Goal: Task Accomplishment & Management: Manage account settings

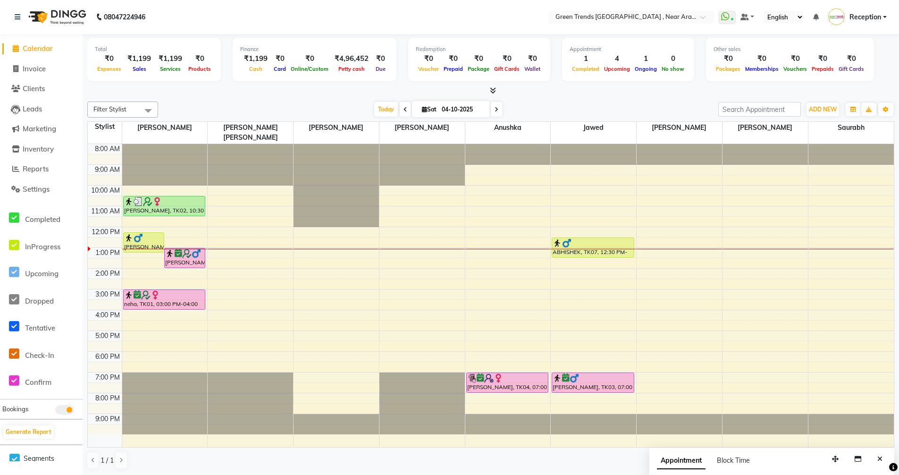
click at [403, 106] on span at bounding box center [405, 109] width 11 height 15
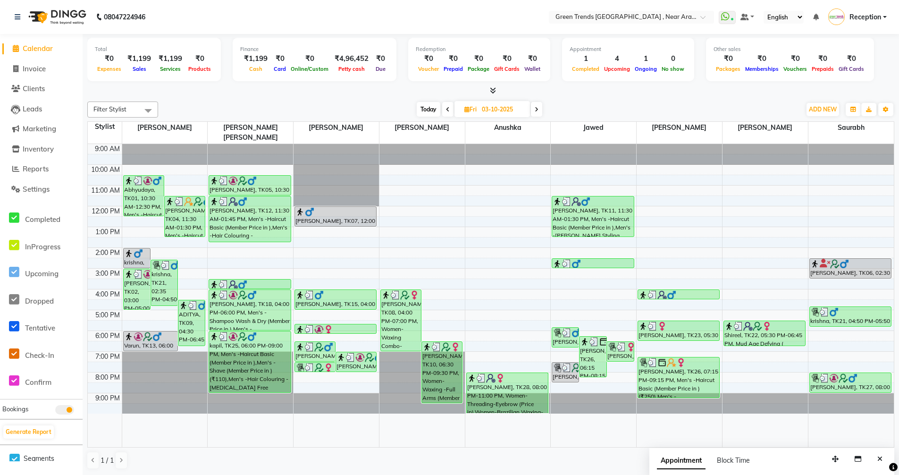
click at [446, 109] on icon at bounding box center [448, 110] width 4 height 6
type input "02-10-2025"
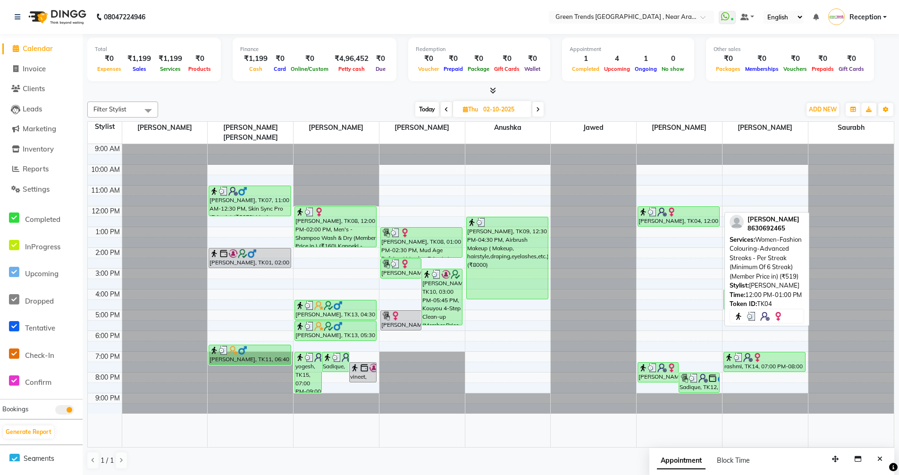
click at [661, 207] on div "Madhu Lisha, TK04, 12:00 PM-01:00 PM, Women-Fashion Colouring-Advanced Streaks …" at bounding box center [678, 216] width 81 height 19
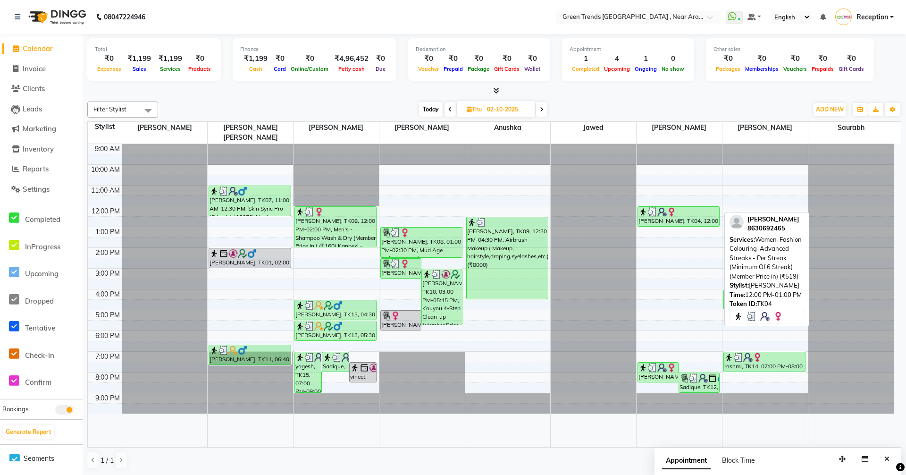
select select "3"
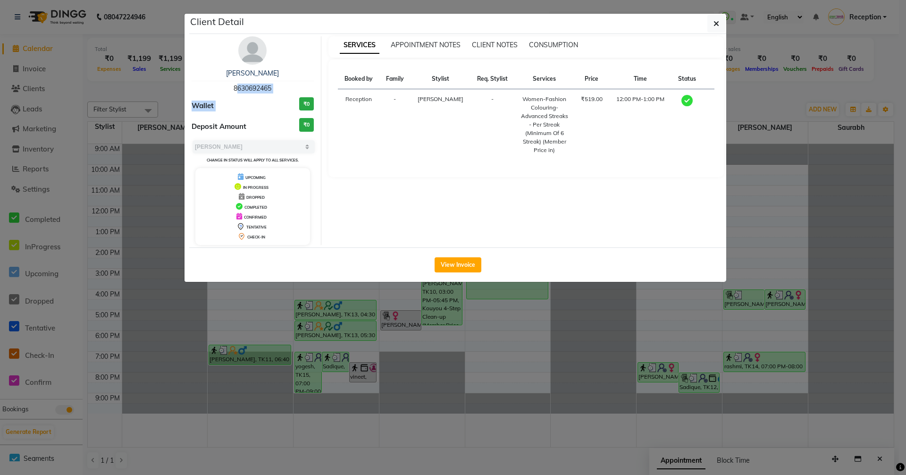
drag, startPoint x: 229, startPoint y: 88, endPoint x: 288, endPoint y: 95, distance: 59.0
click at [288, 95] on div "Madhu Lisha 8630692465 Wallet ₹0 Deposit Amount ₹0 Select MARK DONE UPCOMING Ch…" at bounding box center [253, 140] width 137 height 209
click at [296, 76] on div "Madhu Lisha" at bounding box center [253, 73] width 122 height 10
drag, startPoint x: 227, startPoint y: 85, endPoint x: 283, endPoint y: 95, distance: 57.1
click at [283, 95] on div "Madhu Lisha 8630692465 Wallet ₹0 Deposit Amount ₹0 Select MARK DONE UPCOMING Ch…" at bounding box center [253, 140] width 137 height 209
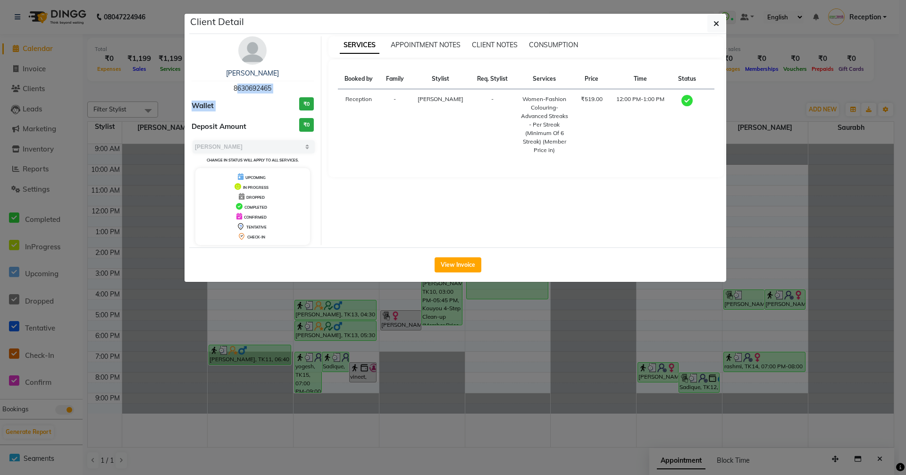
click at [289, 85] on div "Madhu Lisha 8630692465" at bounding box center [253, 80] width 122 height 25
drag, startPoint x: 227, startPoint y: 85, endPoint x: 280, endPoint y: 85, distance: 53.3
click at [280, 85] on div "Madhu Lisha 8630692465" at bounding box center [253, 80] width 122 height 25
copy span "8630692465"
click at [753, 86] on ngb-modal-window "Client Detail Madhu Lisha 8630692465 Wallet ₹0 Deposit Amount ₹0 Select MARK DO…" at bounding box center [453, 237] width 906 height 475
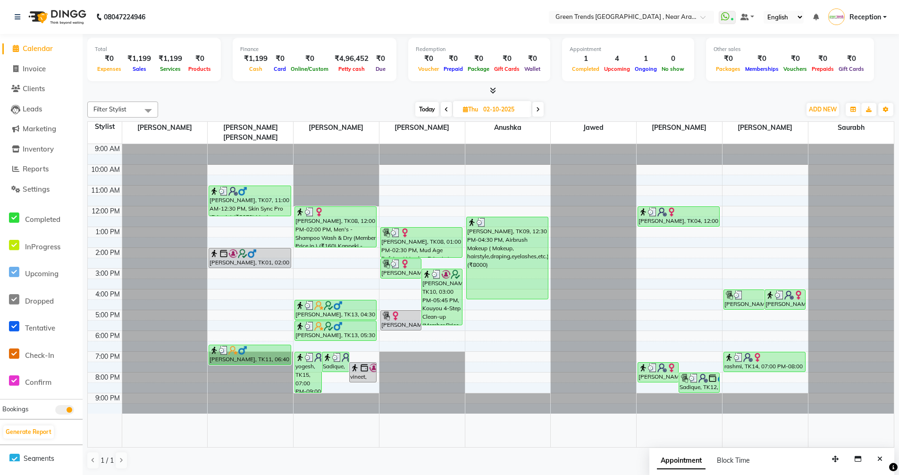
click at [540, 110] on icon at bounding box center [538, 110] width 4 height 6
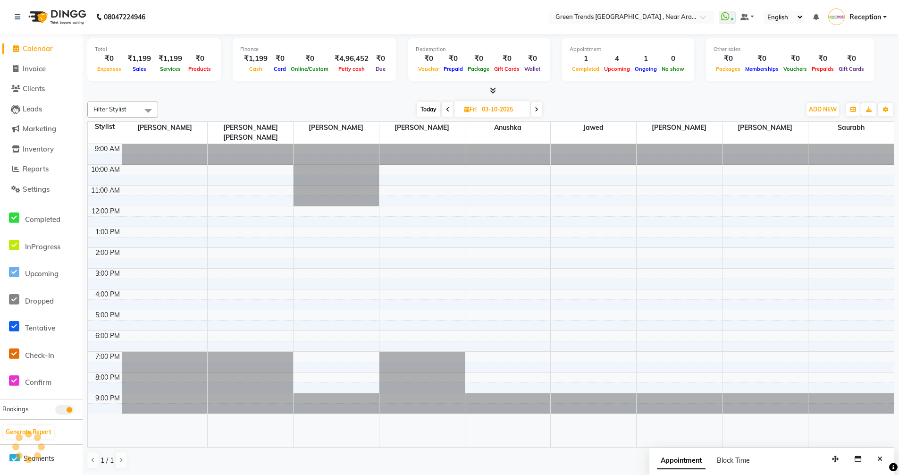
click at [540, 110] on span at bounding box center [536, 109] width 11 height 15
type input "04-10-2025"
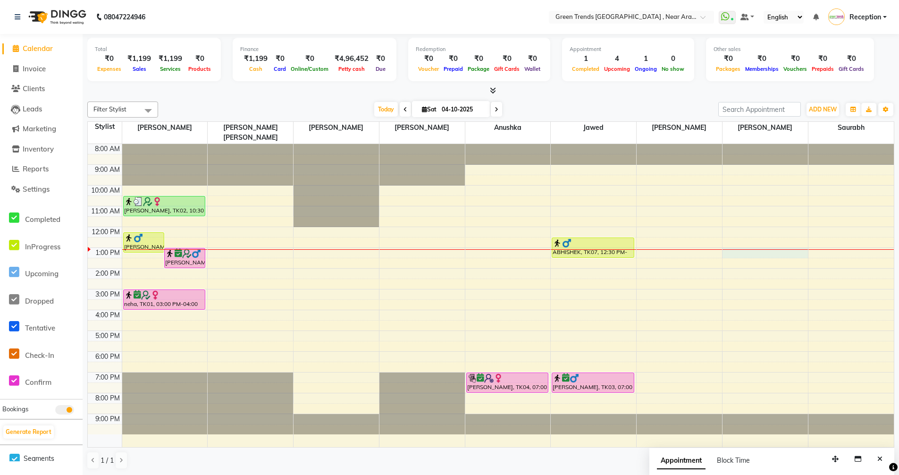
click at [739, 244] on div "8:00 AM 9:00 AM 10:00 AM 11:00 AM 12:00 PM 1:00 PM 2:00 PM 3:00 PM 4:00 PM 5:00…" at bounding box center [491, 295] width 806 height 303
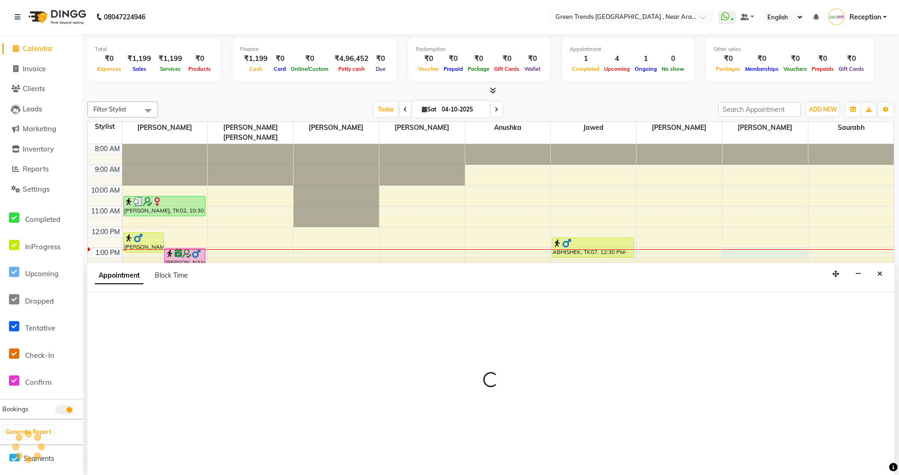
scroll to position [0, 0]
select select "89092"
select select "tentative"
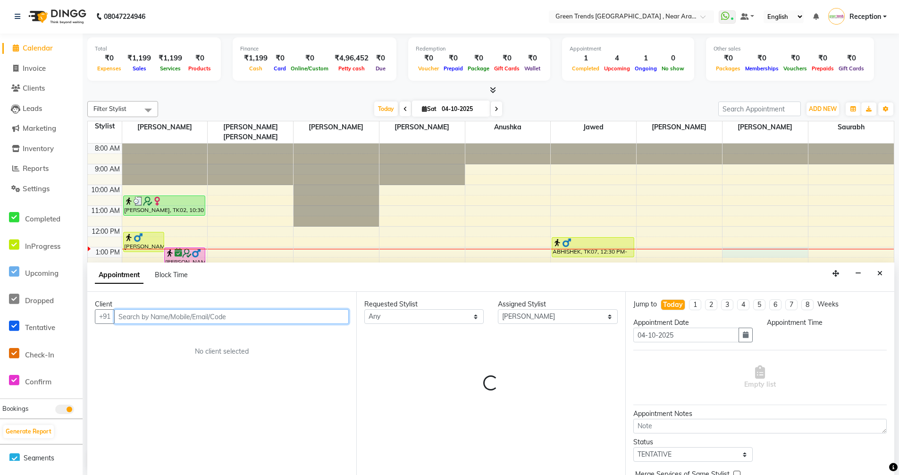
select select "780"
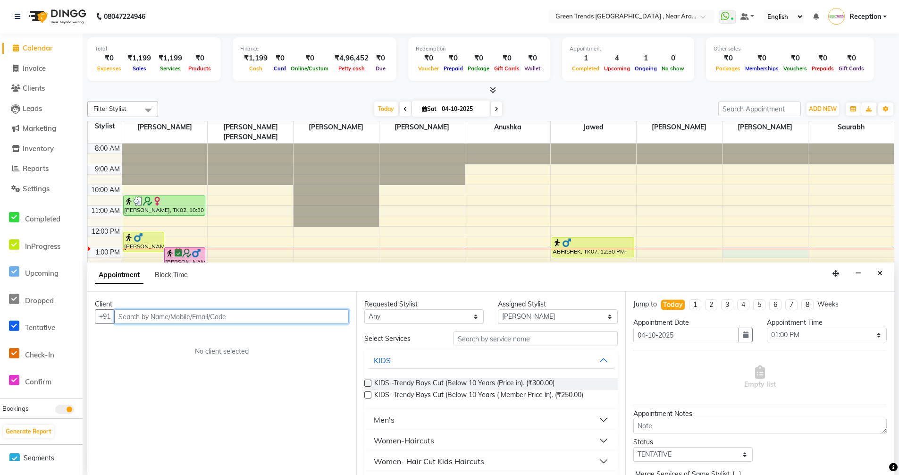
paste input "8630692465"
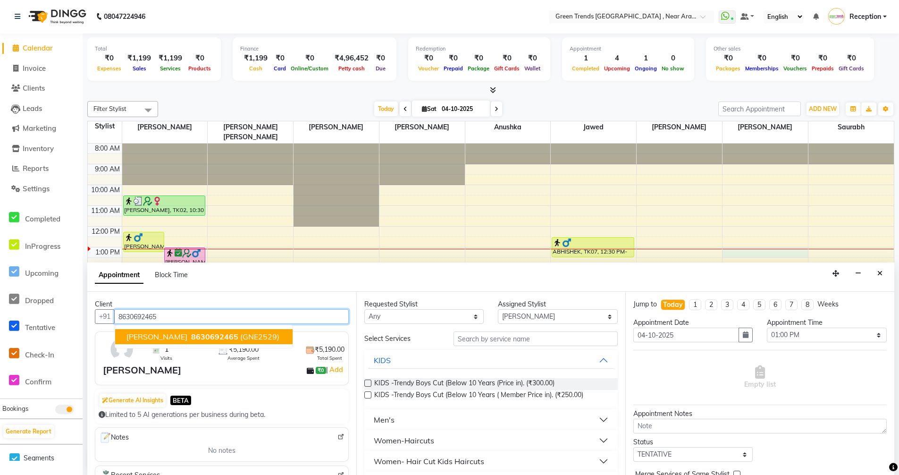
click at [191, 336] on span "8630692465" at bounding box center [214, 336] width 47 height 9
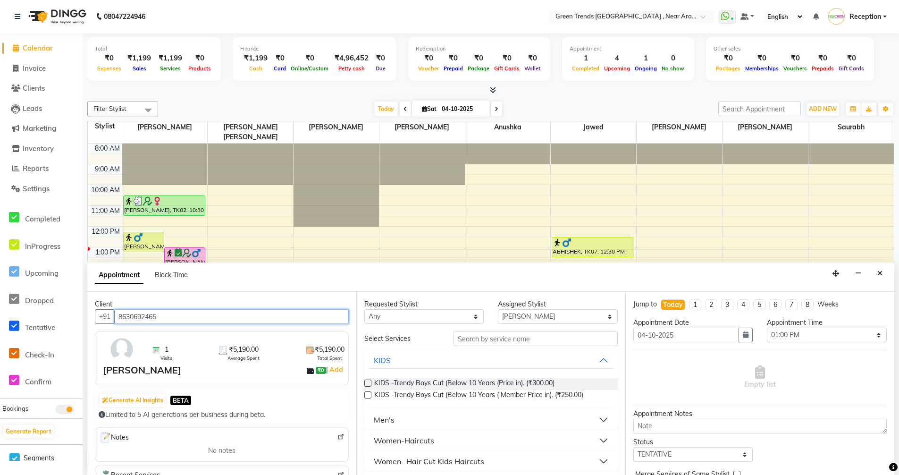
type input "8630692465"
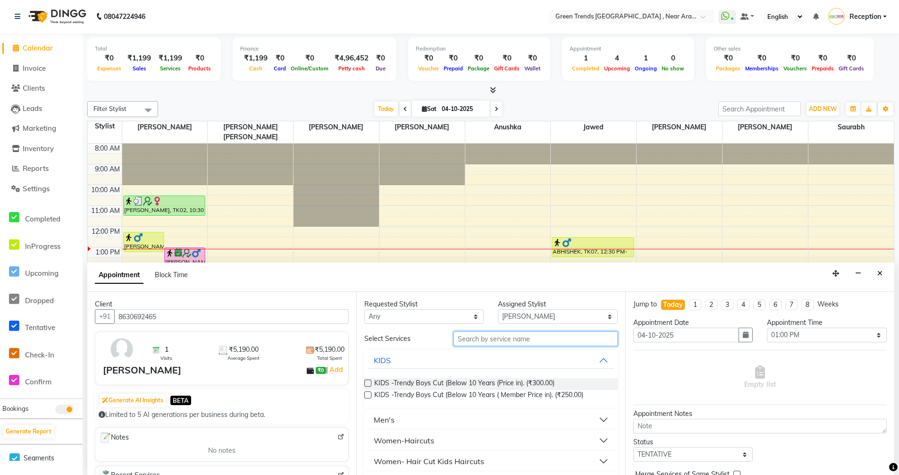
click at [501, 339] on input "text" at bounding box center [536, 338] width 164 height 15
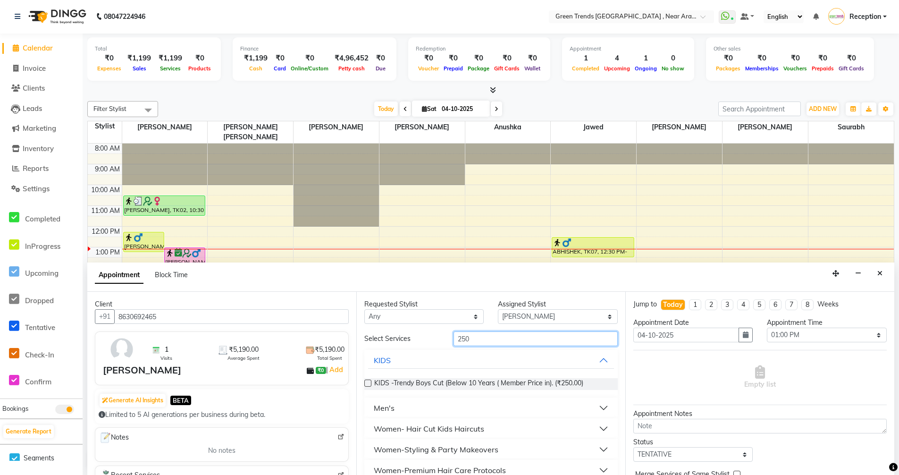
type input "250"
click at [386, 411] on div "Men's" at bounding box center [384, 407] width 21 height 11
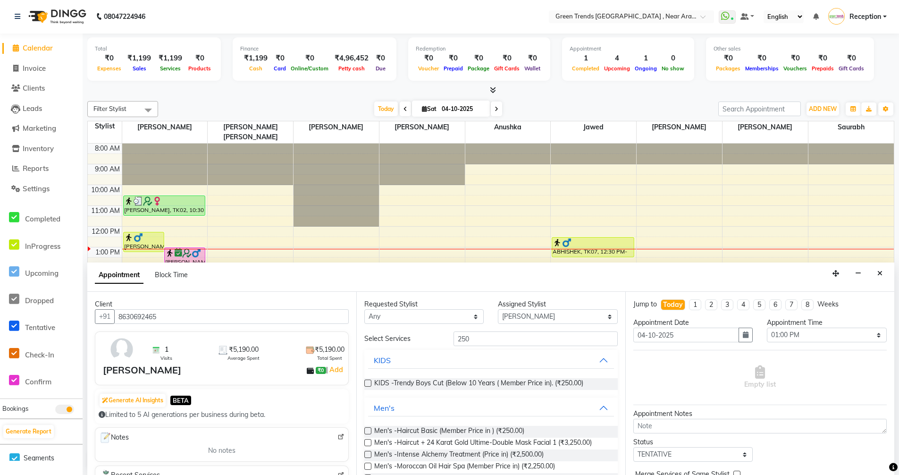
click at [364, 430] on label at bounding box center [367, 430] width 7 height 7
click at [364, 430] on input "checkbox" at bounding box center [367, 432] width 6 height 6
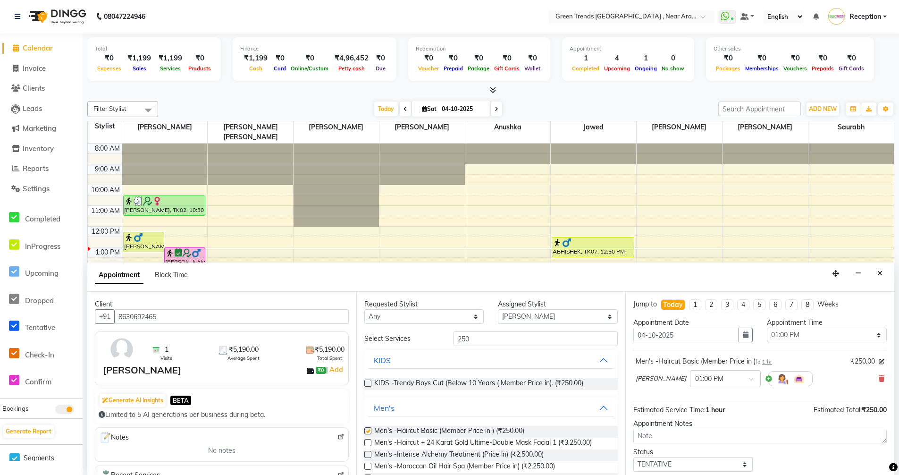
checkbox input "false"
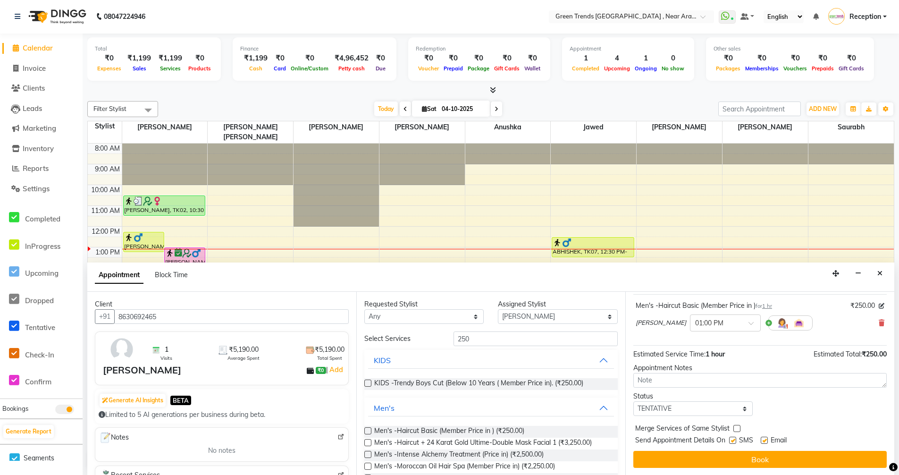
scroll to position [56, 0]
click at [744, 407] on select "Select TENTATIVE CONFIRM CHECK-IN UPCOMING" at bounding box center [693, 408] width 119 height 15
select select "confirm booking"
click at [634, 401] on select "Select TENTATIVE CONFIRM CHECK-IN UPCOMING" at bounding box center [693, 408] width 119 height 15
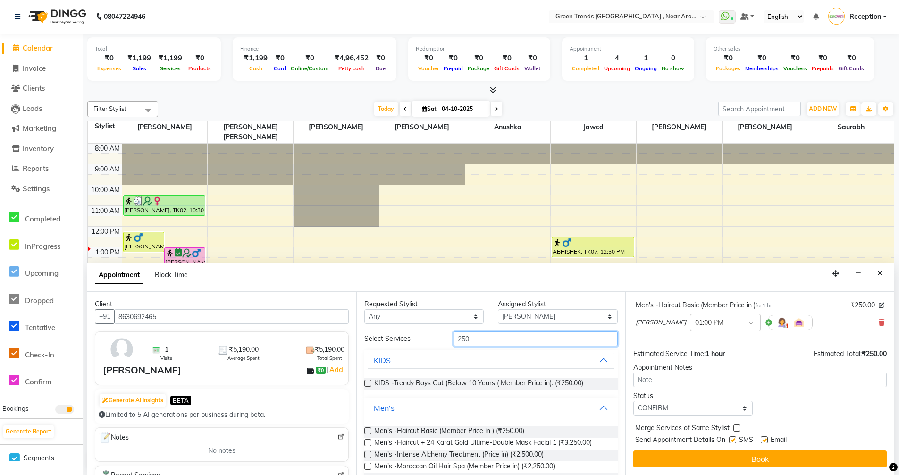
click at [469, 332] on input "250" at bounding box center [536, 338] width 164 height 15
type input "2"
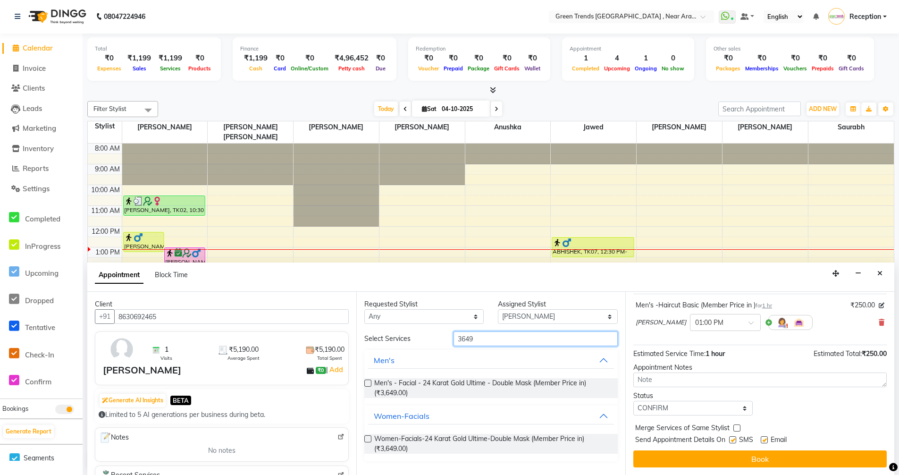
type input "3649"
click at [365, 436] on label at bounding box center [367, 438] width 7 height 7
click at [365, 437] on input "checkbox" at bounding box center [367, 440] width 6 height 6
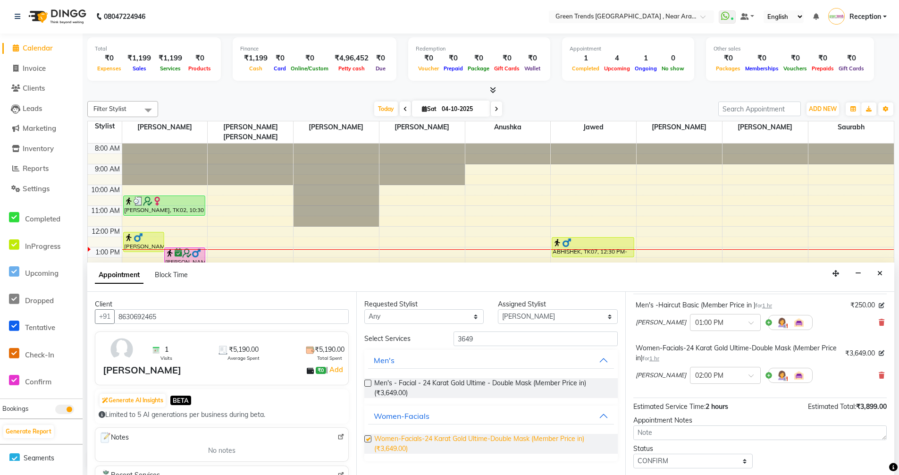
checkbox input "false"
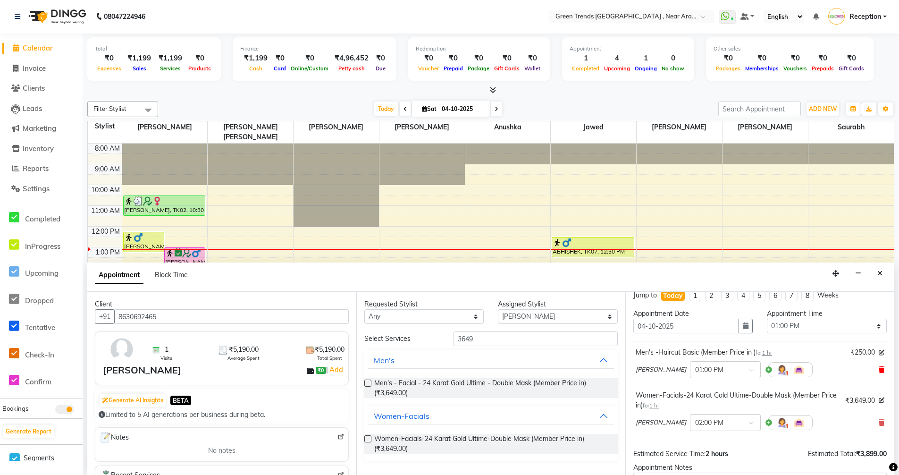
click at [879, 369] on icon at bounding box center [882, 369] width 6 height 7
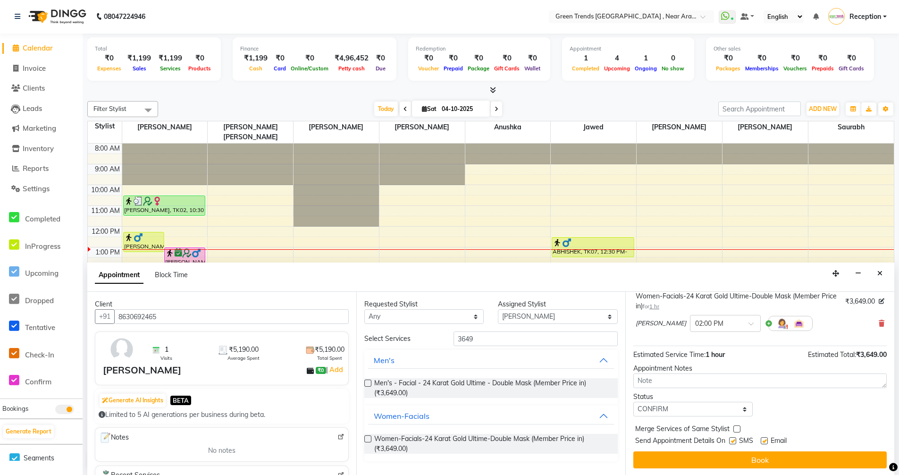
scroll to position [66, 0]
click at [762, 458] on button "Book" at bounding box center [761, 458] width 254 height 17
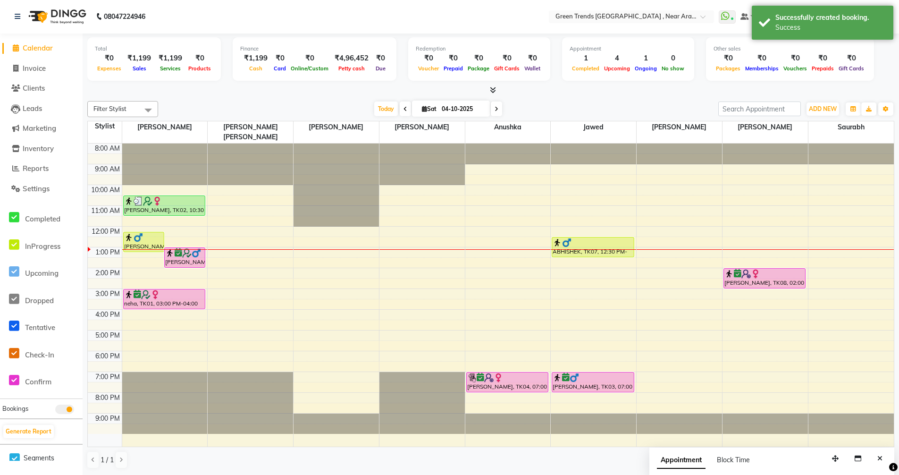
scroll to position [0, 0]
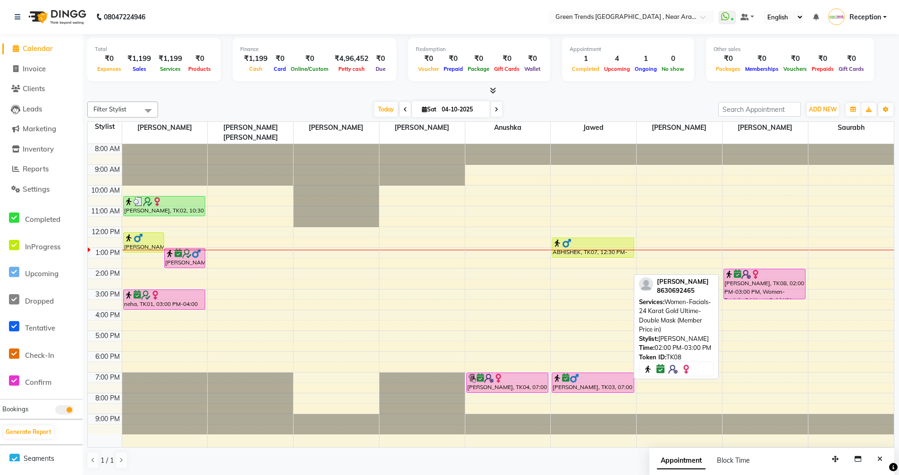
click at [765, 288] on div "Madhu Lisha, TK08, 02:00 PM-03:00 PM, Women-Facials-24 Karat Gold Ultime-Double…" at bounding box center [765, 295] width 85 height 303
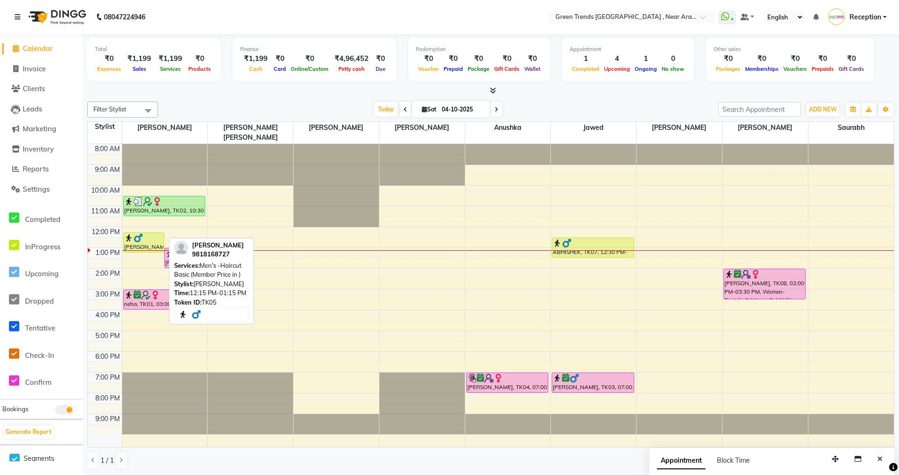
click at [149, 233] on div at bounding box center [143, 237] width 39 height 9
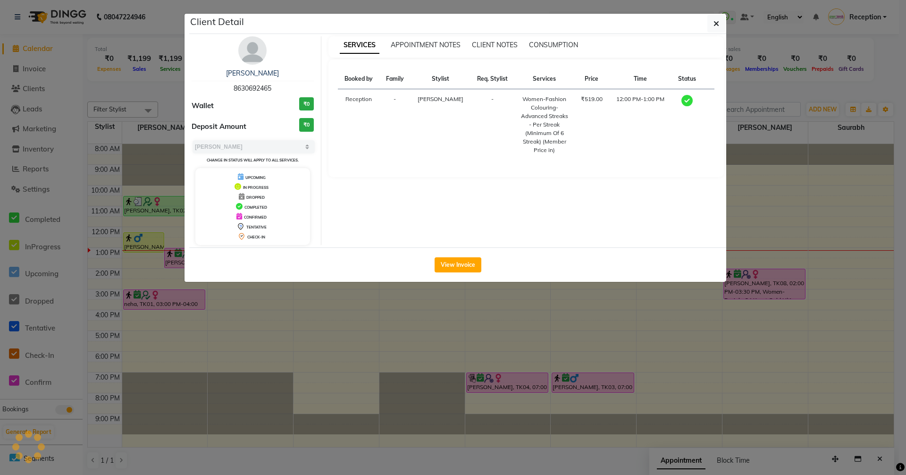
select select "1"
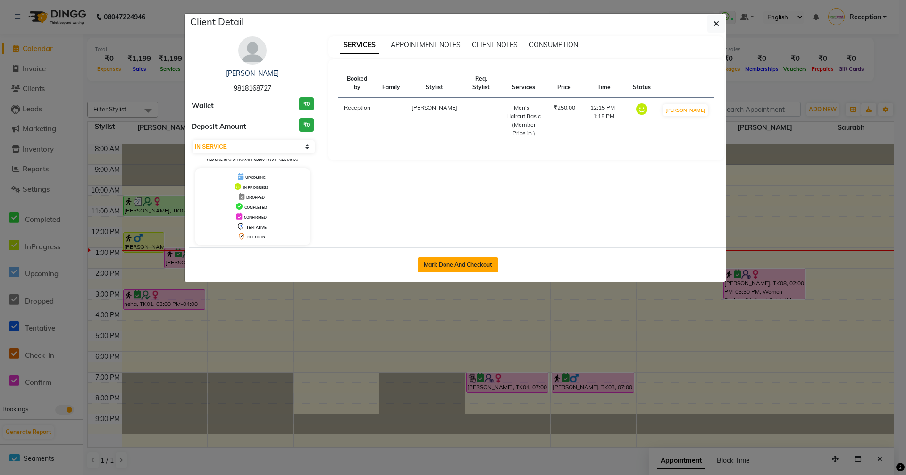
click at [469, 263] on button "Mark Done And Checkout" at bounding box center [458, 264] width 81 height 15
select select "service"
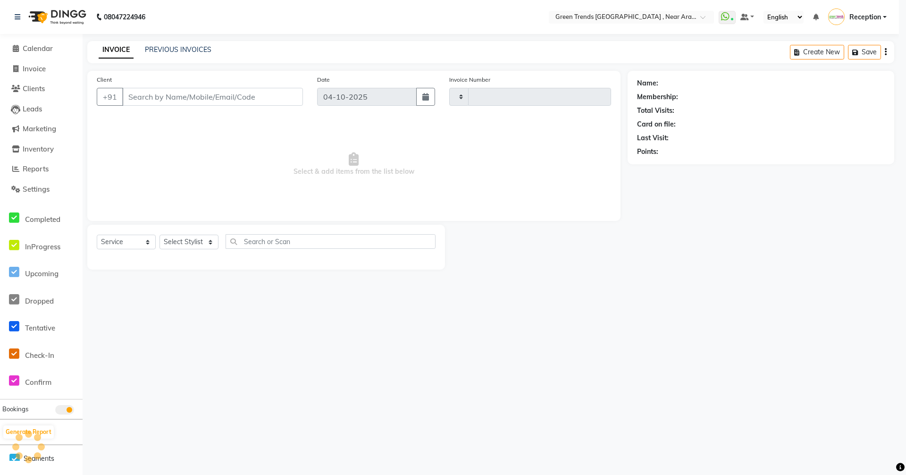
type input "3216"
select select "3"
select select "7005"
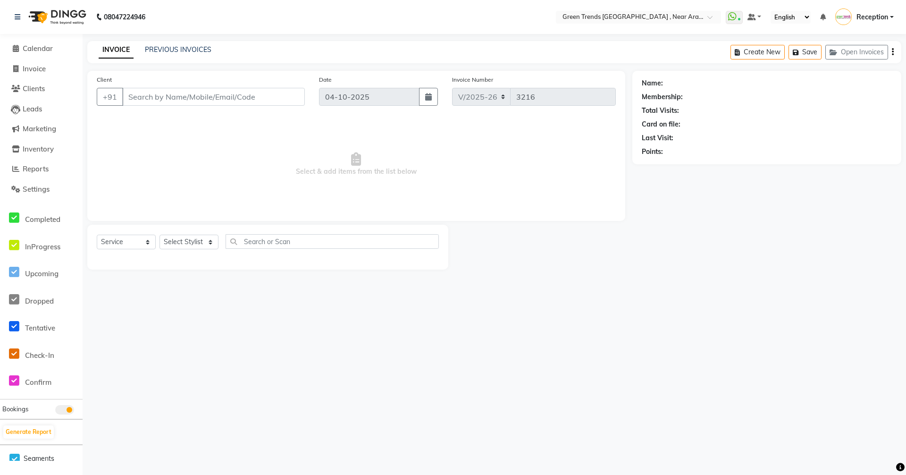
type input "9818168727"
select select "57687"
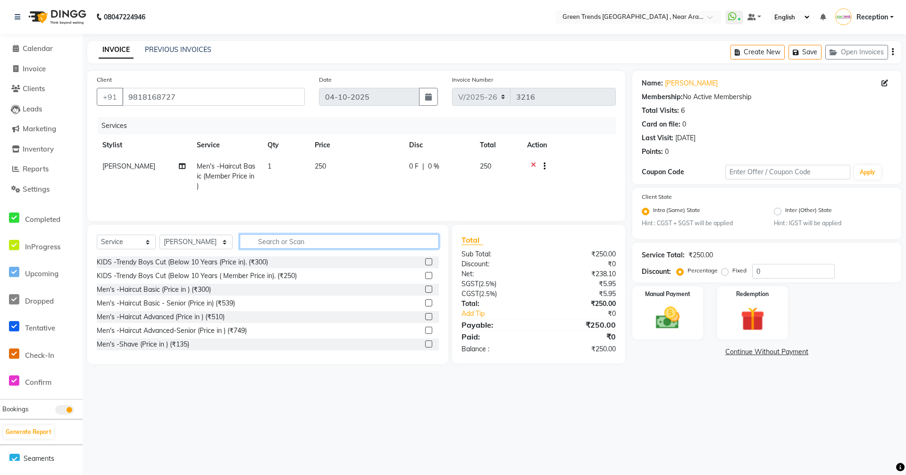
click at [348, 240] on input "text" at bounding box center [339, 241] width 199 height 15
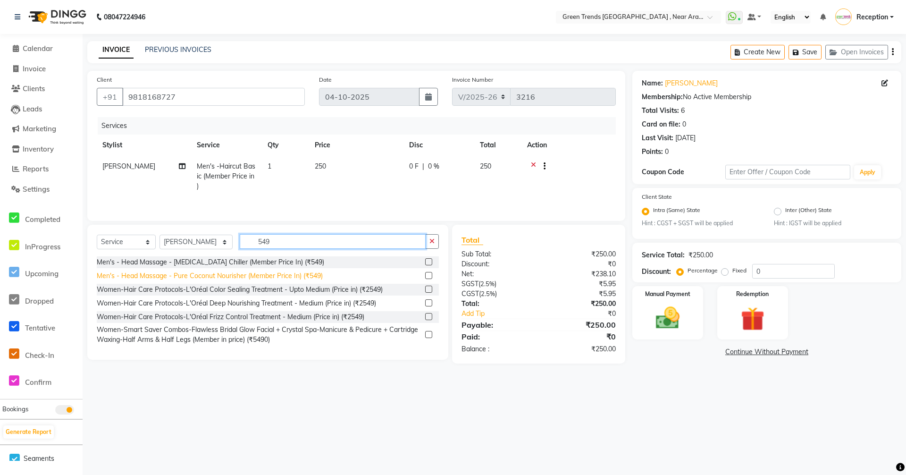
type input "549"
click at [281, 277] on div "Men's - Head Massage - Pure Coconut Nourisher (Member Price In) (₹549)" at bounding box center [210, 276] width 226 height 10
checkbox input "false"
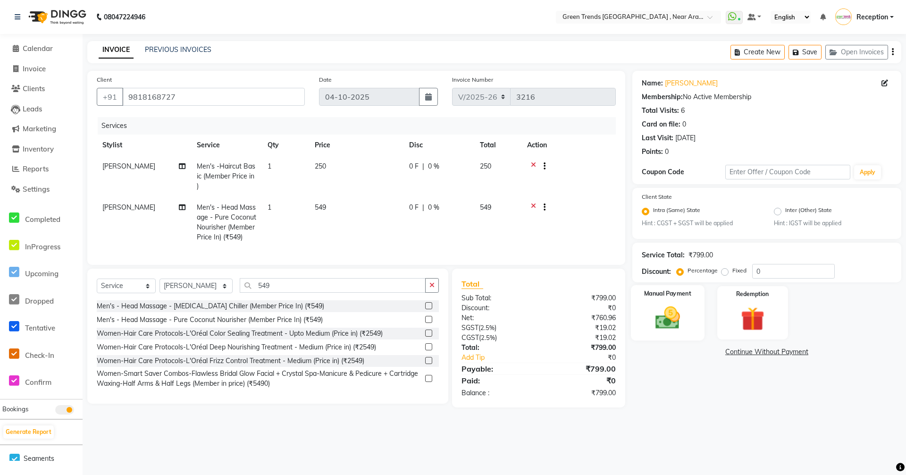
click at [683, 303] on div "Manual Payment" at bounding box center [668, 313] width 74 height 56
click at [785, 355] on span "UPI" at bounding box center [782, 352] width 15 height 11
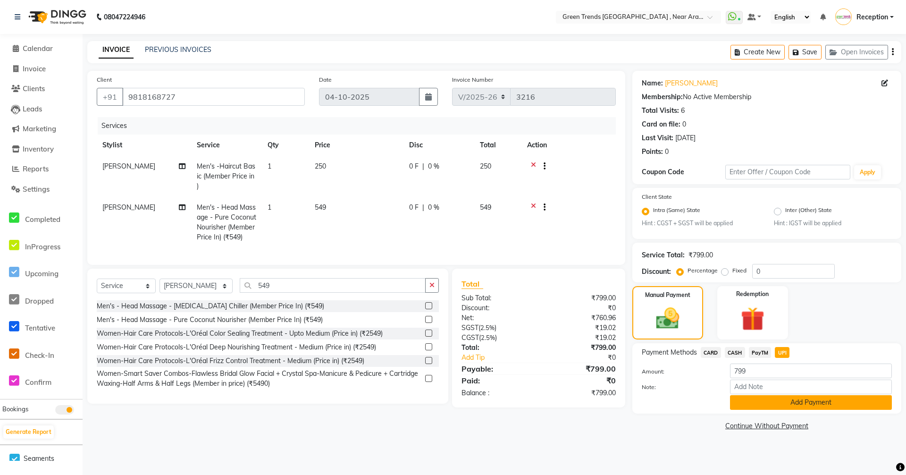
click at [854, 406] on button "Add Payment" at bounding box center [811, 402] width 162 height 15
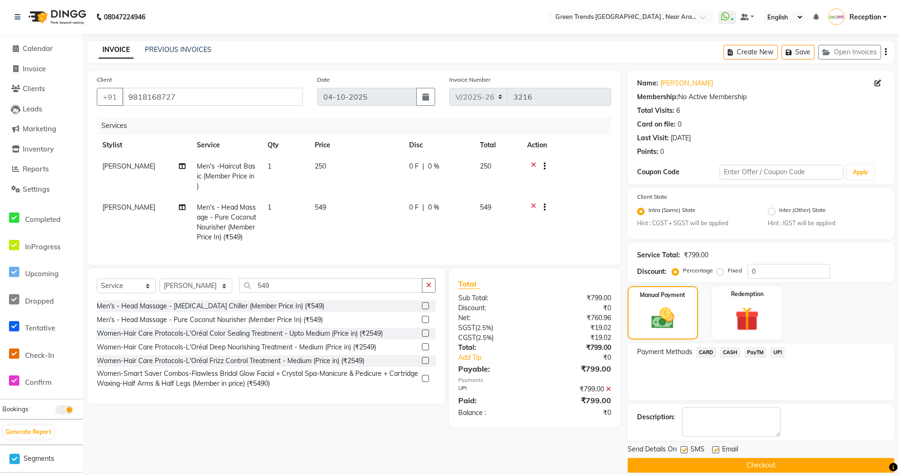
click at [769, 466] on button "Checkout" at bounding box center [761, 465] width 267 height 15
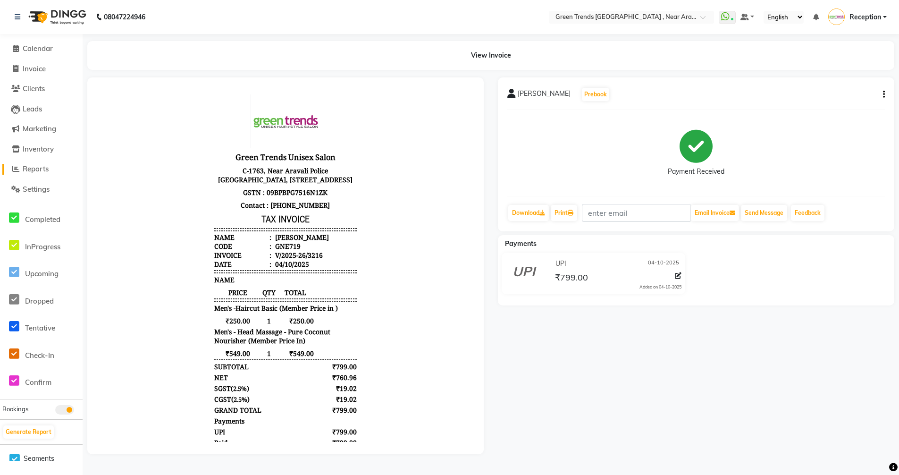
click at [32, 169] on span "Reports" at bounding box center [36, 168] width 26 height 9
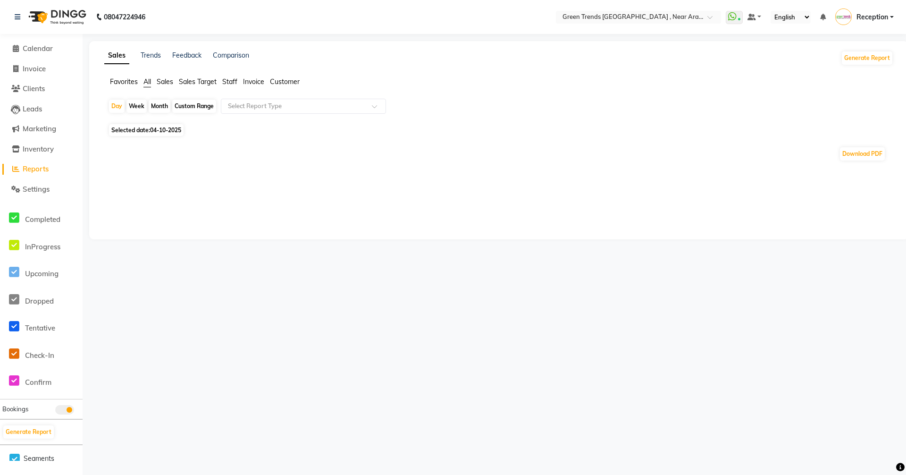
click at [201, 82] on span "Sales Target" at bounding box center [198, 81] width 38 height 8
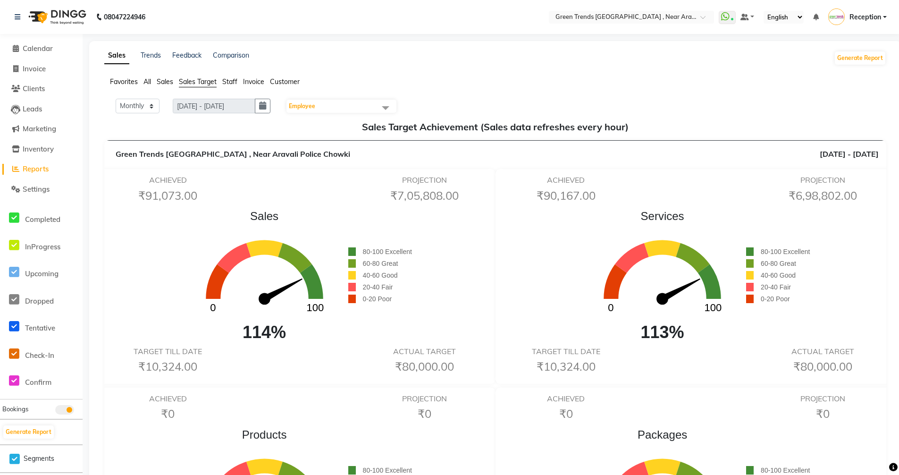
click at [353, 106] on span "Employee" at bounding box center [342, 106] width 110 height 13
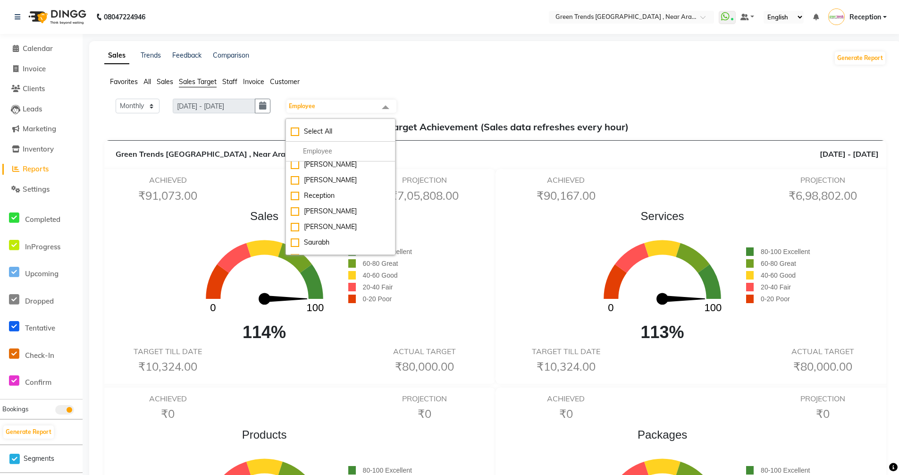
scroll to position [78, 0]
click at [342, 236] on div "Saurabh" at bounding box center [341, 241] width 100 height 10
checkbox input "true"
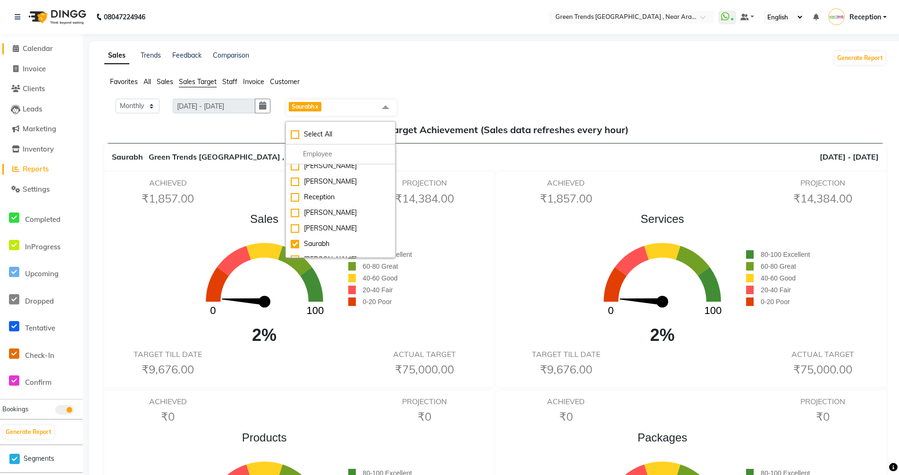
click at [36, 48] on span "Calendar" at bounding box center [38, 48] width 30 height 9
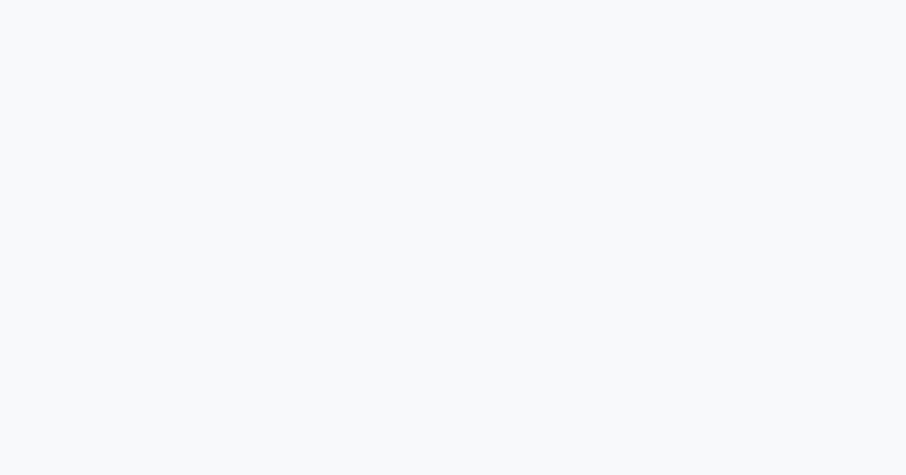
select select "7005"
select select "service"
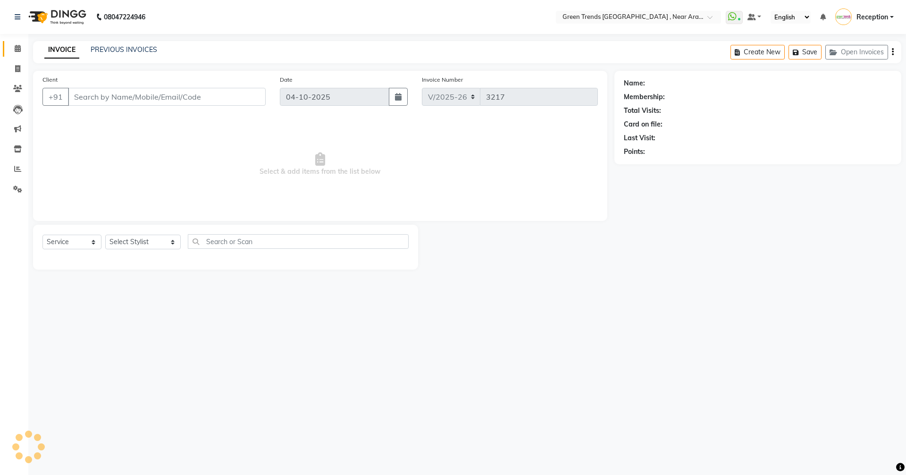
type input "7309011101"
type input "08-06-2025"
select select "82690"
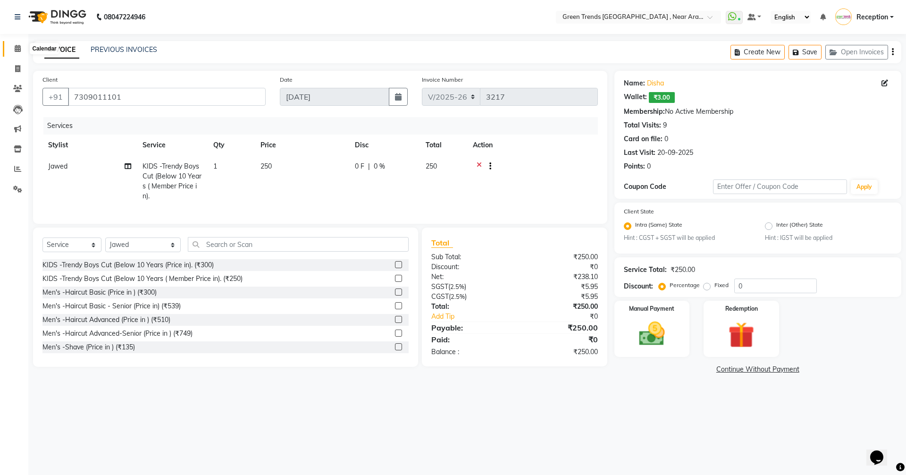
click at [18, 49] on icon at bounding box center [18, 48] width 6 height 7
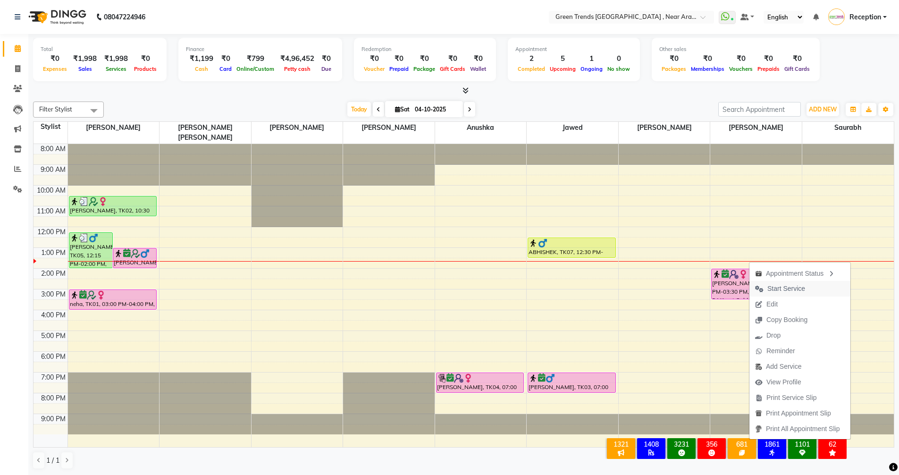
click at [779, 289] on span "Start Service" at bounding box center [787, 289] width 38 height 10
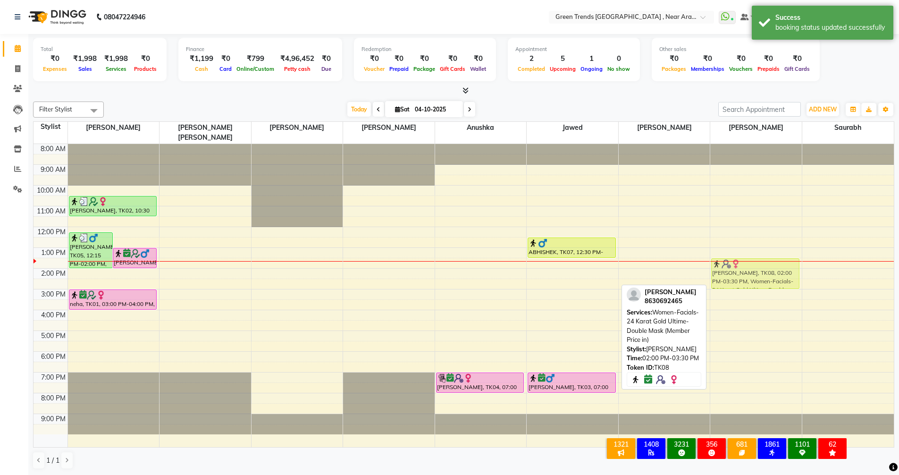
drag, startPoint x: 757, startPoint y: 274, endPoint x: 753, endPoint y: 264, distance: 10.0
click at [753, 264] on div "Madhu Lisha, TK08, 02:00 PM-03:30 PM, Women-Facials-24 Karat Gold Ultime-Double…" at bounding box center [757, 295] width 92 height 303
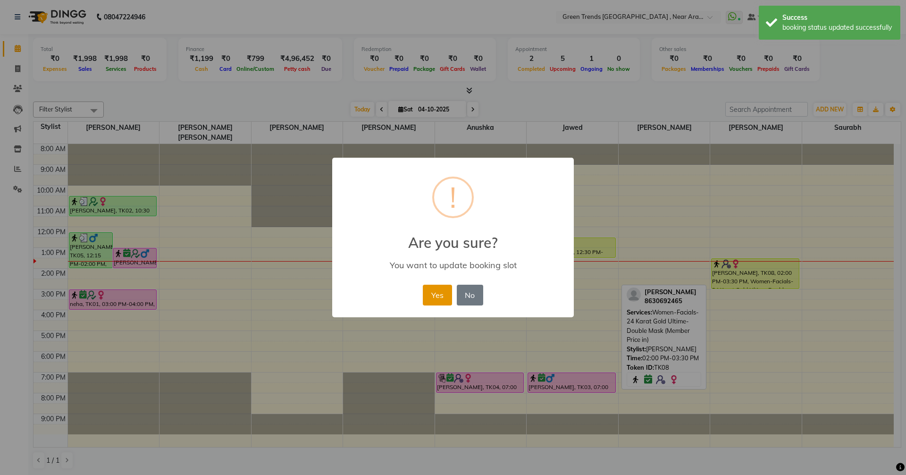
click at [442, 294] on button "Yes" at bounding box center [437, 295] width 29 height 21
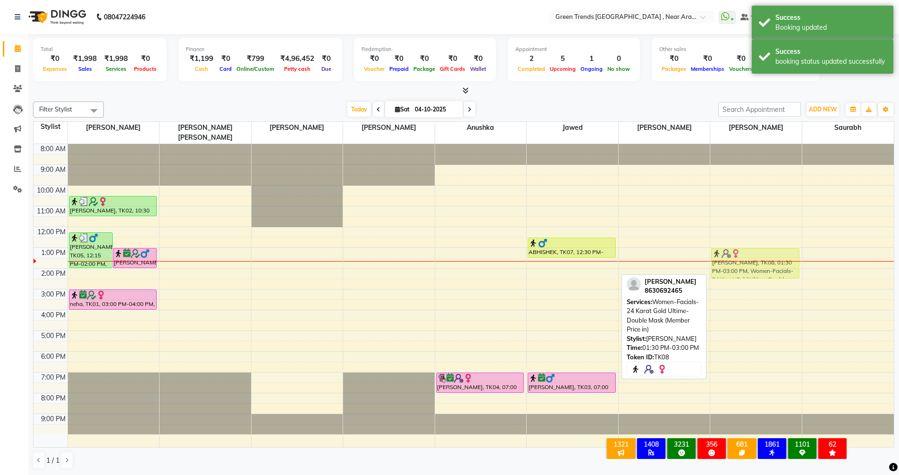
drag, startPoint x: 761, startPoint y: 267, endPoint x: 758, endPoint y: 259, distance: 9.3
click at [758, 259] on div "Madhu Lisha, TK08, 01:30 PM-03:00 PM, Women-Facials-24 Karat Gold Ultime-Double…" at bounding box center [757, 295] width 92 height 303
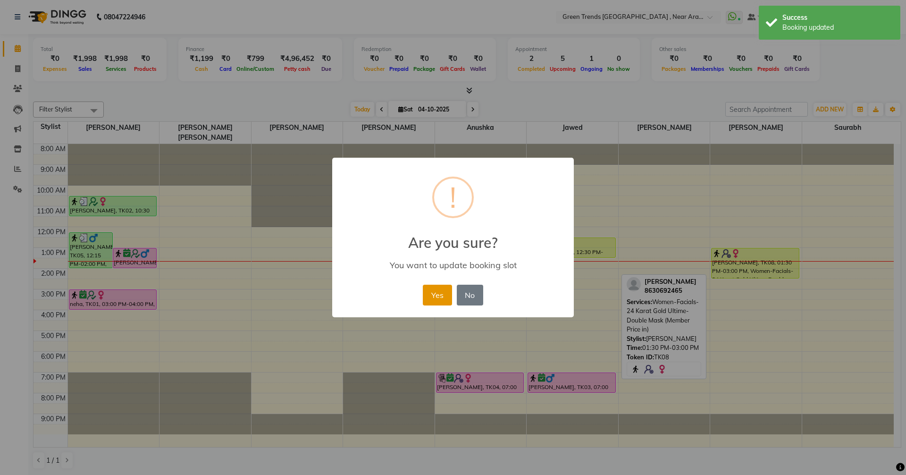
click at [437, 293] on button "Yes" at bounding box center [437, 295] width 29 height 21
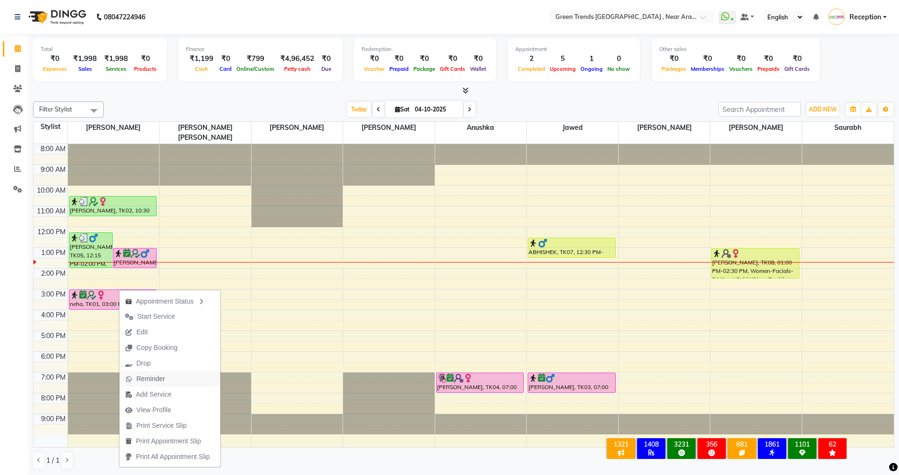
click at [146, 375] on span "Reminder" at bounding box center [150, 379] width 29 height 10
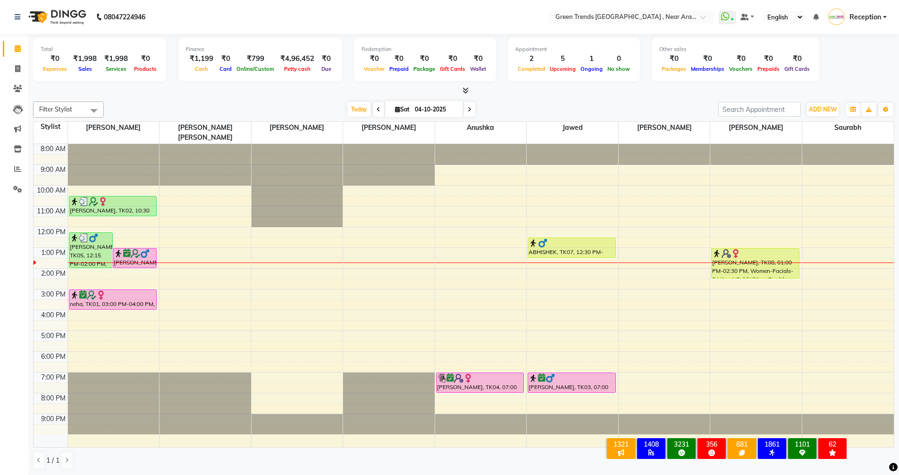
click at [470, 110] on span at bounding box center [469, 109] width 11 height 15
type input "05-10-2025"
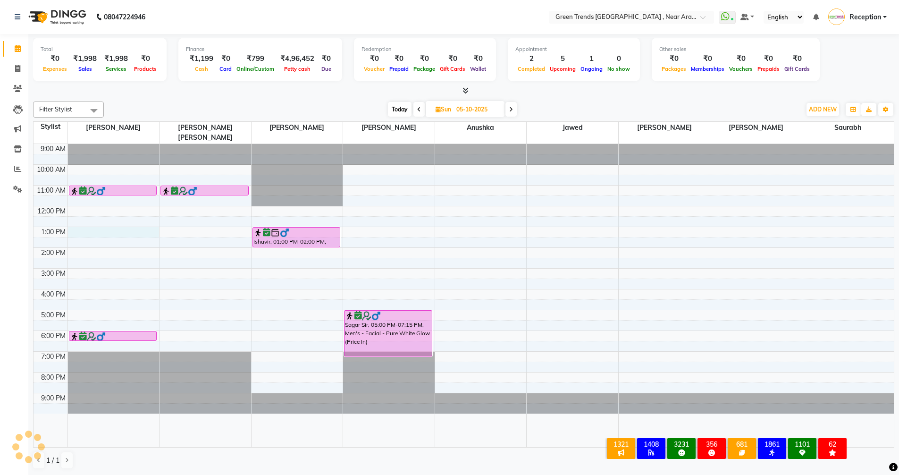
click at [85, 220] on div "9:00 AM 10:00 AM 11:00 AM 12:00 PM 1:00 PM 2:00 PM 3:00 PM 4:00 PM 5:00 PM 6:00…" at bounding box center [464, 295] width 861 height 303
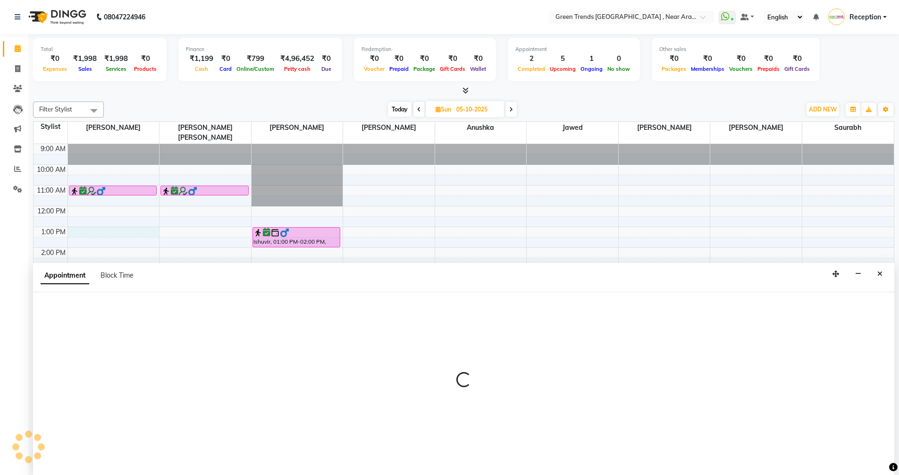
scroll to position [0, 0]
select select "57687"
select select "780"
select select "tentative"
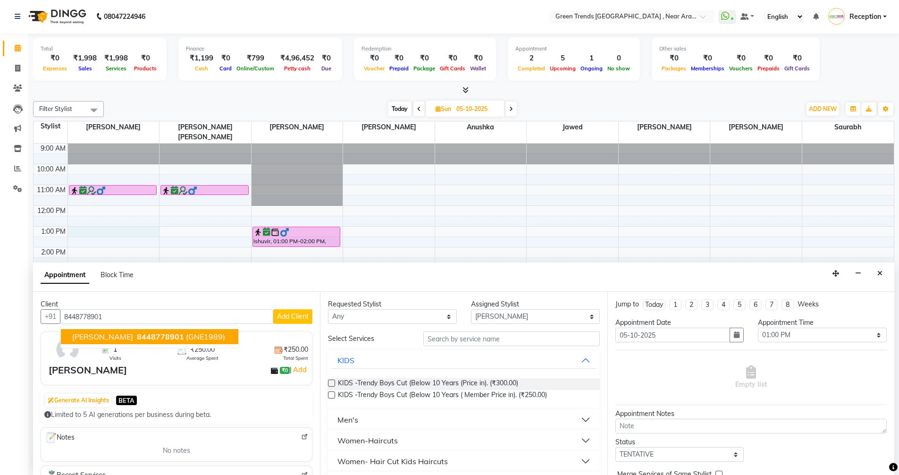
click at [137, 336] on span "8448778901" at bounding box center [160, 336] width 47 height 9
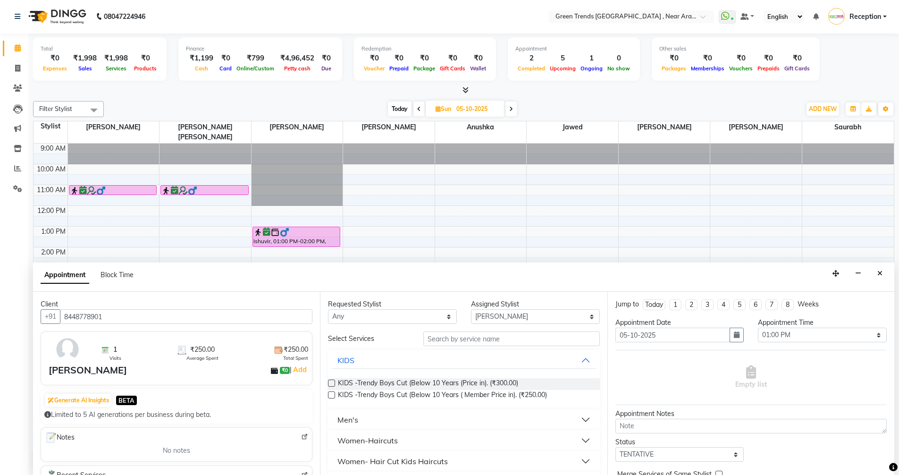
type input "8448778901"
click at [514, 341] on input "text" at bounding box center [511, 338] width 177 height 15
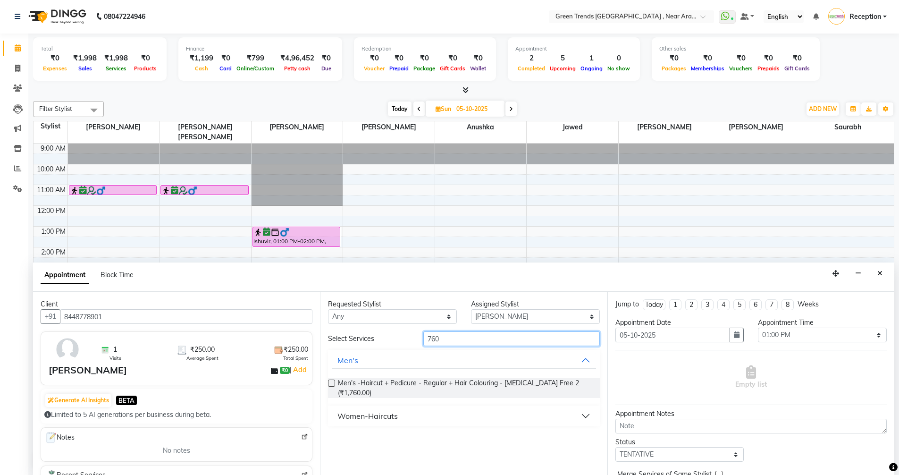
type input "760"
click at [377, 411] on div "Women-Haircuts" at bounding box center [368, 415] width 60 height 11
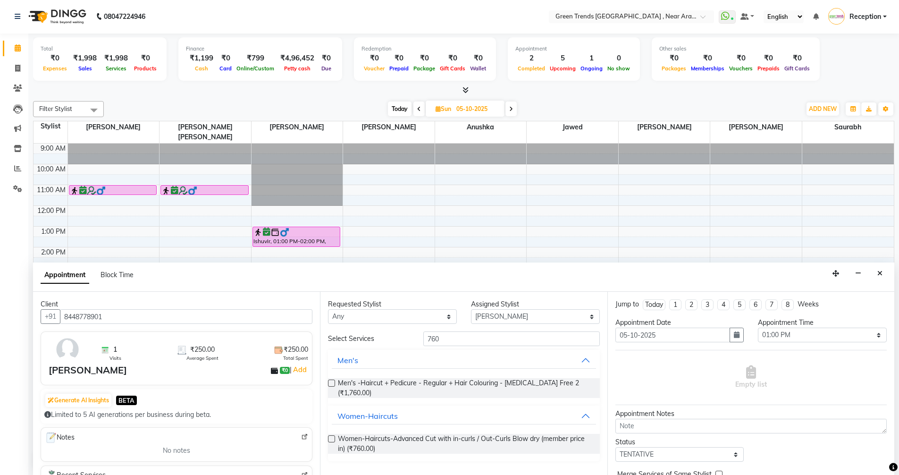
click at [330, 435] on label at bounding box center [331, 438] width 7 height 7
click at [330, 437] on input "checkbox" at bounding box center [331, 440] width 6 height 6
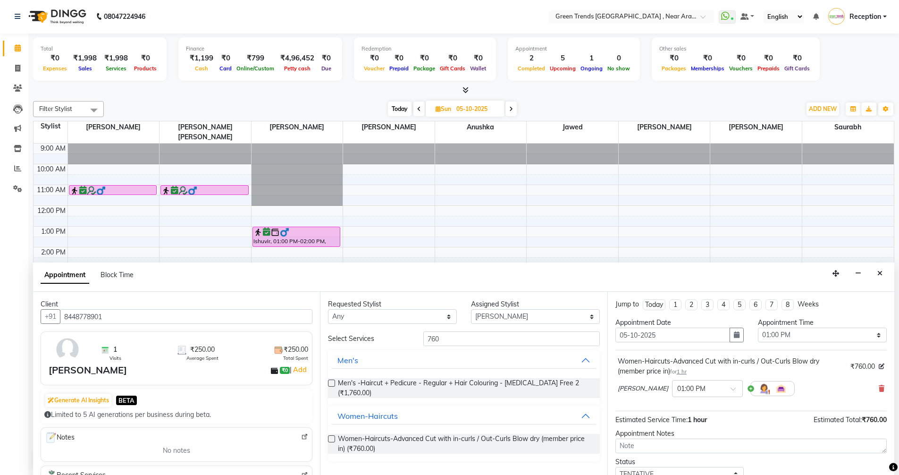
click at [328, 435] on label at bounding box center [331, 438] width 7 height 7
click at [328, 437] on input "checkbox" at bounding box center [331, 440] width 6 height 6
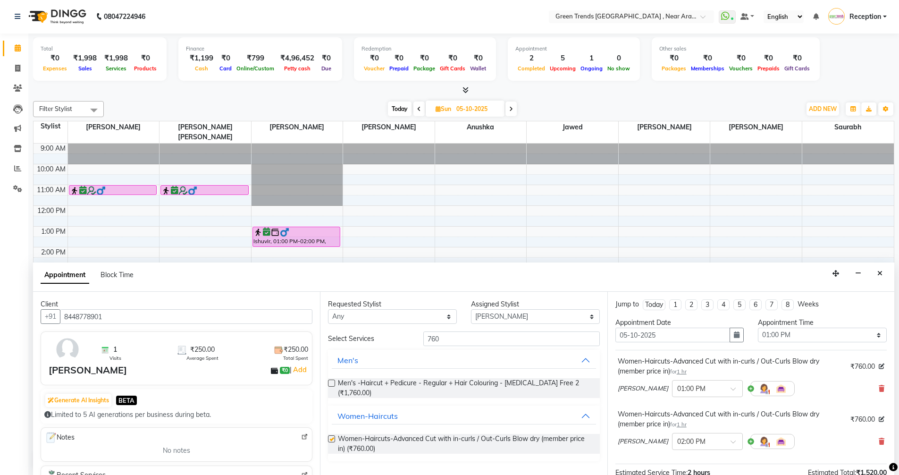
checkbox input "false"
click at [879, 386] on icon at bounding box center [882, 388] width 6 height 7
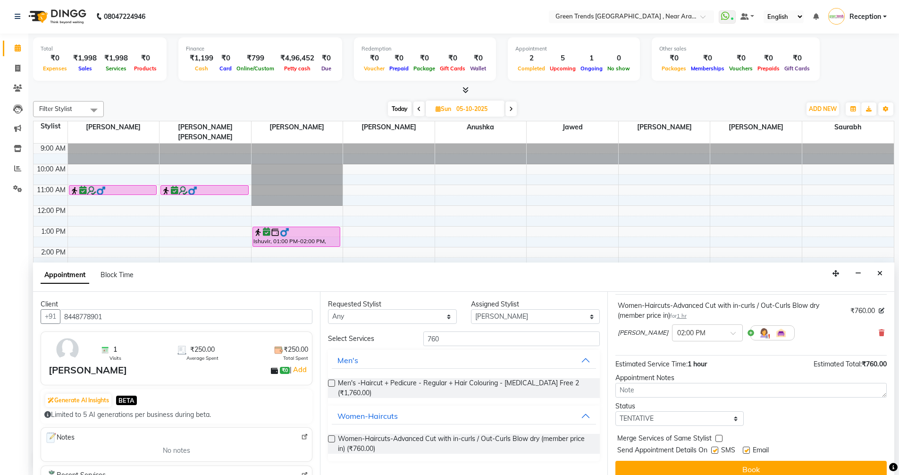
scroll to position [66, 0]
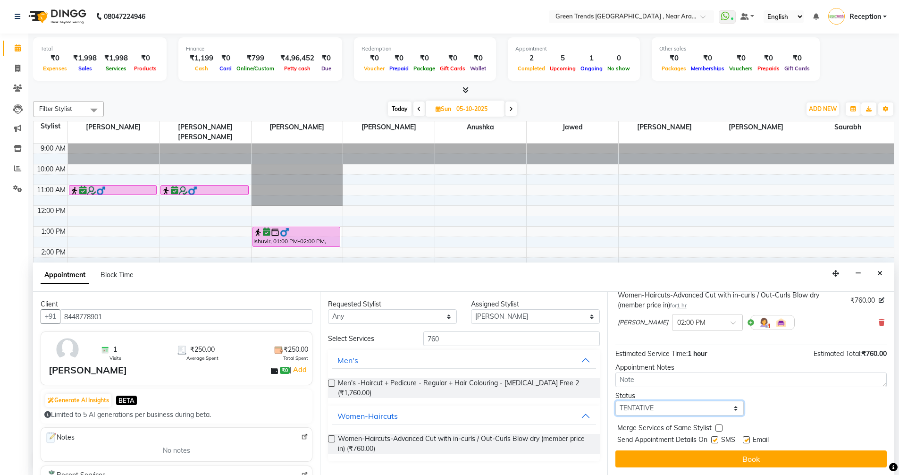
click at [734, 405] on select "Select TENTATIVE CONFIRM UPCOMING" at bounding box center [680, 408] width 129 height 15
select select "confirm booking"
click at [616, 401] on select "Select TENTATIVE CONFIRM UPCOMING" at bounding box center [680, 408] width 129 height 15
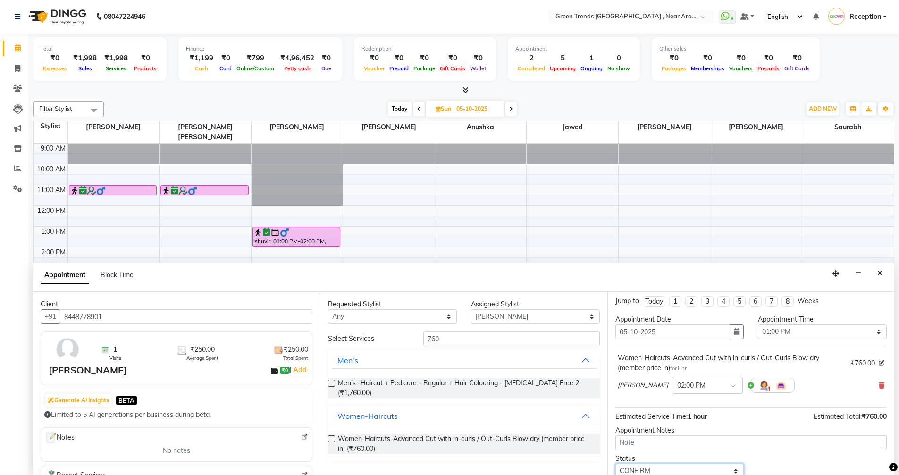
scroll to position [0, 0]
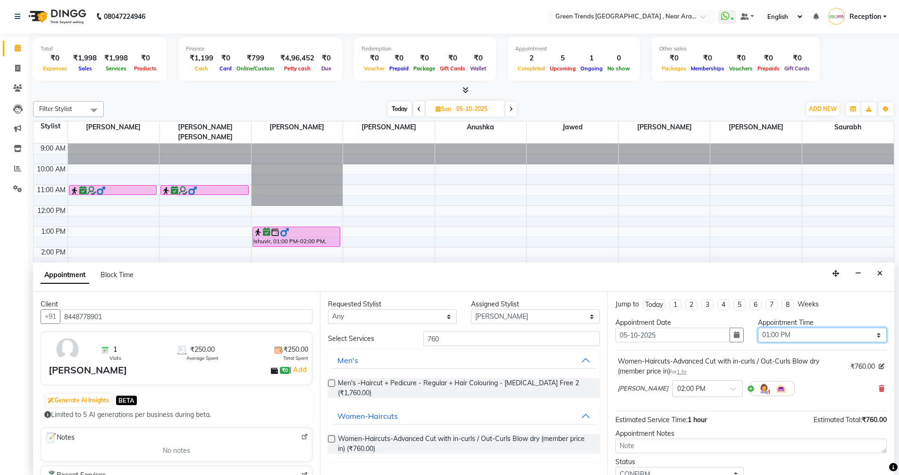
click at [871, 333] on select "Select 10:00 AM 10:05 AM 10:10 AM 10:15 AM 10:20 AM 10:25 AM 10:30 AM 10:35 AM …" at bounding box center [822, 335] width 129 height 15
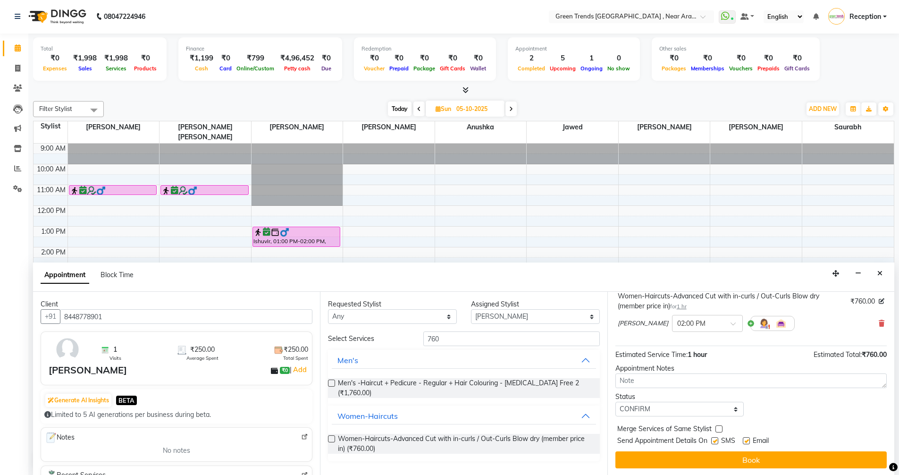
scroll to position [66, 0]
click at [749, 458] on button "Book" at bounding box center [751, 458] width 271 height 17
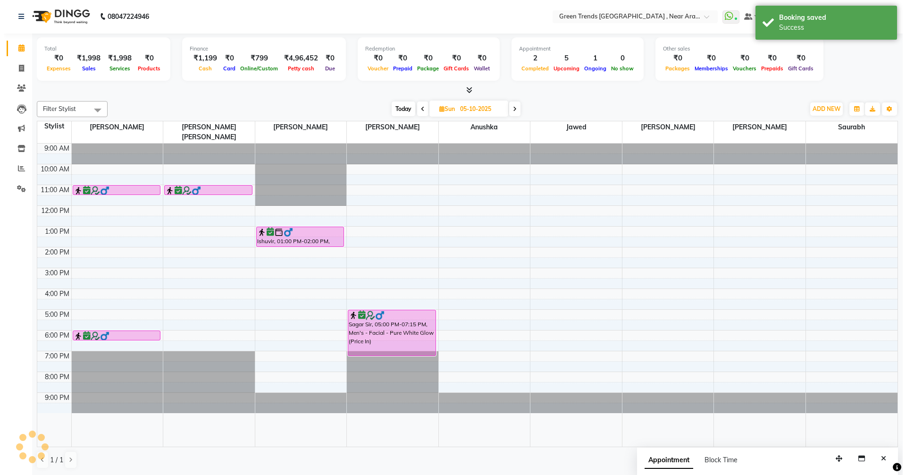
scroll to position [0, 0]
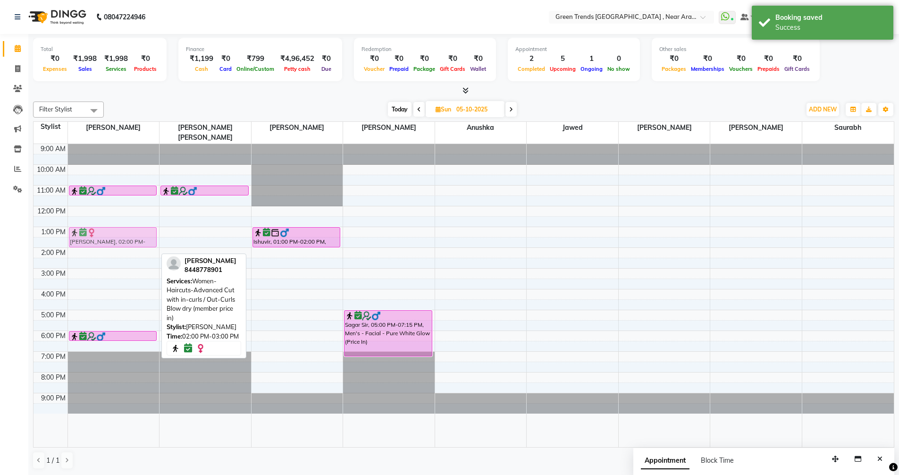
drag, startPoint x: 102, startPoint y: 255, endPoint x: 101, endPoint y: 238, distance: 17.1
click at [101, 238] on div "9:00 AM 10:00 AM 11:00 AM 12:00 PM 1:00 PM 2:00 PM 3:00 PM 4:00 PM 5:00 PM 6:00…" at bounding box center [464, 295] width 861 height 303
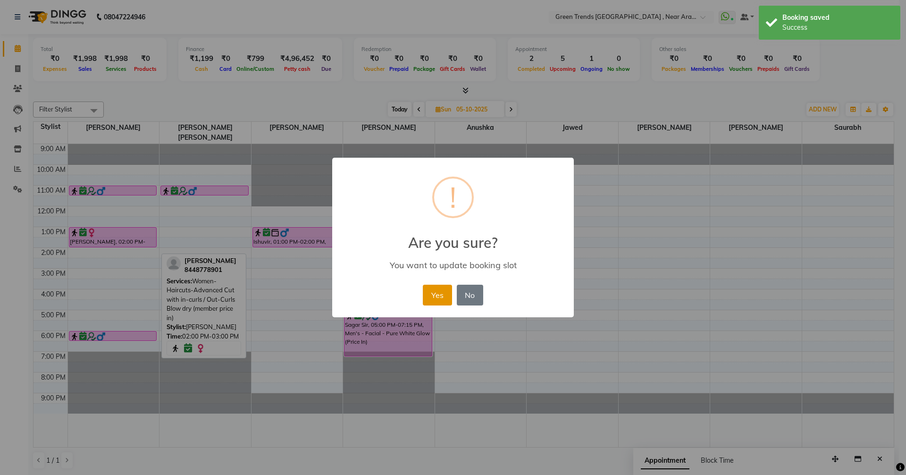
click at [440, 295] on button "Yes" at bounding box center [437, 295] width 29 height 21
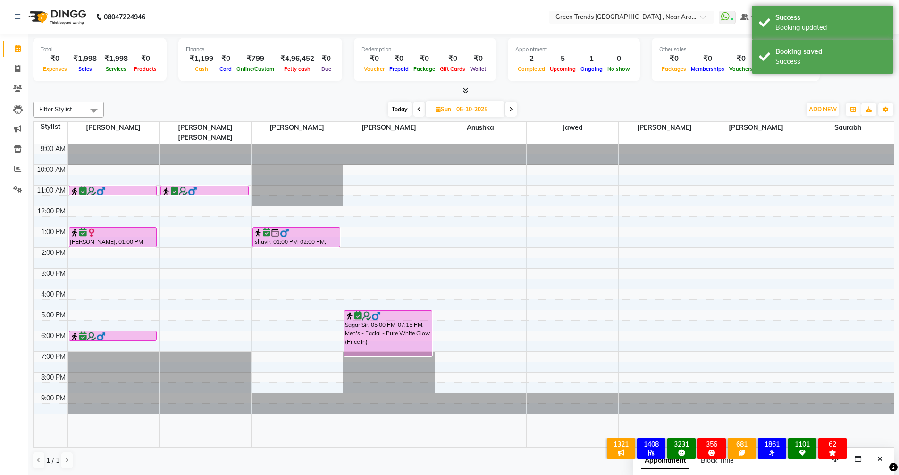
click at [418, 107] on icon at bounding box center [419, 110] width 4 height 6
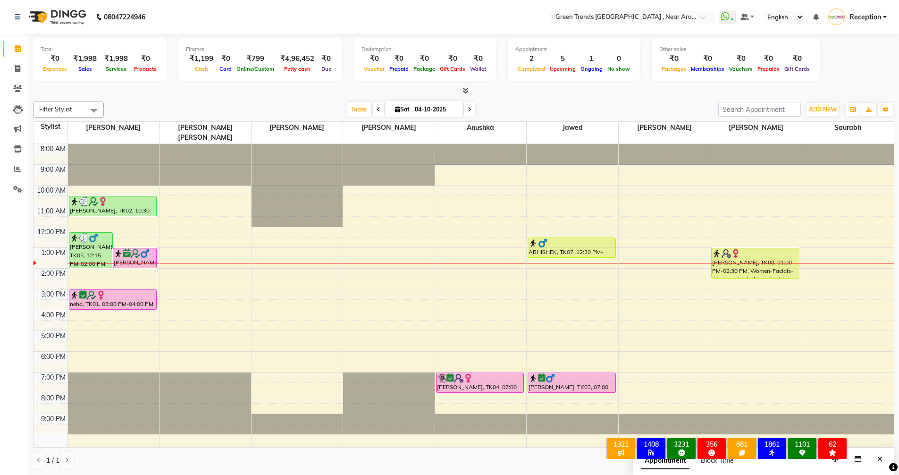
click at [465, 109] on span at bounding box center [469, 109] width 11 height 15
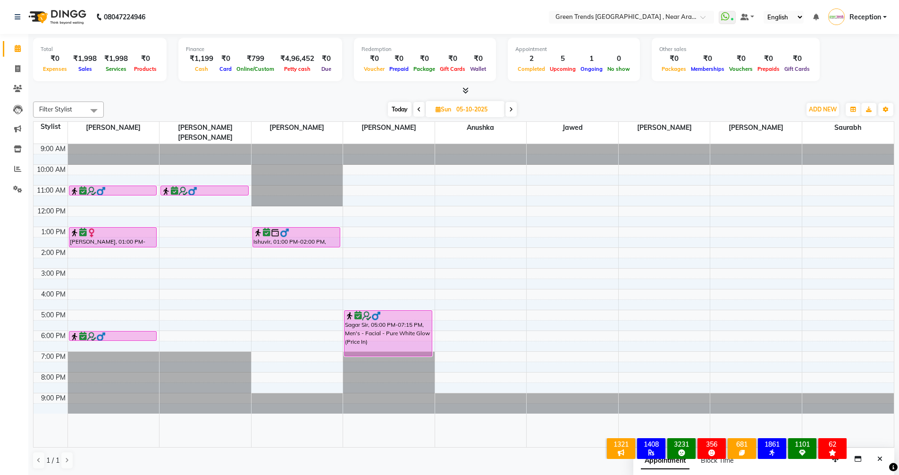
click at [419, 111] on icon at bounding box center [419, 110] width 4 height 6
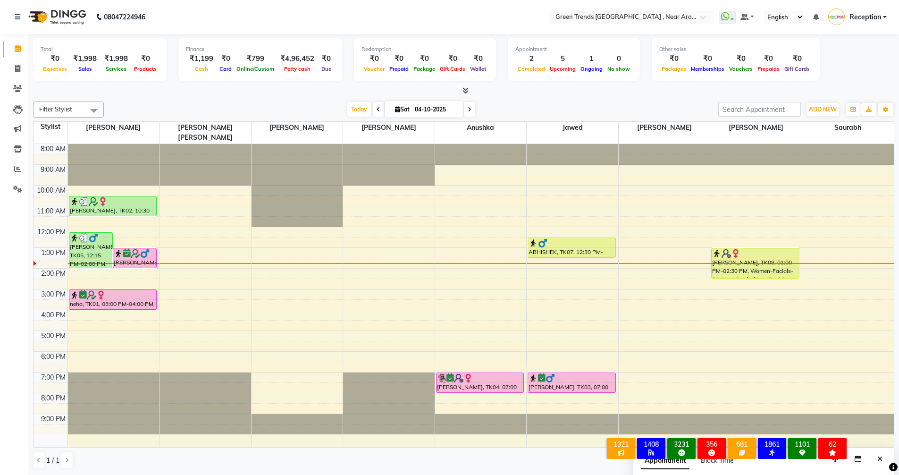
click at [468, 108] on icon at bounding box center [470, 110] width 4 height 6
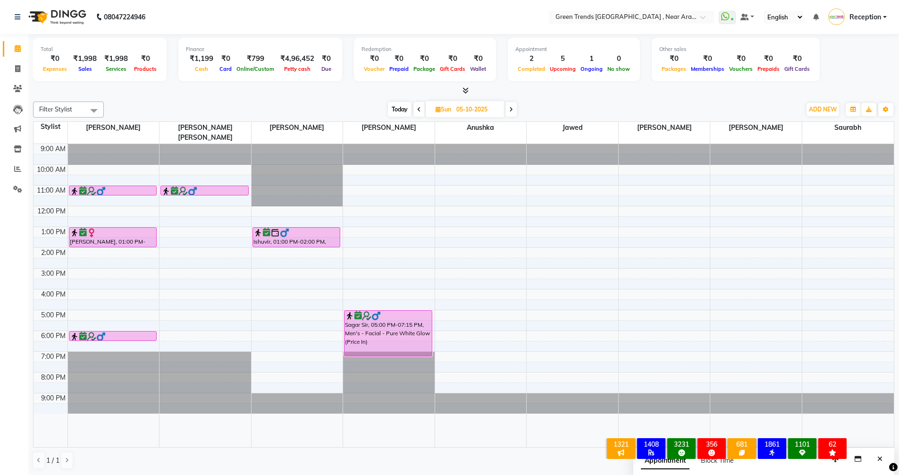
click at [416, 104] on span at bounding box center [419, 109] width 11 height 15
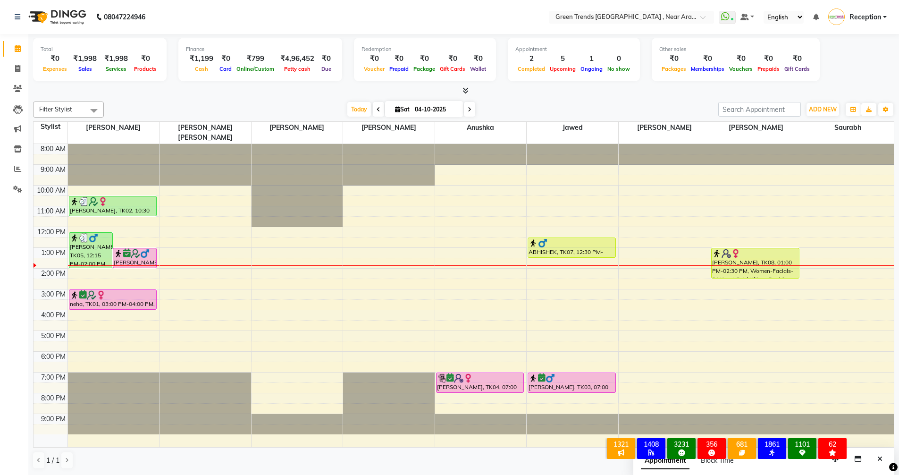
click at [469, 111] on icon at bounding box center [470, 110] width 4 height 6
type input "05-10-2025"
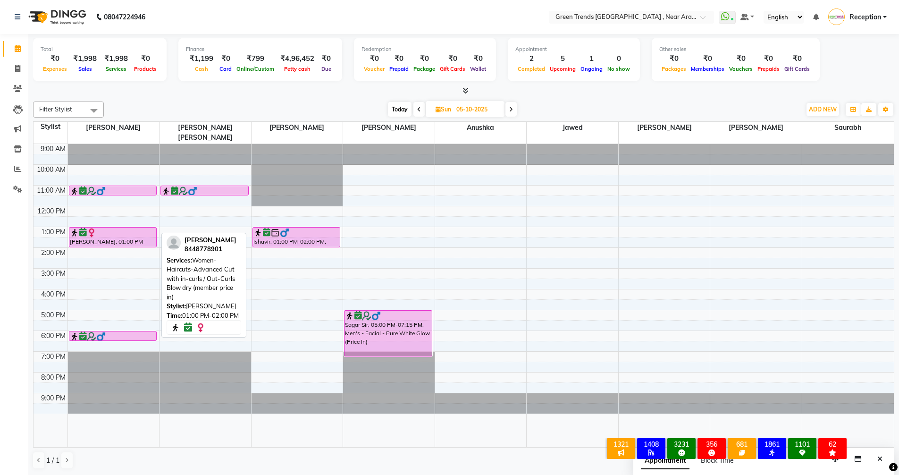
click at [88, 230] on div "NEHA SINHA, 01:00 PM-02:00 PM, Women-Haircuts-Advanced Cut with in-curls / Out-…" at bounding box center [112, 237] width 87 height 19
click at [93, 228] on div "NEHA SINHA, 01:00 PM-02:00 PM, Women-Haircuts-Advanced Cut with in-curls / Out-…" at bounding box center [112, 237] width 87 height 19
select select "6"
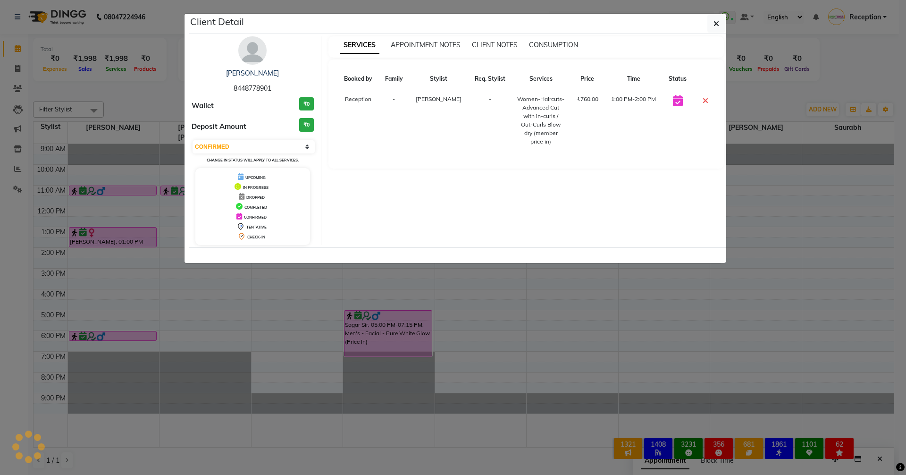
click at [255, 50] on img at bounding box center [252, 50] width 28 height 28
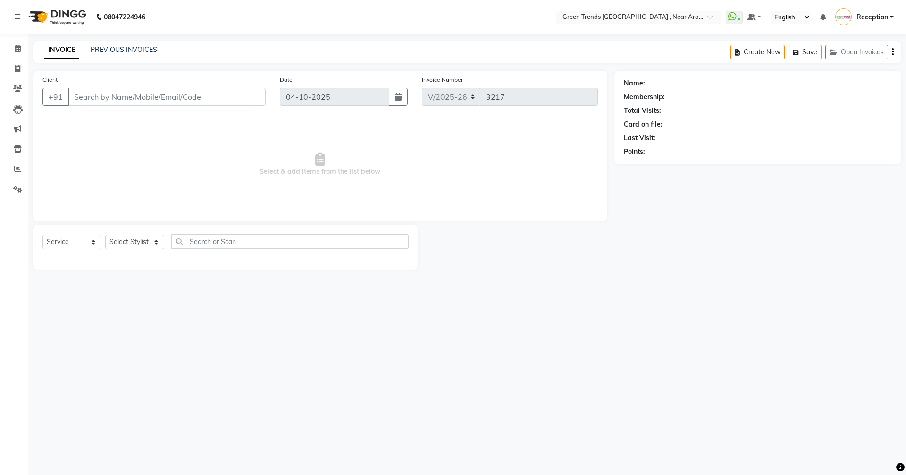
select select "7005"
select select "service"
type input "7309011101"
type input "[DATE]"
select select "82690"
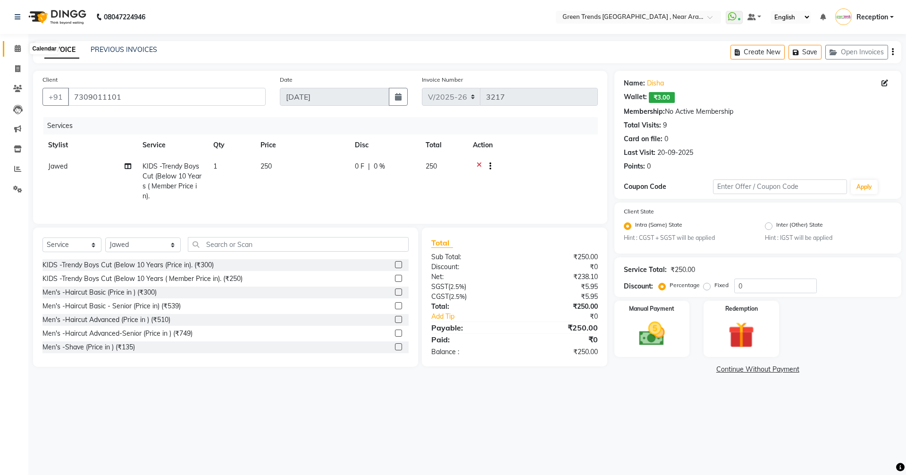
click at [16, 48] on icon at bounding box center [18, 48] width 6 height 7
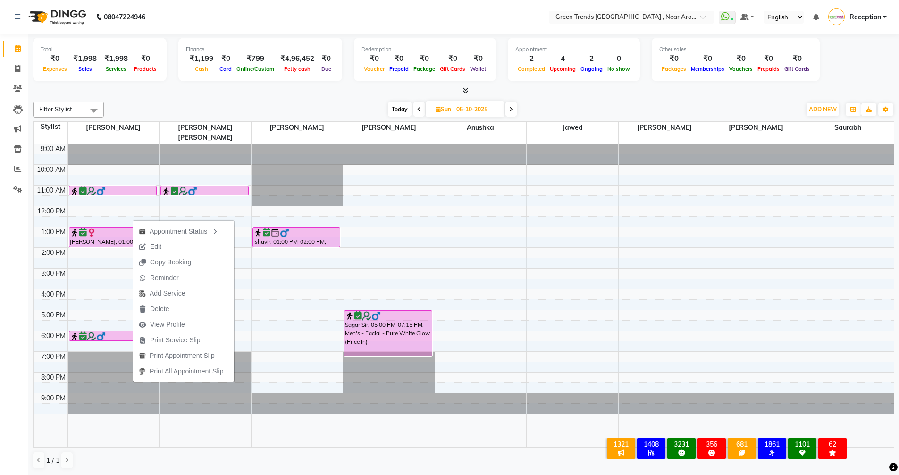
click at [158, 248] on span "Edit" at bounding box center [155, 247] width 11 height 10
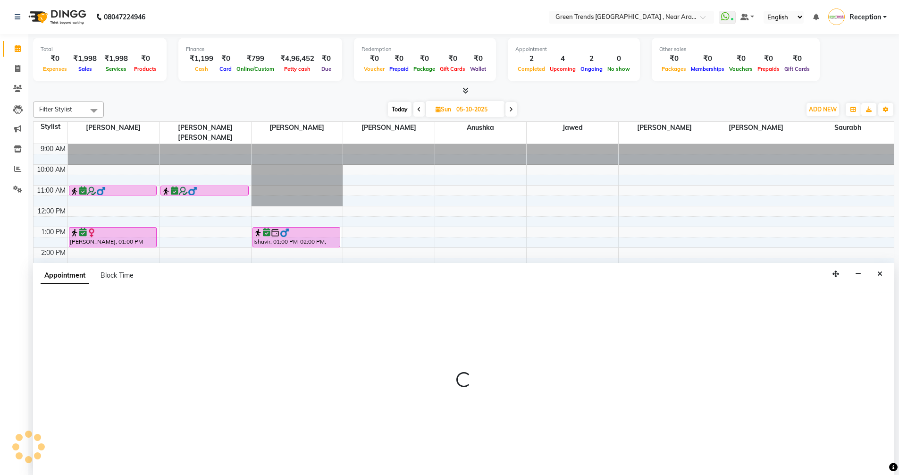
scroll to position [0, 0]
select select "tentative"
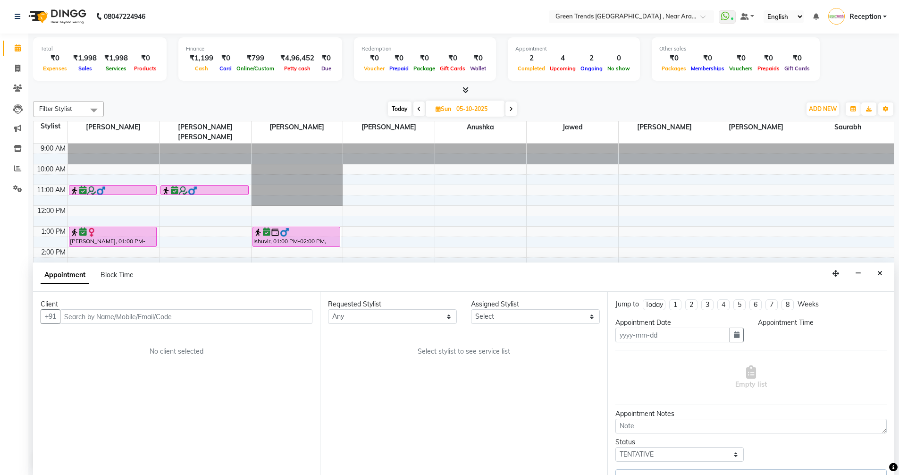
type input "05-10-2025"
select select "confirm booking"
select select "780"
select select "57687"
select select "4237"
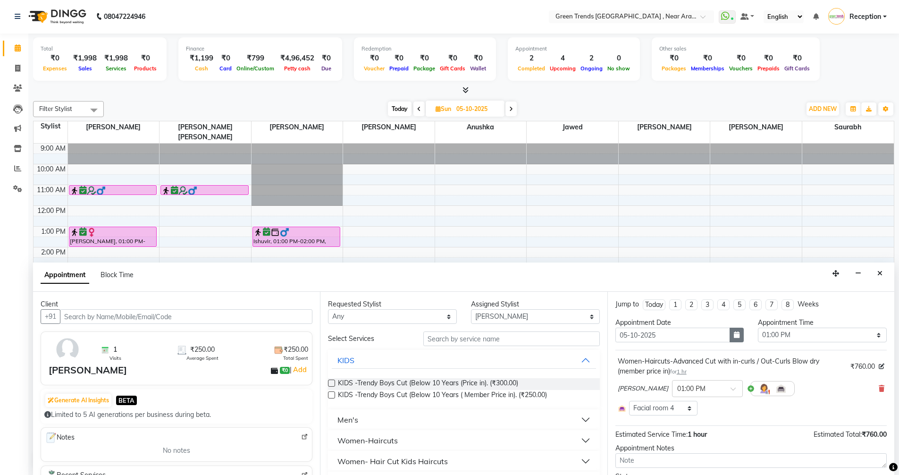
click at [734, 335] on icon "button" at bounding box center [737, 334] width 6 height 7
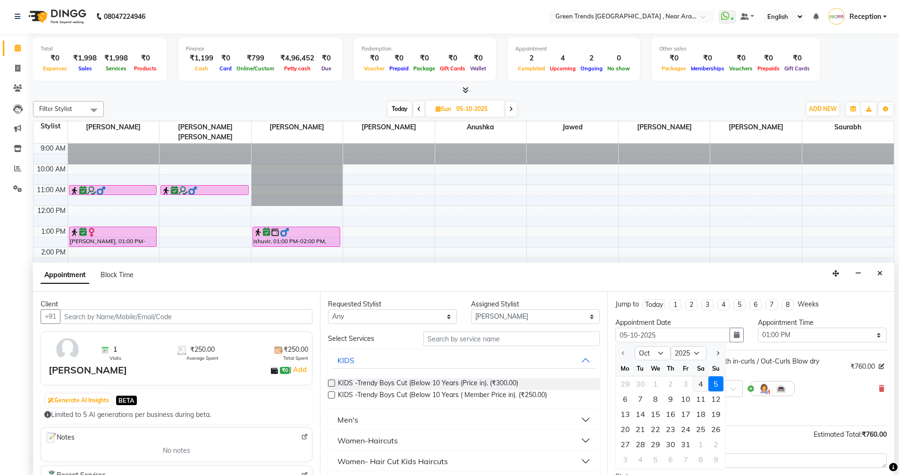
click at [699, 385] on div "4" at bounding box center [701, 383] width 15 height 15
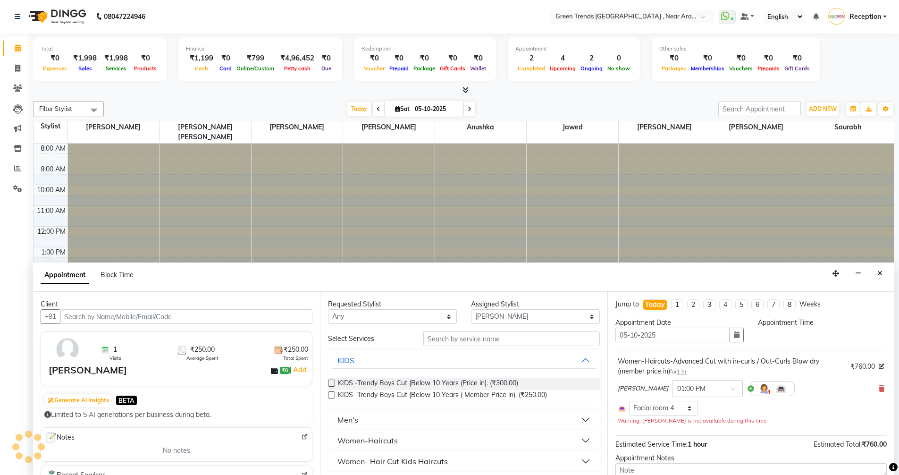
type input "04-10-2025"
select select "780"
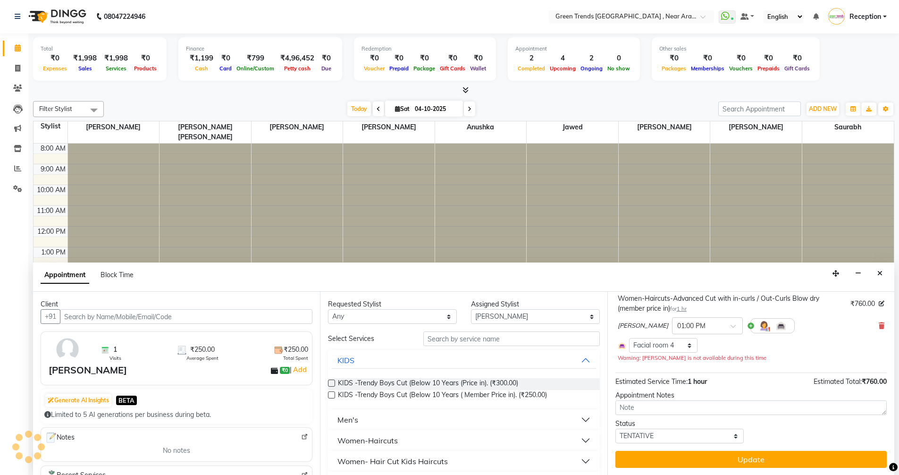
scroll to position [63, 0]
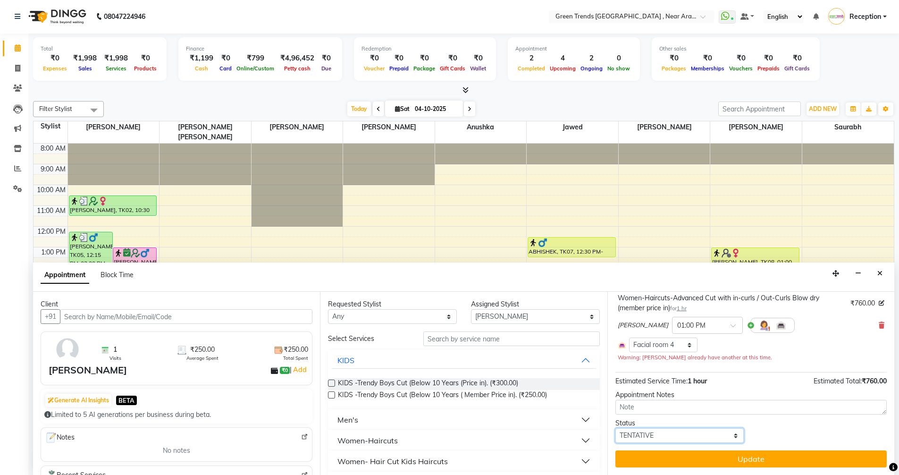
click at [736, 437] on select "Select TENTATIVE CONFIRM CHECK-IN UPCOMING" at bounding box center [680, 435] width 129 height 15
select select "confirm booking"
click at [616, 428] on select "Select TENTATIVE CONFIRM CHECK-IN UPCOMING" at bounding box center [680, 435] width 129 height 15
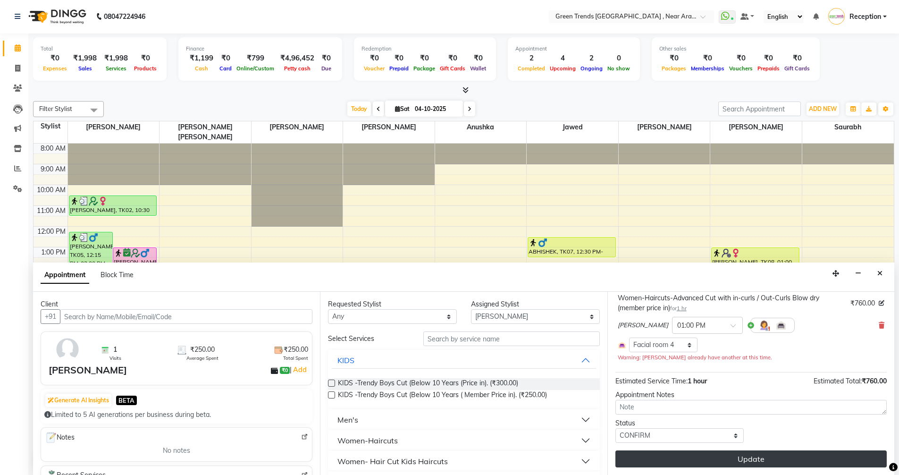
click at [747, 457] on button "Update" at bounding box center [751, 458] width 271 height 17
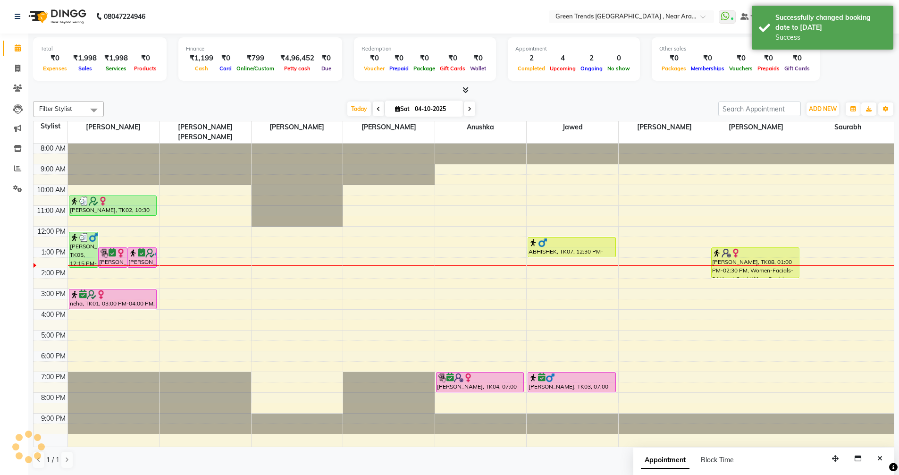
scroll to position [0, 0]
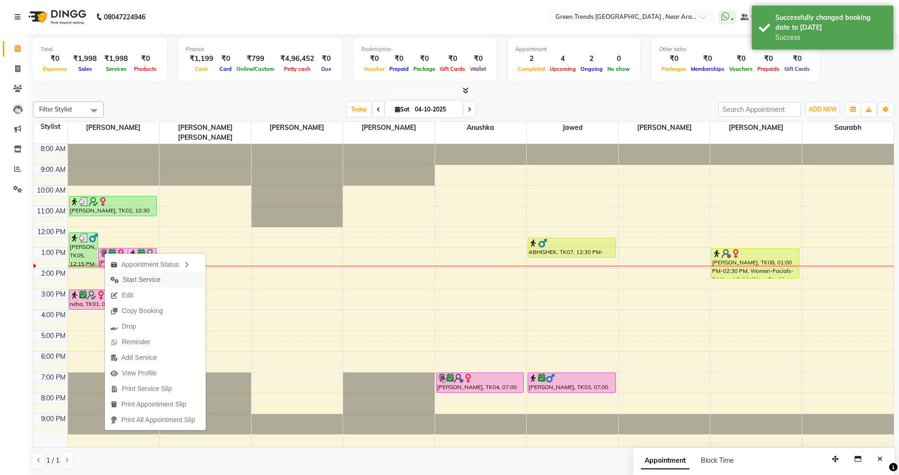
click at [136, 276] on span "Start Service" at bounding box center [142, 280] width 38 height 10
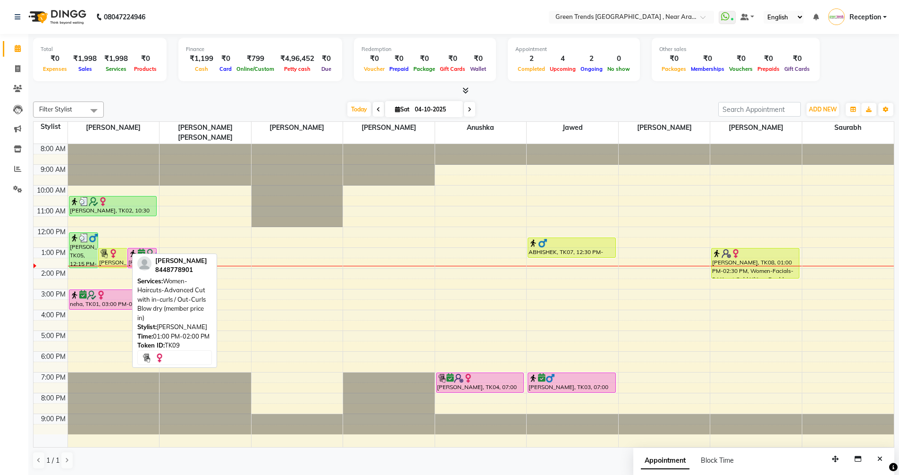
click at [109, 250] on div "NEHA SINHA, TK09, 01:00 PM-02:00 PM, Women-Haircuts-Advanced Cut with in-curls …" at bounding box center [113, 257] width 28 height 19
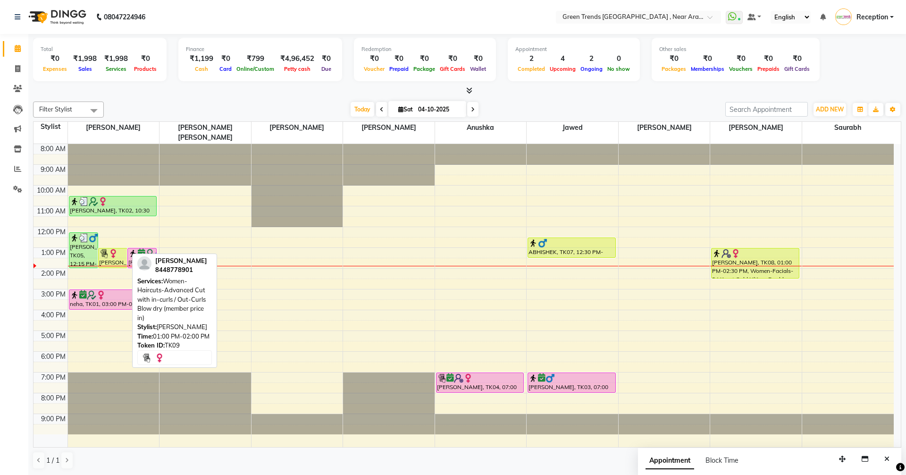
select select "1"
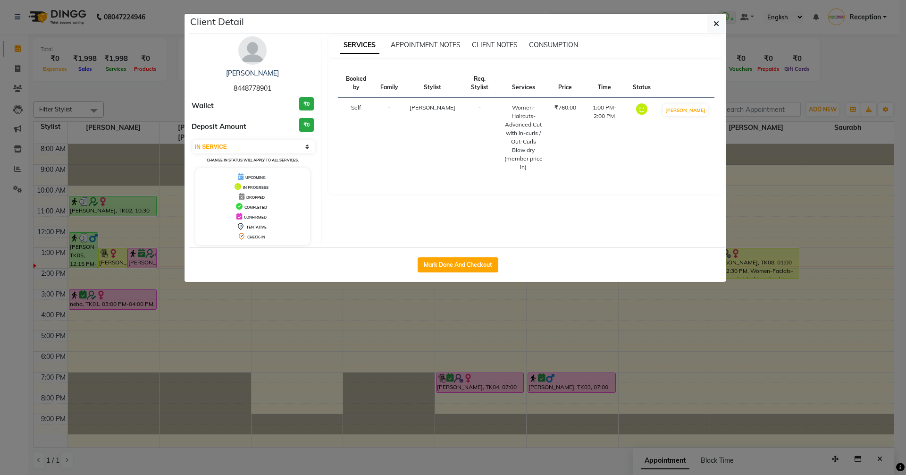
click at [109, 250] on ngb-modal-window "Client Detail NEHA SINHA 8448778901 Wallet ₹0 Deposit Amount ₹0 Select IN SERVI…" at bounding box center [453, 237] width 906 height 475
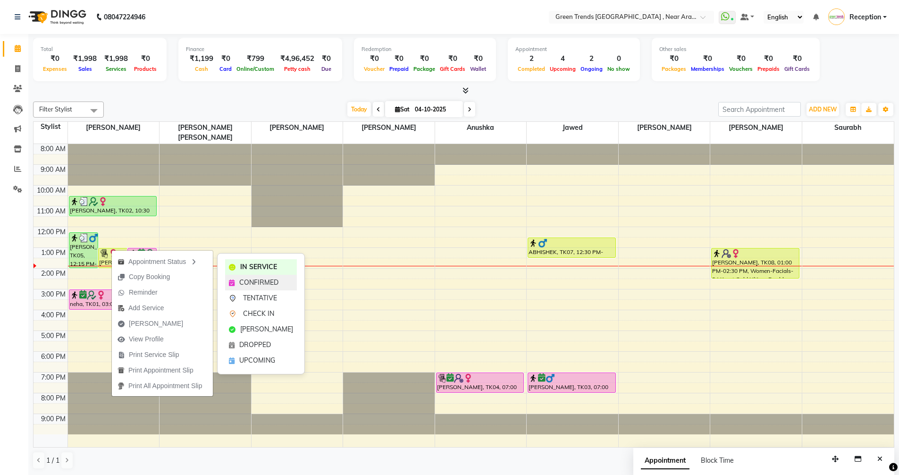
click at [257, 277] on div "CONFIRMED" at bounding box center [261, 283] width 72 height 16
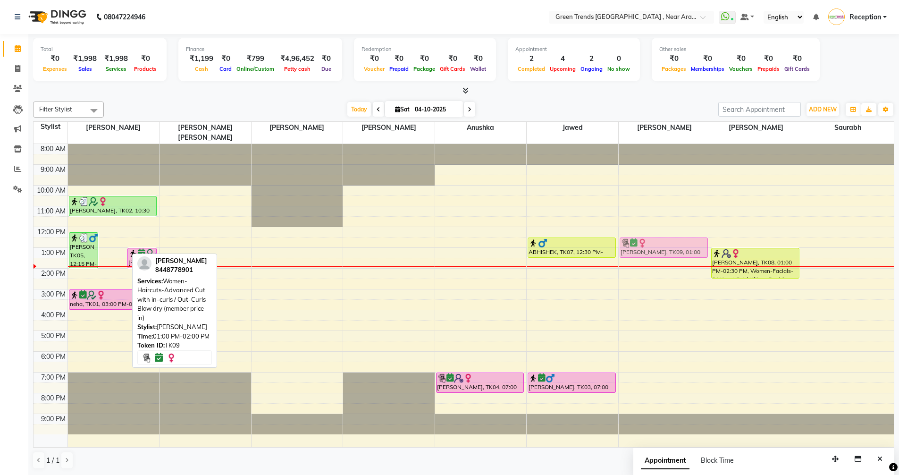
drag, startPoint x: 114, startPoint y: 248, endPoint x: 644, endPoint y: 239, distance: 530.2
click at [644, 239] on tr "M. Srivsatava, TK05, 12:15 PM-02:00 PM, Men's -Haircut Basic (Member Price in )…" at bounding box center [464, 295] width 861 height 303
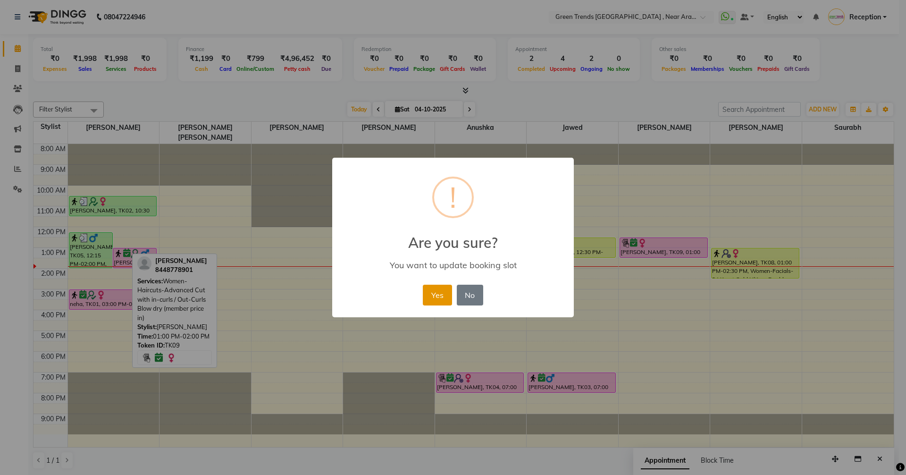
click at [438, 294] on button "Yes" at bounding box center [437, 295] width 29 height 21
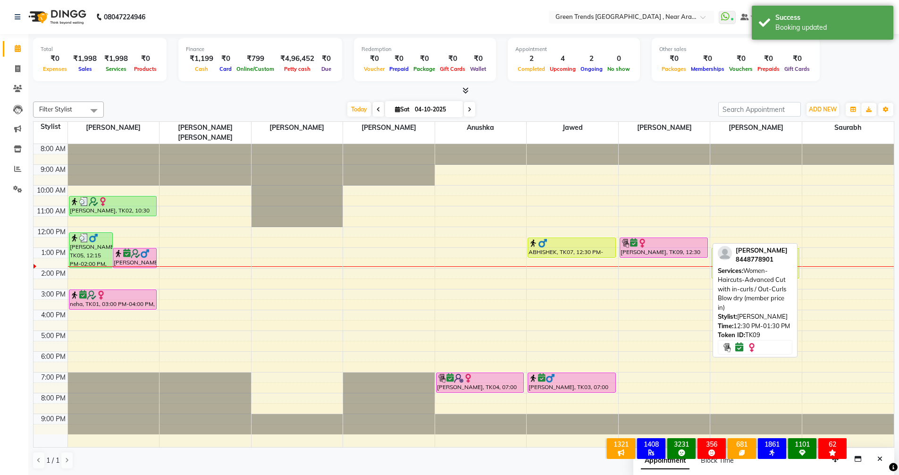
click at [651, 238] on div at bounding box center [664, 242] width 86 height 9
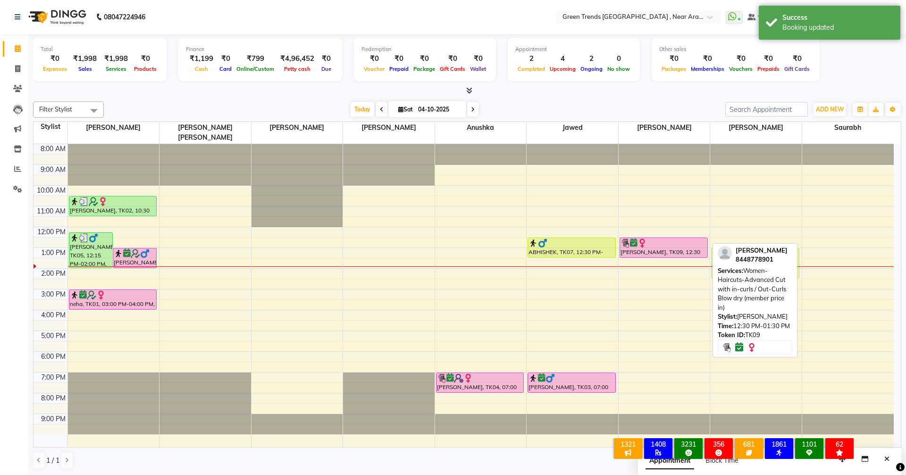
select select "6"
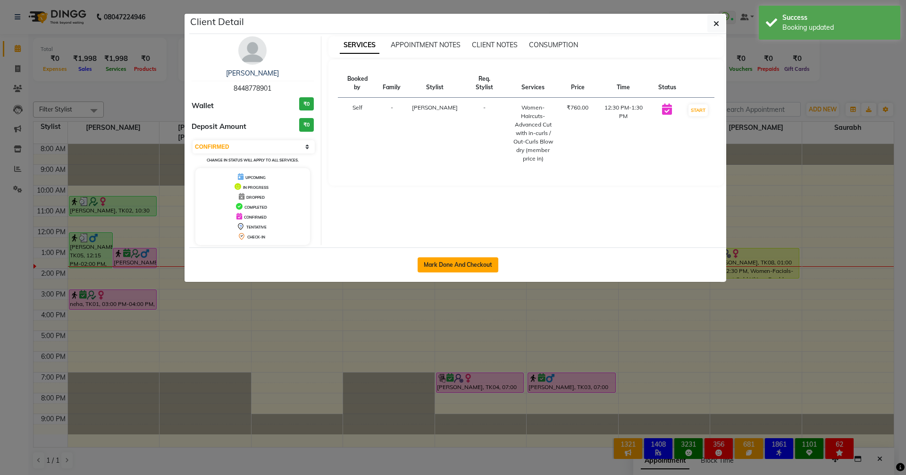
click at [466, 267] on button "Mark Done And Checkout" at bounding box center [458, 264] width 81 height 15
select select "7005"
select select "service"
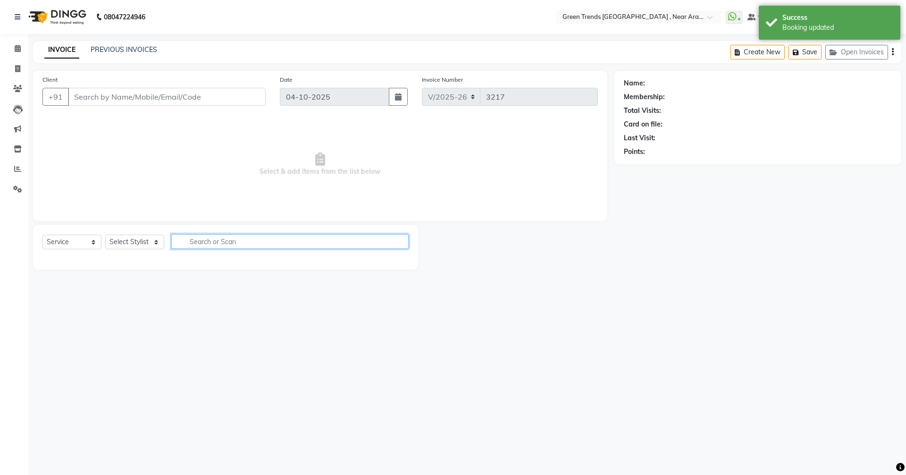
click at [238, 238] on input "text" at bounding box center [289, 241] width 237 height 15
type input "8448778901"
select select "88790"
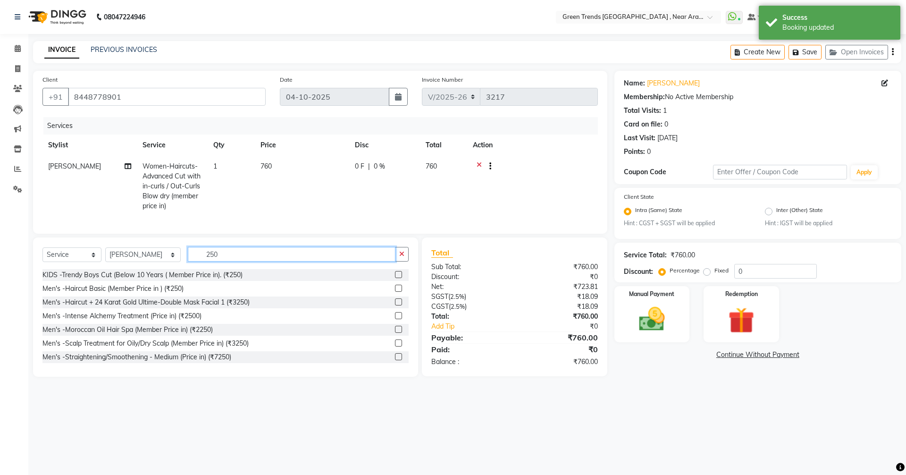
type input "250"
click at [478, 164] on icon at bounding box center [479, 167] width 5 height 12
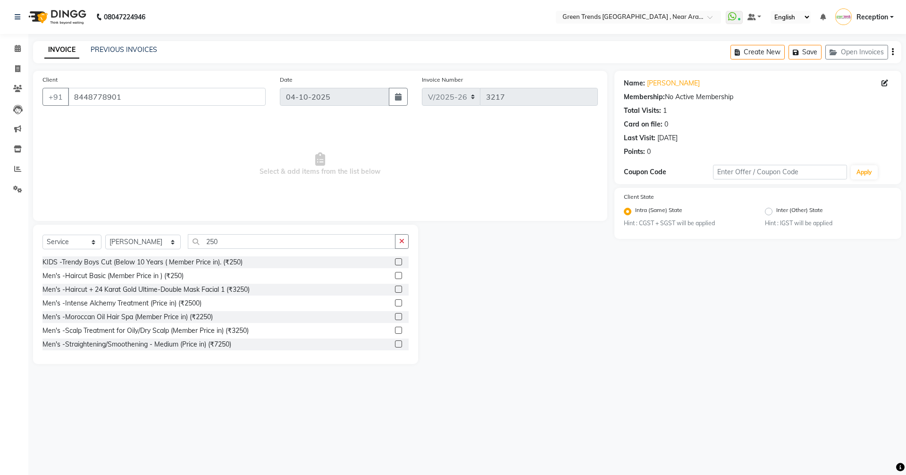
click at [395, 276] on label at bounding box center [398, 275] width 7 height 7
click at [395, 276] on input "checkbox" at bounding box center [398, 276] width 6 height 6
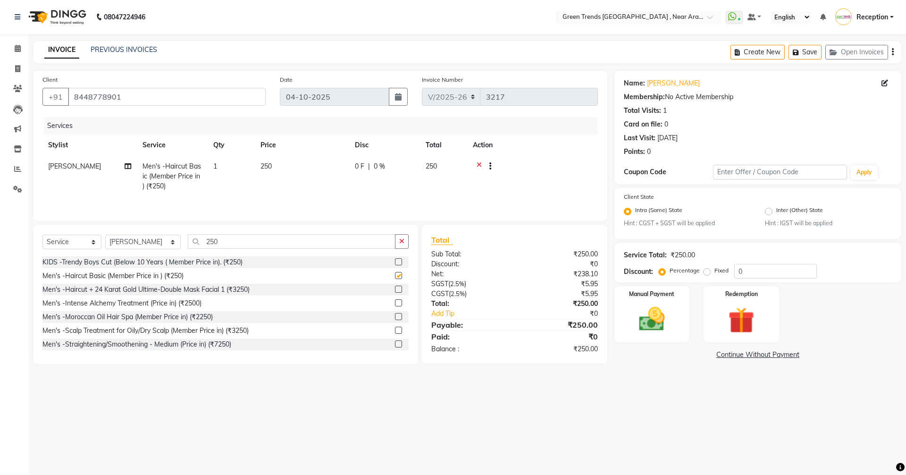
checkbox input "false"
click at [653, 330] on img at bounding box center [652, 319] width 44 height 31
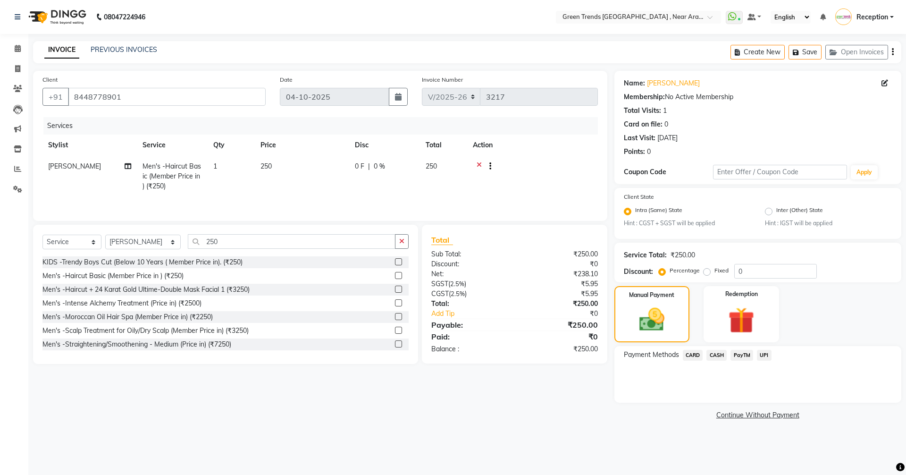
click at [766, 354] on span "UPI" at bounding box center [764, 355] width 15 height 11
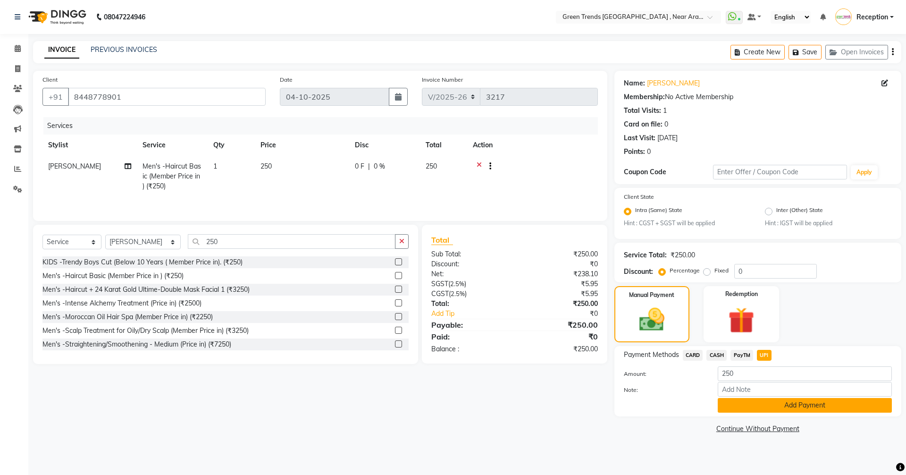
click at [806, 404] on button "Add Payment" at bounding box center [805, 405] width 174 height 15
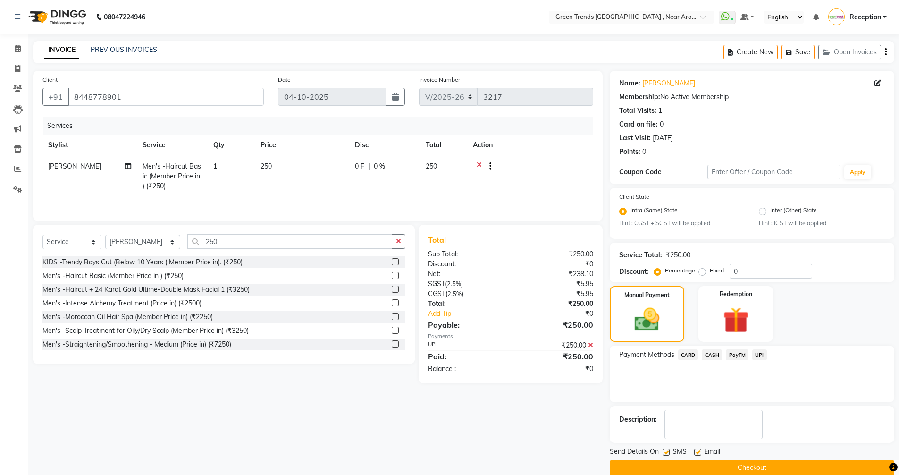
scroll to position [14, 0]
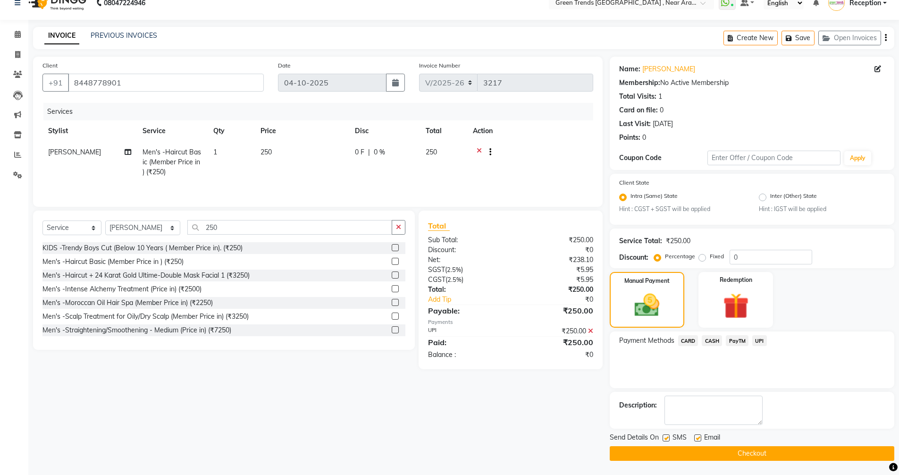
click at [749, 451] on button "Checkout" at bounding box center [752, 453] width 285 height 15
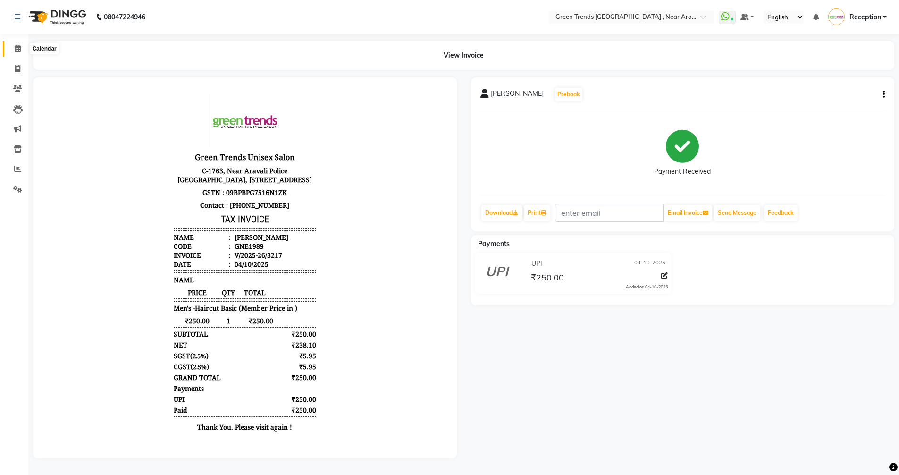
click at [15, 52] on span at bounding box center [17, 48] width 17 height 11
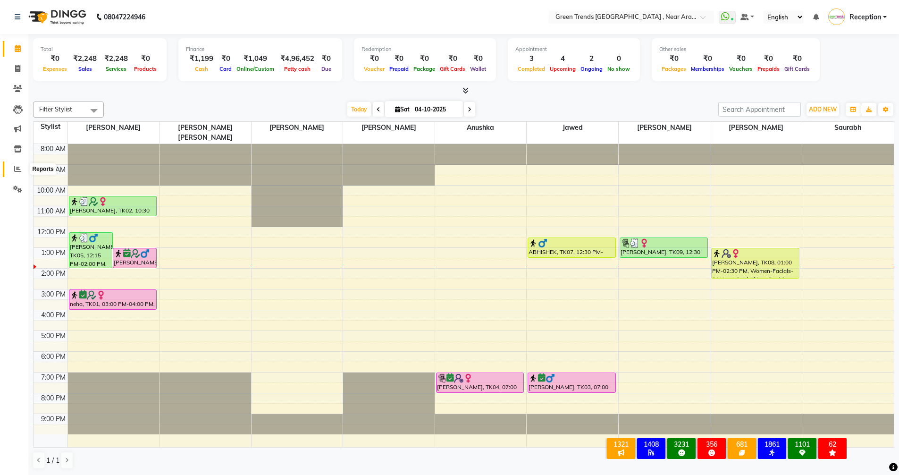
click at [18, 169] on icon at bounding box center [17, 168] width 7 height 7
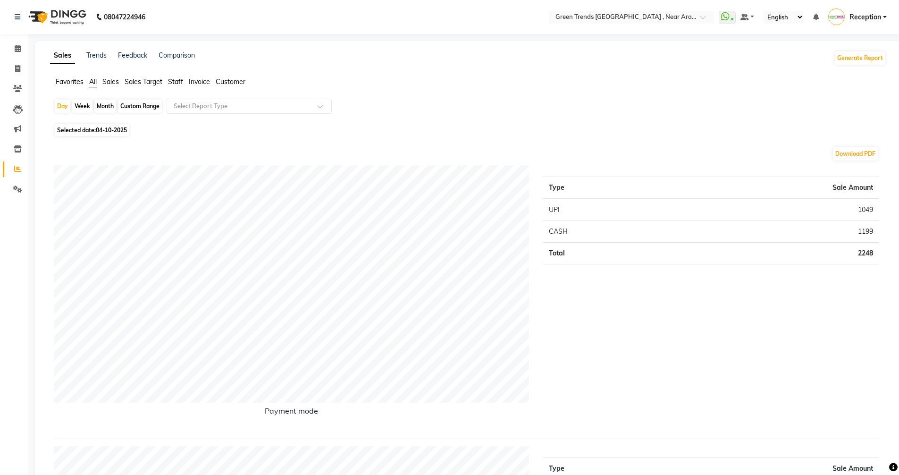
click at [127, 82] on span "Sales Target" at bounding box center [144, 81] width 38 height 8
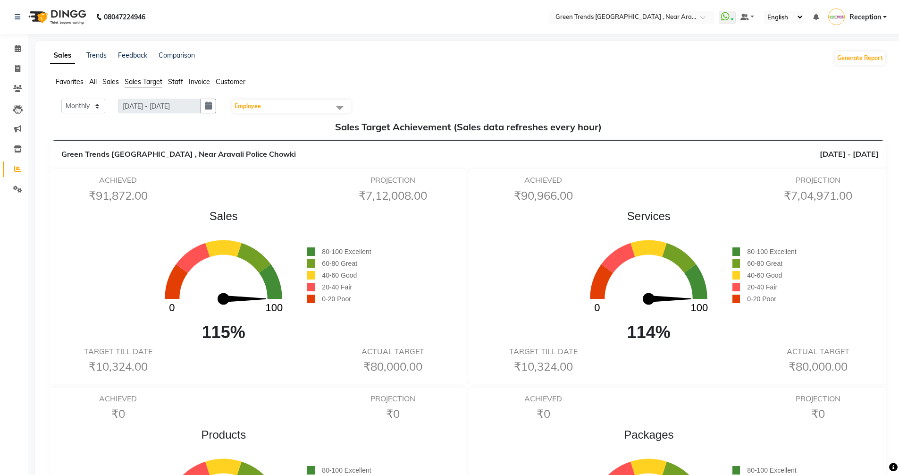
click at [346, 105] on span at bounding box center [339, 108] width 19 height 18
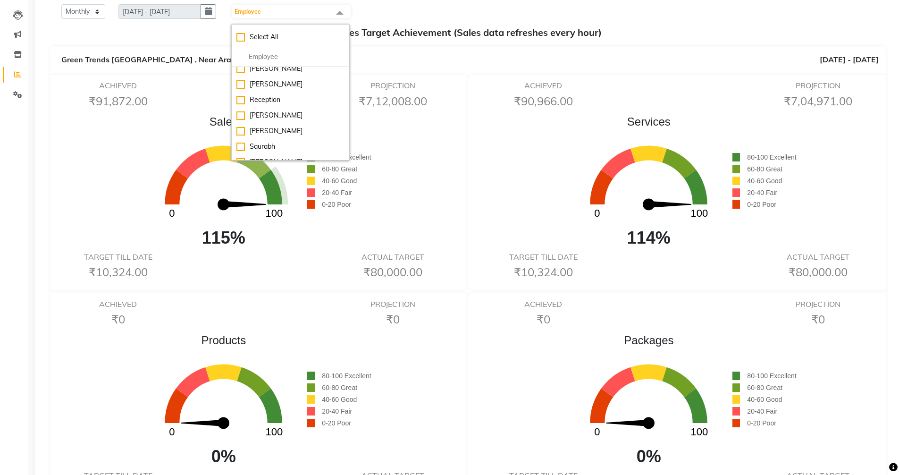
scroll to position [47, 0]
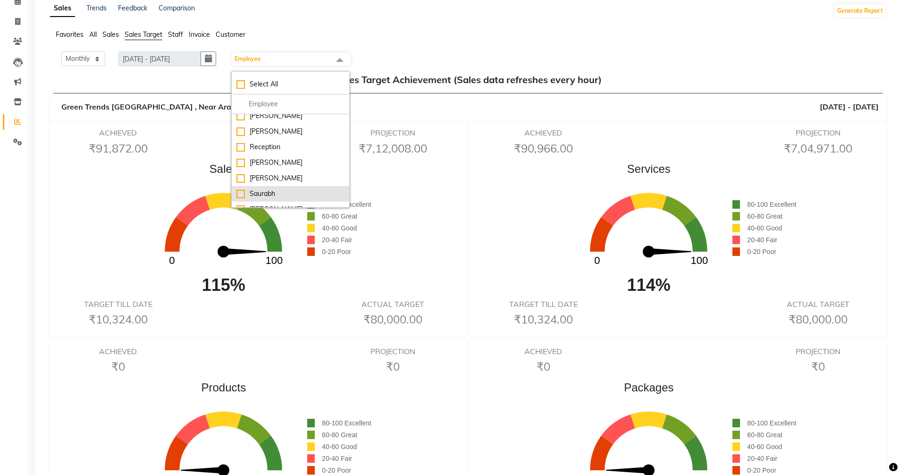
click at [265, 189] on div "Saurabh" at bounding box center [291, 194] width 108 height 10
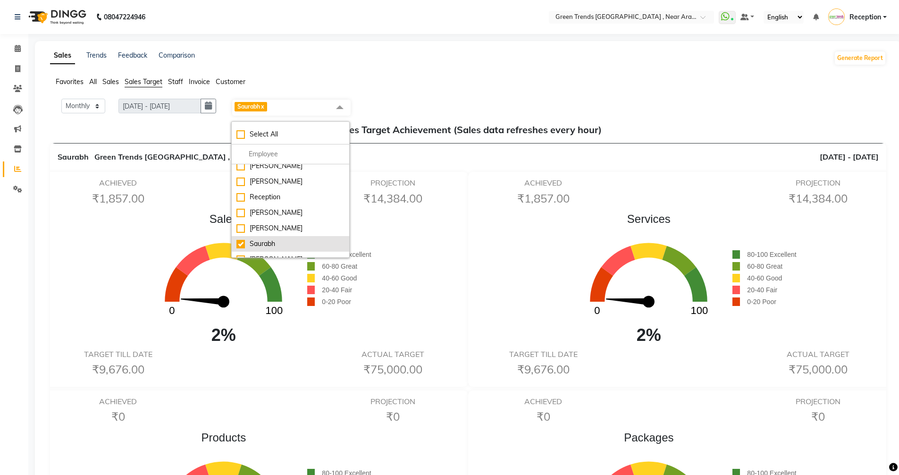
click at [253, 239] on div "Saurabh" at bounding box center [291, 244] width 108 height 10
checkbox input "false"
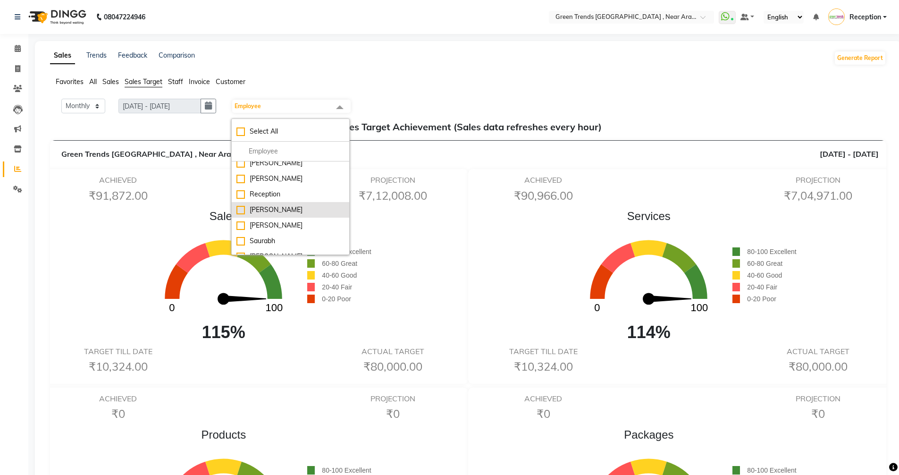
click at [244, 205] on div "[PERSON_NAME]" at bounding box center [291, 210] width 108 height 10
checkbox input "true"
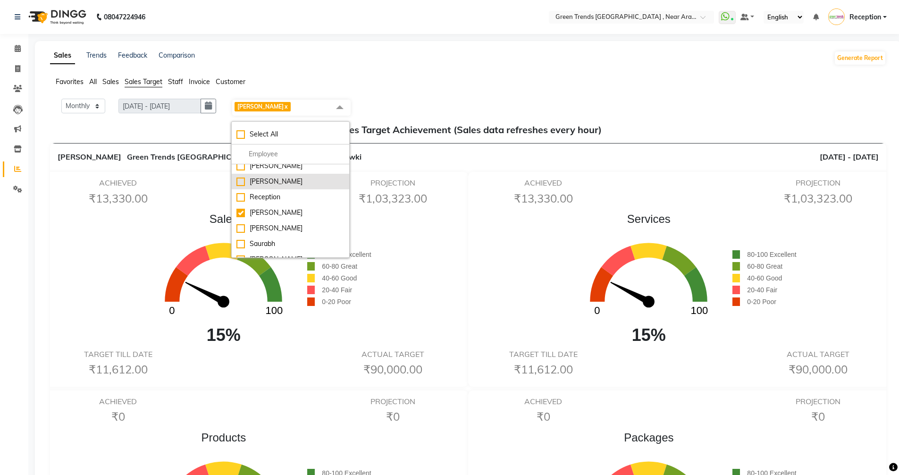
click at [241, 177] on div "[PERSON_NAME]" at bounding box center [291, 182] width 108 height 10
checkbox input "true"
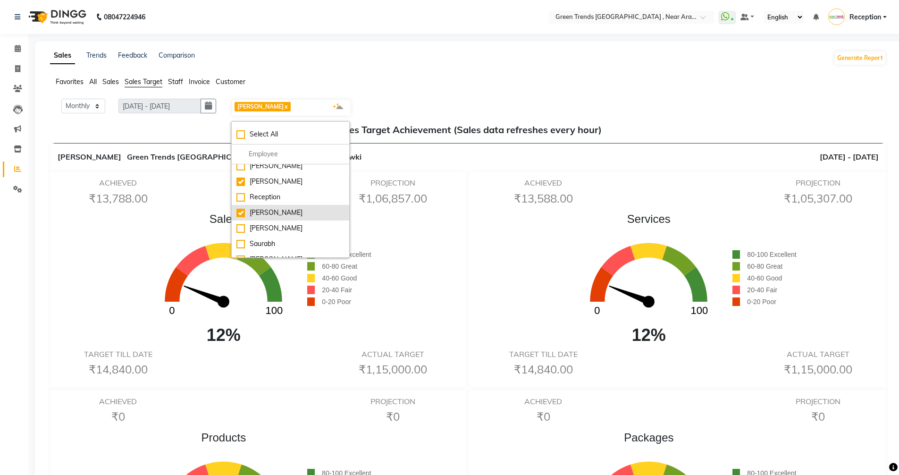
click at [241, 208] on div "[PERSON_NAME]" at bounding box center [291, 213] width 108 height 10
checkbox input "false"
click at [246, 177] on div "[PERSON_NAME]" at bounding box center [291, 182] width 108 height 10
checkbox input "false"
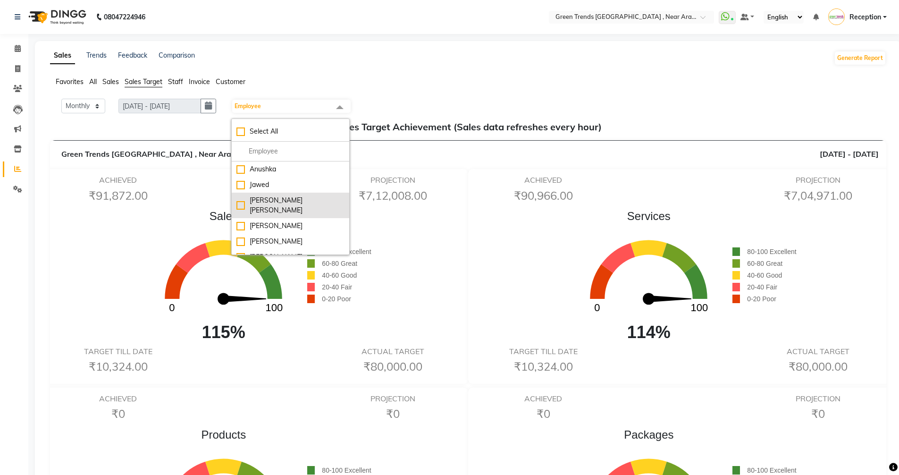
click at [242, 203] on div "[PERSON_NAME] [PERSON_NAME]" at bounding box center [291, 205] width 108 height 20
checkbox input "true"
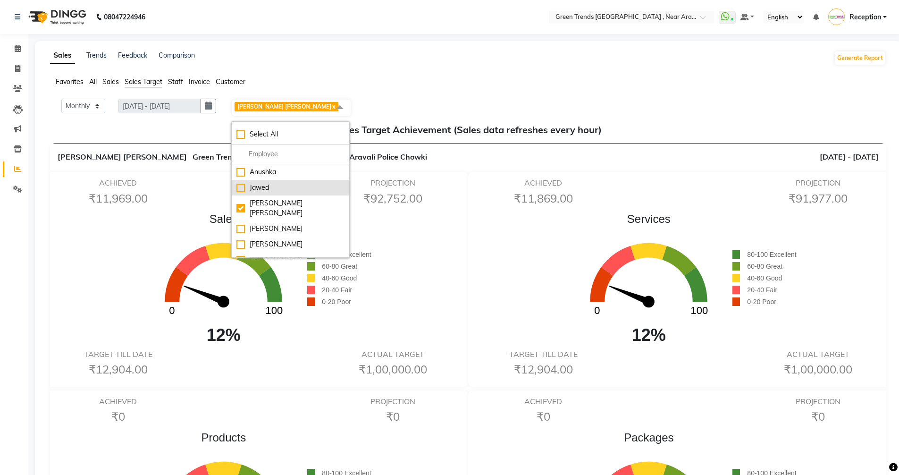
click at [244, 182] on li "Jawed" at bounding box center [291, 188] width 118 height 16
checkbox input "true"
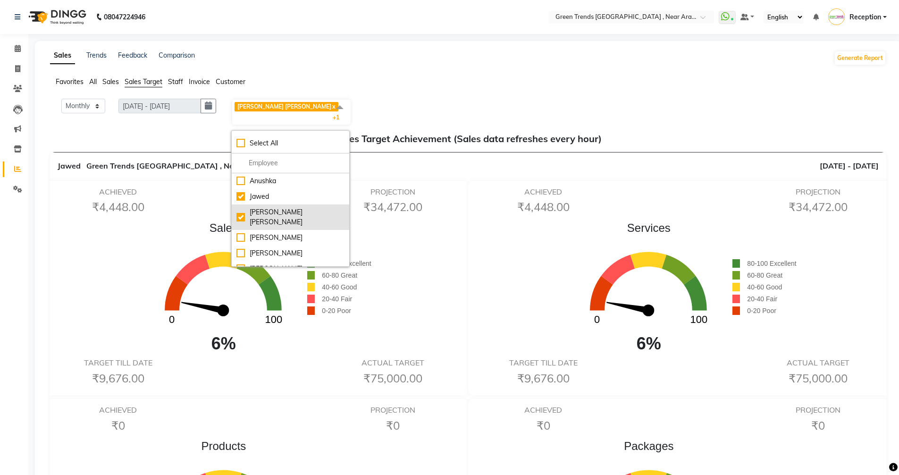
click at [244, 207] on div "[PERSON_NAME] [PERSON_NAME]" at bounding box center [291, 217] width 108 height 20
checkbox input "false"
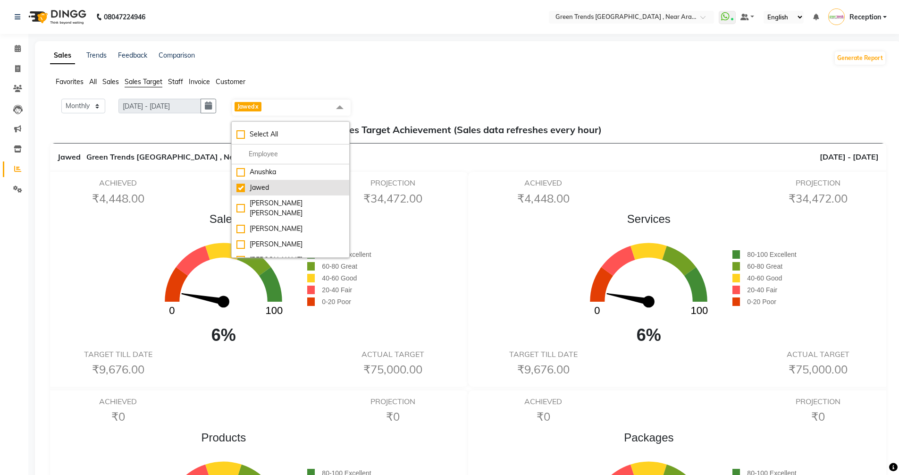
click at [246, 186] on div "Jawed" at bounding box center [291, 188] width 108 height 10
checkbox input "false"
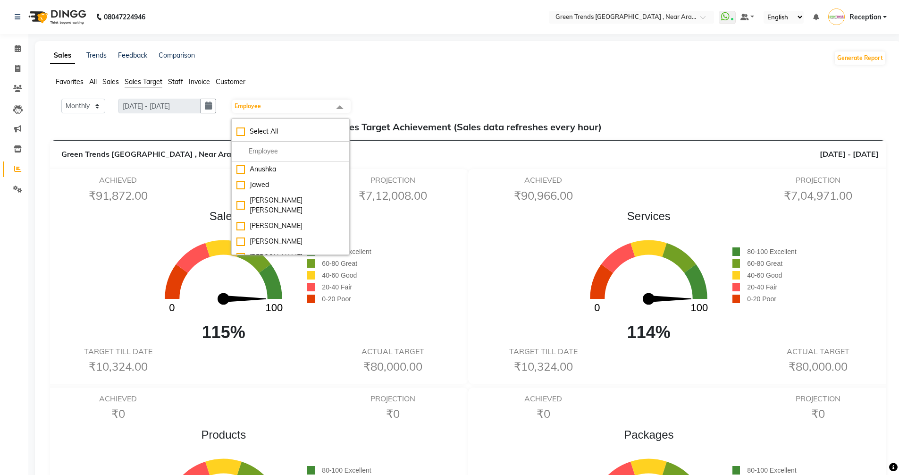
click at [346, 106] on span at bounding box center [339, 108] width 19 height 18
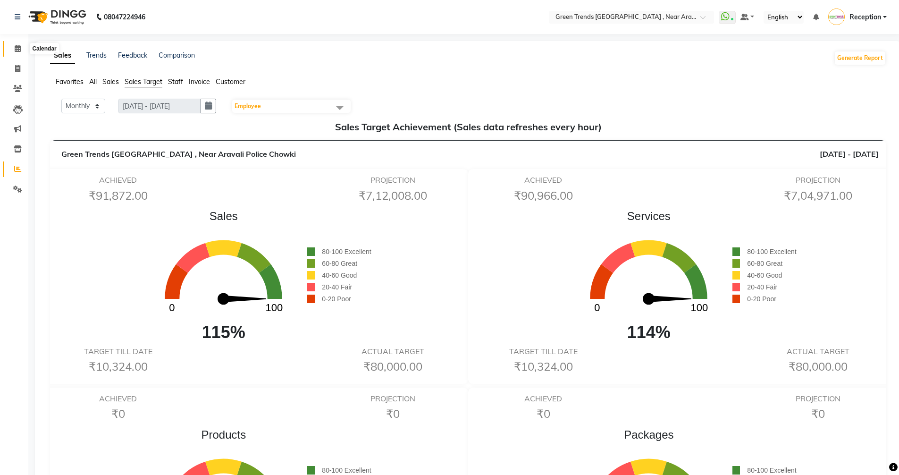
click at [22, 49] on span at bounding box center [17, 48] width 17 height 11
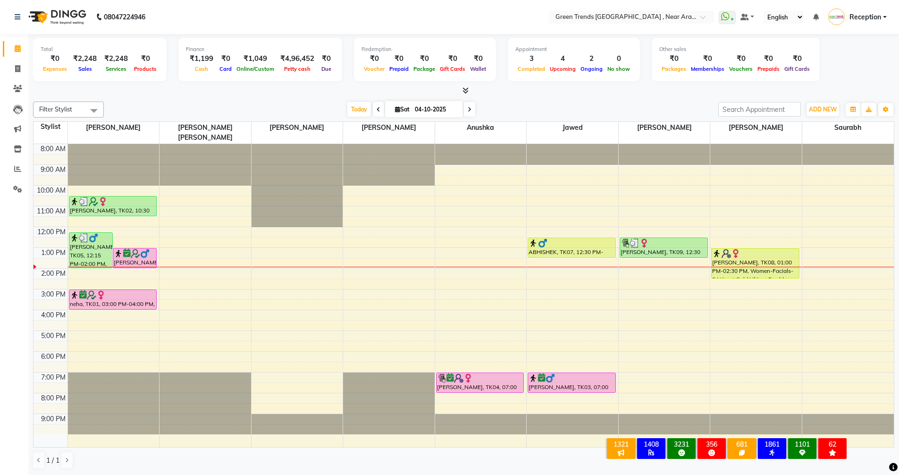
click at [628, 307] on div "8:00 AM 9:00 AM 10:00 AM 11:00 AM 12:00 PM 1:00 PM 2:00 PM 3:00 PM 4:00 PM 5:00…" at bounding box center [464, 295] width 861 height 303
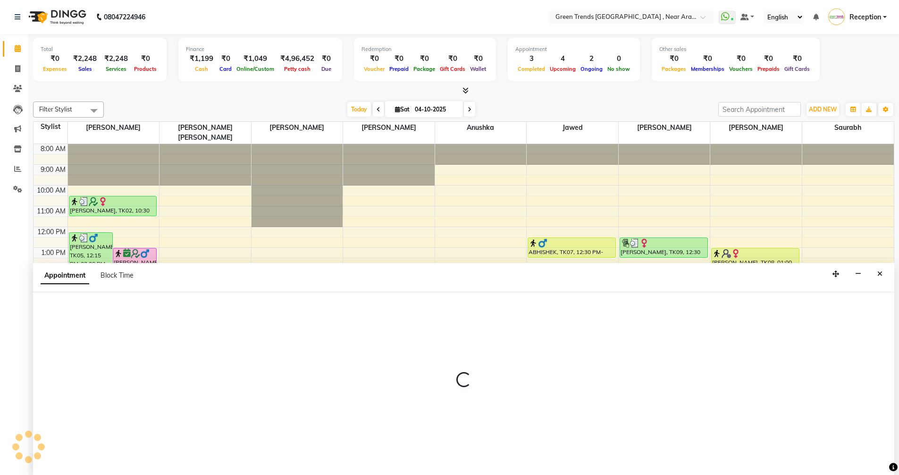
scroll to position [0, 0]
select select "88790"
select select "960"
select select "tentative"
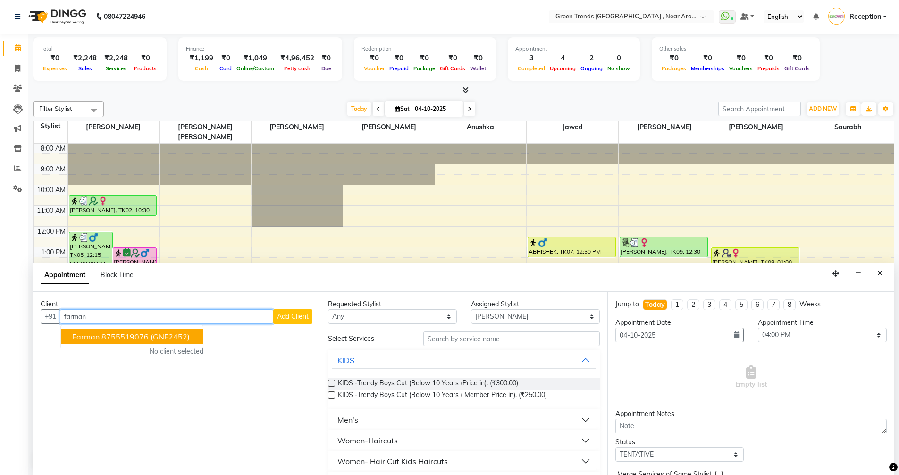
click at [113, 338] on ngb-highlight "8755519076" at bounding box center [125, 336] width 47 height 9
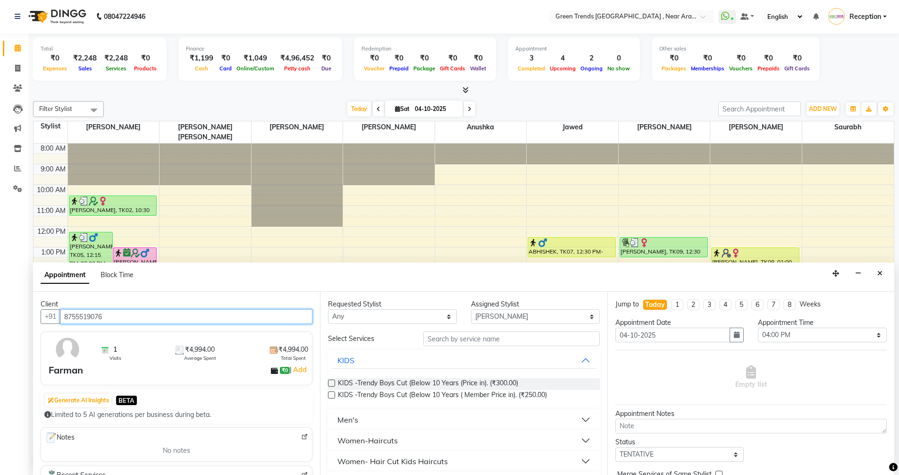
type input "8755519076"
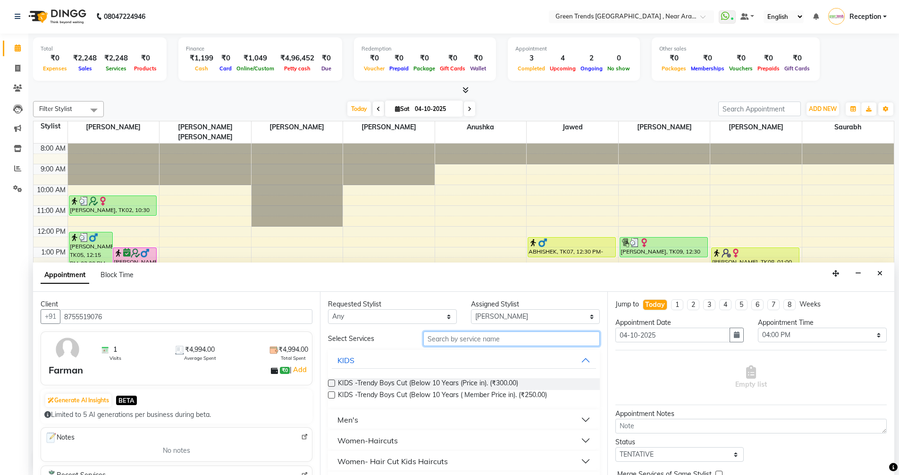
click at [511, 339] on input "text" at bounding box center [511, 338] width 177 height 15
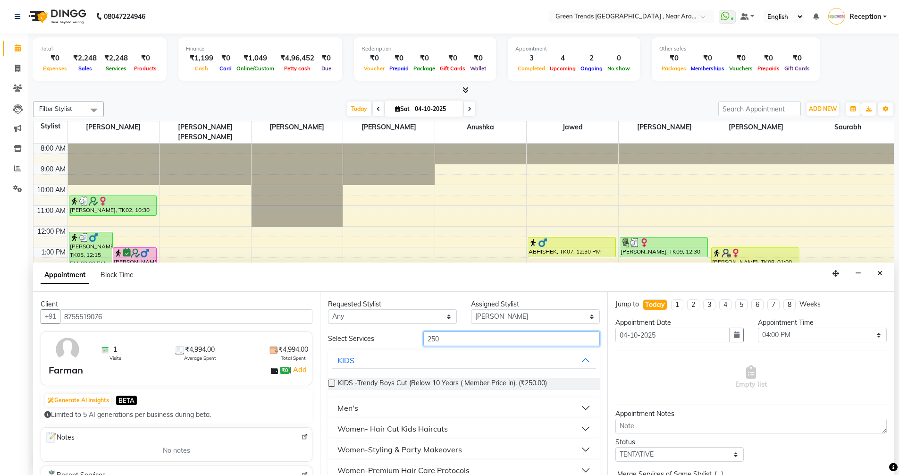
type input "250"
click at [578, 358] on button "KIDS" at bounding box center [464, 360] width 264 height 17
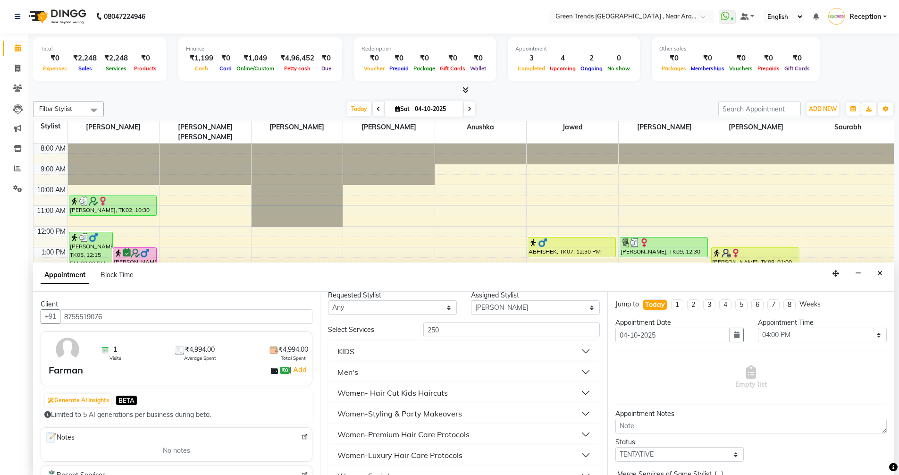
scroll to position [0, 0]
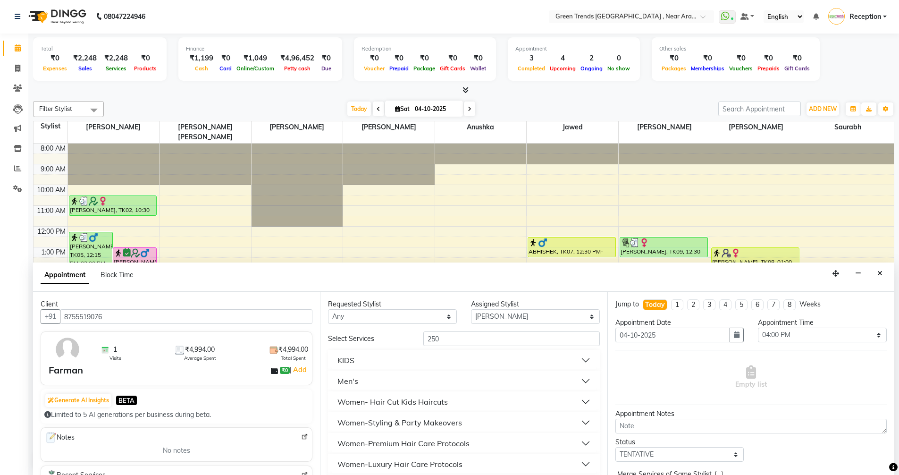
click at [574, 380] on button "Men's" at bounding box center [464, 380] width 264 height 17
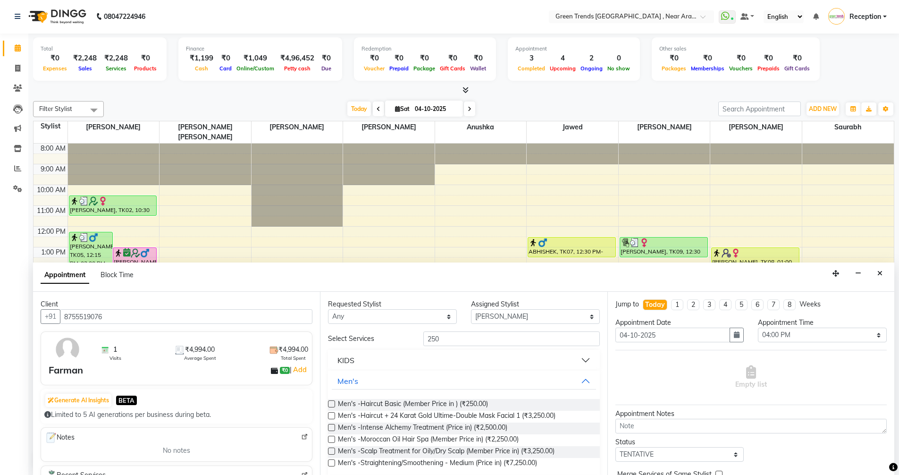
click at [331, 403] on label at bounding box center [331, 403] width 7 height 7
click at [331, 403] on input "checkbox" at bounding box center [331, 405] width 6 height 6
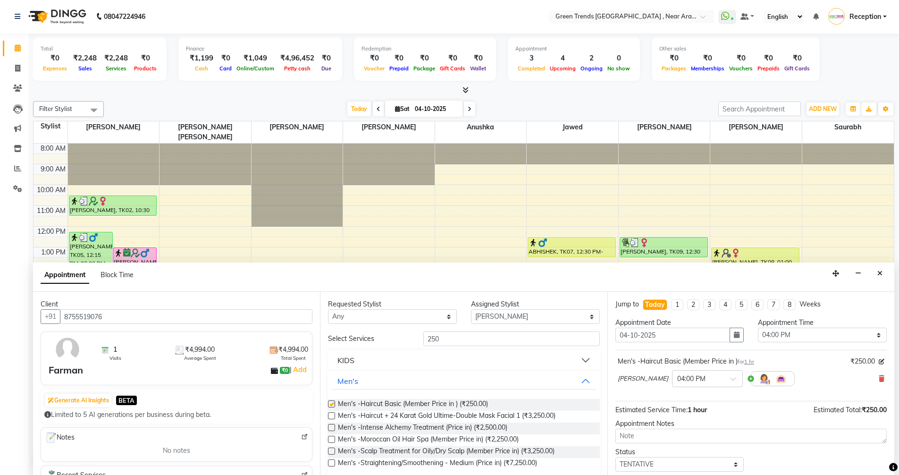
checkbox input "false"
click at [543, 338] on input "250" at bounding box center [511, 338] width 177 height 15
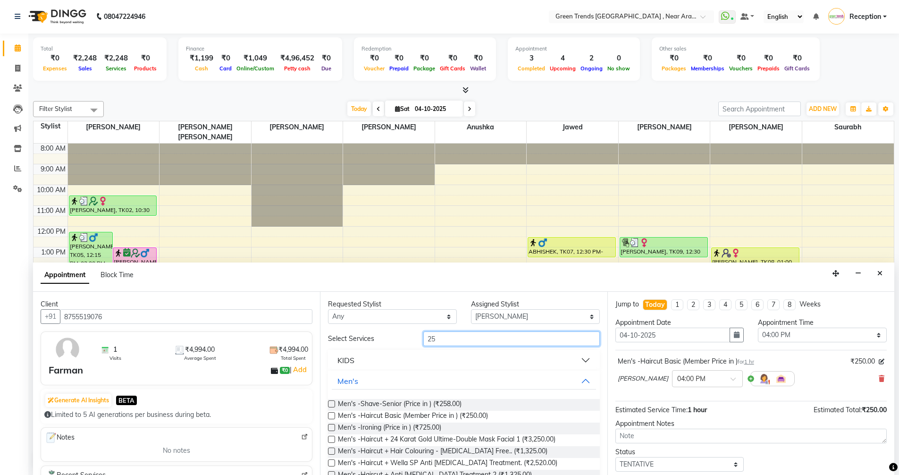
type input "2"
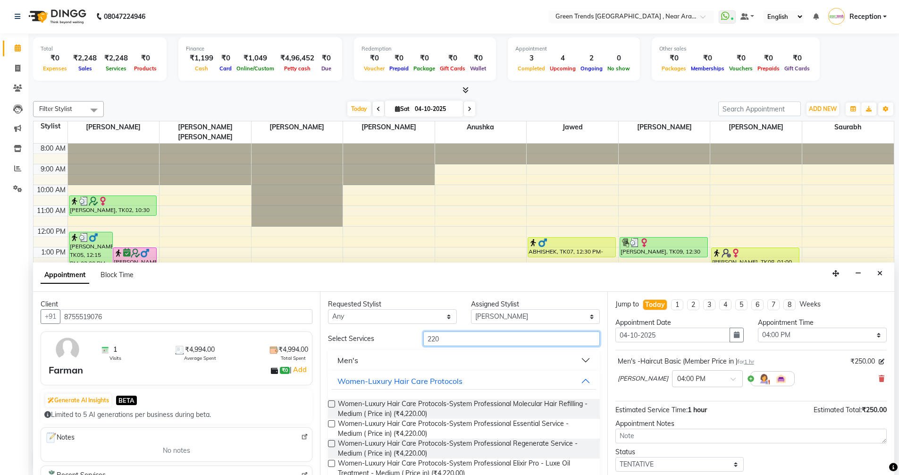
type input "220"
click at [574, 359] on button "Men's" at bounding box center [464, 360] width 264 height 17
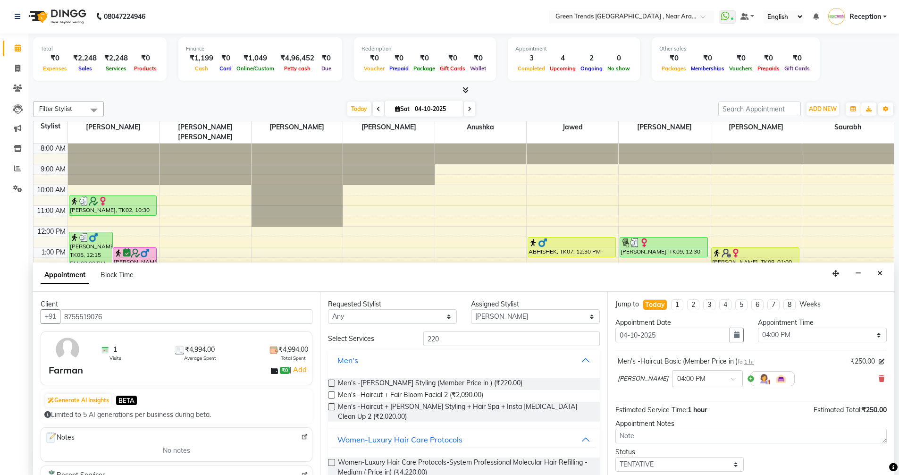
click at [579, 360] on button "Men's" at bounding box center [464, 360] width 264 height 17
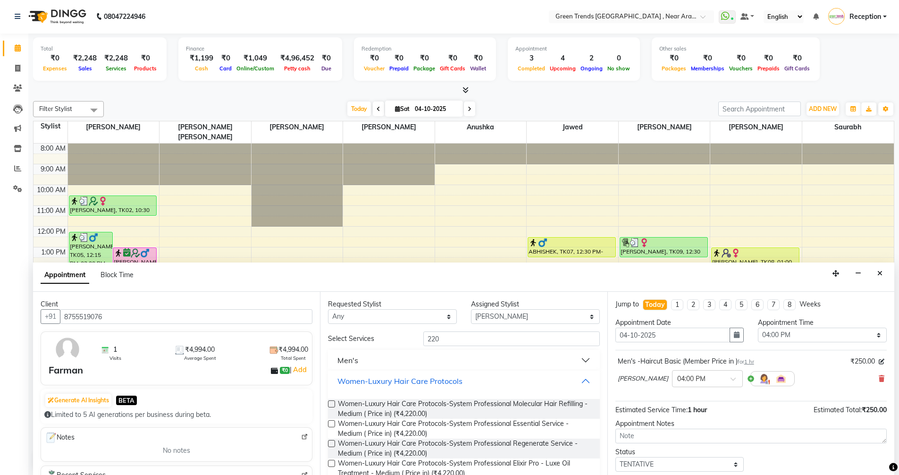
click at [578, 380] on button "Women-Luxury Hair Care Protocols" at bounding box center [464, 380] width 264 height 17
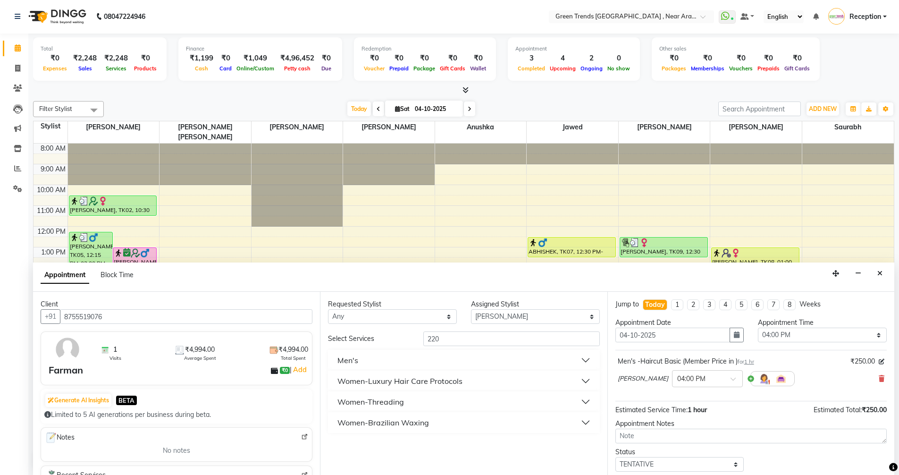
click at [583, 358] on button "Men's" at bounding box center [464, 360] width 264 height 17
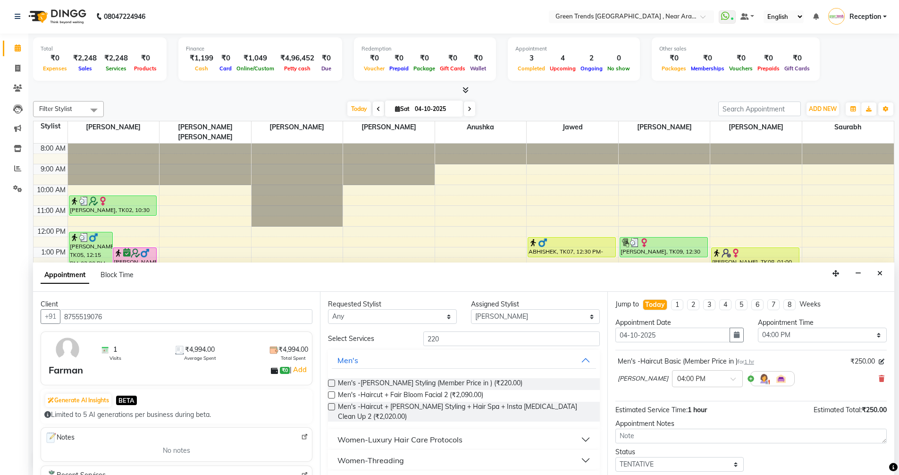
click at [330, 384] on label at bounding box center [331, 383] width 7 height 7
click at [330, 384] on input "checkbox" at bounding box center [331, 384] width 6 height 6
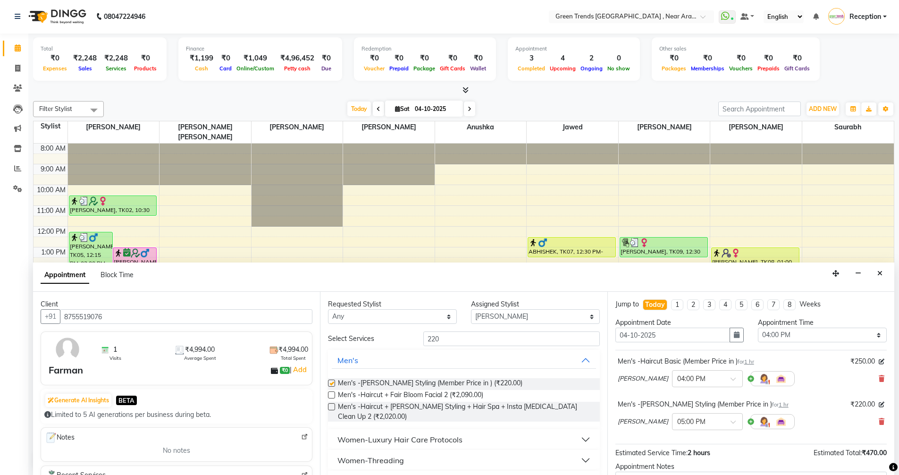
checkbox input "false"
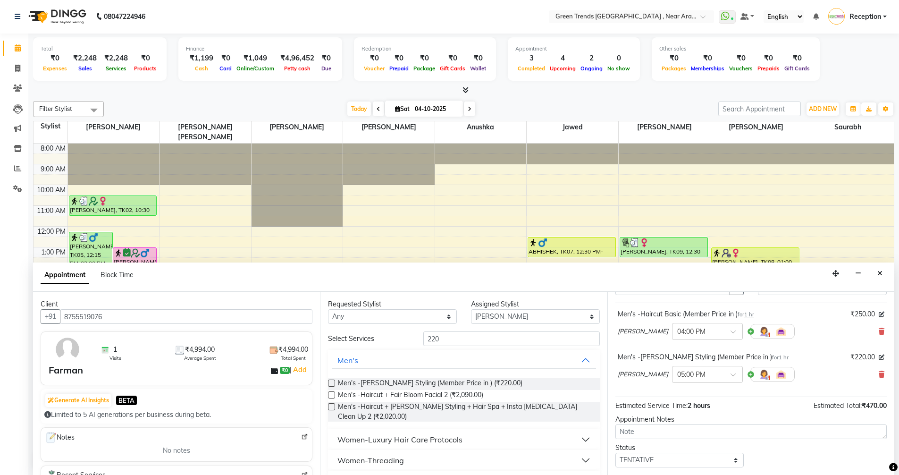
scroll to position [99, 0]
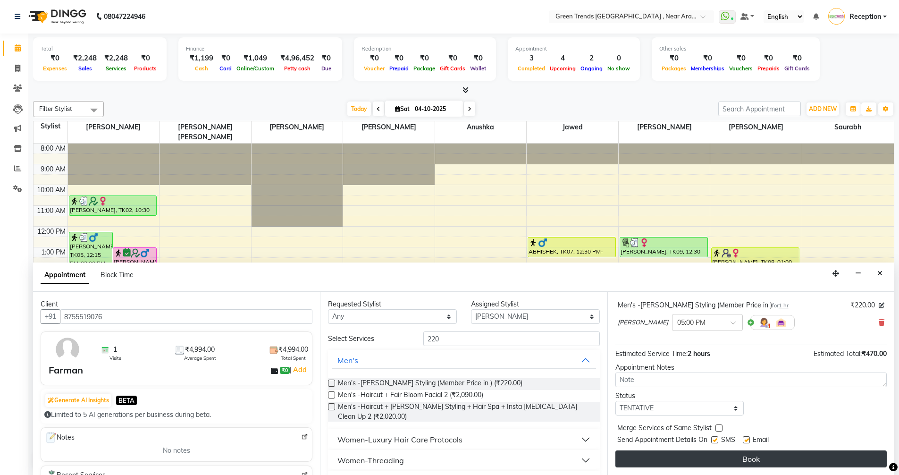
click at [755, 462] on button "Book" at bounding box center [751, 458] width 271 height 17
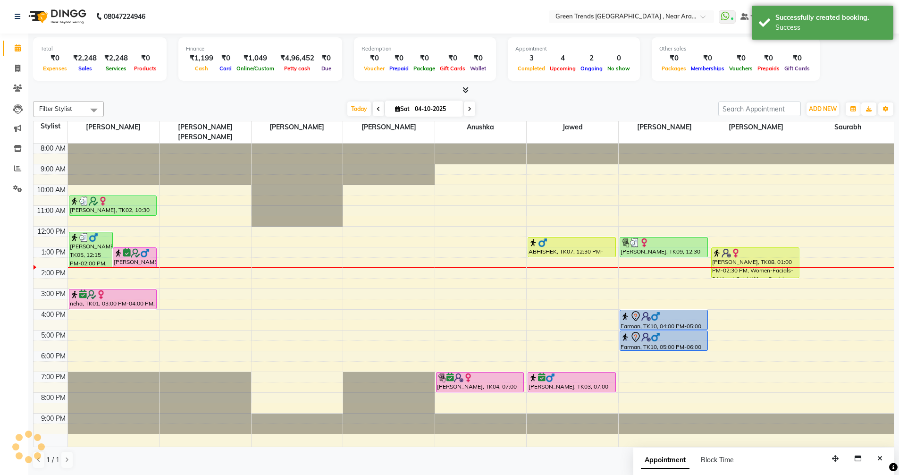
scroll to position [0, 0]
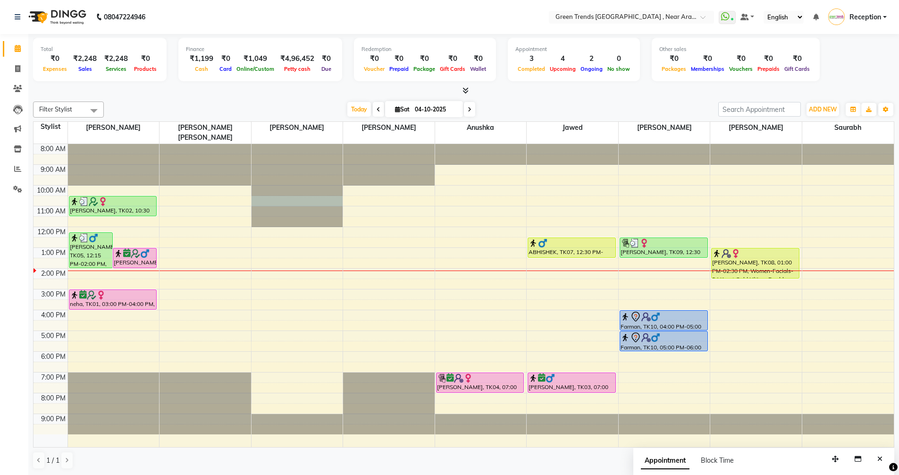
click at [255, 144] on div at bounding box center [298, 144] width 92 height 0
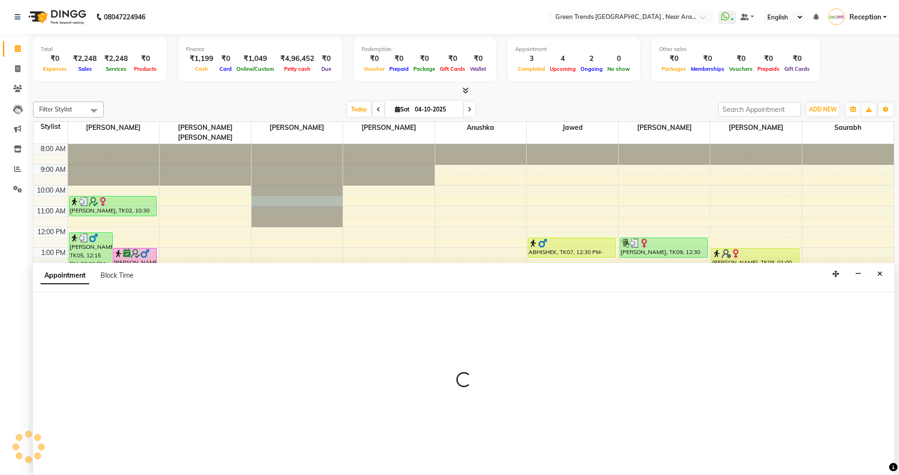
scroll to position [0, 0]
select select "57699"
select select "630"
select select "tentative"
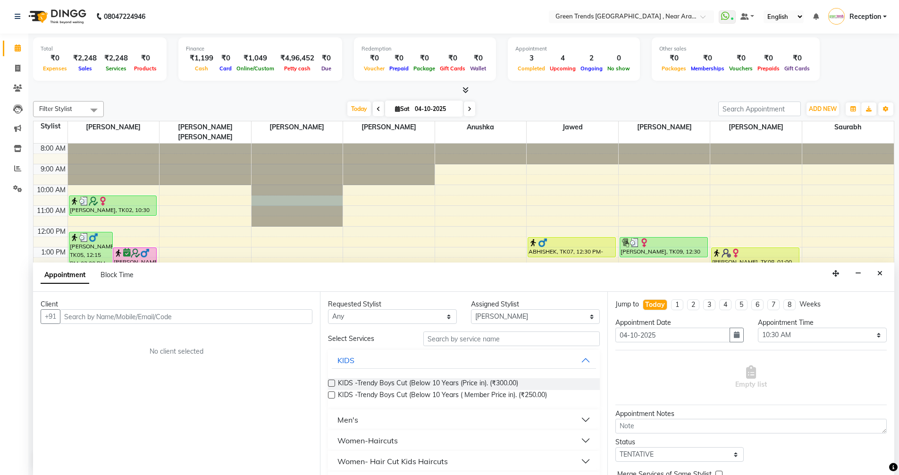
click at [184, 317] on input "text" at bounding box center [186, 316] width 253 height 15
click at [115, 316] on input "text" at bounding box center [186, 316] width 253 height 15
click at [836, 85] on div "Total ₹0 Expenses ₹2,248 Sales ₹2,248 Services ₹0 Products Finance ₹1,199 Cash …" at bounding box center [464, 65] width 862 height 62
click at [633, 91] on div at bounding box center [464, 90] width 862 height 10
click at [882, 277] on button "Close" at bounding box center [880, 273] width 14 height 15
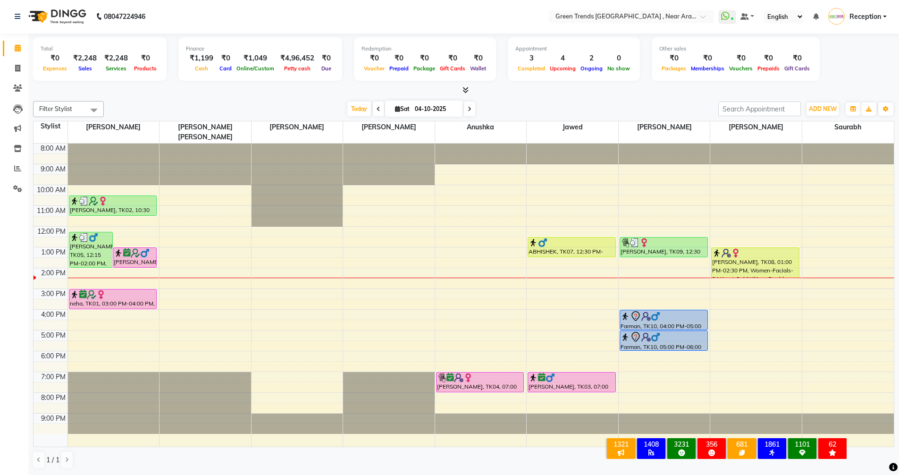
click at [468, 111] on icon at bounding box center [470, 109] width 4 height 6
type input "05-10-2025"
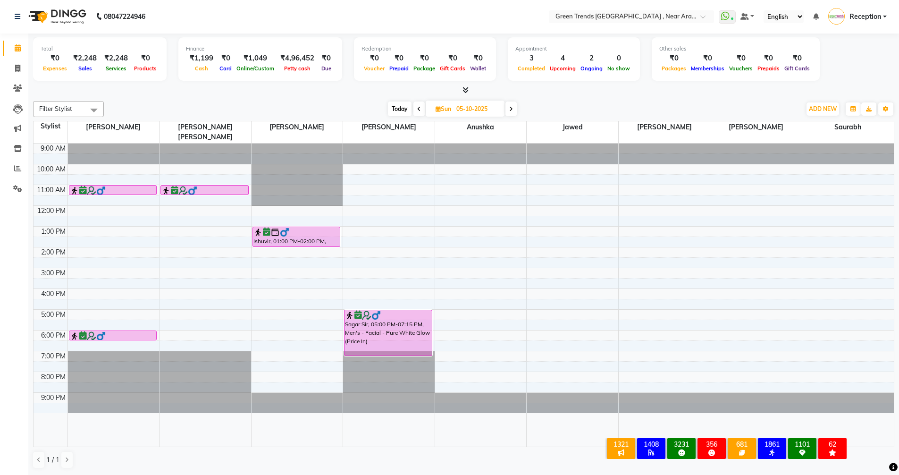
click at [352, 262] on div "9:00 AM 10:00 AM 11:00 AM 12:00 PM 1:00 PM 2:00 PM 3:00 PM 4:00 PM 5:00 PM 6:00…" at bounding box center [464, 295] width 861 height 303
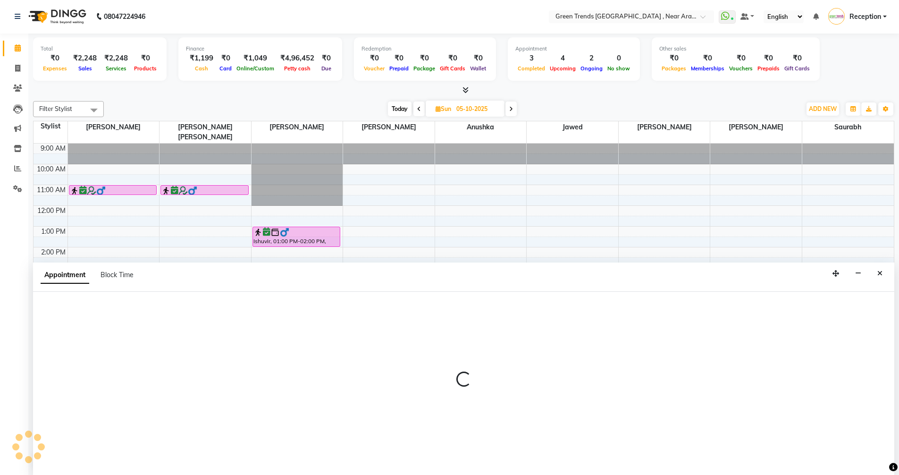
select select "57705"
select select "900"
select select "tentative"
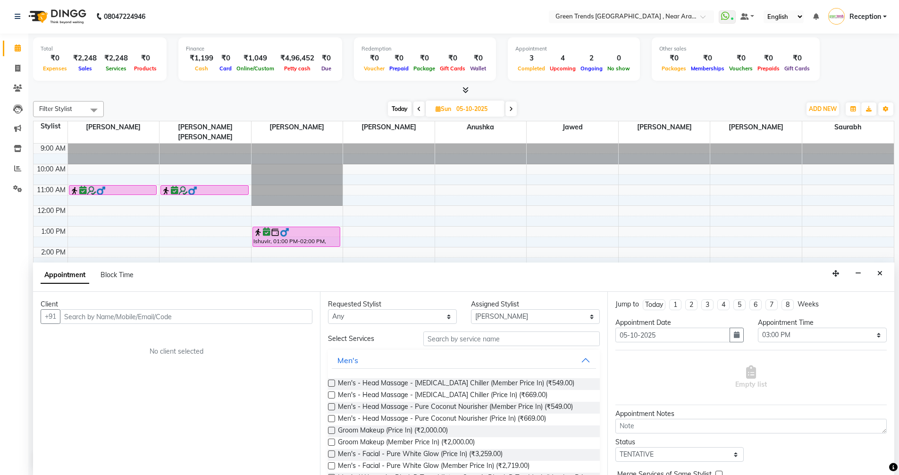
click at [182, 319] on input "text" at bounding box center [186, 316] width 253 height 15
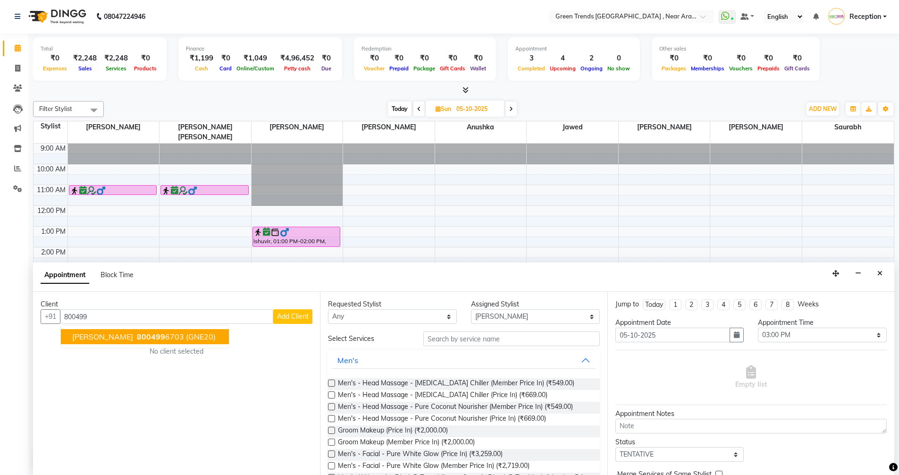
click at [137, 338] on span "800499" at bounding box center [151, 336] width 28 height 9
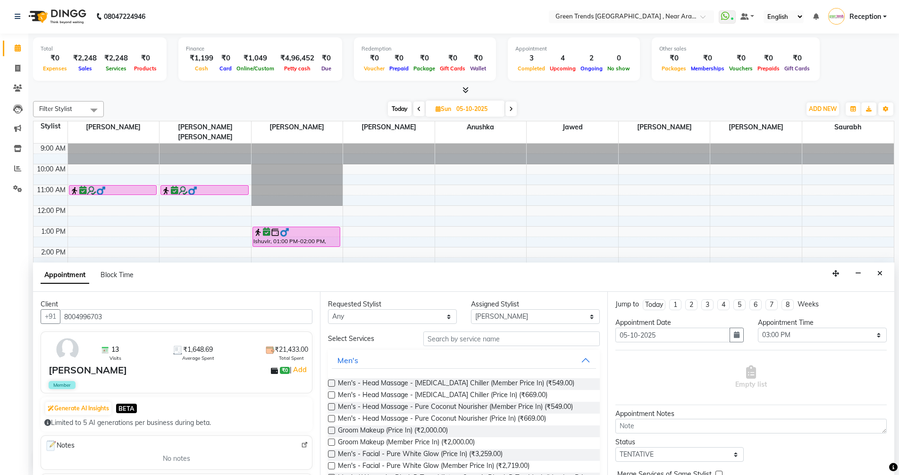
type input "8004996703"
click at [491, 341] on input "text" at bounding box center [511, 338] width 177 height 15
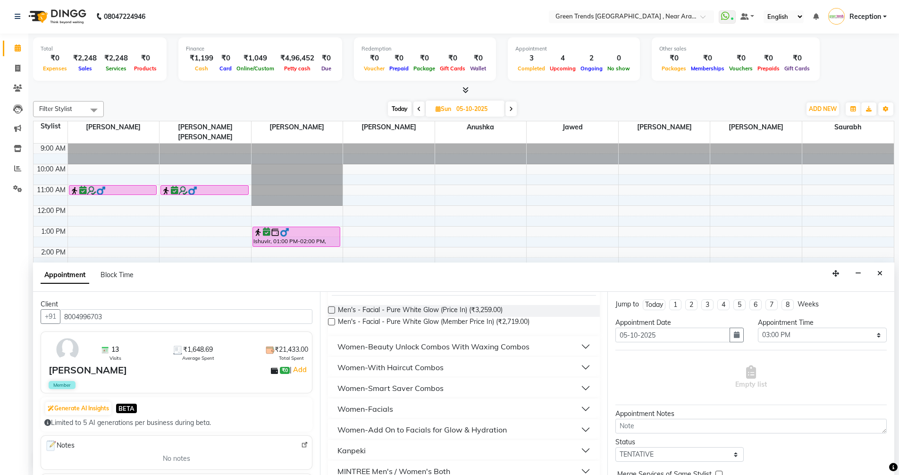
scroll to position [87, 0]
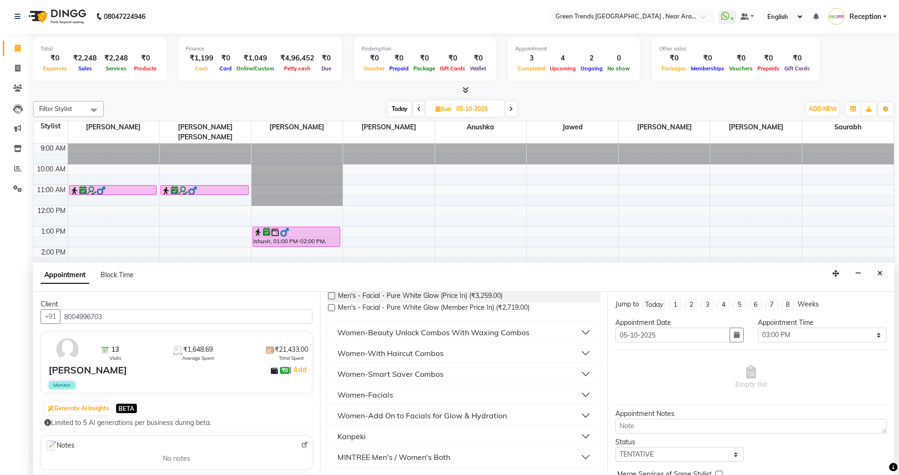
click at [402, 420] on div "Women-Add On to Facials for Glow & Hydration" at bounding box center [422, 415] width 169 height 11
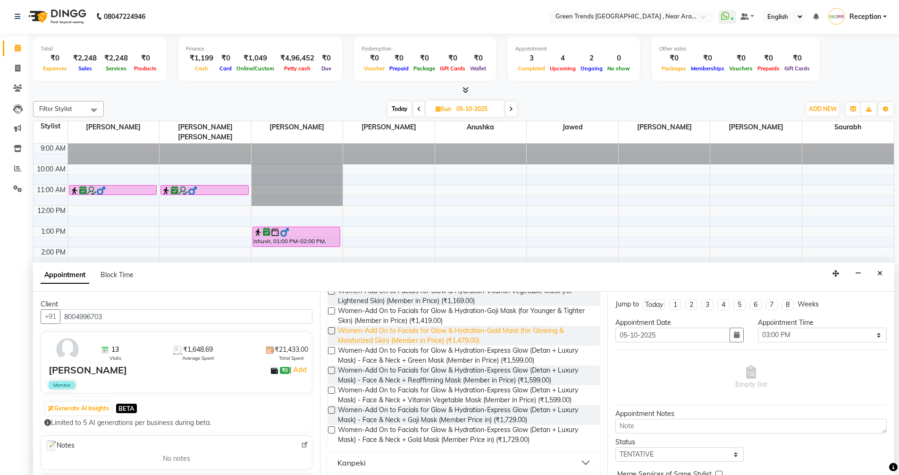
scroll to position [539, 0]
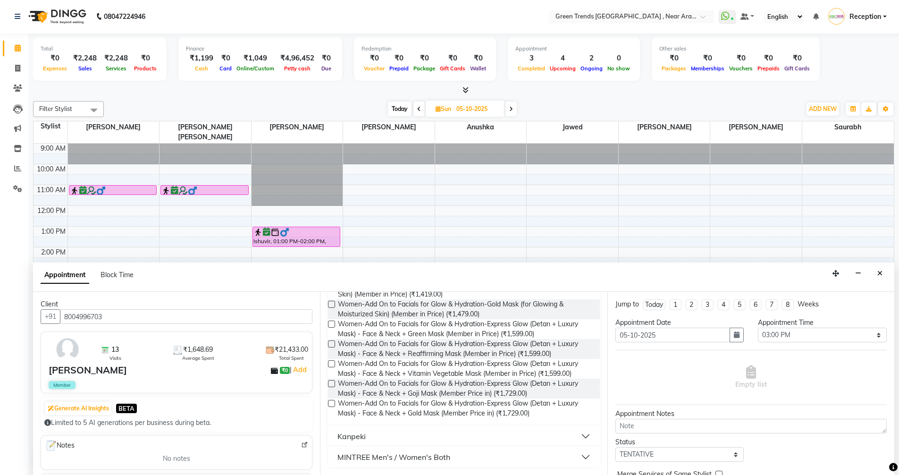
click at [383, 442] on button "Kanpeki" at bounding box center [464, 436] width 264 height 17
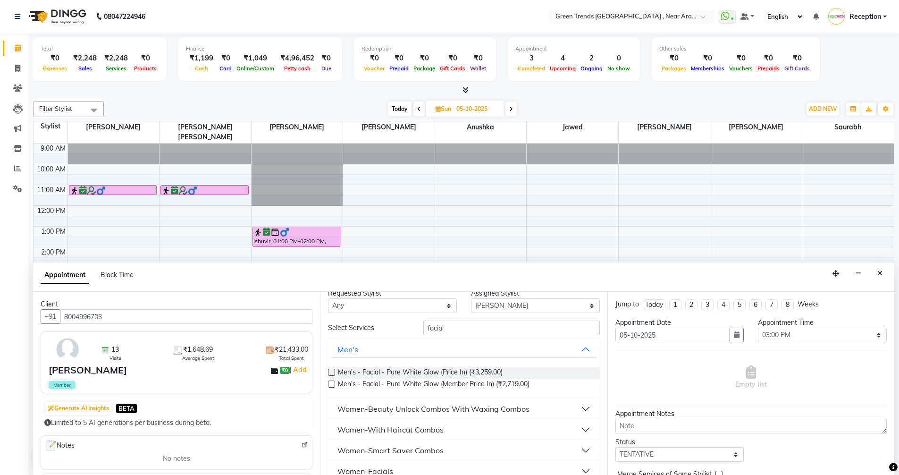
scroll to position [0, 0]
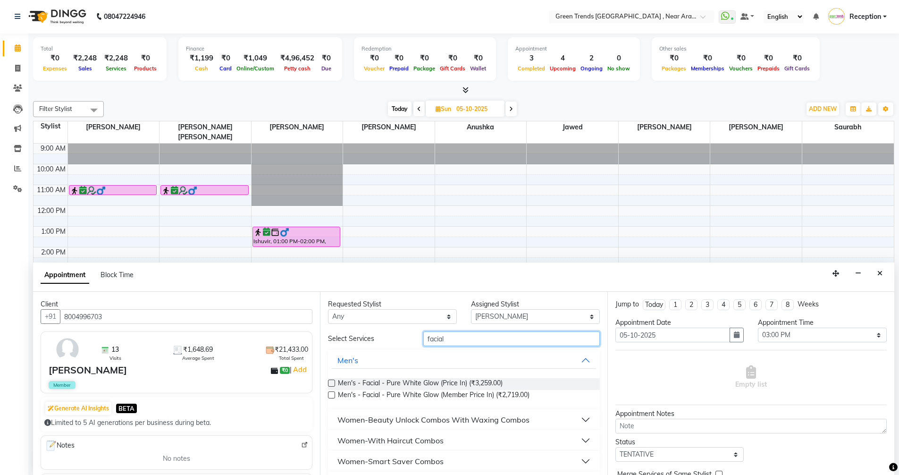
click at [449, 342] on input "facial" at bounding box center [511, 338] width 177 height 15
type input "f"
type input "aroma"
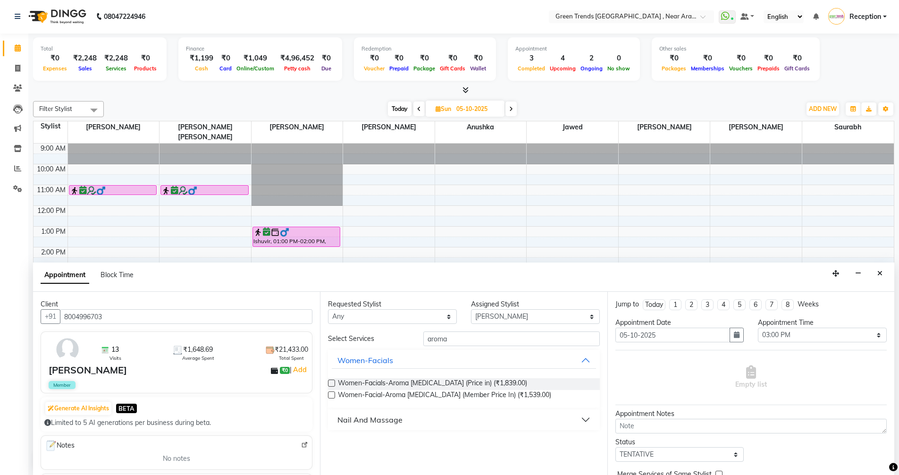
click at [330, 382] on label at bounding box center [331, 383] width 7 height 7
click at [330, 382] on input "checkbox" at bounding box center [331, 384] width 6 height 6
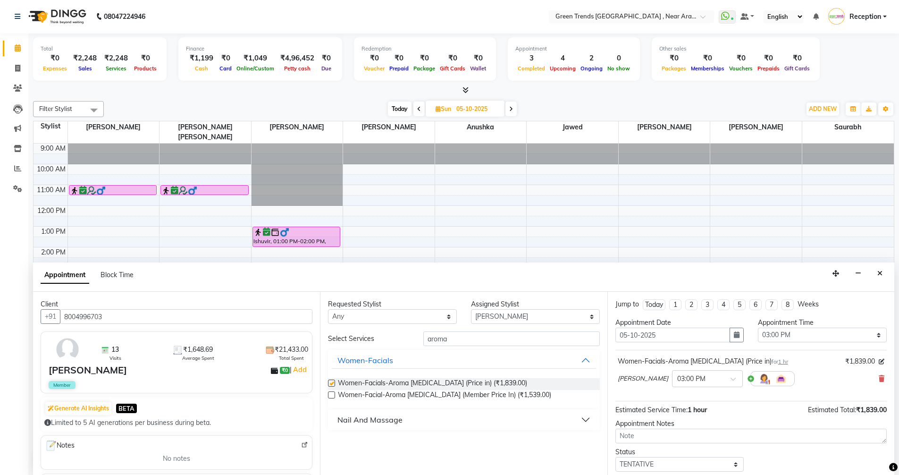
checkbox input "false"
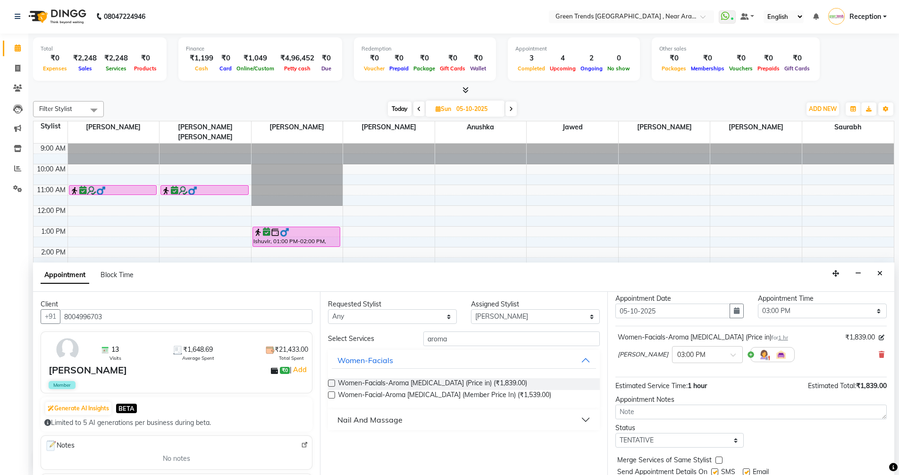
scroll to position [56, 0]
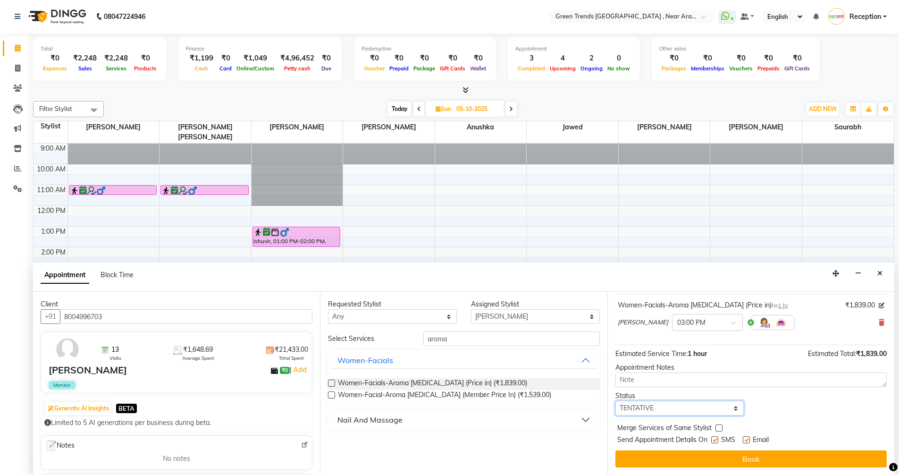
click at [729, 405] on select "Select TENTATIVE CONFIRM UPCOMING" at bounding box center [680, 408] width 129 height 15
select select "confirm booking"
click at [616, 401] on select "Select TENTATIVE CONFIRM UPCOMING" at bounding box center [680, 408] width 129 height 15
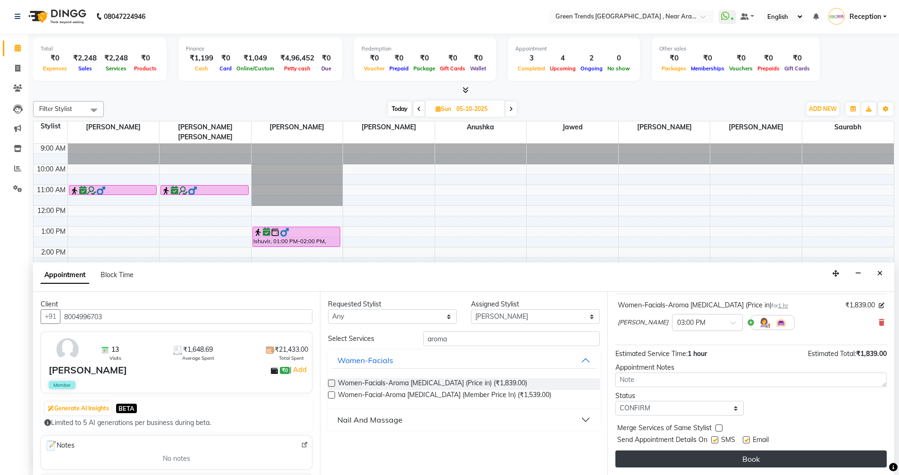
click at [746, 455] on button "Book" at bounding box center [751, 458] width 271 height 17
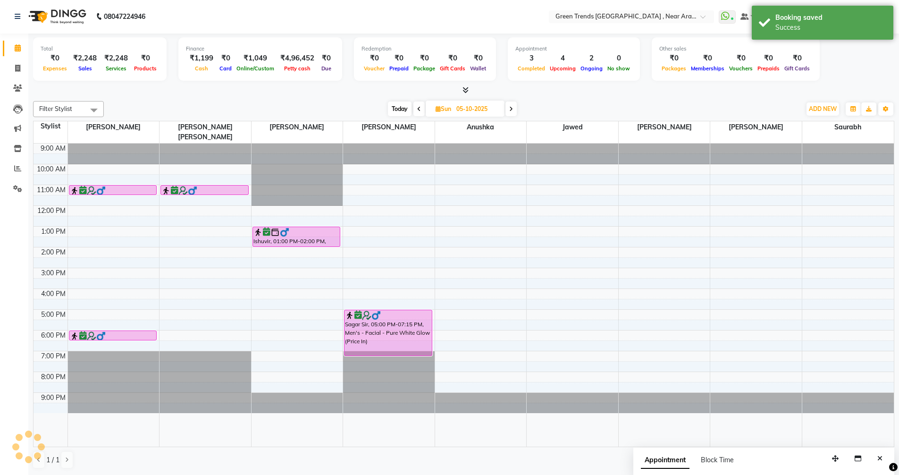
scroll to position [0, 0]
click at [420, 107] on icon at bounding box center [419, 110] width 4 height 6
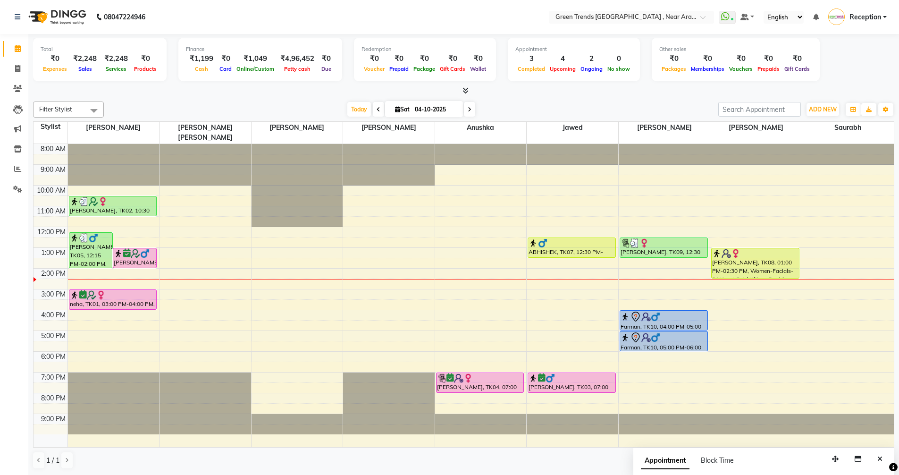
click at [377, 108] on icon at bounding box center [379, 110] width 4 height 6
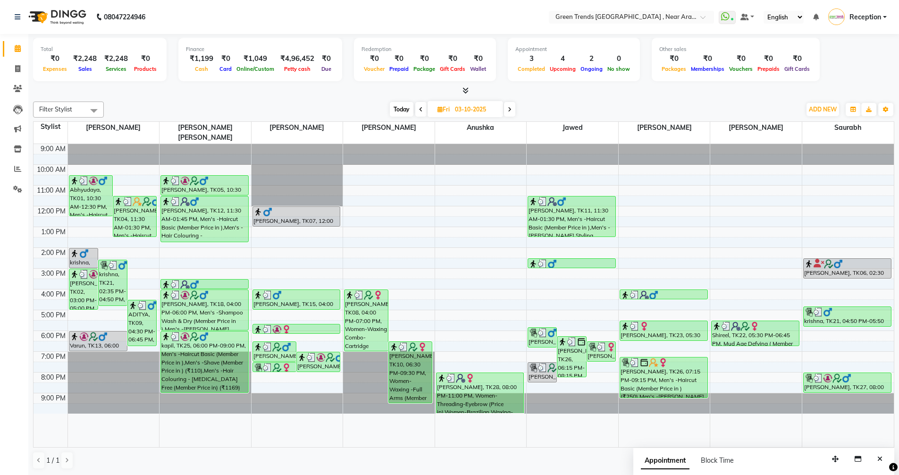
click at [418, 105] on span at bounding box center [420, 109] width 11 height 15
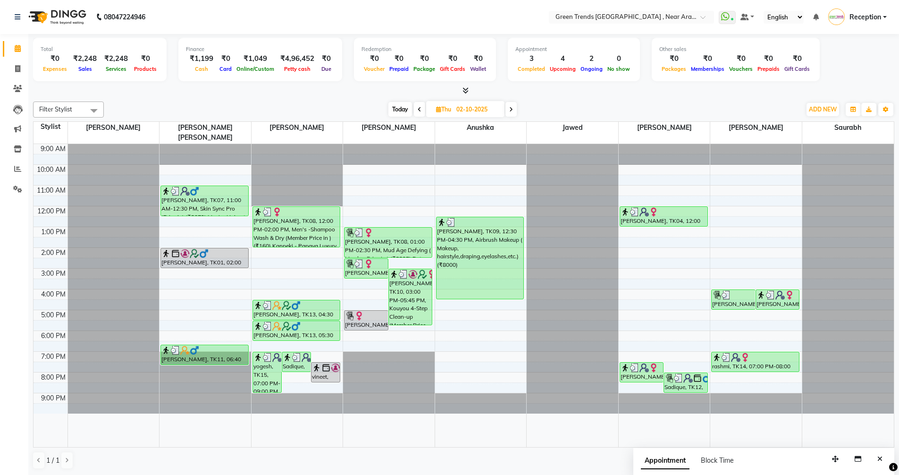
click at [420, 109] on icon at bounding box center [420, 110] width 4 height 6
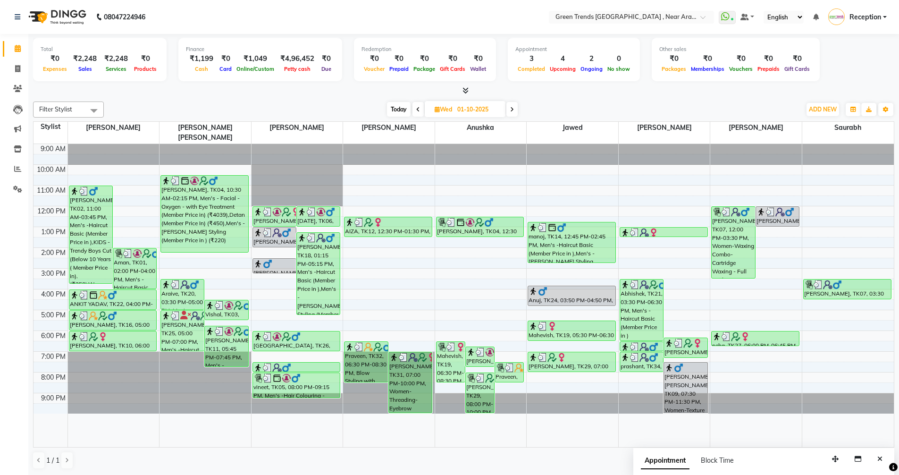
click at [514, 111] on icon at bounding box center [512, 110] width 4 height 6
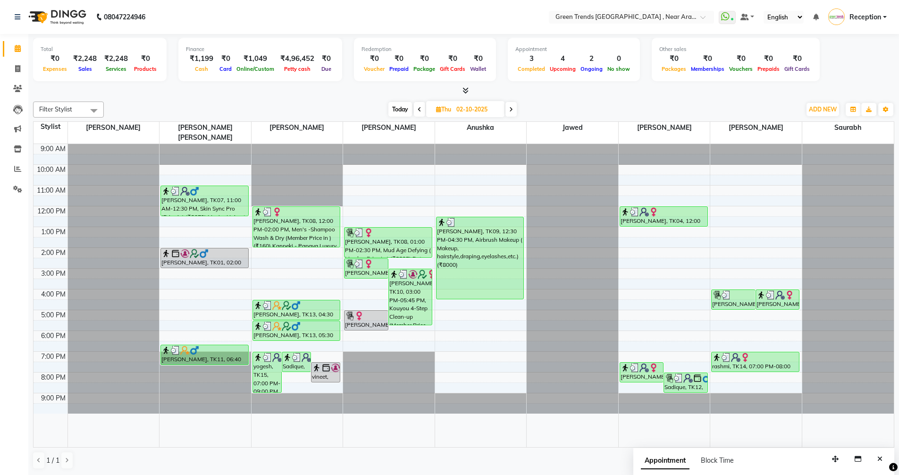
click at [512, 111] on icon at bounding box center [511, 110] width 4 height 6
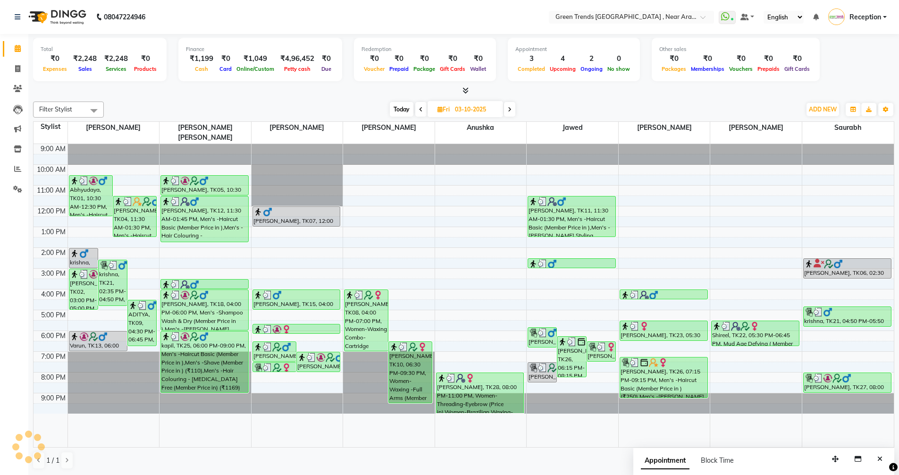
click at [512, 111] on icon at bounding box center [510, 110] width 4 height 6
type input "04-10-2025"
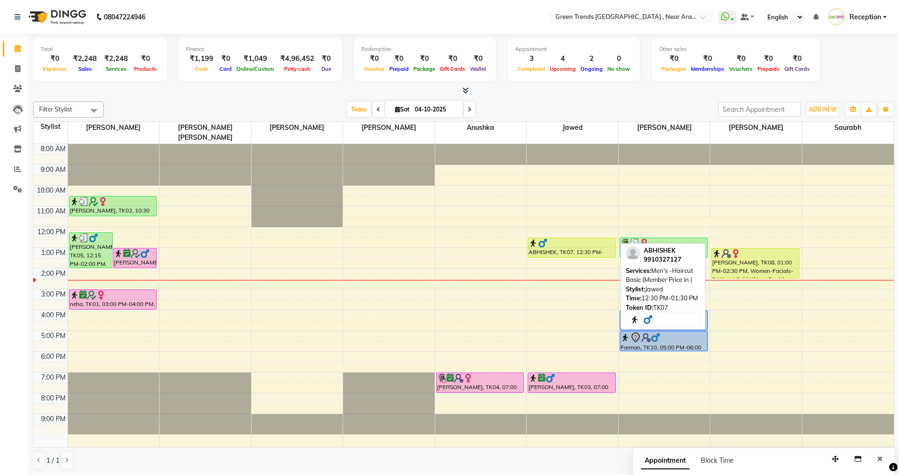
click at [571, 241] on div "ABHISHEK, TK07, 12:30 PM-01:30 PM, Men's -Haircut Basic (Member Price in )" at bounding box center [571, 247] width 87 height 19
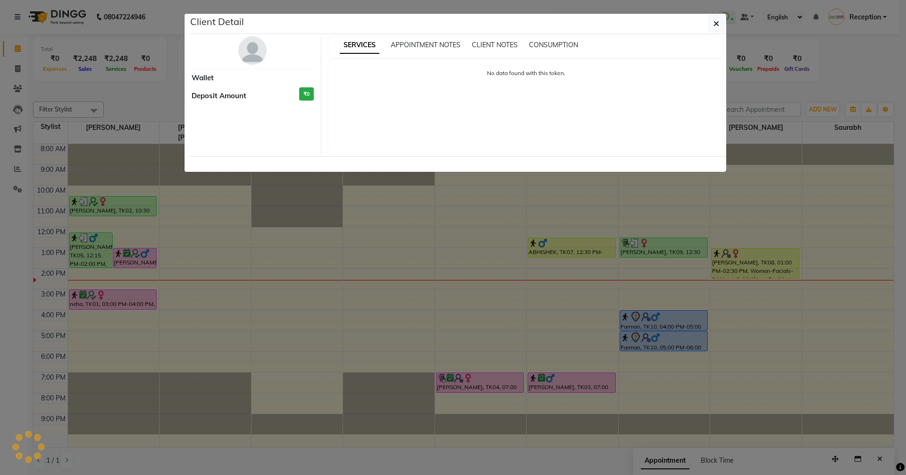
select select "1"
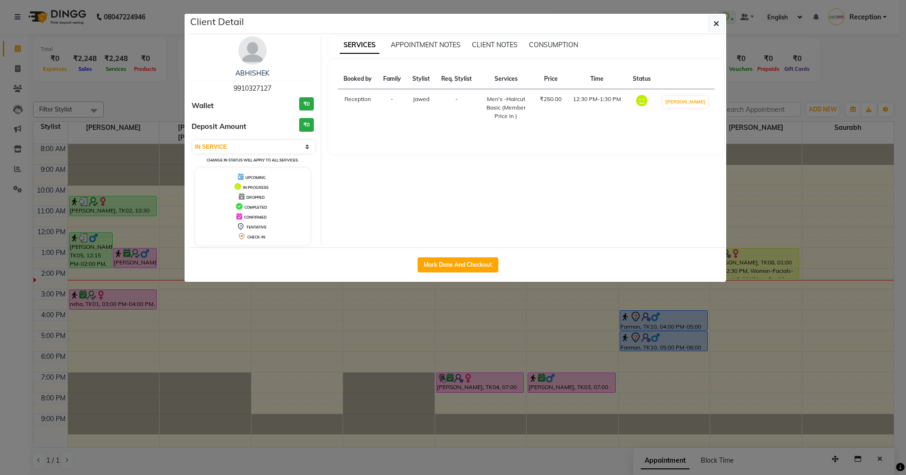
click at [781, 463] on ngb-modal-window "Client Detail ABHISHEK 9910327127 Wallet ₹0 Deposit Amount ₹0 Select IN SERVICE…" at bounding box center [453, 237] width 906 height 475
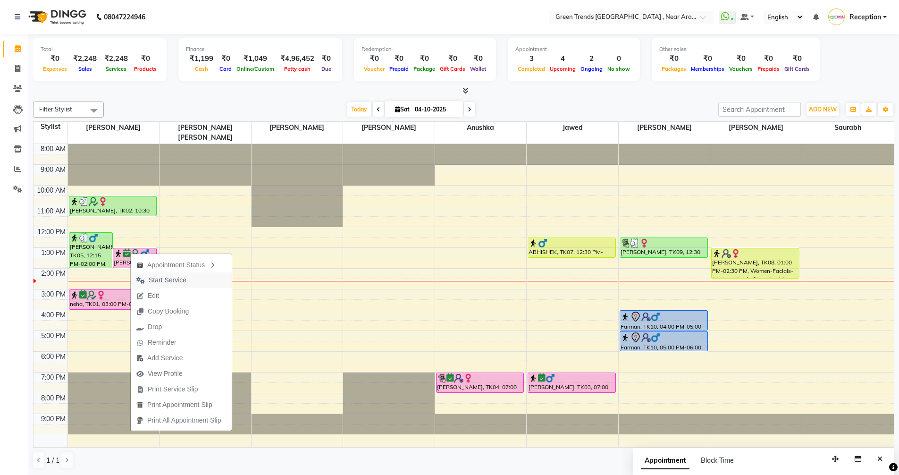
click at [171, 282] on span "Start Service" at bounding box center [168, 280] width 38 height 10
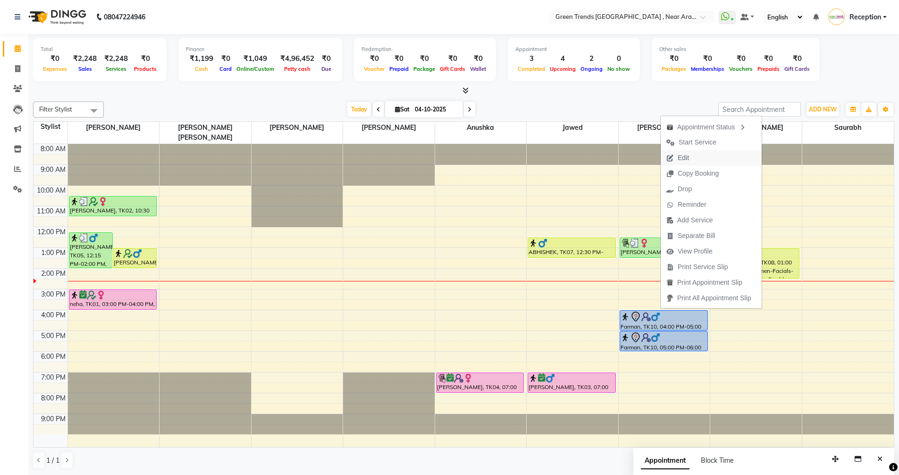
click at [696, 151] on button "Edit" at bounding box center [711, 158] width 101 height 16
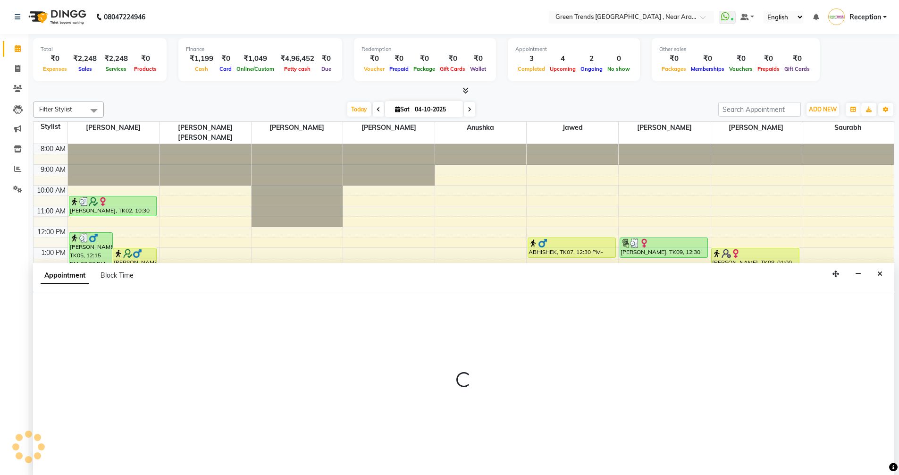
scroll to position [0, 0]
select select "tentative"
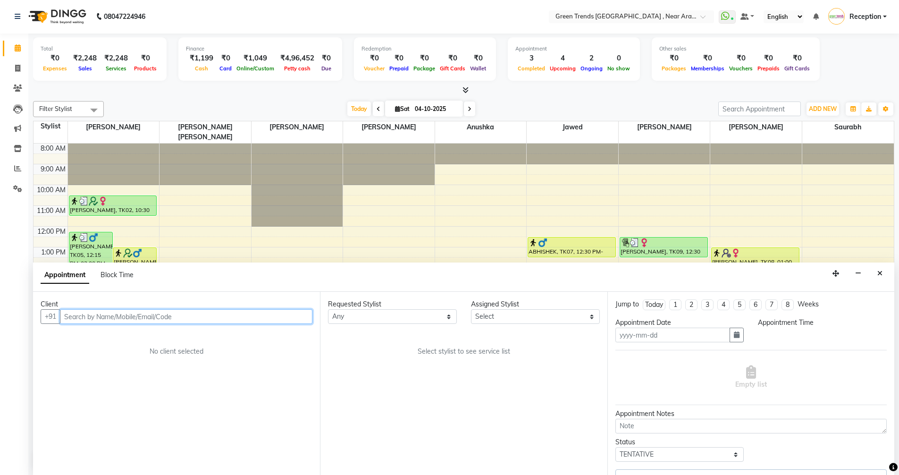
type input "04-10-2025"
select select "960"
select select "88790"
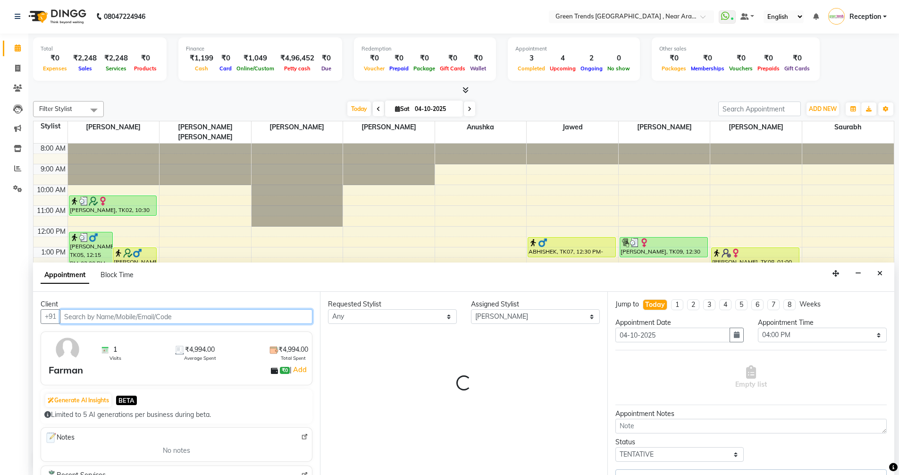
select select "3509"
select select "4237"
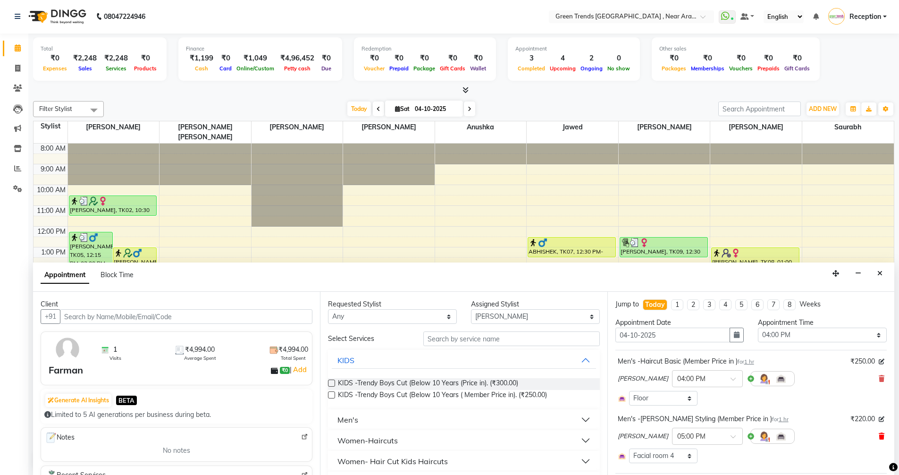
click at [879, 433] on icon at bounding box center [882, 436] width 6 height 7
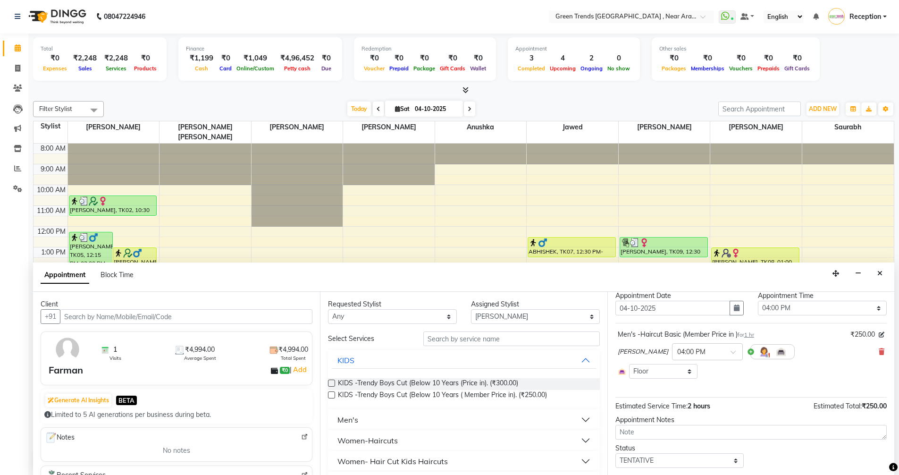
scroll to position [52, 0]
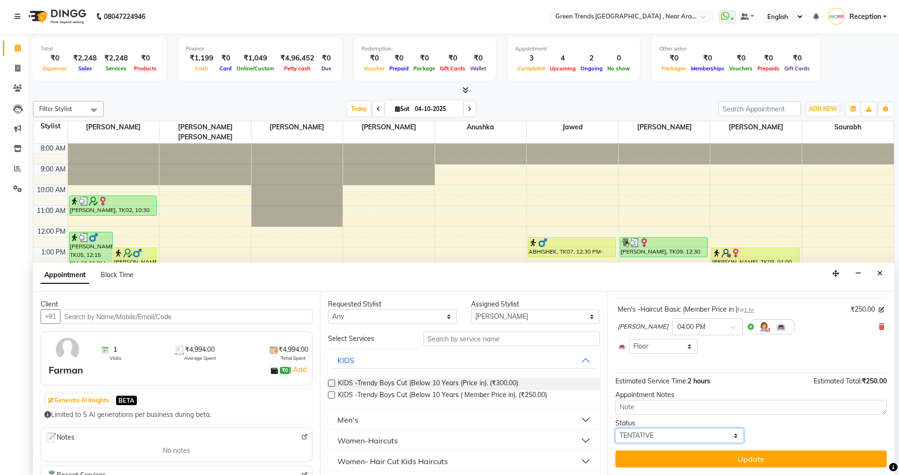
click at [730, 438] on select "Select TENTATIVE CONFIRM CHECK-IN UPCOMING" at bounding box center [680, 435] width 129 height 15
select select "confirm booking"
click at [616, 428] on select "Select TENTATIVE CONFIRM CHECK-IN UPCOMING" at bounding box center [680, 435] width 129 height 15
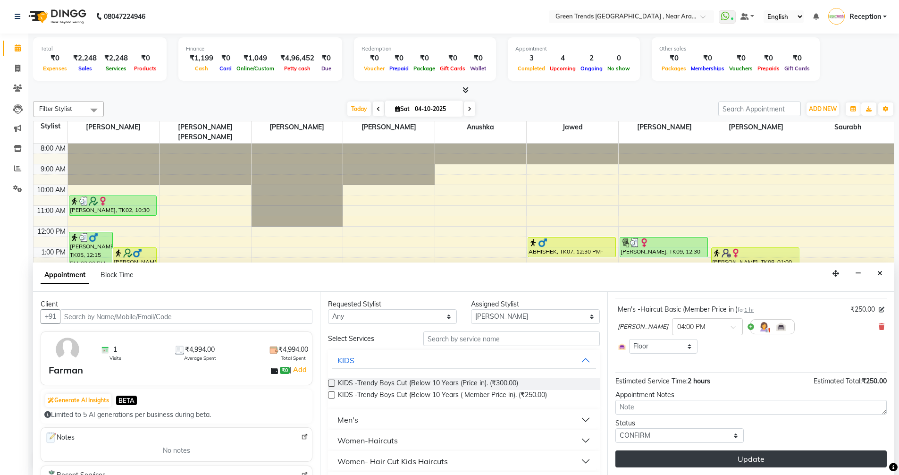
click at [727, 460] on button "Update" at bounding box center [751, 458] width 271 height 17
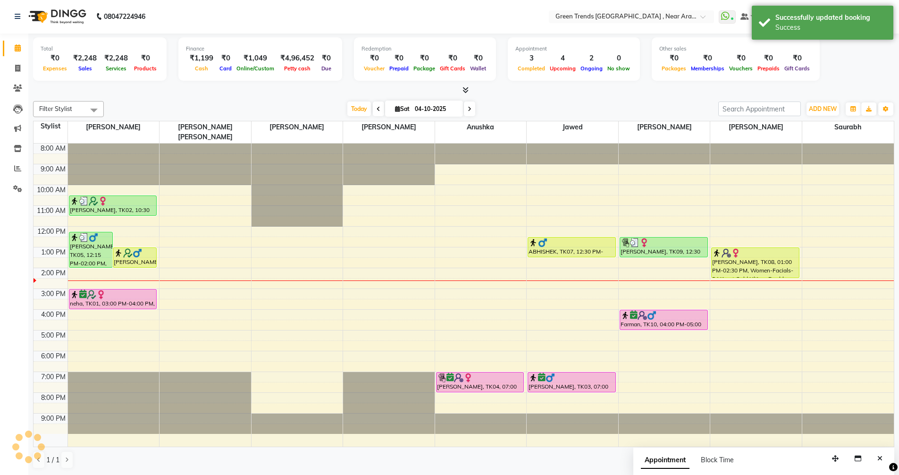
scroll to position [0, 0]
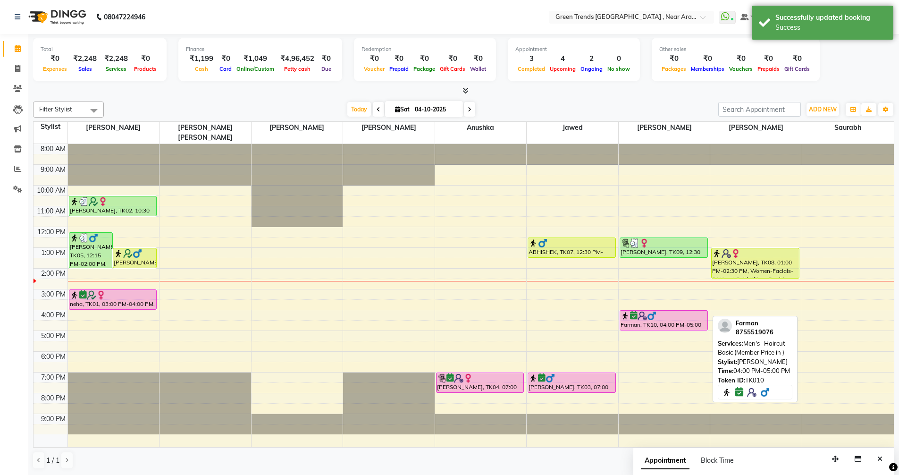
click at [644, 311] on img at bounding box center [642, 315] width 9 height 9
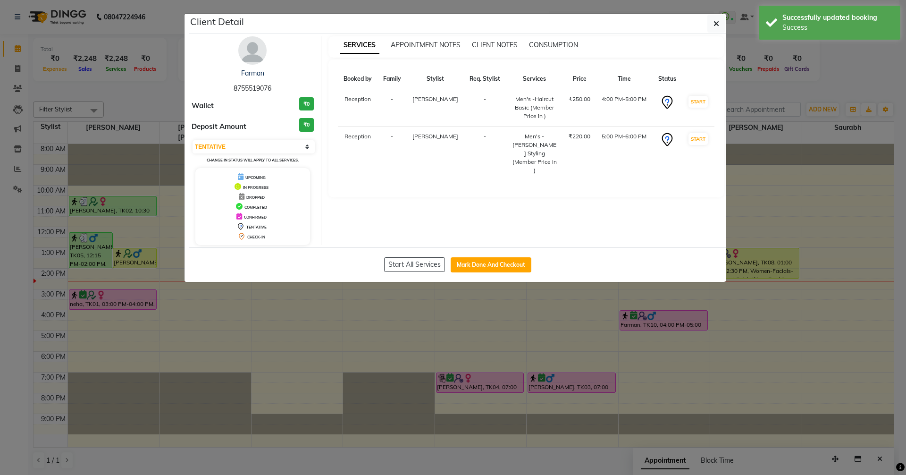
select select "6"
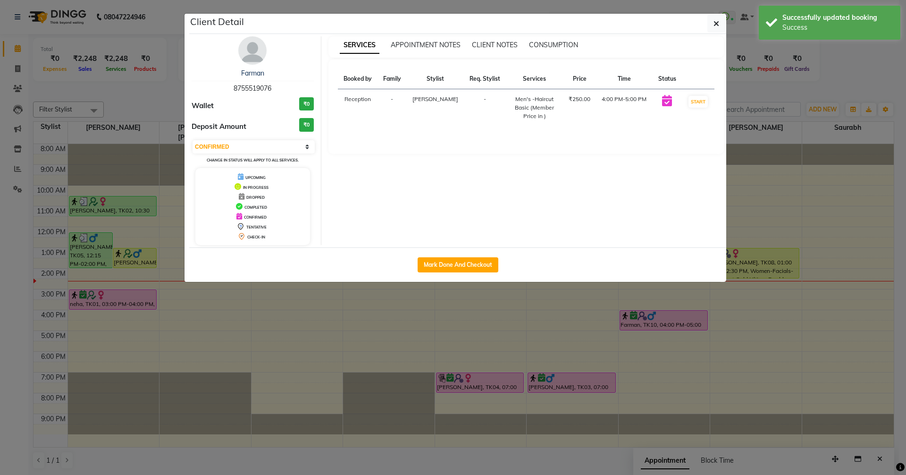
click at [251, 52] on img at bounding box center [252, 50] width 28 height 28
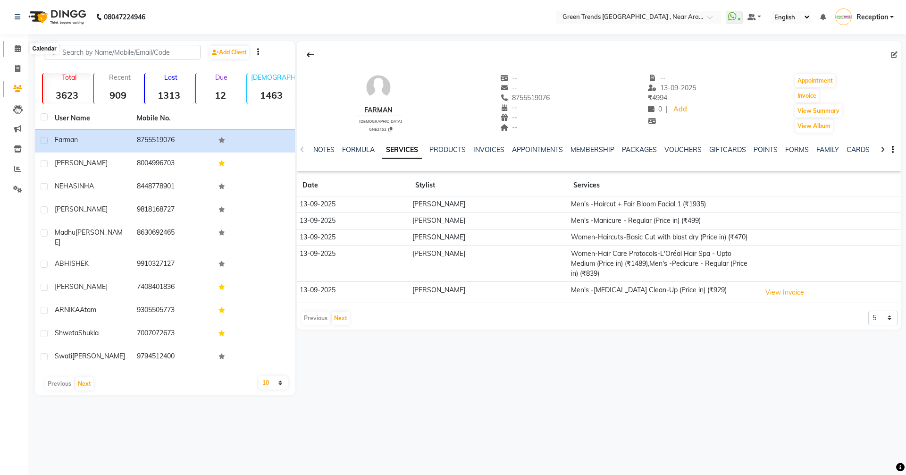
click at [15, 49] on icon at bounding box center [18, 48] width 6 height 7
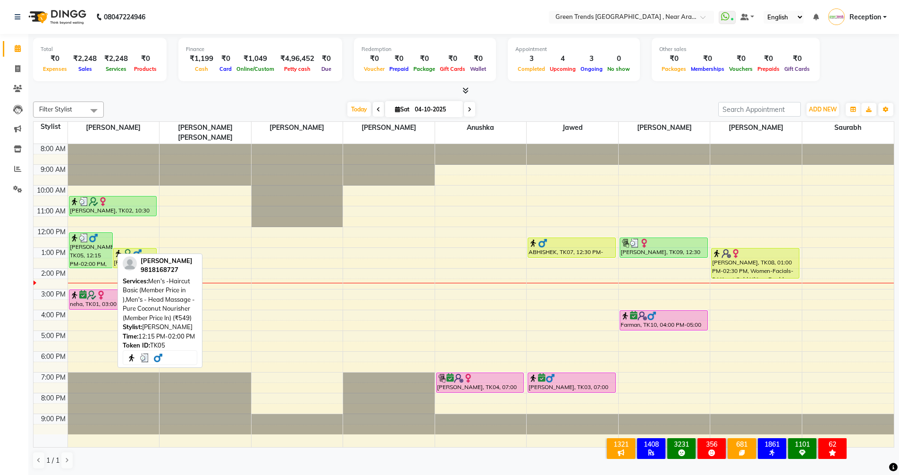
click at [90, 242] on div "[PERSON_NAME], TK05, 12:15 PM-02:00 PM, Men's -Haircut Basic (Member Price in )…" at bounding box center [90, 250] width 43 height 35
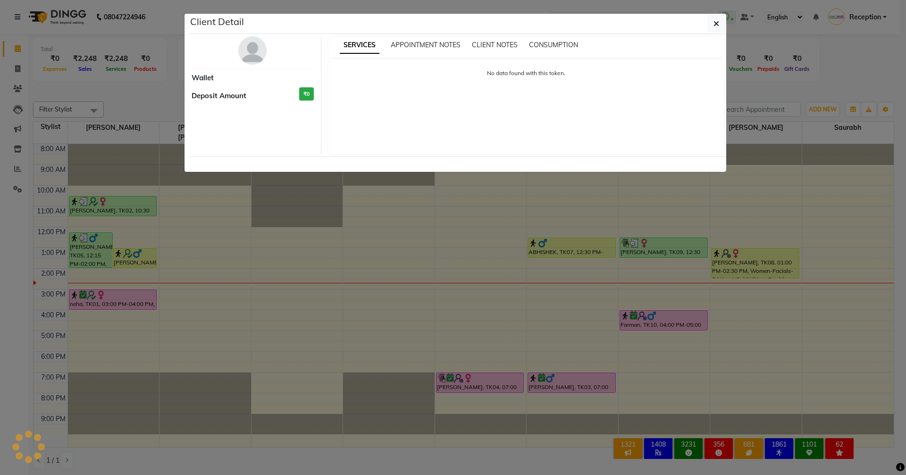
select select "3"
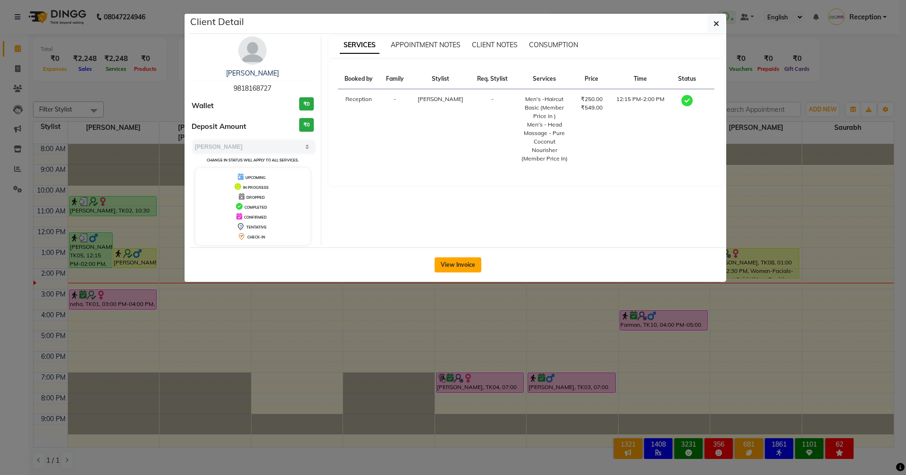
click at [449, 262] on button "View Invoice" at bounding box center [458, 264] width 47 height 15
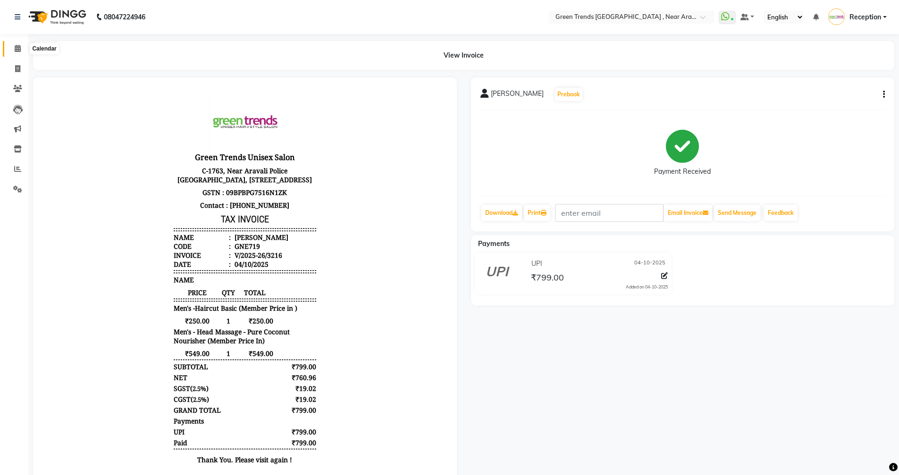
click at [17, 46] on icon at bounding box center [18, 48] width 6 height 7
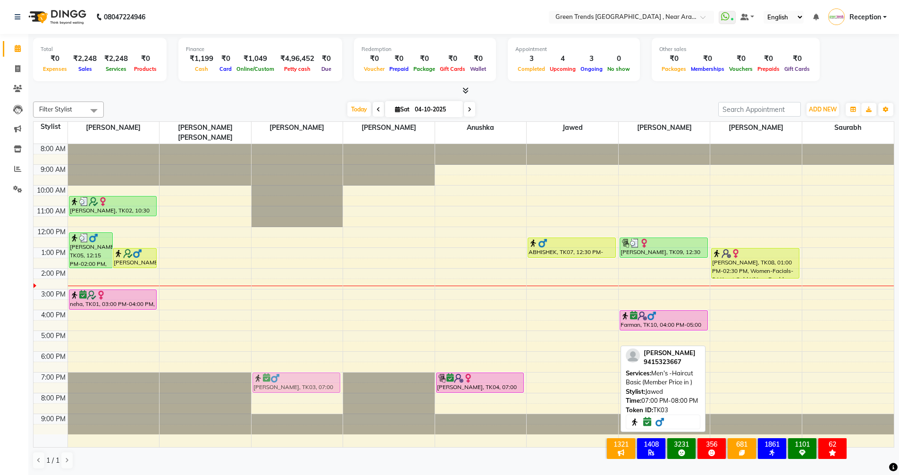
drag, startPoint x: 559, startPoint y: 371, endPoint x: 303, endPoint y: 375, distance: 256.4
click at [303, 375] on tr "M. Srivsatava, TK05, 12:15 PM-02:00 PM, Men's -Haircut Basic (Member Price in )…" at bounding box center [464, 295] width 861 height 303
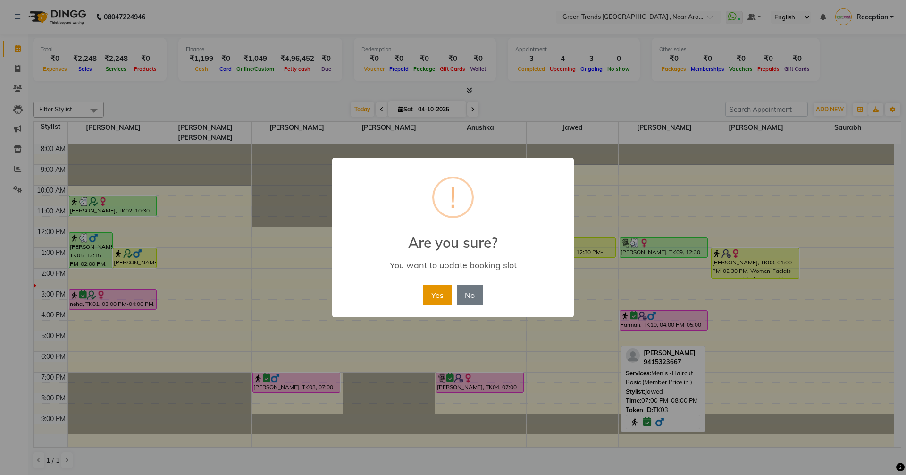
click at [431, 300] on button "Yes" at bounding box center [437, 295] width 29 height 21
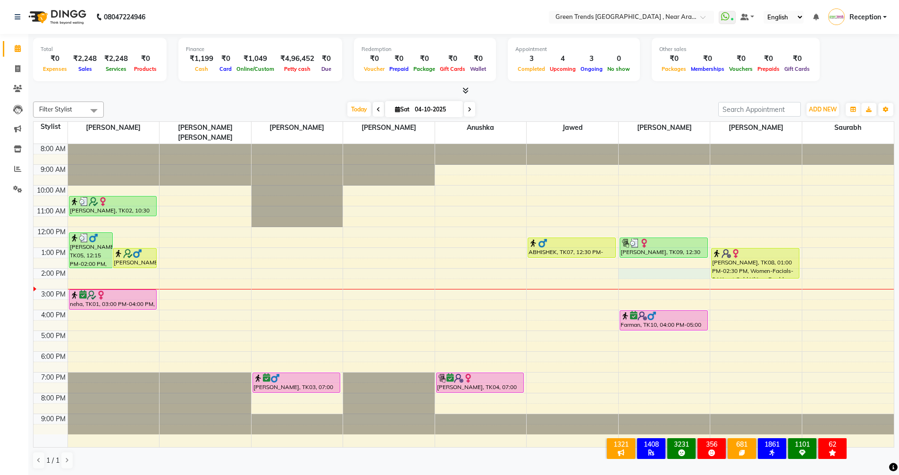
click at [633, 265] on div "8:00 AM 9:00 AM 10:00 AM 11:00 AM 12:00 PM 1:00 PM 2:00 PM 3:00 PM 4:00 PM 5:00…" at bounding box center [464, 295] width 861 height 303
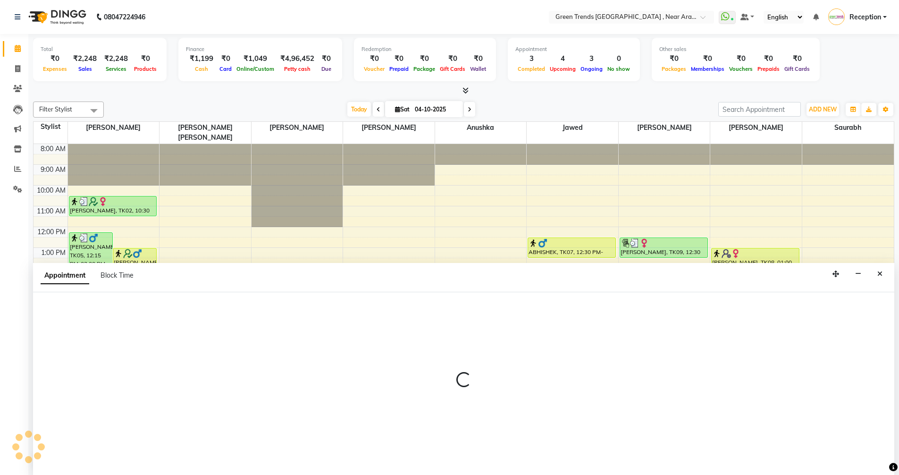
scroll to position [0, 0]
select select "88790"
select select "840"
select select "tentative"
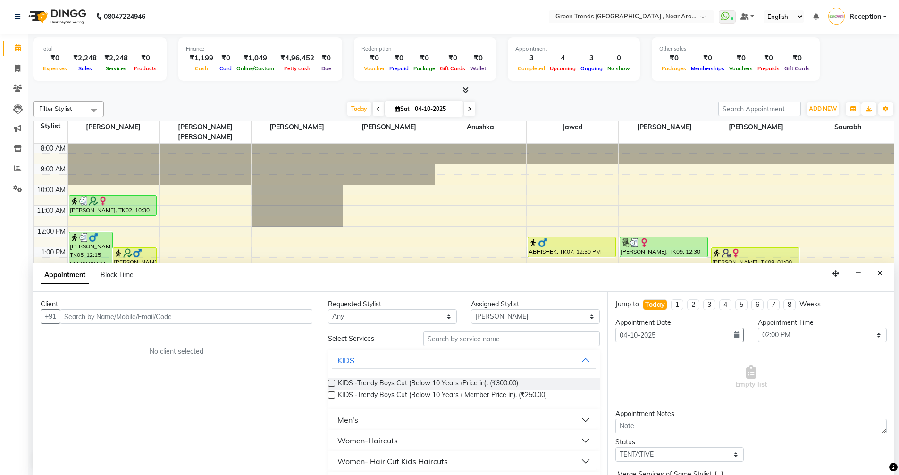
click at [152, 313] on input "text" at bounding box center [186, 316] width 253 height 15
type input "8130714765"
click at [295, 319] on span "Add Client" at bounding box center [293, 316] width 32 height 8
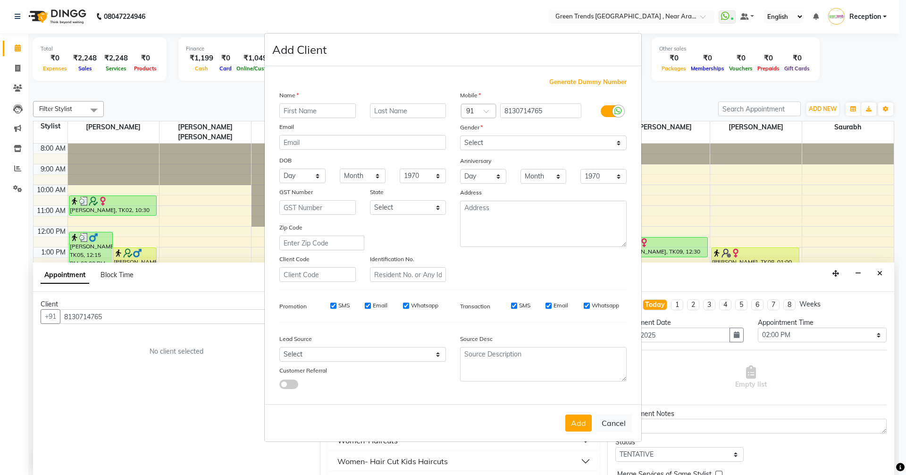
click at [316, 110] on input "text" at bounding box center [317, 110] width 76 height 15
type input "Manya"
click at [394, 109] on input "text" at bounding box center [408, 110] width 76 height 15
type input "Srivastava"
click at [620, 144] on select "Select [DEMOGRAPHIC_DATA] [DEMOGRAPHIC_DATA] Other Prefer Not To Say" at bounding box center [543, 142] width 167 height 15
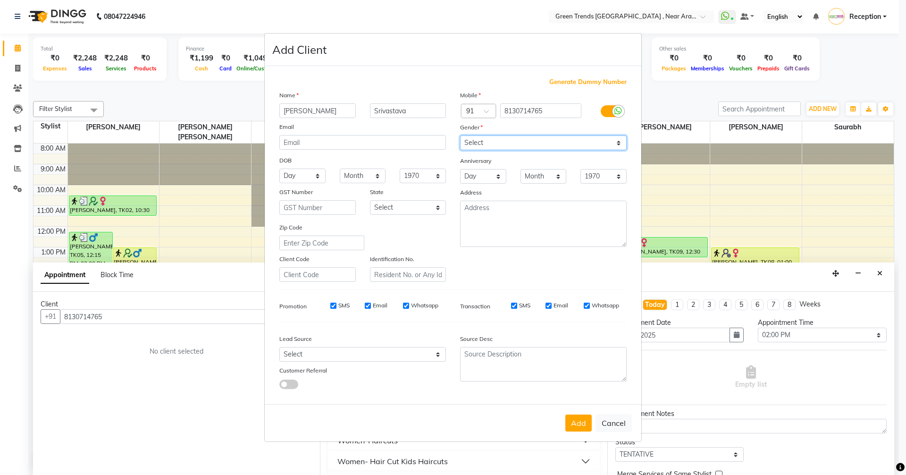
select select "[DEMOGRAPHIC_DATA]"
click at [460, 135] on select "Select [DEMOGRAPHIC_DATA] [DEMOGRAPHIC_DATA] Other Prefer Not To Say" at bounding box center [543, 142] width 167 height 15
click at [581, 421] on button "Add" at bounding box center [579, 422] width 26 height 17
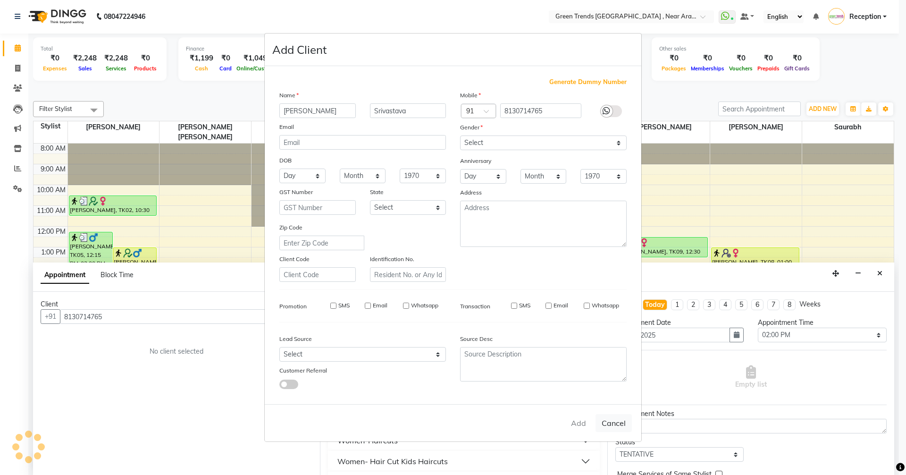
select select
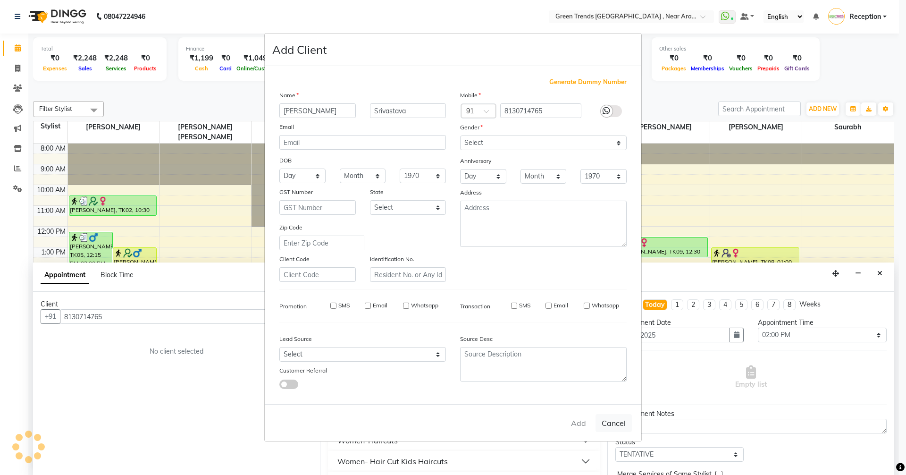
select select
checkbox input "false"
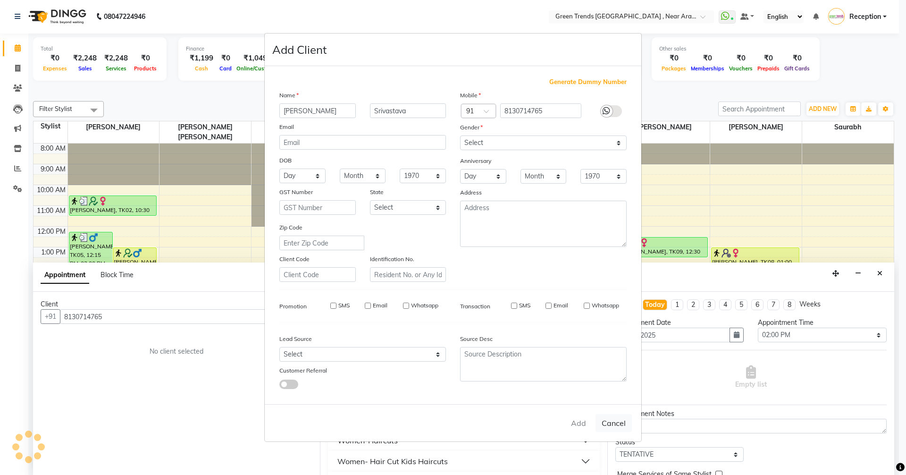
checkbox input "false"
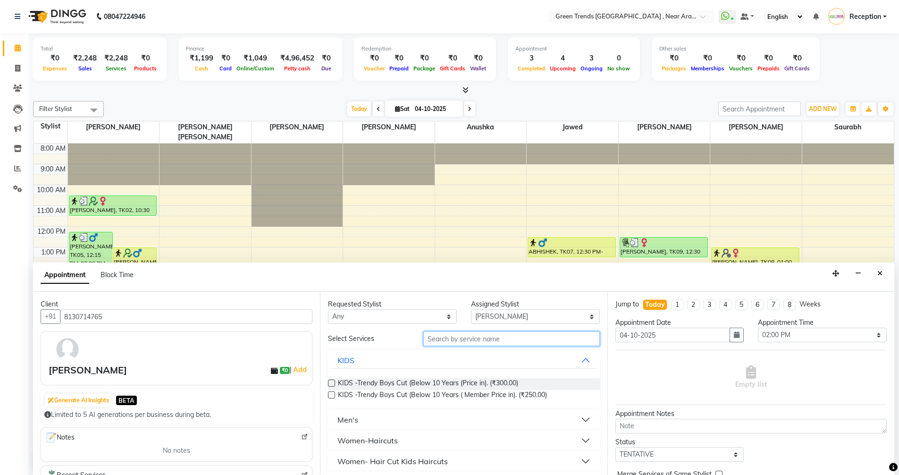
click at [478, 339] on input "text" at bounding box center [511, 338] width 177 height 15
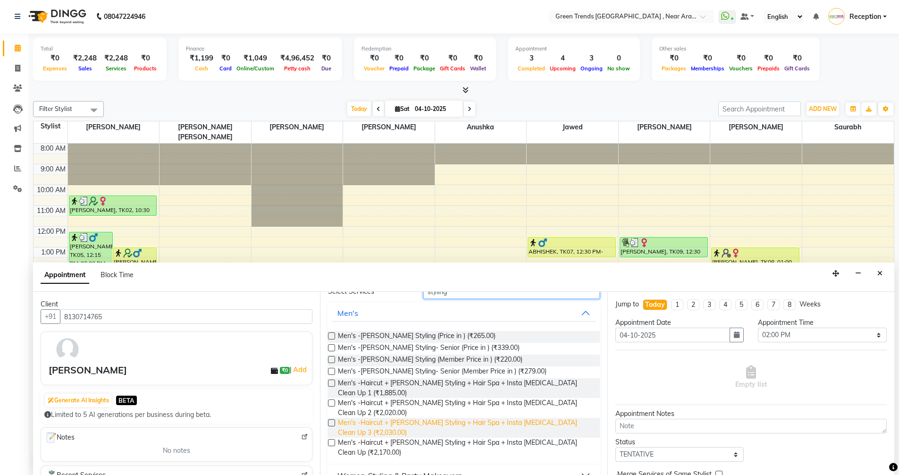
scroll to position [66, 0]
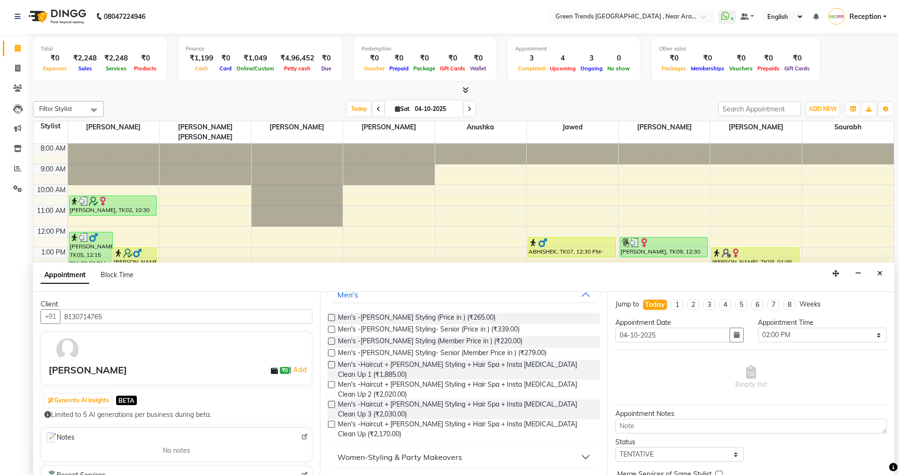
type input "styling"
click at [411, 457] on div "Women-Styling & Party Makeovers" at bounding box center [400, 456] width 125 height 11
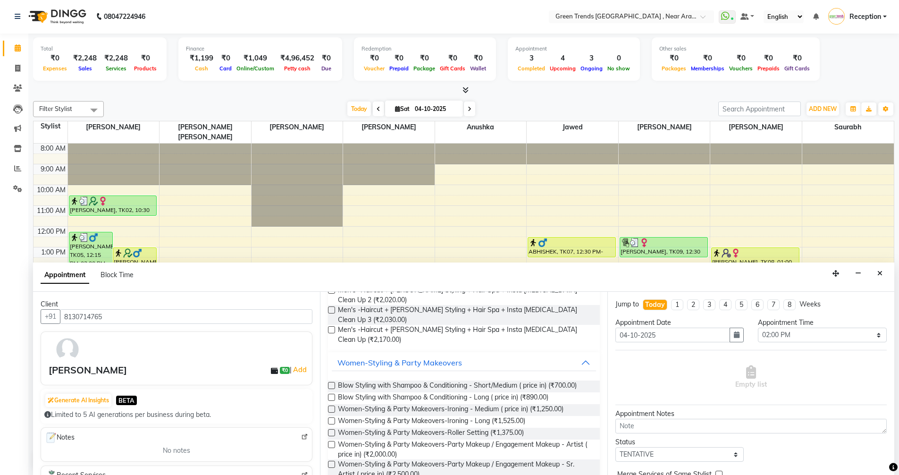
click at [329, 383] on label at bounding box center [331, 385] width 7 height 7
click at [329, 383] on input "checkbox" at bounding box center [331, 386] width 6 height 6
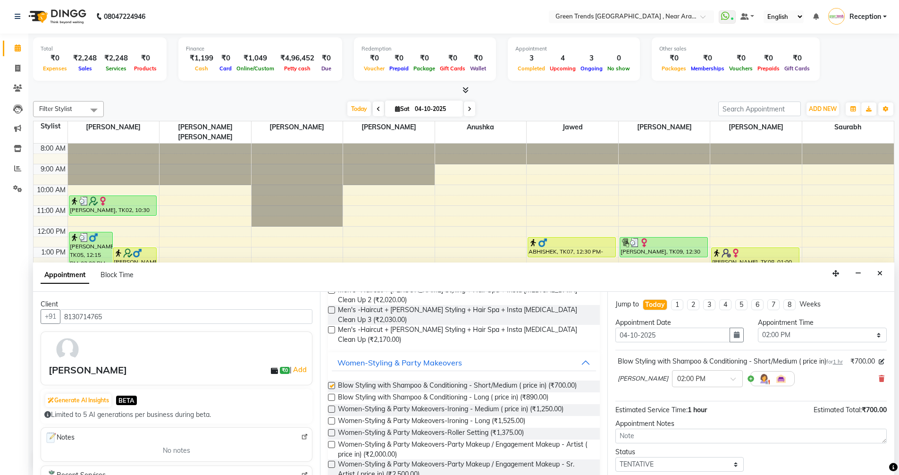
checkbox input "false"
click at [874, 336] on select "Select 09:00 AM 09:05 AM 09:10 AM 09:15 AM 09:20 AM 09:25 AM 09:30 AM 09:35 AM …" at bounding box center [822, 335] width 129 height 15
select select "900"
click at [758, 328] on select "Select 09:00 AM 09:05 AM 09:10 AM 09:15 AM 09:20 AM 09:25 AM 09:30 AM 09:35 AM …" at bounding box center [822, 335] width 129 height 15
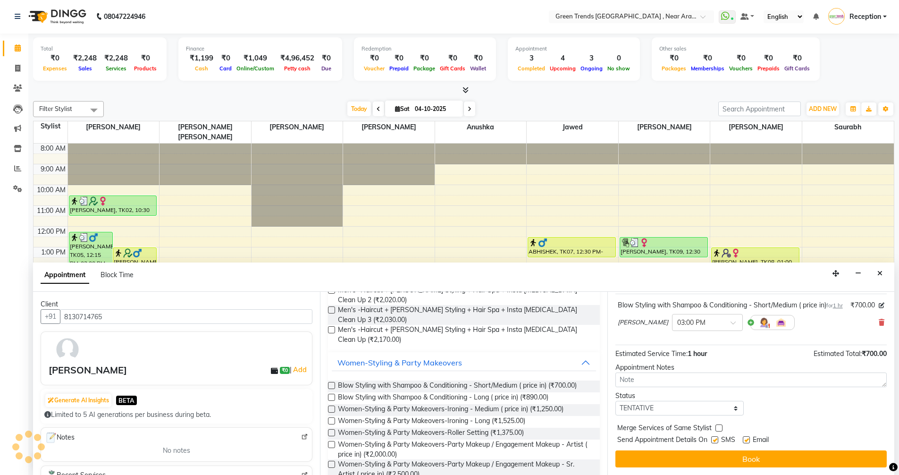
scroll to position [66, 0]
click at [731, 406] on select "Select TENTATIVE CONFIRM CHECK-IN UPCOMING" at bounding box center [680, 408] width 129 height 15
select select "confirm booking"
click at [616, 401] on select "Select TENTATIVE CONFIRM CHECK-IN UPCOMING" at bounding box center [680, 408] width 129 height 15
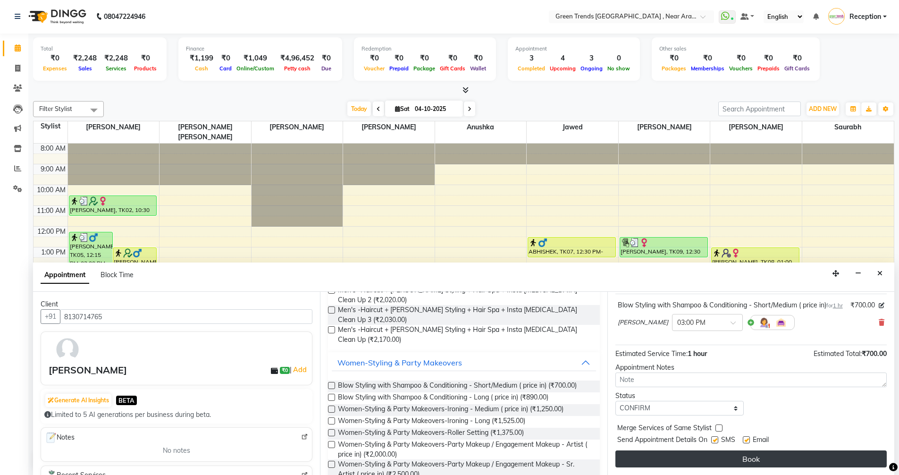
click at [750, 456] on button "Book" at bounding box center [751, 458] width 271 height 17
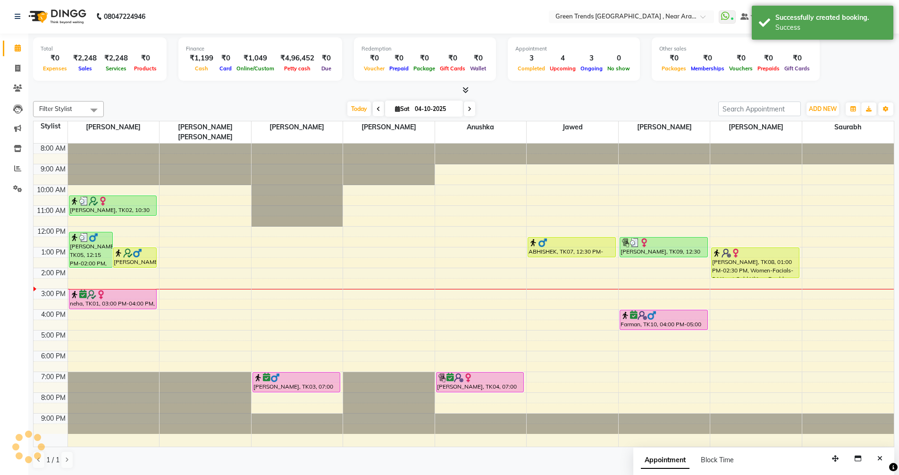
scroll to position [0, 0]
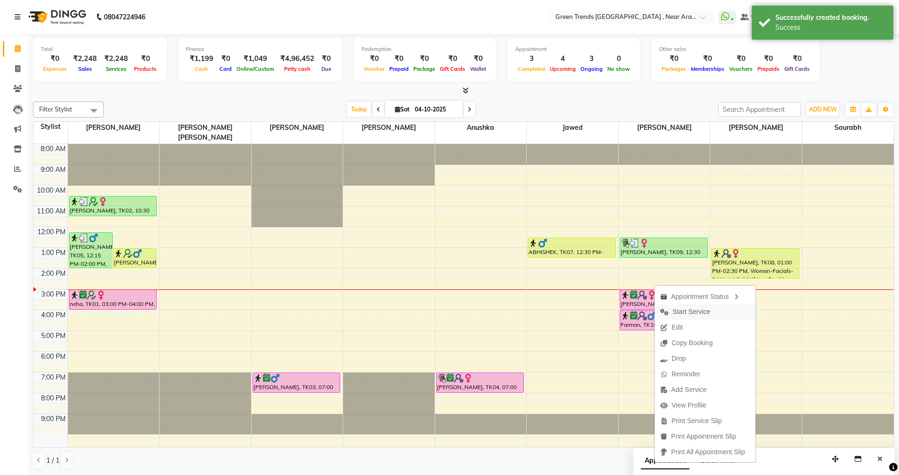
click at [692, 312] on span "Start Service" at bounding box center [692, 312] width 38 height 10
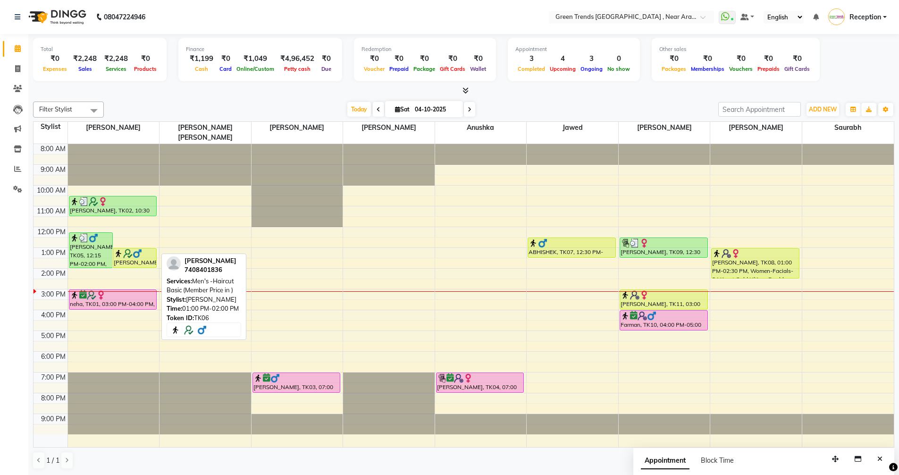
click at [130, 249] on img at bounding box center [127, 253] width 9 height 9
click at [130, 249] on div "Prerit, TK06, 01:00 PM-02:00 PM, Men's -Haircut Basic (Member Price in )" at bounding box center [134, 257] width 43 height 19
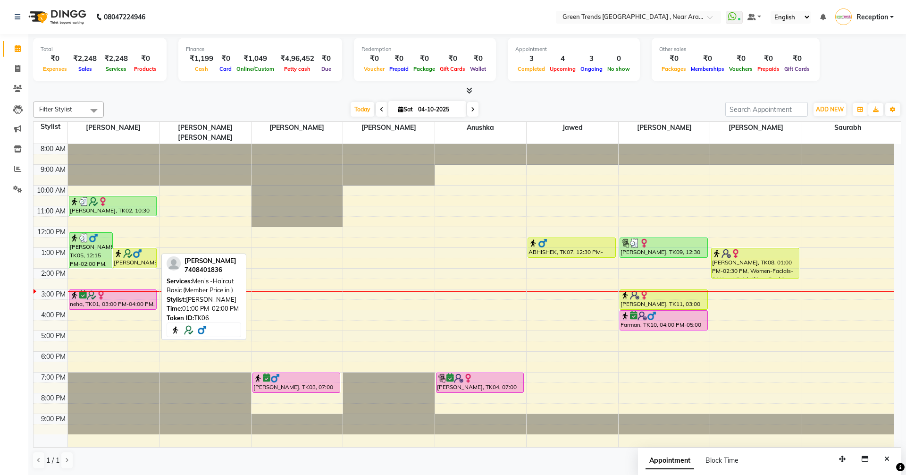
select select "1"
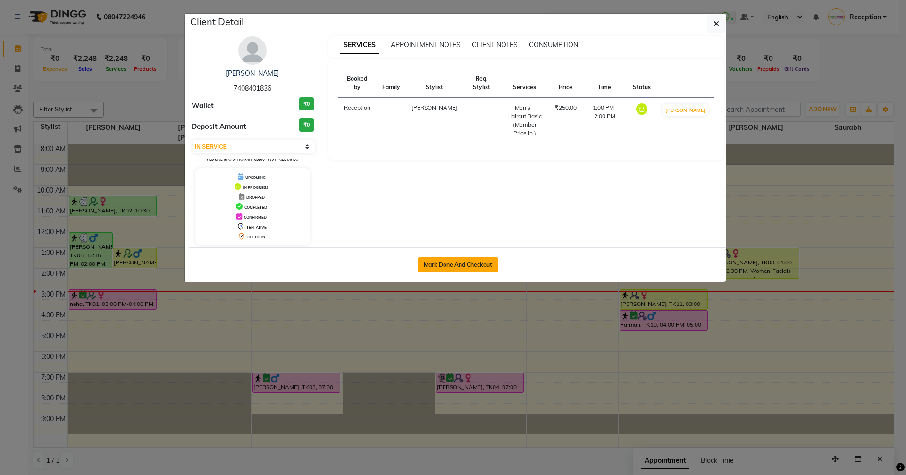
click at [464, 268] on button "Mark Done And Checkout" at bounding box center [458, 264] width 81 height 15
select select "7005"
select select "service"
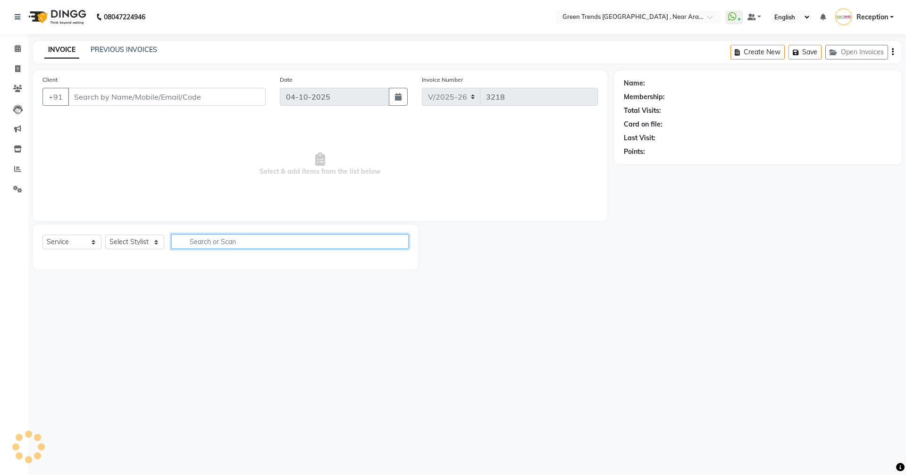
click at [282, 243] on input "text" at bounding box center [289, 241] width 237 height 15
type input "7408401836"
select select "57687"
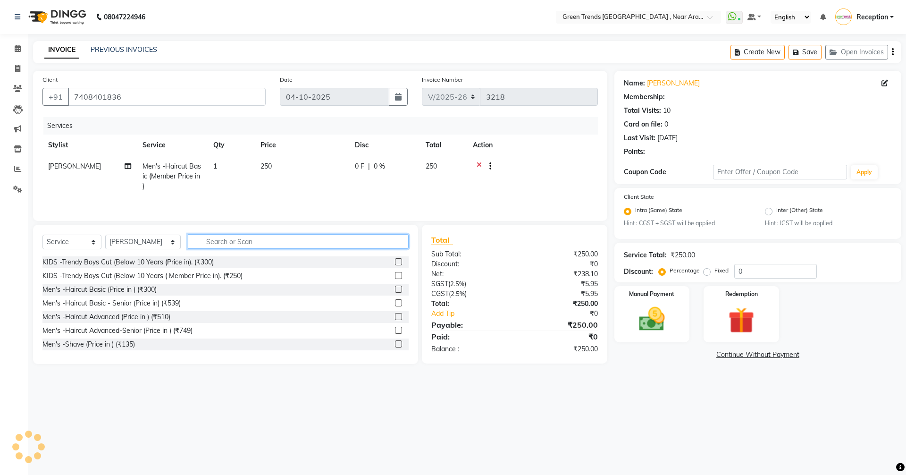
select select "1: Object"
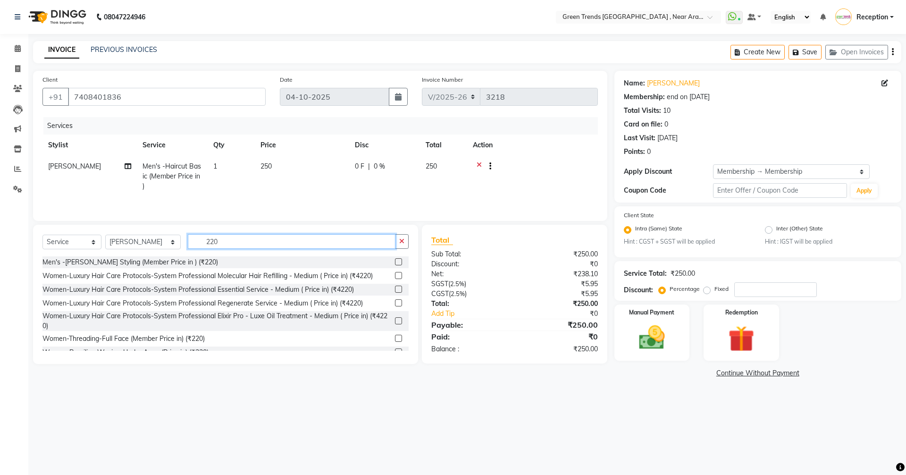
type input "220"
click at [395, 261] on label at bounding box center [398, 261] width 7 height 7
click at [395, 261] on input "checkbox" at bounding box center [398, 262] width 6 height 6
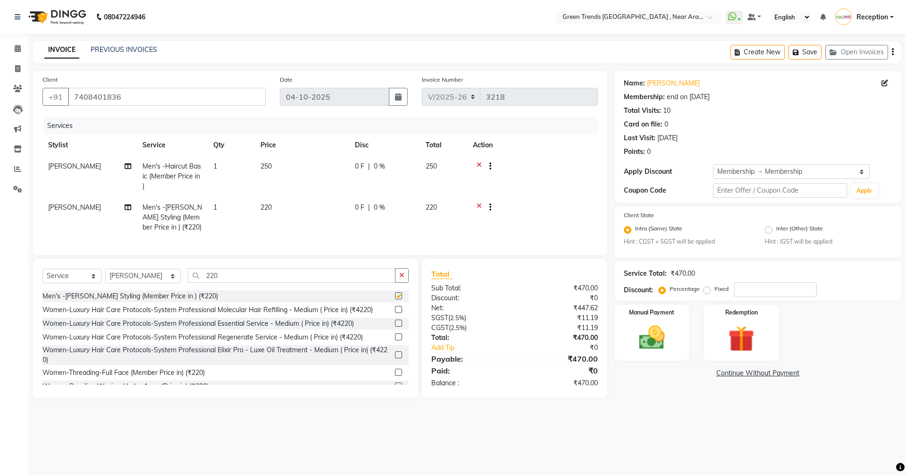
checkbox input "false"
click at [253, 283] on input "220" at bounding box center [292, 275] width 208 height 15
type input "2"
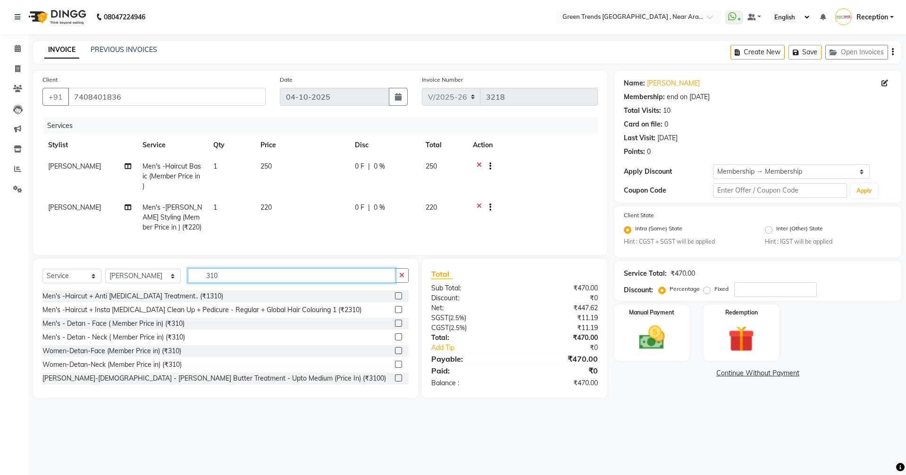
type input "310"
click at [395, 327] on label at bounding box center [398, 323] width 7 height 7
click at [395, 327] on input "checkbox" at bounding box center [398, 324] width 6 height 6
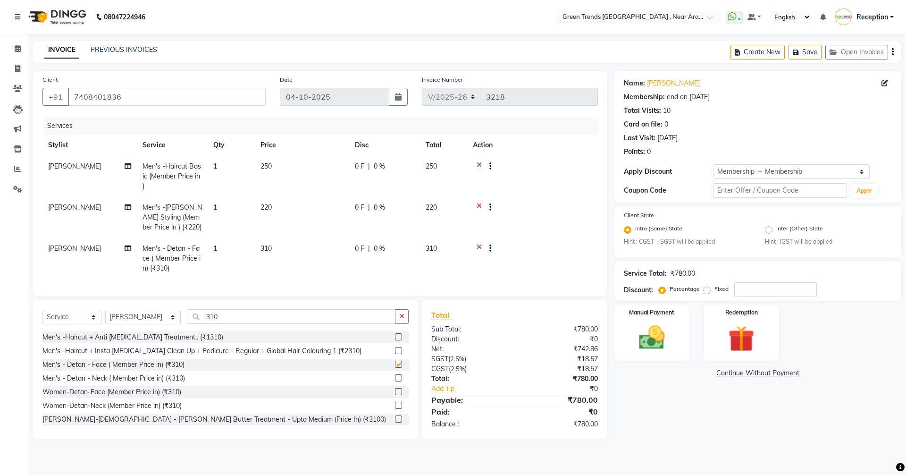
checkbox input "false"
click at [652, 338] on img at bounding box center [652, 337] width 44 height 31
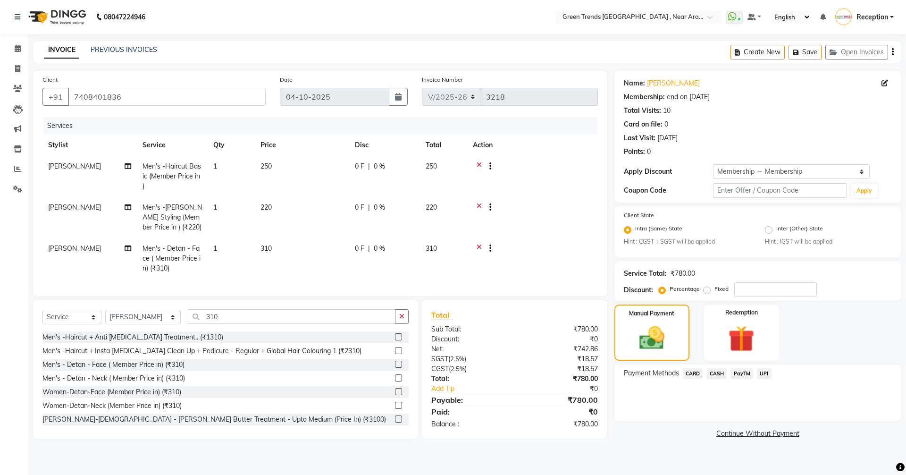
click at [761, 372] on span "UPI" at bounding box center [764, 373] width 15 height 11
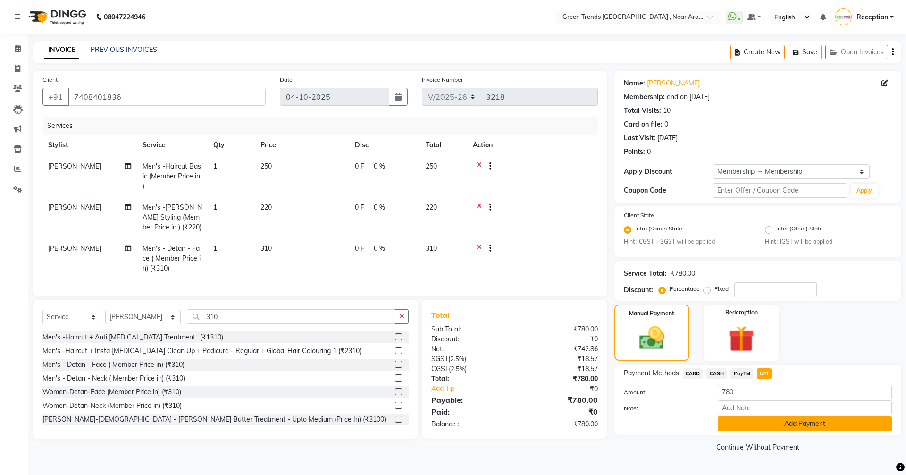
click at [806, 423] on button "Add Payment" at bounding box center [805, 423] width 174 height 15
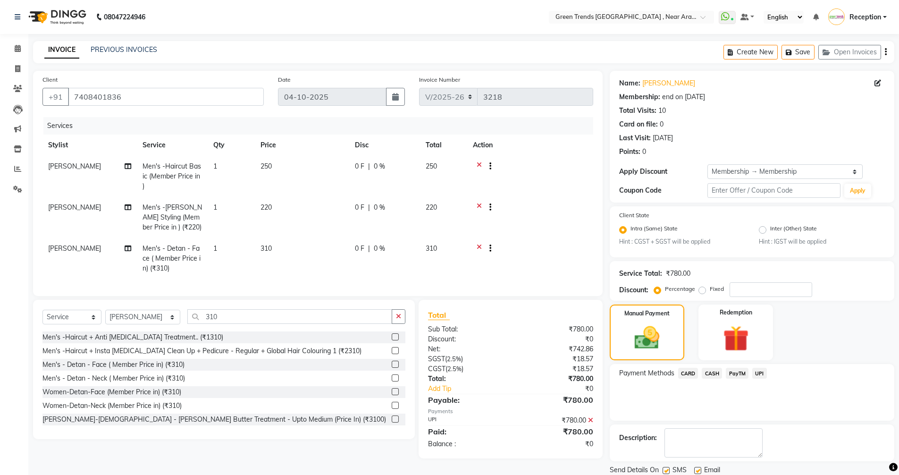
scroll to position [33, 0]
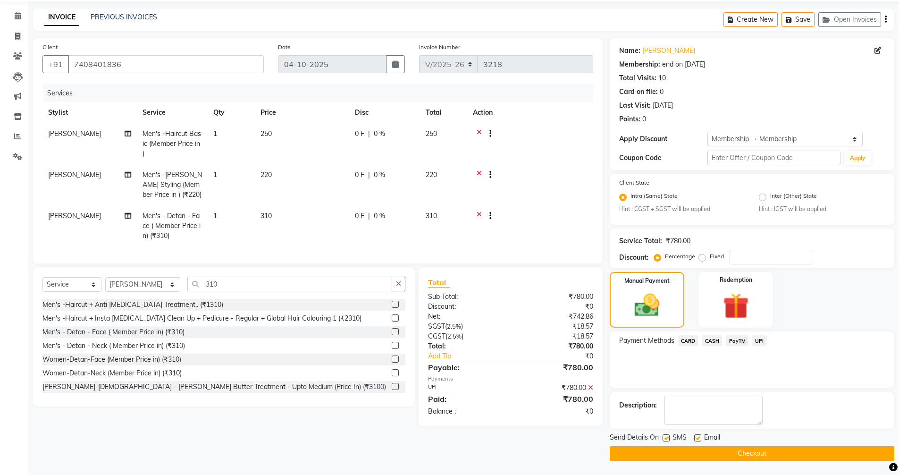
click at [752, 453] on button "Checkout" at bounding box center [752, 453] width 285 height 15
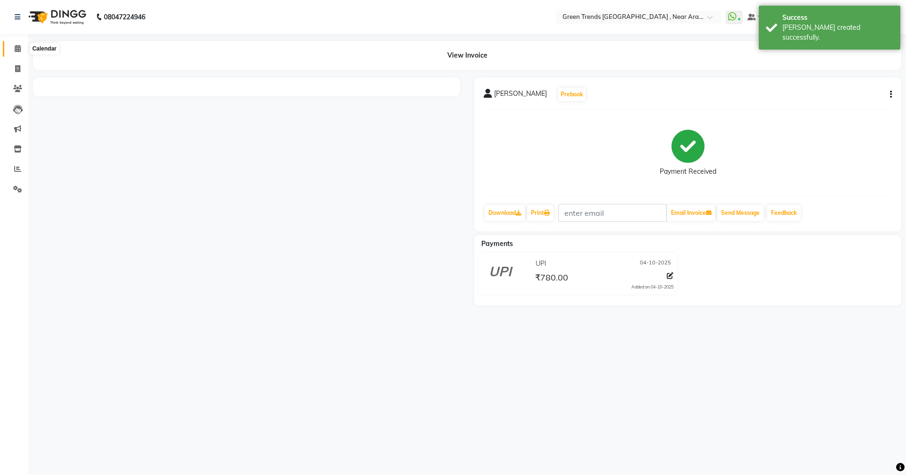
click at [15, 50] on icon at bounding box center [18, 48] width 6 height 7
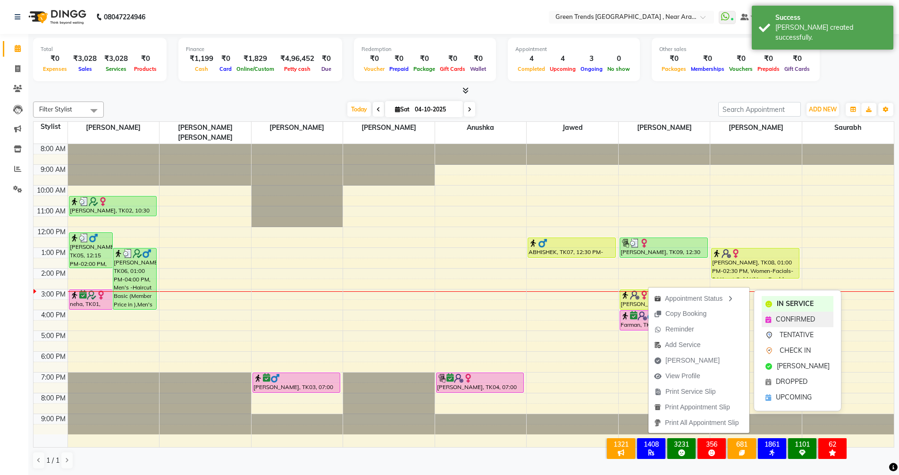
click at [789, 313] on div "CONFIRMED" at bounding box center [798, 320] width 72 height 16
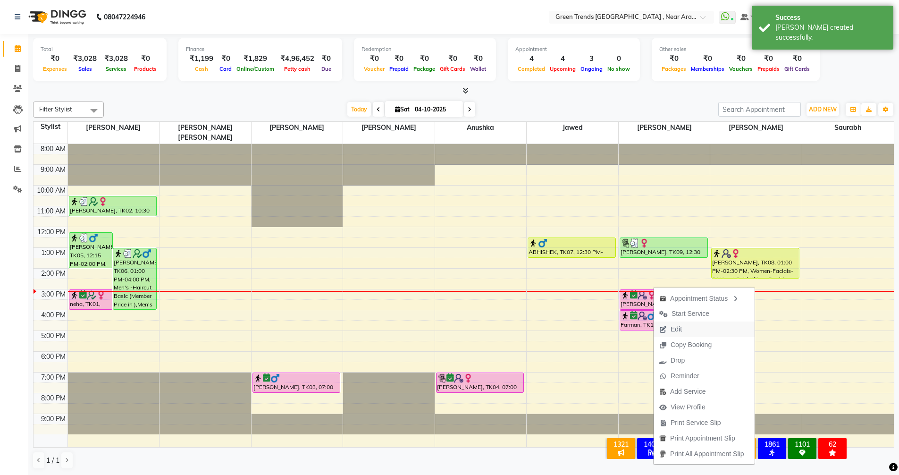
click at [685, 327] on span "Edit" at bounding box center [671, 329] width 34 height 16
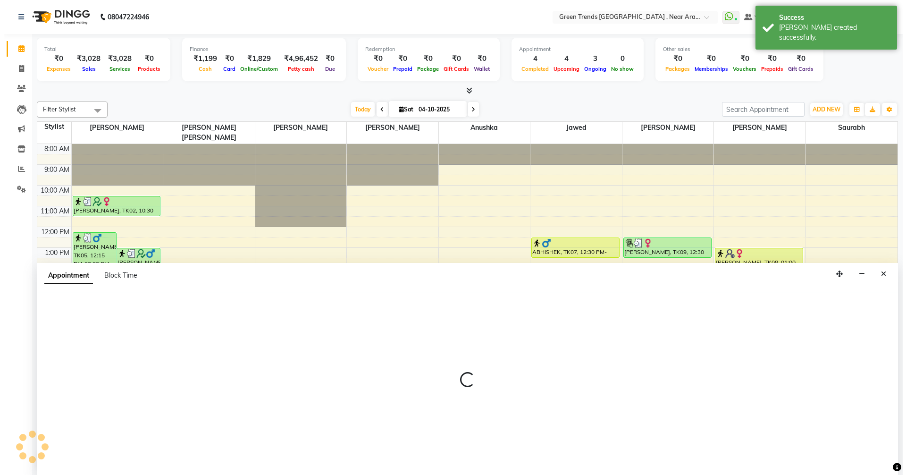
scroll to position [0, 0]
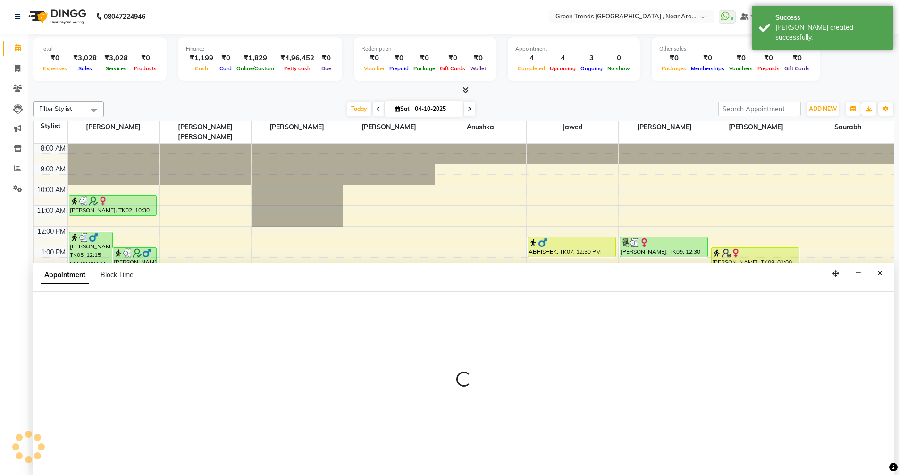
select select "tentative"
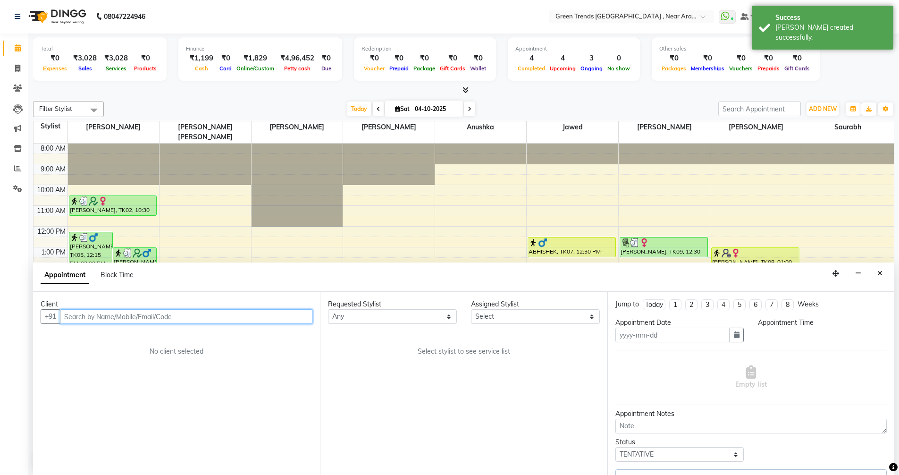
type input "04-10-2025"
select select "confirm booking"
select select "900"
select select "88790"
select select "4239"
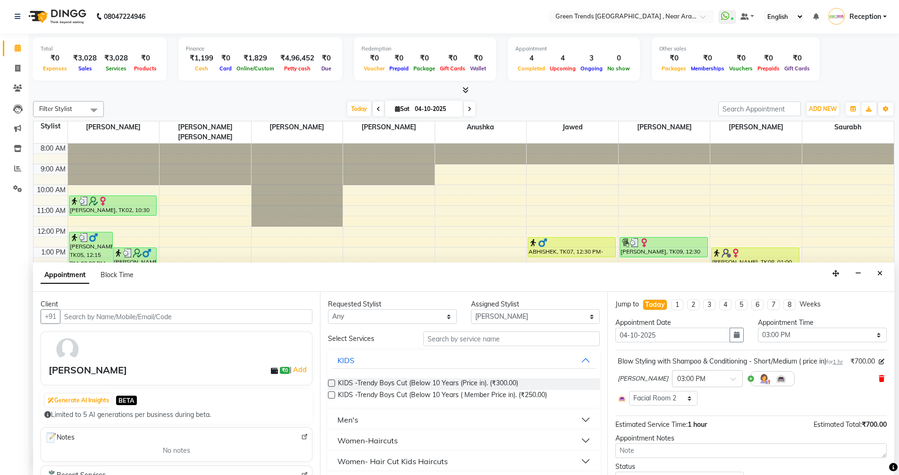
click at [879, 382] on icon at bounding box center [882, 378] width 6 height 7
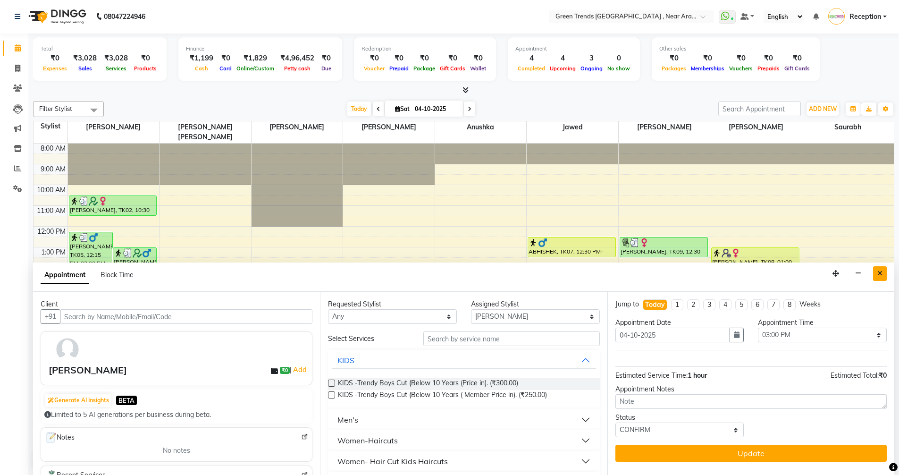
click at [881, 275] on icon "Close" at bounding box center [880, 273] width 5 height 7
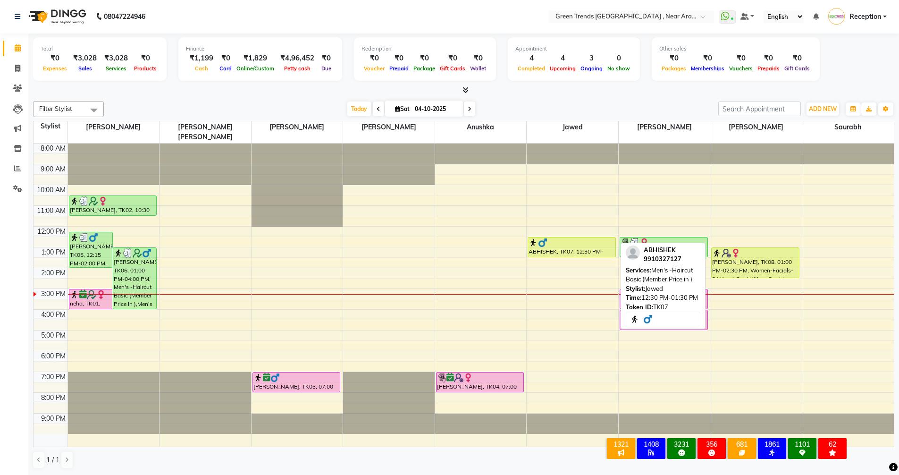
click at [571, 241] on div "ABHISHEK, TK07, 12:30 PM-01:30 PM, Men's -Haircut Basic (Member Price in )" at bounding box center [571, 246] width 87 height 19
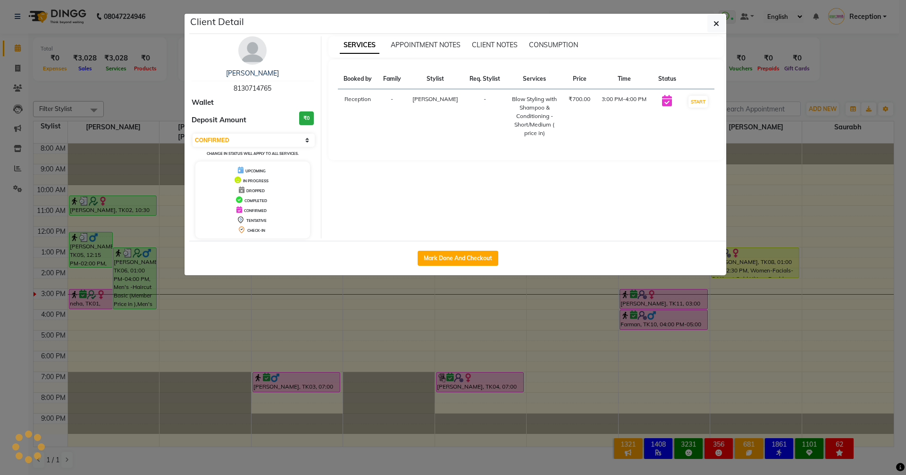
select select "1"
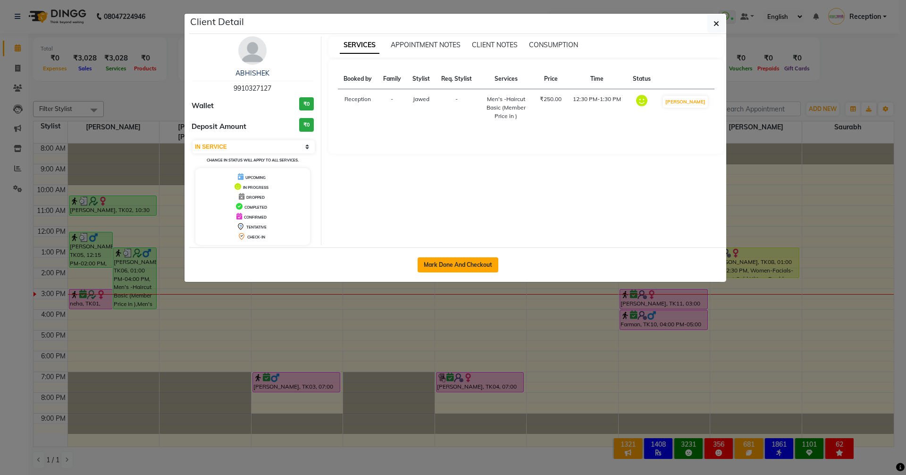
click at [474, 263] on button "Mark Done And Checkout" at bounding box center [458, 264] width 81 height 15
select select "service"
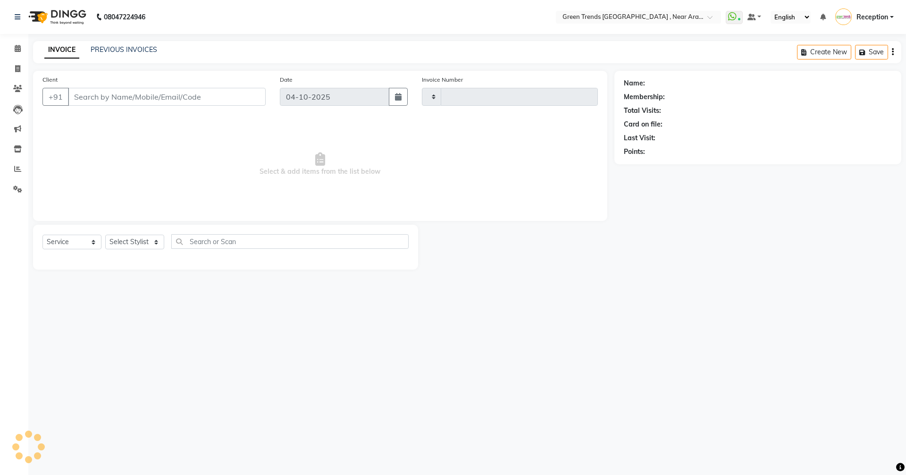
type input "3219"
select select "7005"
type input "9910327127"
select select "82690"
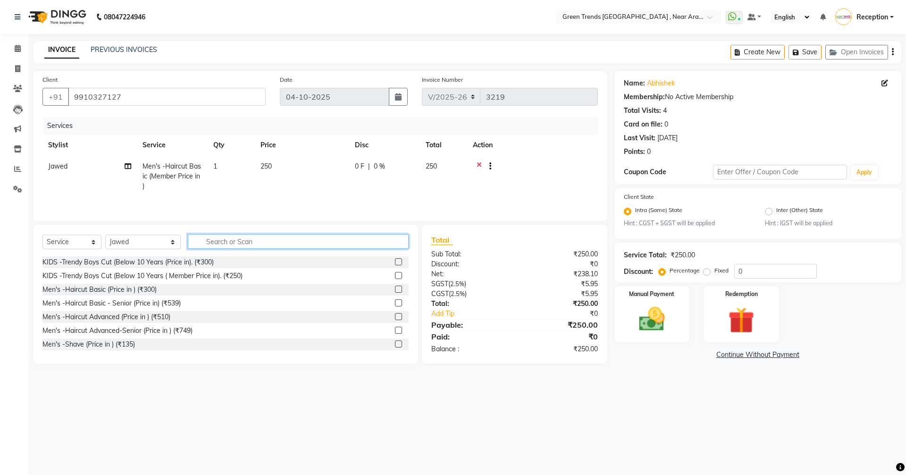
click at [271, 240] on input "text" at bounding box center [298, 241] width 221 height 15
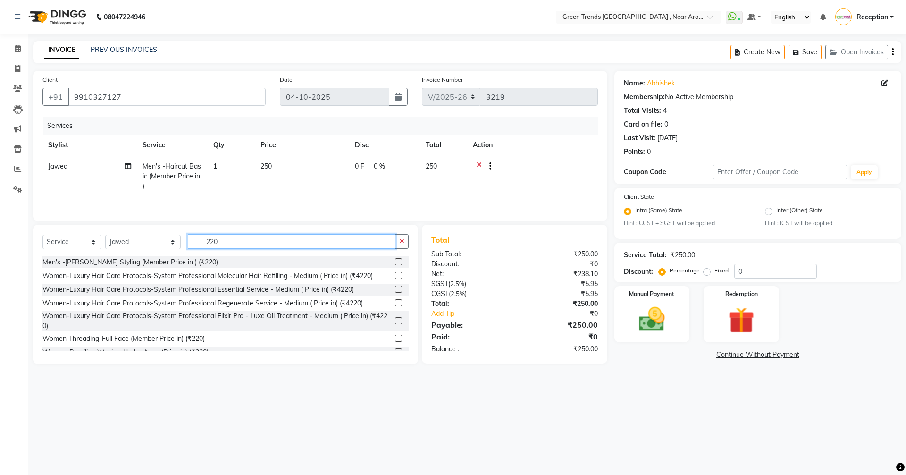
type input "220"
click at [395, 262] on label at bounding box center [398, 261] width 7 height 7
click at [395, 262] on input "checkbox" at bounding box center [398, 262] width 6 height 6
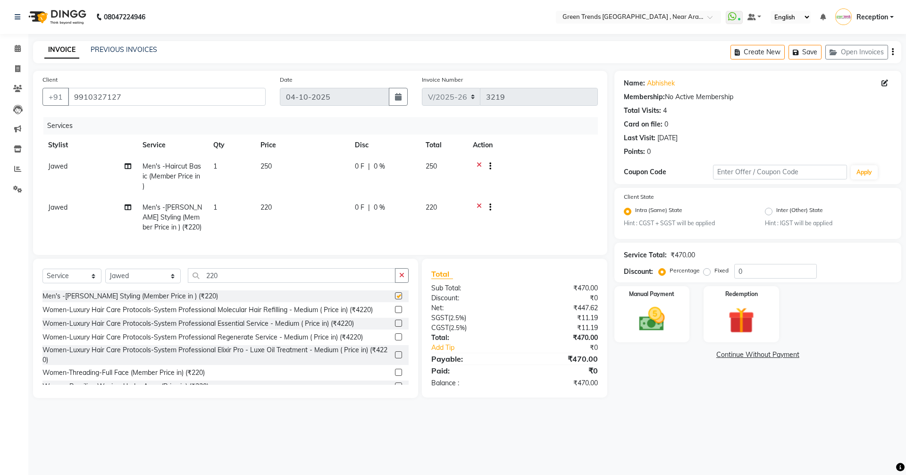
checkbox input "false"
click at [250, 279] on input "220" at bounding box center [292, 275] width 208 height 15
type input "2"
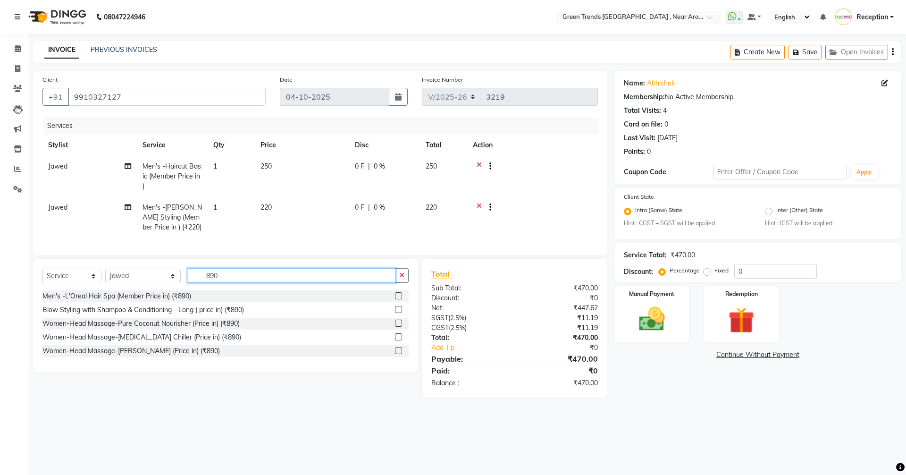
type input "890"
click at [403, 299] on div at bounding box center [402, 296] width 14 height 12
click at [400, 299] on label at bounding box center [398, 295] width 7 height 7
click at [400, 299] on input "checkbox" at bounding box center [398, 296] width 6 height 6
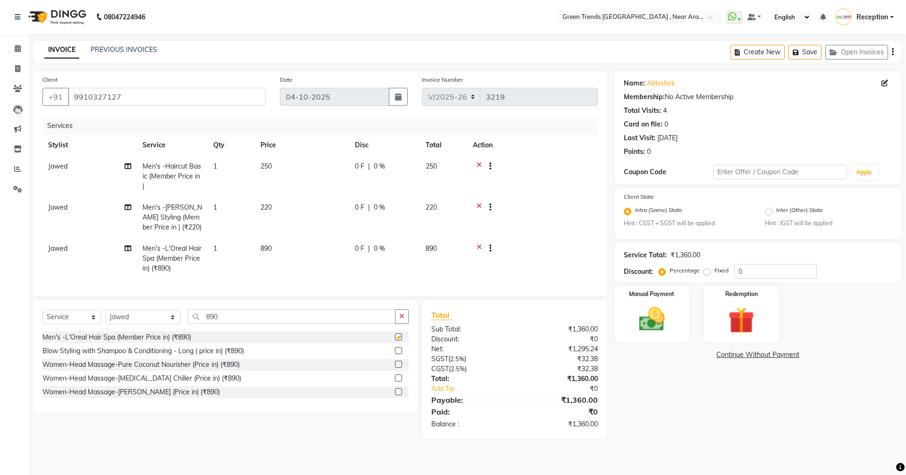
checkbox input "false"
click at [253, 308] on div "Select Service Product Membership Package Voucher Prepaid Gift Card Select Styl…" at bounding box center [225, 356] width 385 height 113
click at [218, 323] on input "890" at bounding box center [292, 316] width 208 height 15
type input "8"
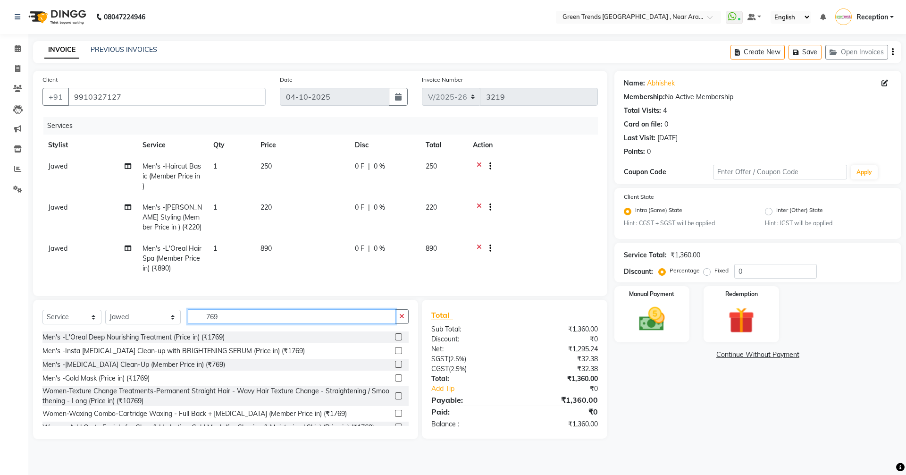
type input "769"
click at [395, 368] on label at bounding box center [398, 364] width 7 height 7
click at [395, 368] on input "checkbox" at bounding box center [398, 365] width 6 height 6
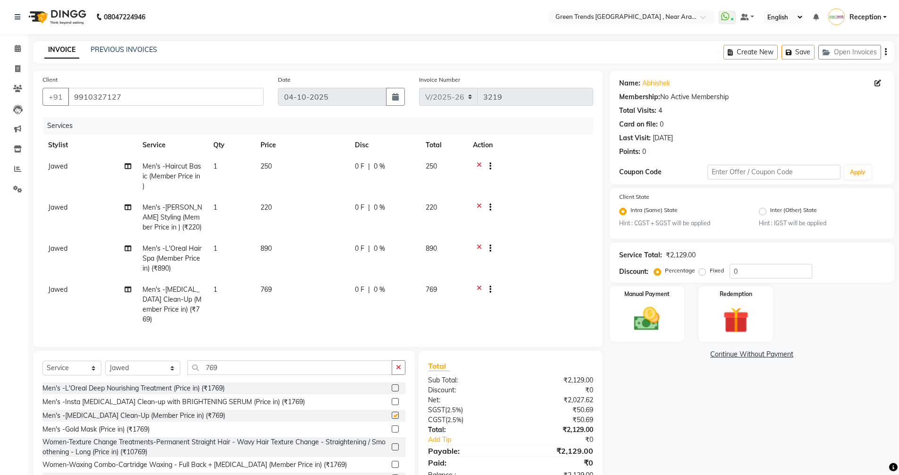
checkbox input "false"
click at [273, 375] on input "769" at bounding box center [289, 367] width 205 height 15
type input "7"
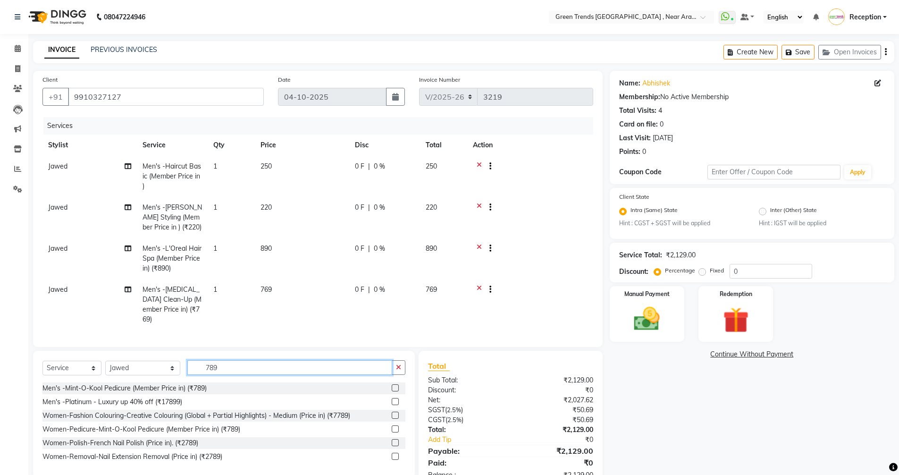
type input "789"
click at [391, 394] on div "Men's -Mint-O-Kool Pedicure (Member Price in) (₹789)" at bounding box center [223, 388] width 363 height 12
click at [395, 391] on label at bounding box center [395, 387] width 7 height 7
click at [395, 391] on input "checkbox" at bounding box center [395, 388] width 6 height 6
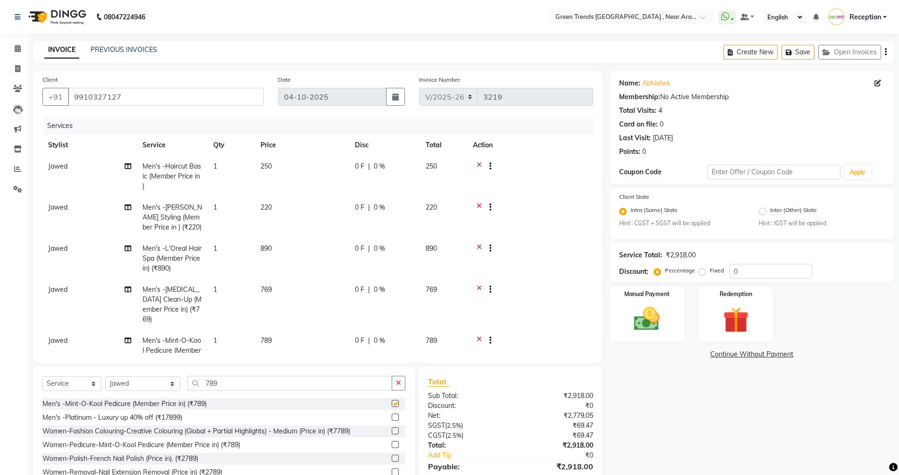
checkbox input "false"
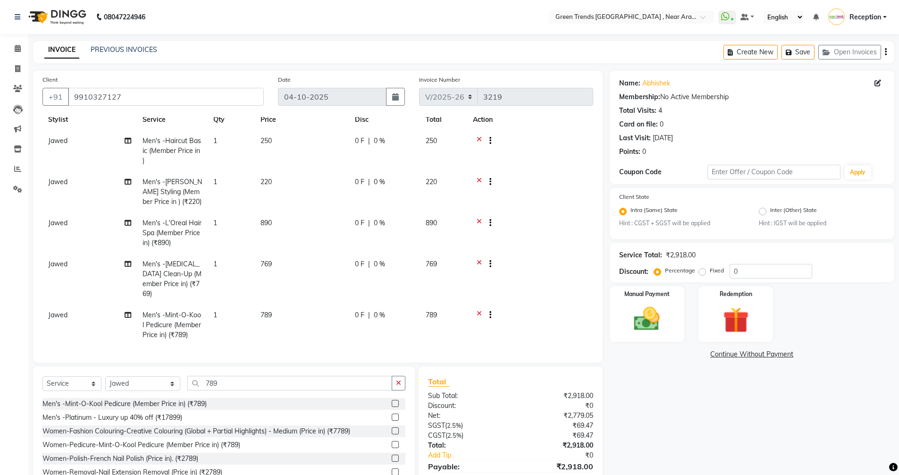
scroll to position [44, 0]
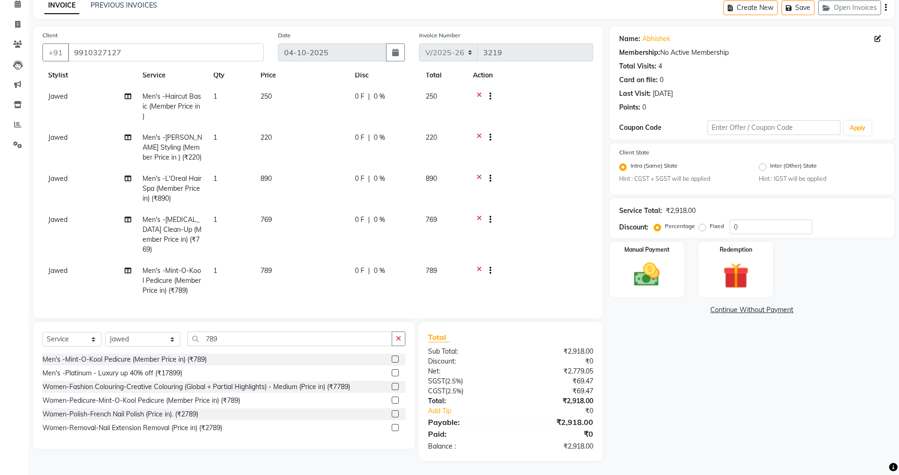
click at [69, 262] on td "Jawed" at bounding box center [89, 280] width 94 height 41
select select "82690"
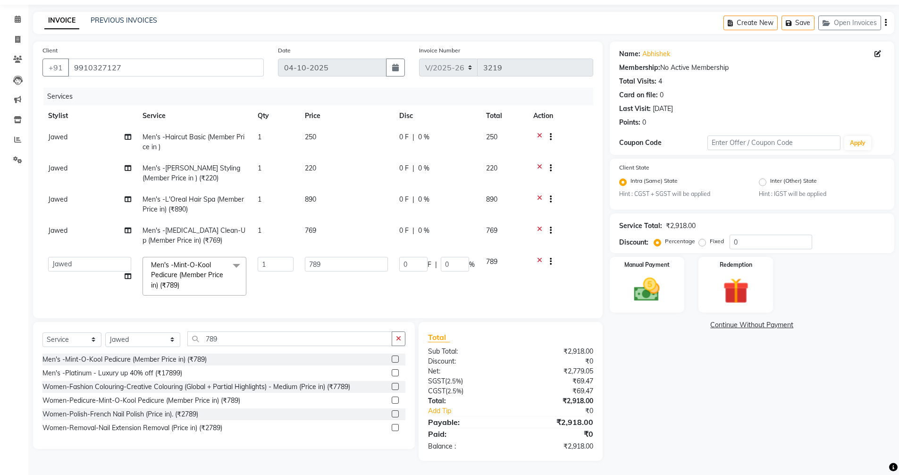
scroll to position [0, 0]
click at [73, 262] on select "Anushka Jawed Mohd. Fuzail Mohd Shuaib Mudit Nihal Reception Saif Sameera Saura…" at bounding box center [89, 264] width 83 height 15
select select "93434"
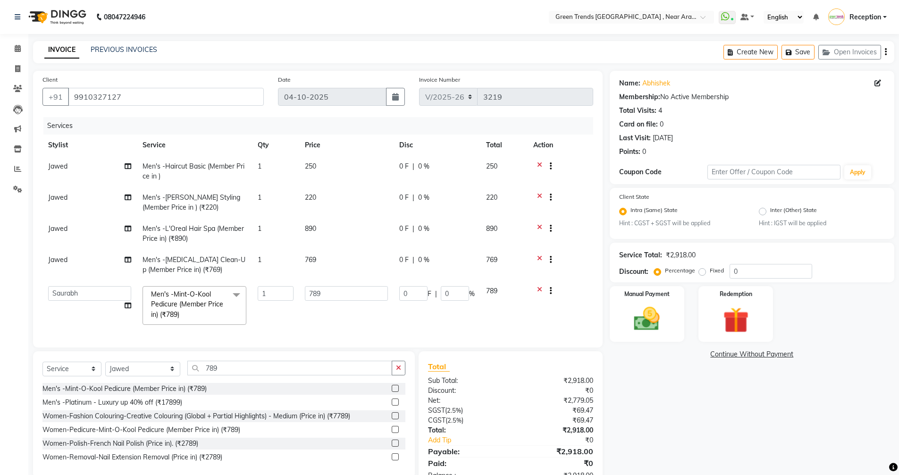
scroll to position [29, 0]
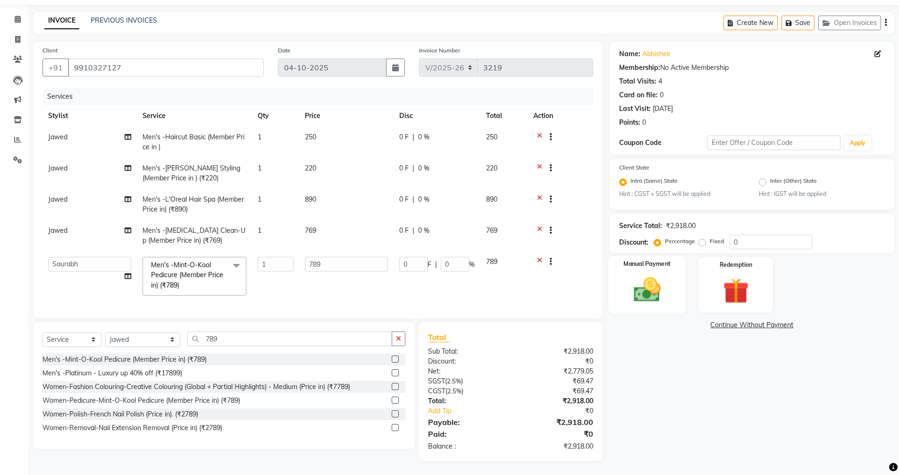
click at [651, 295] on img at bounding box center [647, 290] width 43 height 31
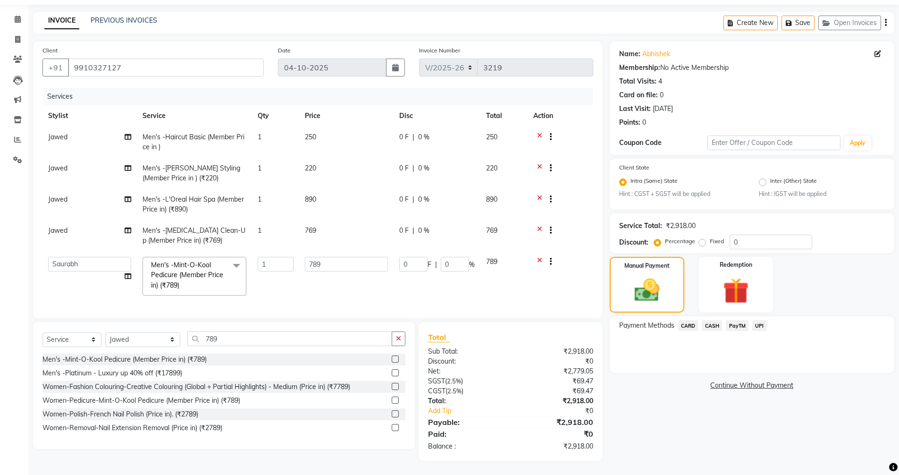
click at [757, 326] on span "UPI" at bounding box center [760, 325] width 15 height 11
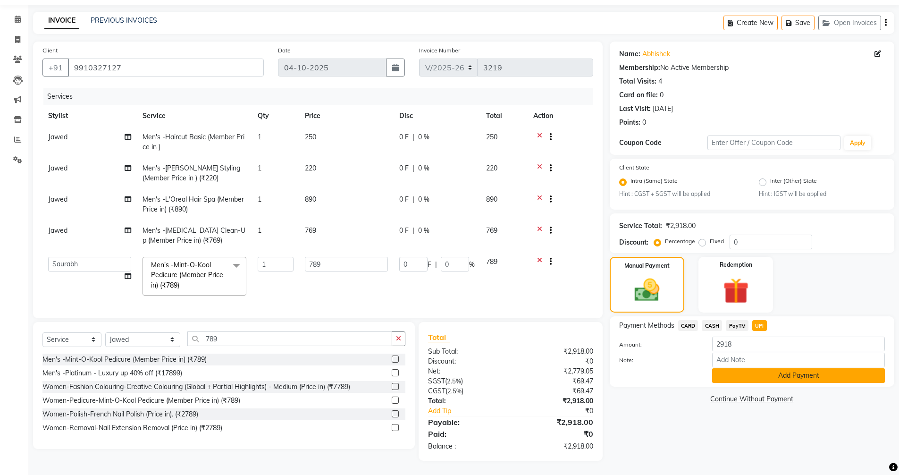
click at [800, 379] on button "Add Payment" at bounding box center [798, 375] width 173 height 15
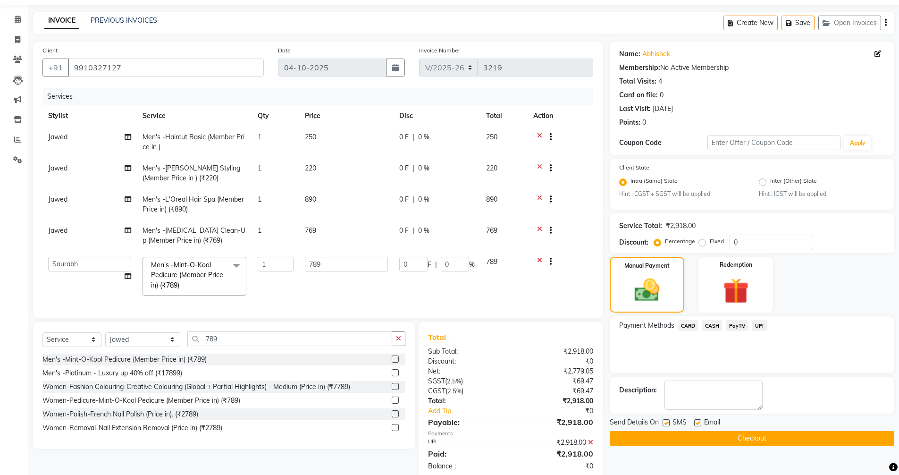
scroll to position [49, 0]
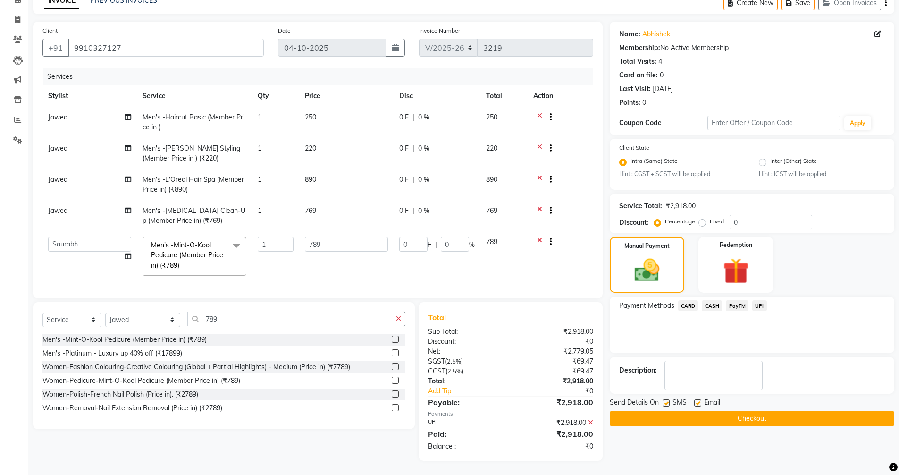
click at [752, 415] on button "Checkout" at bounding box center [752, 418] width 285 height 15
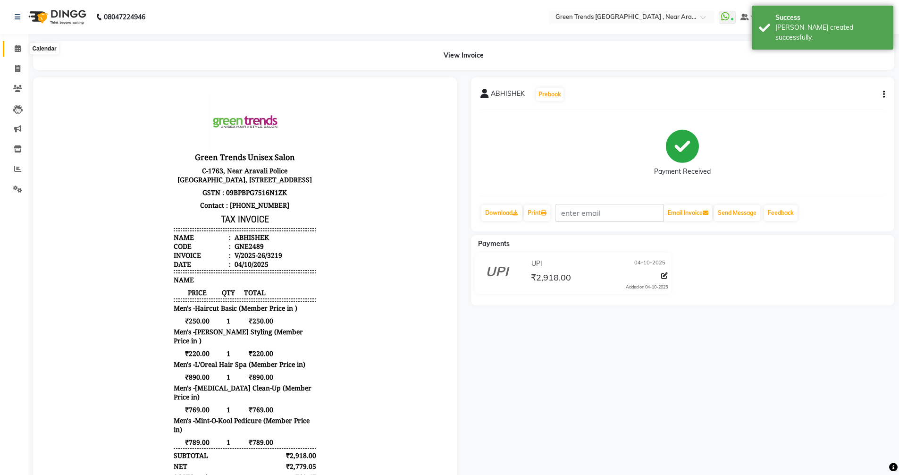
click at [22, 49] on span at bounding box center [17, 48] width 17 height 11
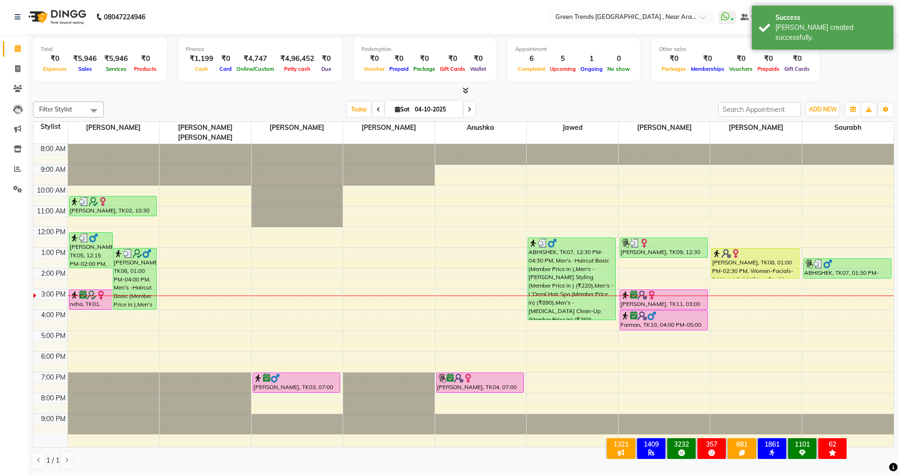
click at [468, 110] on icon at bounding box center [470, 110] width 4 height 6
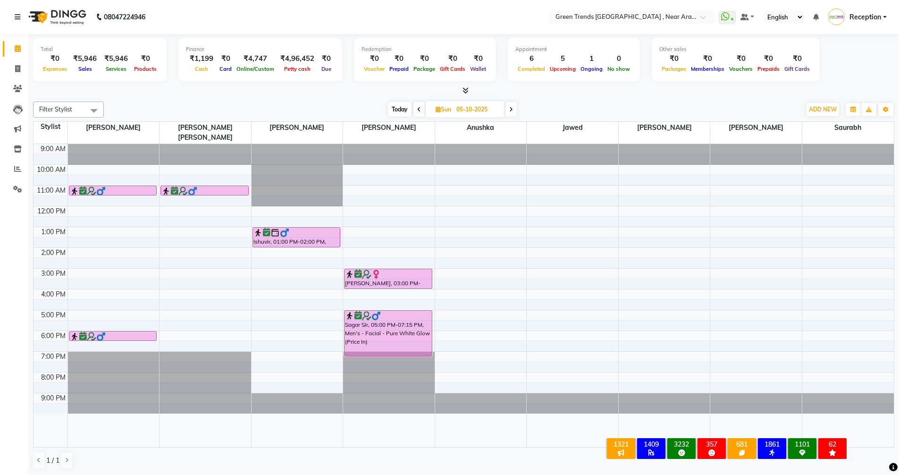
click at [420, 110] on icon at bounding box center [419, 110] width 4 height 6
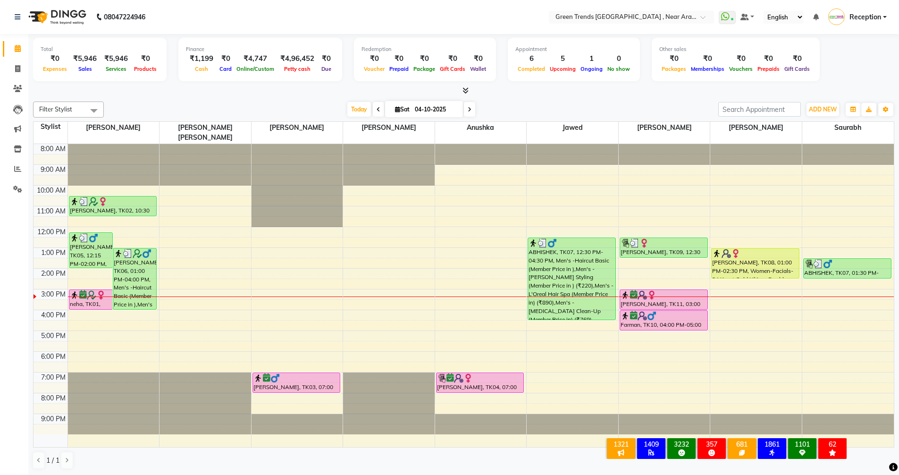
click at [469, 111] on icon at bounding box center [470, 110] width 4 height 6
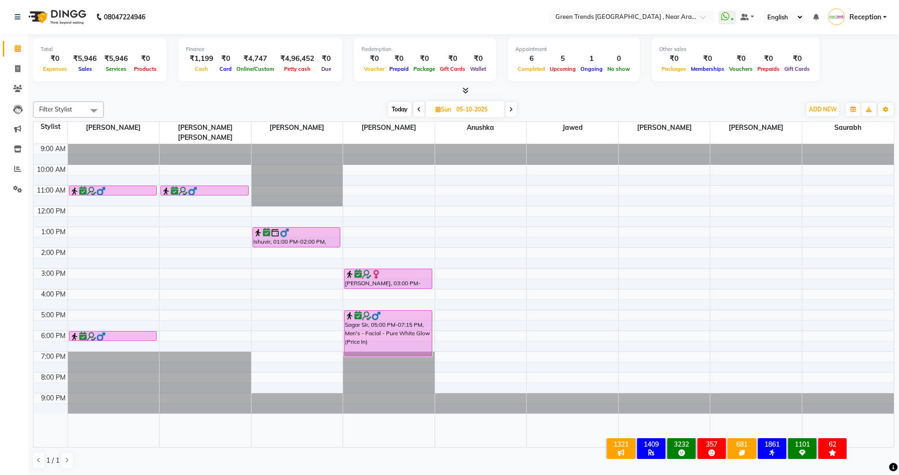
click at [419, 110] on icon at bounding box center [419, 110] width 4 height 6
type input "04-10-2025"
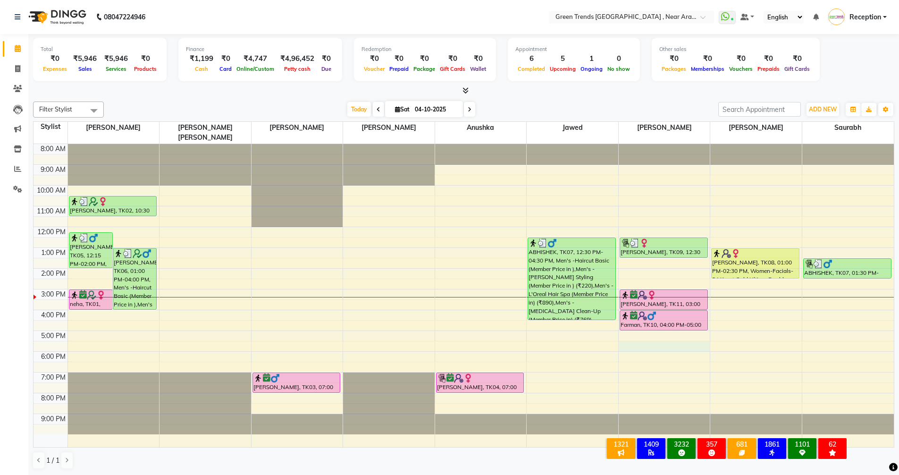
click at [639, 337] on div "8:00 AM 9:00 AM 10:00 AM 11:00 AM 12:00 PM 1:00 PM 2:00 PM 3:00 PM 4:00 PM 5:00…" at bounding box center [464, 295] width 861 height 303
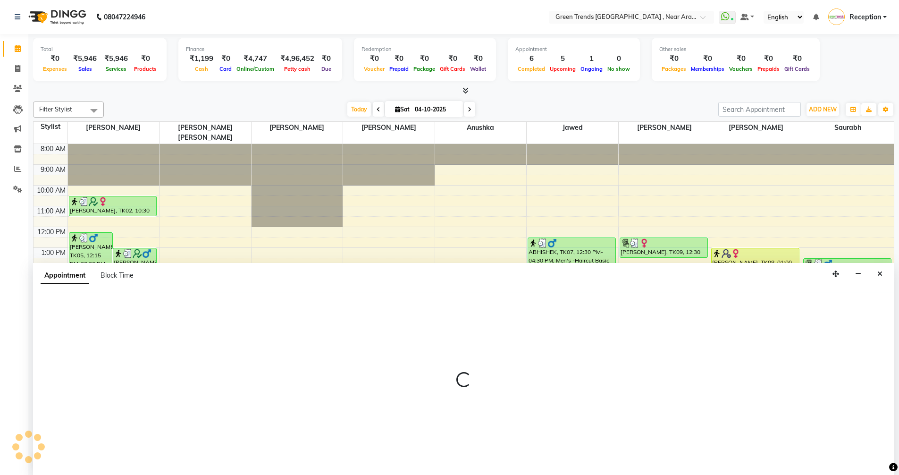
scroll to position [0, 0]
select select "88790"
select select "1050"
select select "tentative"
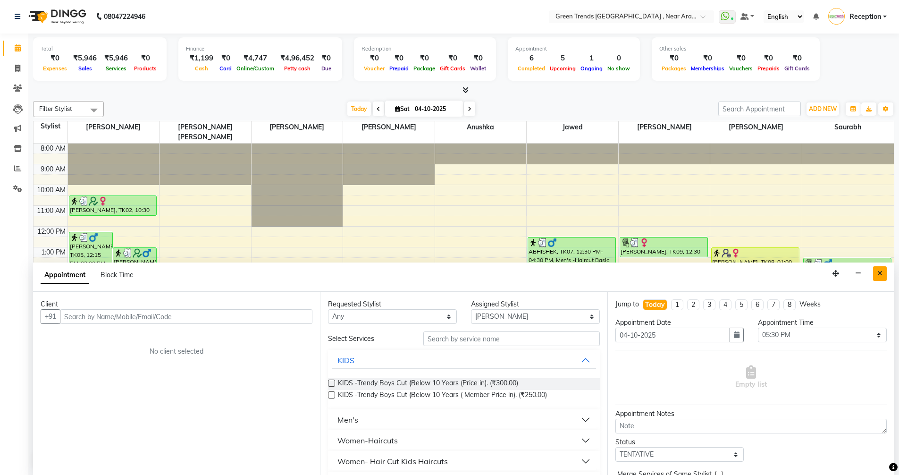
click at [880, 273] on icon "Close" at bounding box center [880, 273] width 5 height 7
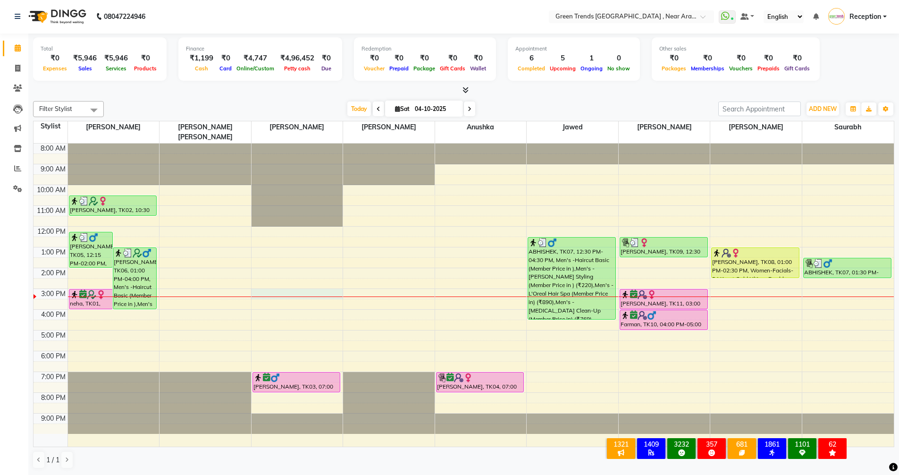
click at [306, 286] on div "8:00 AM 9:00 AM 10:00 AM 11:00 AM 12:00 PM 1:00 PM 2:00 PM 3:00 PM 4:00 PM 5:00…" at bounding box center [464, 295] width 861 height 303
select select "57699"
select select "900"
select select "tentative"
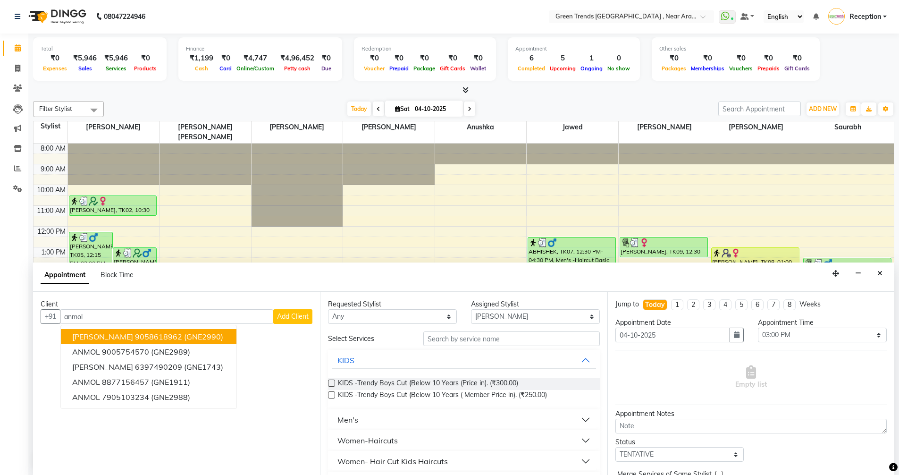
click at [256, 337] on div "Client +91 anmol ANMOL SINGH 9058618962 (GNE2990) ANMOL 9005754570 (GNE2989) An…" at bounding box center [176, 383] width 287 height 183
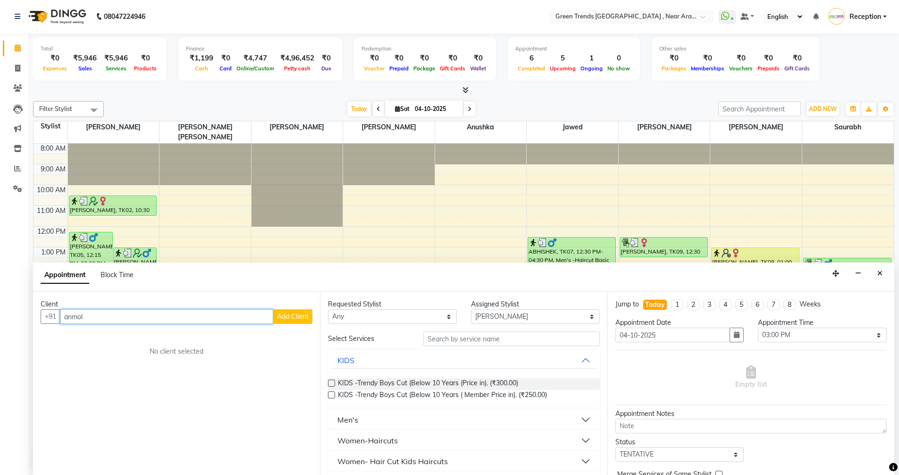
click at [219, 319] on input "anmol" at bounding box center [166, 316] width 213 height 15
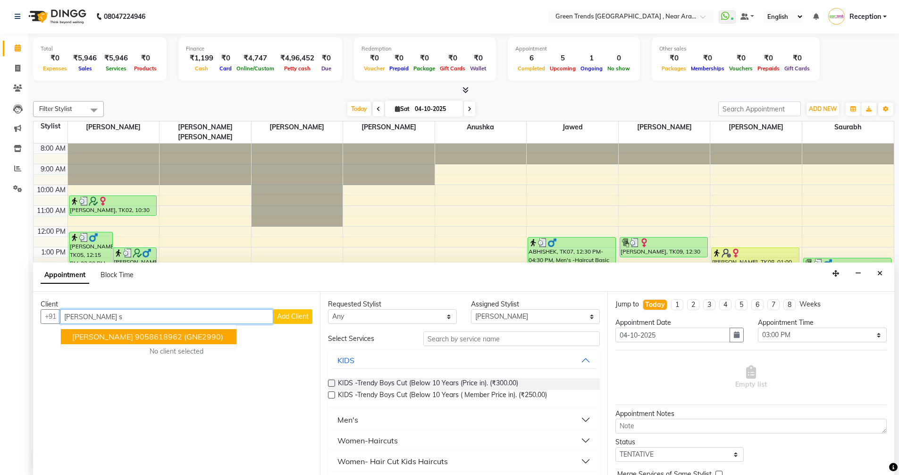
click at [212, 334] on span "(GNE2990)" at bounding box center [203, 336] width 39 height 9
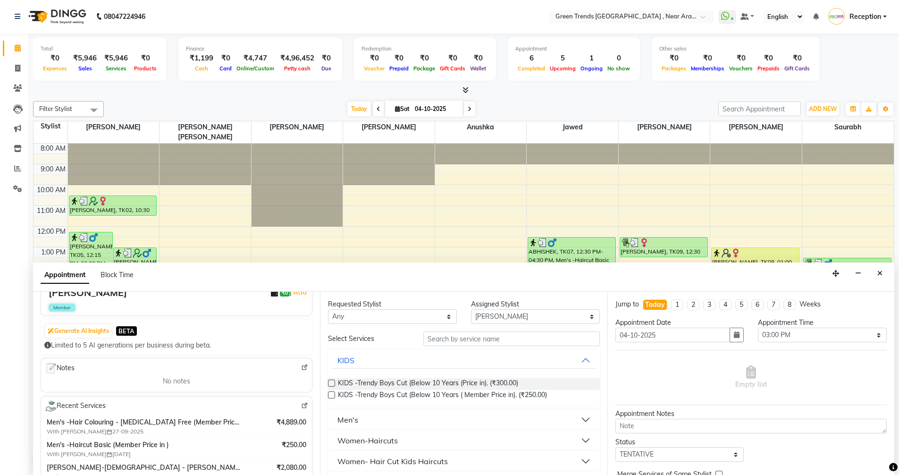
scroll to position [94, 0]
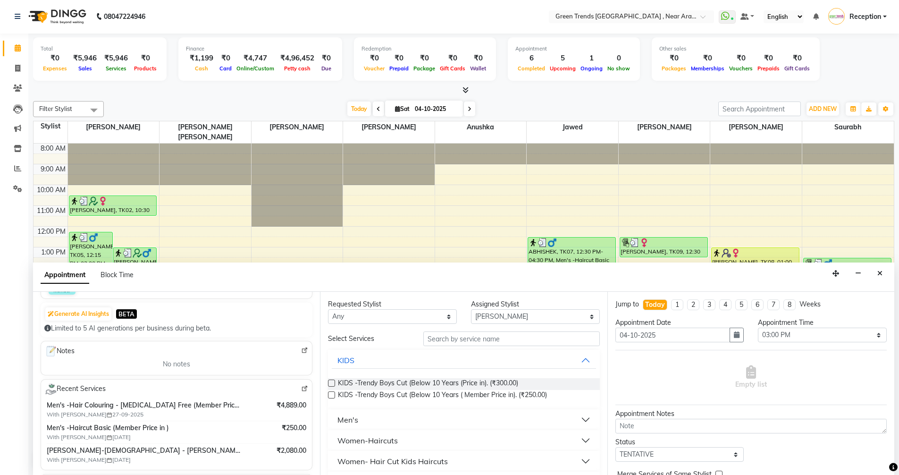
type input "9058618962"
click at [494, 341] on input "text" at bounding box center [511, 338] width 177 height 15
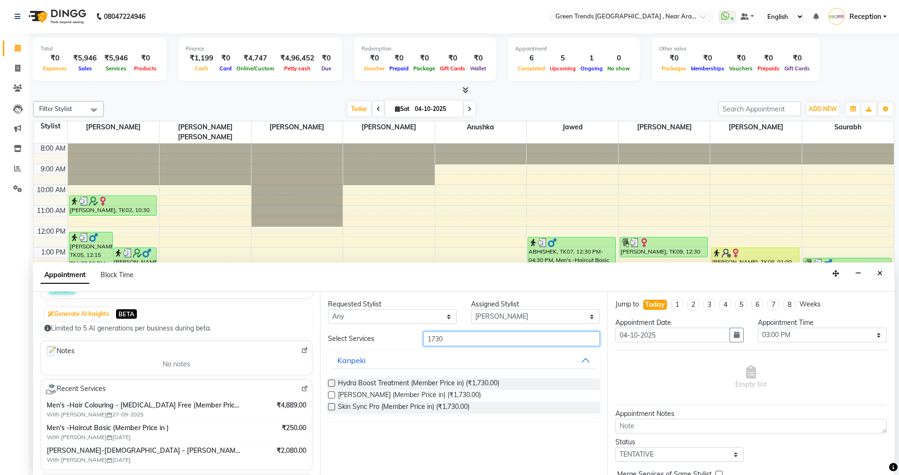
type input "1730"
click at [569, 384] on div "Hydra Boost Treatment (Member Price in) (₹1,730.00)" at bounding box center [463, 384] width 271 height 12
click at [331, 382] on label at bounding box center [331, 383] width 7 height 7
click at [331, 382] on input "checkbox" at bounding box center [331, 384] width 6 height 6
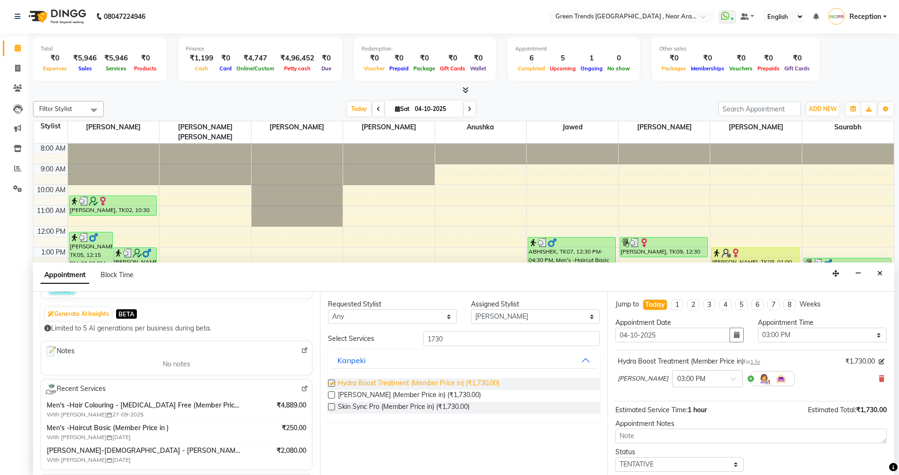
checkbox input "false"
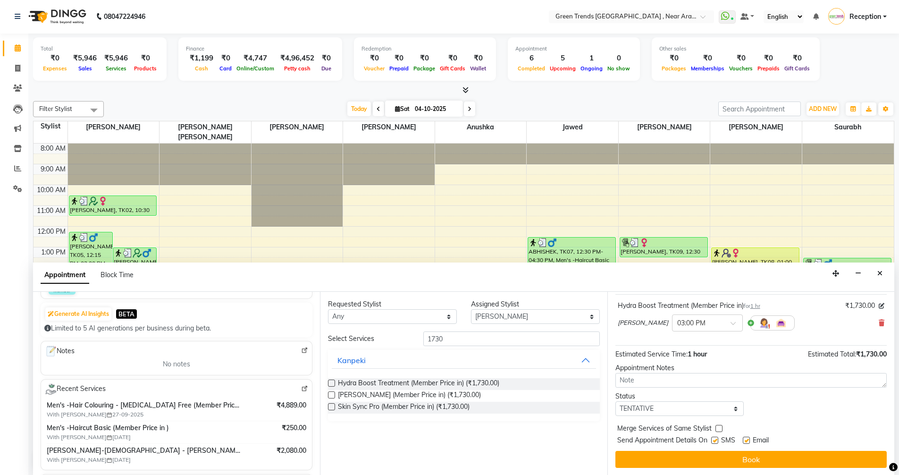
scroll to position [56, 0]
click at [682, 403] on select "Select TENTATIVE CONFIRM CHECK-IN UPCOMING" at bounding box center [680, 408] width 129 height 15
select select "confirm booking"
click at [616, 401] on select "Select TENTATIVE CONFIRM CHECK-IN UPCOMING" at bounding box center [680, 408] width 129 height 15
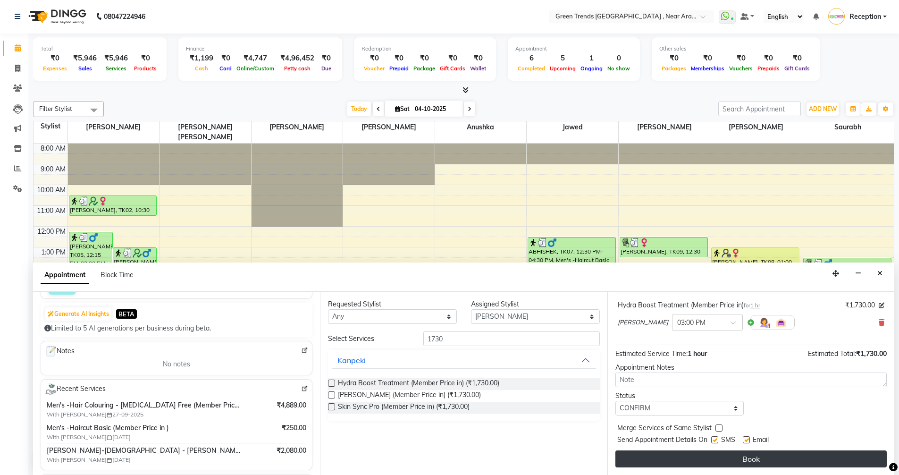
click at [687, 455] on button "Book" at bounding box center [751, 458] width 271 height 17
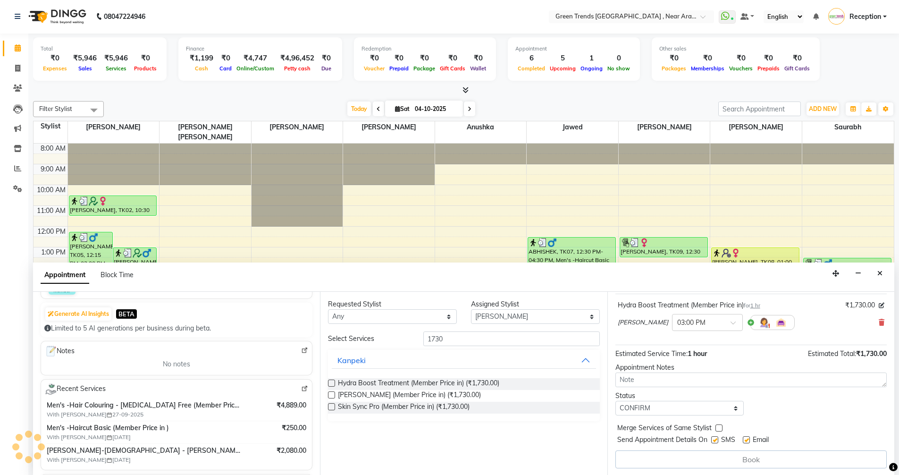
scroll to position [0, 0]
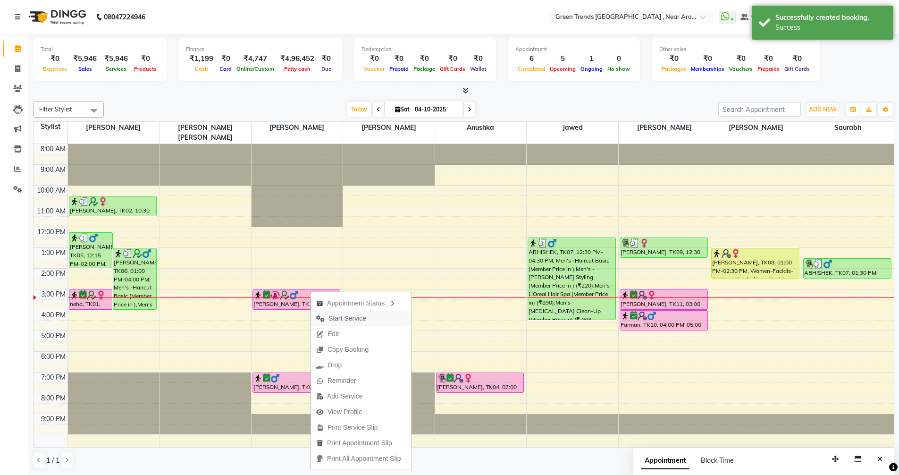
click at [372, 317] on span "Start Service" at bounding box center [341, 319] width 61 height 16
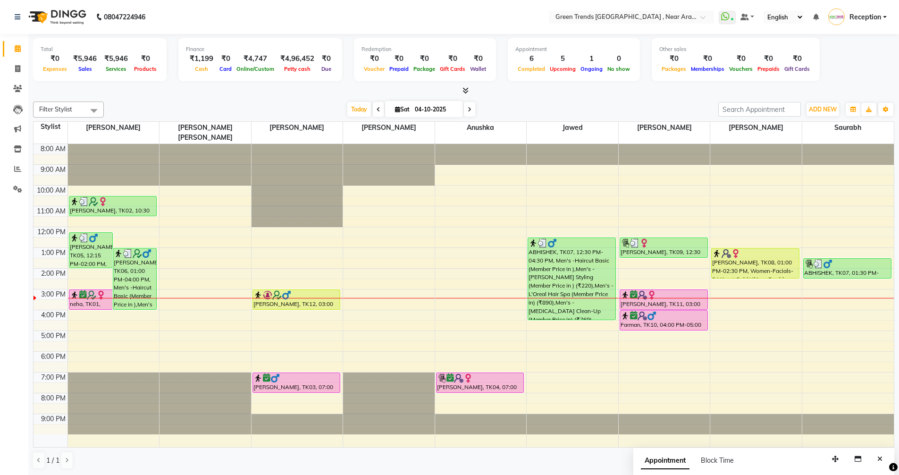
click at [552, 339] on div "8:00 AM 9:00 AM 10:00 AM 11:00 AM 12:00 PM 1:00 PM 2:00 PM 3:00 PM 4:00 PM 5:00…" at bounding box center [464, 295] width 861 height 303
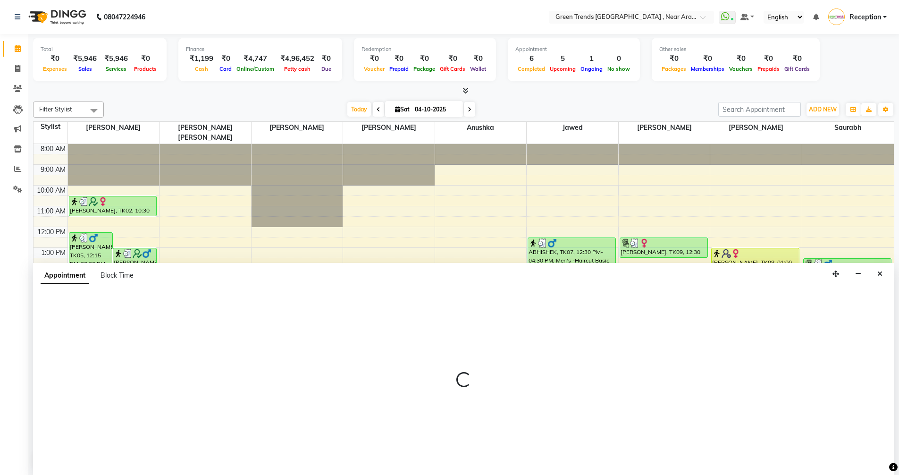
scroll to position [0, 0]
select select "82690"
select select "tentative"
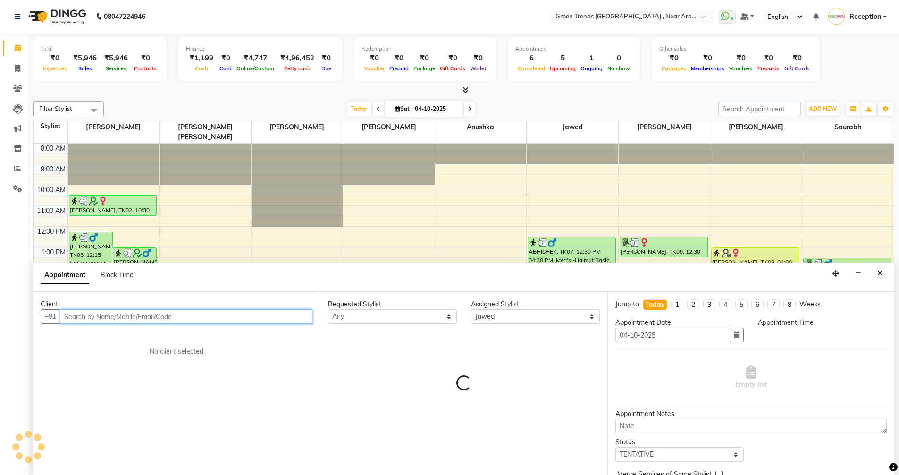
select select "1050"
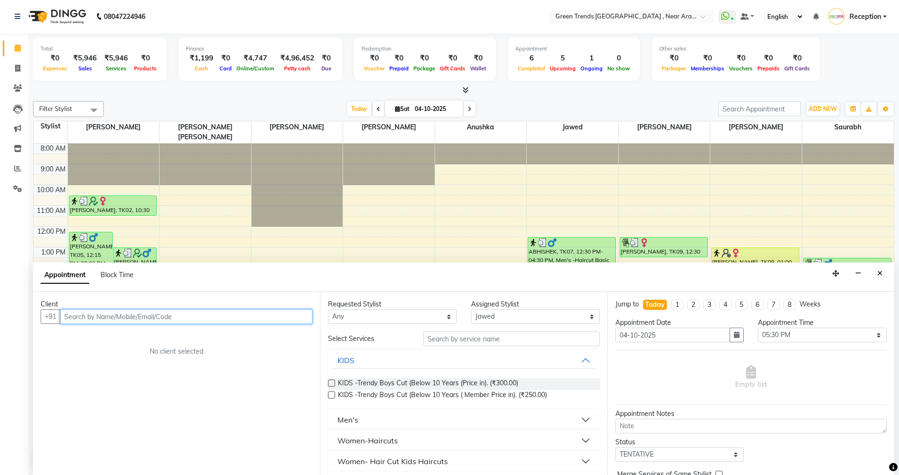
click at [271, 312] on input "text" at bounding box center [186, 316] width 253 height 15
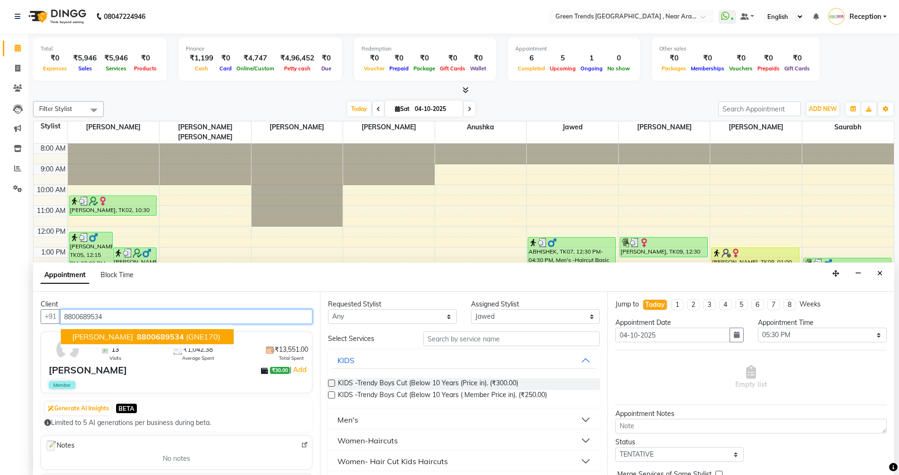
click at [137, 334] on span "8800689534" at bounding box center [160, 336] width 47 height 9
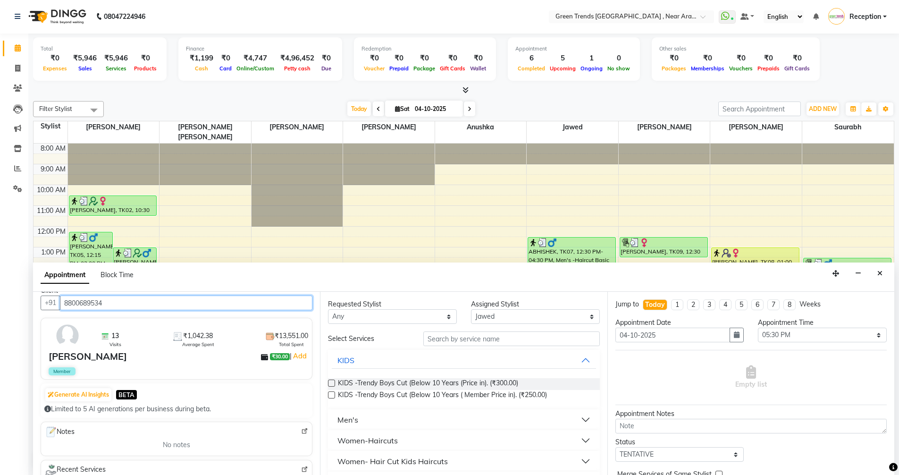
scroll to position [0, 0]
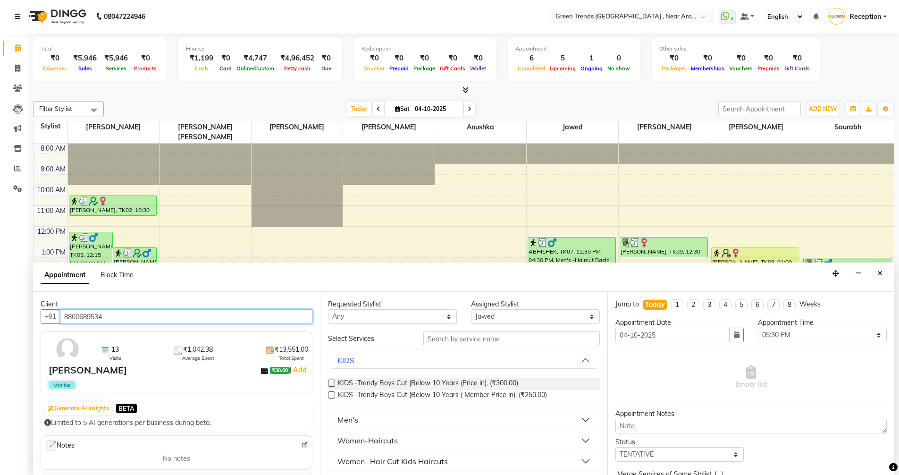
type input "8800689534"
click at [77, 363] on div "[PERSON_NAME]" at bounding box center [88, 370] width 78 height 14
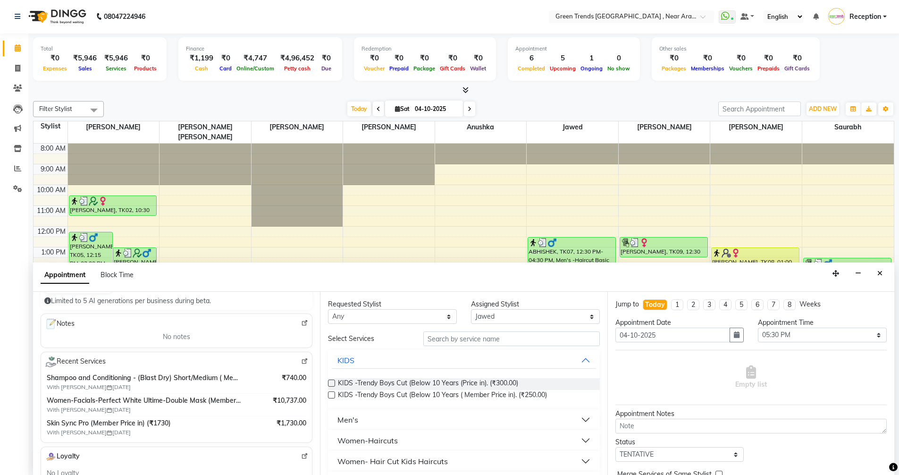
scroll to position [189, 0]
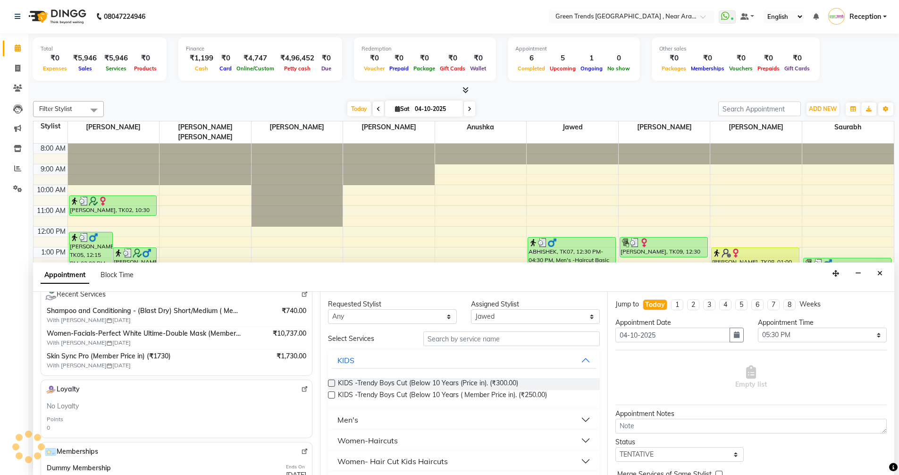
click at [218, 367] on div "Skin Sync Pro (Member Price in) (₹1730) With Anjali Thakur 08-05-2025" at bounding box center [144, 360] width 195 height 18
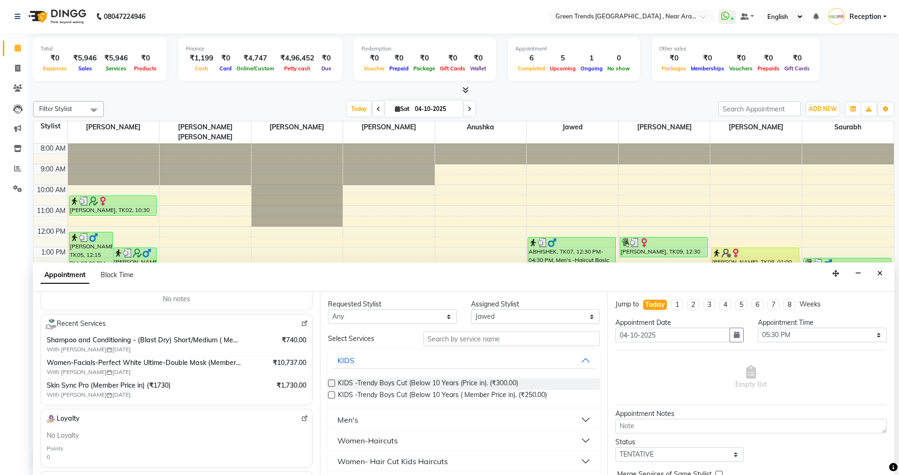
scroll to position [94, 0]
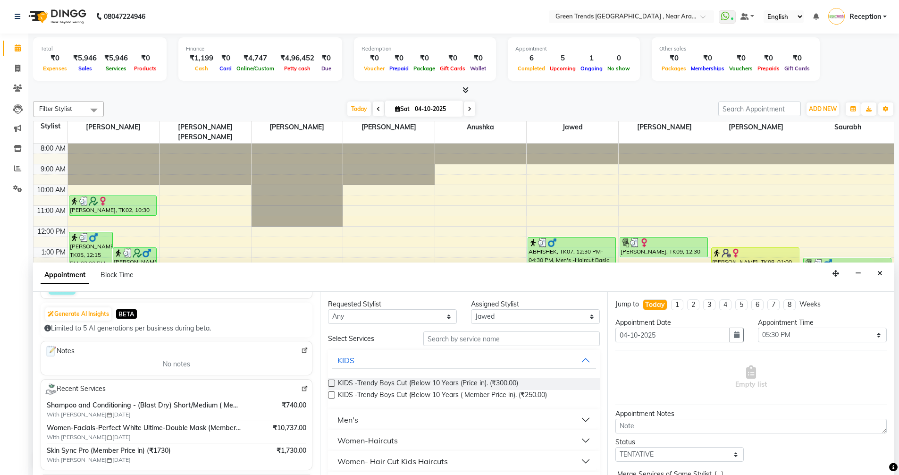
click at [301, 388] on img at bounding box center [304, 388] width 7 height 7
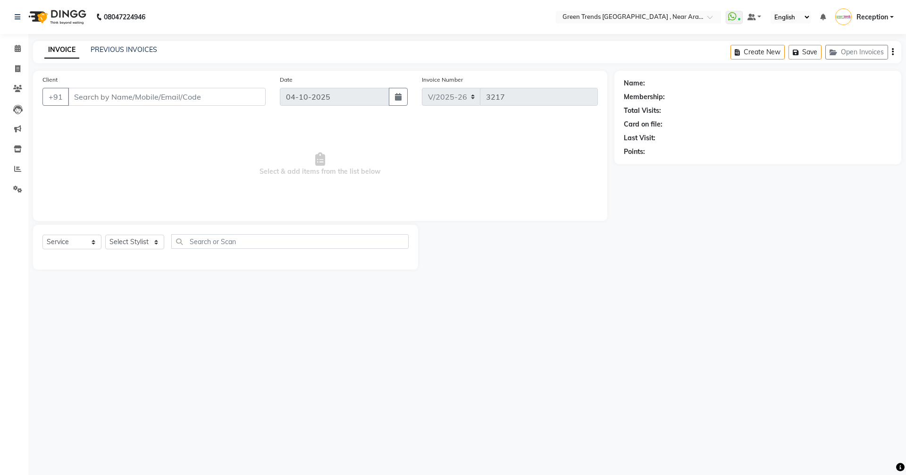
select select "7005"
select select "service"
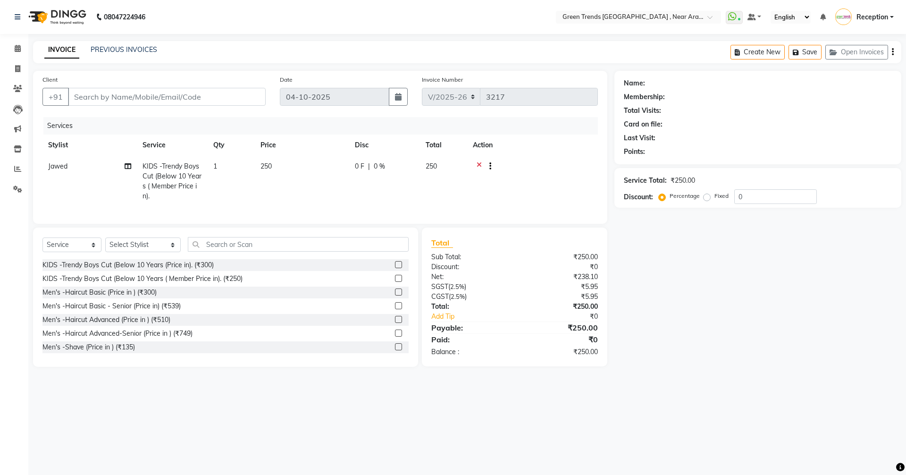
type input "7309011101"
type input "[DATE]"
select select "82690"
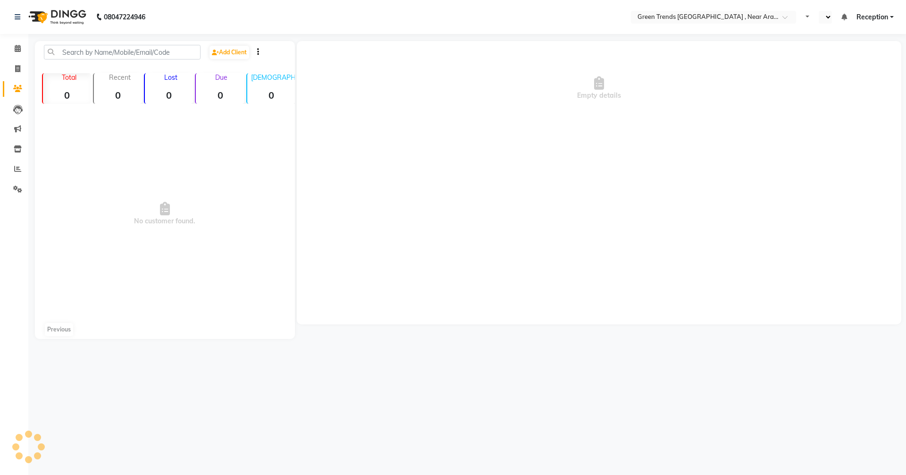
select select "en"
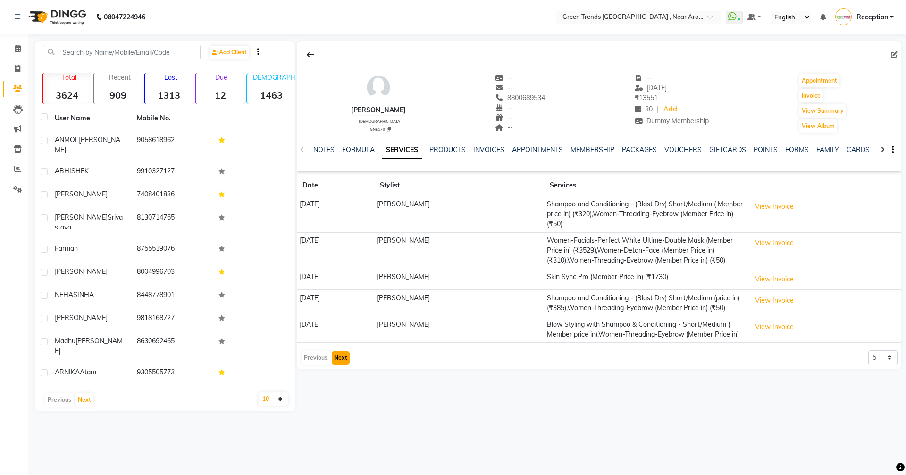
click at [345, 357] on button "Next" at bounding box center [341, 357] width 18 height 13
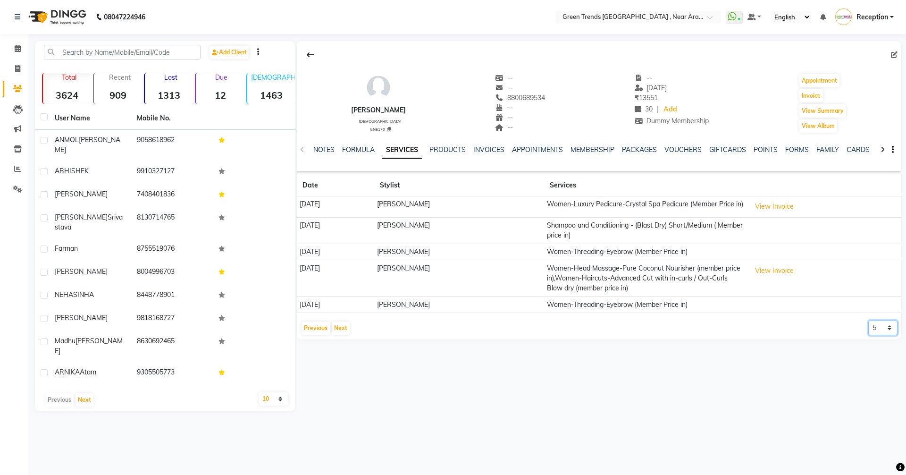
click at [889, 332] on select "5 10 50 100 500" at bounding box center [883, 328] width 29 height 15
select select "10"
click at [869, 325] on select "5 10 50 100 500" at bounding box center [883, 328] width 29 height 15
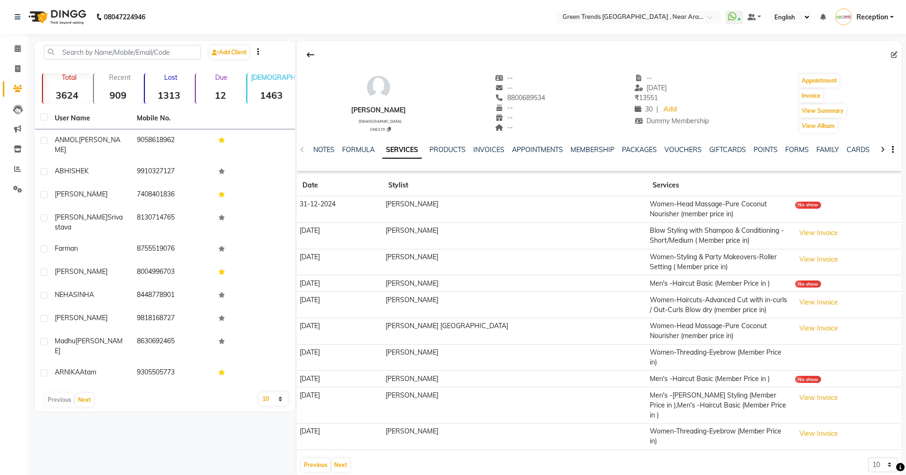
drag, startPoint x: 486, startPoint y: 93, endPoint x: 545, endPoint y: 93, distance: 59.0
click at [545, 93] on div "[PERSON_NAME] [DEMOGRAPHIC_DATA] GNE170 -- -- [PHONE_NUMBER] Mobile No. -- -- -…" at bounding box center [599, 99] width 605 height 70
copy span "8800689534"
click at [18, 48] on icon at bounding box center [18, 48] width 6 height 7
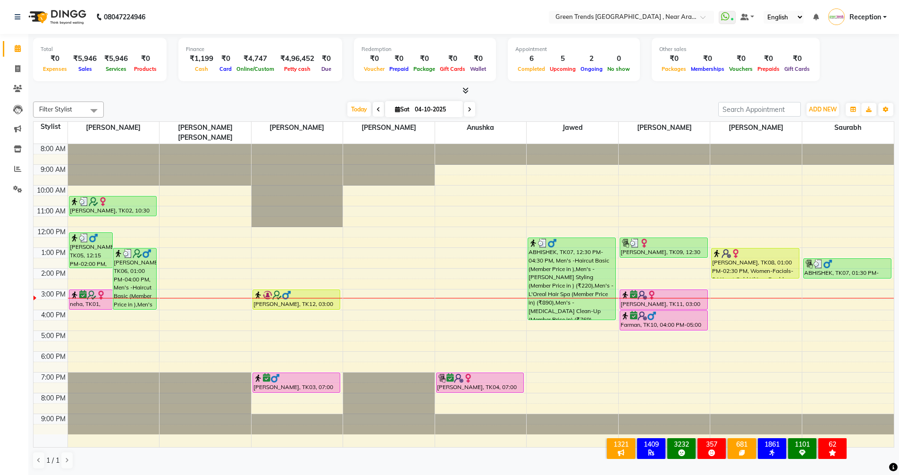
click at [269, 328] on div "8:00 AM 9:00 AM 10:00 AM 11:00 AM 12:00 PM 1:00 PM 2:00 PM 3:00 PM 4:00 PM 5:00…" at bounding box center [464, 295] width 861 height 303
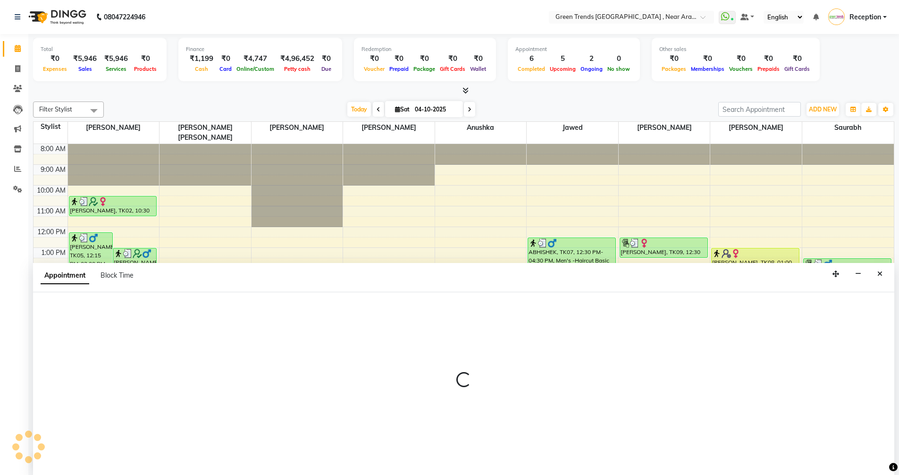
scroll to position [0, 0]
select select "57699"
select select "1020"
select select "tentative"
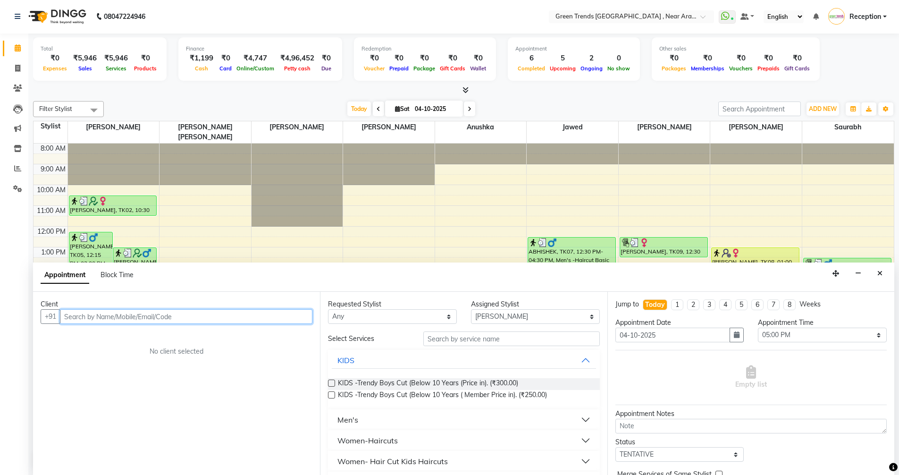
click at [228, 319] on input "text" at bounding box center [186, 316] width 253 height 15
paste input "8800689534"
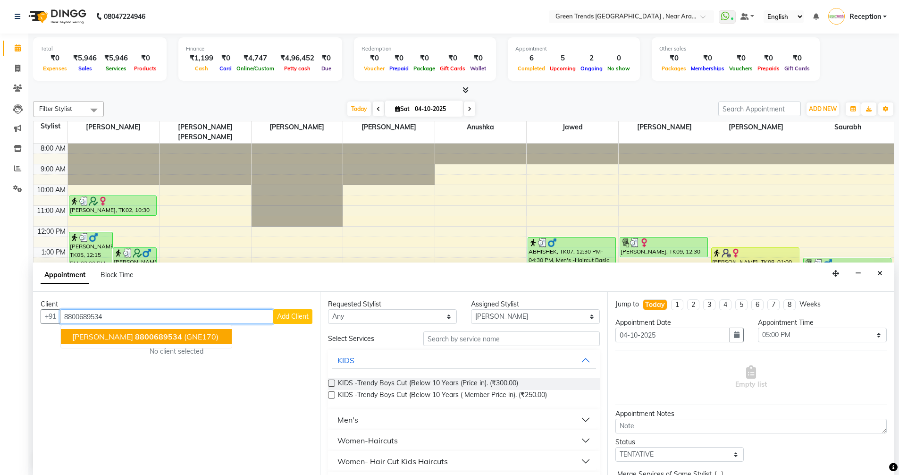
click at [147, 333] on span "8800689534" at bounding box center [158, 336] width 47 height 9
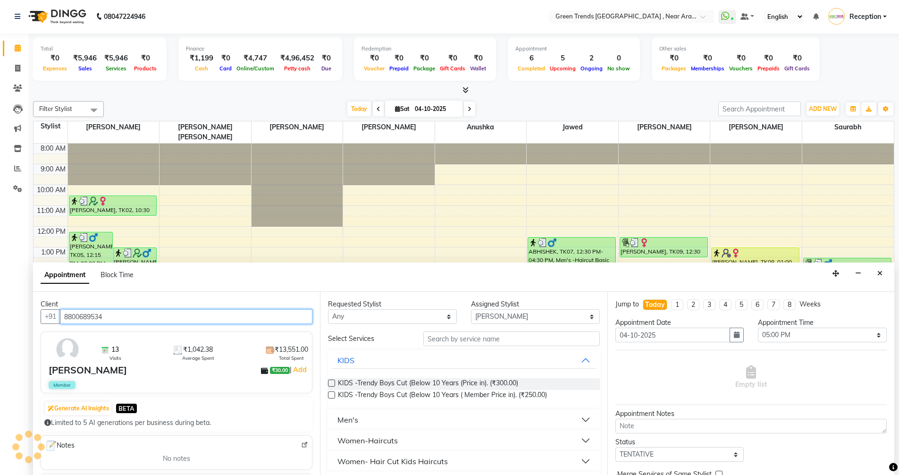
type input "8800689534"
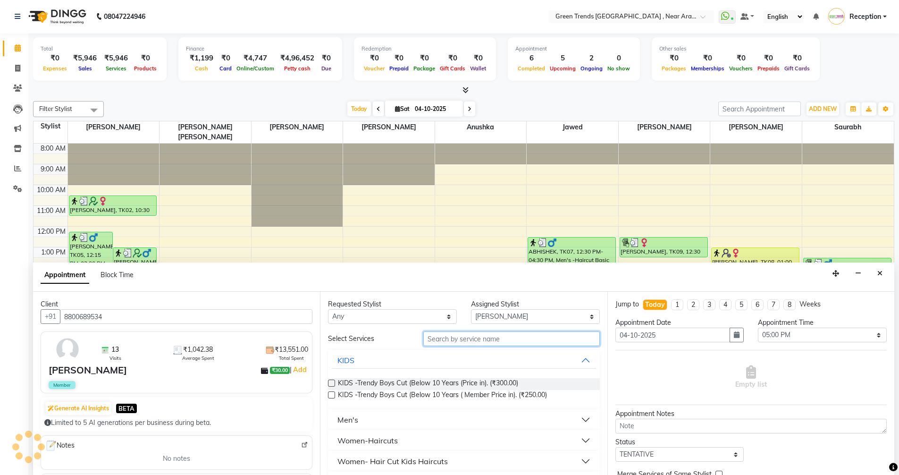
click at [470, 340] on input "text" at bounding box center [511, 338] width 177 height 15
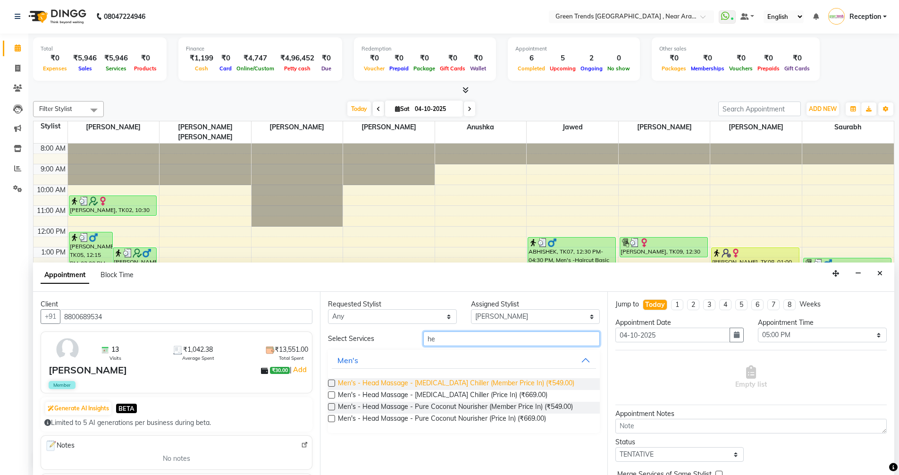
type input "h"
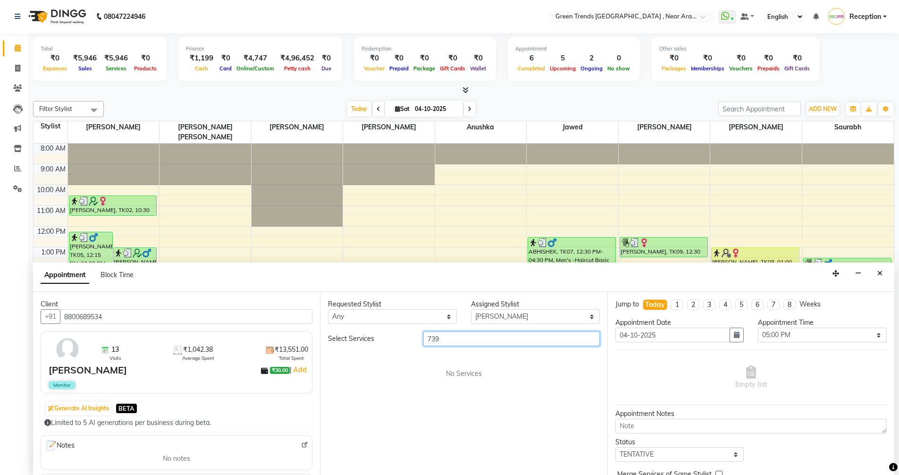
type input "739"
click at [448, 318] on select "Any Anushka Jawed Mohd. Fuzail Mohd Shuaib Nihal Saif Sameera Saurabh Shikha Pr…" at bounding box center [392, 316] width 129 height 15
select select "88790"
click at [328, 309] on select "Any Anushka Jawed Mohd. Fuzail Mohd Shuaib Nihal Saif Sameera Saurabh Shikha Pr…" at bounding box center [392, 316] width 129 height 15
select select "88790"
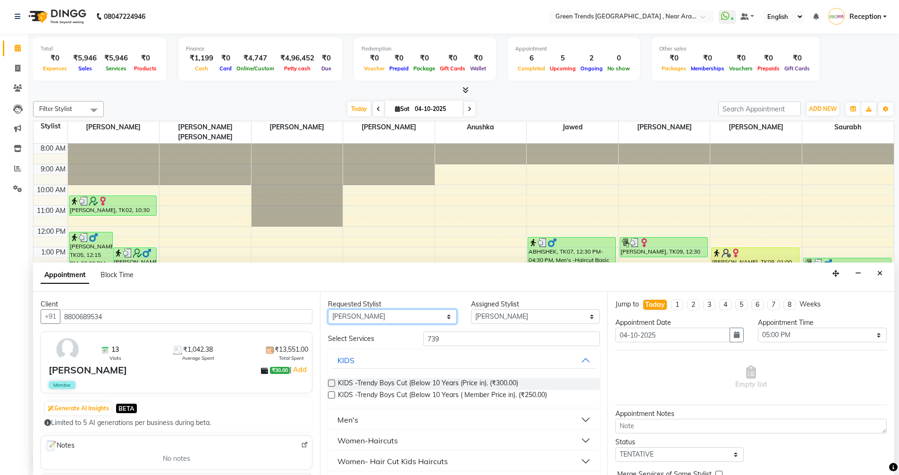
click at [442, 318] on select "Any Anushka Jawed Mohd. Fuzail Mohd Shuaib Nihal Saif Sameera Saurabh Shikha Pr…" at bounding box center [392, 316] width 129 height 15
click at [328, 309] on select "Any Anushka Jawed Mohd. Fuzail Mohd Shuaib Nihal Saif Sameera Saurabh Shikha Pr…" at bounding box center [392, 316] width 129 height 15
click at [442, 319] on select "Any Anushka Jawed Mohd. Fuzail Mohd Shuaib Nihal Saif Sameera Saurabh Shikha Pr…" at bounding box center [392, 316] width 129 height 15
select select "57699"
click at [328, 309] on select "Any Anushka Jawed Mohd. Fuzail Mohd Shuaib Nihal Saif Sameera Saurabh Shikha Pr…" at bounding box center [392, 316] width 129 height 15
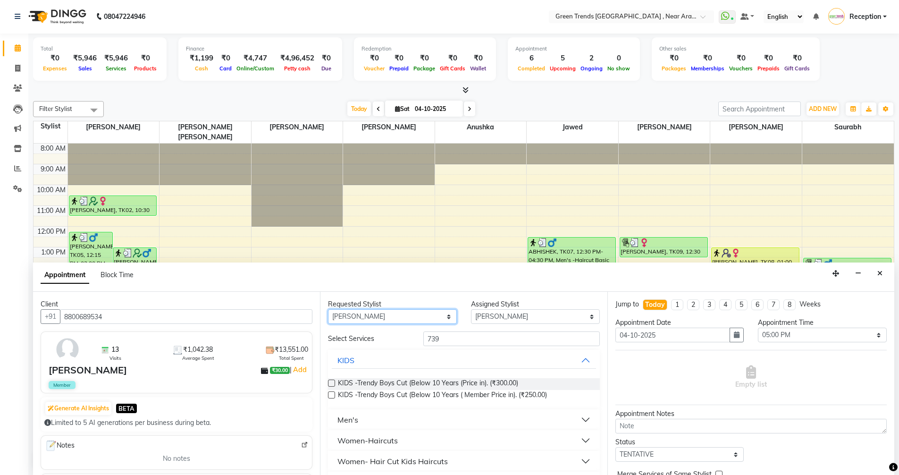
select select "57699"
click at [448, 342] on input "739" at bounding box center [511, 338] width 177 height 15
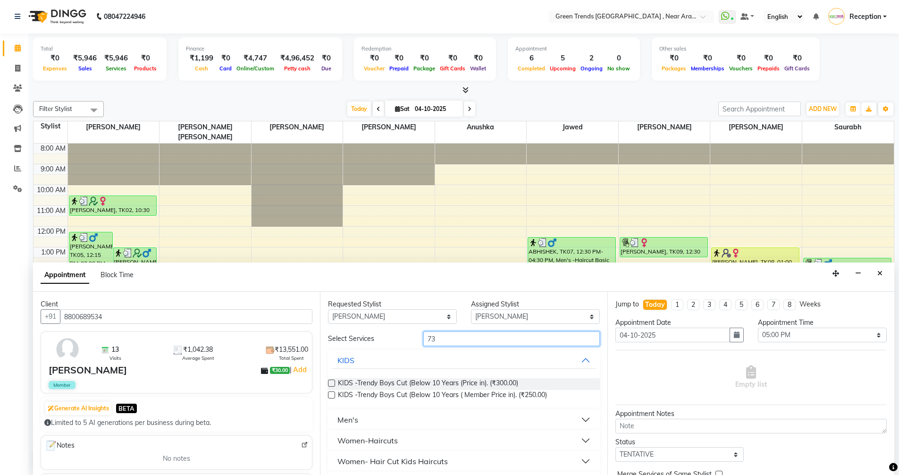
type input "7"
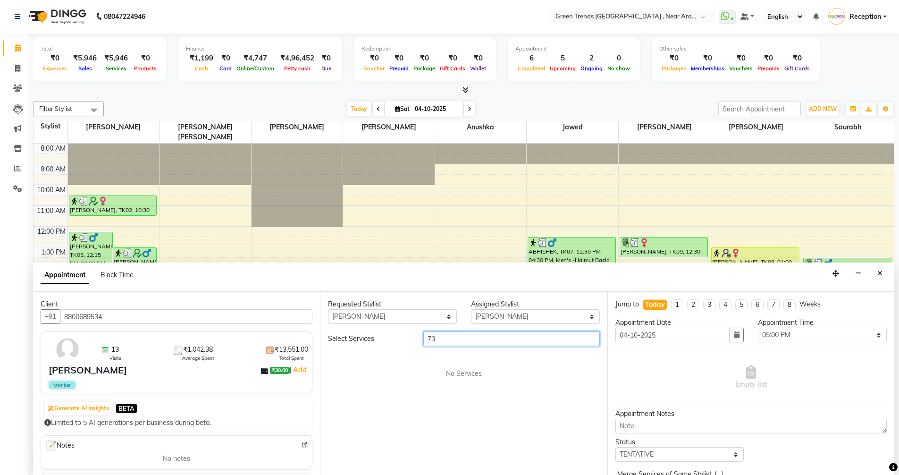
type input "7"
type input "8"
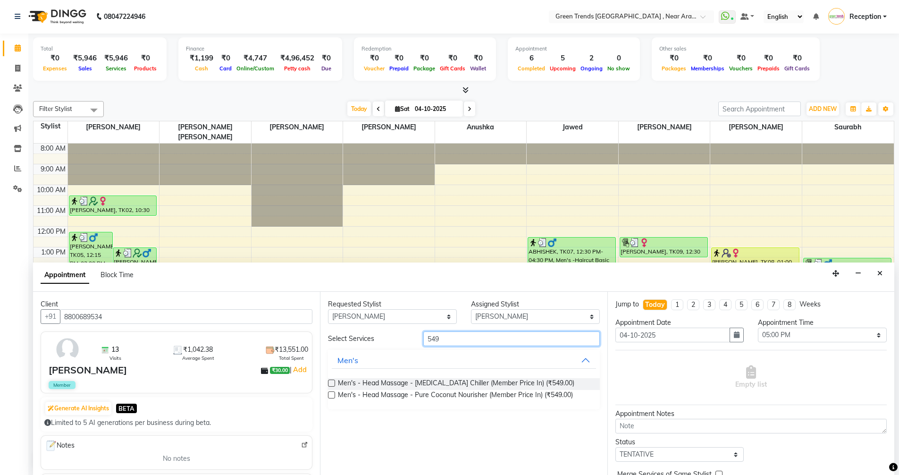
type input "549"
click at [331, 393] on label at bounding box center [331, 394] width 7 height 7
click at [331, 393] on input "checkbox" at bounding box center [331, 396] width 6 height 6
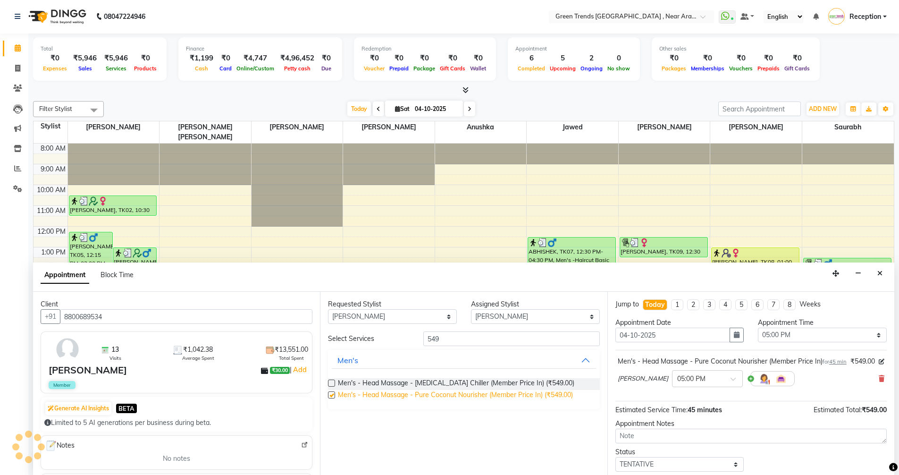
checkbox input "false"
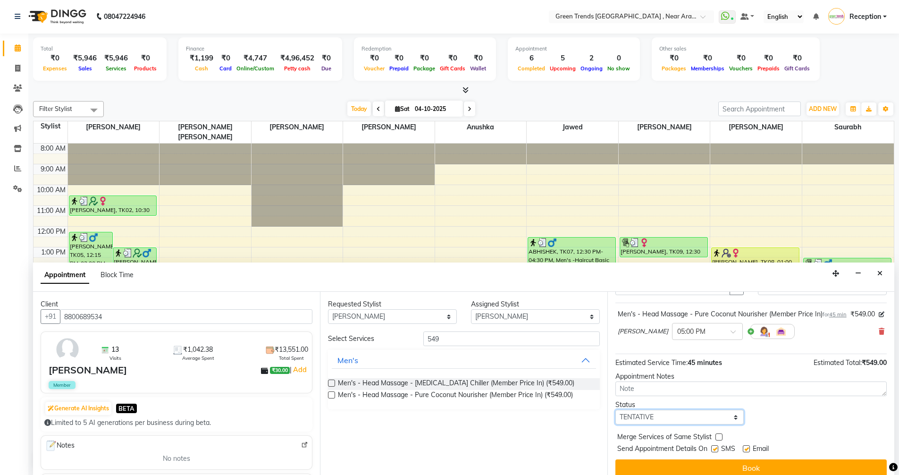
click at [731, 424] on select "Select TENTATIVE CONFIRM CHECK-IN UPCOMING" at bounding box center [680, 417] width 129 height 15
select select "confirm booking"
click at [616, 420] on select "Select TENTATIVE CONFIRM CHECK-IN UPCOMING" at bounding box center [680, 417] width 129 height 15
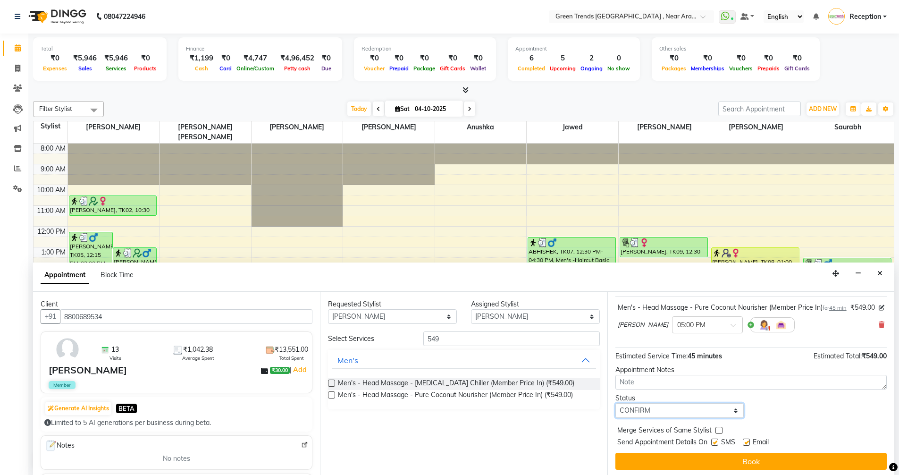
scroll to position [66, 0]
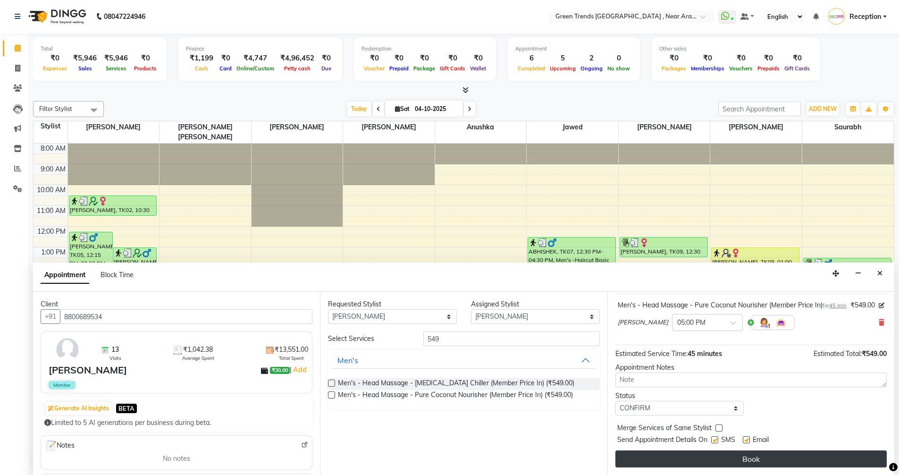
click at [749, 459] on button "Book" at bounding box center [751, 458] width 271 height 17
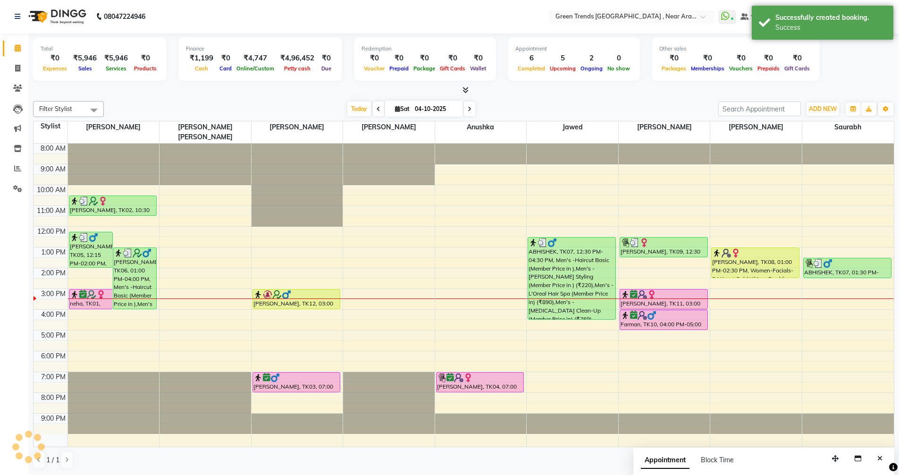
scroll to position [0, 0]
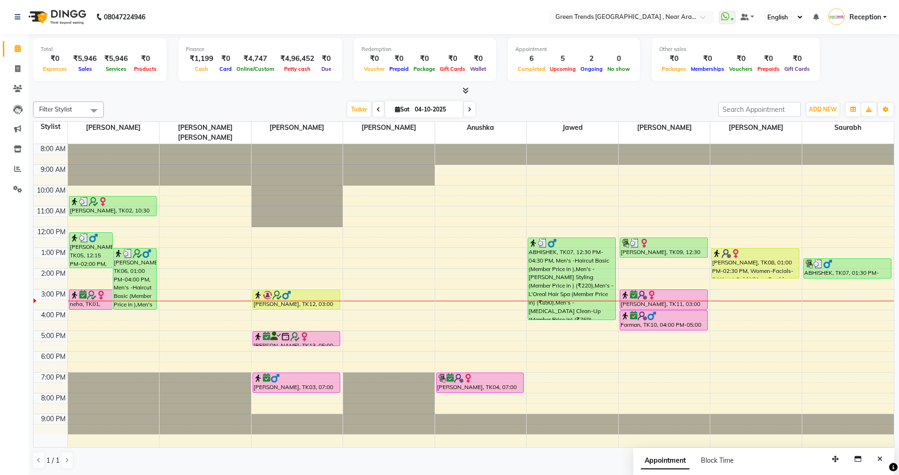
click at [469, 112] on icon at bounding box center [470, 110] width 4 height 6
type input "05-10-2025"
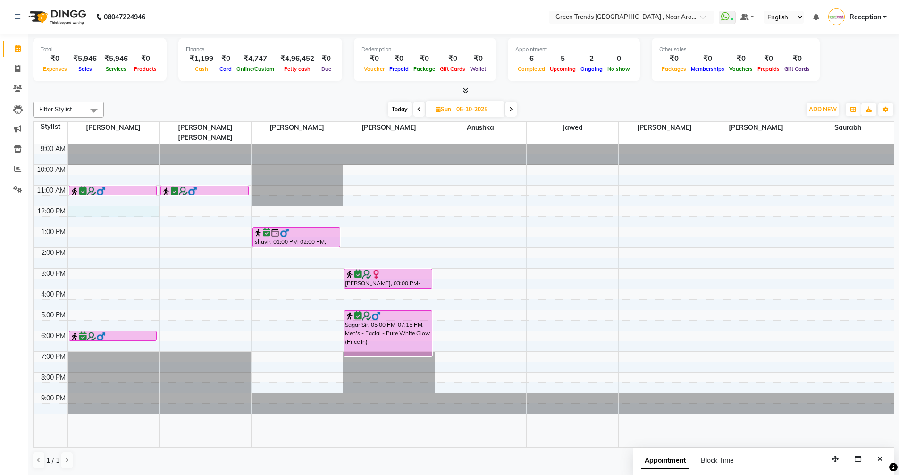
click at [110, 202] on div "9:00 AM 10:00 AM 11:00 AM 12:00 PM 1:00 PM 2:00 PM 3:00 PM 4:00 PM 5:00 PM 6:00…" at bounding box center [464, 295] width 861 height 303
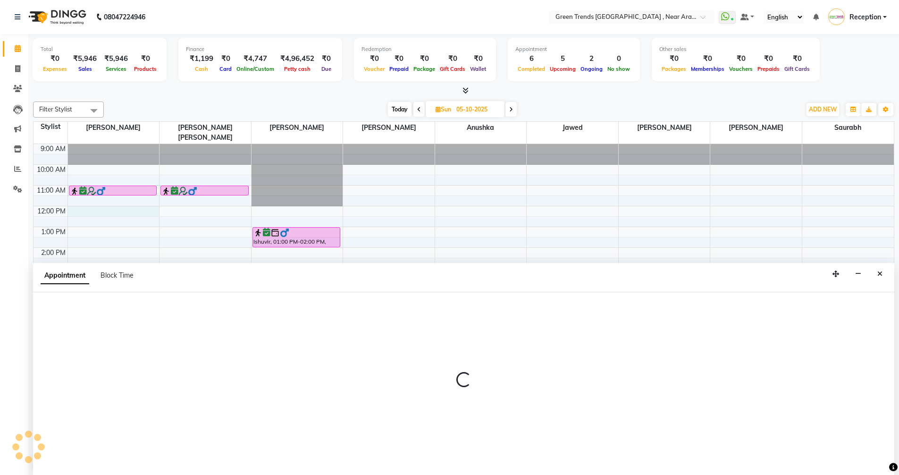
scroll to position [0, 0]
select select "57687"
select select "720"
select select "tentative"
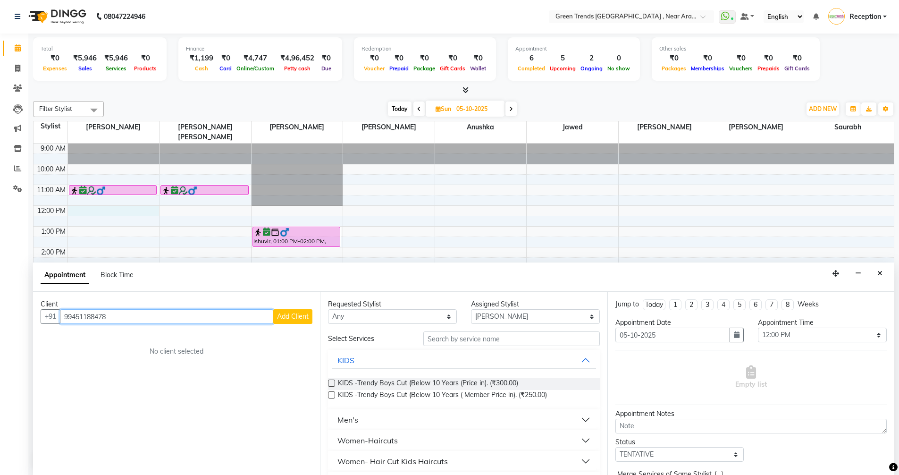
click at [73, 314] on input "99451188478" at bounding box center [166, 316] width 213 height 15
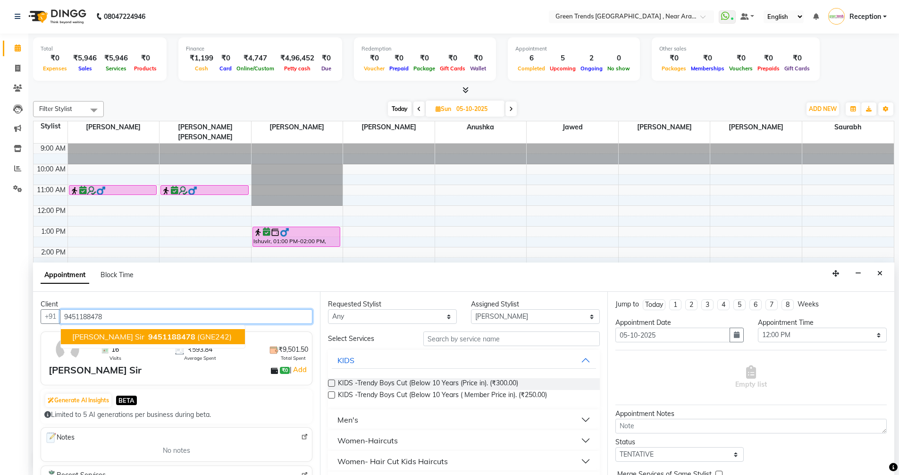
click at [104, 338] on span "Subash Sir" at bounding box center [108, 336] width 72 height 9
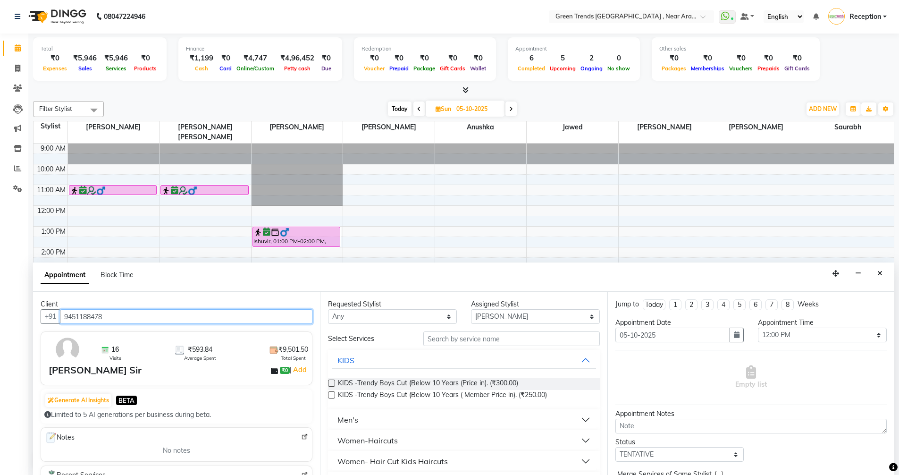
type input "9451188478"
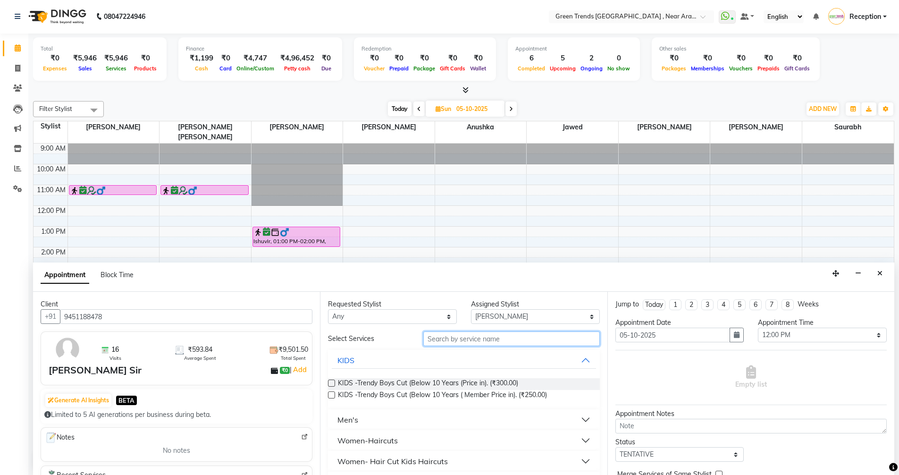
click at [527, 344] on input "text" at bounding box center [511, 338] width 177 height 15
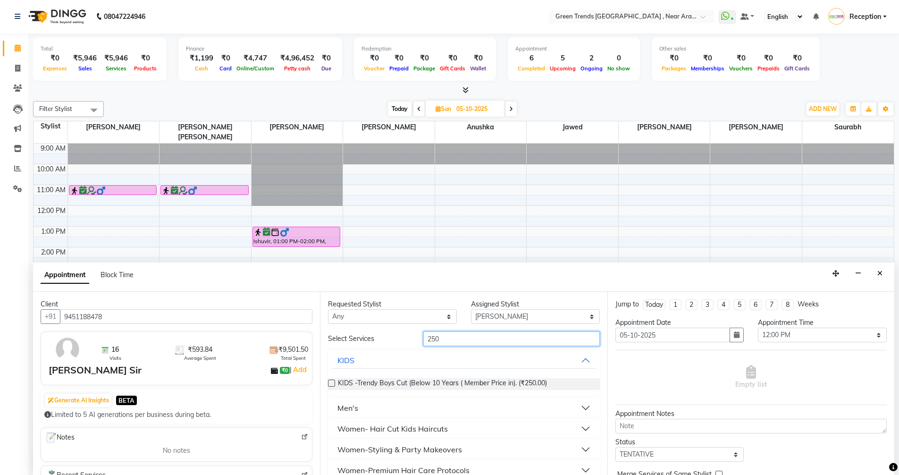
type input "250"
click at [577, 411] on button "Men's" at bounding box center [464, 407] width 264 height 17
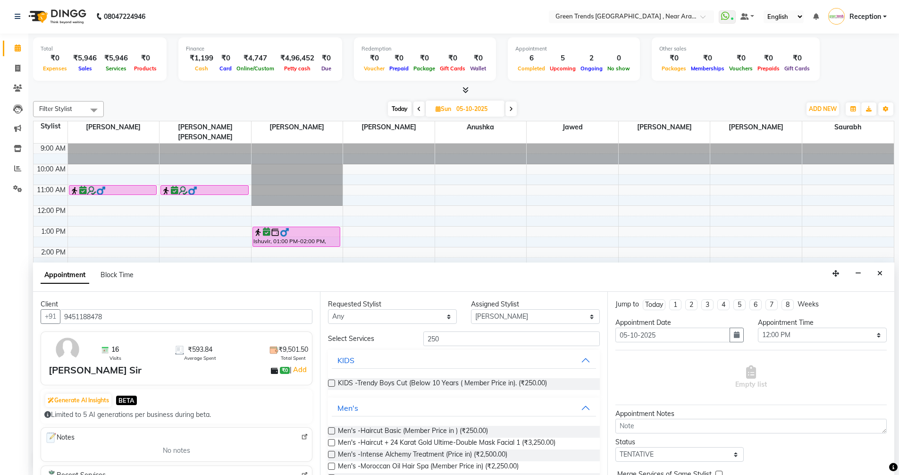
click at [521, 431] on div "Men's -Haircut Basic (Member Price in ) (₹250.00)" at bounding box center [463, 432] width 271 height 12
click at [449, 428] on span "Men's -Haircut Basic (Member Price in ) (₹250.00)" at bounding box center [413, 432] width 150 height 12
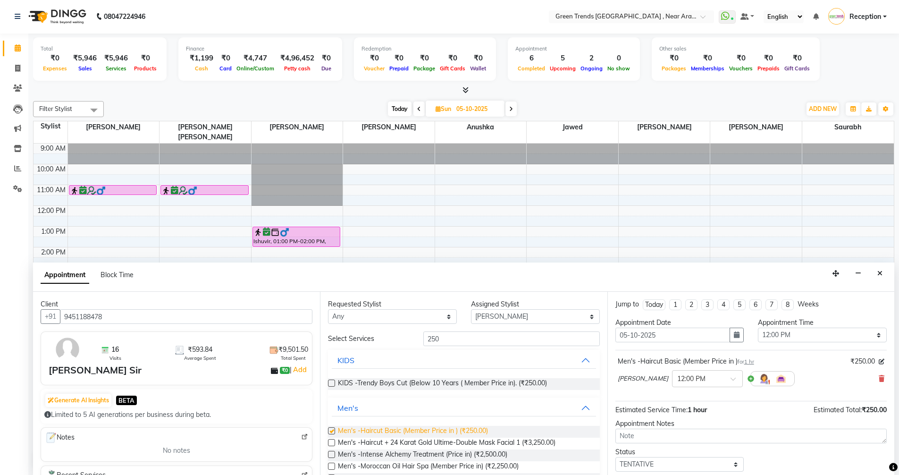
checkbox input "false"
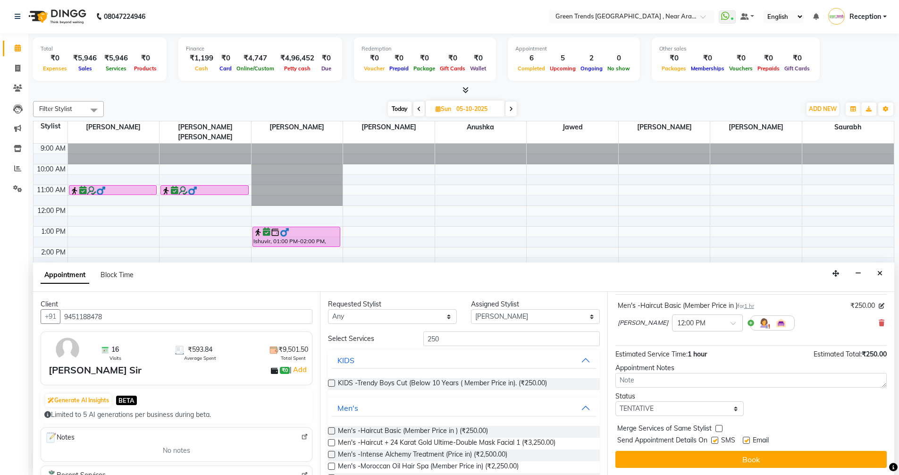
scroll to position [56, 0]
click at [659, 409] on select "Select TENTATIVE CONFIRM UPCOMING" at bounding box center [680, 408] width 129 height 15
select select "confirm booking"
click at [616, 401] on select "Select TENTATIVE CONFIRM UPCOMING" at bounding box center [680, 408] width 129 height 15
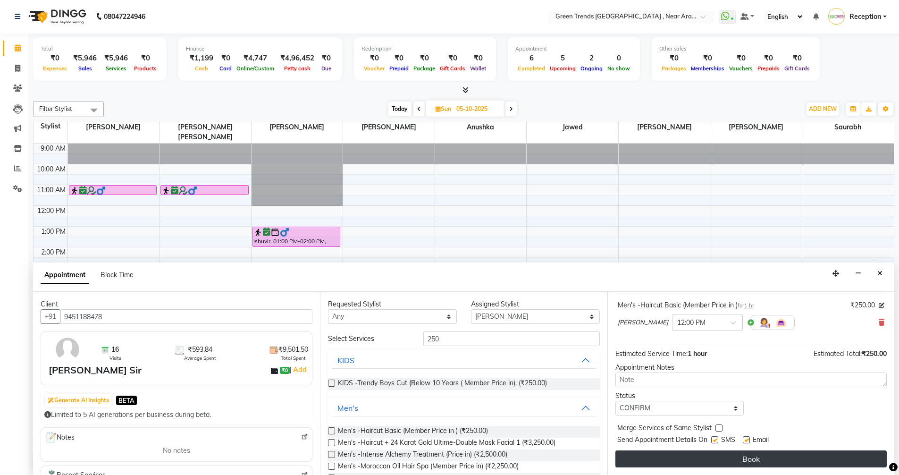
click at [677, 457] on button "Book" at bounding box center [751, 458] width 271 height 17
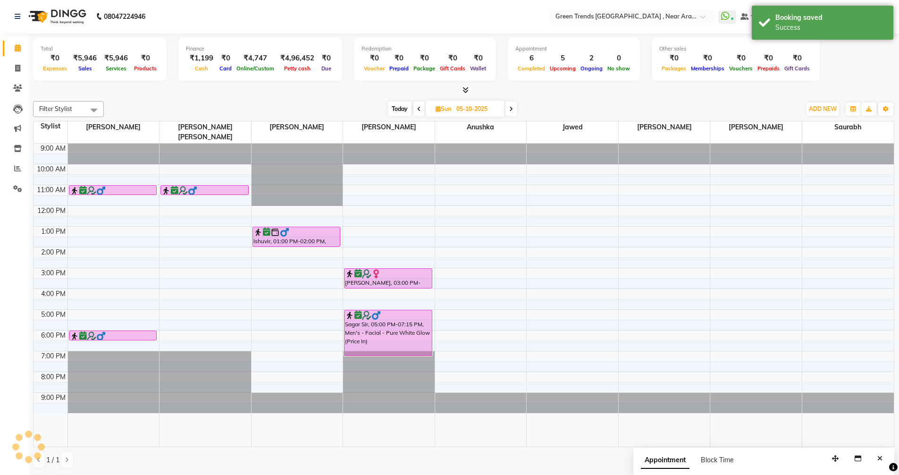
scroll to position [0, 0]
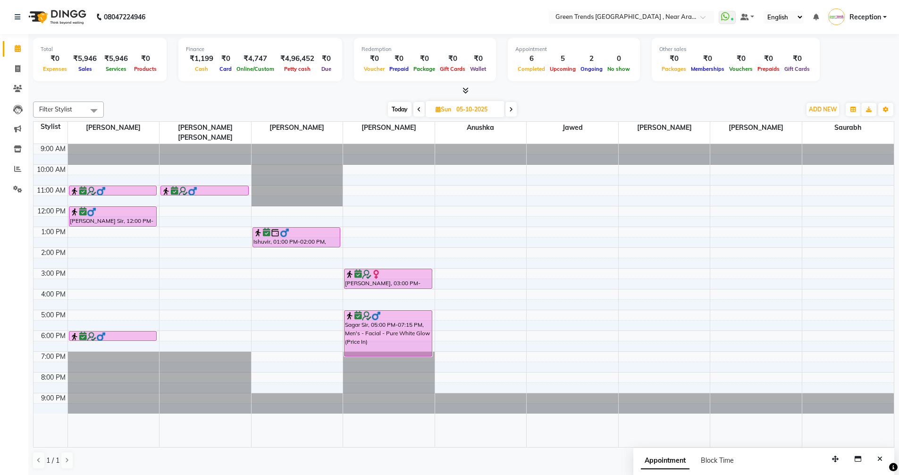
click at [419, 108] on icon at bounding box center [419, 110] width 4 height 6
type input "04-10-2025"
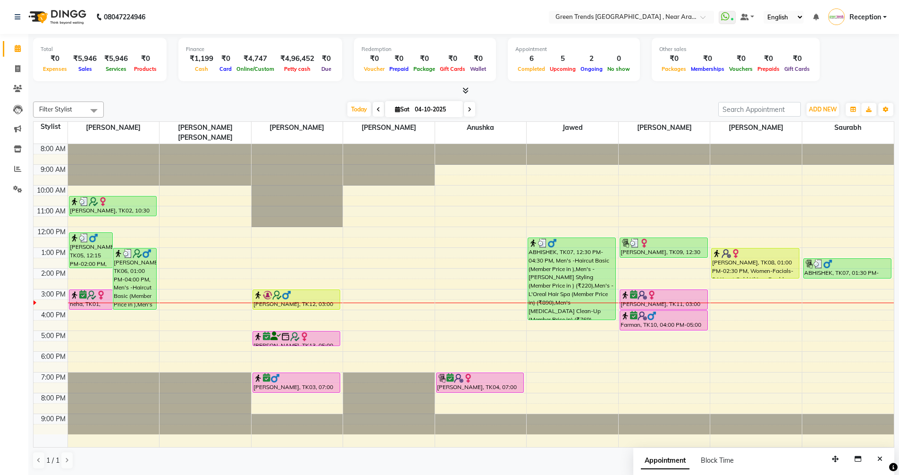
click at [291, 303] on div at bounding box center [298, 303] width 92 height 0
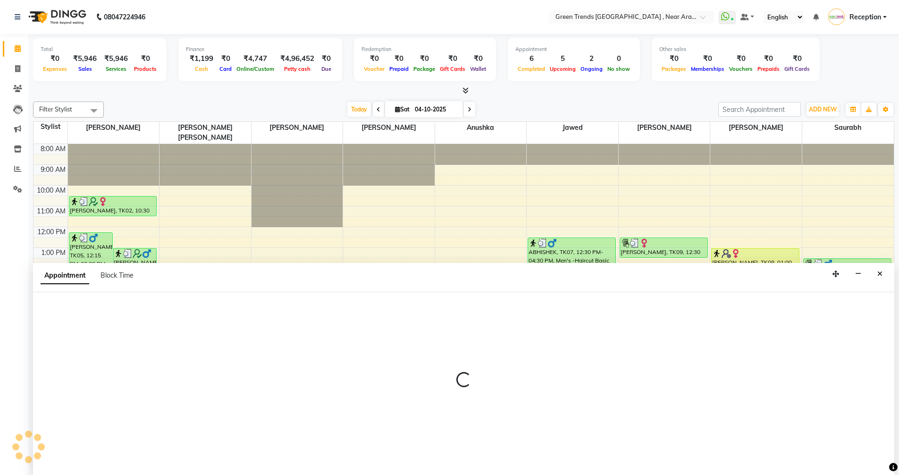
scroll to position [0, 0]
select select "57699"
select select "tentative"
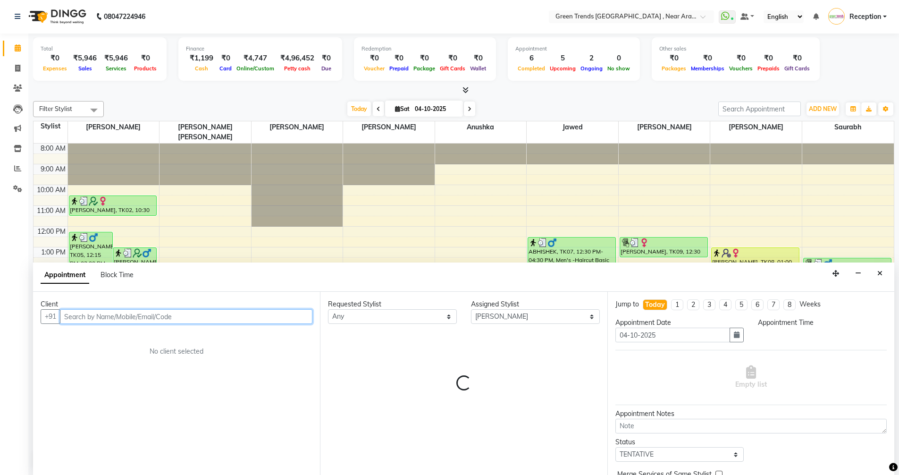
select select "930"
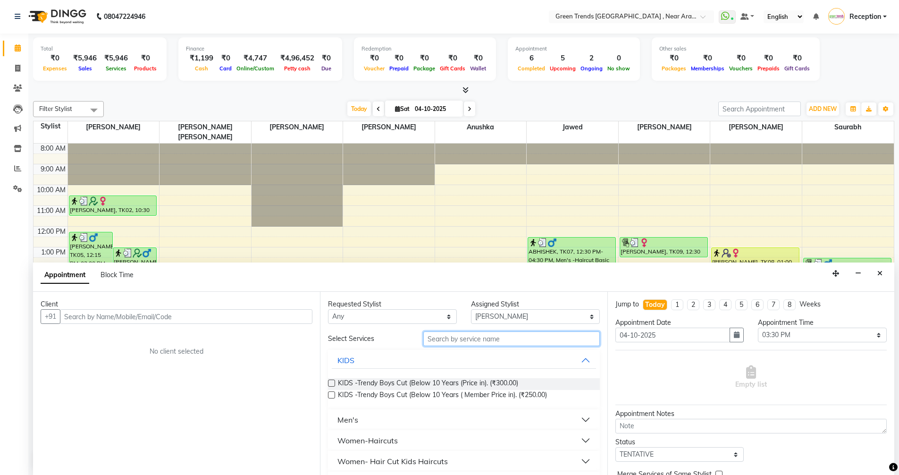
click at [495, 341] on input "text" at bounding box center [511, 338] width 177 height 15
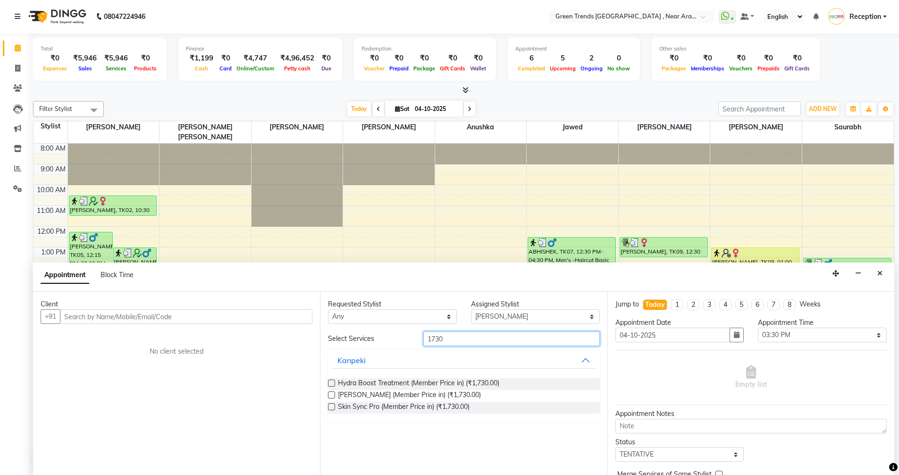
type input "1730"
click at [331, 383] on label at bounding box center [331, 383] width 7 height 7
click at [331, 383] on input "checkbox" at bounding box center [331, 384] width 6 height 6
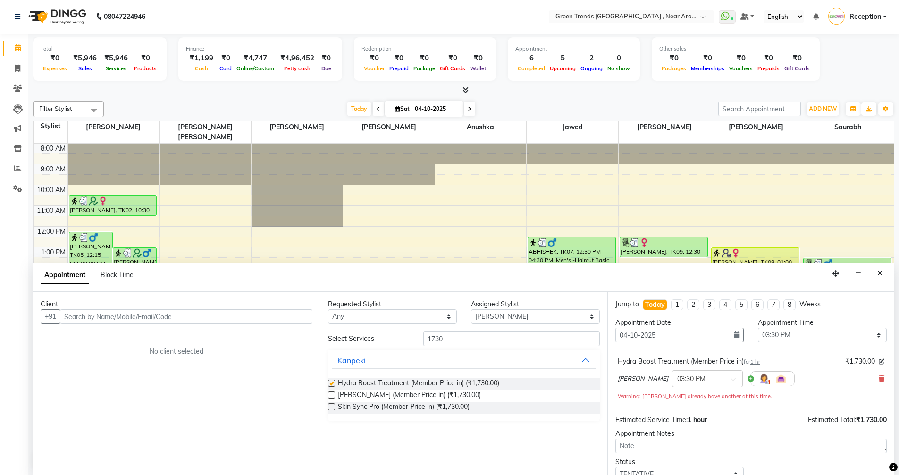
checkbox input "false"
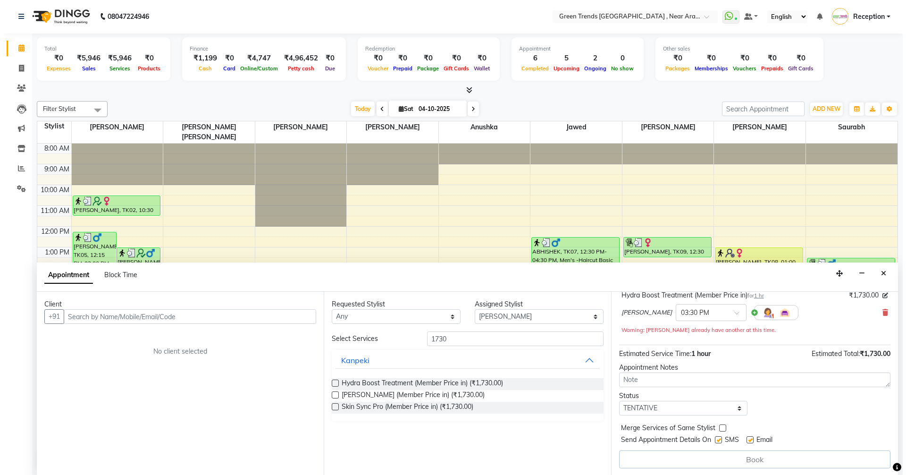
scroll to position [67, 0]
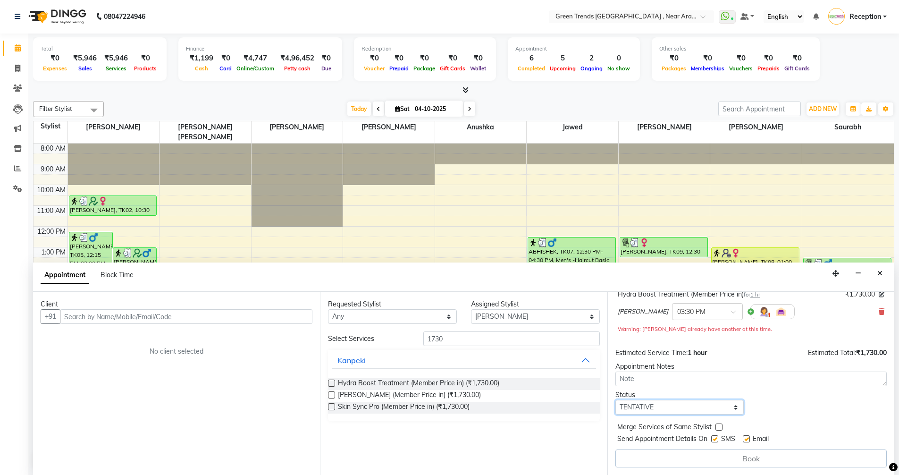
click at [701, 406] on select "Select TENTATIVE CONFIRM CHECK-IN UPCOMING" at bounding box center [680, 407] width 129 height 15
select select "confirm booking"
click at [616, 400] on select "Select TENTATIVE CONFIRM CHECK-IN UPCOMING" at bounding box center [680, 407] width 129 height 15
click at [880, 277] on button "Close" at bounding box center [880, 273] width 14 height 15
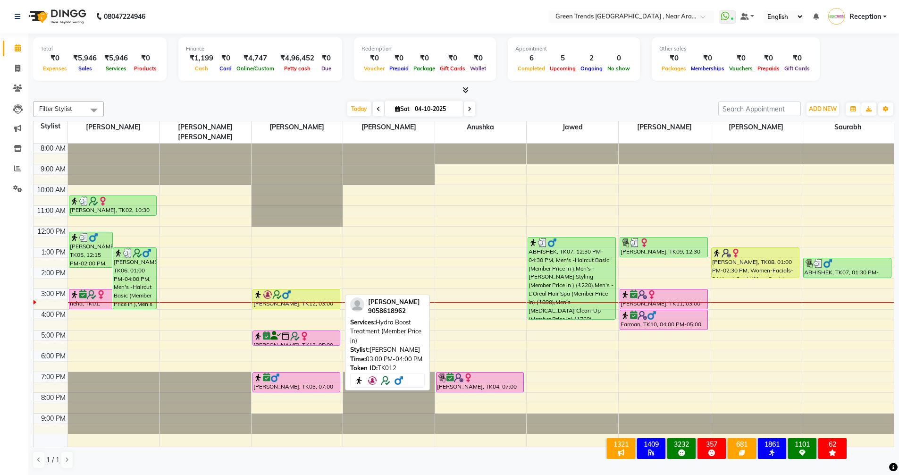
click at [292, 289] on div "[PERSON_NAME], TK12, 03:00 PM-04:00 PM, Hydra Boost Treatment (Member Price in)" at bounding box center [296, 298] width 87 height 19
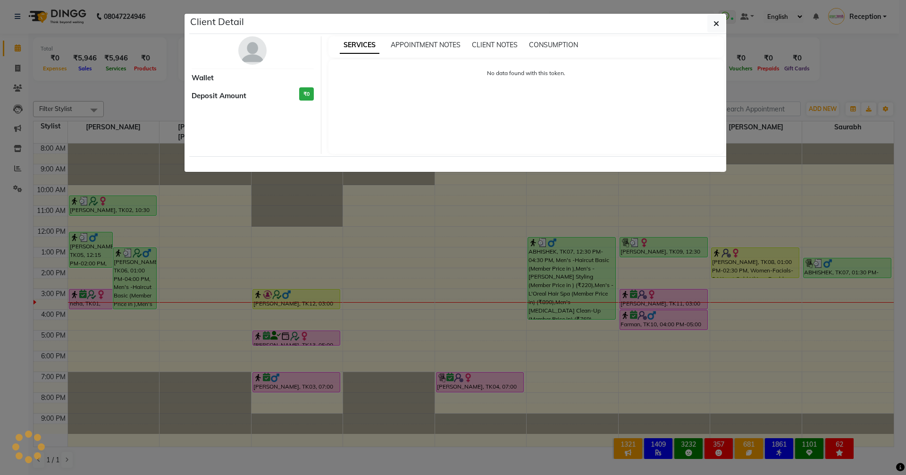
select select "1"
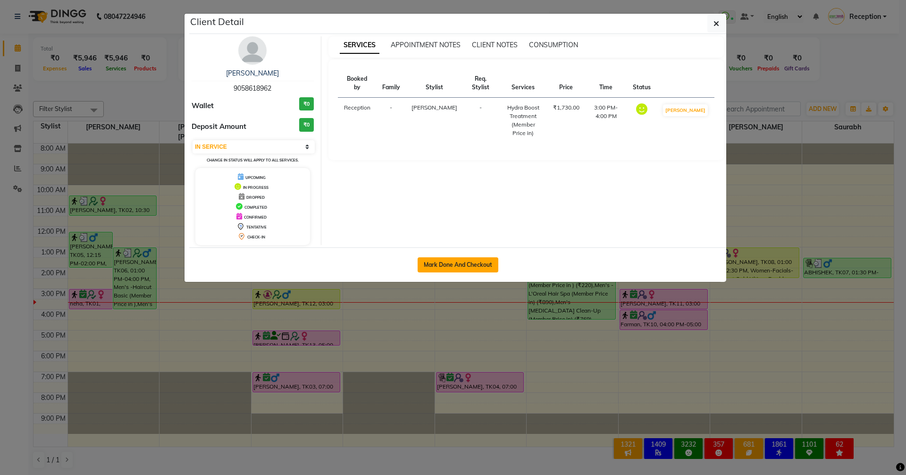
click at [431, 265] on button "Mark Done And Checkout" at bounding box center [458, 264] width 81 height 15
select select "service"
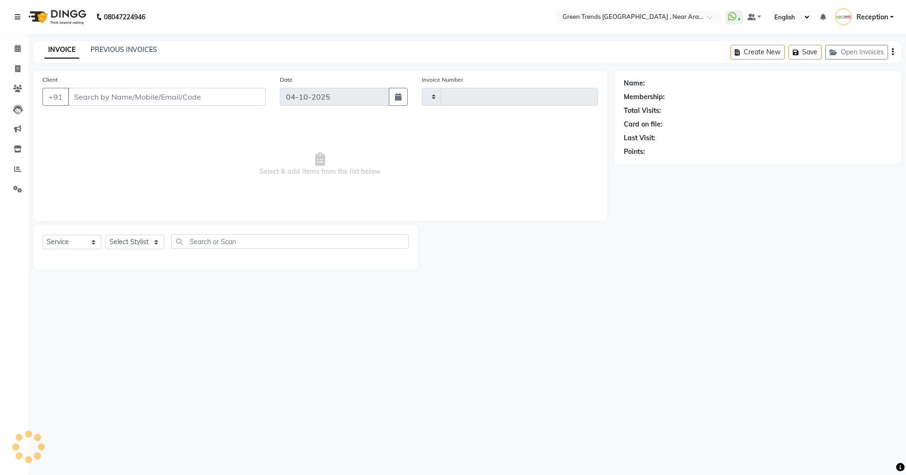
type input "3220"
select select "7005"
type input "9058618962"
select select "57699"
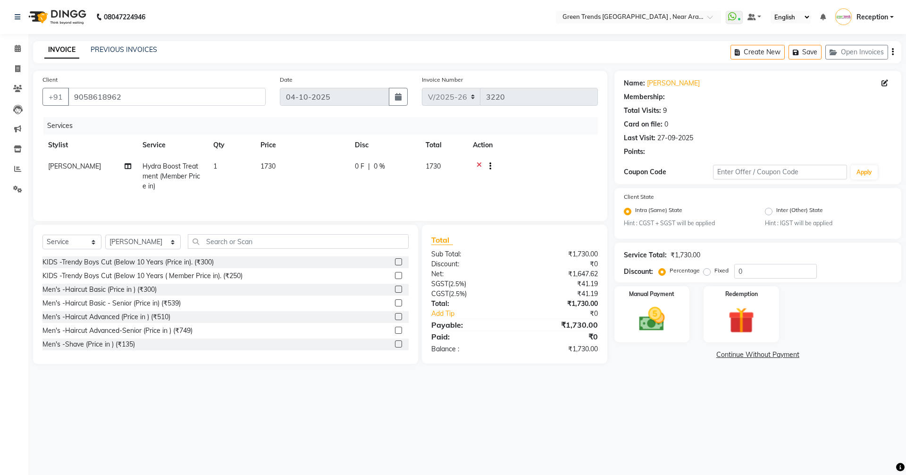
select select "1: Object"
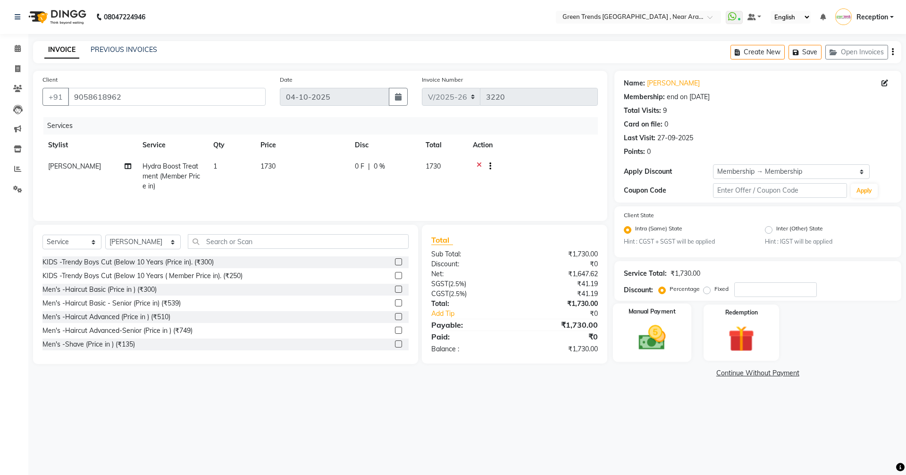
click at [641, 333] on img at bounding box center [652, 337] width 44 height 31
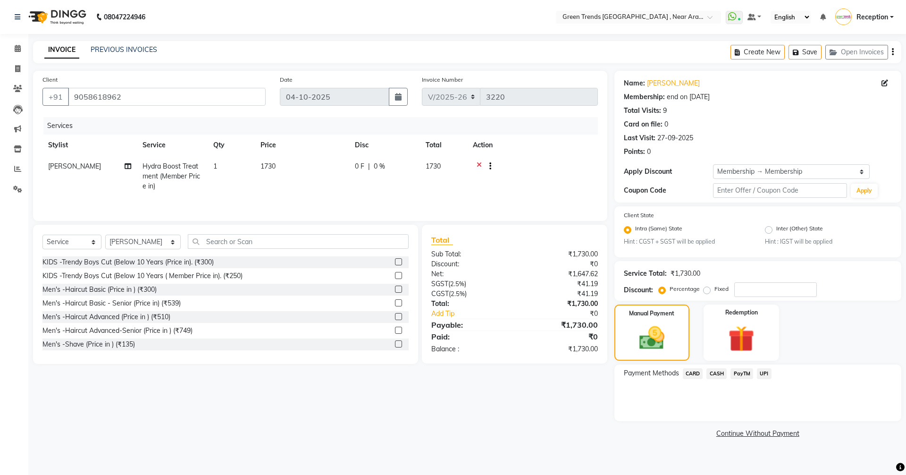
click at [761, 371] on span "UPI" at bounding box center [764, 373] width 15 height 11
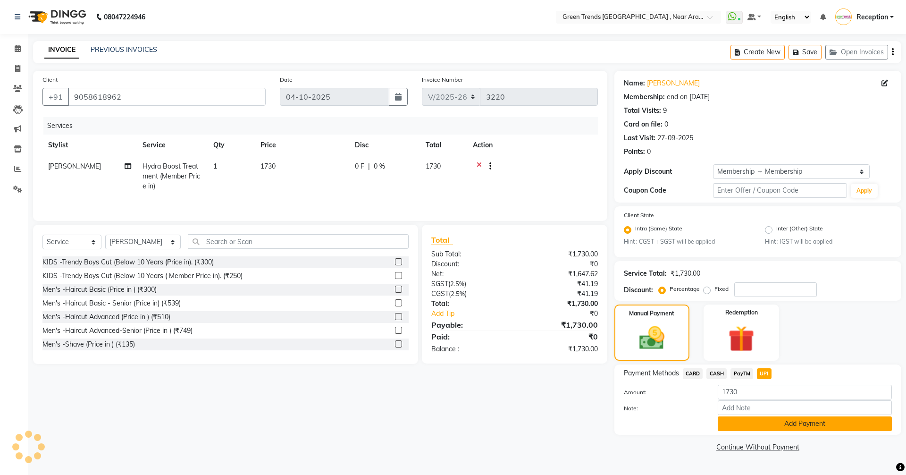
click at [761, 425] on button "Add Payment" at bounding box center [805, 423] width 174 height 15
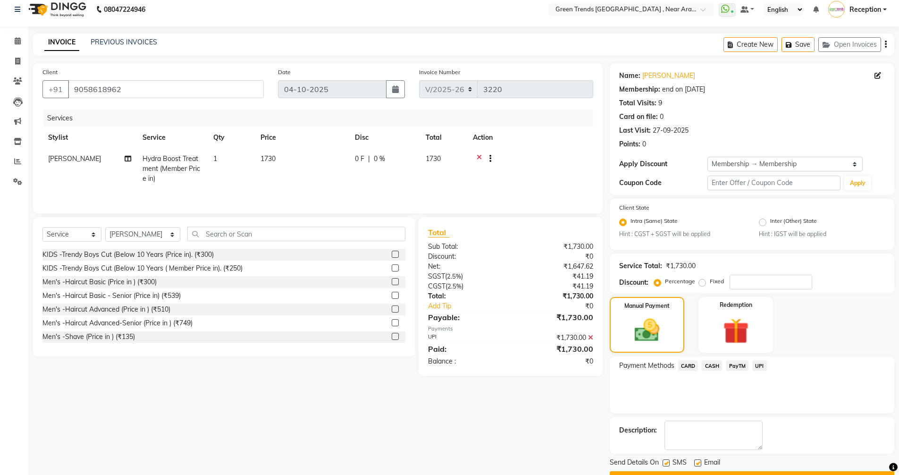
scroll to position [33, 0]
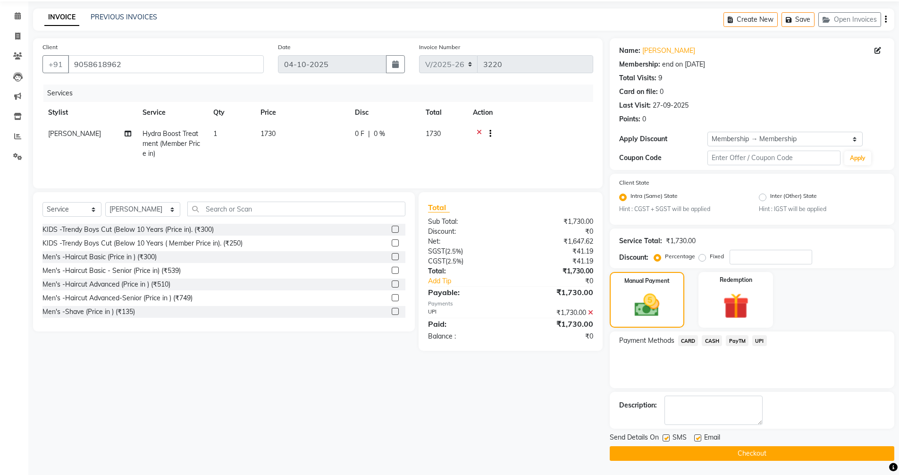
click at [744, 451] on button "Checkout" at bounding box center [752, 453] width 285 height 15
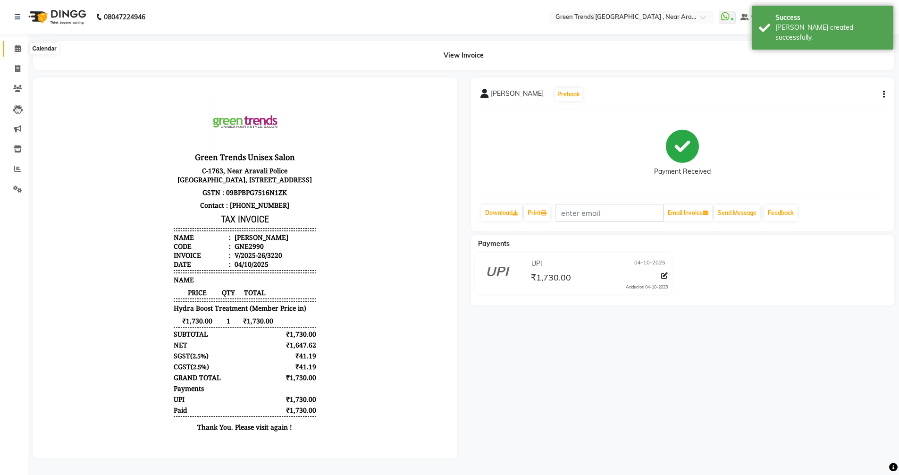
click at [14, 49] on span at bounding box center [17, 48] width 17 height 11
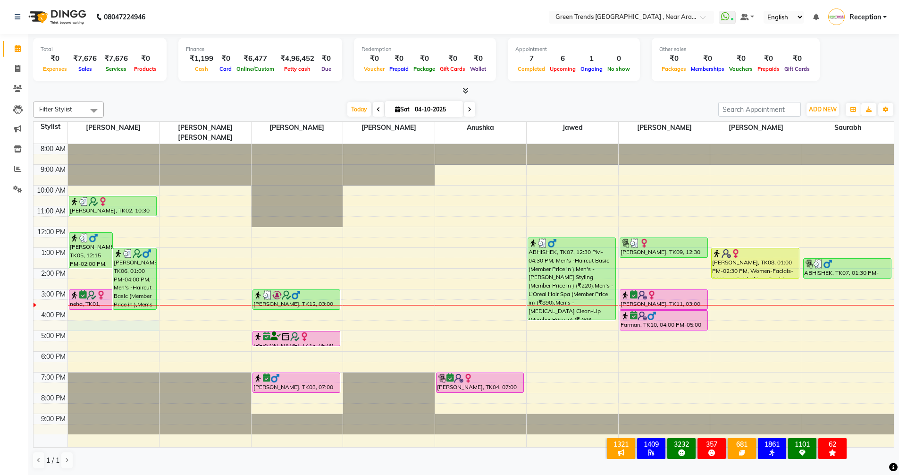
click at [101, 311] on div "8:00 AM 9:00 AM 10:00 AM 11:00 AM 12:00 PM 1:00 PM 2:00 PM 3:00 PM 4:00 PM 5:00…" at bounding box center [464, 295] width 861 height 303
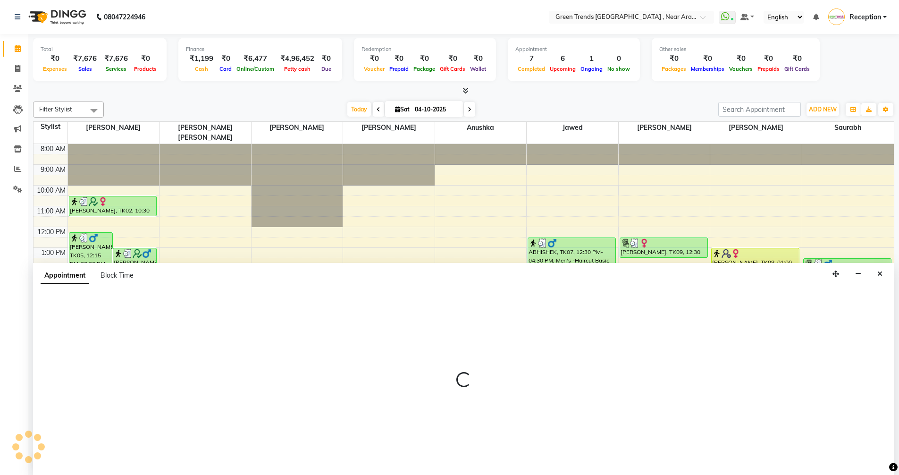
scroll to position [0, 0]
select select "57687"
select select "990"
select select "tentative"
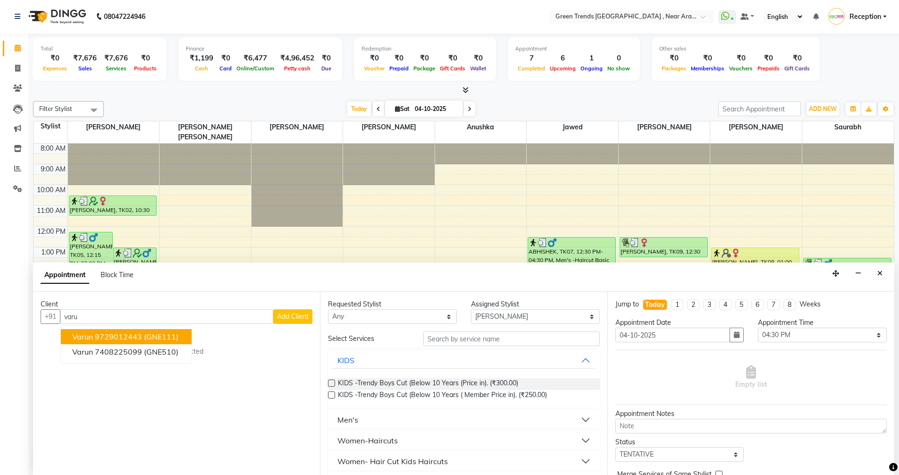
click at [121, 337] on ngb-highlight "9729012443" at bounding box center [118, 336] width 47 height 9
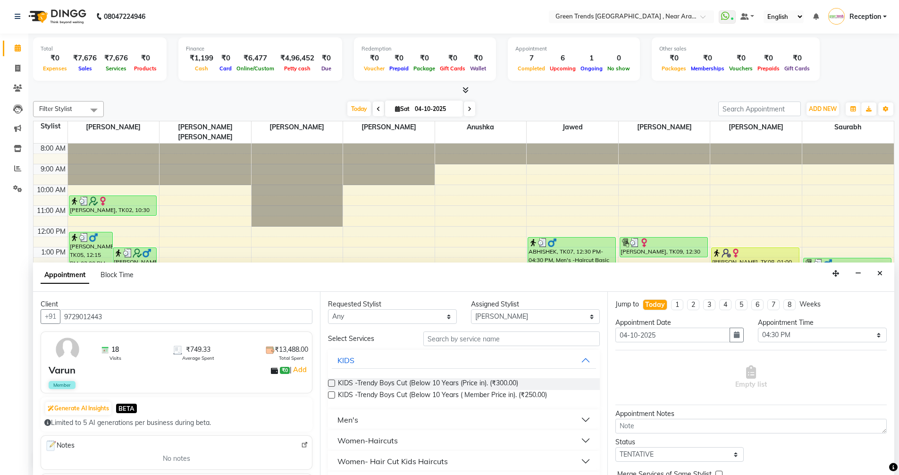
type input "9729012443"
click at [462, 340] on input "text" at bounding box center [511, 338] width 177 height 15
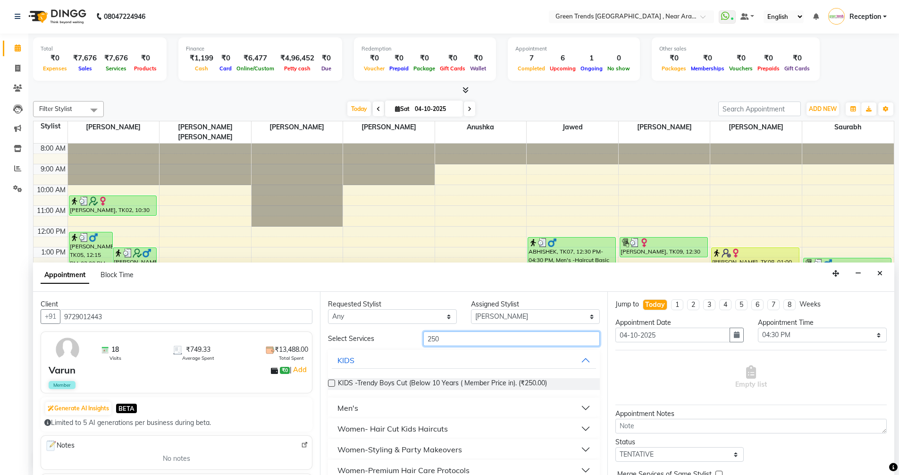
type input "250"
click at [569, 413] on button "Men's" at bounding box center [464, 407] width 264 height 17
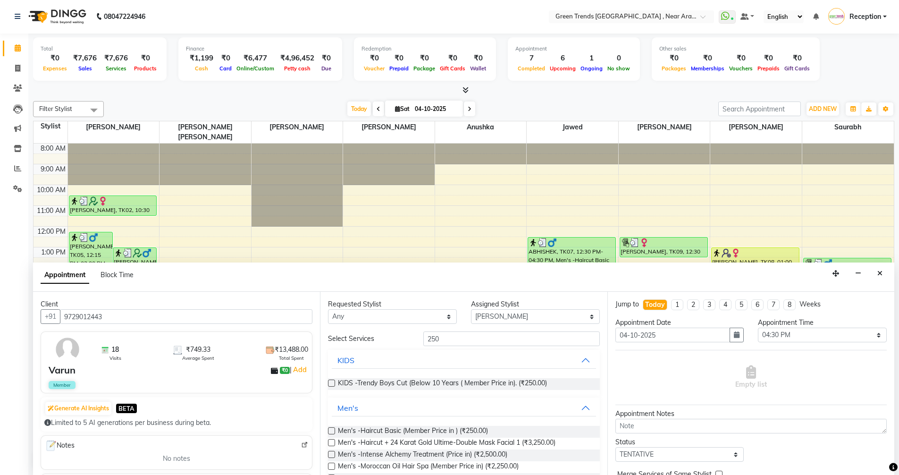
click at [539, 429] on div "Men's -Haircut Basic (Member Price in ) (₹250.00)" at bounding box center [463, 432] width 271 height 12
click at [352, 427] on span "Men's -Haircut Basic (Member Price in ) (₹250.00)" at bounding box center [413, 432] width 150 height 12
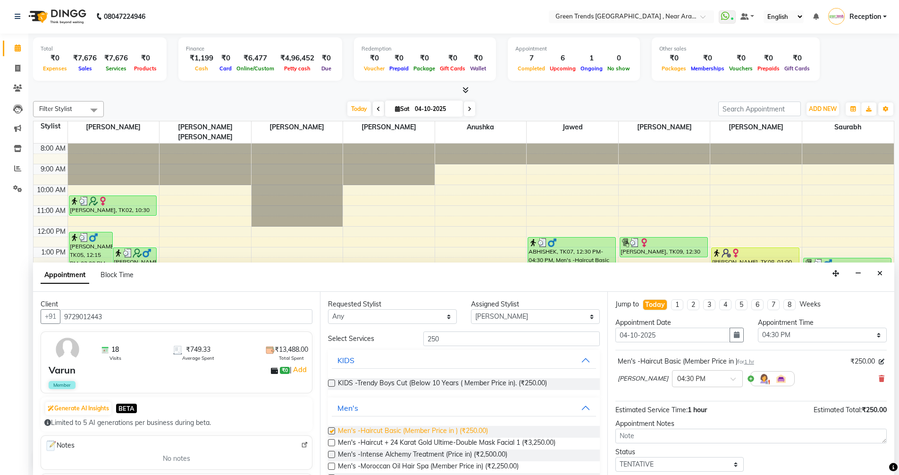
checkbox input "false"
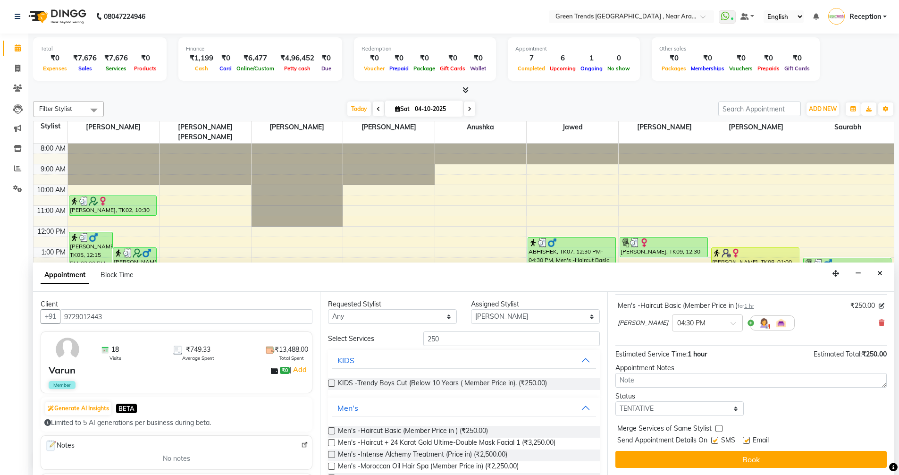
scroll to position [56, 0]
click at [672, 408] on select "Select TENTATIVE CONFIRM CHECK-IN UPCOMING" at bounding box center [680, 408] width 129 height 15
select select "confirm booking"
click at [616, 401] on select "Select TENTATIVE CONFIRM CHECK-IN UPCOMING" at bounding box center [680, 408] width 129 height 15
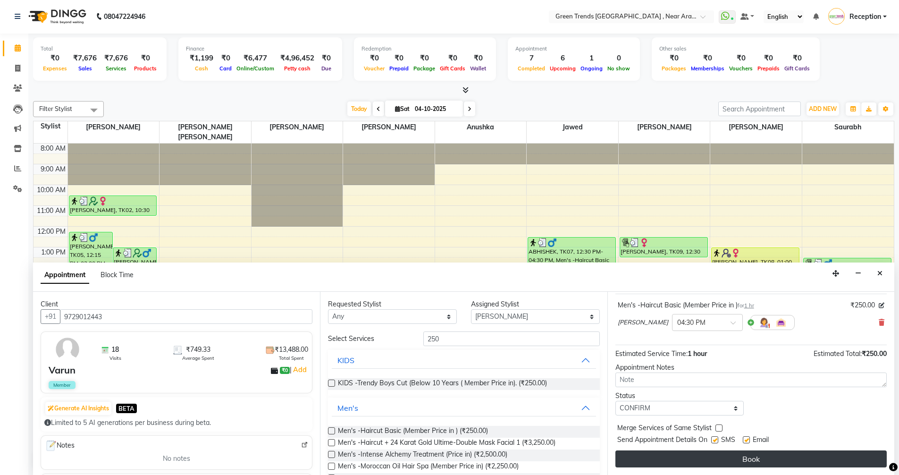
click at [676, 462] on button "Book" at bounding box center [751, 458] width 271 height 17
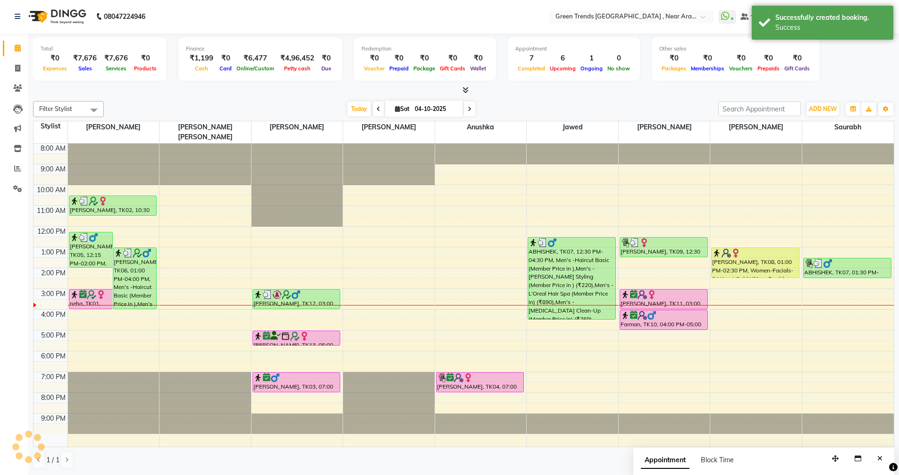
scroll to position [0, 0]
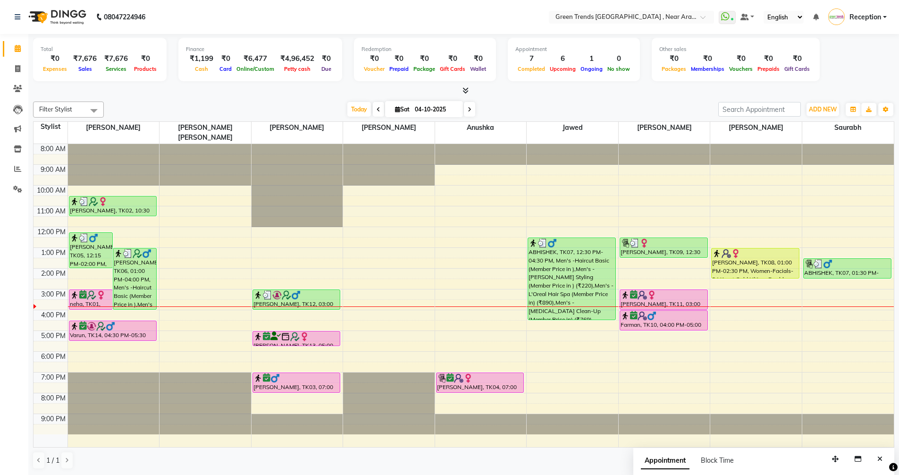
click at [468, 105] on span at bounding box center [469, 109] width 11 height 15
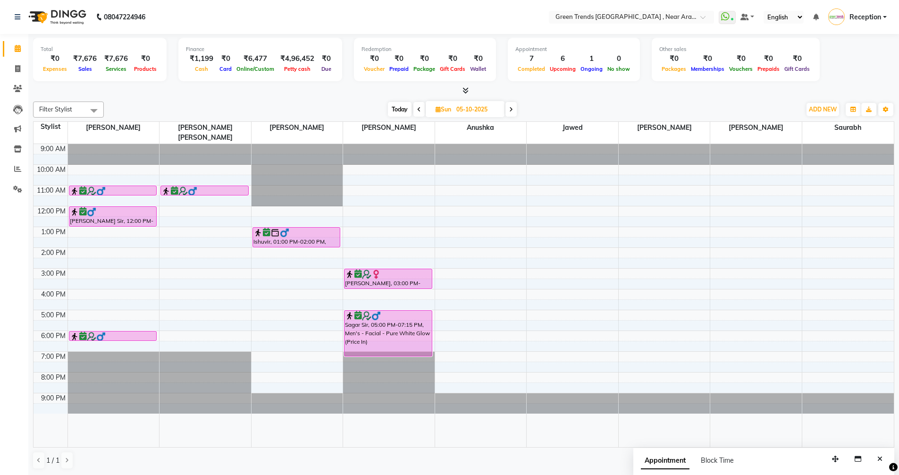
click at [418, 110] on icon at bounding box center [419, 110] width 4 height 6
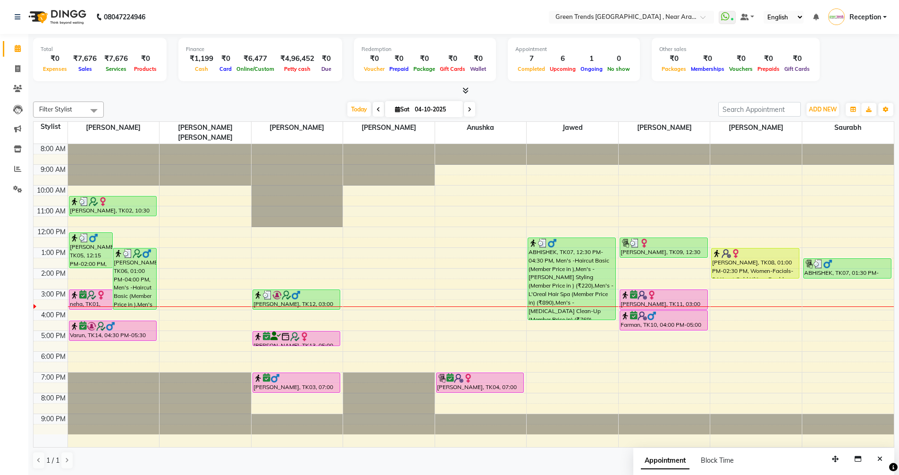
click at [469, 110] on icon at bounding box center [470, 110] width 4 height 6
type input "05-10-2025"
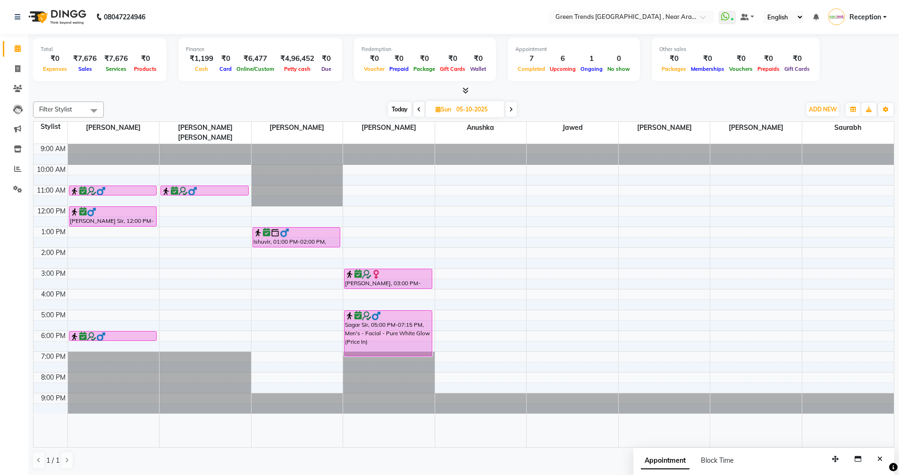
click at [113, 259] on div "9:00 AM 10:00 AM 11:00 AM 12:00 PM 1:00 PM 2:00 PM 3:00 PM 4:00 PM 5:00 PM 6:00…" at bounding box center [464, 295] width 861 height 303
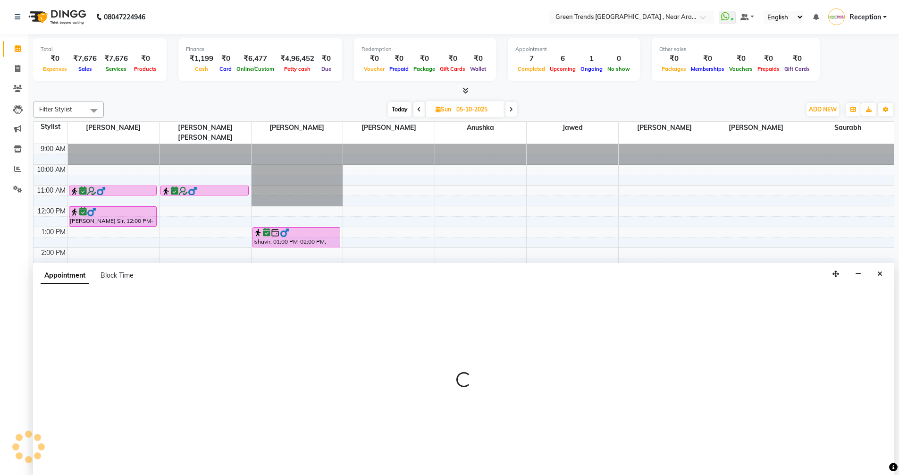
scroll to position [0, 0]
select select "57687"
select select "900"
select select "tentative"
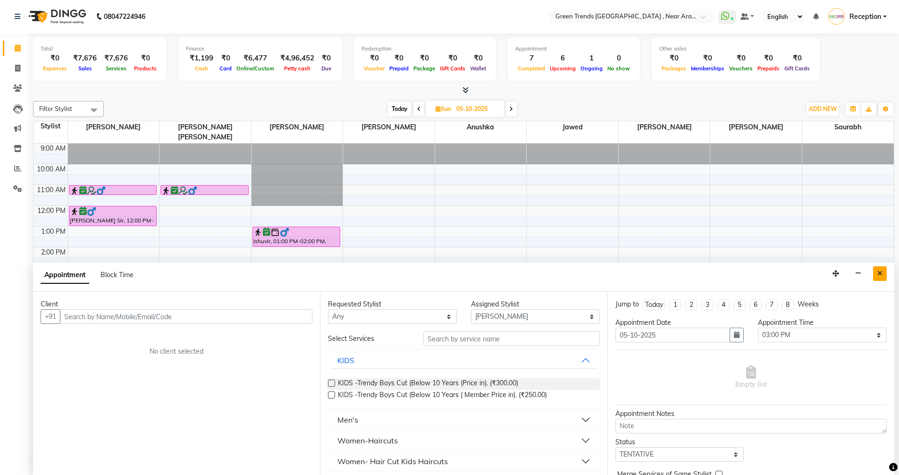
click at [876, 276] on button "Close" at bounding box center [880, 273] width 14 height 15
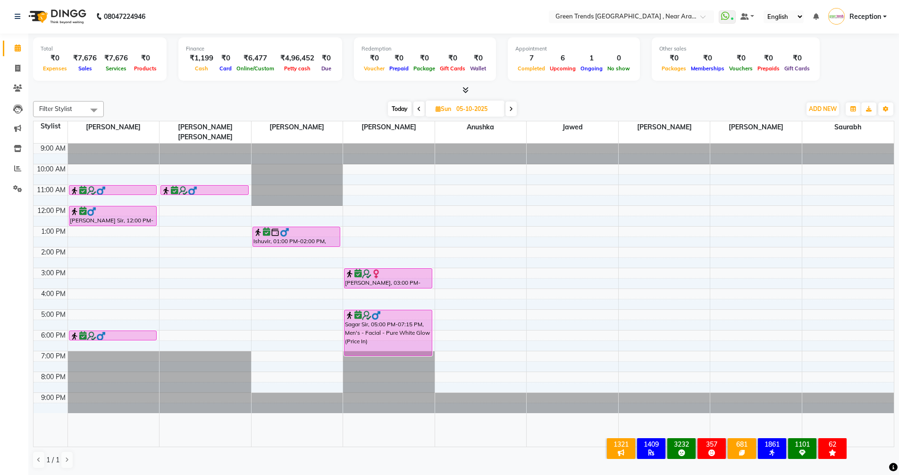
click at [416, 110] on span at bounding box center [419, 109] width 11 height 15
type input "04-10-2025"
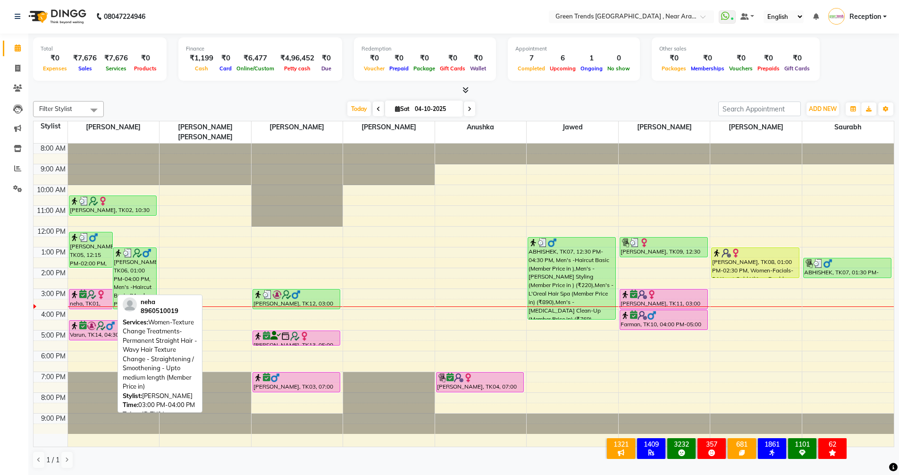
click at [98, 290] on div "neha, TK01, 03:00 PM-04:00 PM, Women-Texture Change Treatments-Permanent Straig…" at bounding box center [90, 298] width 43 height 19
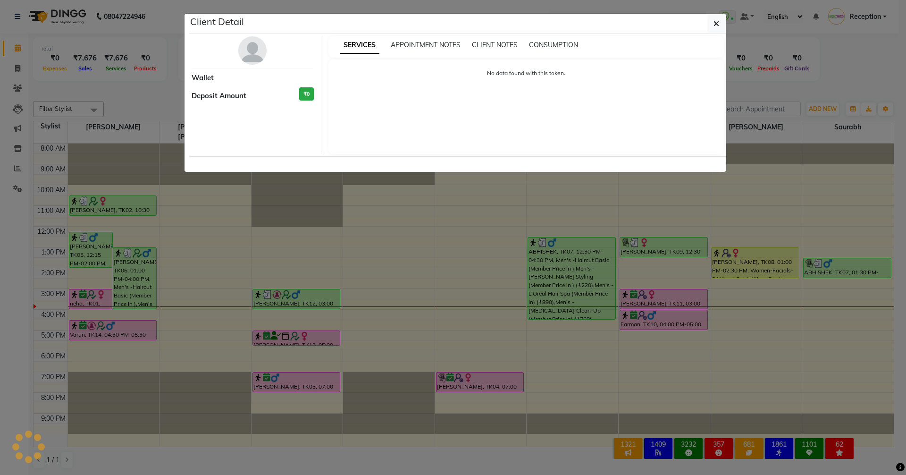
select select "6"
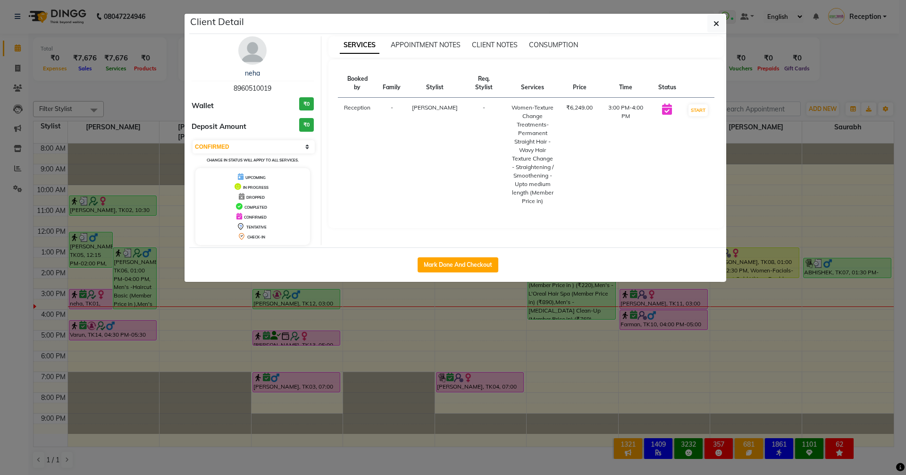
drag, startPoint x: 224, startPoint y: 85, endPoint x: 285, endPoint y: 87, distance: 60.5
click at [284, 87] on div "neha 8960510019" at bounding box center [253, 80] width 122 height 25
copy span "8960510019"
click at [715, 26] on icon "button" at bounding box center [717, 24] width 6 height 8
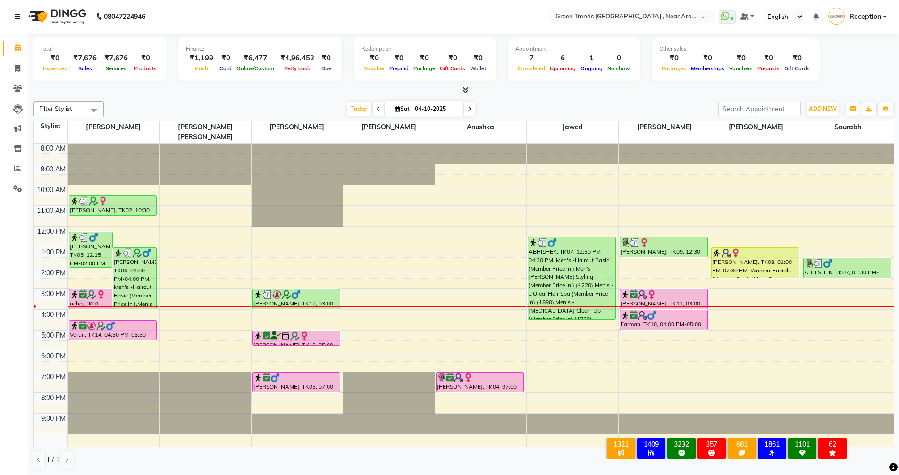
click at [628, 368] on div "8:00 AM 9:00 AM 10:00 AM 11:00 AM 12:00 PM 1:00 PM 2:00 PM 3:00 PM 4:00 PM 5:00…" at bounding box center [464, 295] width 861 height 303
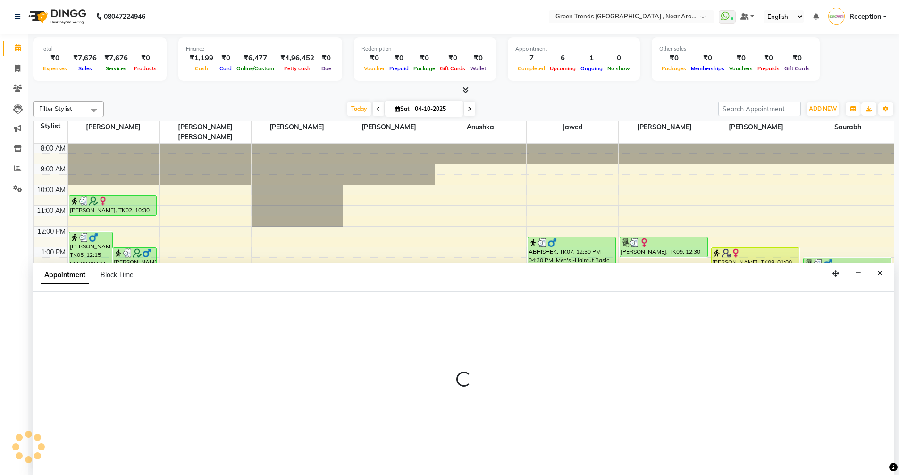
select select "88790"
select select "1140"
select select "tentative"
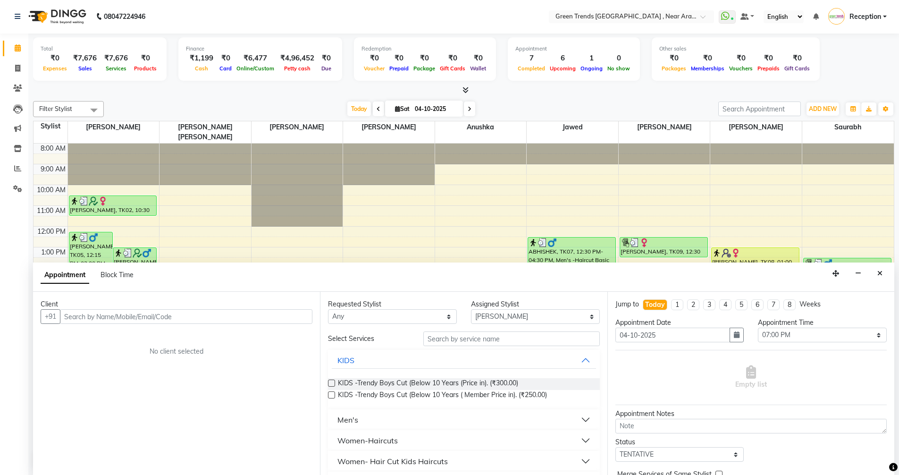
click at [196, 317] on input "text" at bounding box center [186, 316] width 253 height 15
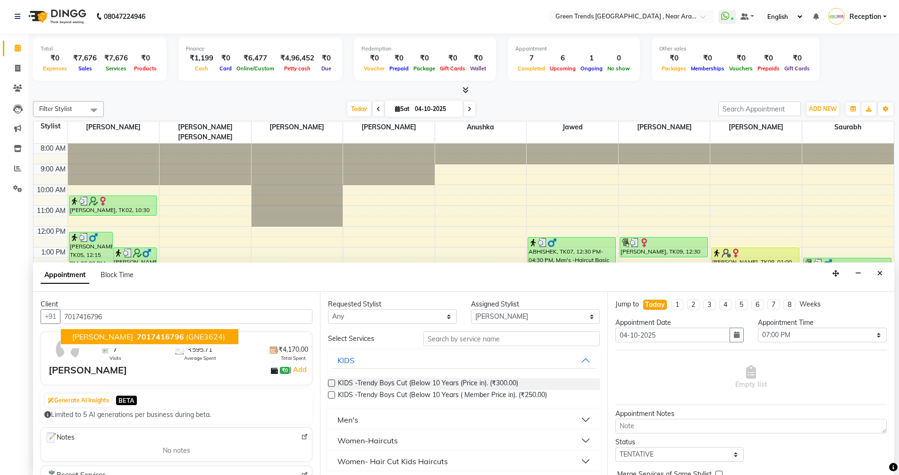
click at [101, 338] on span "DEEPENDRA" at bounding box center [102, 336] width 61 height 9
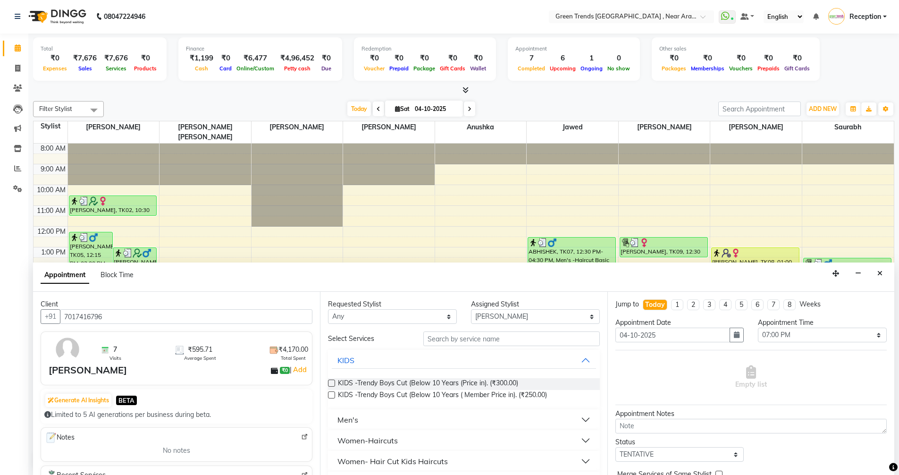
type input "7017416796"
click at [435, 342] on input "text" at bounding box center [511, 338] width 177 height 15
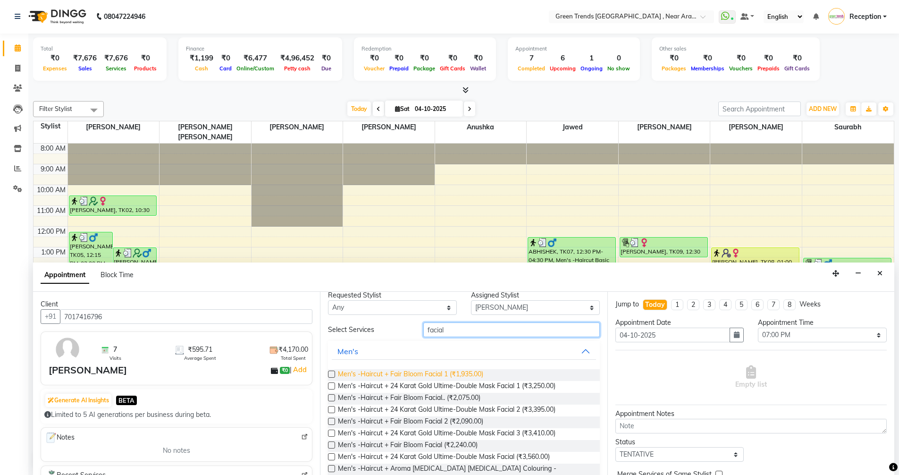
scroll to position [0, 0]
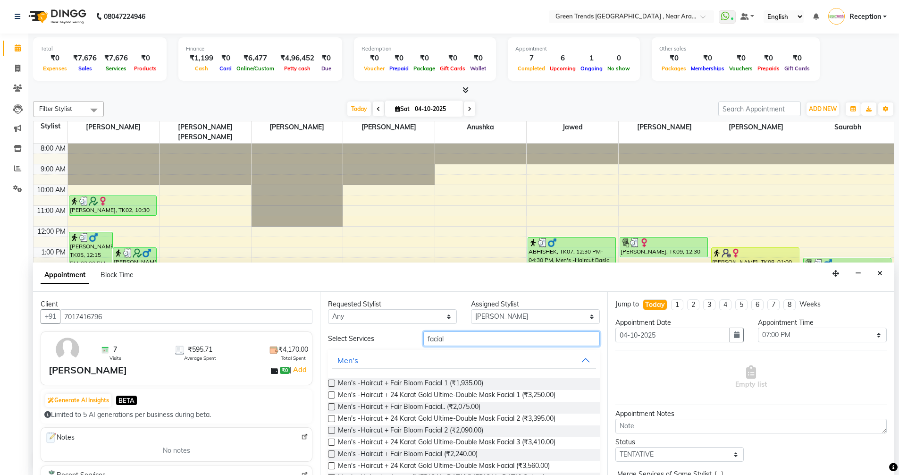
click at [451, 341] on input "facial" at bounding box center [511, 338] width 177 height 15
type input "f"
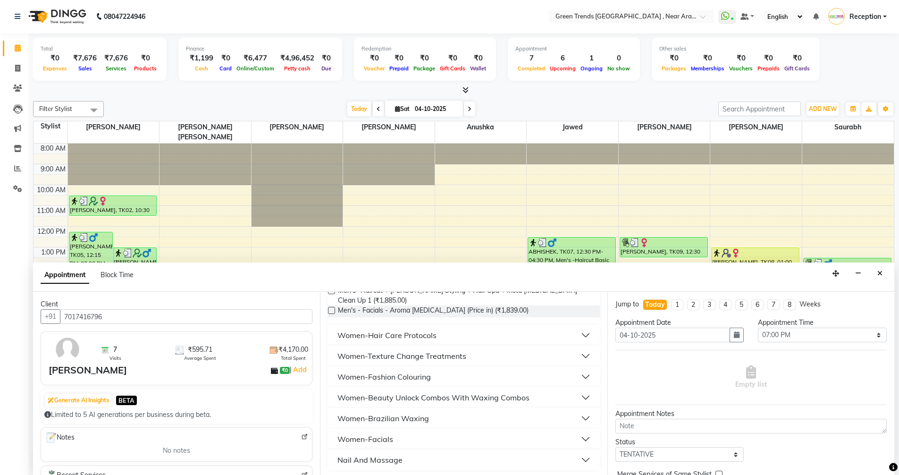
scroll to position [107, 0]
type input "18"
click at [378, 435] on div "Women-Facials" at bounding box center [366, 436] width 56 height 11
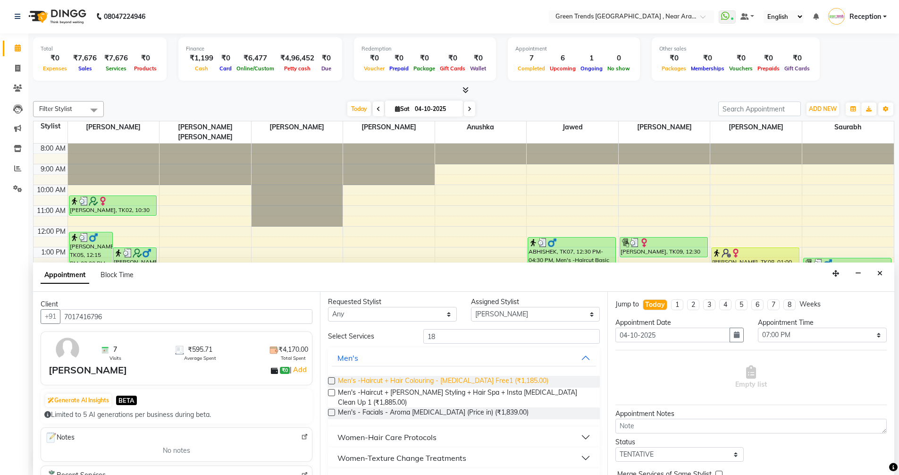
scroll to position [0, 0]
click at [330, 414] on label at bounding box center [331, 414] width 7 height 7
click at [330, 414] on input "checkbox" at bounding box center [331, 416] width 6 height 6
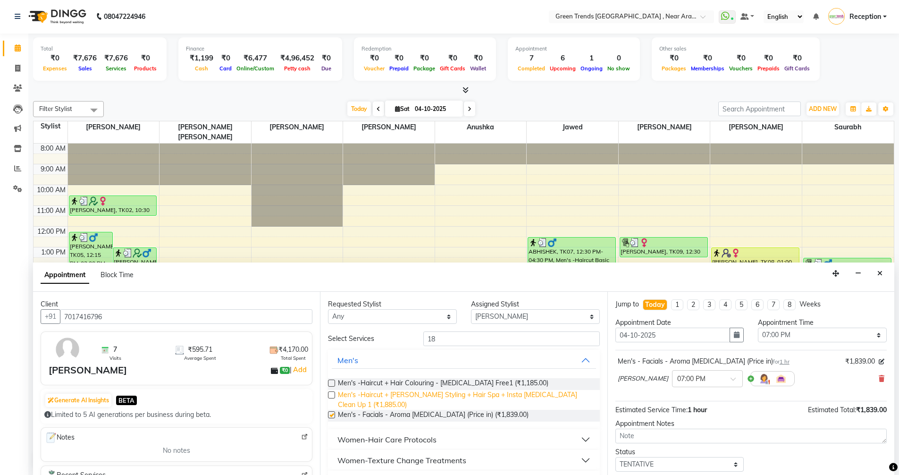
checkbox input "false"
click at [871, 333] on select "Select 09:00 AM 09:05 AM 09:10 AM 09:15 AM 09:20 AM 09:25 AM 09:30 AM 09:35 AM …" at bounding box center [822, 335] width 129 height 15
select select "1080"
click at [758, 328] on select "Select 09:00 AM 09:05 AM 09:10 AM 09:15 AM 09:20 AM 09:25 AM 09:30 AM 09:35 AM …" at bounding box center [822, 335] width 129 height 15
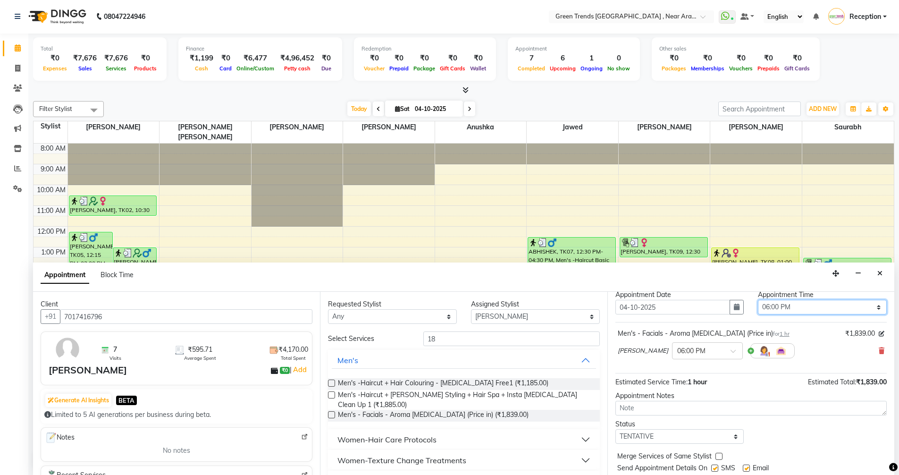
scroll to position [56, 0]
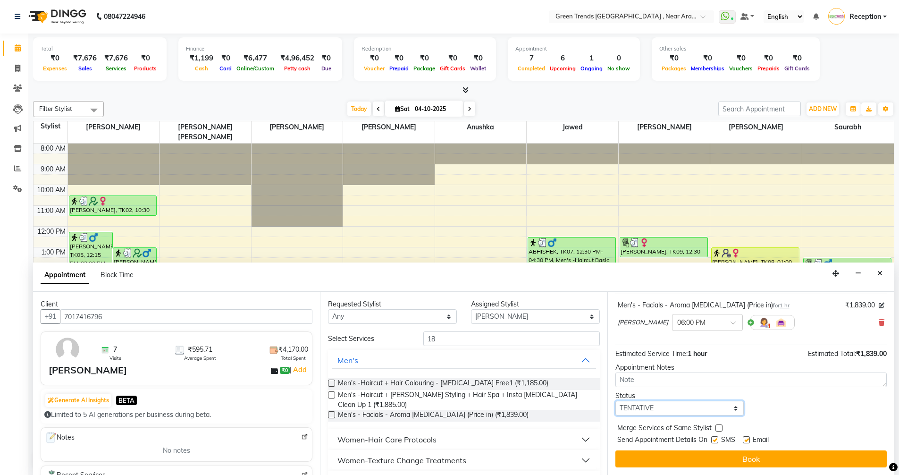
click at [733, 407] on select "Select TENTATIVE CONFIRM CHECK-IN UPCOMING" at bounding box center [680, 408] width 129 height 15
select select "confirm booking"
click at [616, 401] on select "Select TENTATIVE CONFIRM CHECK-IN UPCOMING" at bounding box center [680, 408] width 129 height 15
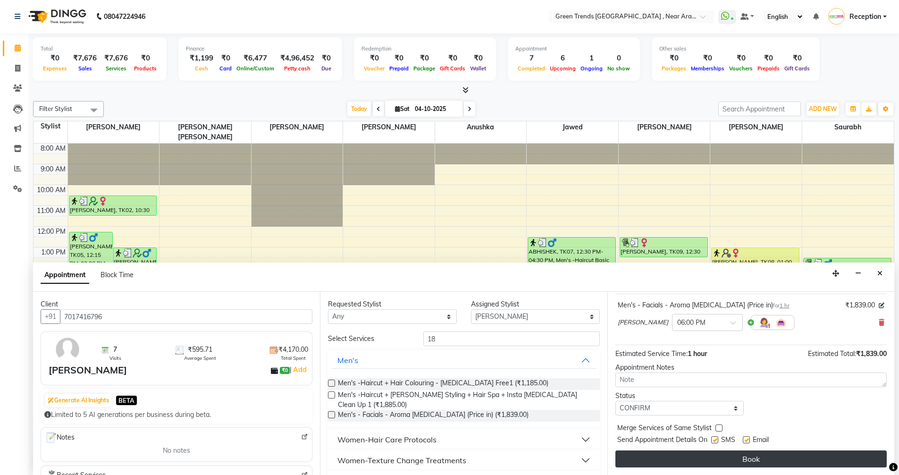
click at [747, 456] on button "Book" at bounding box center [751, 458] width 271 height 17
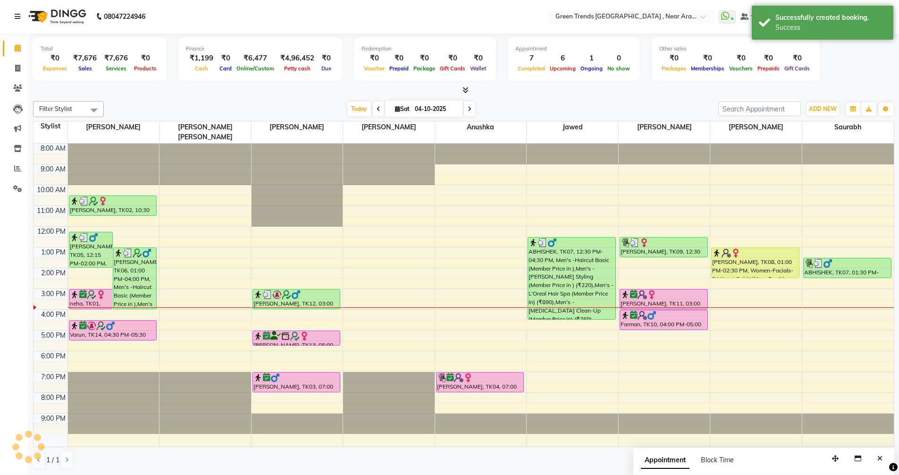
scroll to position [0, 0]
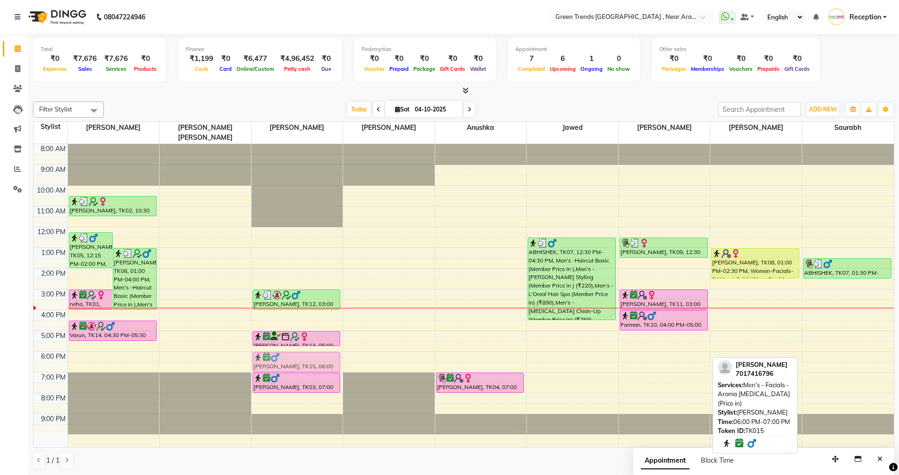
drag, startPoint x: 654, startPoint y: 354, endPoint x: 305, endPoint y: 355, distance: 348.4
click at [305, 355] on tr "M. Srivsatava, TK05, 12:15 PM-02:00 PM, Men's -Haircut Basic (Member Price in )…" at bounding box center [464, 295] width 861 height 303
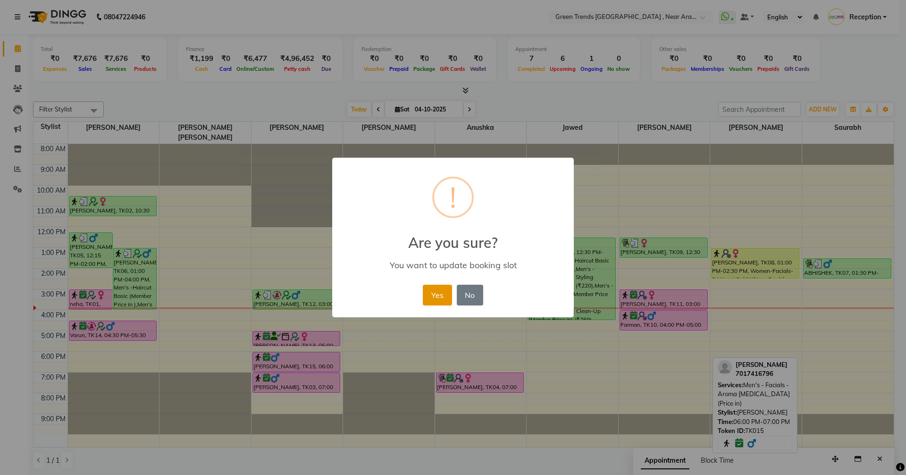
click at [432, 298] on button "Yes" at bounding box center [437, 295] width 29 height 21
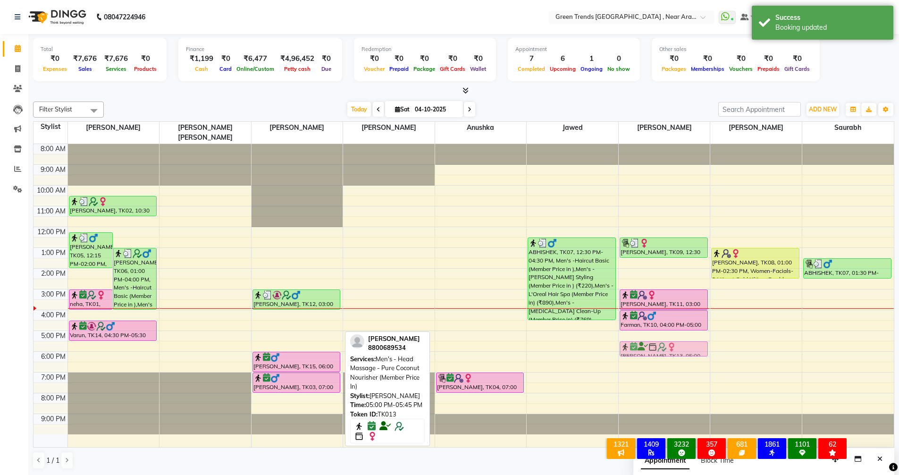
drag, startPoint x: 291, startPoint y: 332, endPoint x: 630, endPoint y: 350, distance: 339.9
click at [630, 350] on div "8:00 AM 9:00 AM 10:00 AM 11:00 AM 12:00 PM 1:00 PM 2:00 PM 3:00 PM 4:00 PM 5:00…" at bounding box center [464, 295] width 861 height 303
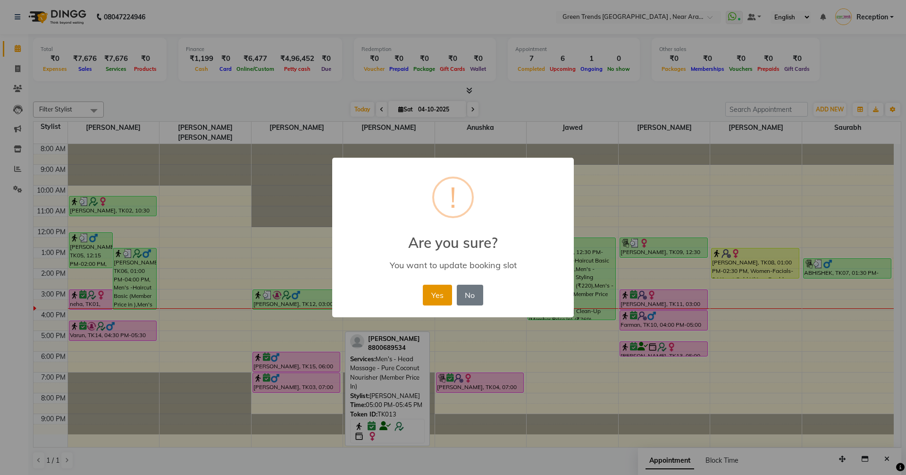
click at [444, 293] on button "Yes" at bounding box center [437, 295] width 29 height 21
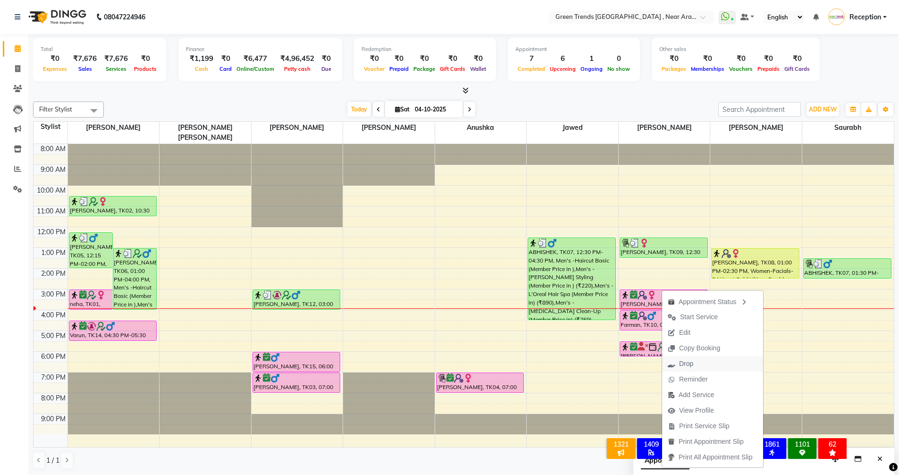
click at [692, 364] on span "Drop" at bounding box center [686, 364] width 14 height 10
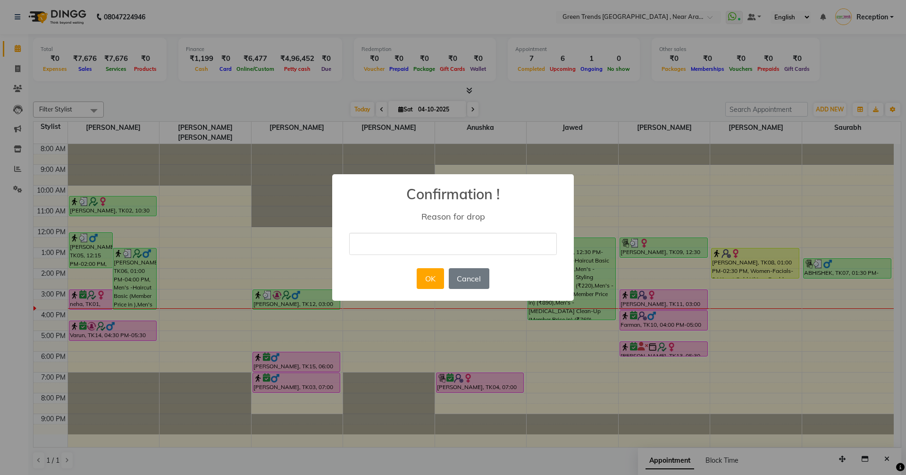
click at [482, 251] on input "text" at bounding box center [453, 244] width 208 height 22
type input "he have some other important work"
click at [430, 287] on button "OK" at bounding box center [430, 278] width 27 height 21
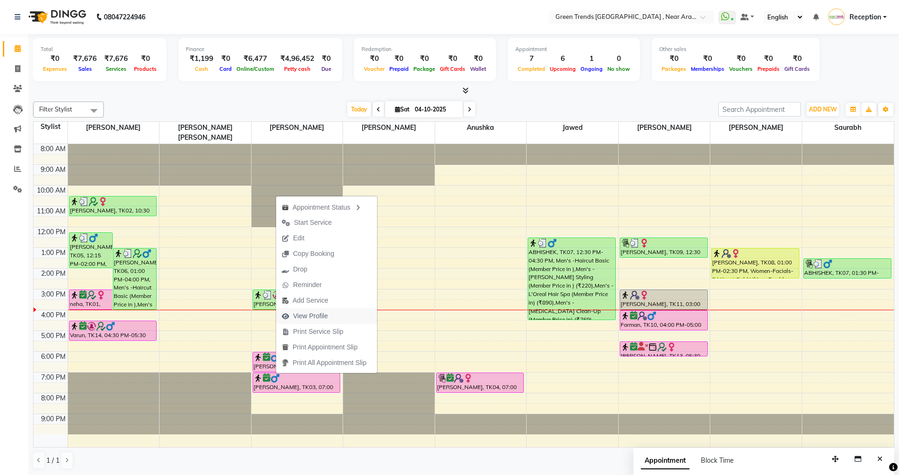
click at [287, 317] on icon "button" at bounding box center [286, 316] width 8 height 7
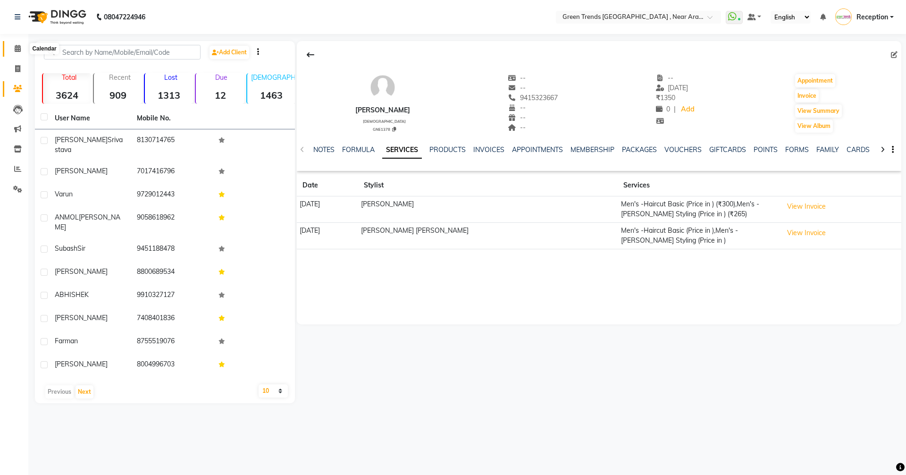
click at [16, 49] on icon at bounding box center [18, 48] width 6 height 7
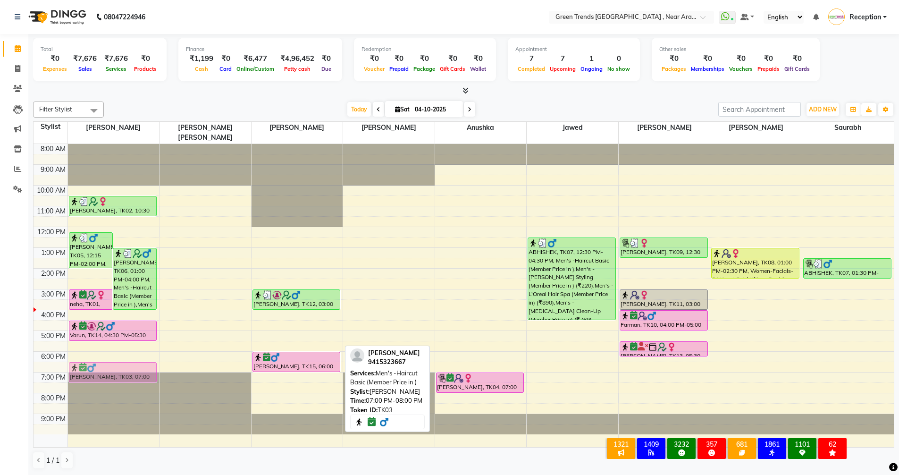
drag, startPoint x: 274, startPoint y: 368, endPoint x: 131, endPoint y: 381, distance: 143.6
click at [131, 382] on tr "M. Srivsatava, TK05, 12:15 PM-02:00 PM, Men's -Haircut Basic (Member Price in )…" at bounding box center [464, 295] width 861 height 303
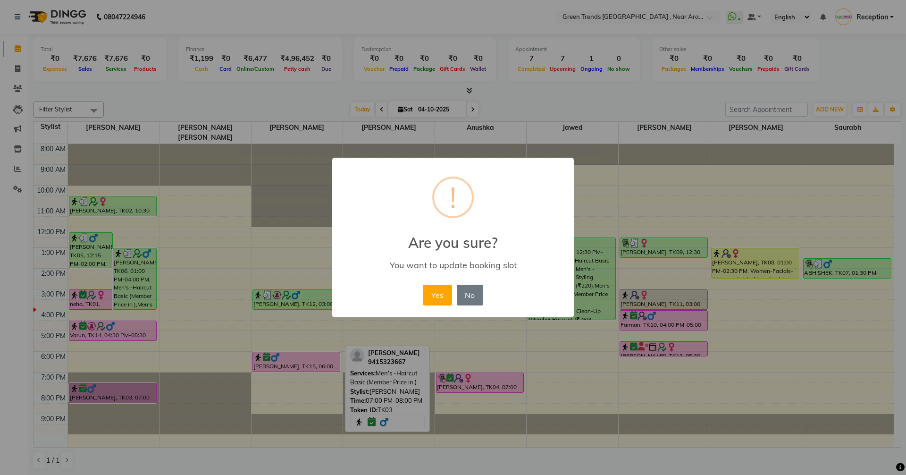
click at [461, 297] on button "No" at bounding box center [470, 295] width 26 height 21
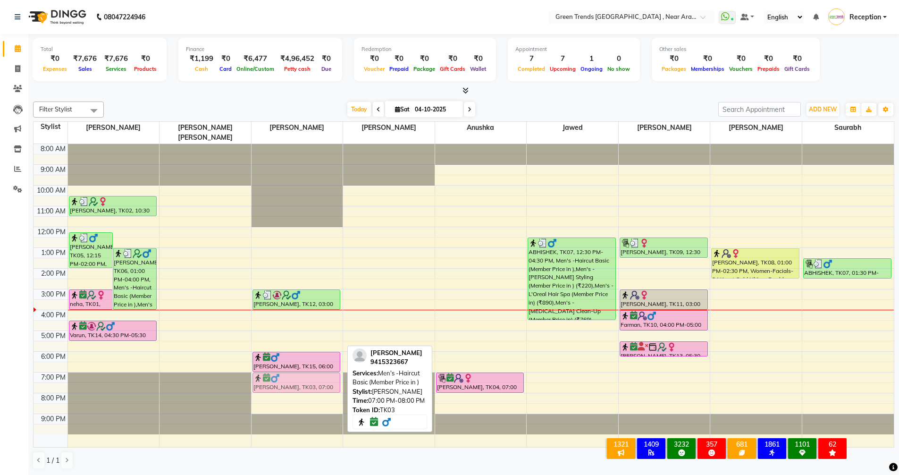
drag, startPoint x: 269, startPoint y: 379, endPoint x: 243, endPoint y: 373, distance: 26.5
click at [235, 374] on tr "M. Srivsatava, TK05, 12:15 PM-02:00 PM, Men's -Haircut Basic (Member Price in )…" at bounding box center [464, 295] width 861 height 303
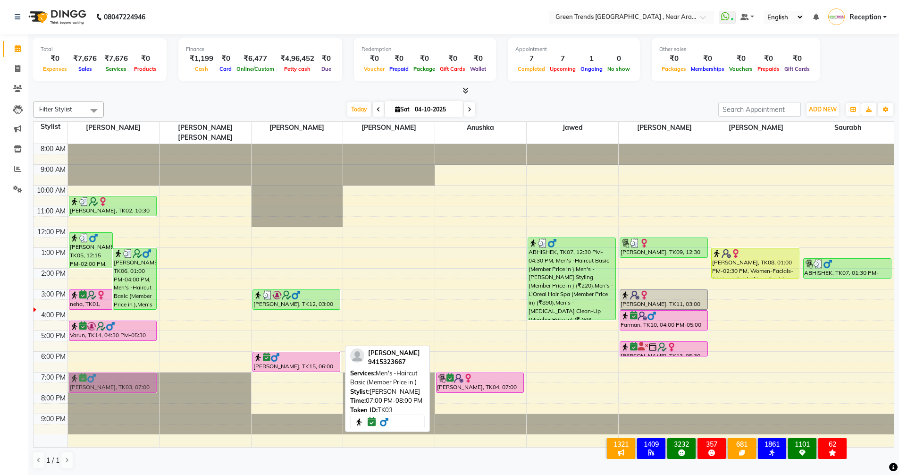
drag, startPoint x: 269, startPoint y: 371, endPoint x: 120, endPoint y: 371, distance: 148.7
click at [120, 371] on tr "M. Srivsatava, TK05, 12:15 PM-02:00 PM, Men's -Haircut Basic (Member Price in )…" at bounding box center [464, 295] width 861 height 303
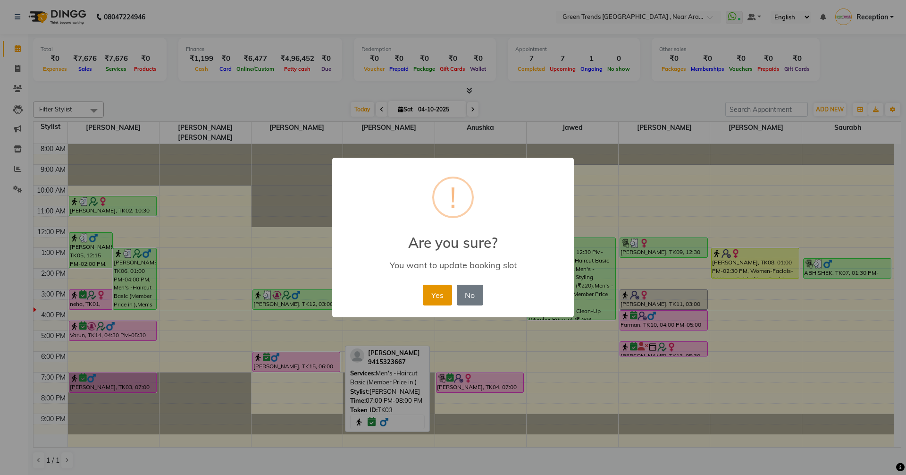
click at [435, 296] on button "Yes" at bounding box center [437, 295] width 29 height 21
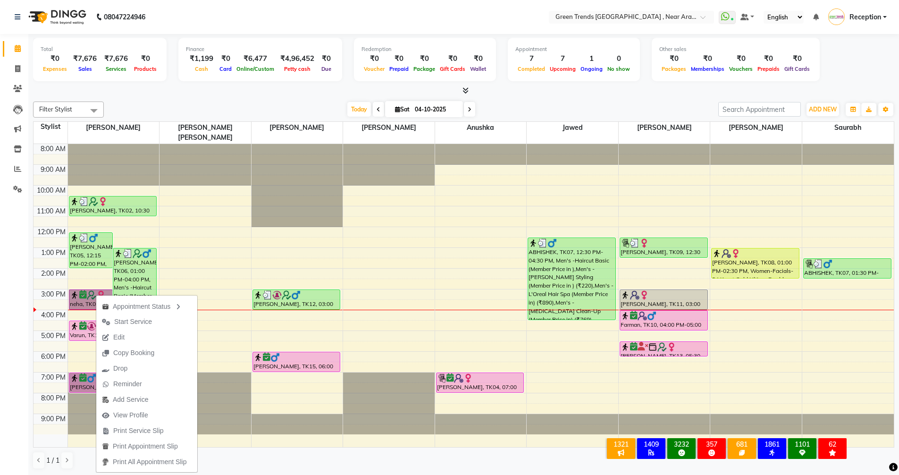
click at [214, 257] on div "8:00 AM 9:00 AM 10:00 AM 11:00 AM 12:00 PM 1:00 PM 2:00 PM 3:00 PM 4:00 PM 5:00…" at bounding box center [464, 295] width 861 height 303
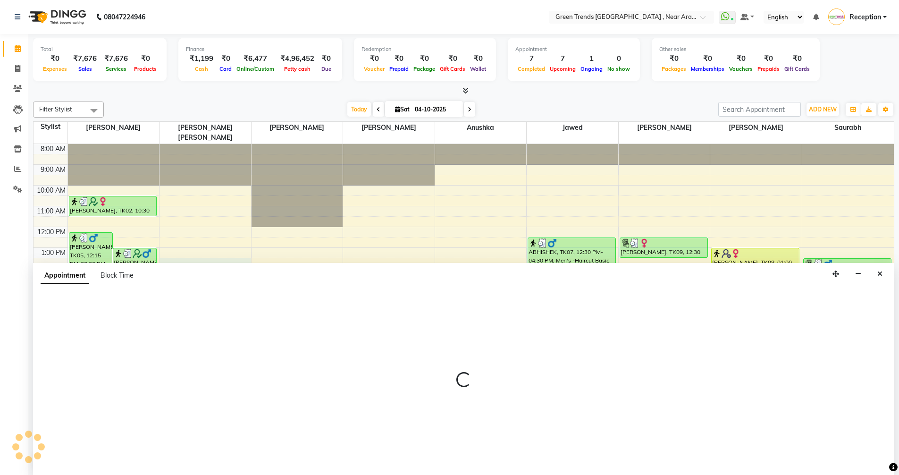
scroll to position [0, 0]
select select "57698"
select select "810"
select select "tentative"
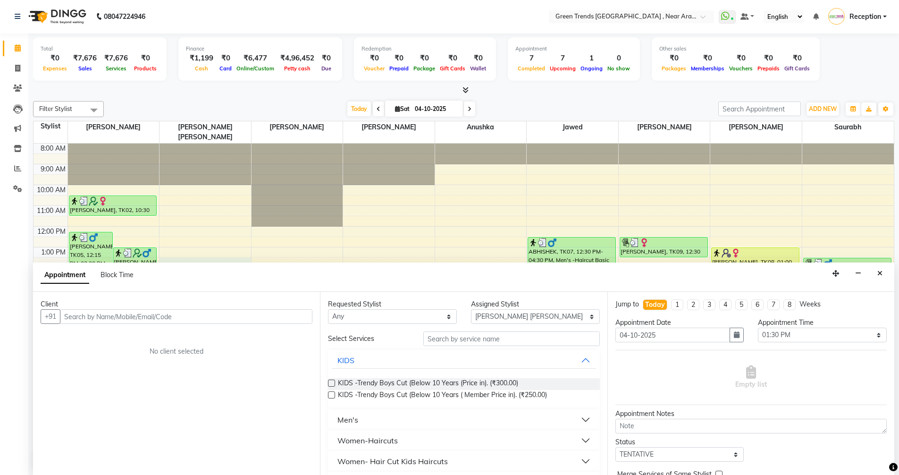
click at [878, 273] on icon "Close" at bounding box center [880, 273] width 5 height 7
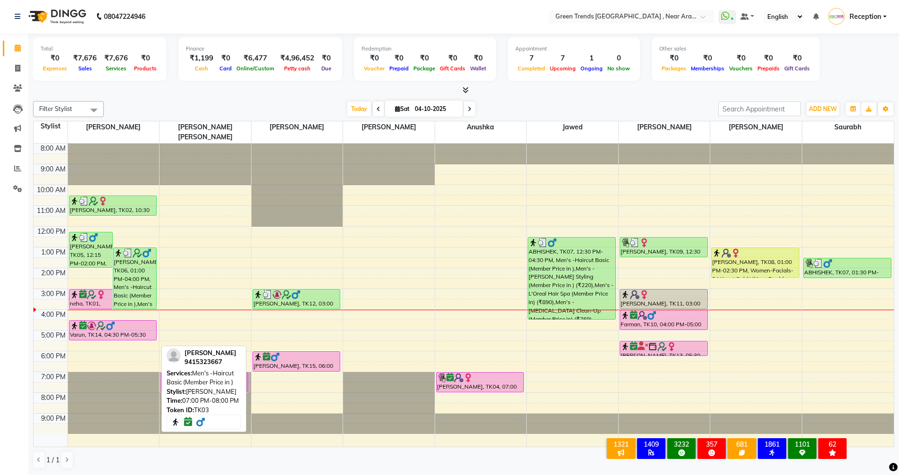
drag, startPoint x: 132, startPoint y: 375, endPoint x: 188, endPoint y: 373, distance: 56.7
click at [188, 373] on div "Filter Stylist Select All Mohd Shuaib Mohd. Fuzail Saif Shikha Prajapati Anushk…" at bounding box center [464, 284] width 862 height 375
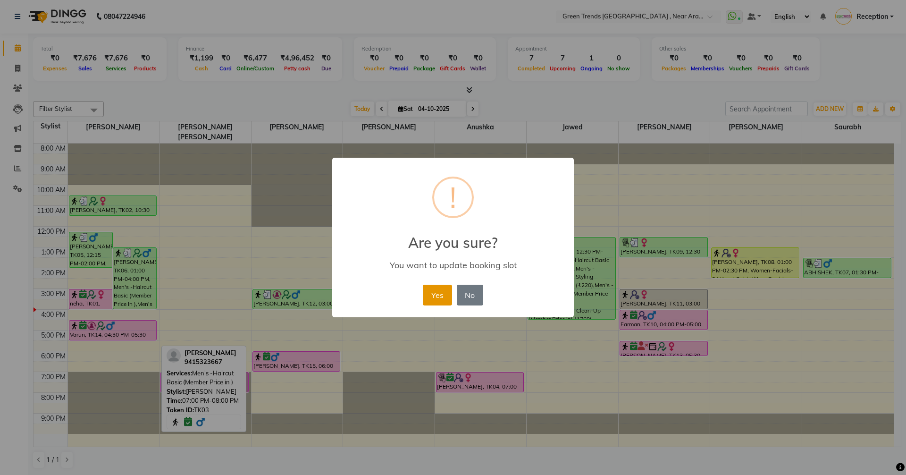
click at [433, 296] on button "Yes" at bounding box center [437, 295] width 29 height 21
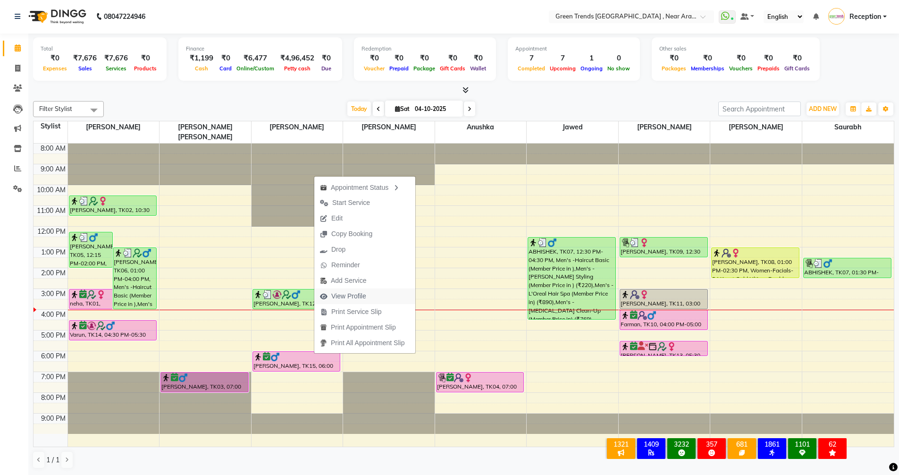
click at [333, 293] on span "View Profile" at bounding box center [348, 296] width 35 height 10
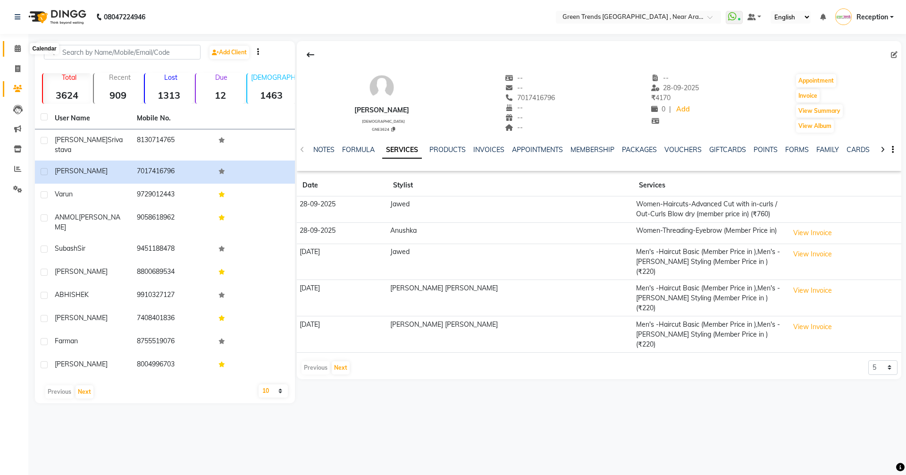
click at [17, 50] on icon at bounding box center [18, 48] width 6 height 7
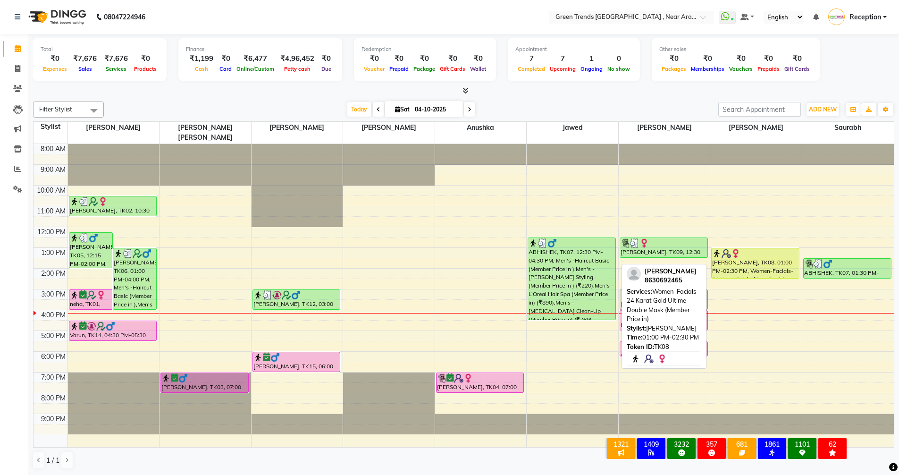
click at [738, 261] on div "[PERSON_NAME], TK08, 01:00 PM-02:30 PM, Women-Facials-24 Karat Gold Ultime-Doub…" at bounding box center [755, 263] width 87 height 30
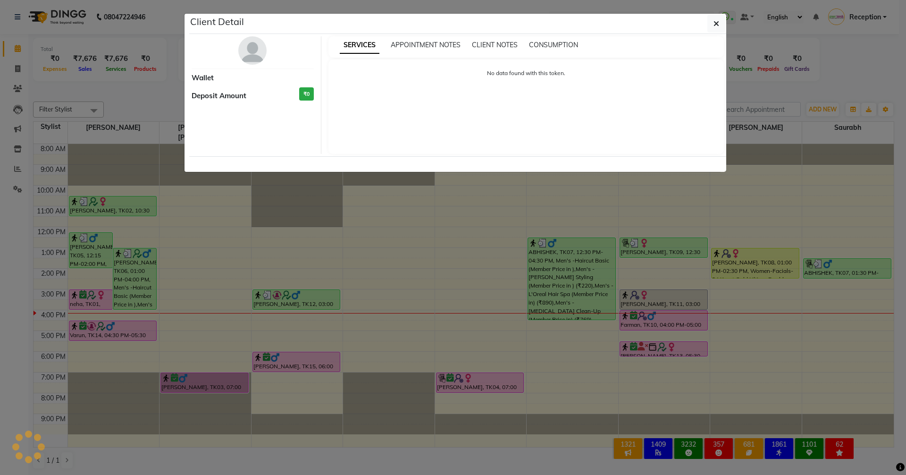
select select "1"
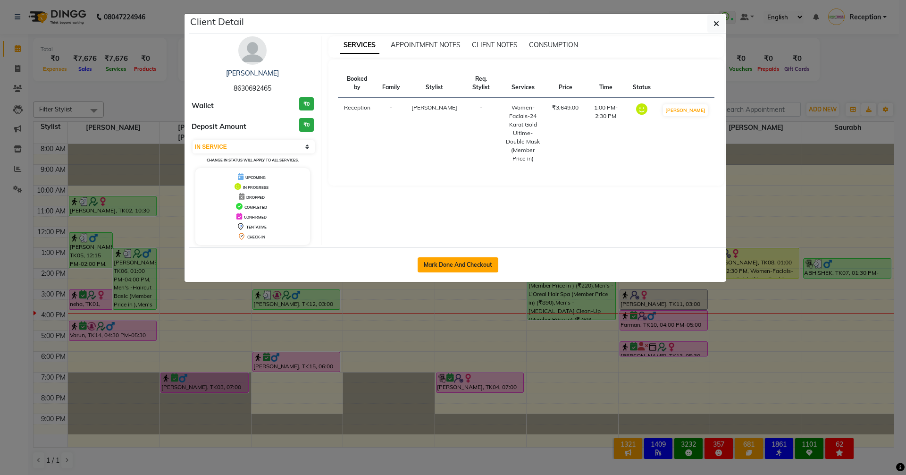
click at [484, 265] on button "Mark Done And Checkout" at bounding box center [458, 264] width 81 height 15
select select "service"
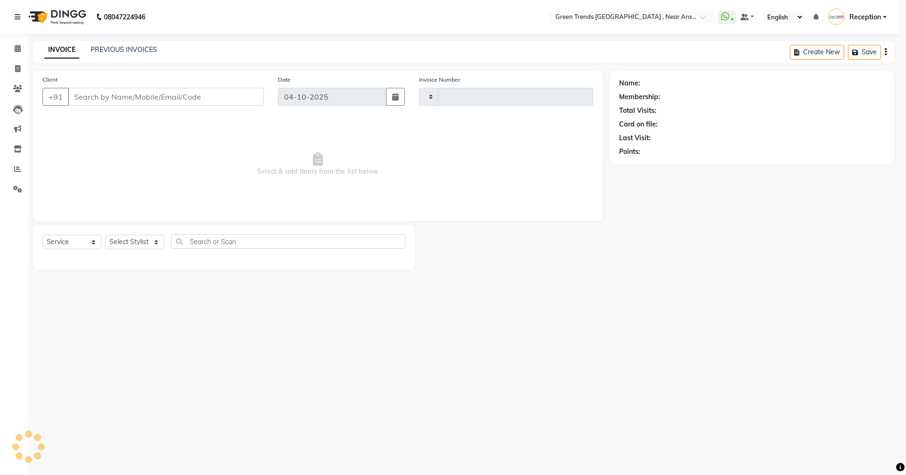
type input "3221"
select select "7005"
type input "8630692465"
select select "89092"
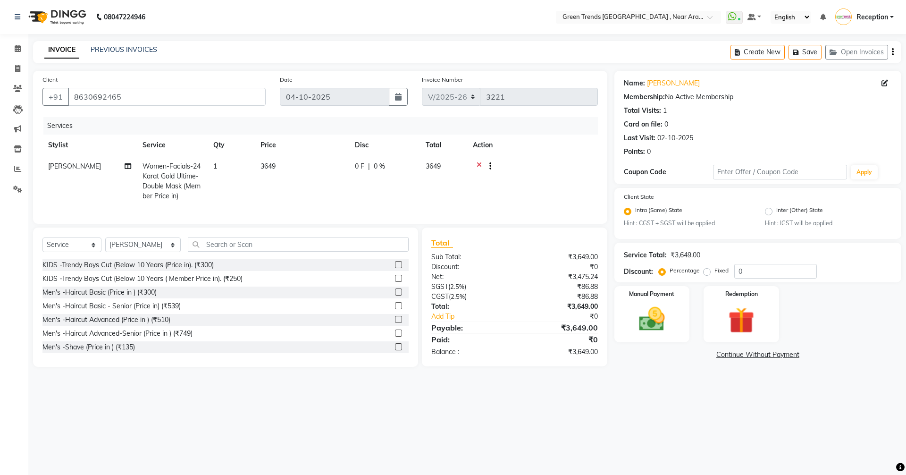
click at [891, 51] on div "Create New Save Open Invoices" at bounding box center [816, 52] width 171 height 22
click at [894, 52] on icon "button" at bounding box center [893, 52] width 2 height 0
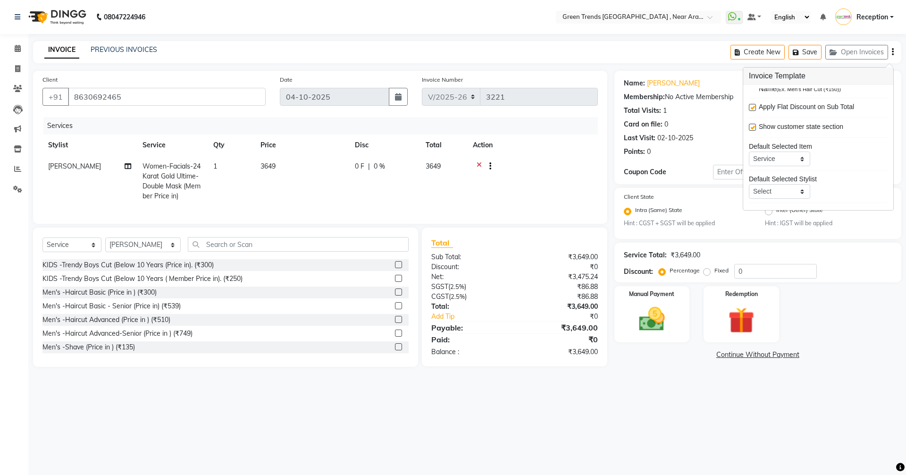
scroll to position [46, 0]
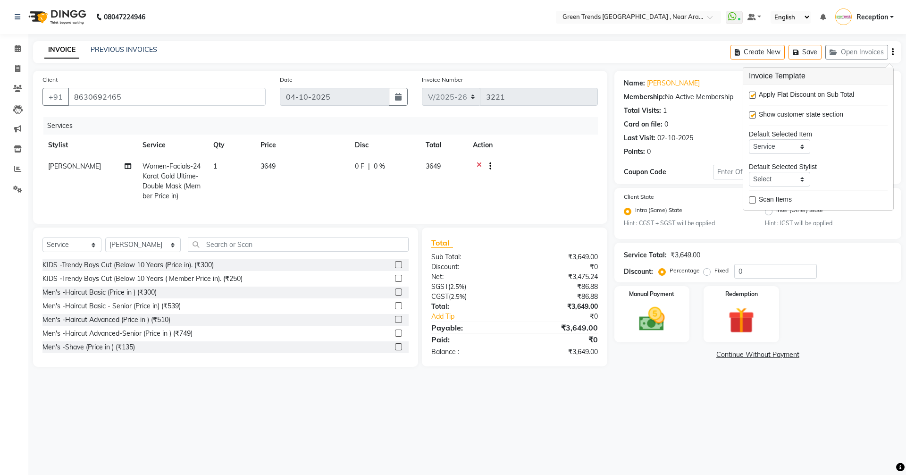
click at [893, 52] on icon "button" at bounding box center [893, 52] width 2 height 0
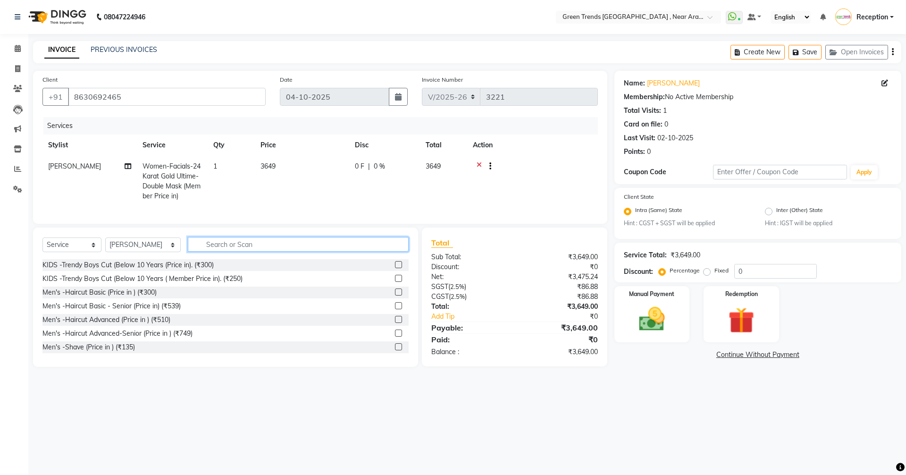
click at [284, 252] on input "text" at bounding box center [298, 244] width 221 height 15
click at [264, 252] on input "text" at bounding box center [298, 244] width 221 height 15
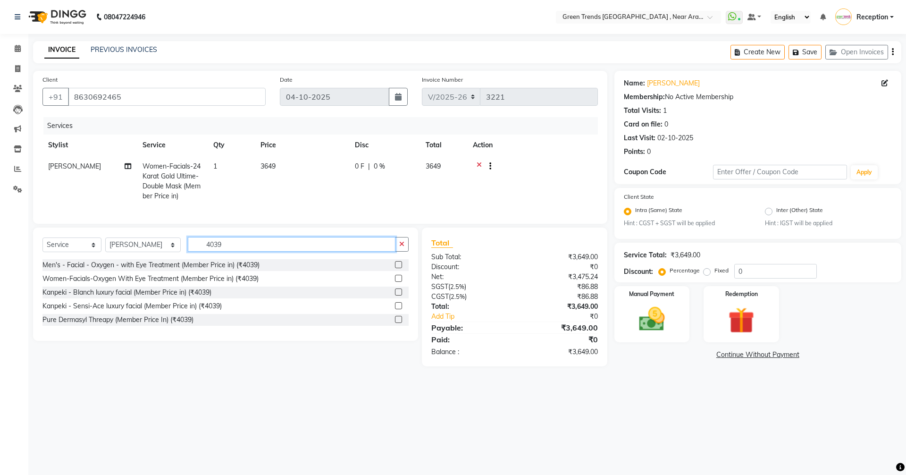
type input "4039"
click at [398, 268] on label at bounding box center [398, 264] width 7 height 7
click at [398, 268] on input "checkbox" at bounding box center [398, 265] width 6 height 6
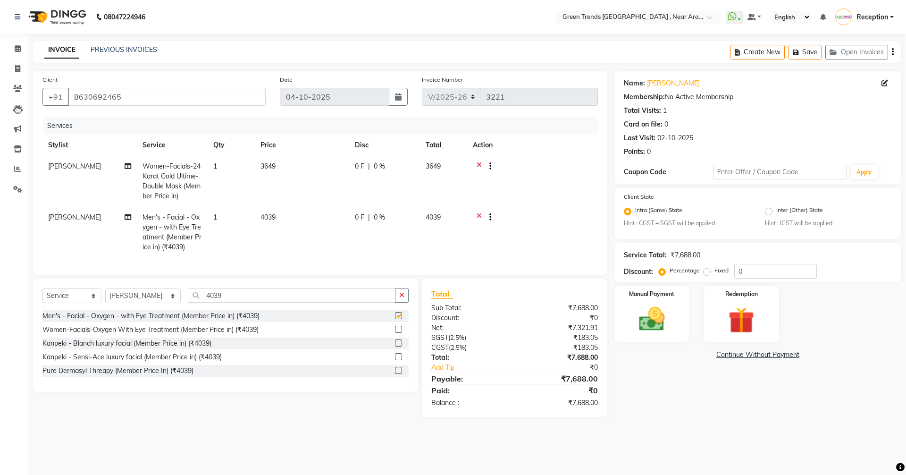
checkbox input "false"
click at [211, 303] on input "4039" at bounding box center [292, 295] width 208 height 15
type input "4"
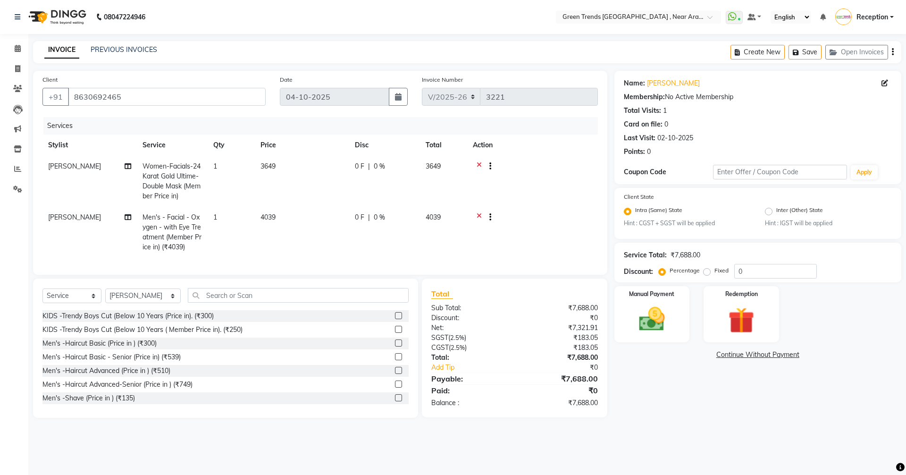
click at [479, 216] on icon at bounding box center [479, 218] width 5 height 12
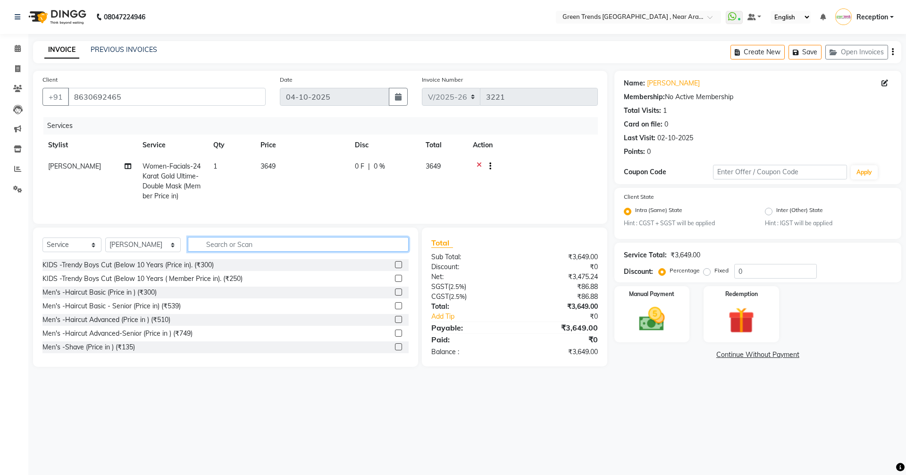
click at [285, 252] on input "text" at bounding box center [298, 244] width 221 height 15
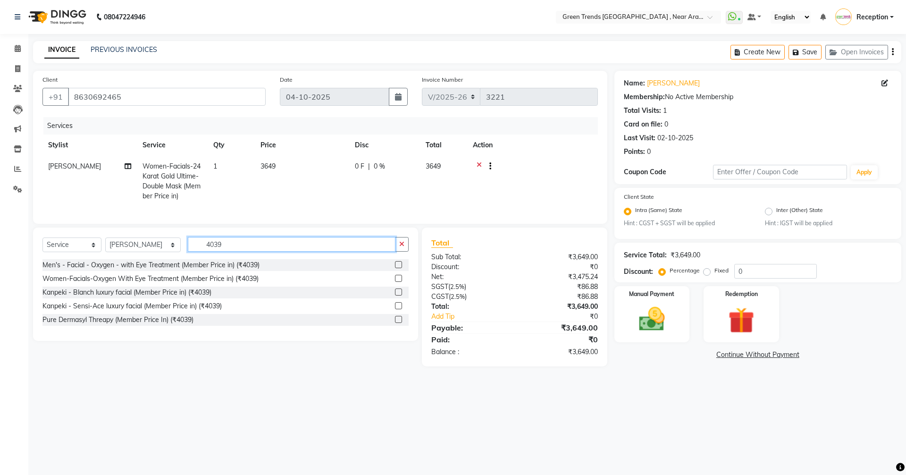
type input "4039"
click at [399, 282] on label at bounding box center [398, 278] width 7 height 7
click at [399, 282] on input "checkbox" at bounding box center [398, 279] width 6 height 6
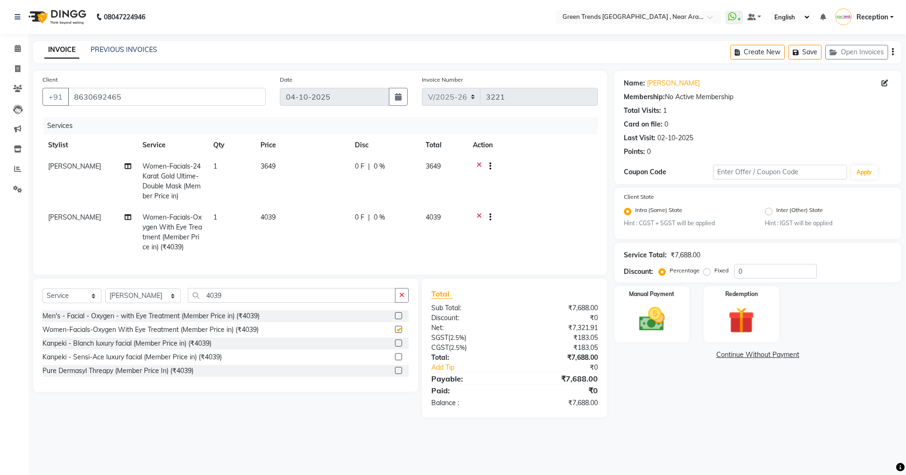
checkbox input "false"
click at [222, 303] on input "4039" at bounding box center [292, 295] width 208 height 15
type input "4"
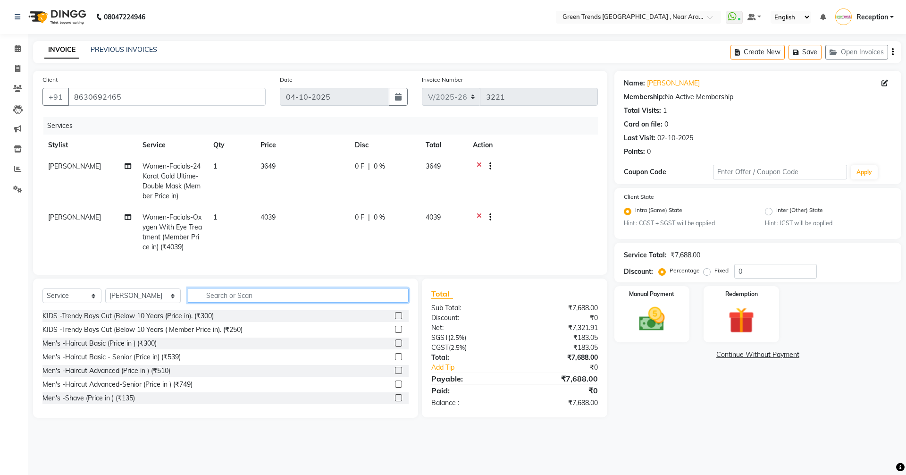
click at [247, 303] on input "text" at bounding box center [298, 295] width 221 height 15
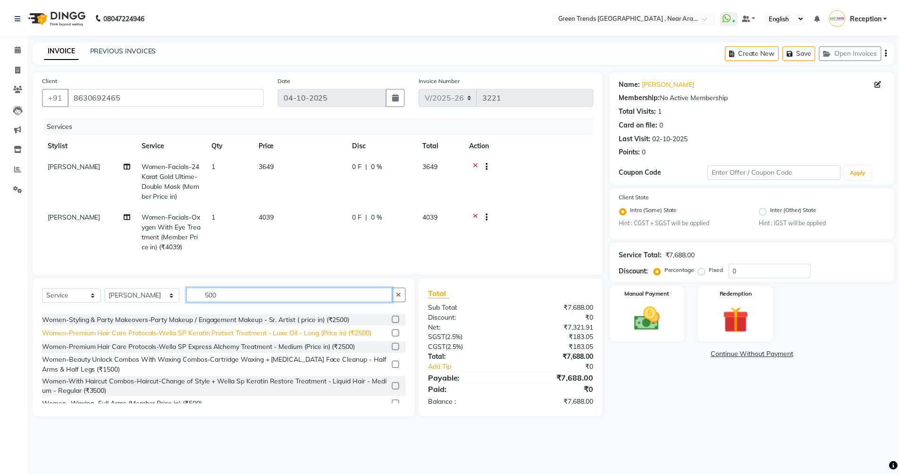
scroll to position [94, 0]
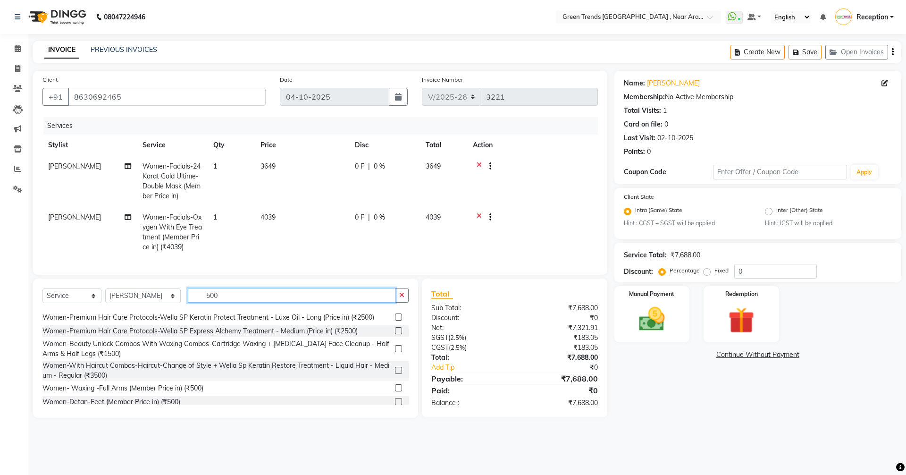
type input "500"
click at [395, 391] on label at bounding box center [398, 387] width 7 height 7
click at [395, 391] on input "checkbox" at bounding box center [398, 388] width 6 height 6
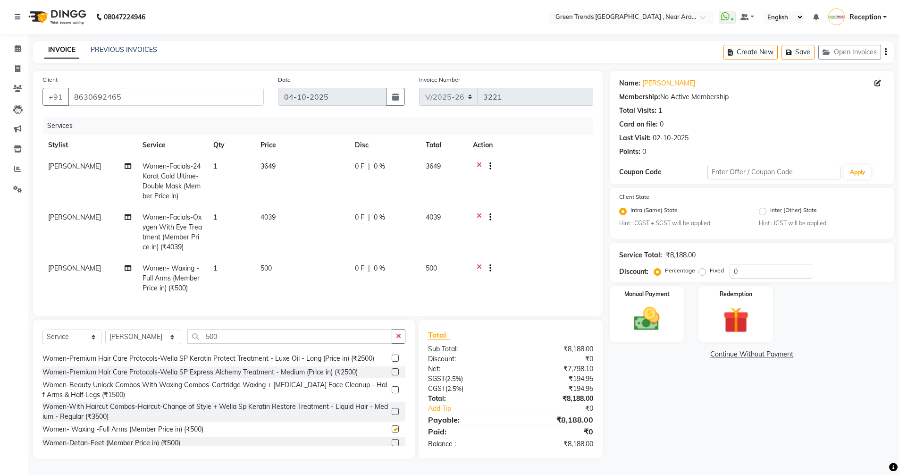
checkbox input "false"
click at [288, 343] on input "500" at bounding box center [289, 336] width 205 height 15
type input "5"
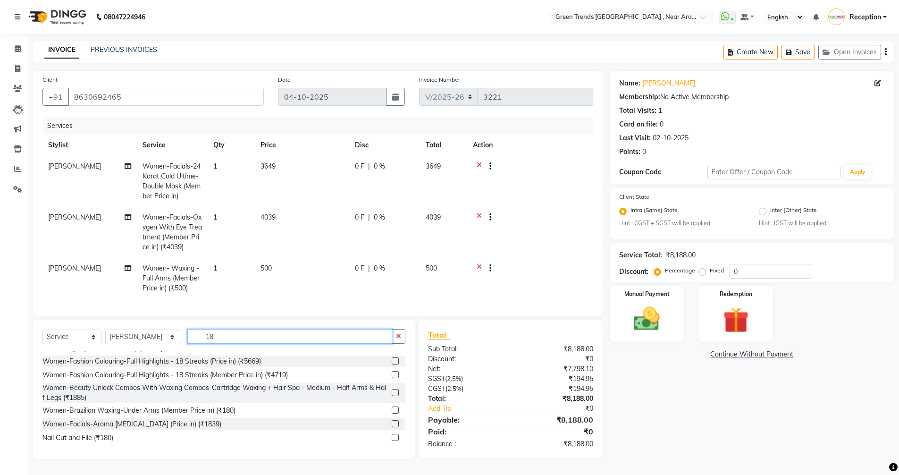
scroll to position [0, 0]
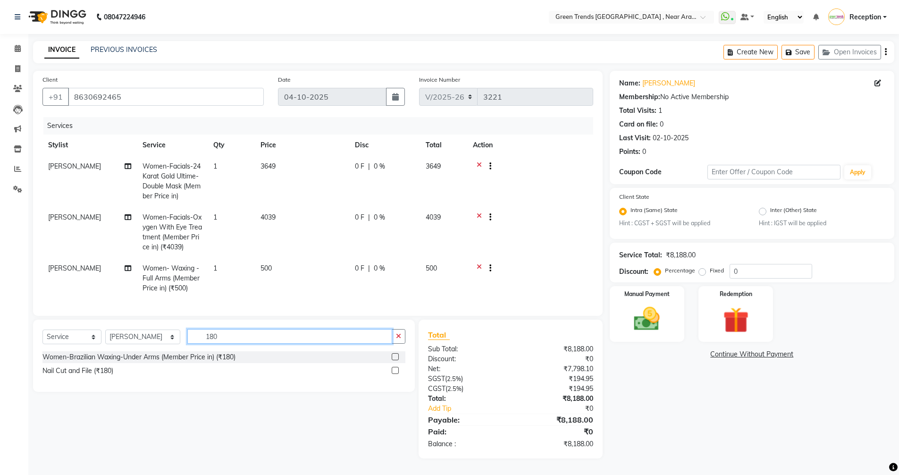
type input "180"
click at [393, 360] on label at bounding box center [395, 356] width 7 height 7
click at [393, 360] on input "checkbox" at bounding box center [395, 357] width 6 height 6
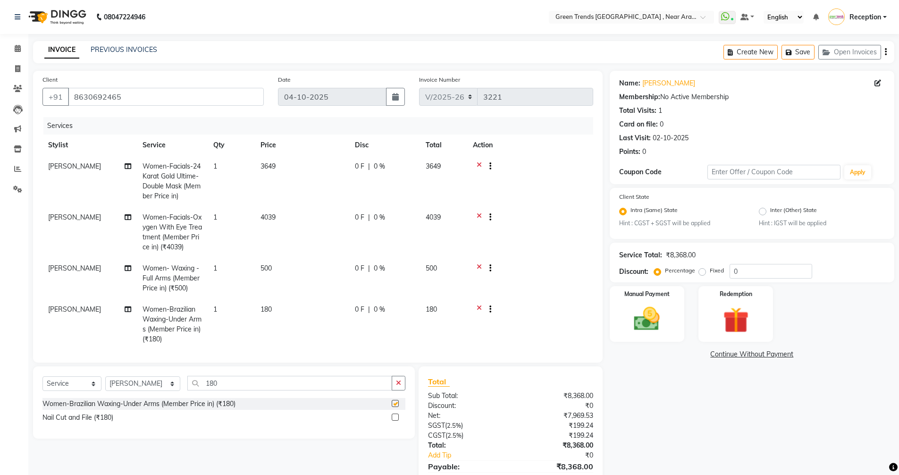
checkbox input "false"
click at [220, 386] on input "180" at bounding box center [289, 383] width 205 height 15
type input "1"
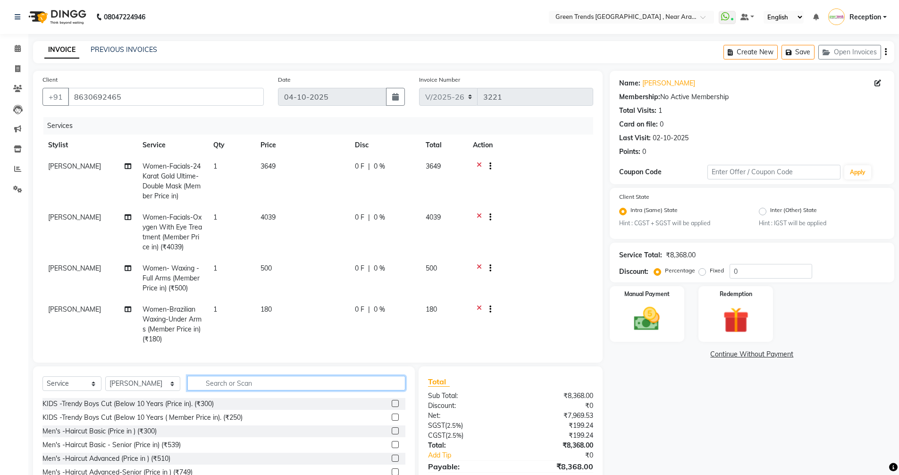
click at [242, 385] on input "text" at bounding box center [296, 383] width 218 height 15
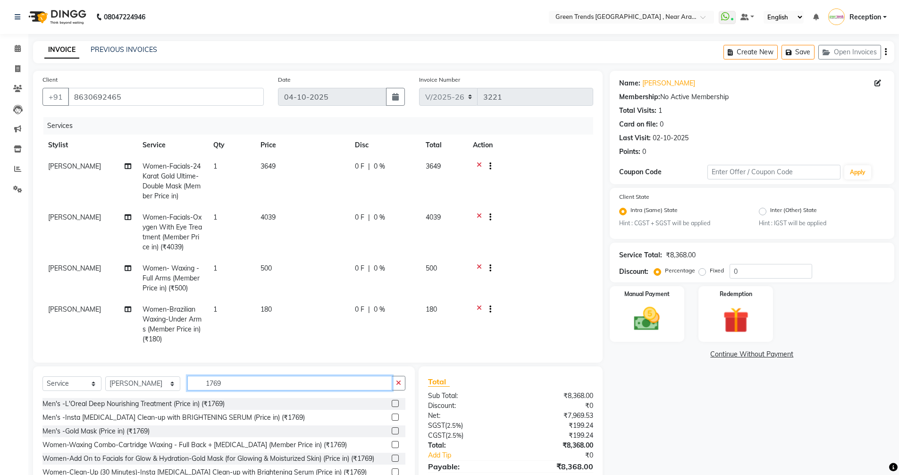
type input "1769"
click at [392, 443] on label at bounding box center [395, 444] width 7 height 7
click at [392, 443] on input "checkbox" at bounding box center [395, 445] width 6 height 6
checkbox input "false"
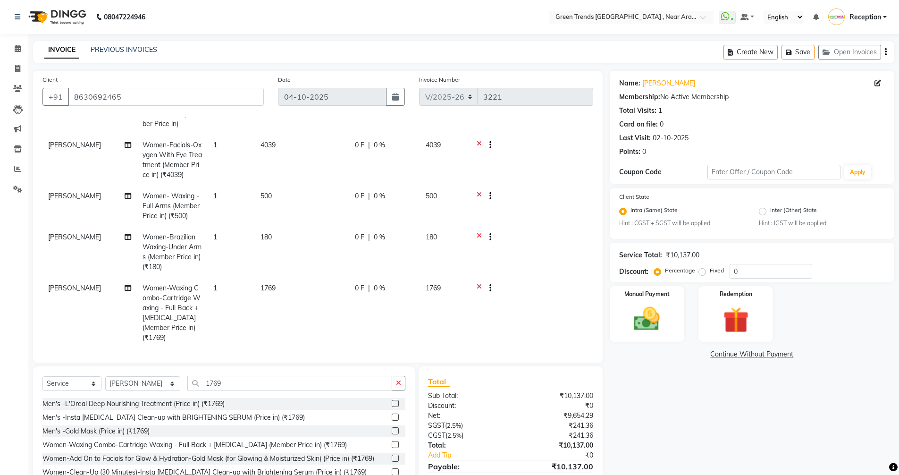
scroll to position [45, 0]
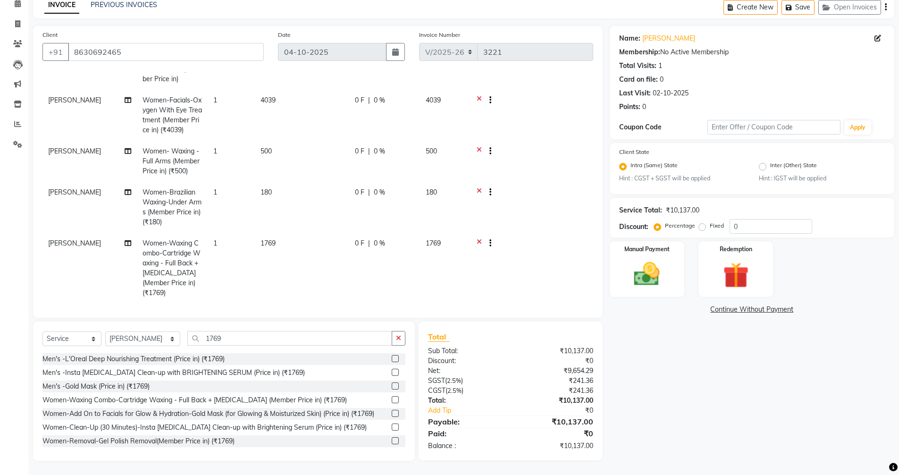
click at [365, 240] on div "0 F | 0 %" at bounding box center [384, 243] width 59 height 10
select select "89092"
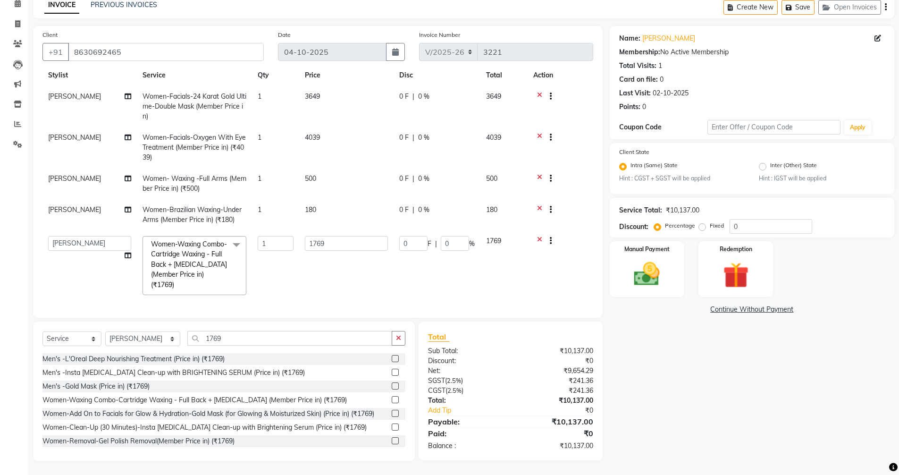
scroll to position [22, 0]
click at [416, 245] on input "0" at bounding box center [413, 246] width 28 height 15
click at [419, 245] on input "number" at bounding box center [413, 246] width 28 height 15
type input "884"
click at [435, 265] on tbody "Sameera Women-Facials-24 Karat Gold Ultime-Double Mask (Member Price in) 1 3649…" at bounding box center [317, 196] width 551 height 215
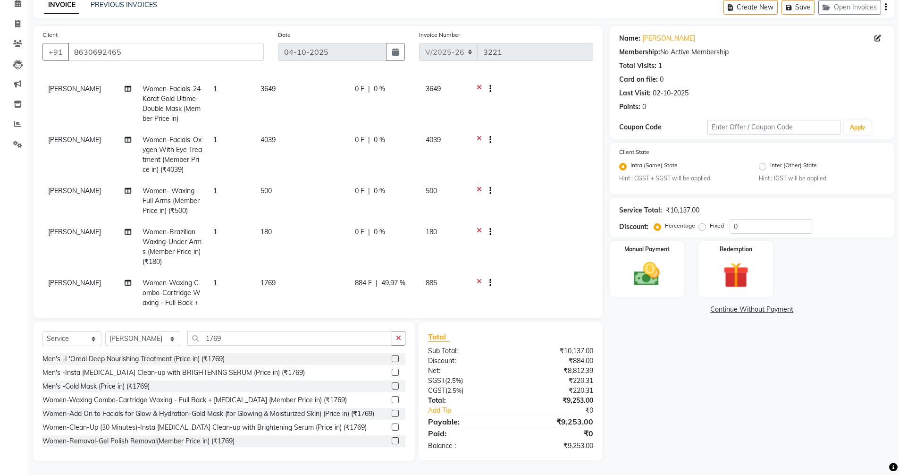
scroll to position [72, 0]
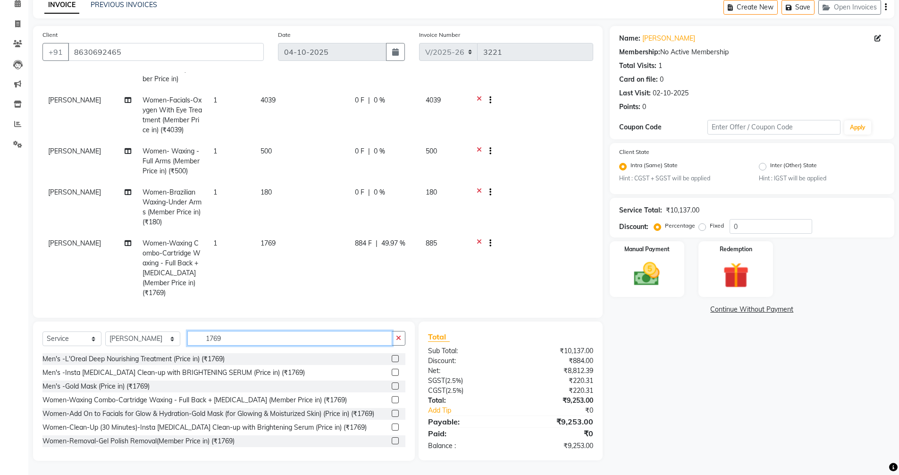
click at [263, 336] on input "1769" at bounding box center [289, 338] width 205 height 15
type input "1"
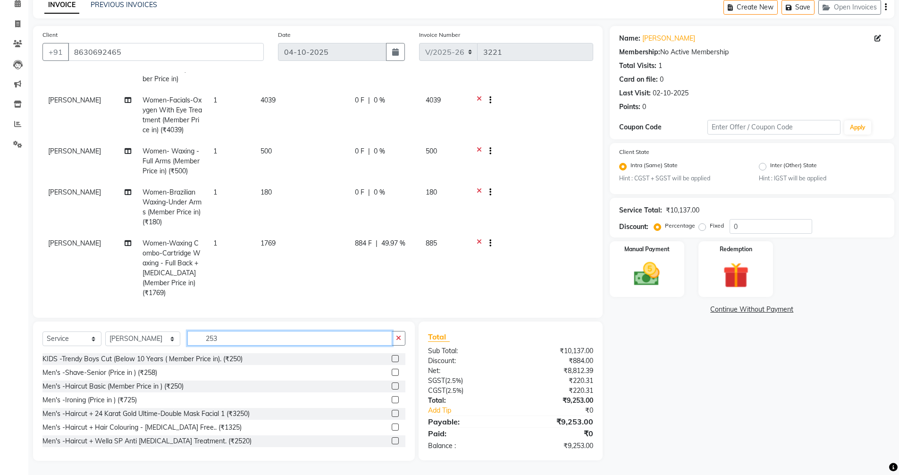
scroll to position [44, 0]
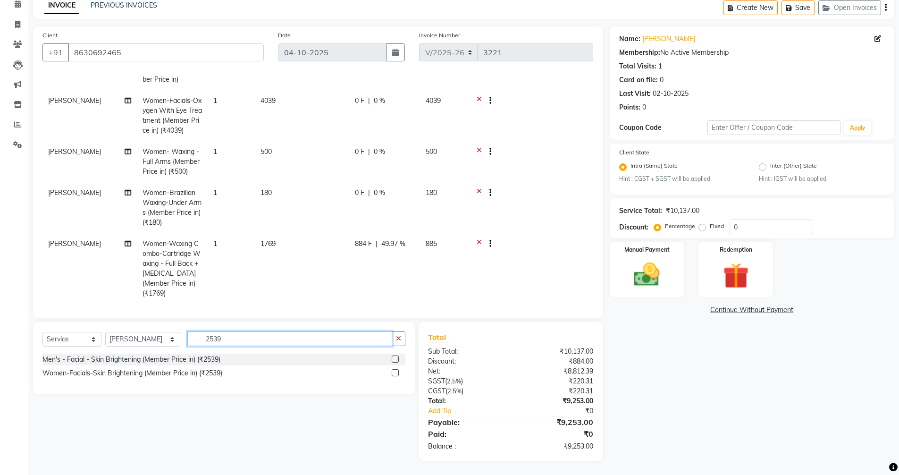
type input "2539"
click at [396, 359] on label at bounding box center [395, 358] width 7 height 7
click at [396, 359] on input "checkbox" at bounding box center [395, 359] width 6 height 6
checkbox input "false"
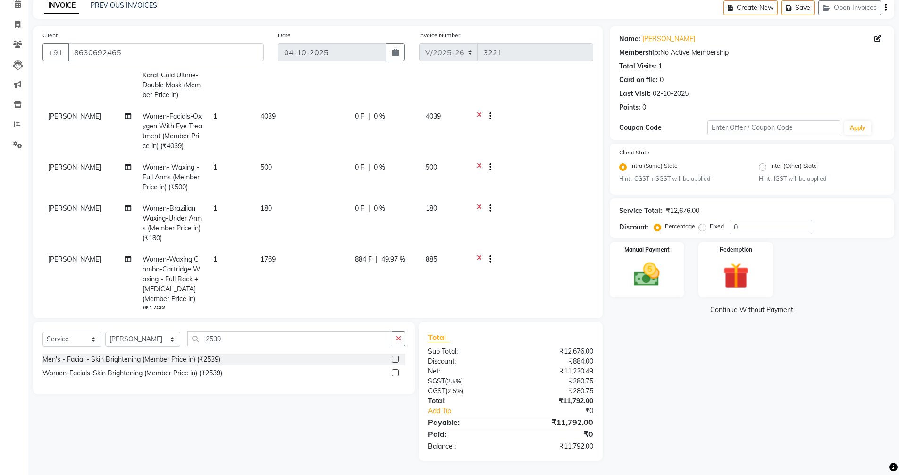
scroll to position [0, 0]
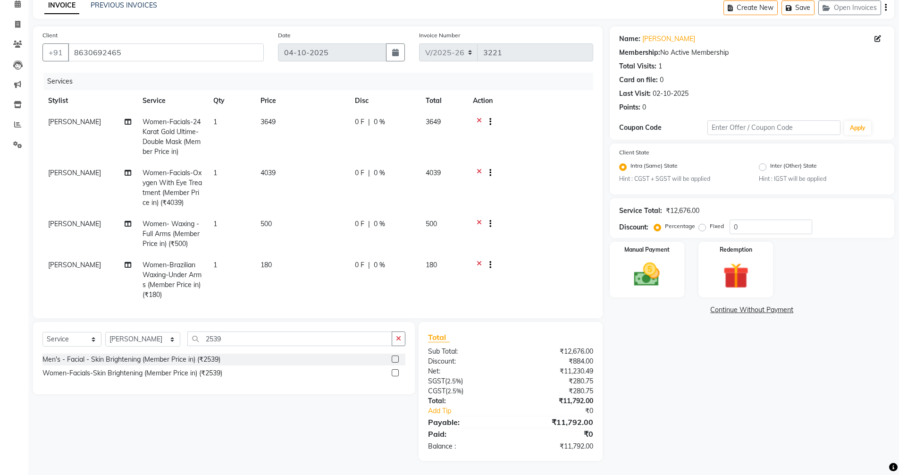
click at [480, 119] on icon at bounding box center [479, 123] width 5 height 12
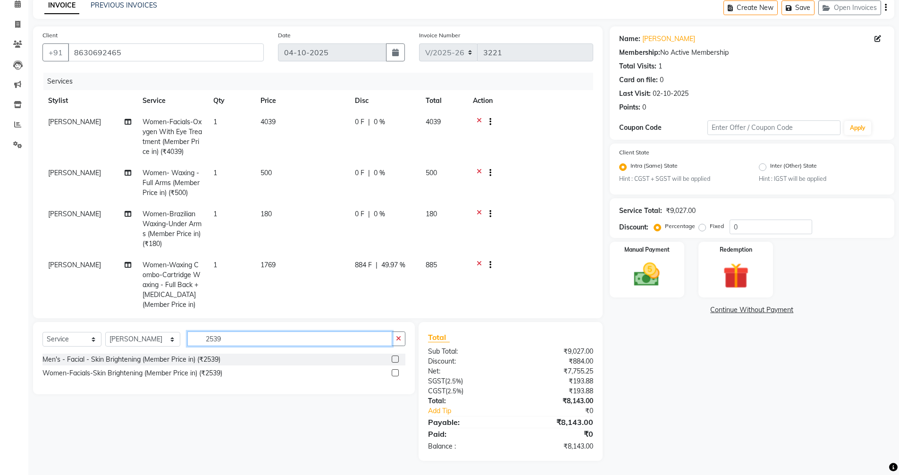
click at [316, 336] on input "2539" at bounding box center [289, 338] width 205 height 15
type input "2"
type input "2899"
click at [395, 371] on label at bounding box center [395, 372] width 7 height 7
click at [395, 371] on input "checkbox" at bounding box center [395, 373] width 6 height 6
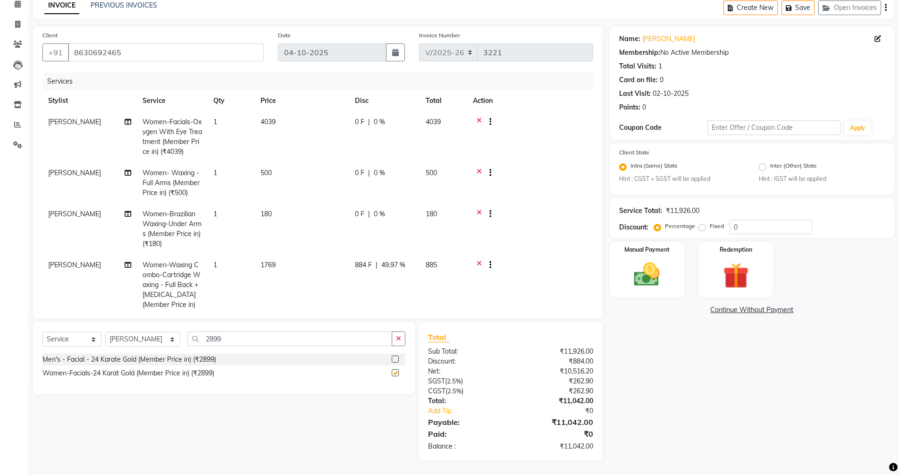
checkbox input "false"
click at [87, 120] on td "[PERSON_NAME]" at bounding box center [89, 136] width 94 height 51
select select "89092"
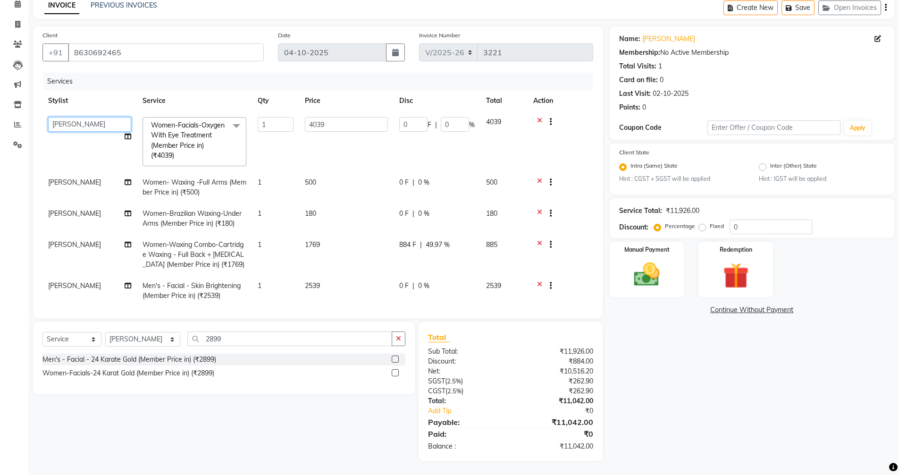
click at [88, 123] on select "Anushka Jawed Mohd. Fuzail Mohd Shuaib Mudit Nihal Reception Saif Sameera Saura…" at bounding box center [89, 124] width 83 height 15
select select "57705"
click at [82, 181] on td "[PERSON_NAME]" at bounding box center [89, 187] width 94 height 31
select select "89092"
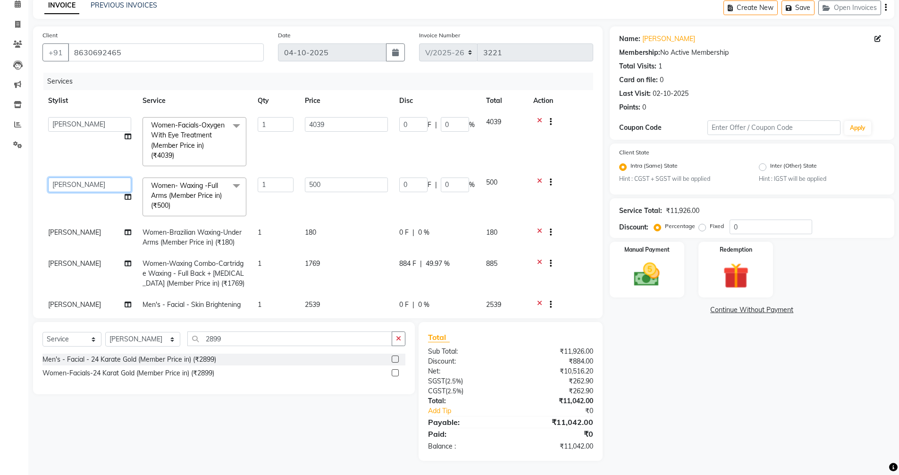
click at [82, 181] on select "Anushka Jawed Mohd. Fuzail Mohd Shuaib Mudit Nihal Reception Saif Sameera Saura…" at bounding box center [89, 185] width 83 height 15
select select "57705"
click at [81, 234] on td "[PERSON_NAME]" at bounding box center [89, 237] width 94 height 31
select select "89092"
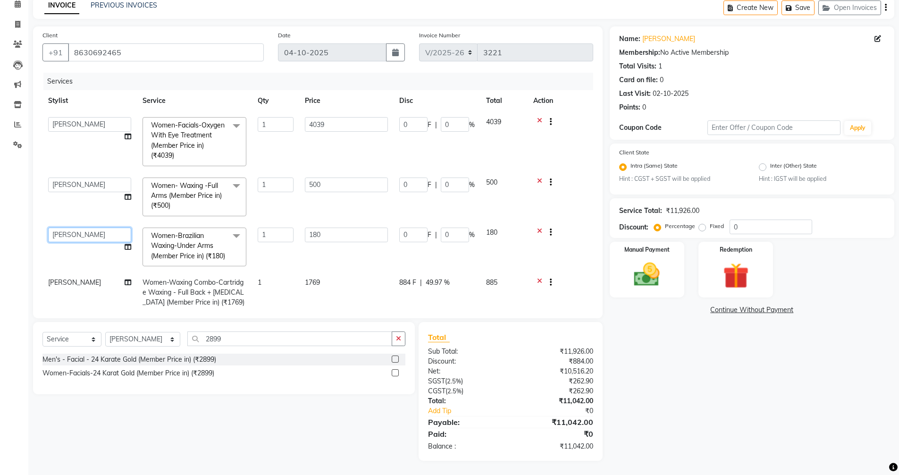
click at [83, 231] on select "Anushka Jawed Mohd. Fuzail Mohd Shuaib Mudit Nihal Reception Saif Sameera Saura…" at bounding box center [89, 235] width 83 height 15
select select "57705"
click at [76, 290] on td "[PERSON_NAME]" at bounding box center [89, 292] width 94 height 41
select select "89092"
click at [76, 290] on select "Anushka Jawed Mohd. Fuzail Mohd Shuaib Mudit Nihal Reception Saif Sameera Saura…" at bounding box center [89, 285] width 83 height 15
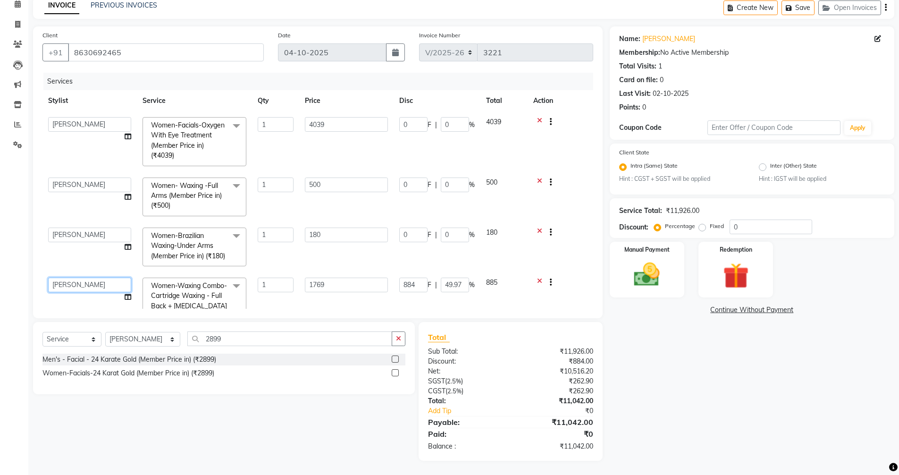
scroll to position [0, 0]
select select "57705"
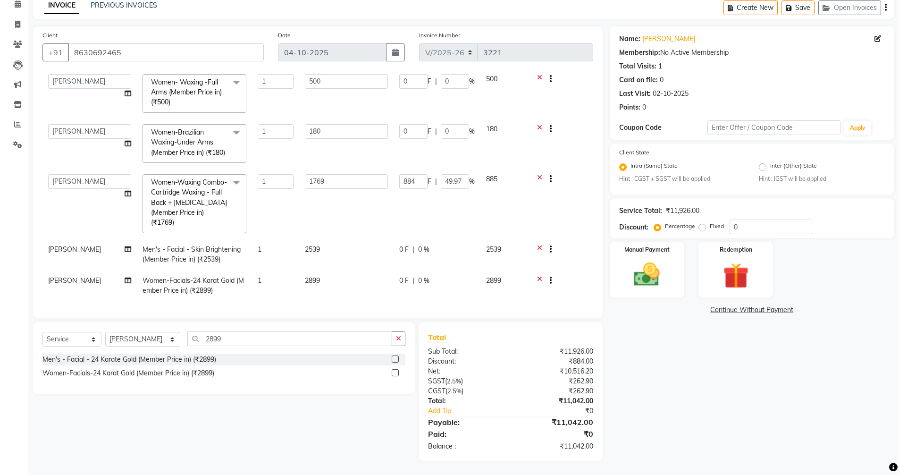
scroll to position [110, 0]
click at [80, 240] on td "[PERSON_NAME]" at bounding box center [89, 254] width 94 height 31
select select "89092"
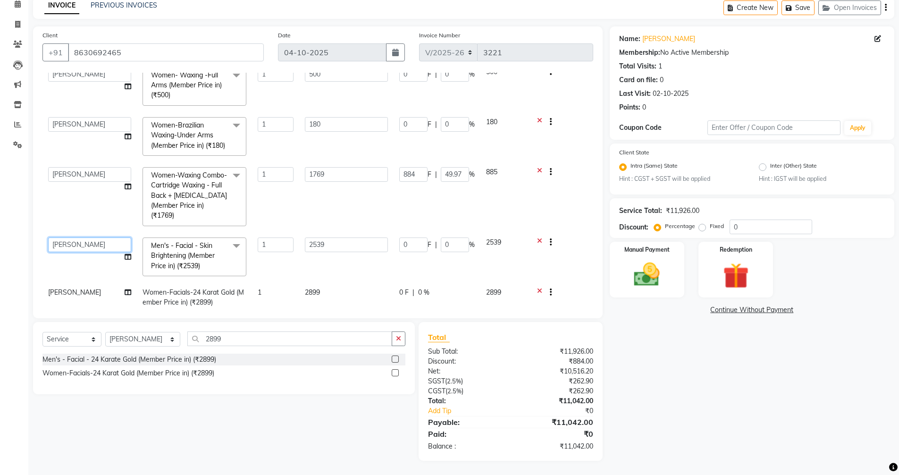
click at [83, 241] on select "Anushka Jawed Mohd. Fuzail Mohd Shuaib Mudit Nihal Reception Saif Sameera Saura…" at bounding box center [89, 244] width 83 height 15
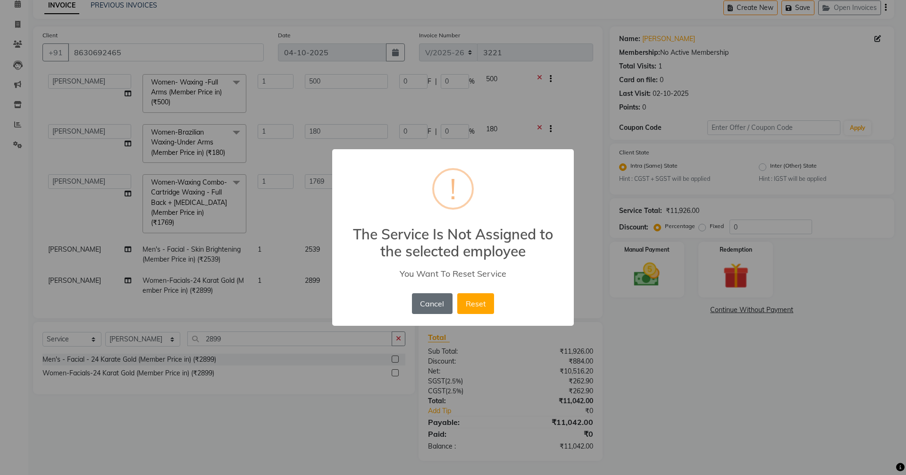
click at [431, 306] on button "Cancel" at bounding box center [432, 303] width 41 height 21
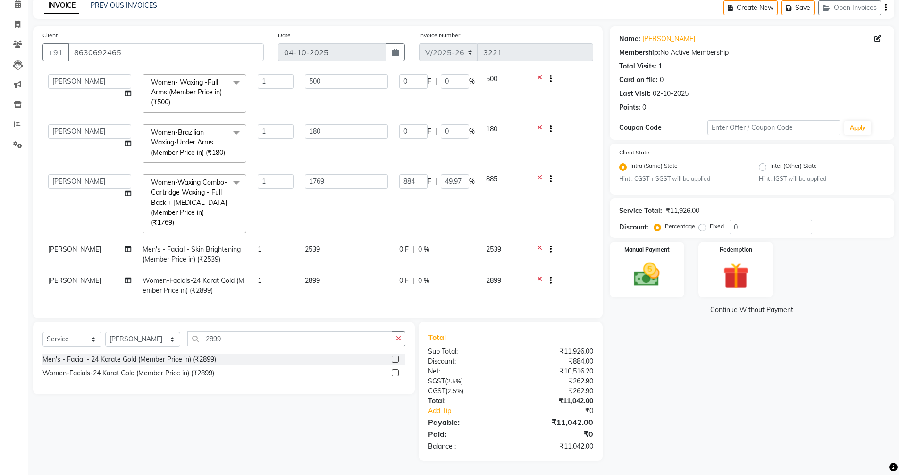
click at [81, 239] on td "[PERSON_NAME]" at bounding box center [89, 254] width 94 height 31
select select "89092"
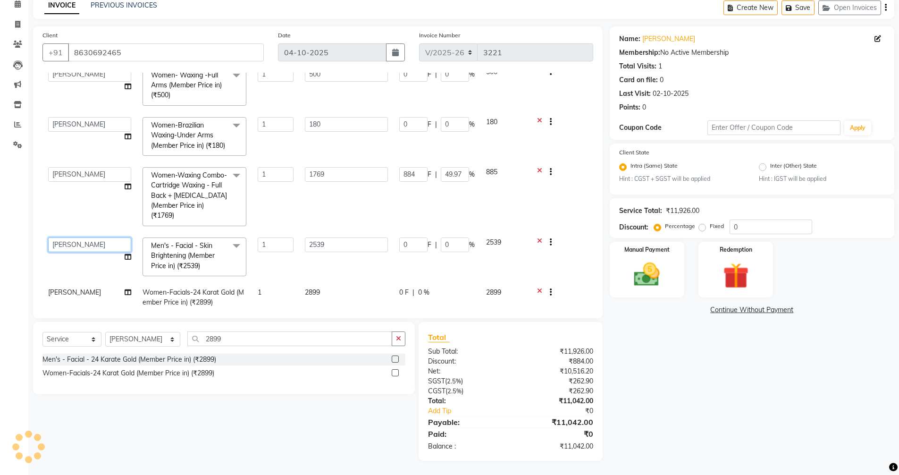
click at [87, 242] on select "Anushka Jawed Mohd. Fuzail Mohd Shuaib Mudit Nihal Reception Saif Sameera Saura…" at bounding box center [89, 244] width 83 height 15
select select "57698"
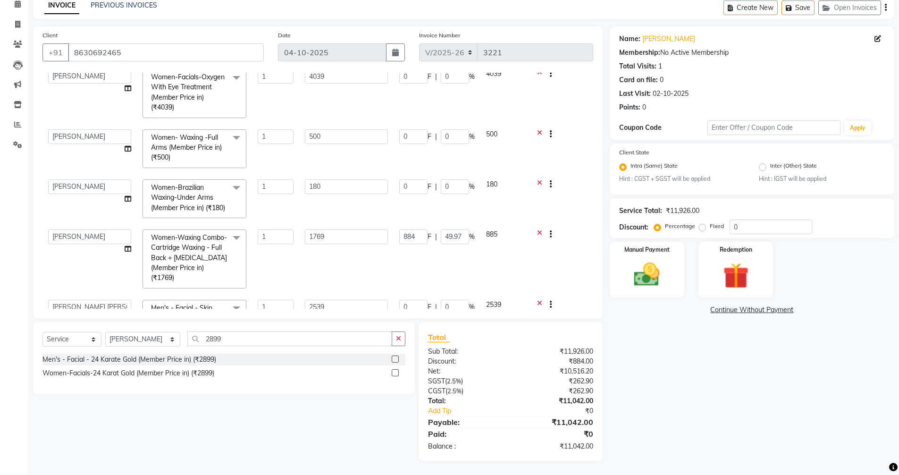
scroll to position [129, 0]
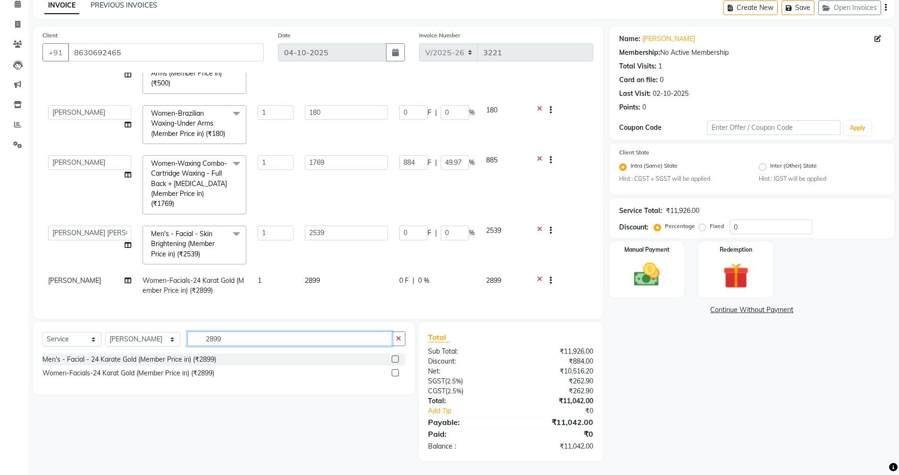
click at [278, 335] on input "2899" at bounding box center [289, 338] width 205 height 15
type input "2"
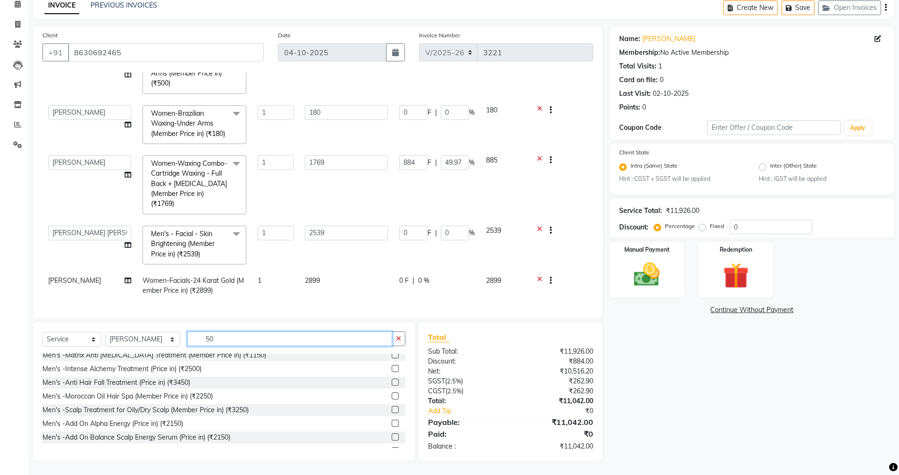
scroll to position [94, 0]
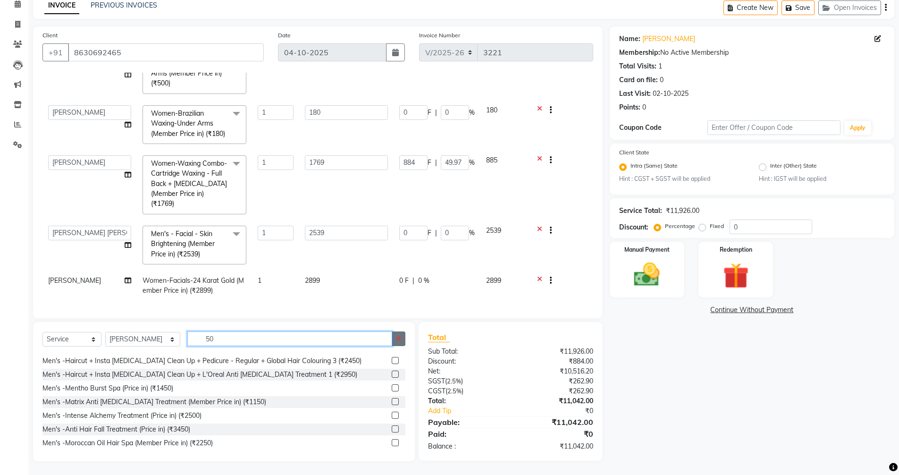
type input "50"
click at [397, 341] on icon "button" at bounding box center [398, 338] width 5 height 7
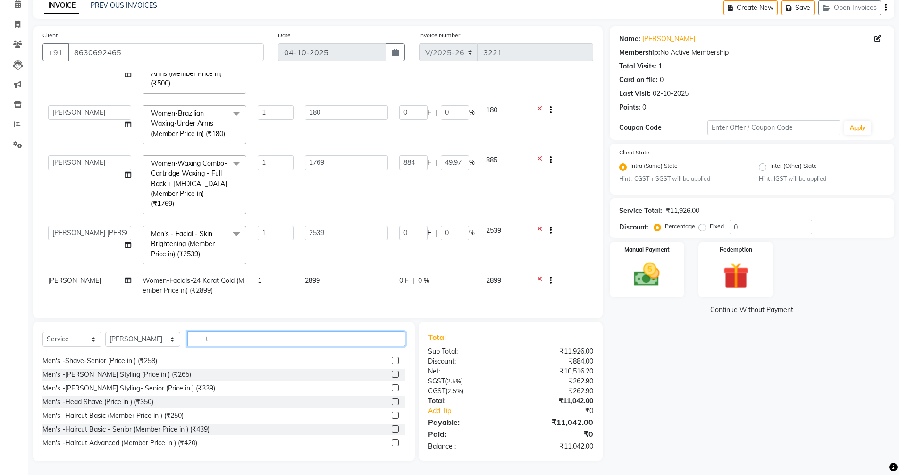
scroll to position [67, 0]
type input "threa"
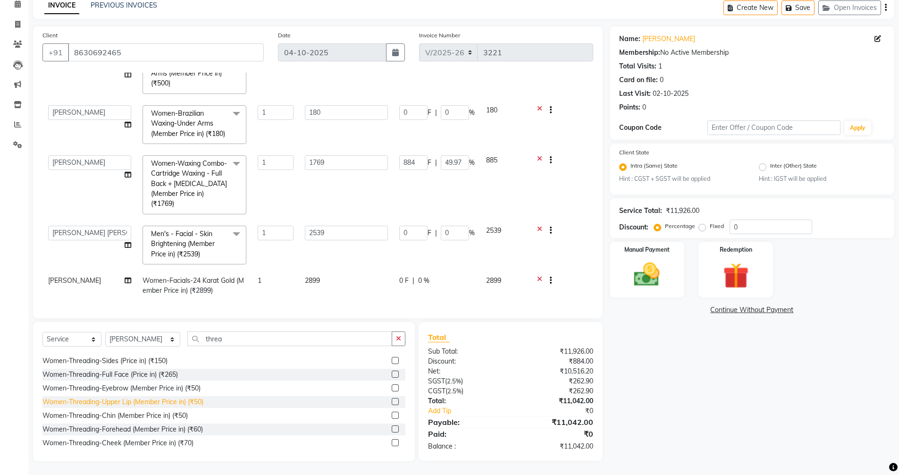
click at [142, 399] on div "Women-Threading-Upper Lip (Member Price in) (₹50)" at bounding box center [122, 402] width 161 height 10
checkbox input "false"
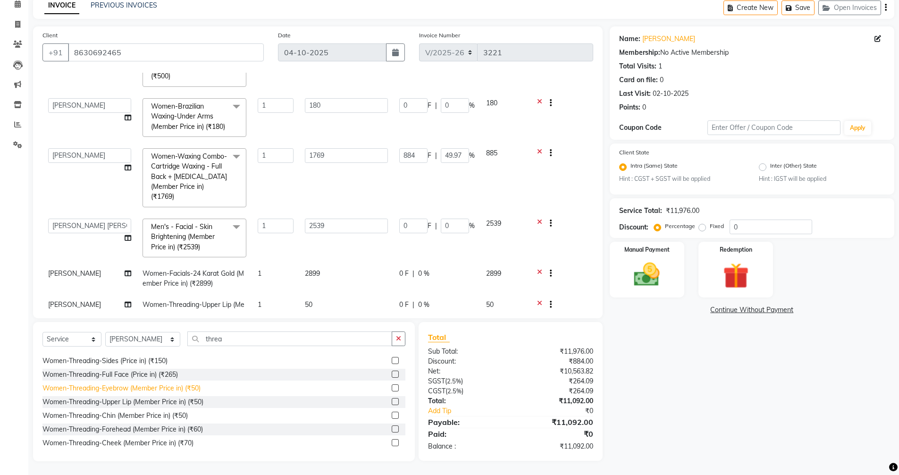
click at [144, 392] on div "Women-Threading-Eyebrow (Member Price in) (₹50)" at bounding box center [121, 388] width 158 height 10
checkbox input "false"
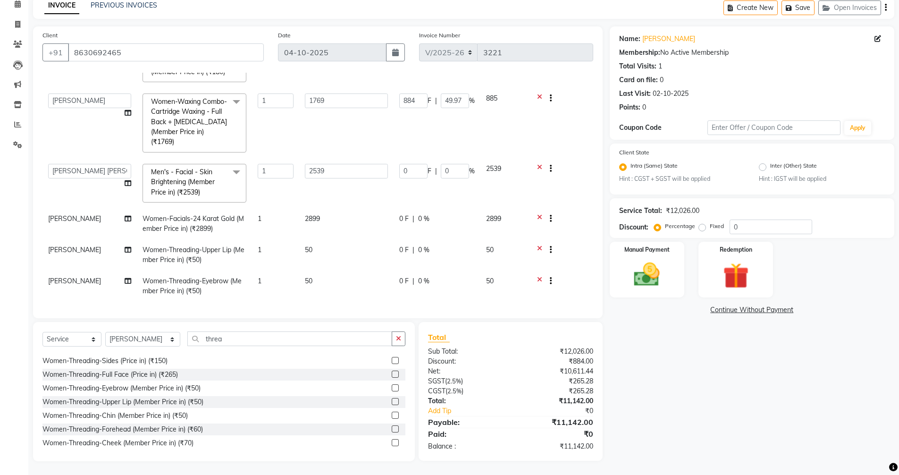
scroll to position [192, 0]
click at [800, 8] on button "Save" at bounding box center [798, 7] width 33 height 15
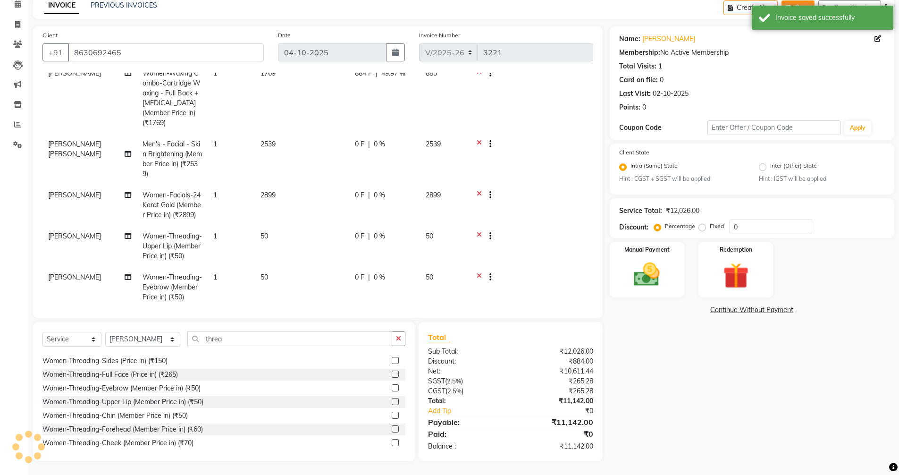
scroll to position [173, 0]
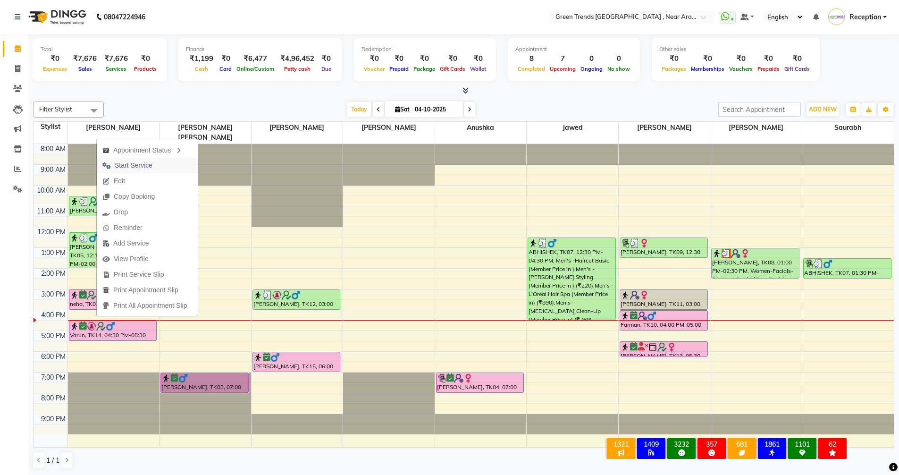
click at [125, 169] on span "Start Service" at bounding box center [134, 166] width 38 height 10
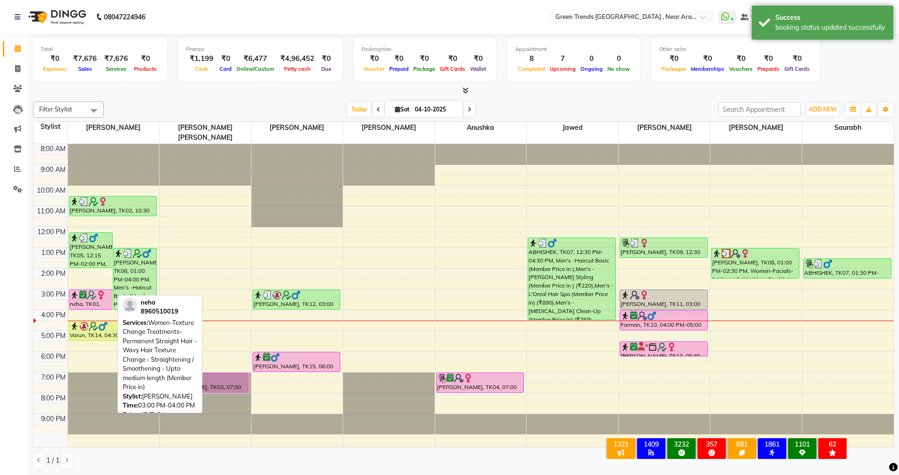
click at [104, 290] on div "neha, TK01, 03:00 PM-04:00 PM, Women-Texture Change Treatments-Permanent Straig…" at bounding box center [90, 299] width 43 height 19
select select "6"
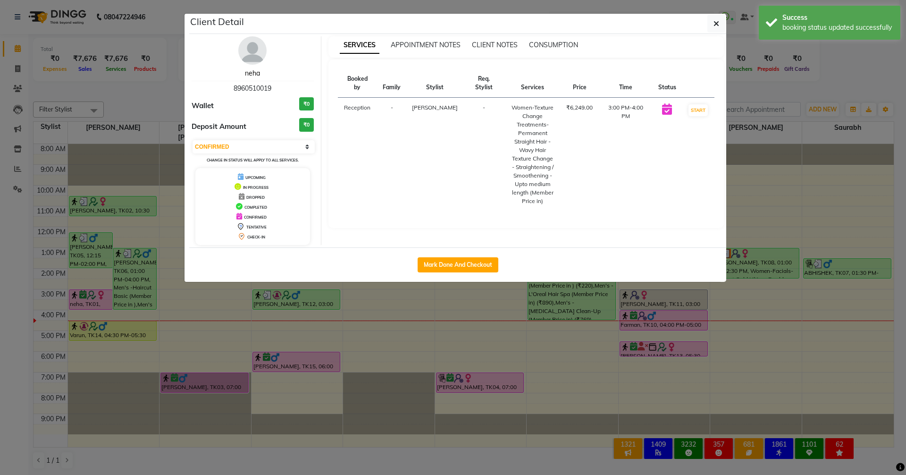
click at [248, 74] on link "neha" at bounding box center [252, 73] width 15 height 8
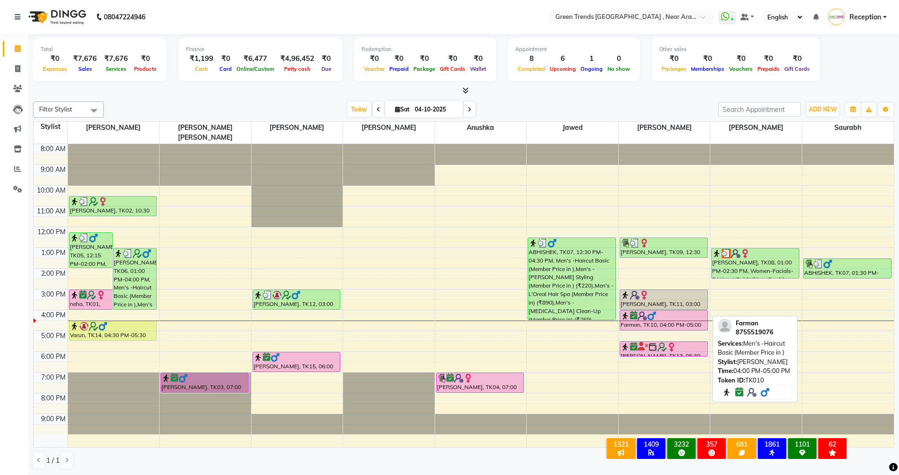
click at [628, 317] on div "Farman, TK10, 04:00 PM-05:00 PM, Men's -Haircut Basic (Member Price in )" at bounding box center [663, 320] width 87 height 19
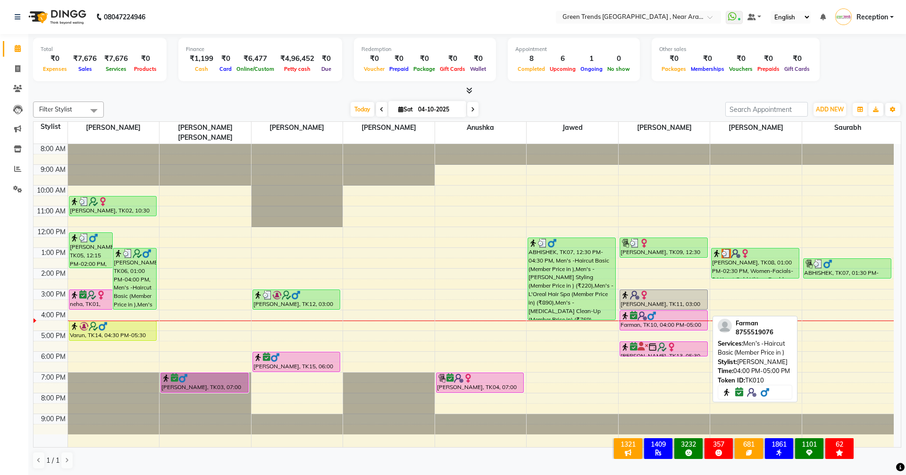
select select "6"
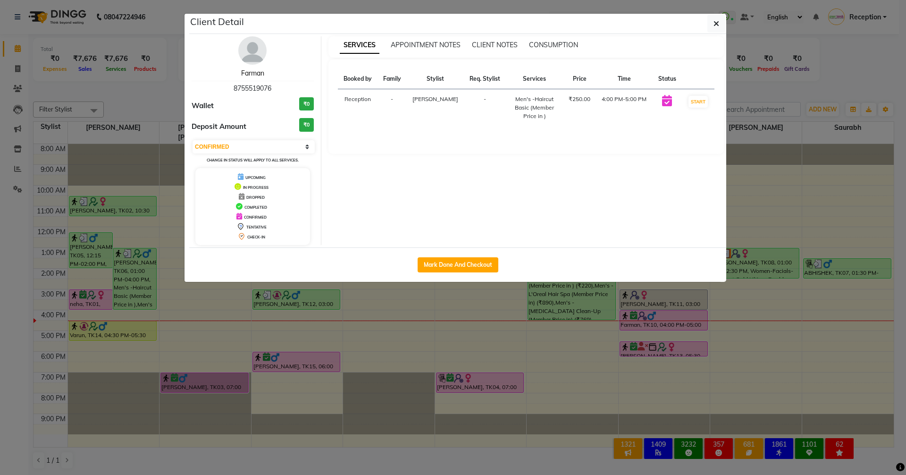
click at [259, 76] on link "Farman" at bounding box center [252, 73] width 23 height 8
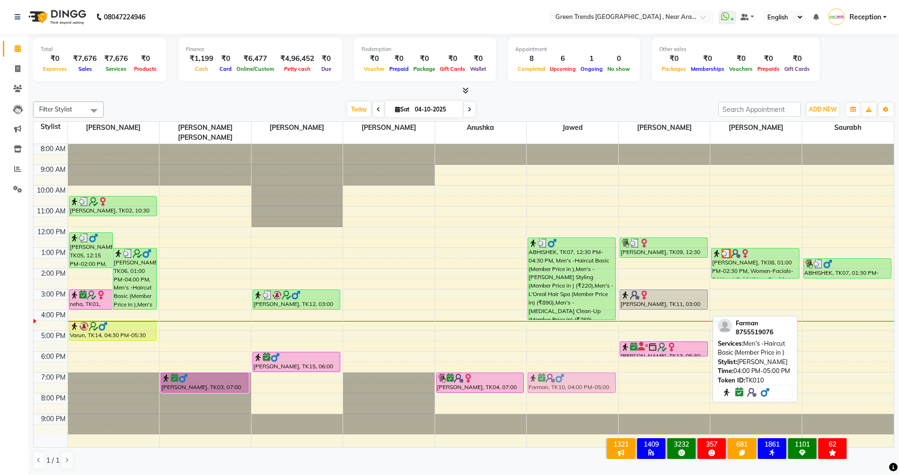
drag, startPoint x: 668, startPoint y: 305, endPoint x: 584, endPoint y: 368, distance: 104.6
click at [584, 368] on tr "M. Srivsatava, TK05, 12:15 PM-02:00 PM, Men's -Haircut Basic (Member Price in )…" at bounding box center [464, 295] width 861 height 303
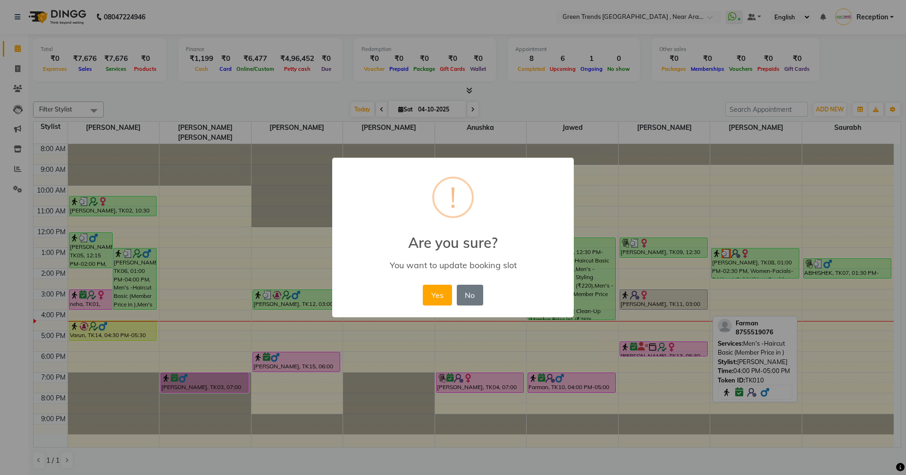
click at [584, 368] on div "× ! Are you sure? You want to update booking slot Yes No No" at bounding box center [453, 237] width 906 height 475
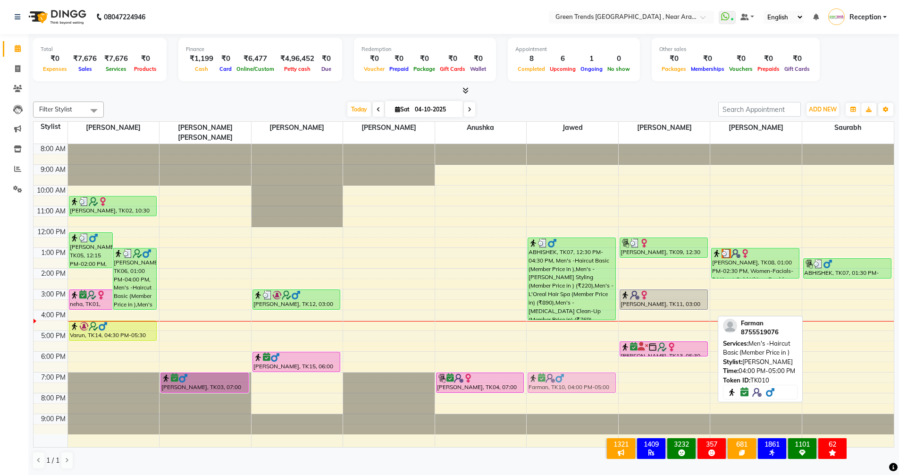
drag, startPoint x: 653, startPoint y: 307, endPoint x: 571, endPoint y: 368, distance: 102.6
click at [571, 368] on tr "M. Srivsatava, TK05, 12:15 PM-02:00 PM, Men's -Haircut Basic (Member Price in )…" at bounding box center [464, 295] width 861 height 303
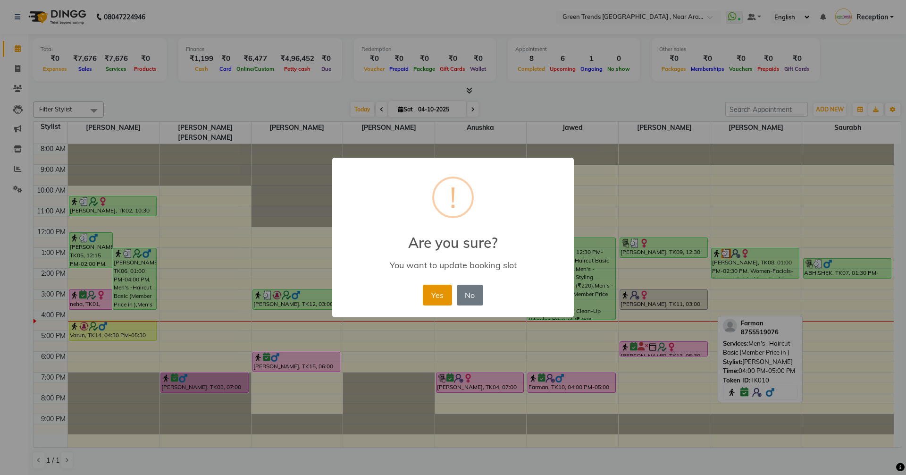
click at [426, 290] on button "Yes" at bounding box center [437, 295] width 29 height 21
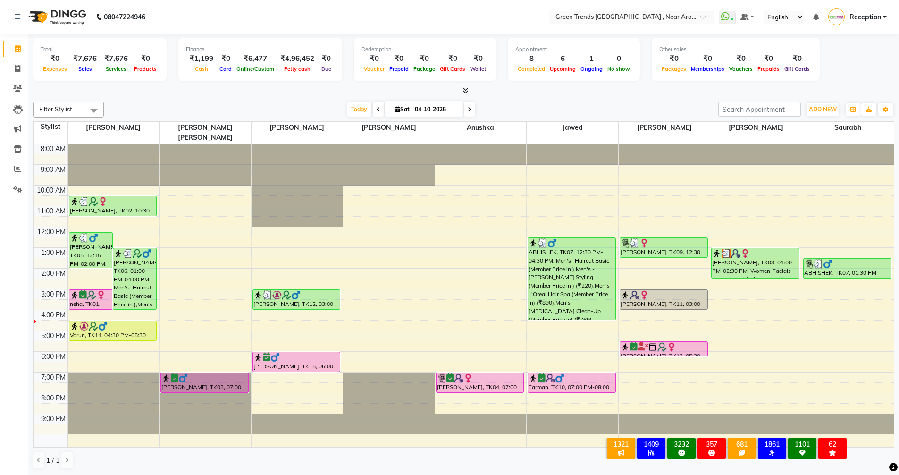
click at [468, 110] on icon at bounding box center [470, 110] width 4 height 6
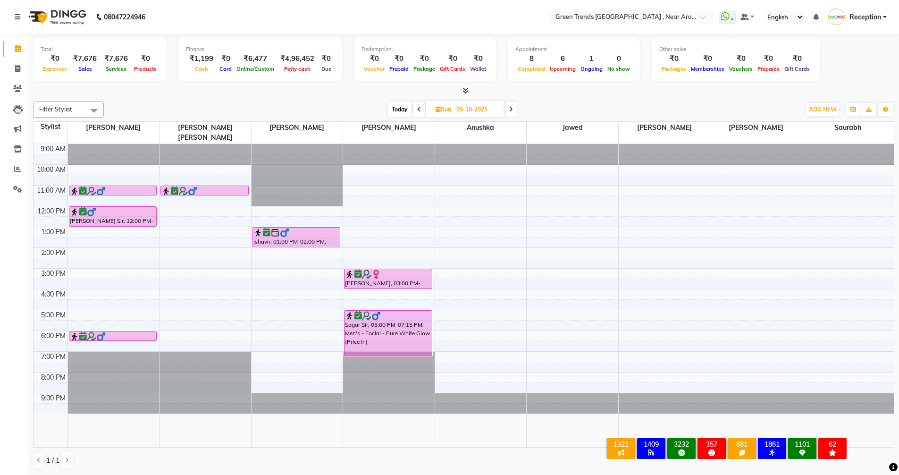
click at [419, 111] on icon at bounding box center [419, 110] width 4 height 6
type input "04-10-2025"
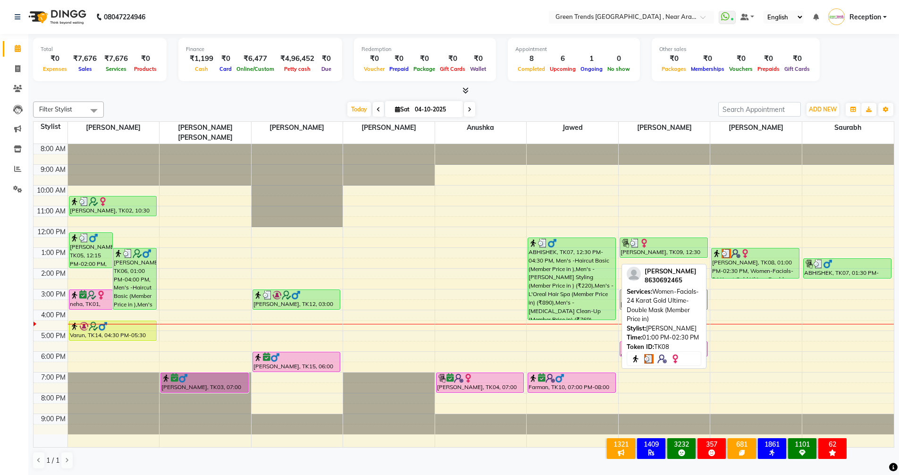
click at [732, 254] on div "[PERSON_NAME], TK08, 01:00 PM-02:30 PM, Women-Facials-24 Karat Gold Ultime-Doub…" at bounding box center [755, 263] width 87 height 30
click at [738, 254] on div "[PERSON_NAME], TK08, 01:00 PM-02:30 PM, Women-Facials-24 Karat Gold Ultime-Doub…" at bounding box center [755, 263] width 87 height 30
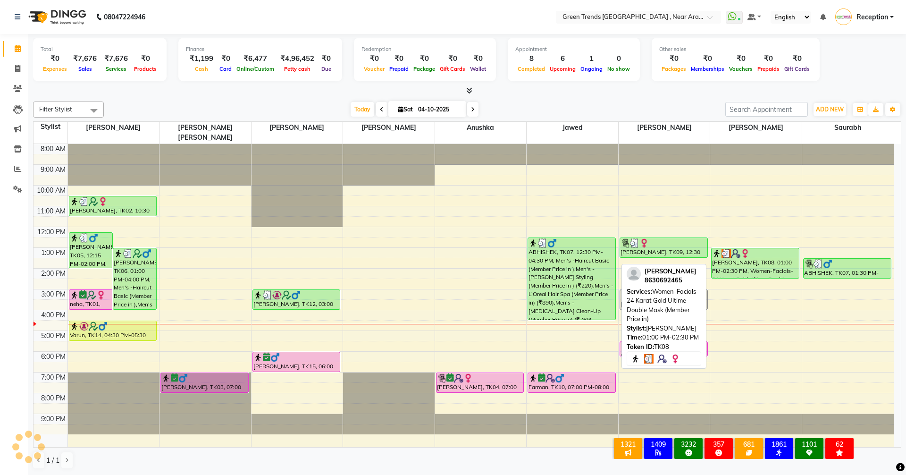
select select "3"
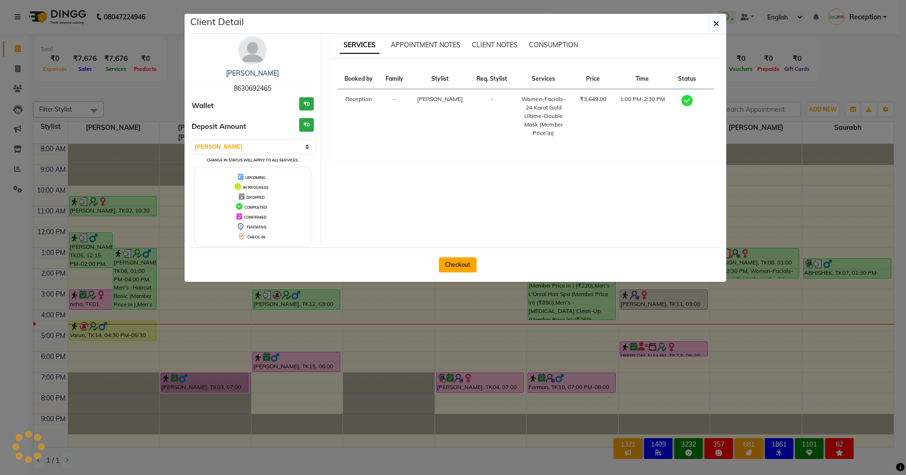
click at [462, 261] on button "Checkout" at bounding box center [458, 264] width 38 height 15
select select "service"
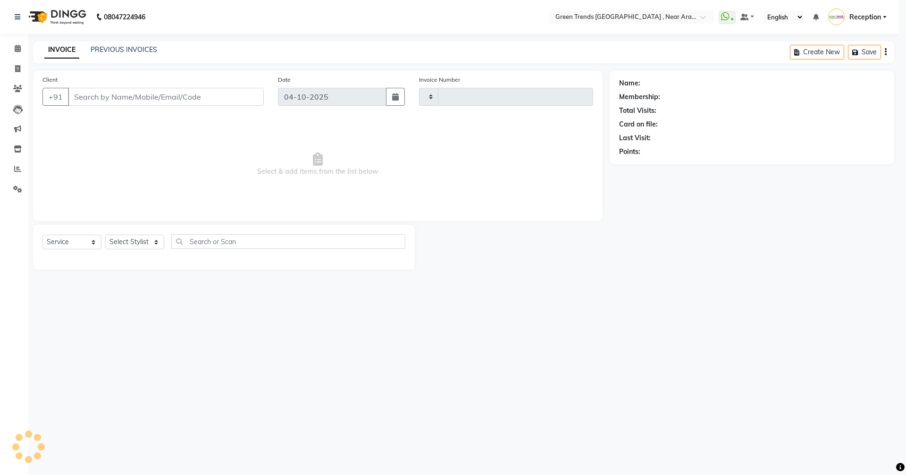
type input "3221"
select select "7005"
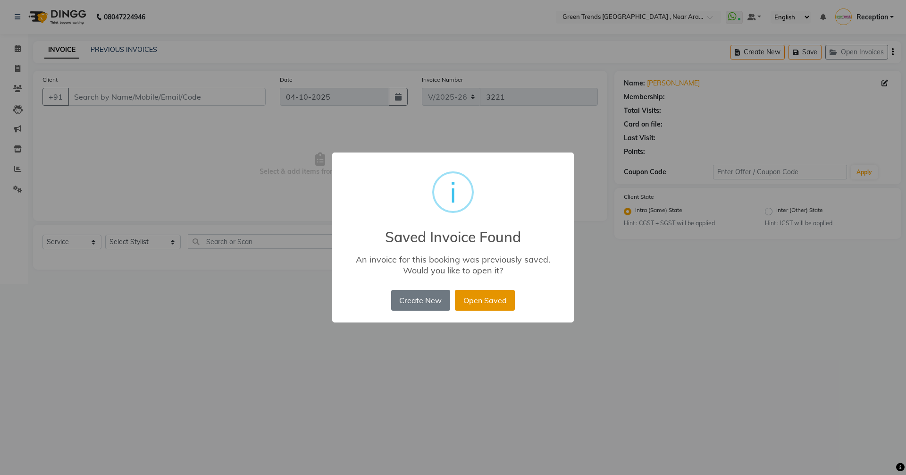
click at [479, 298] on button "Open Saved" at bounding box center [485, 300] width 60 height 21
type input "8630692465"
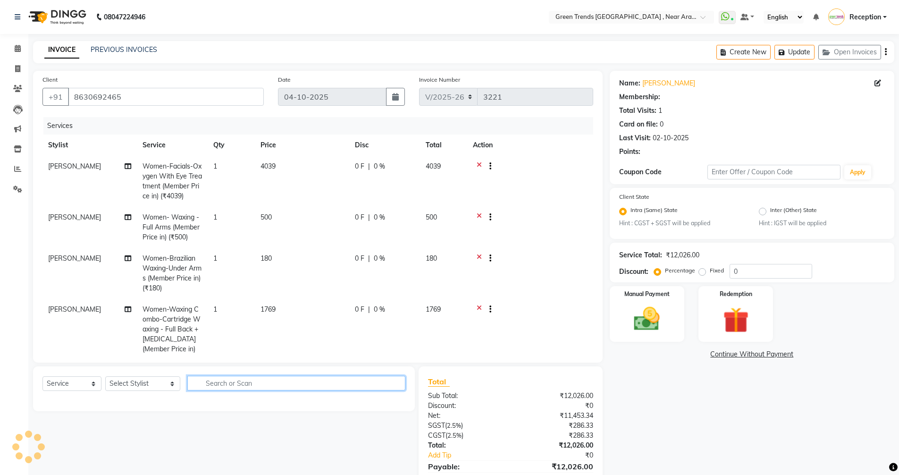
click at [331, 378] on input "text" at bounding box center [296, 383] width 218 height 15
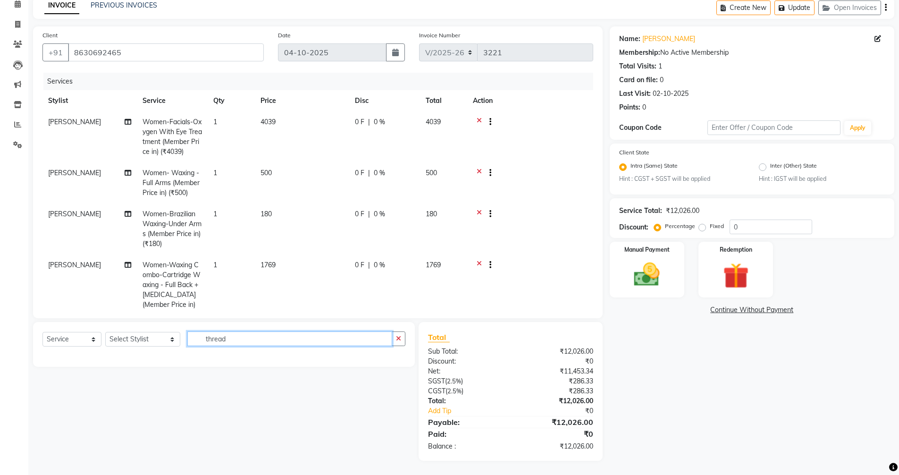
type input "thread"
click at [299, 330] on div "Select Service Product Membership Package Voucher Prepaid Gift Card Select Styl…" at bounding box center [224, 344] width 382 height 45
click at [255, 344] on input "thread" at bounding box center [289, 338] width 205 height 15
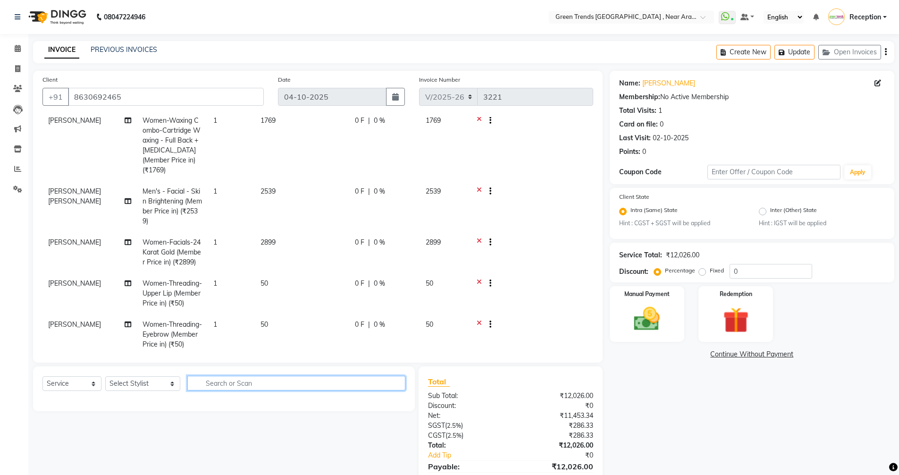
scroll to position [195, 0]
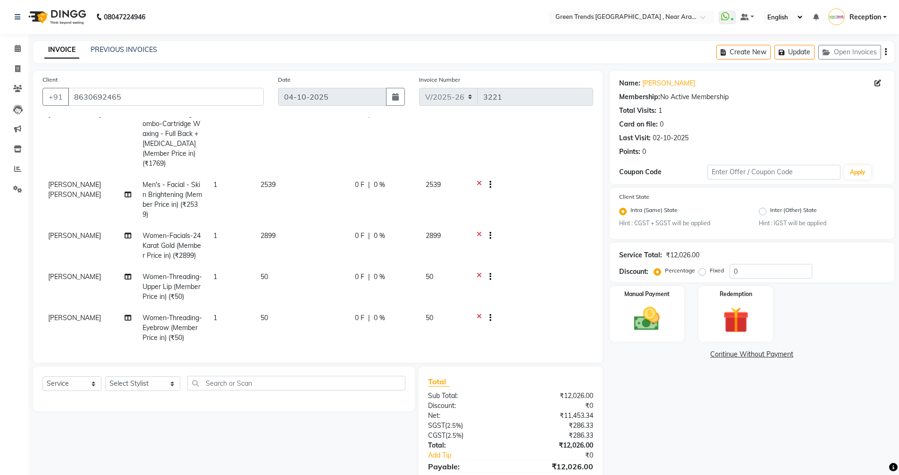
click at [482, 272] on div at bounding box center [486, 278] width 9 height 12
click at [481, 272] on icon at bounding box center [479, 278] width 5 height 12
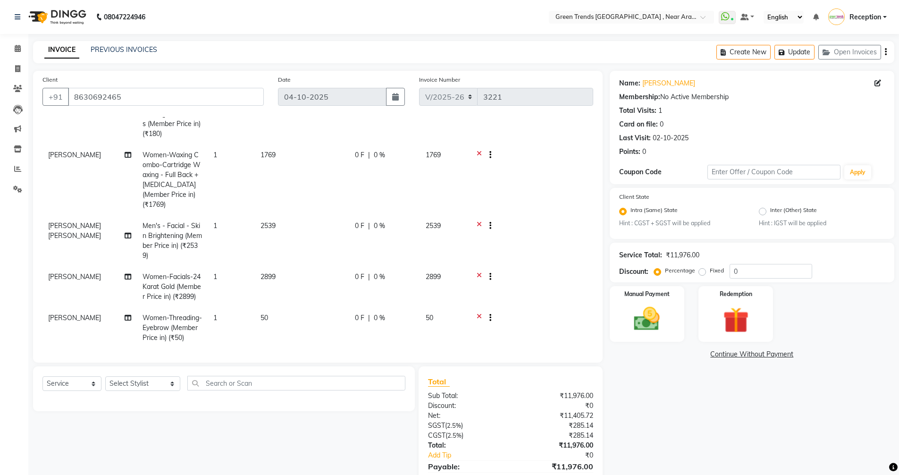
click at [479, 313] on icon at bounding box center [479, 319] width 5 height 12
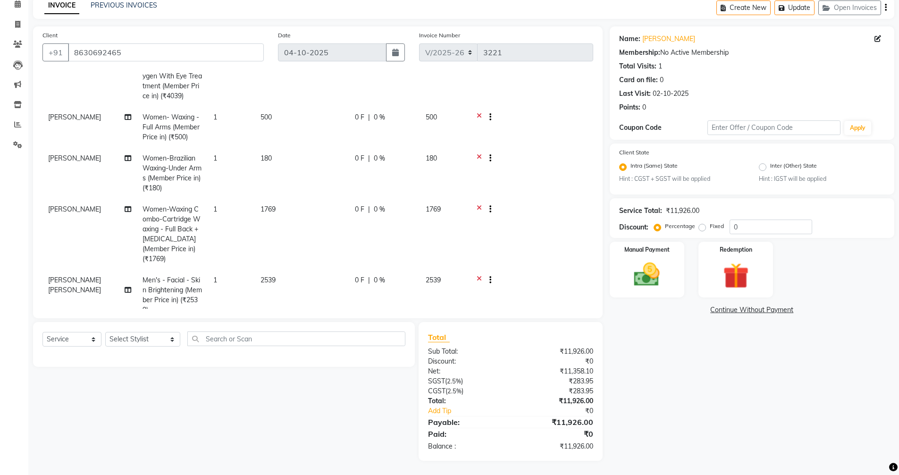
scroll to position [113, 0]
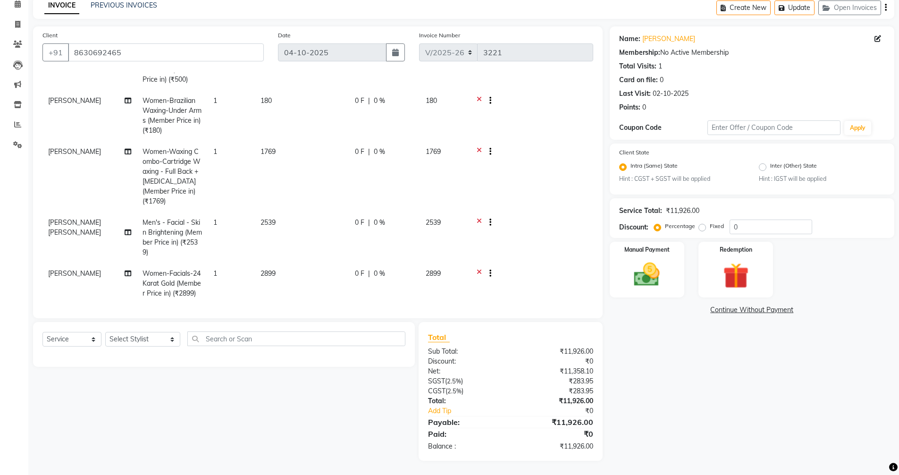
click at [301, 331] on div "Select Service Product Membership Package Voucher Prepaid Gift Card Select Styl…" at bounding box center [224, 344] width 382 height 45
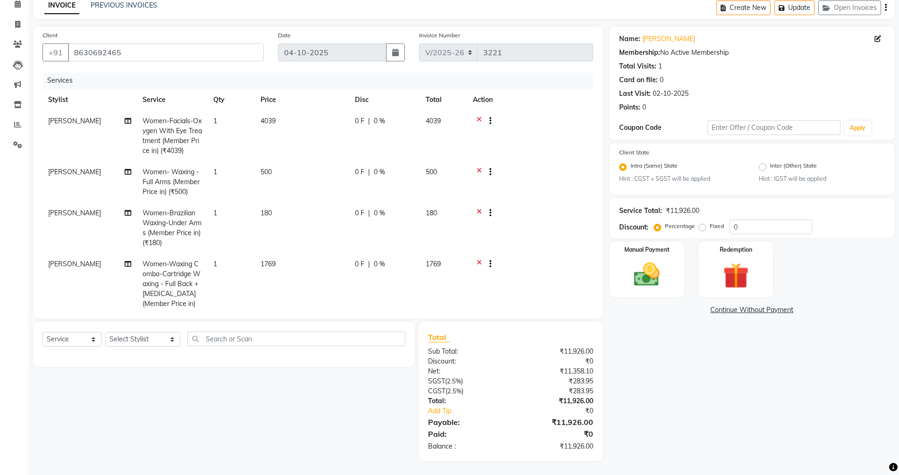
scroll to position [0, 0]
click at [366, 263] on div "0 F | 0 %" at bounding box center [384, 265] width 59 height 10
select select "57705"
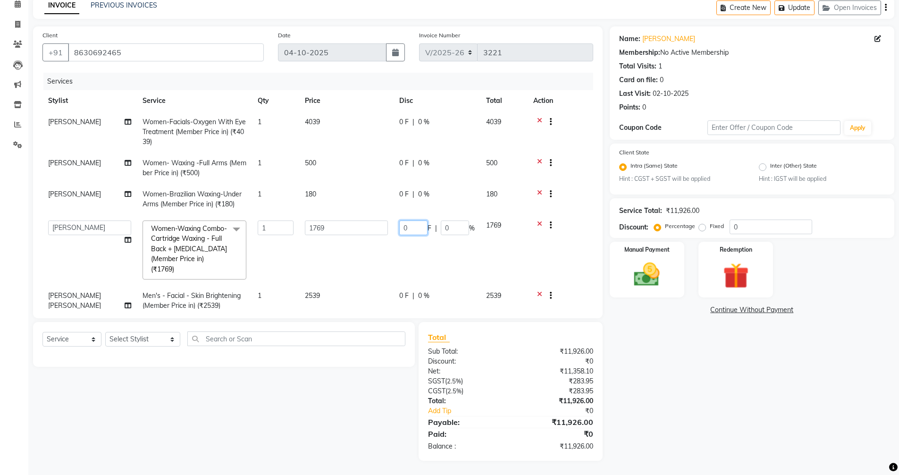
click at [419, 231] on input "0" at bounding box center [413, 227] width 28 height 15
type input "884"
click at [443, 243] on tbody "Shikha Prajapati Women-Facials-Oxygen With Eye Treatment (Member Price in) (₹40…" at bounding box center [317, 229] width 551 height 236
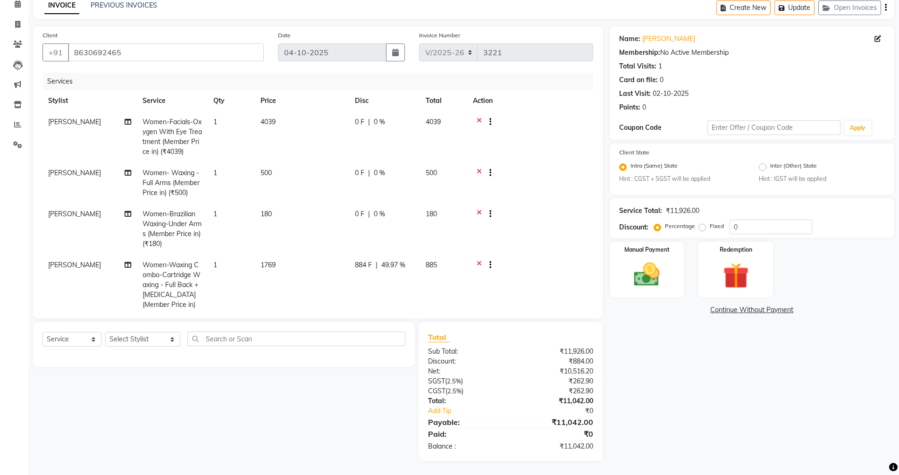
scroll to position [113, 0]
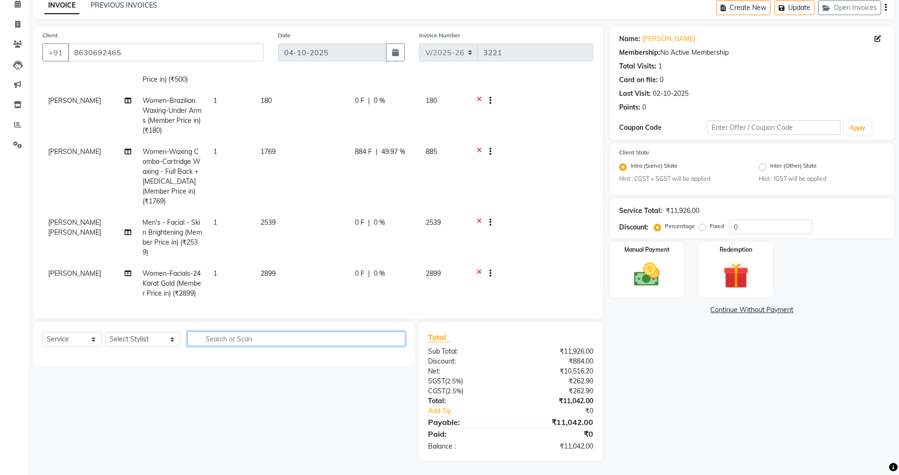
click at [357, 337] on input "text" at bounding box center [296, 338] width 218 height 15
type input "5"
type input "threading"
click at [156, 341] on select "Select Stylist Anushka Jawed Mohd. Fuzail Mohd Shuaib Mudit Nihal Reception Sai…" at bounding box center [142, 339] width 75 height 15
select select "57705"
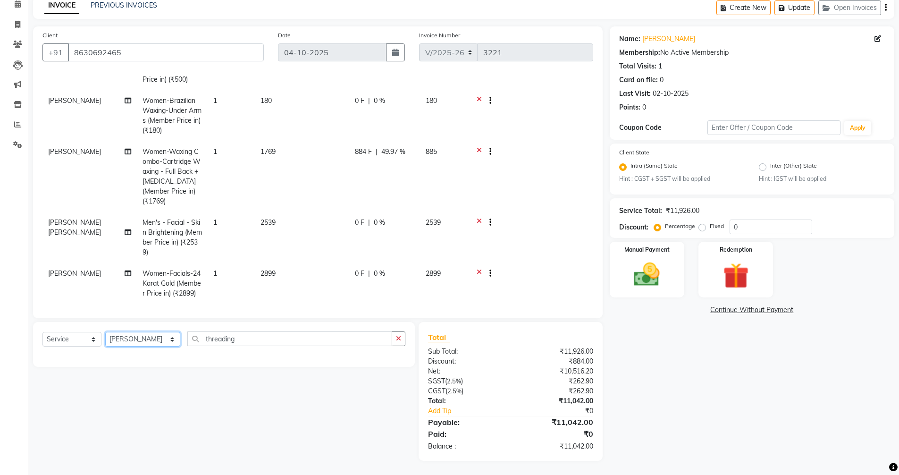
click at [105, 332] on select "Select Stylist Anushka Jawed Mohd. Fuzail Mohd Shuaib Mudit Nihal Reception Sai…" at bounding box center [142, 339] width 75 height 15
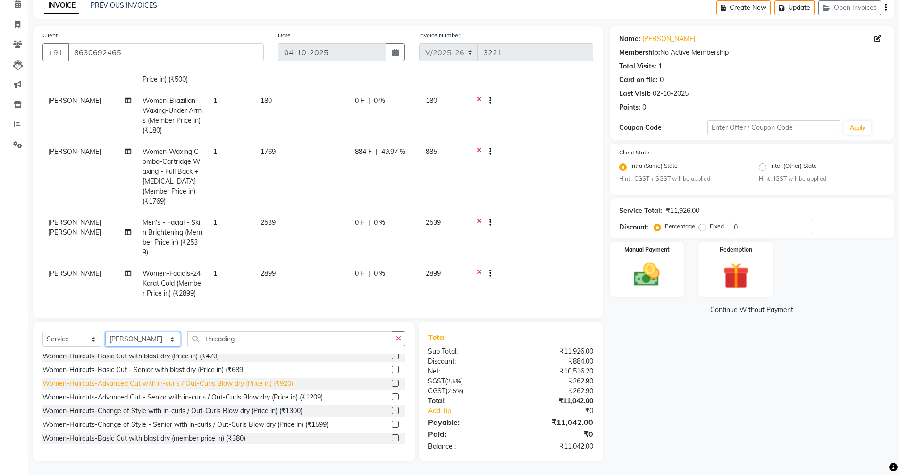
scroll to position [142, 0]
click at [199, 389] on div "Men's - Head Massage - Menthol Chiller (Member Price In) (₹549) Men's - Head Ma…" at bounding box center [223, 401] width 363 height 94
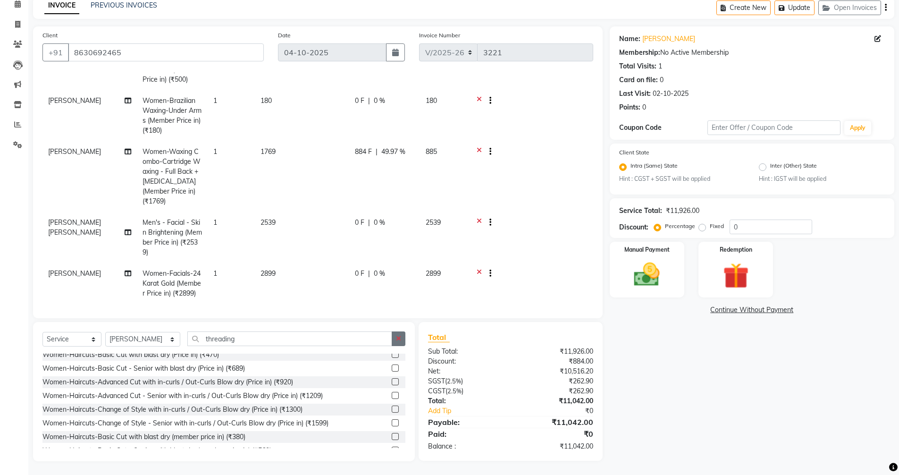
click at [401, 335] on icon "button" at bounding box center [398, 338] width 5 height 7
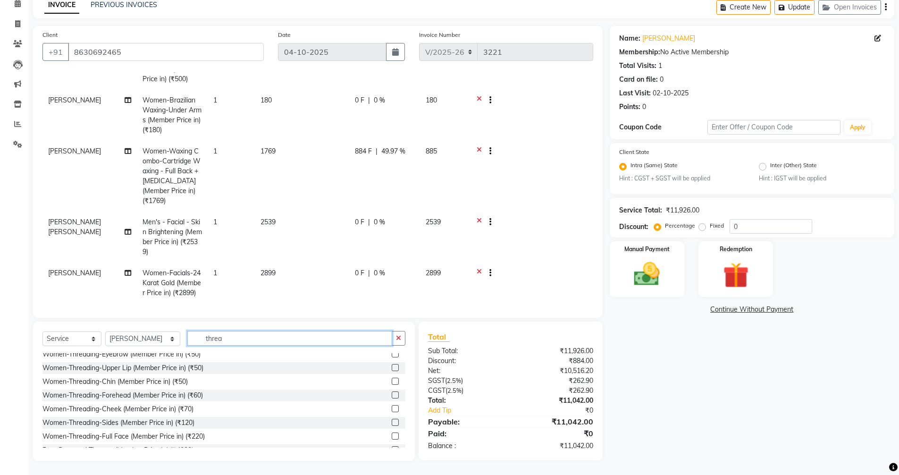
scroll to position [111, 0]
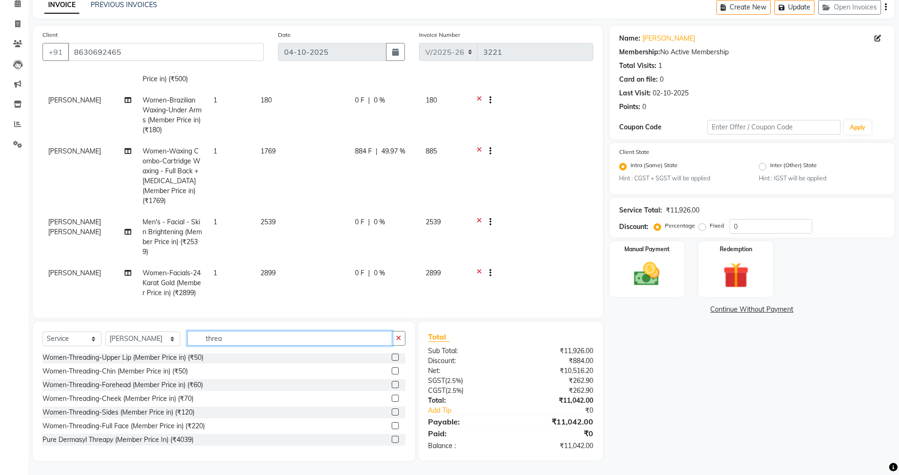
type input "threa"
drag, startPoint x: 271, startPoint y: 392, endPoint x: 263, endPoint y: 405, distance: 15.0
drag, startPoint x: 263, startPoint y: 405, endPoint x: 554, endPoint y: 283, distance: 314.9
click at [554, 283] on td at bounding box center [530, 282] width 126 height 41
click at [648, 283] on img at bounding box center [647, 274] width 43 height 31
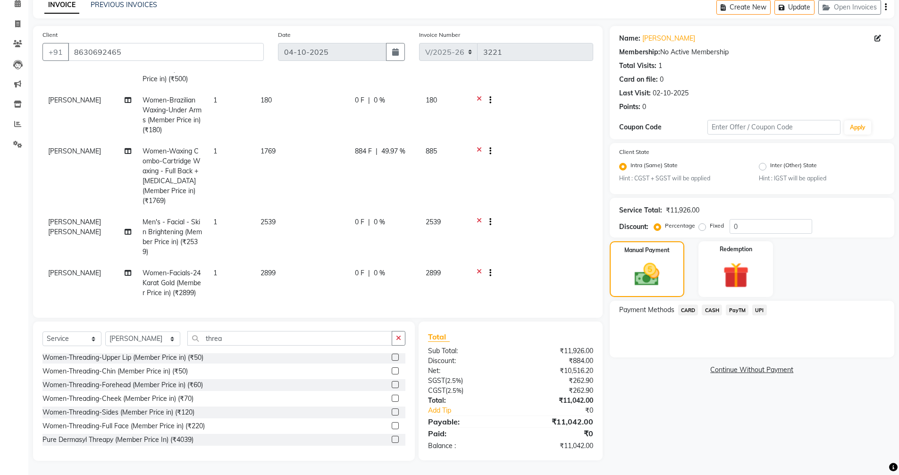
click at [690, 311] on span "CARD" at bounding box center [688, 310] width 20 height 11
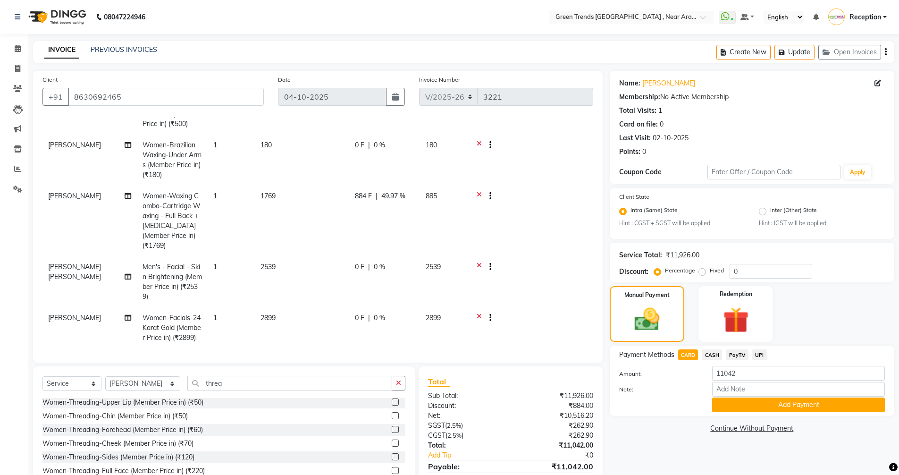
scroll to position [45, 0]
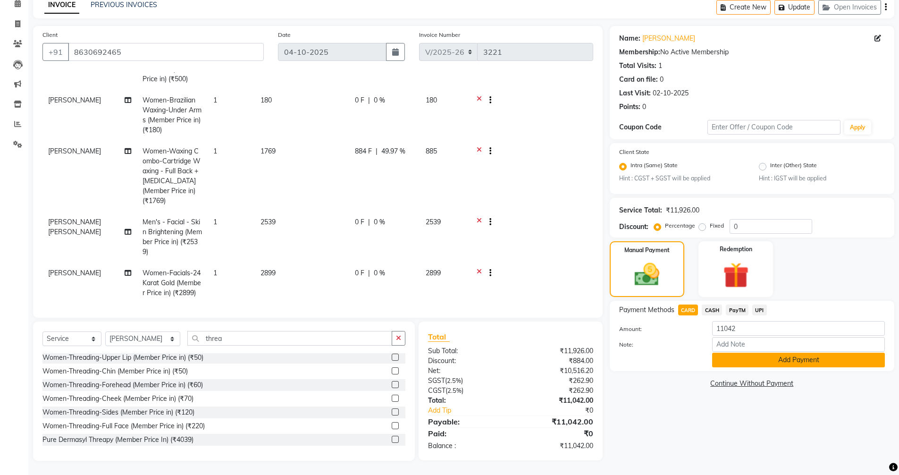
click at [796, 360] on button "Add Payment" at bounding box center [798, 360] width 173 height 15
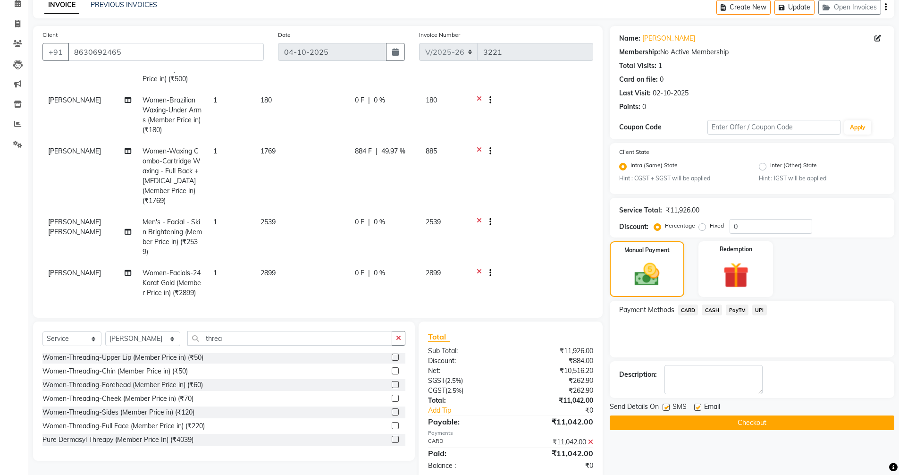
click at [753, 425] on button "Checkout" at bounding box center [752, 422] width 285 height 15
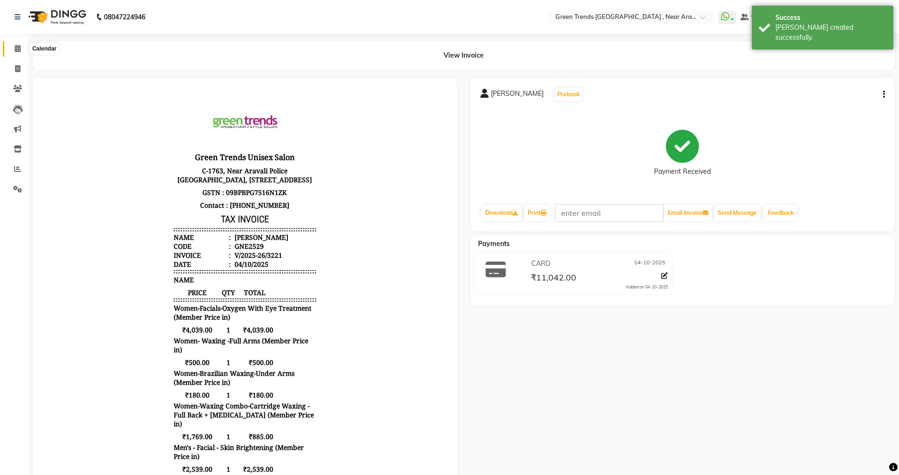
click at [16, 48] on icon at bounding box center [18, 48] width 6 height 7
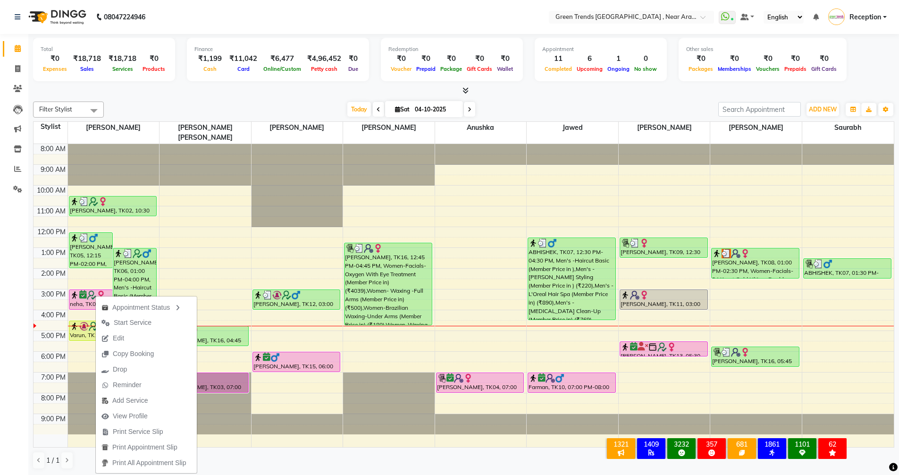
click at [466, 113] on span at bounding box center [469, 109] width 11 height 15
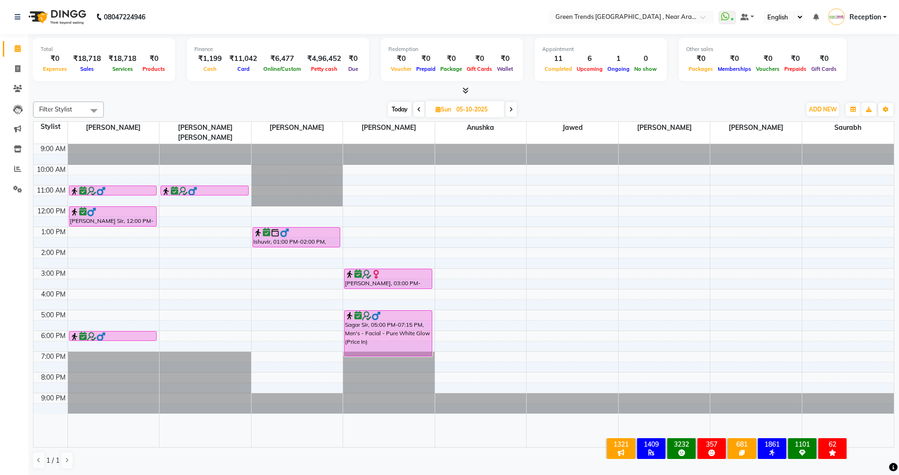
click at [417, 108] on icon at bounding box center [419, 110] width 4 height 6
type input "04-10-2025"
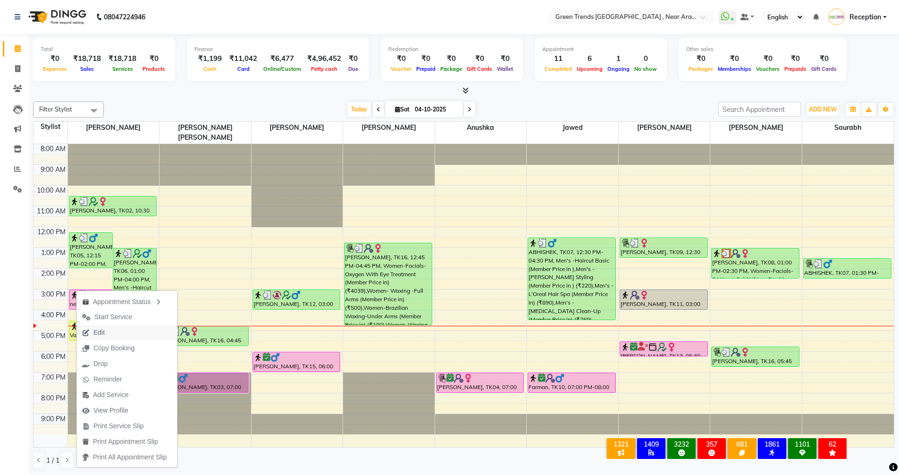
click at [98, 330] on span "Edit" at bounding box center [98, 333] width 11 height 10
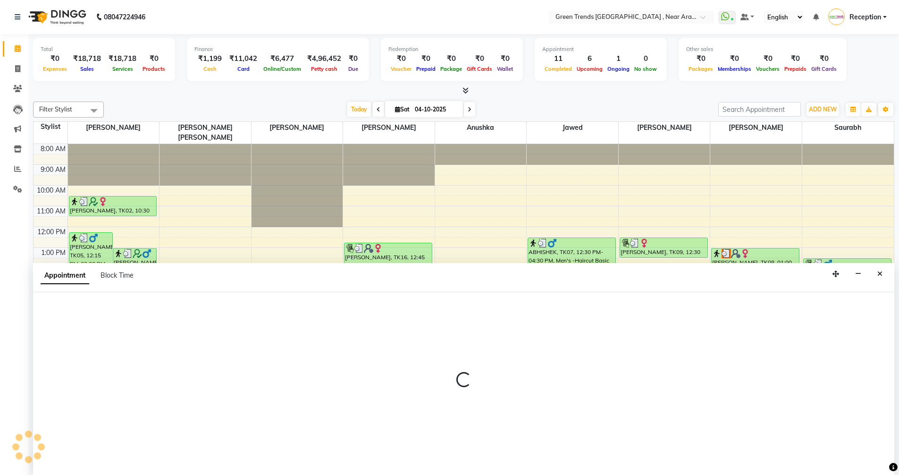
select select "tentative"
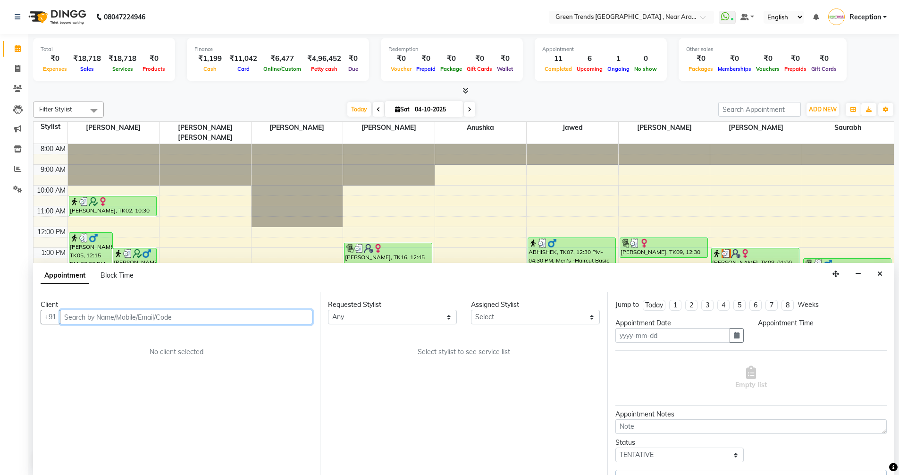
type input "04-10-2025"
select select "confirm booking"
select select "900"
select select "57687"
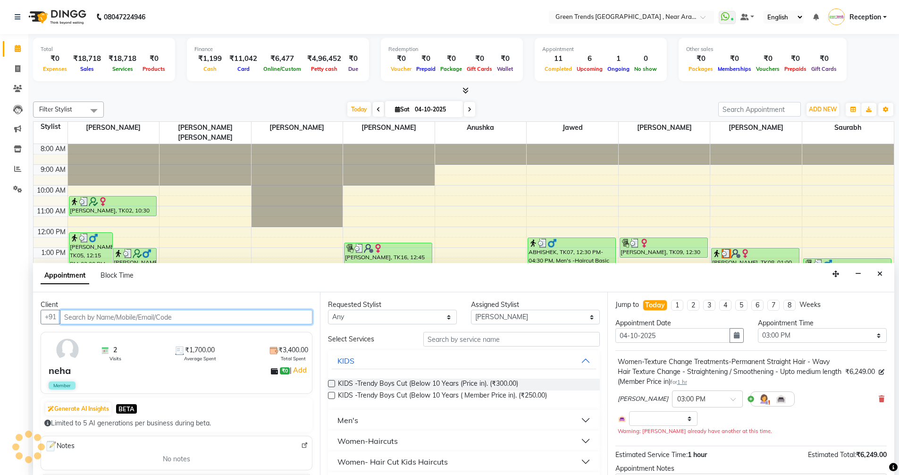
select select "3509"
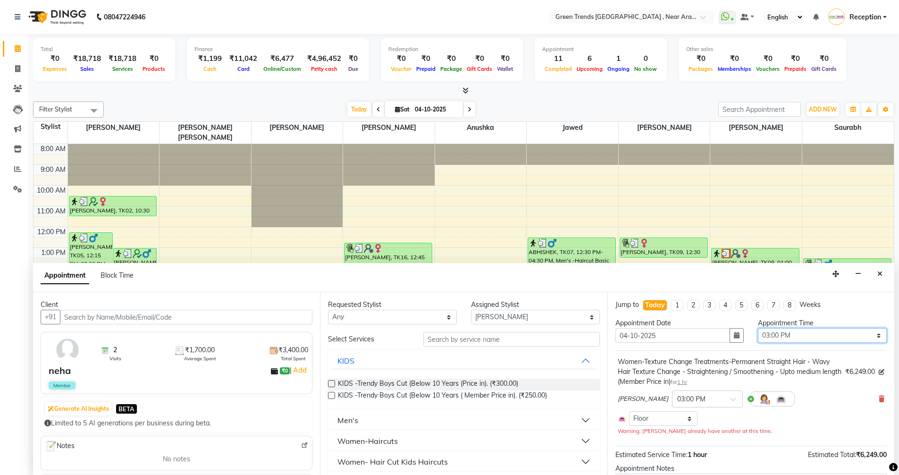
click at [872, 334] on select "Select 09:00 AM 09:05 AM 09:10 AM 09:15 AM 09:20 AM 09:25 AM 09:30 AM 09:35 AM …" at bounding box center [822, 335] width 129 height 15
click at [766, 332] on select "Select 09:00 AM 09:05 AM 09:10 AM 09:15 AM 09:20 AM 09:25 AM 09:30 AM 09:35 AM …" at bounding box center [822, 335] width 129 height 15
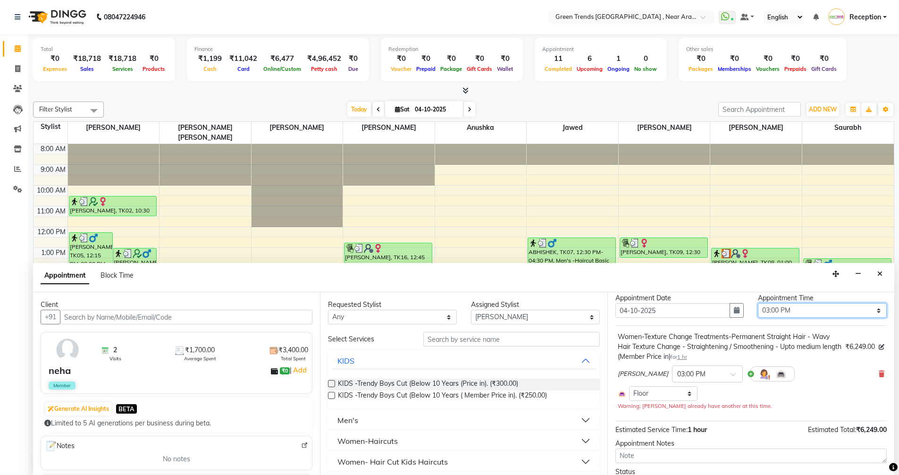
scroll to position [73, 0]
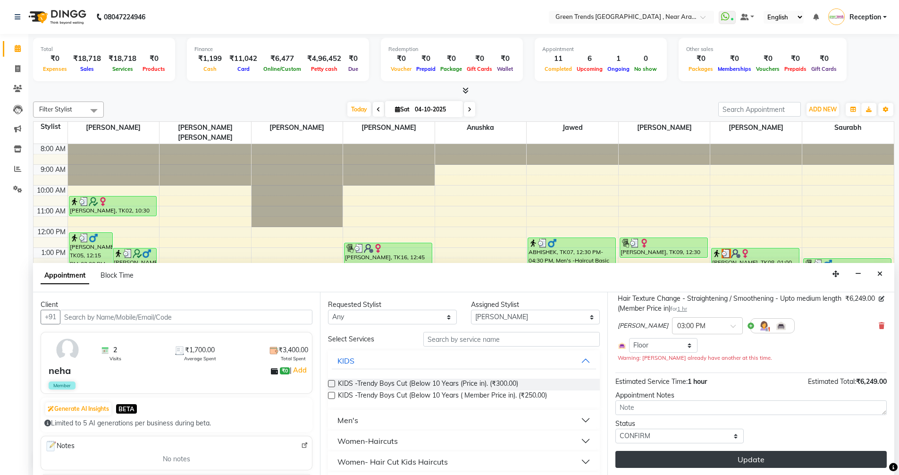
click at [746, 465] on button "Update" at bounding box center [751, 459] width 271 height 17
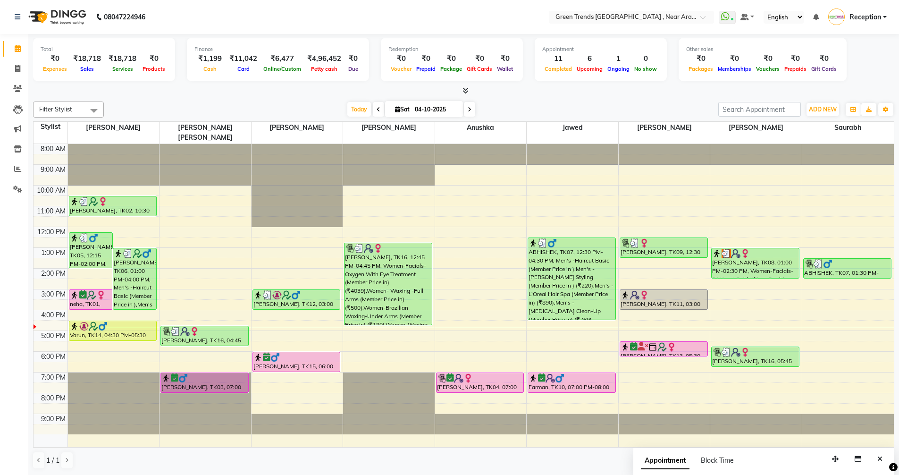
click at [468, 113] on span at bounding box center [469, 109] width 11 height 15
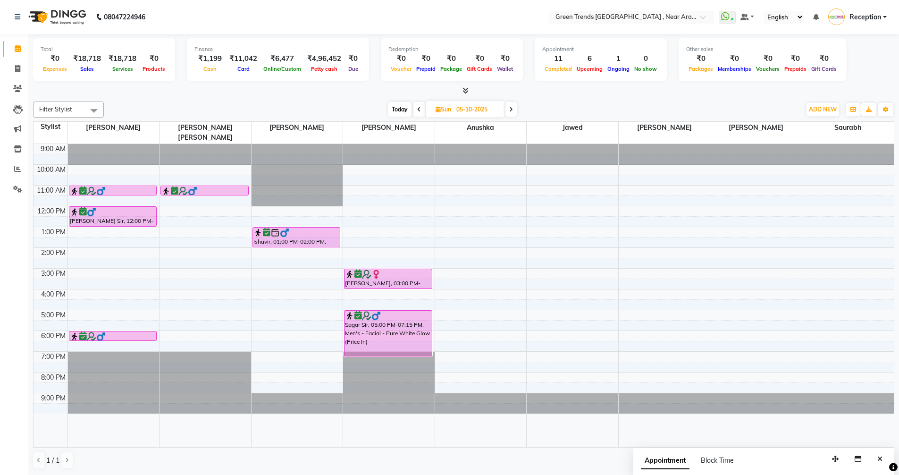
click at [404, 107] on span "Today" at bounding box center [400, 109] width 24 height 15
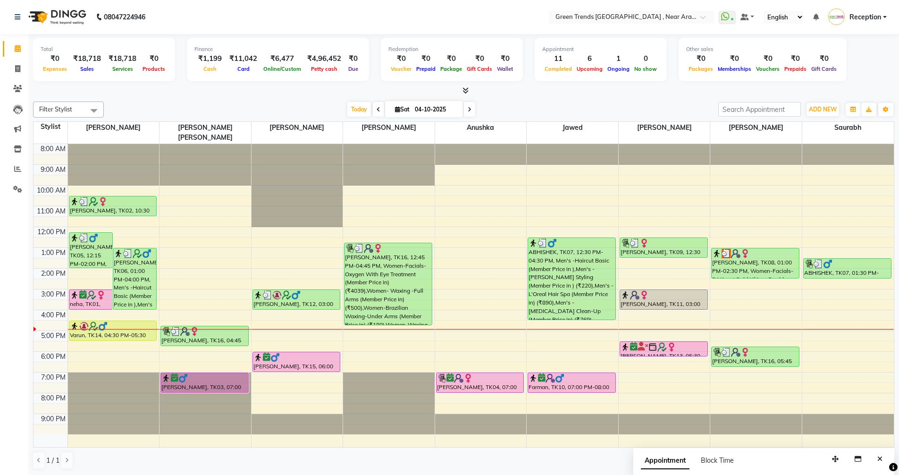
click at [468, 111] on icon at bounding box center [470, 110] width 4 height 6
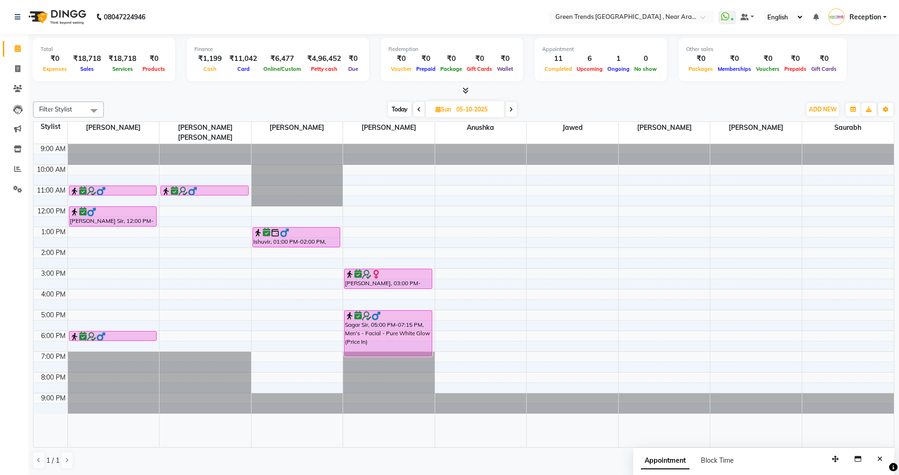
click at [417, 109] on icon at bounding box center [419, 110] width 4 height 6
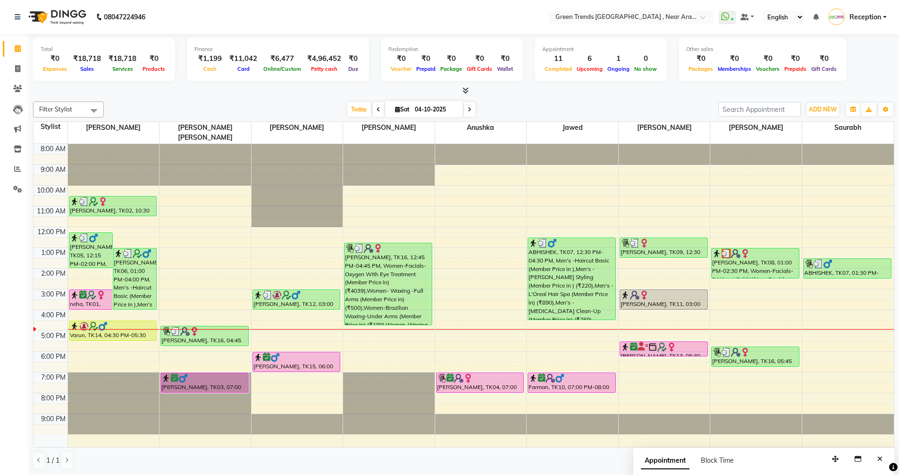
click at [465, 109] on span at bounding box center [469, 109] width 11 height 15
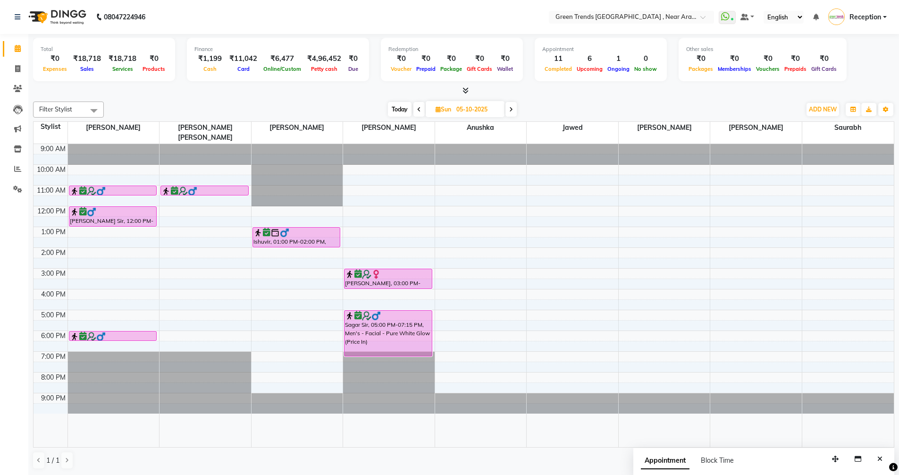
click at [419, 108] on icon at bounding box center [419, 110] width 4 height 6
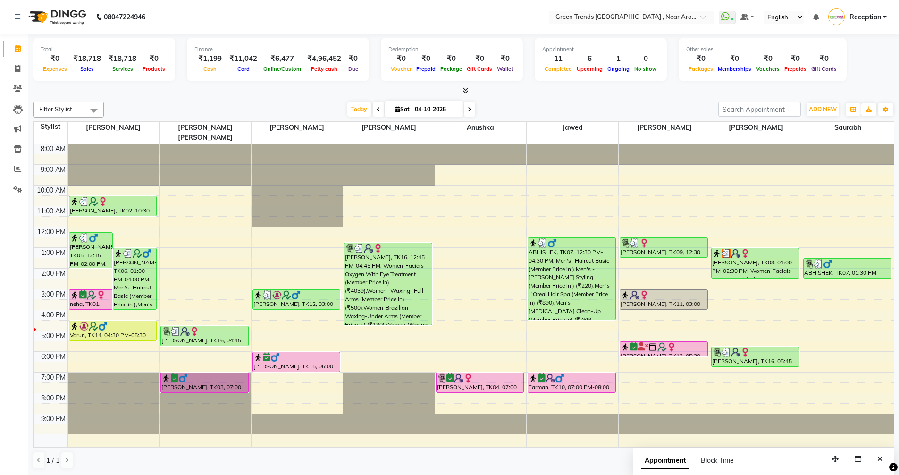
click at [468, 110] on icon at bounding box center [470, 110] width 4 height 6
type input "05-10-2025"
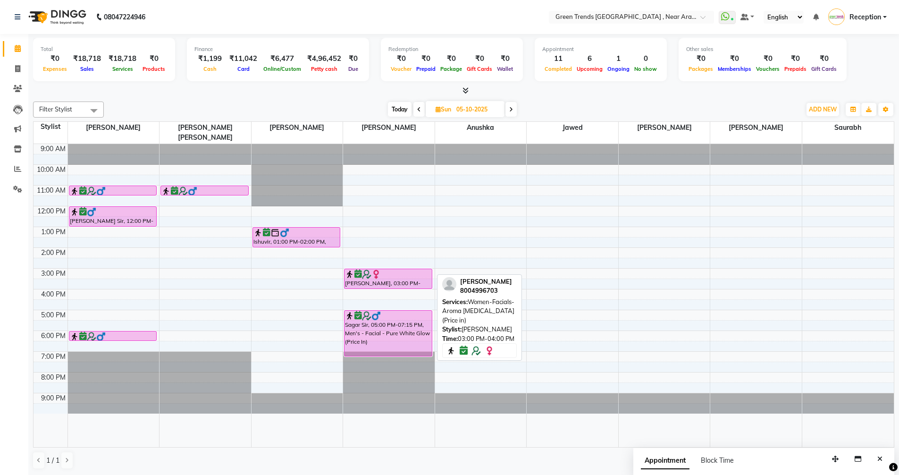
click at [387, 270] on div at bounding box center [388, 274] width 86 height 9
select select "6"
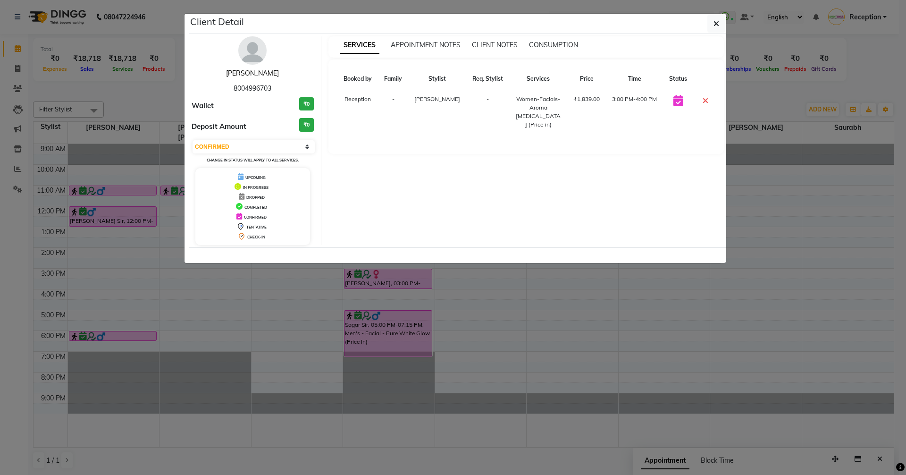
click at [255, 76] on link "[PERSON_NAME]" at bounding box center [252, 73] width 53 height 8
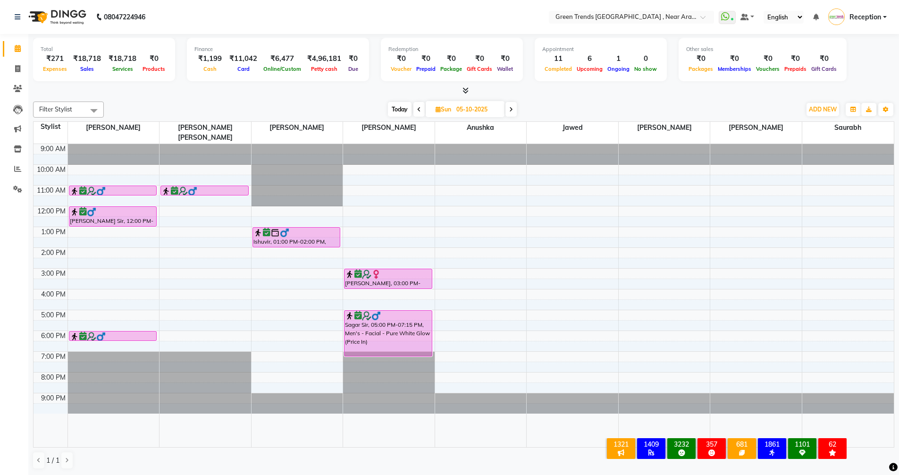
click at [407, 110] on span "Today" at bounding box center [400, 109] width 24 height 15
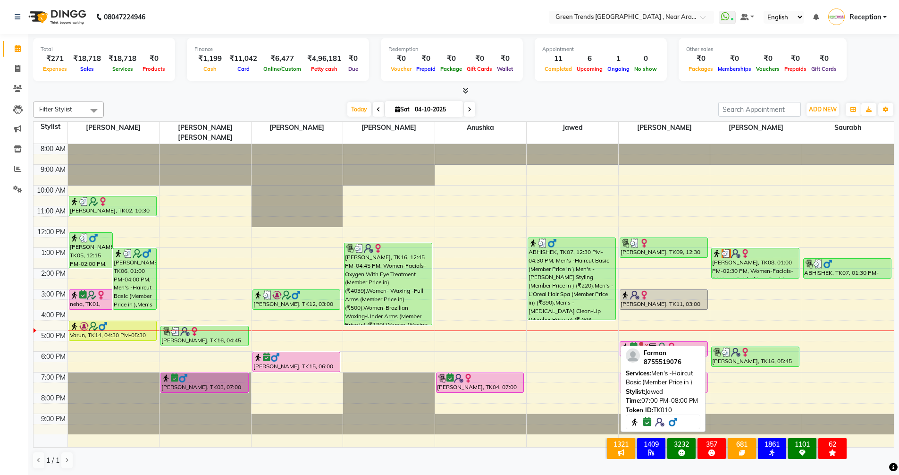
drag, startPoint x: 554, startPoint y: 373, endPoint x: 611, endPoint y: 376, distance: 57.2
click at [611, 376] on div "8:00 AM 9:00 AM 10:00 AM 11:00 AM 12:00 PM 1:00 PM 2:00 PM 3:00 PM 4:00 PM 5:00…" at bounding box center [464, 295] width 861 height 303
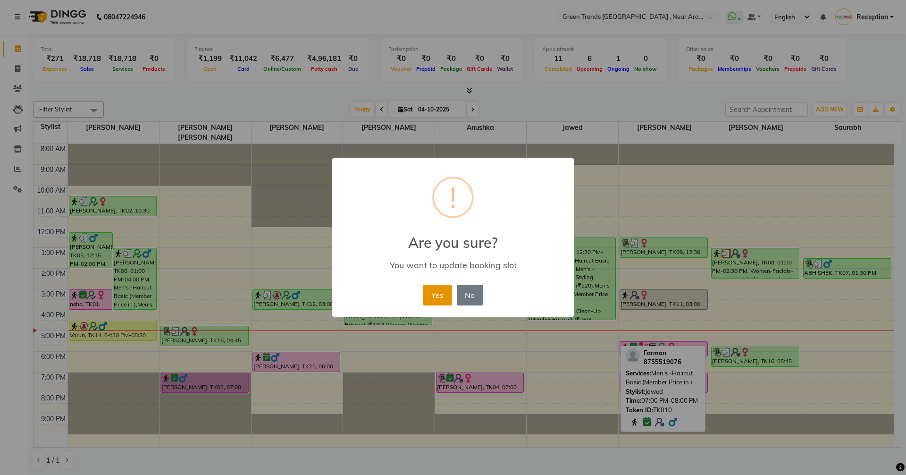
click at [434, 294] on button "Yes" at bounding box center [437, 295] width 29 height 21
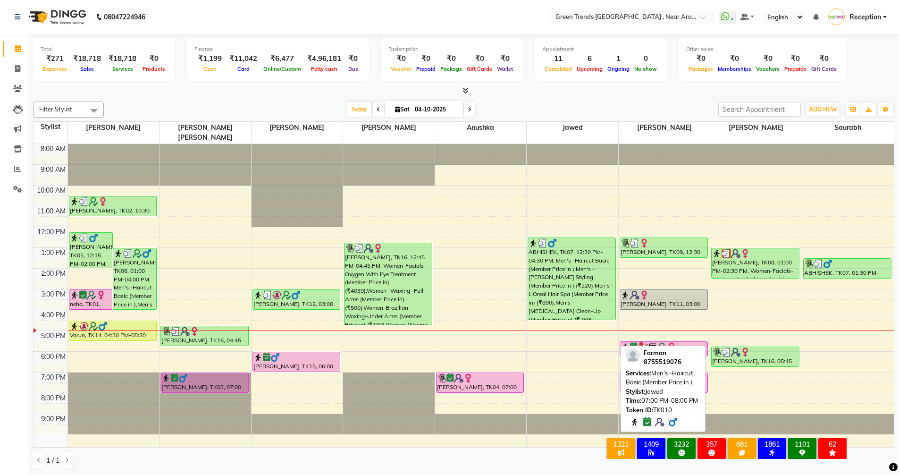
click at [469, 108] on icon at bounding box center [470, 110] width 4 height 6
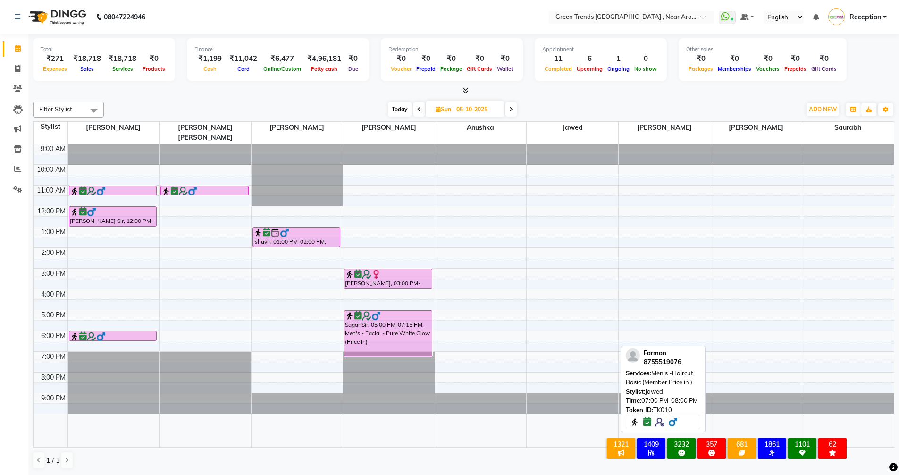
click at [417, 112] on icon at bounding box center [419, 110] width 4 height 6
type input "04-10-2025"
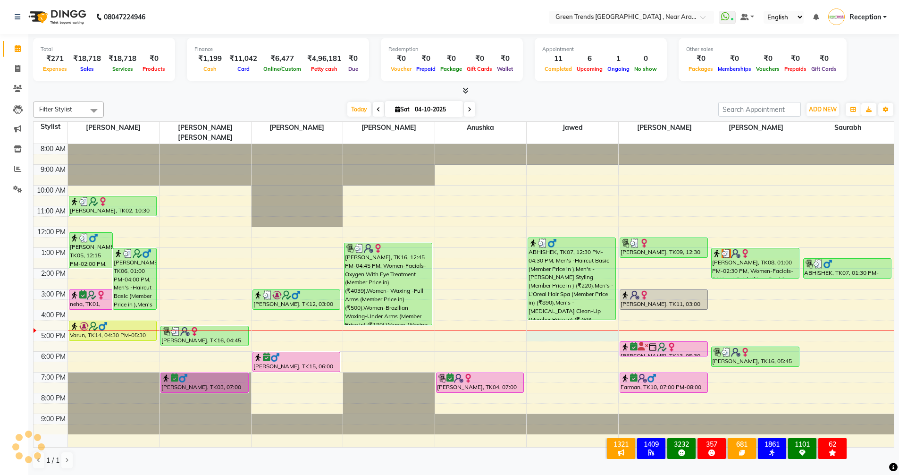
click at [536, 323] on div "8:00 AM 9:00 AM 10:00 AM 11:00 AM 12:00 PM 1:00 PM 2:00 PM 3:00 PM 4:00 PM 5:00…" at bounding box center [464, 295] width 861 height 303
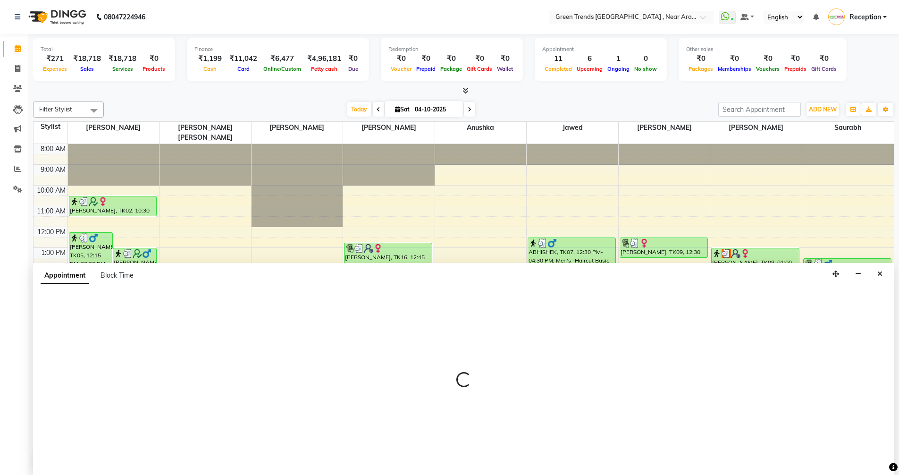
scroll to position [0, 0]
select select "82690"
select select "1020"
select select "tentative"
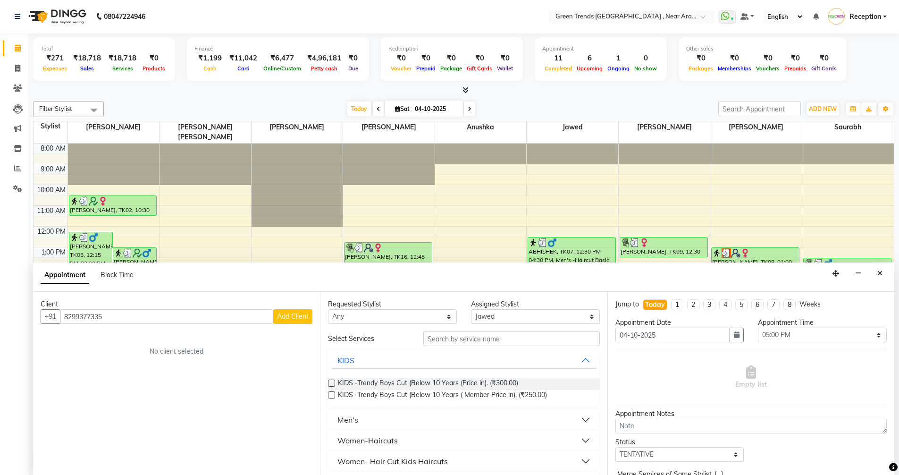
type input "8299377335"
click at [297, 320] on span "Add Client" at bounding box center [293, 316] width 32 height 8
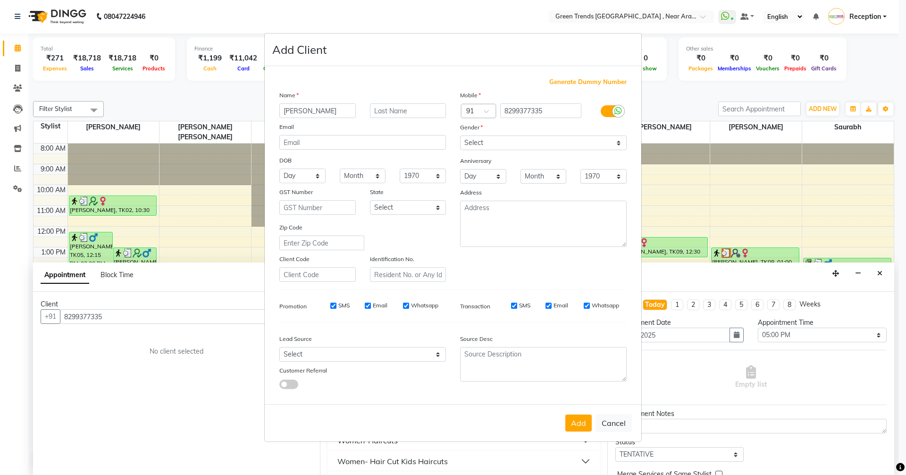
type input "[PERSON_NAME]"
click at [483, 144] on select "Select [DEMOGRAPHIC_DATA] [DEMOGRAPHIC_DATA] Other Prefer Not To Say" at bounding box center [543, 142] width 167 height 15
select select "[DEMOGRAPHIC_DATA]"
click at [460, 135] on select "Select [DEMOGRAPHIC_DATA] [DEMOGRAPHIC_DATA] Other Prefer Not To Say" at bounding box center [543, 142] width 167 height 15
click at [576, 427] on button "Add" at bounding box center [579, 422] width 26 height 17
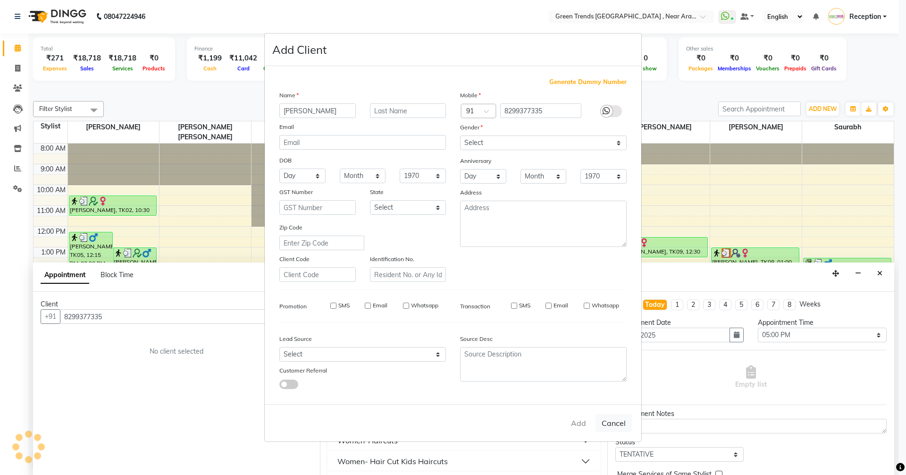
select select
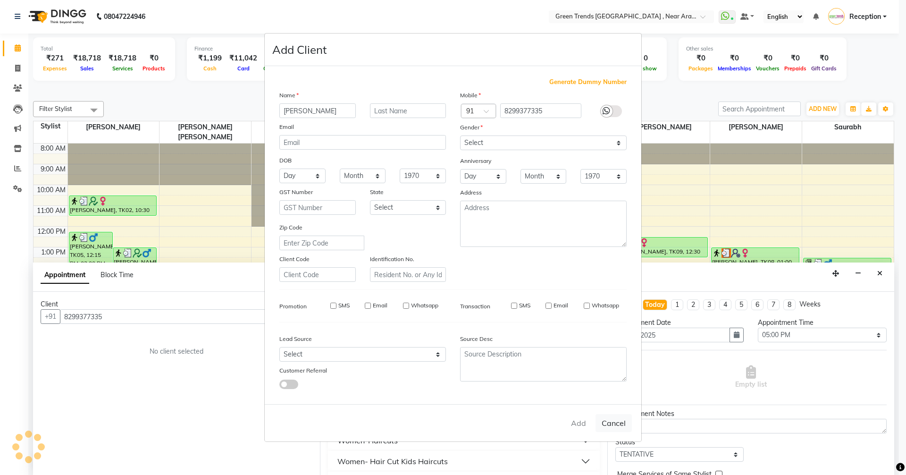
select select
checkbox input "false"
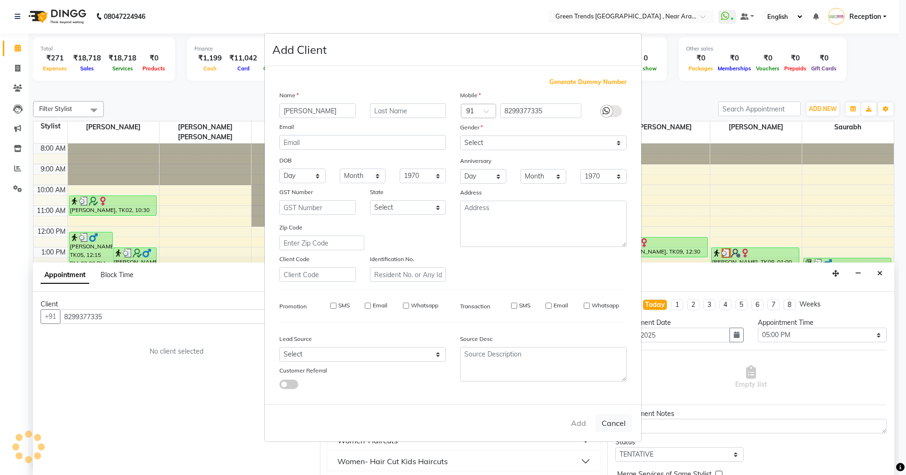
checkbox input "false"
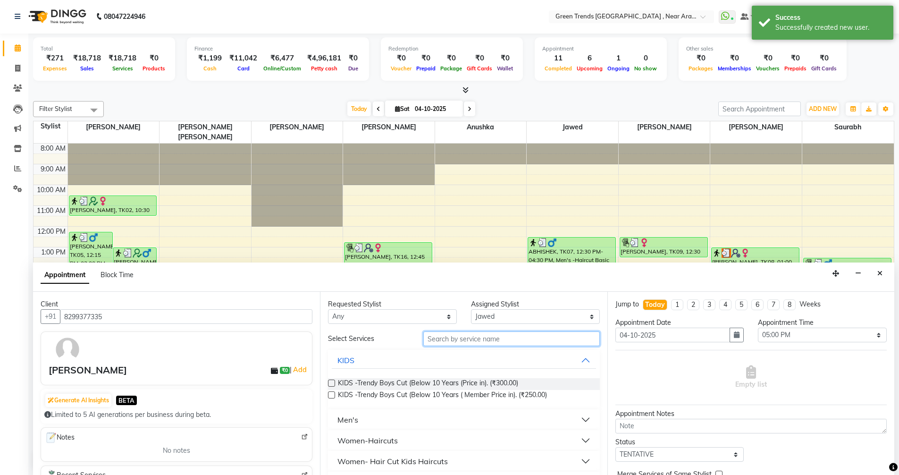
click at [479, 343] on input "text" at bounding box center [511, 338] width 177 height 15
click at [358, 423] on div "Men's" at bounding box center [348, 419] width 21 height 11
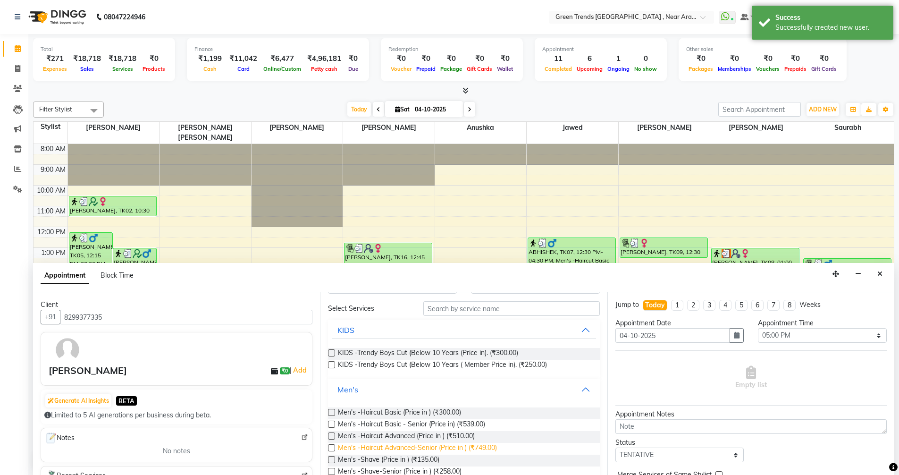
scroll to position [47, 0]
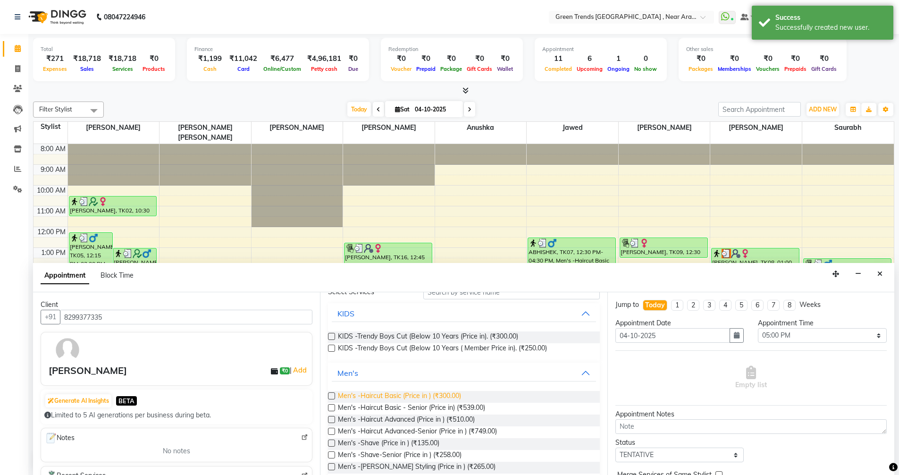
click at [378, 394] on span "Men's -Haircut Basic (Price in ) (₹300.00)" at bounding box center [399, 397] width 123 height 12
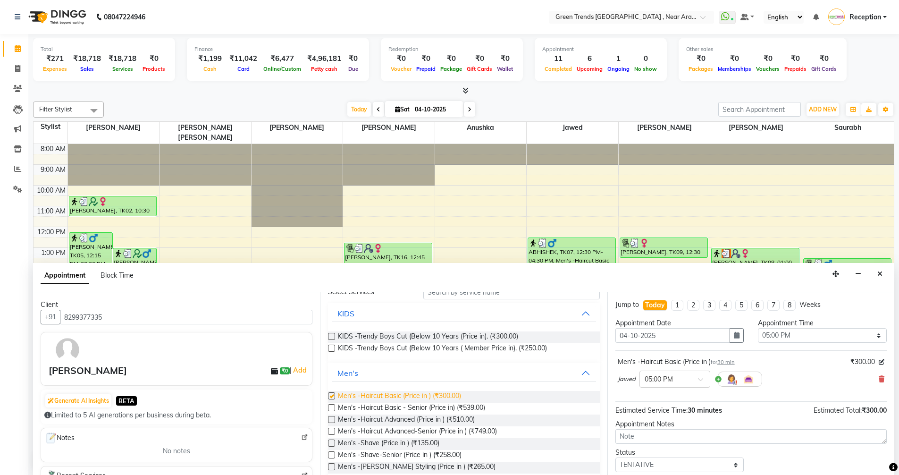
checkbox input "false"
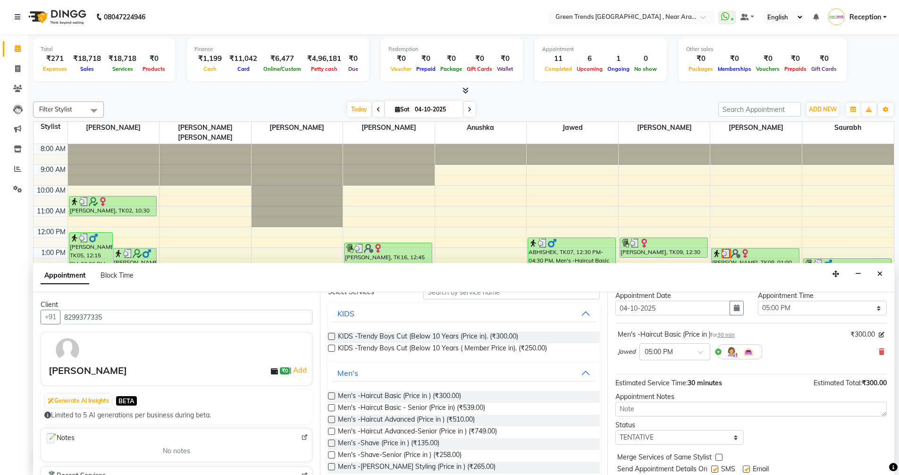
scroll to position [56, 0]
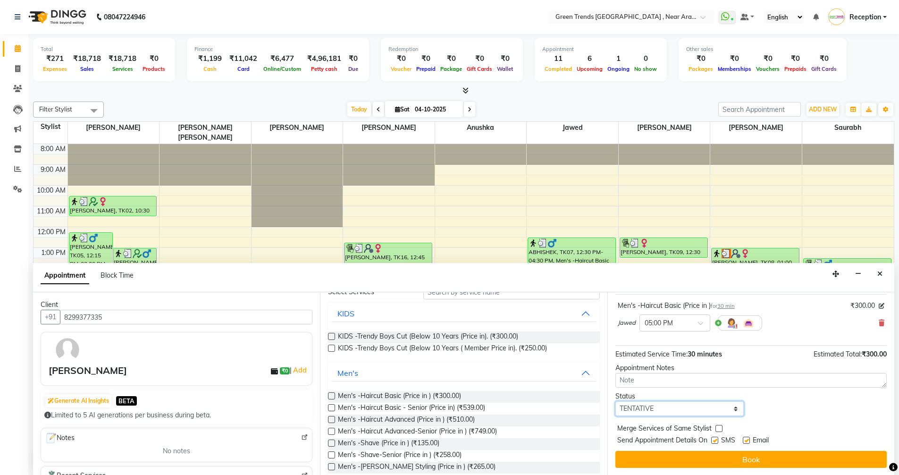
click at [648, 403] on select "Select TENTATIVE CONFIRM CHECK-IN UPCOMING" at bounding box center [680, 408] width 129 height 15
select select "confirm booking"
click at [616, 401] on select "Select TENTATIVE CONFIRM CHECK-IN UPCOMING" at bounding box center [680, 408] width 129 height 15
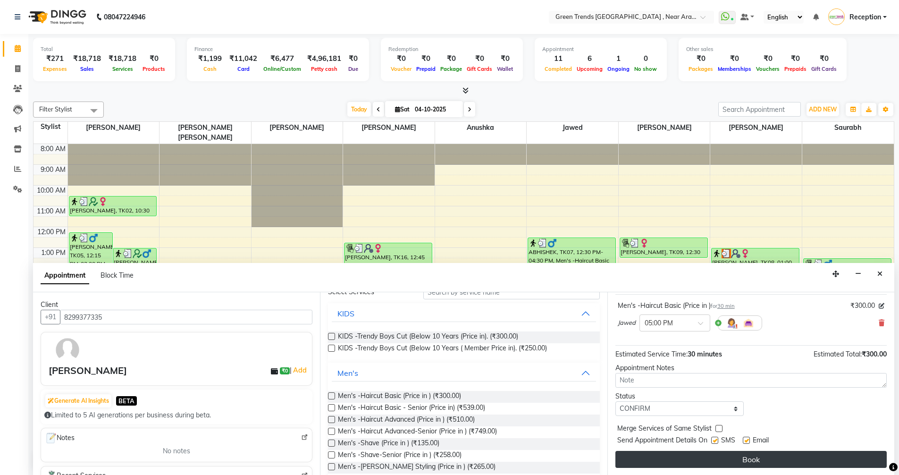
click at [667, 459] on button "Book" at bounding box center [751, 459] width 271 height 17
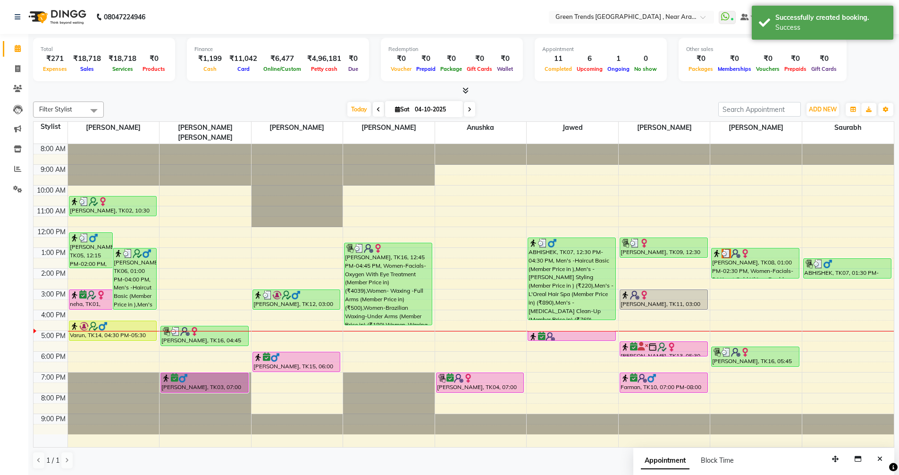
click at [470, 111] on icon at bounding box center [470, 110] width 4 height 6
type input "05-10-2025"
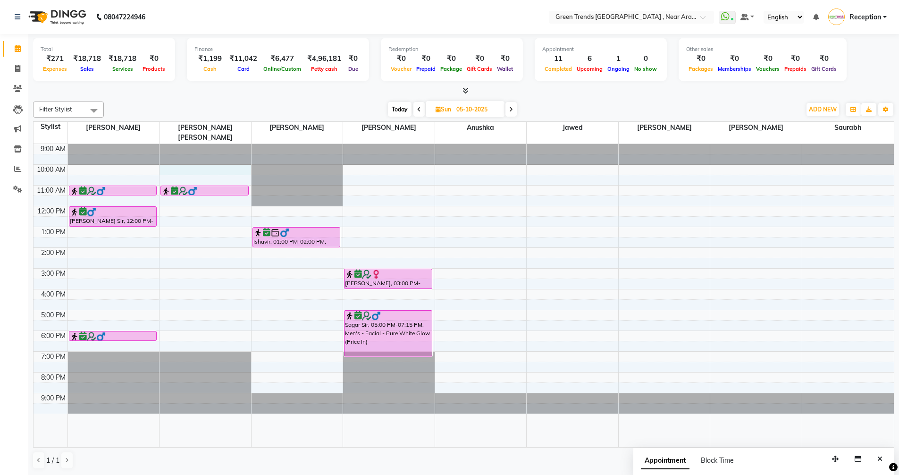
click at [211, 162] on div "9:00 AM 10:00 AM 11:00 AM 12:00 PM 1:00 PM 2:00 PM 3:00 PM 4:00 PM 5:00 PM 6:00…" at bounding box center [464, 295] width 861 height 303
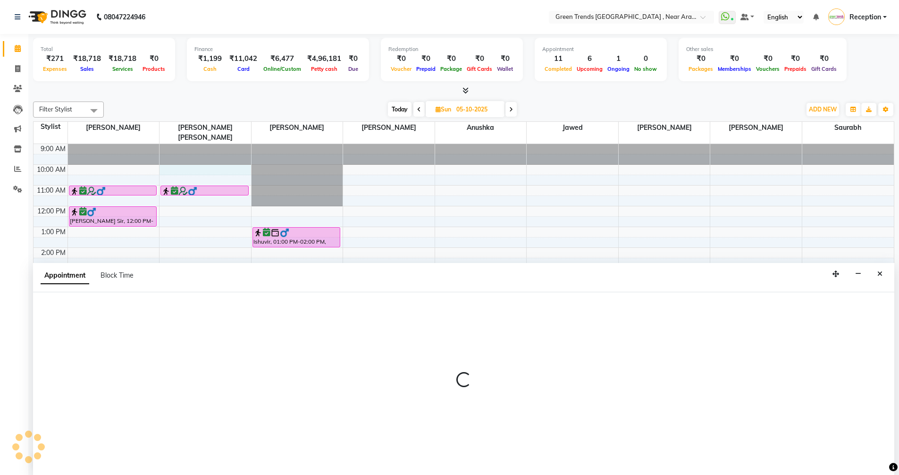
scroll to position [0, 0]
select select "57698"
select select "600"
select select "tentative"
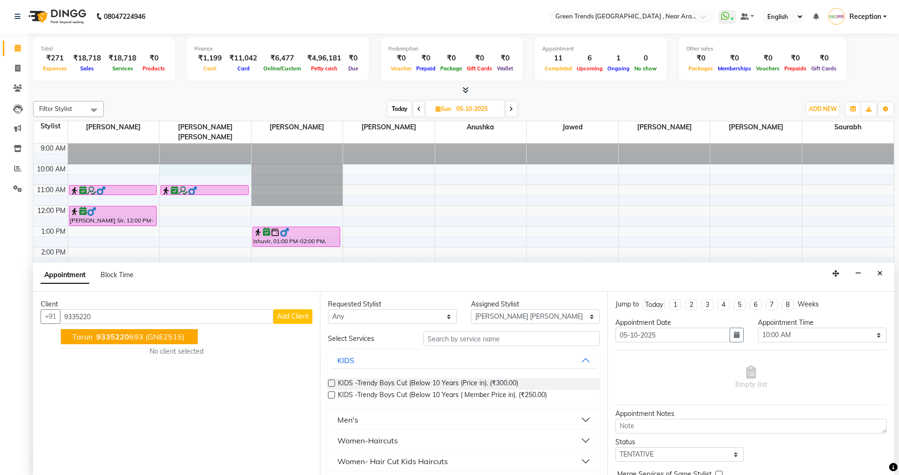
click at [127, 337] on span "9335220" at bounding box center [112, 336] width 33 height 9
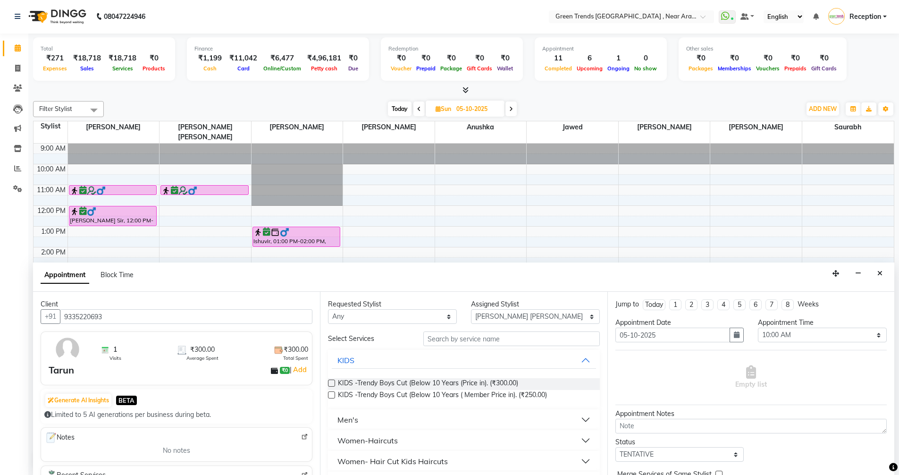
type input "9335220693"
click at [425, 343] on input "text" at bounding box center [511, 338] width 177 height 15
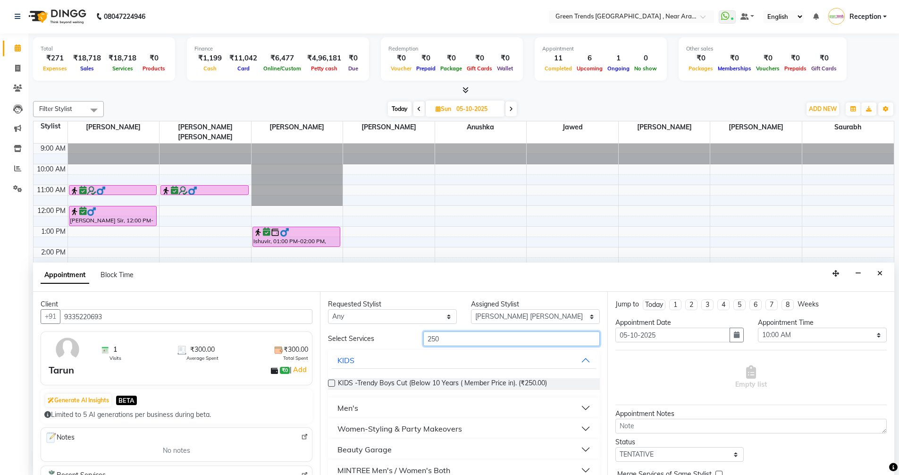
type input "250"
click at [360, 408] on button "Men's" at bounding box center [464, 407] width 264 height 17
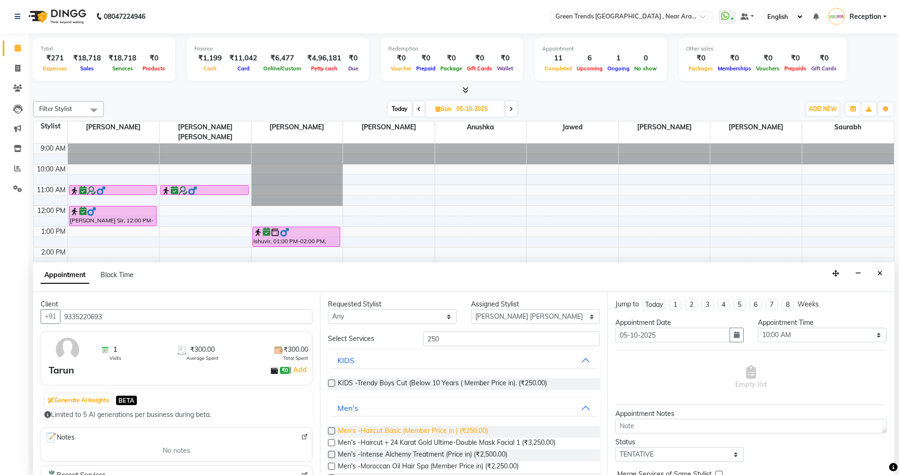
click at [360, 432] on span "Men's -Haircut Basic (Member Price in ) (₹250.00)" at bounding box center [413, 432] width 150 height 12
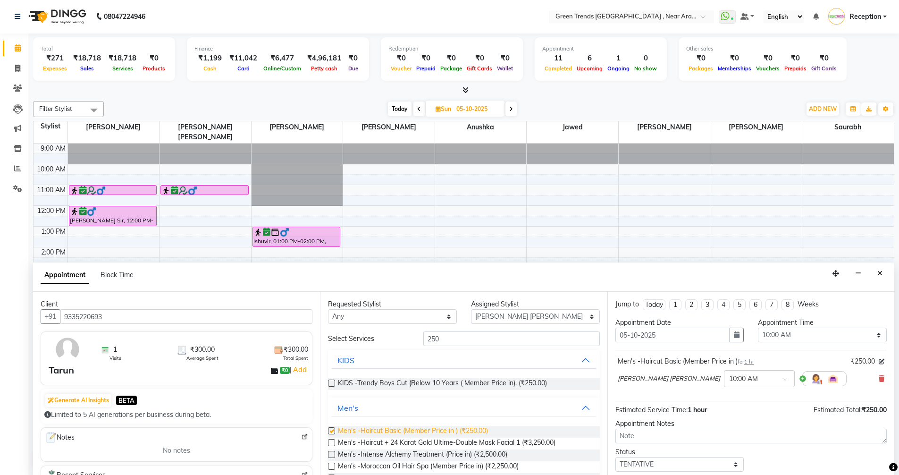
checkbox input "false"
click at [730, 464] on select "Select TENTATIVE CONFIRM UPCOMING" at bounding box center [680, 464] width 129 height 15
select select "confirm booking"
click at [616, 457] on select "Select TENTATIVE CONFIRM UPCOMING" at bounding box center [680, 464] width 129 height 15
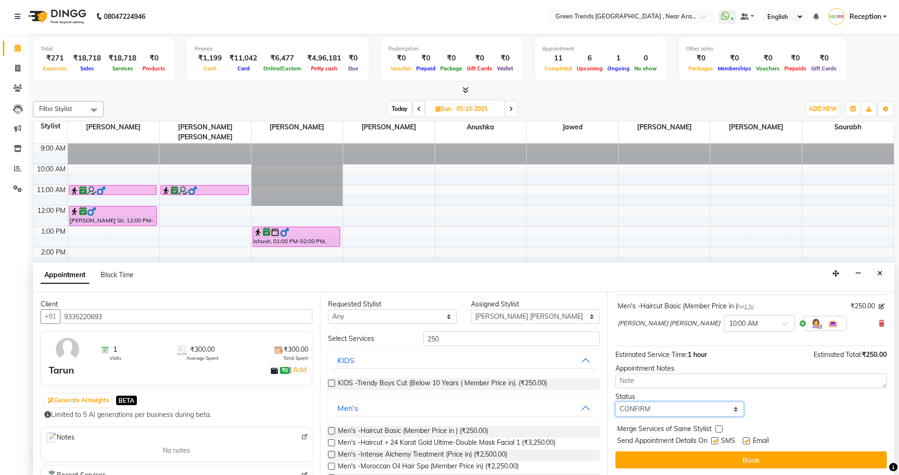
scroll to position [56, 0]
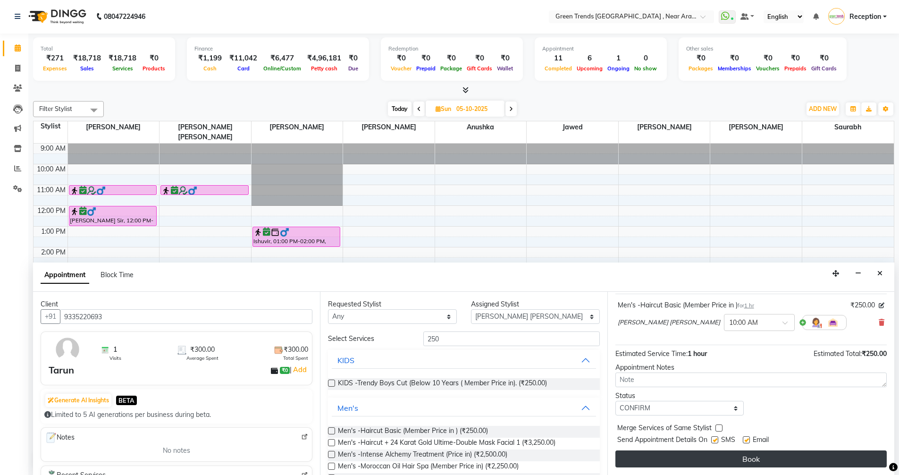
click at [679, 457] on button "Book" at bounding box center [751, 458] width 271 height 17
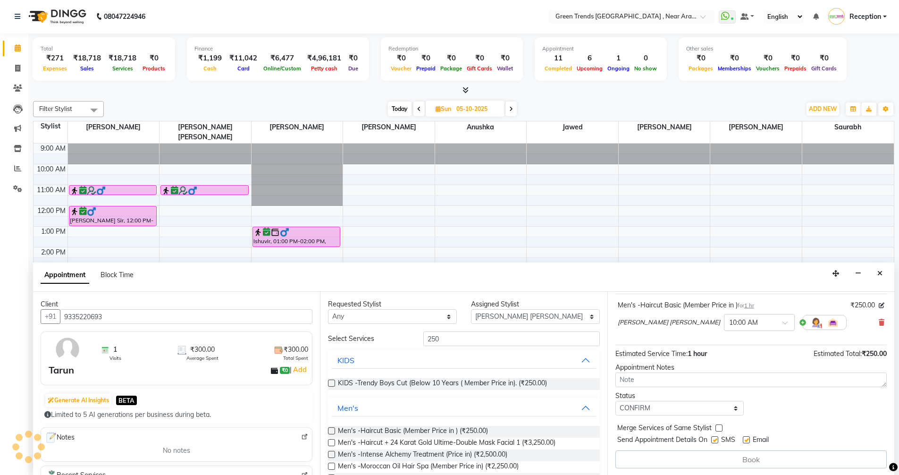
scroll to position [0, 0]
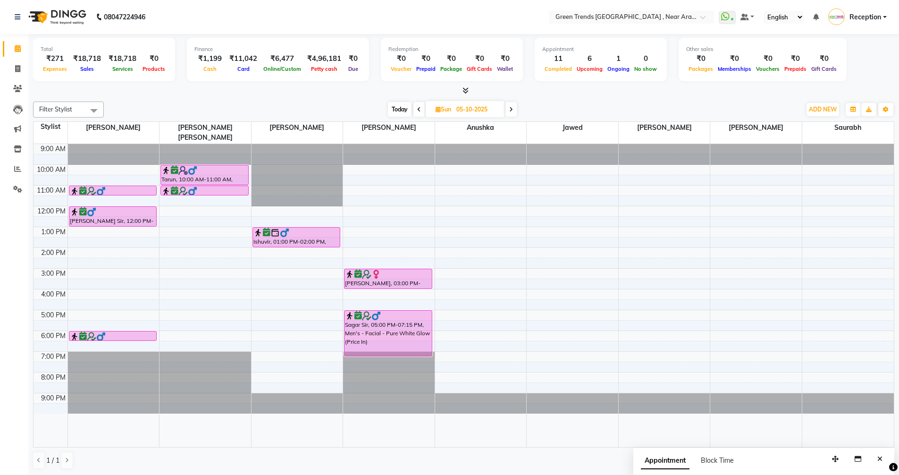
click at [403, 114] on span "Today" at bounding box center [400, 109] width 24 height 15
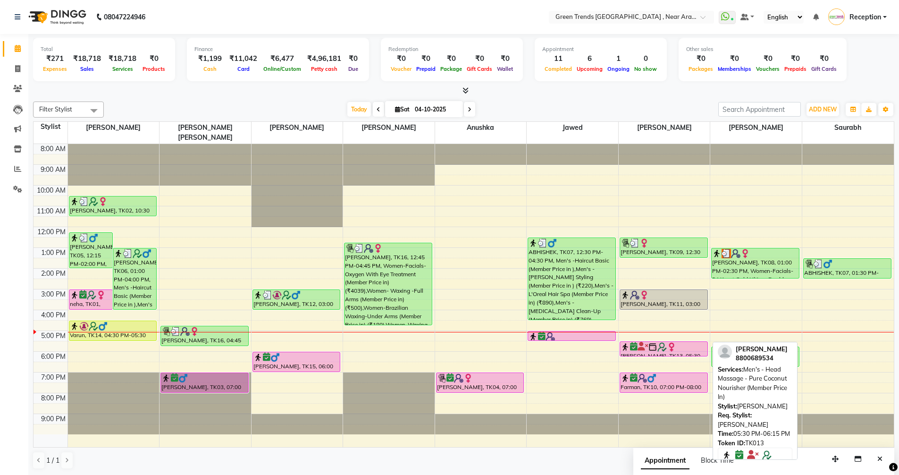
click at [643, 354] on div at bounding box center [663, 356] width 87 height 4
drag, startPoint x: 642, startPoint y: 341, endPoint x: 574, endPoint y: 353, distance: 68.5
click at [574, 353] on tr "M. Srivsatava, TK05, 12:15 PM-02:00 PM, Men's -Haircut Basic (Member Price in )…" at bounding box center [464, 295] width 861 height 303
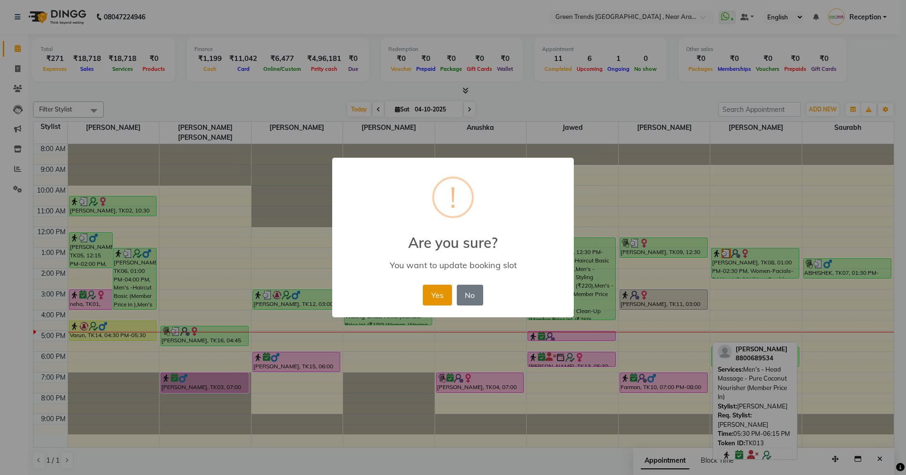
click at [444, 296] on button "Yes" at bounding box center [437, 295] width 29 height 21
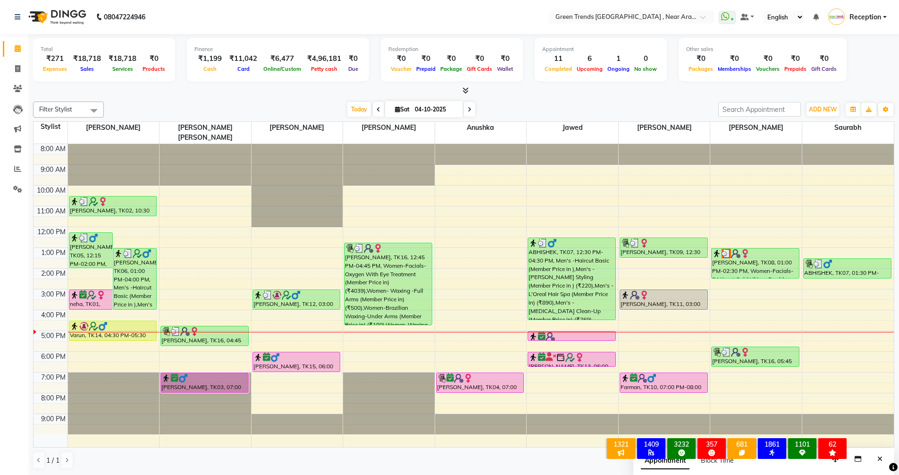
click at [470, 110] on icon at bounding box center [470, 110] width 4 height 6
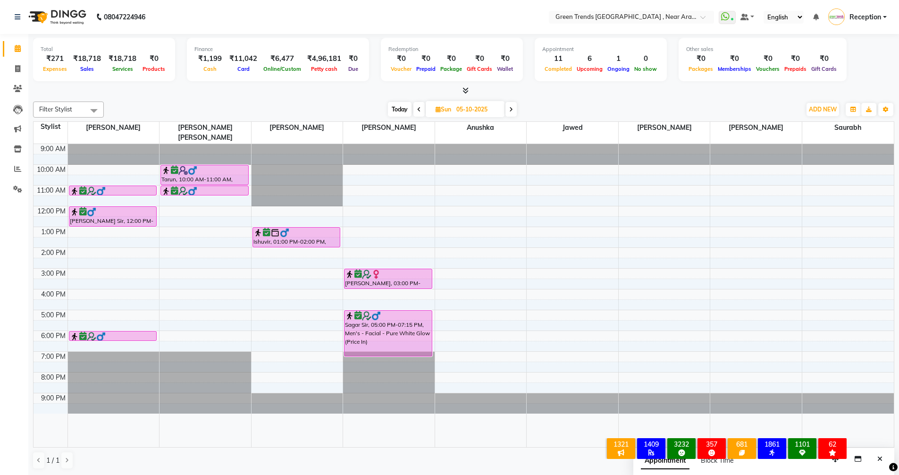
click at [421, 111] on span at bounding box center [419, 109] width 11 height 15
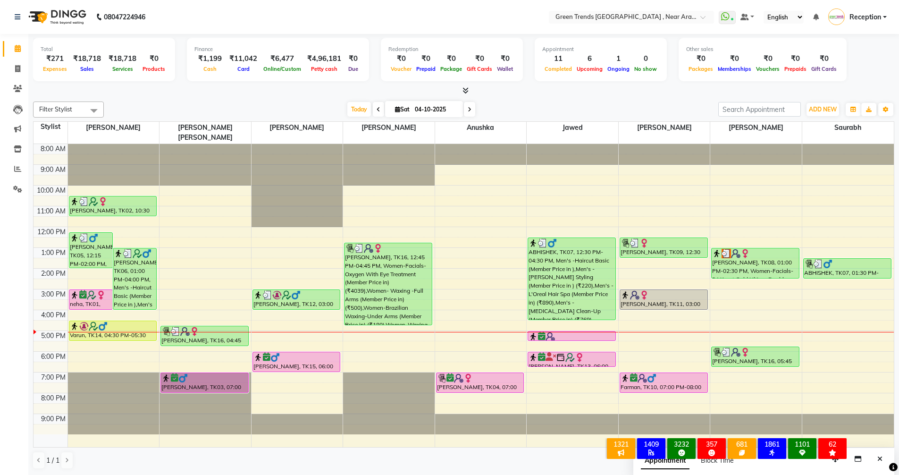
click at [469, 110] on icon at bounding box center [470, 110] width 4 height 6
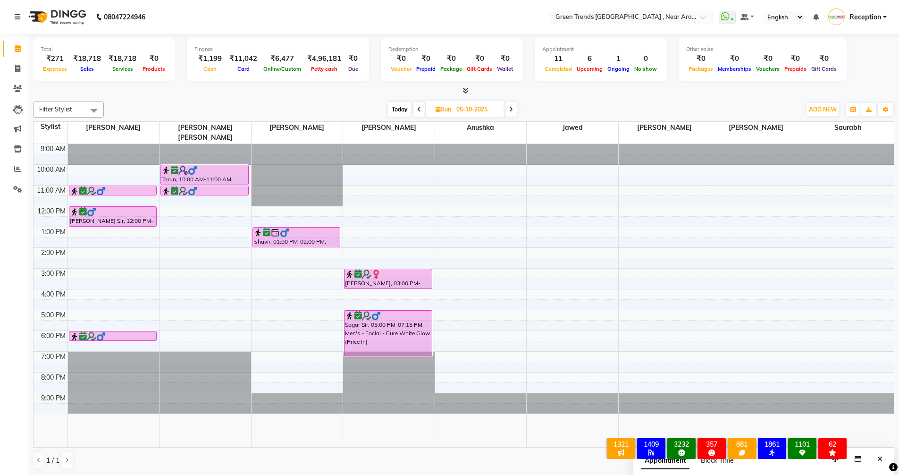
click at [416, 114] on span at bounding box center [419, 109] width 11 height 15
type input "04-10-2025"
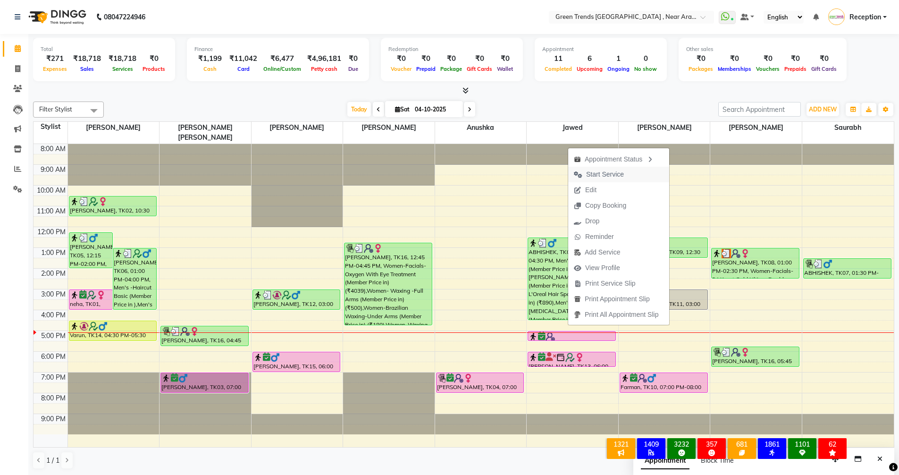
click at [602, 175] on span "Start Service" at bounding box center [605, 174] width 38 height 10
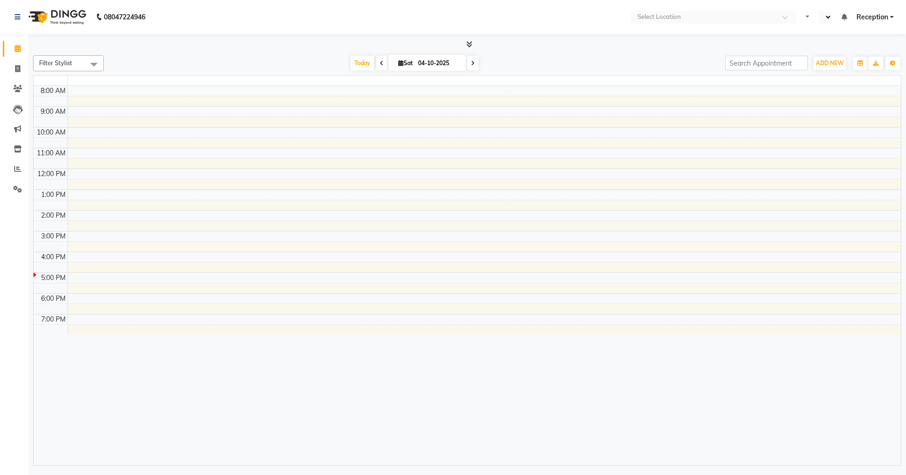
select select "en"
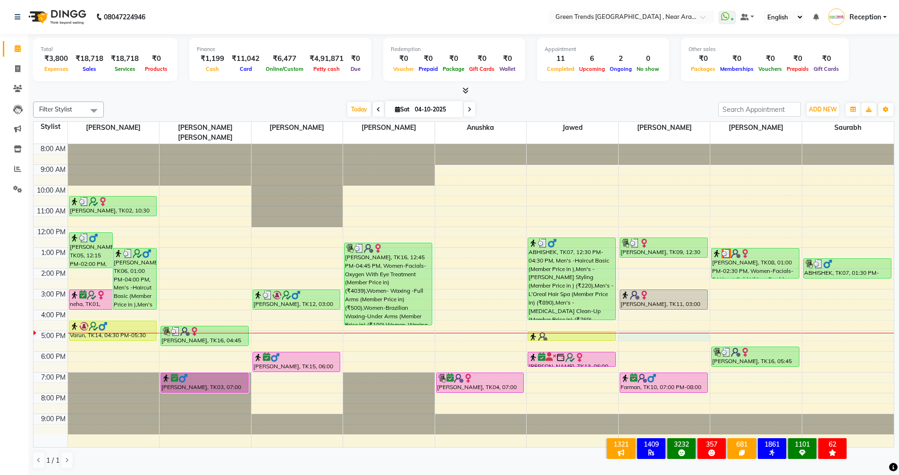
click at [639, 331] on div "8:00 AM 9:00 AM 10:00 AM 11:00 AM 12:00 PM 1:00 PM 2:00 PM 3:00 PM 4:00 PM 5:00…" at bounding box center [464, 295] width 861 height 303
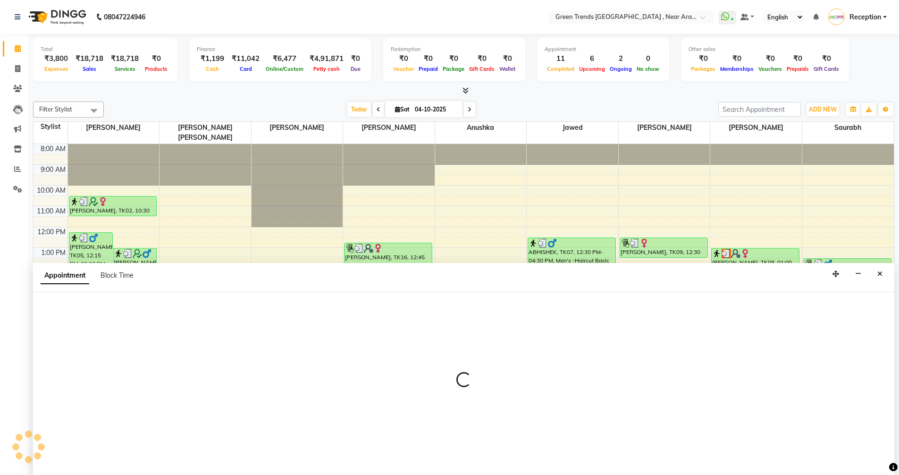
scroll to position [0, 0]
select select "88790"
select select "1020"
select select "tentative"
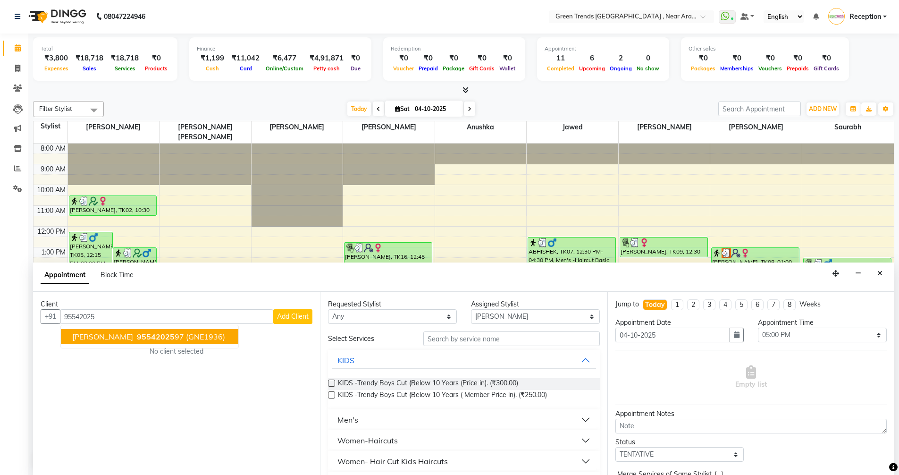
click at [147, 338] on span "95542025" at bounding box center [156, 336] width 38 height 9
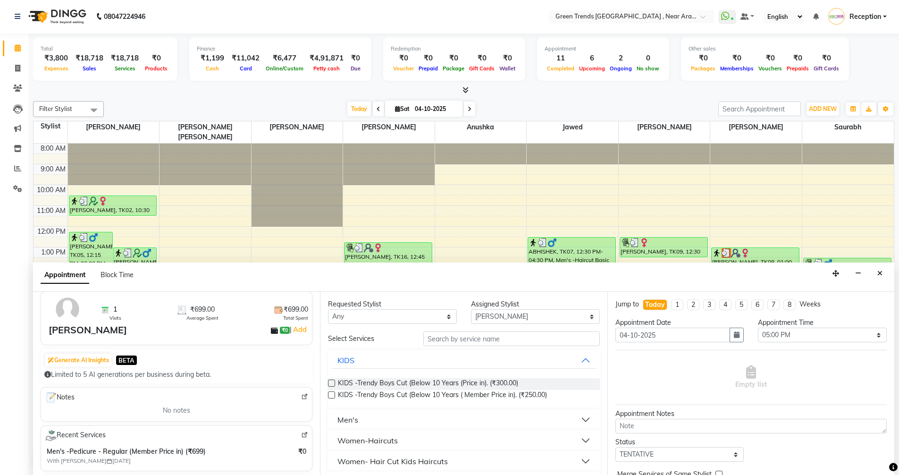
scroll to position [94, 0]
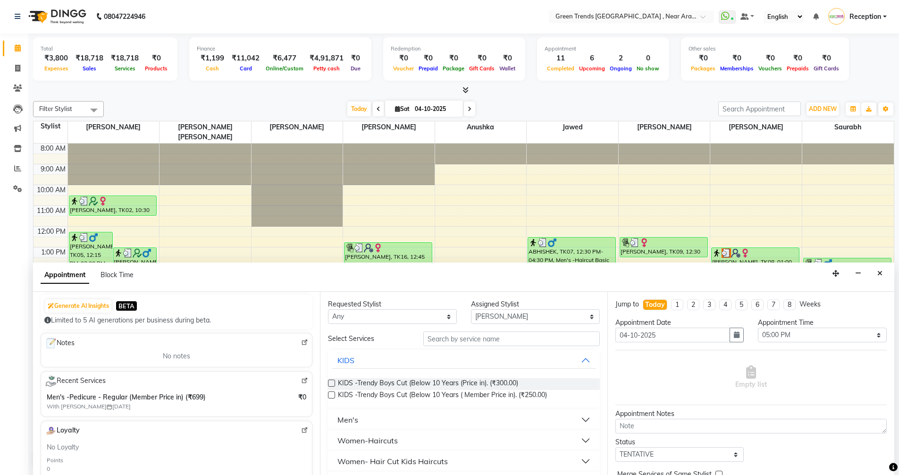
type input "9554202597"
click at [442, 339] on input "text" at bounding box center [511, 338] width 177 height 15
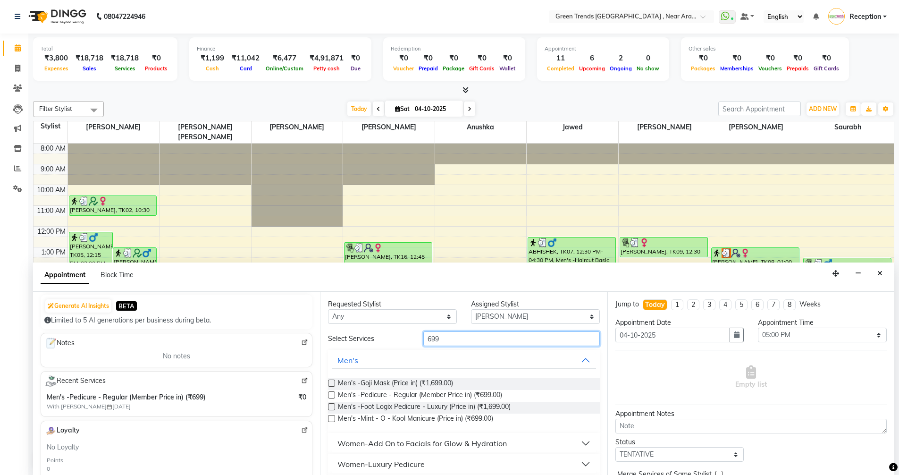
type input "699"
click at [582, 315] on select "Select [PERSON_NAME] [PERSON_NAME] [PERSON_NAME] Saif [PERSON_NAME] Saurabh [PE…" at bounding box center [535, 316] width 129 height 15
select select "93434"
click at [471, 309] on select "Select [PERSON_NAME] [PERSON_NAME] [PERSON_NAME] Saif [PERSON_NAME] Saurabh [PE…" at bounding box center [535, 316] width 129 height 15
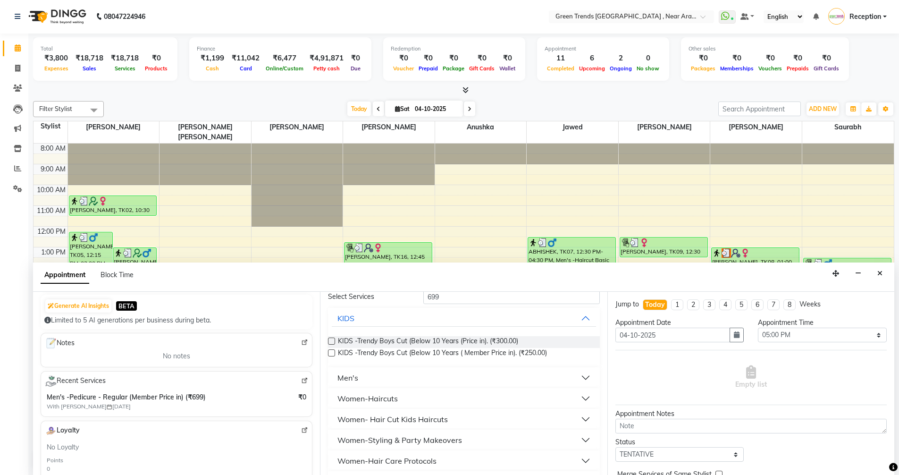
scroll to position [0, 0]
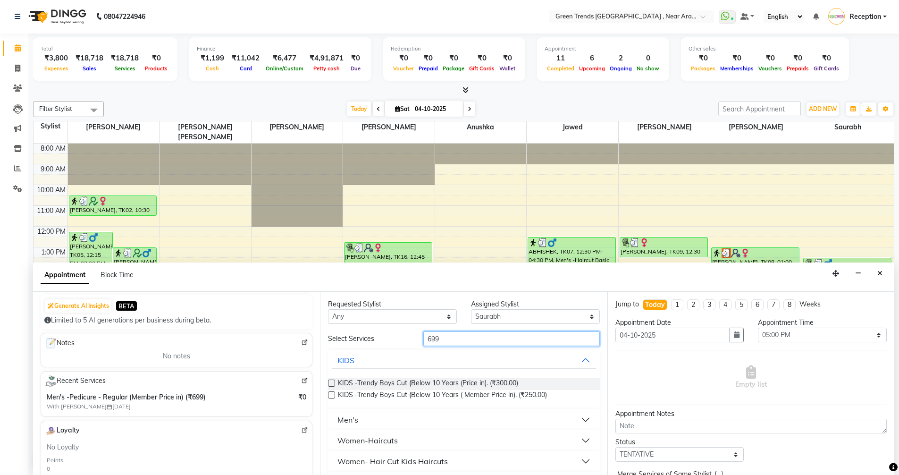
click at [442, 337] on input "699" at bounding box center [511, 338] width 177 height 15
type input "6"
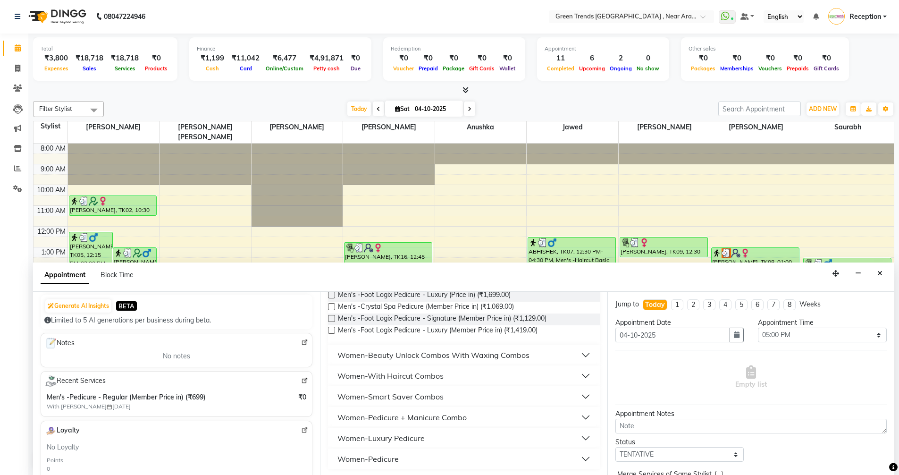
scroll to position [485, 0]
type input "PEDICURE"
click at [392, 455] on div "Women-Pedicure" at bounding box center [368, 456] width 61 height 11
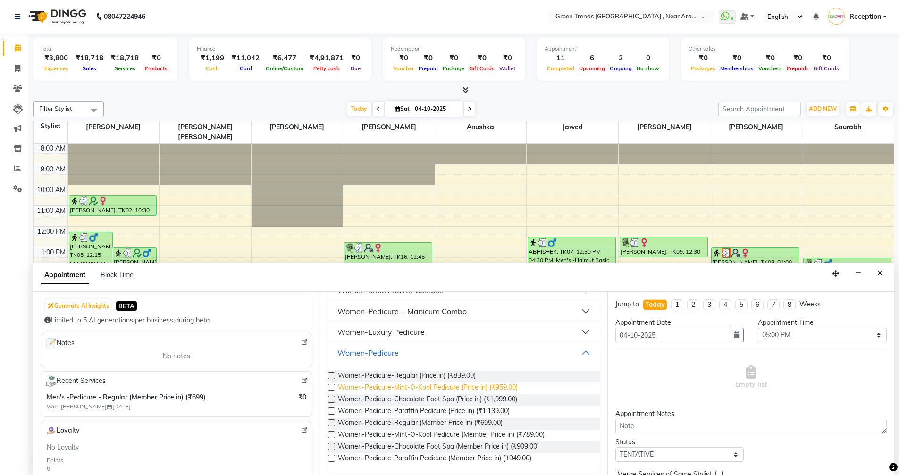
scroll to position [594, 0]
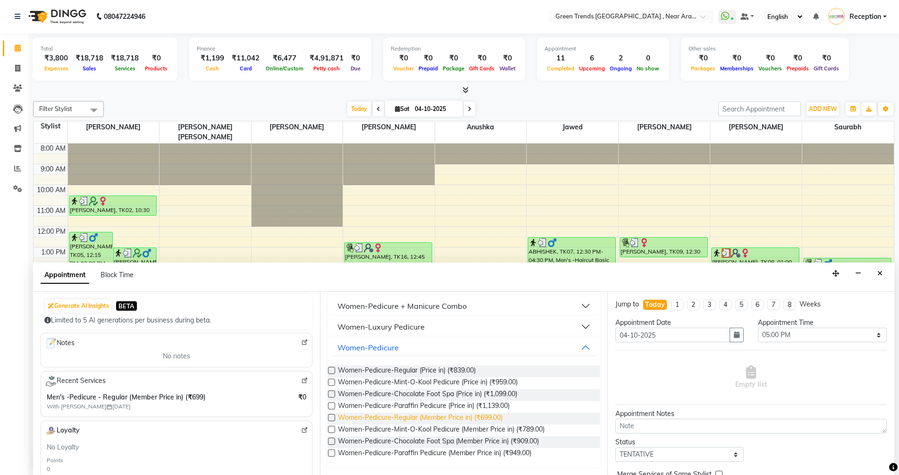
click at [454, 418] on span "Women-Pedicure-Regular (Member Price in) (₹699.00)" at bounding box center [420, 419] width 165 height 12
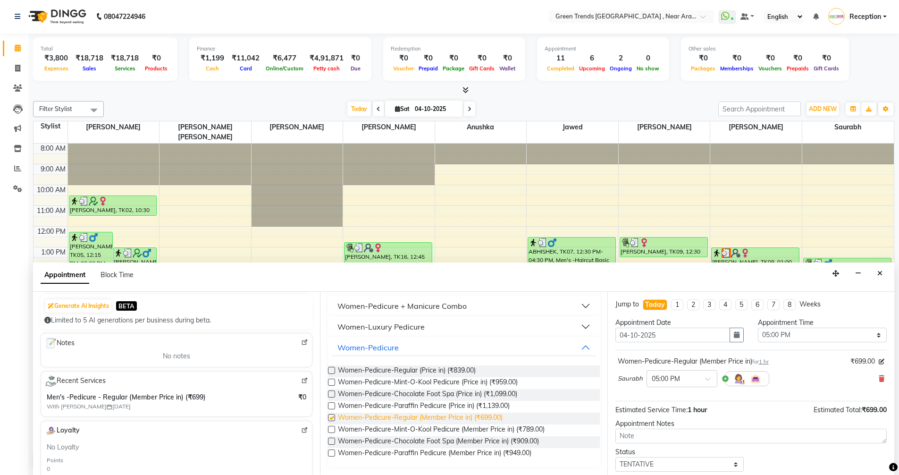
checkbox input "false"
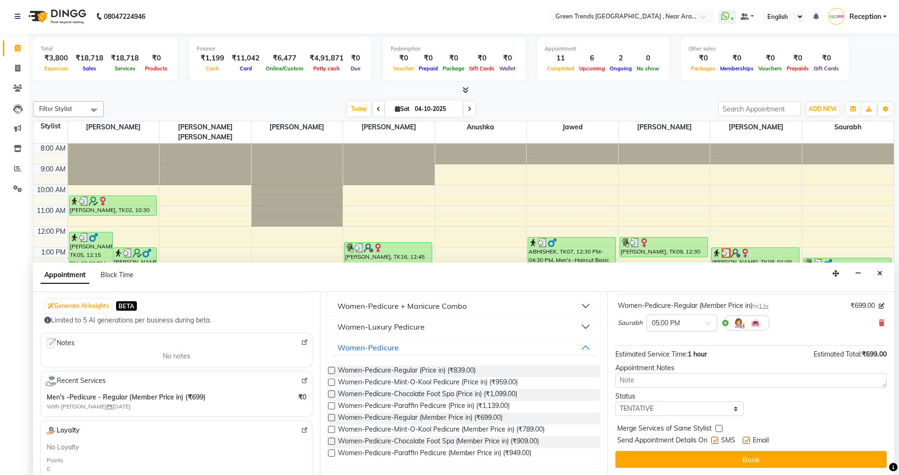
scroll to position [56, 0]
click at [734, 408] on select "Select TENTATIVE CONFIRM CHECK-IN UPCOMING" at bounding box center [680, 408] width 129 height 15
select select "confirm booking"
click at [616, 401] on select "Select TENTATIVE CONFIRM CHECK-IN UPCOMING" at bounding box center [680, 408] width 129 height 15
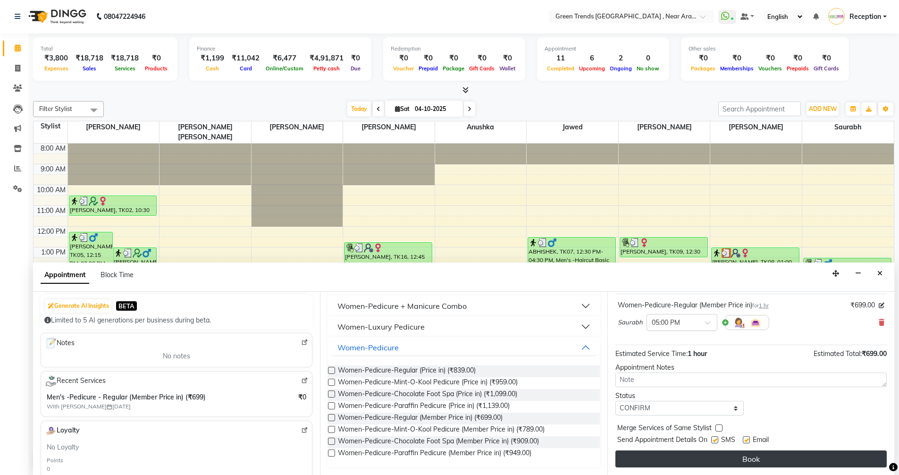
click at [711, 457] on button "Book" at bounding box center [751, 458] width 271 height 17
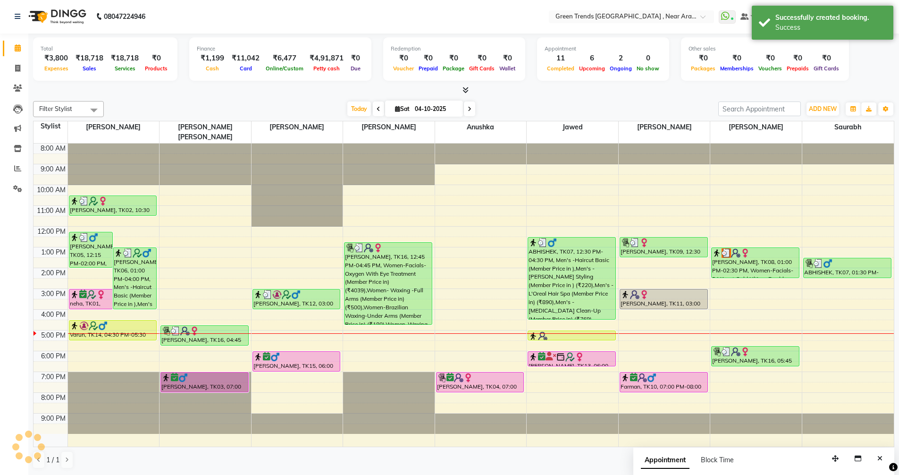
scroll to position [0, 0]
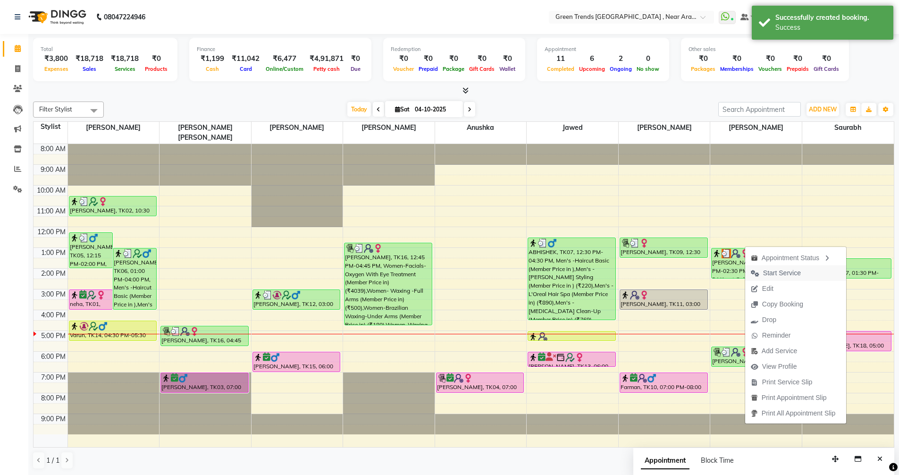
click at [787, 275] on span "Start Service" at bounding box center [782, 273] width 38 height 10
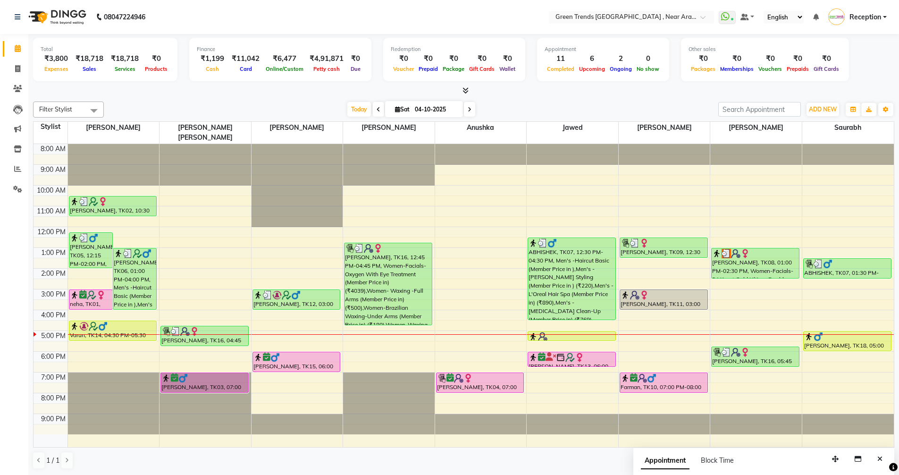
click at [467, 115] on span at bounding box center [469, 109] width 11 height 15
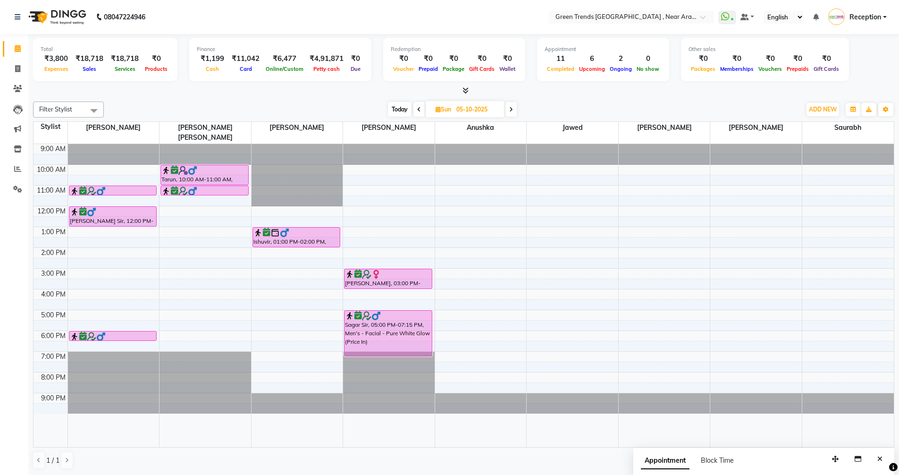
click at [416, 110] on span at bounding box center [419, 109] width 11 height 15
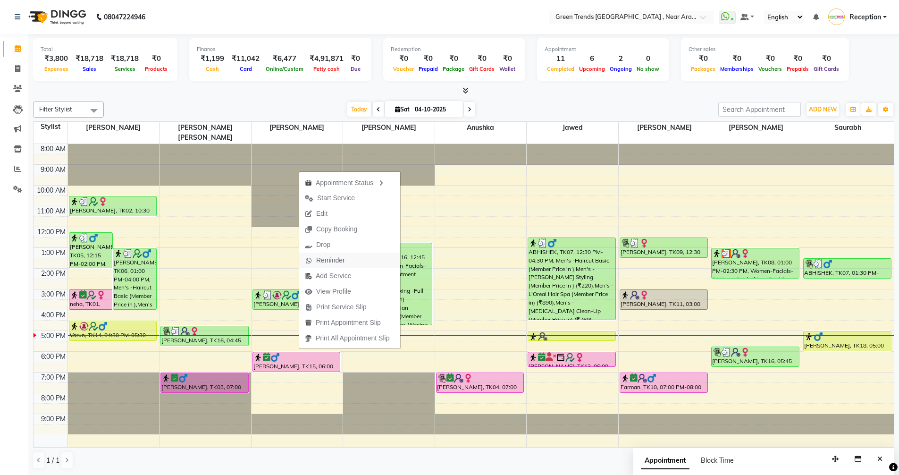
click at [334, 258] on span "Reminder" at bounding box center [330, 260] width 29 height 10
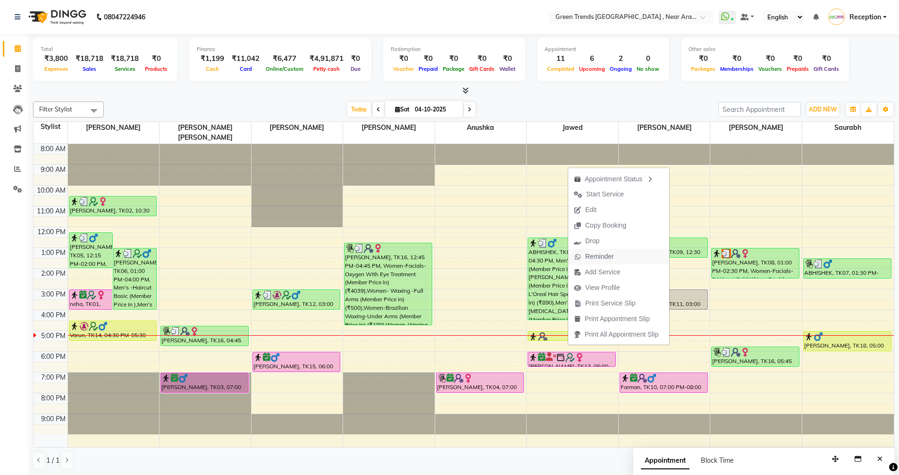
click at [599, 259] on span "Reminder" at bounding box center [599, 257] width 29 height 10
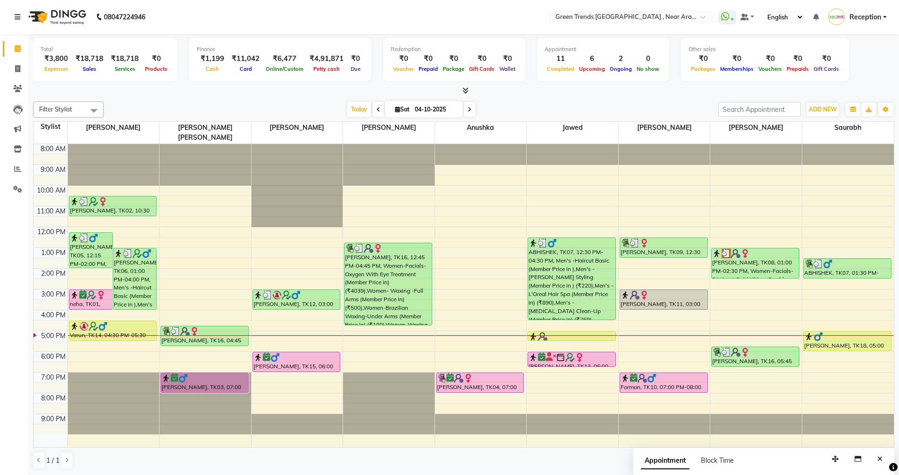
click at [469, 107] on icon at bounding box center [470, 110] width 4 height 6
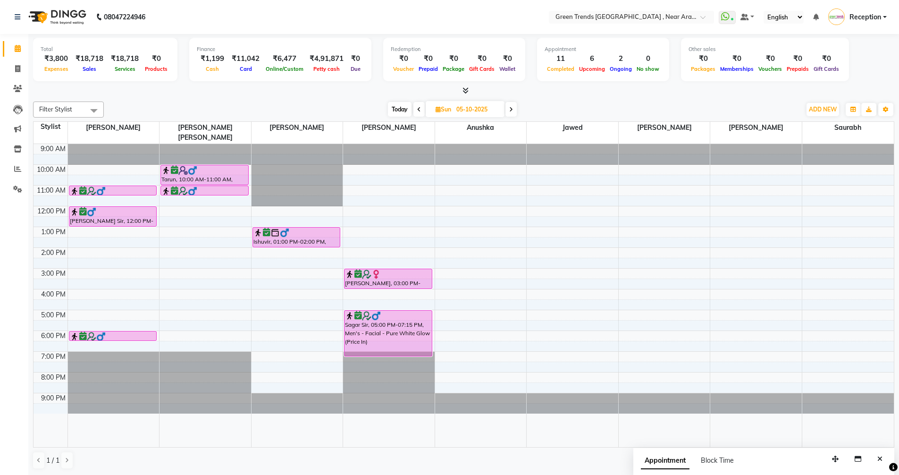
click at [419, 109] on icon at bounding box center [419, 110] width 4 height 6
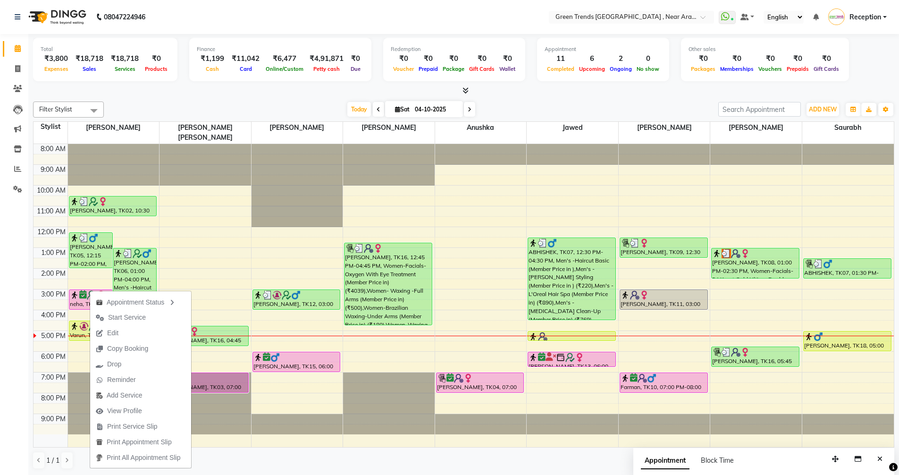
click at [566, 79] on div "Appointment 11 Completed 6 Upcoming 2 Ongoing 0 No show" at bounding box center [603, 59] width 132 height 43
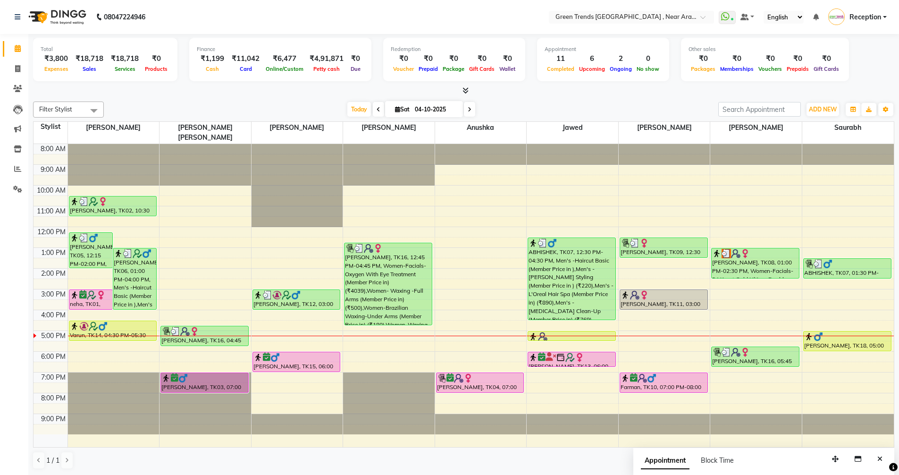
click at [473, 109] on span at bounding box center [469, 109] width 11 height 15
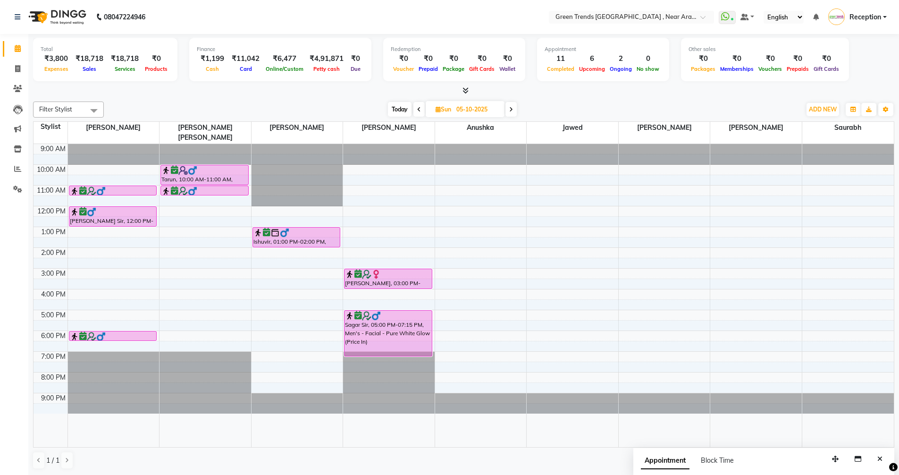
click at [418, 108] on icon at bounding box center [419, 110] width 4 height 6
type input "04-10-2025"
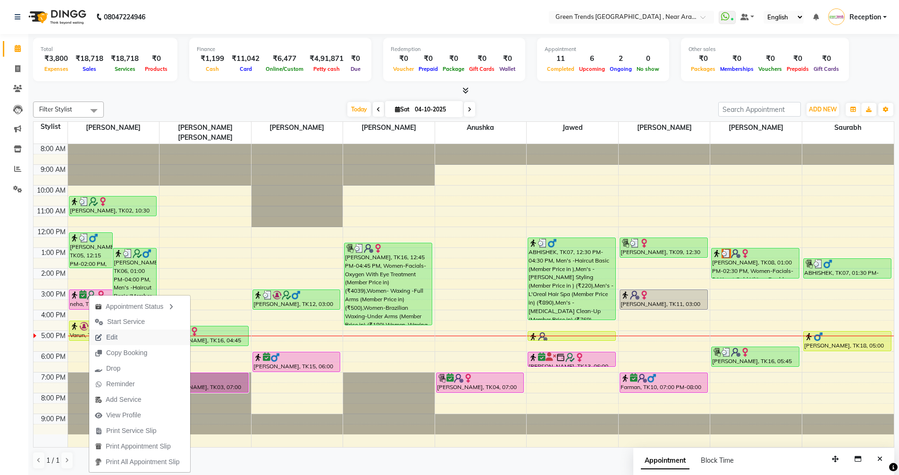
click at [120, 335] on span "Edit" at bounding box center [106, 338] width 34 height 16
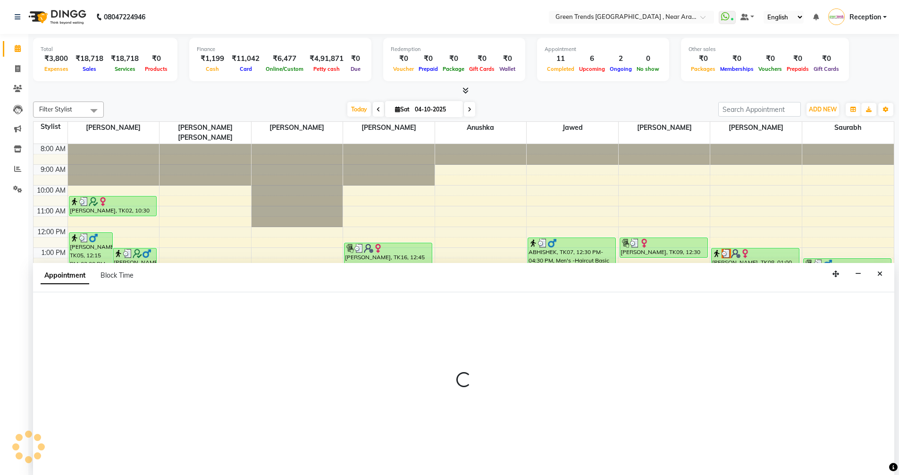
scroll to position [0, 0]
select select "tentative"
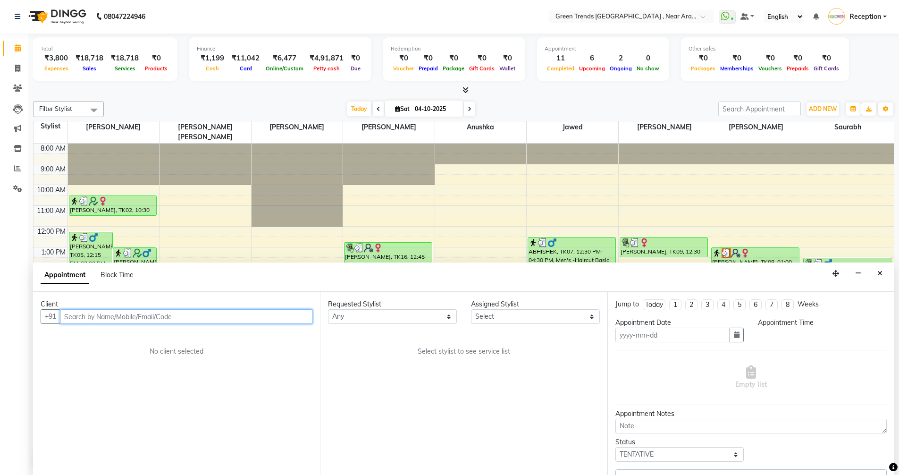
type input "04-10-2025"
select select "confirm booking"
select select "900"
select select "57687"
select select "3509"
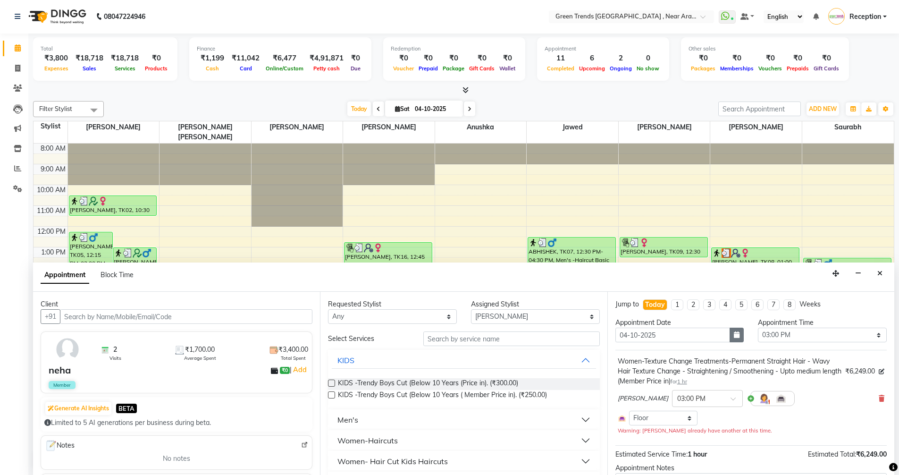
click at [734, 333] on icon "button" at bounding box center [737, 334] width 6 height 7
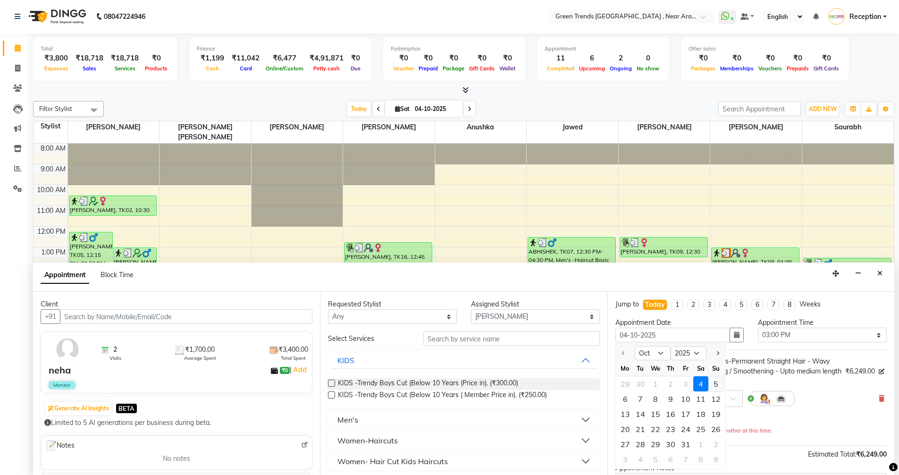
click at [714, 380] on div "5" at bounding box center [716, 383] width 15 height 15
type input "05-10-2025"
select select "900"
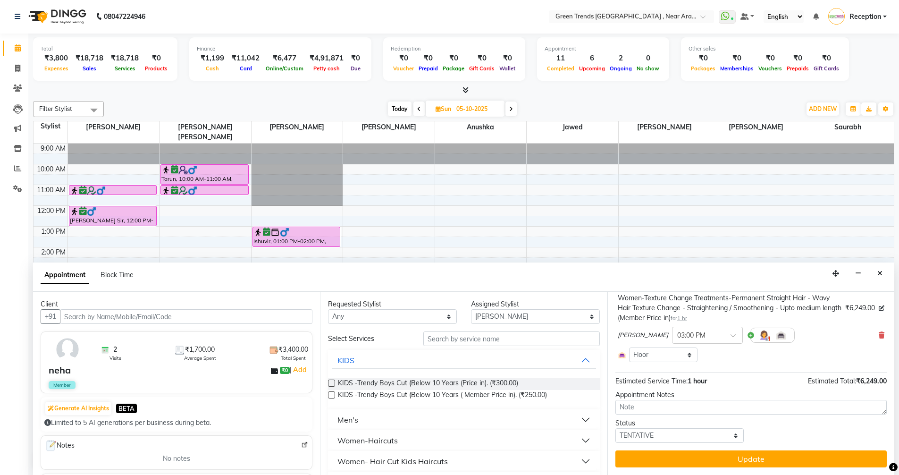
scroll to position [63, 0]
click at [730, 438] on select "Select TENTATIVE CONFIRM UPCOMING" at bounding box center [680, 435] width 129 height 15
select select "confirm booking"
click at [616, 428] on select "Select TENTATIVE CONFIRM UPCOMING" at bounding box center [680, 435] width 129 height 15
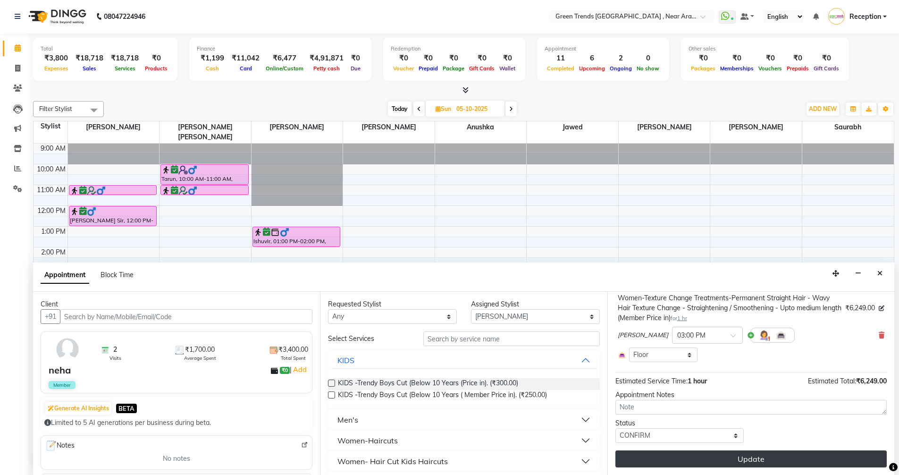
click at [753, 459] on button "Update" at bounding box center [751, 458] width 271 height 17
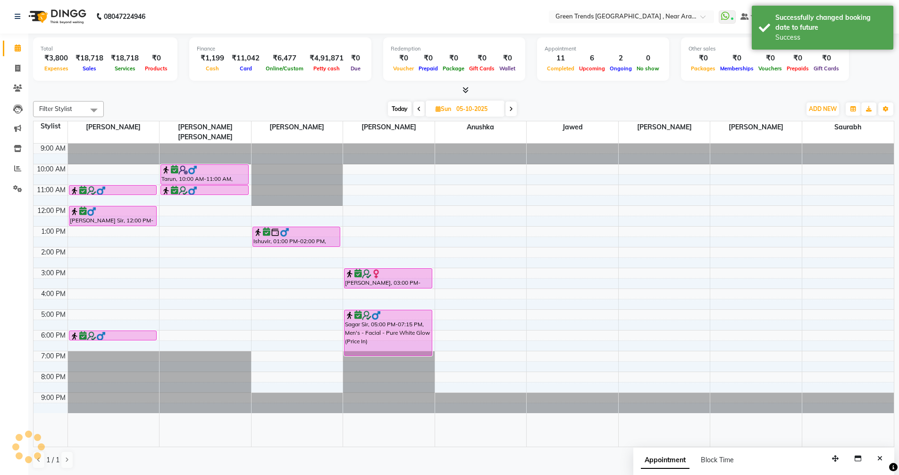
scroll to position [0, 0]
click at [420, 109] on icon at bounding box center [419, 110] width 4 height 6
type input "04-10-2025"
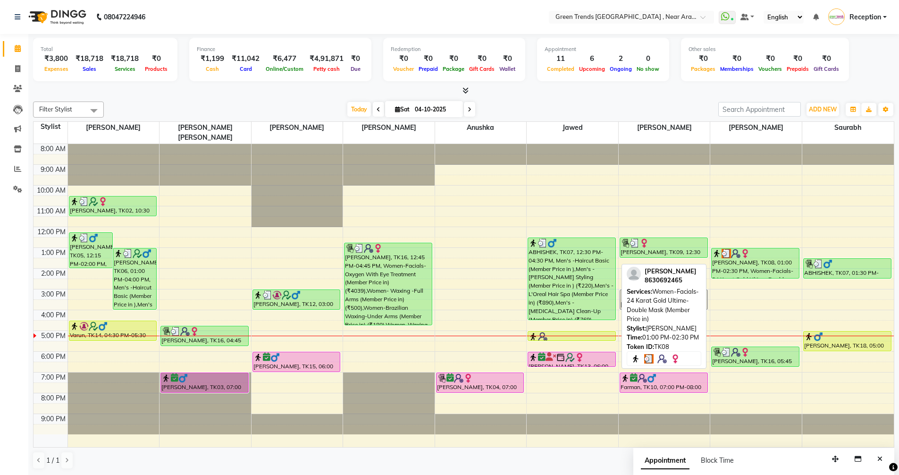
click at [757, 258] on div "[PERSON_NAME], TK08, 01:00 PM-02:30 PM, Women-Facials-24 Karat Gold Ultime-Doub…" at bounding box center [755, 263] width 87 height 30
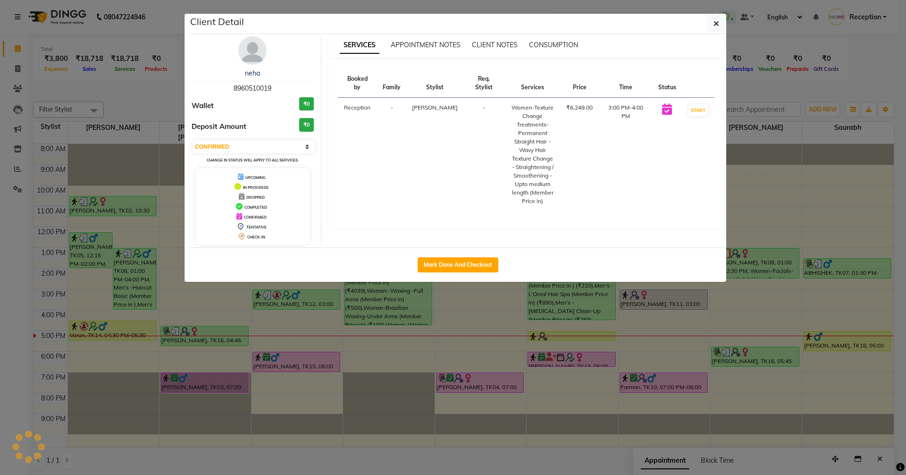
select select "3"
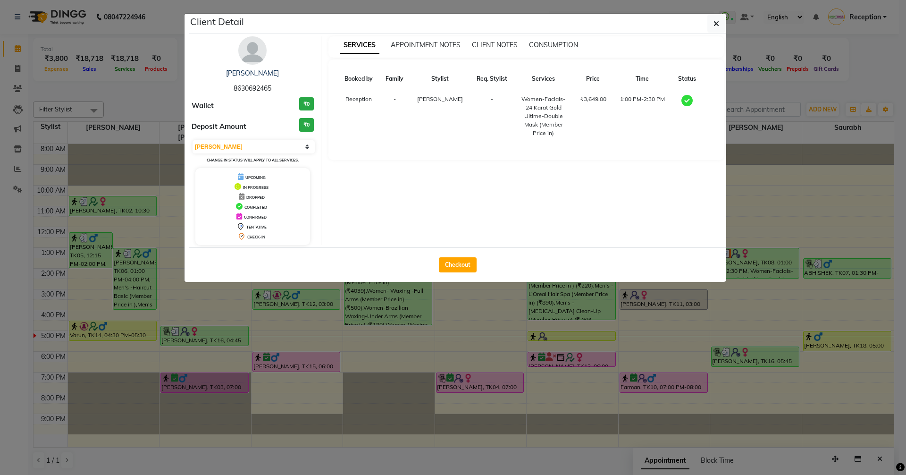
click at [865, 58] on ngb-modal-window "Client Detail Madhu Lisha 8630692465 Wallet ₹0 Deposit Amount ₹0 Select MARK DO…" at bounding box center [453, 237] width 906 height 475
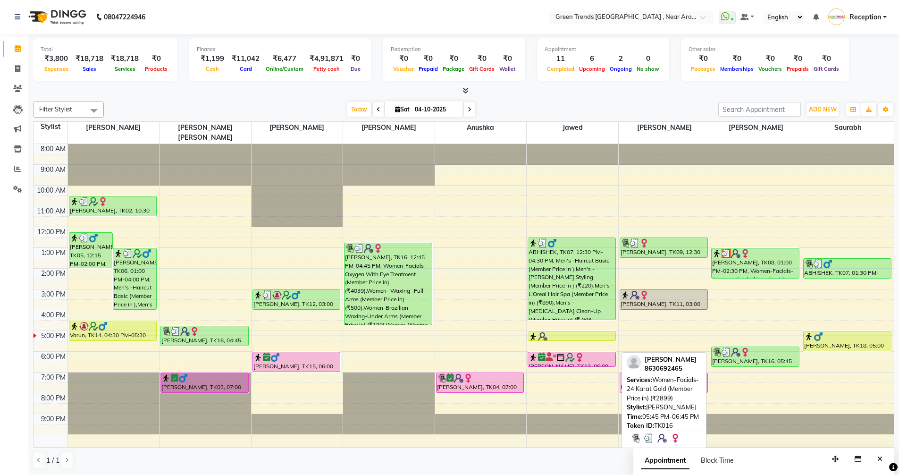
click at [745, 347] on img at bounding box center [745, 351] width 9 height 9
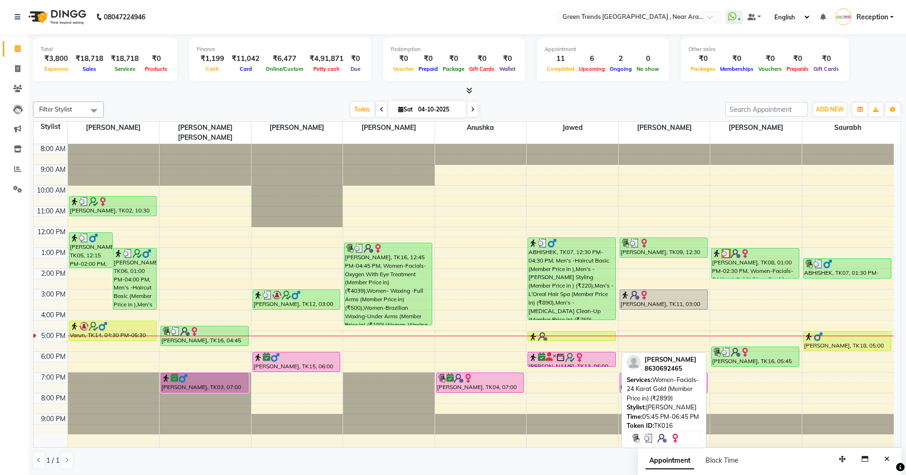
select select "3"
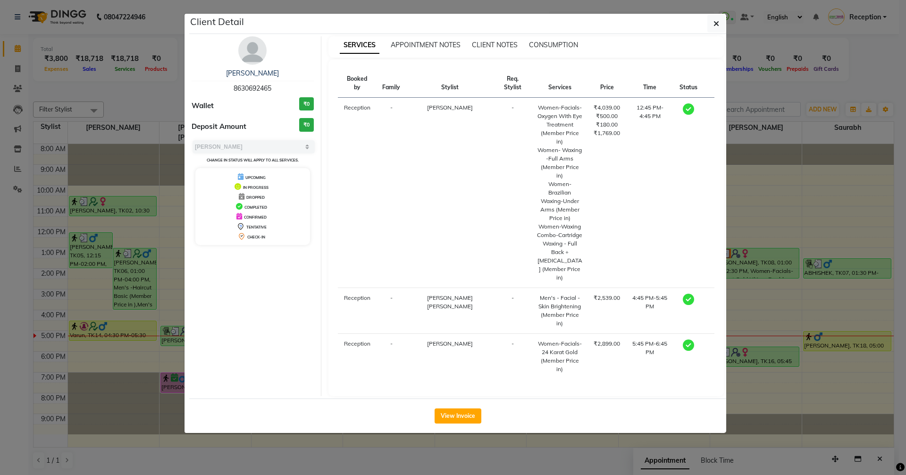
click at [849, 81] on ngb-modal-window "Client Detail Madhu Lisha 8630692465 Wallet ₹0 Deposit Amount ₹0 Select MARK DO…" at bounding box center [453, 237] width 906 height 475
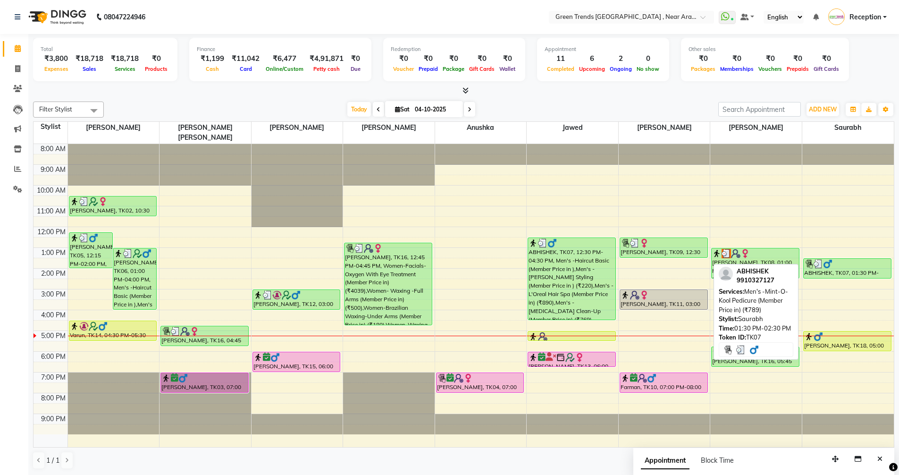
click at [841, 259] on div at bounding box center [847, 263] width 86 height 9
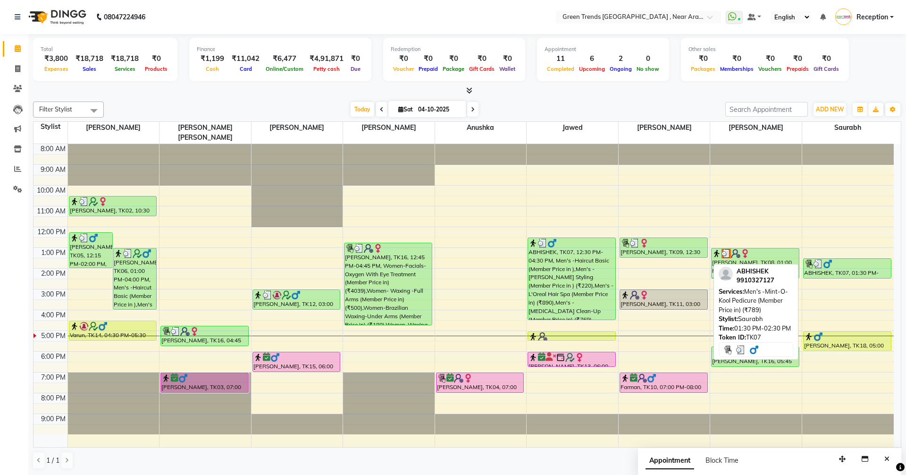
select select "3"
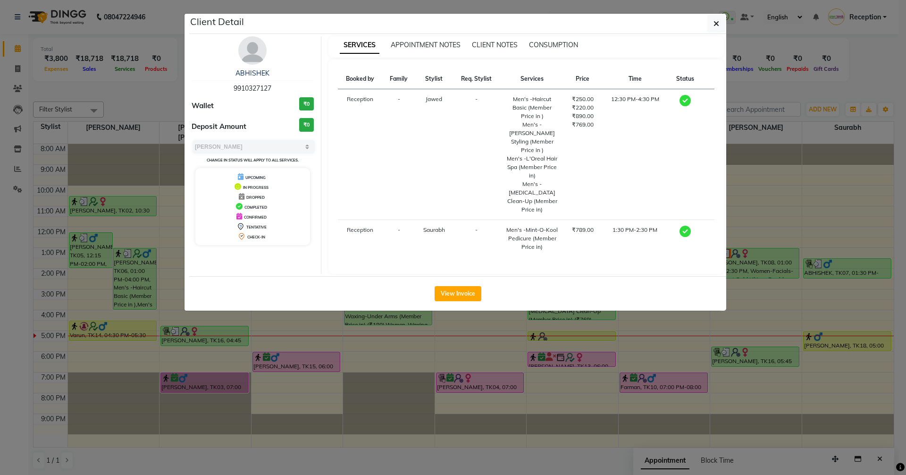
click at [846, 82] on ngb-modal-window "Client Detail ABHISHEK 9910327127 Wallet ₹0 Deposit Amount ₹0 Select MARK DONE …" at bounding box center [453, 237] width 906 height 475
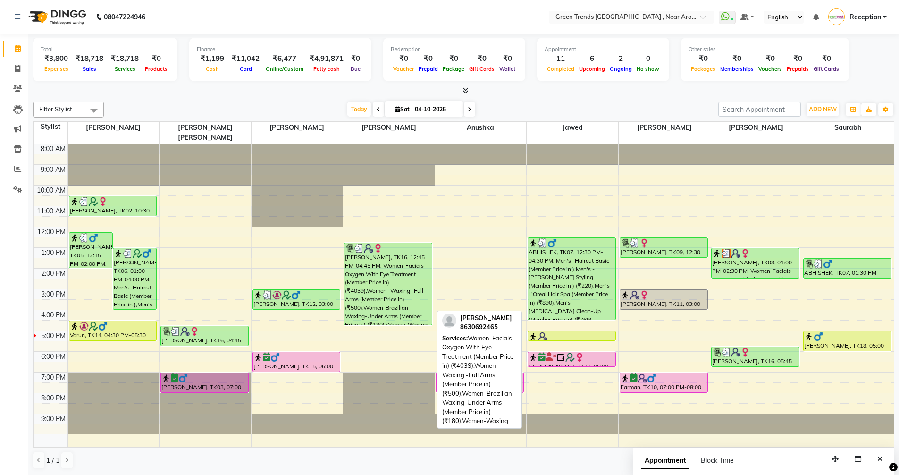
click at [385, 272] on div "[PERSON_NAME], TK16, 12:45 PM-04:45 PM, Women-Facials-Oxygen With Eye Treatment…" at bounding box center [388, 284] width 87 height 82
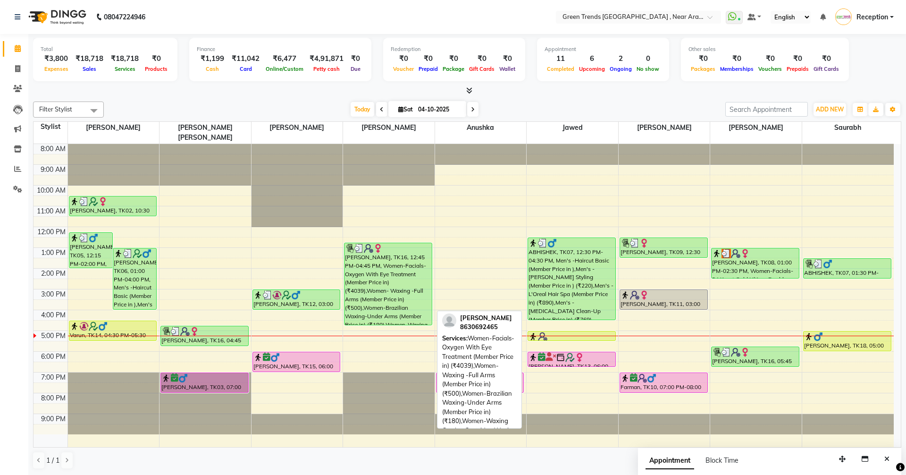
select select "3"
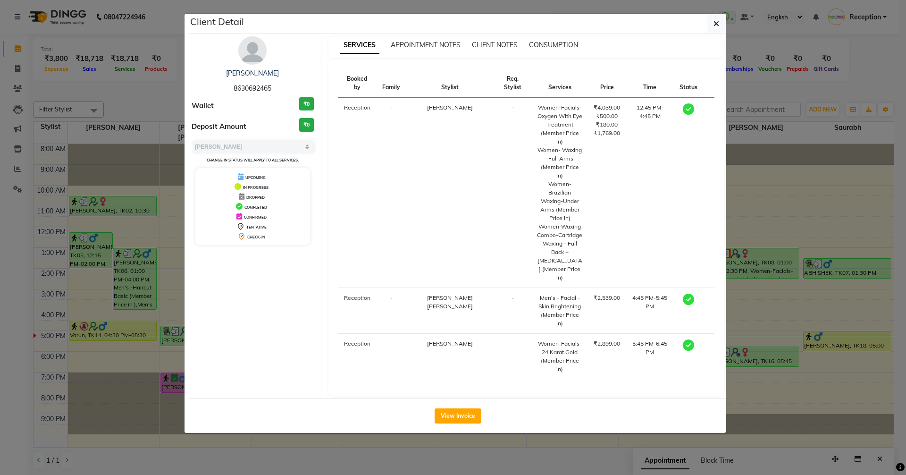
click at [852, 46] on ngb-modal-window "Client Detail Madhu Lisha 8630692465 Wallet ₹0 Deposit Amount ₹0 Select MARK DO…" at bounding box center [453, 237] width 906 height 475
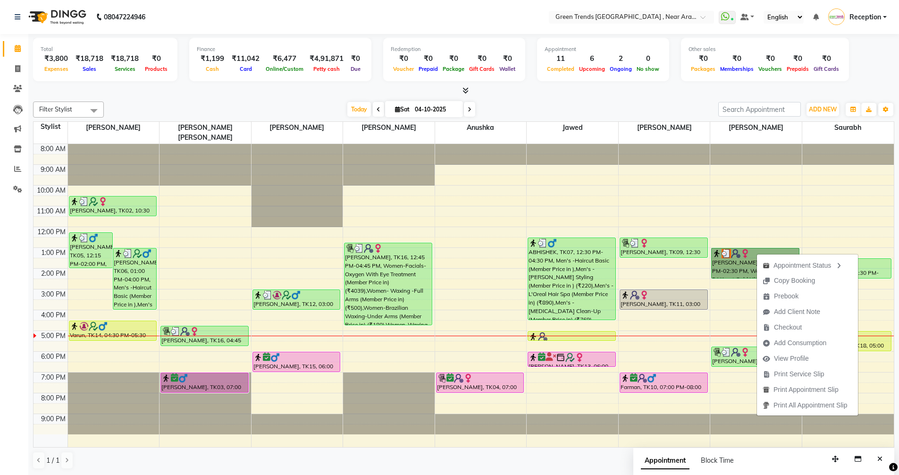
click at [834, 207] on div "8:00 AM 9:00 AM 10:00 AM 11:00 AM 12:00 PM 1:00 PM 2:00 PM 3:00 PM 4:00 PM 5:00…" at bounding box center [464, 295] width 861 height 303
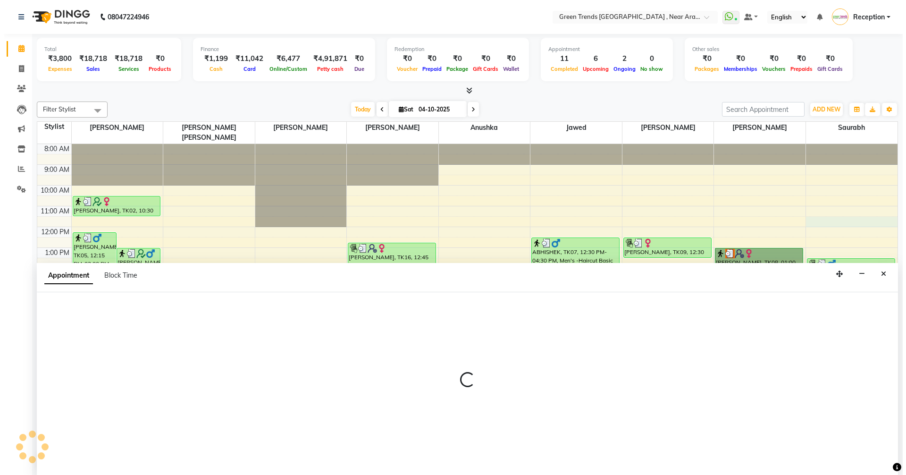
scroll to position [0, 0]
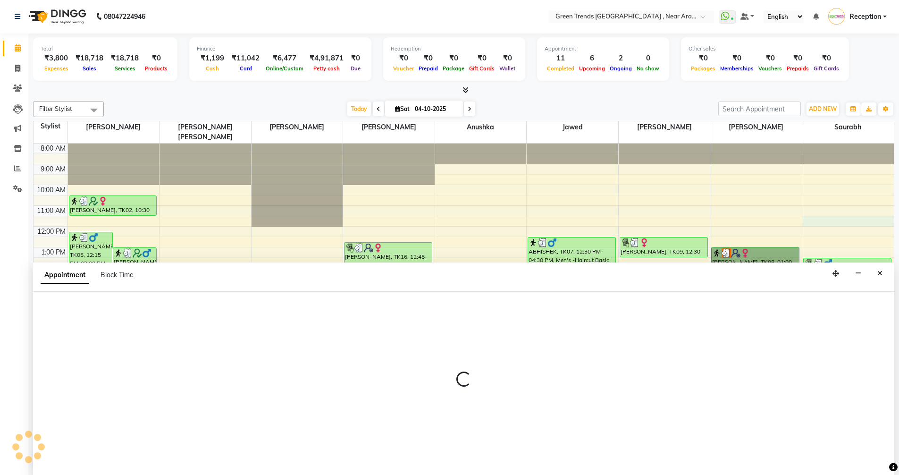
select select "93434"
select select "tentative"
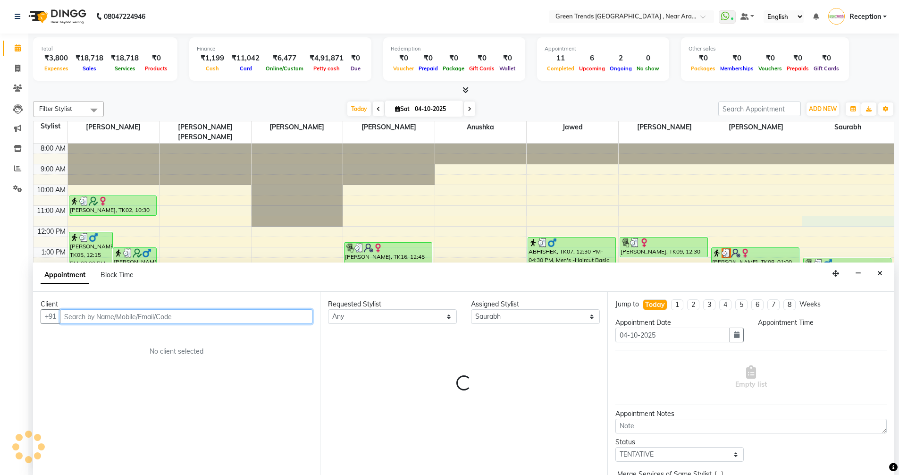
select select "690"
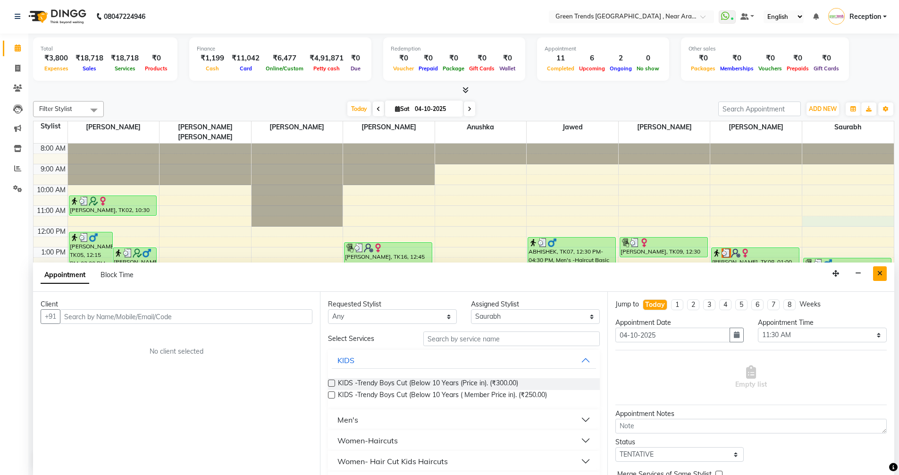
click at [881, 273] on icon "Close" at bounding box center [880, 273] width 5 height 7
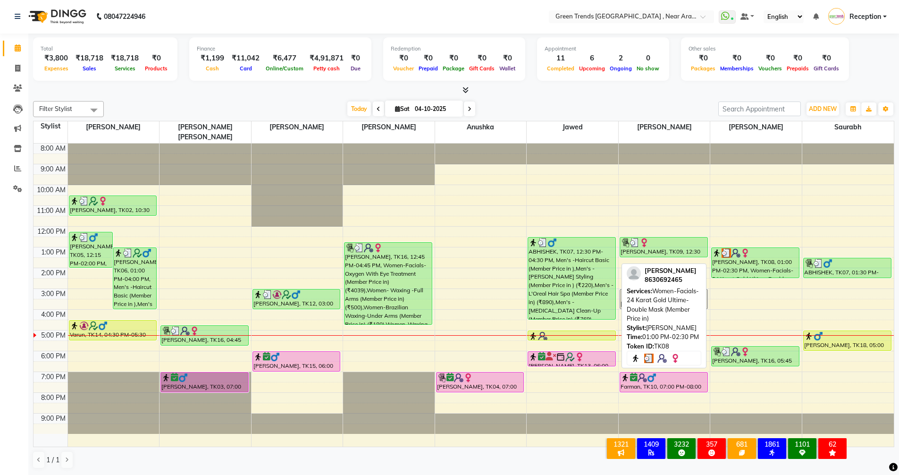
click at [727, 254] on div "[PERSON_NAME], TK08, 01:00 PM-02:30 PM, Women-Facials-24 Karat Gold Ultime-Doub…" at bounding box center [755, 263] width 87 height 30
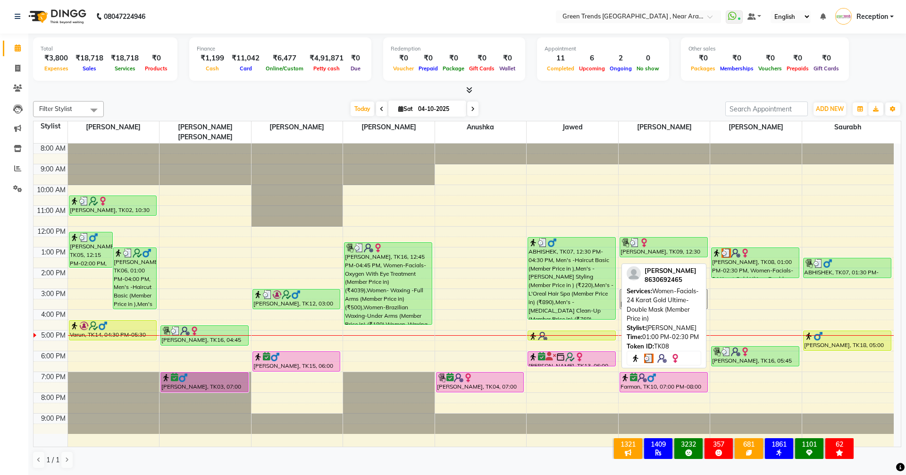
select select "3"
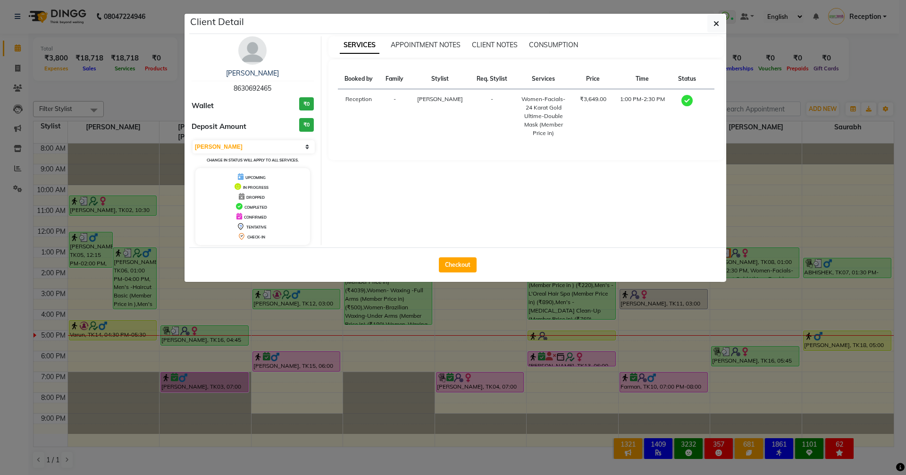
click at [761, 188] on ngb-modal-window "Client Detail Madhu Lisha 8630692465 Wallet ₹0 Deposit Amount ₹0 Select MARK DO…" at bounding box center [453, 237] width 906 height 475
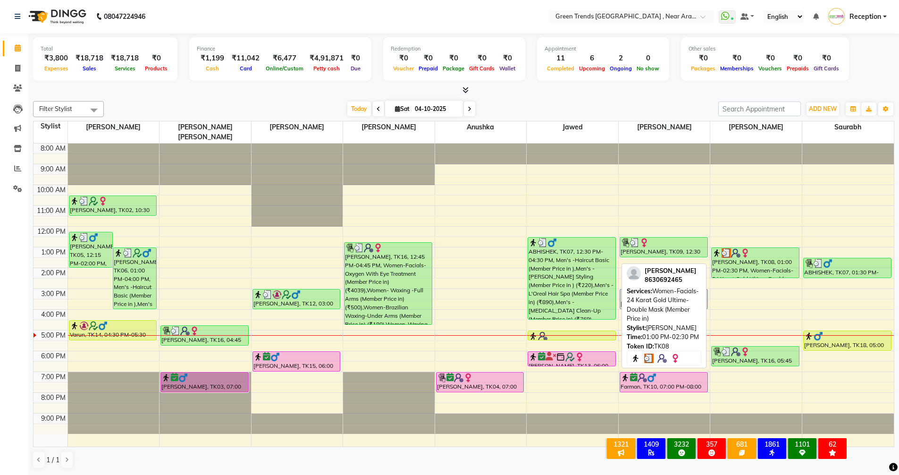
click at [751, 248] on div at bounding box center [755, 252] width 86 height 9
select select "3"
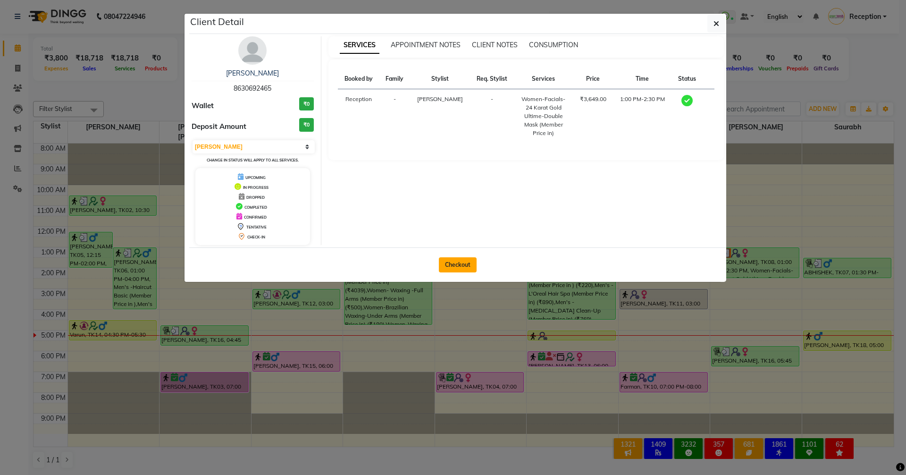
click at [456, 261] on button "Checkout" at bounding box center [458, 264] width 38 height 15
select select "service"
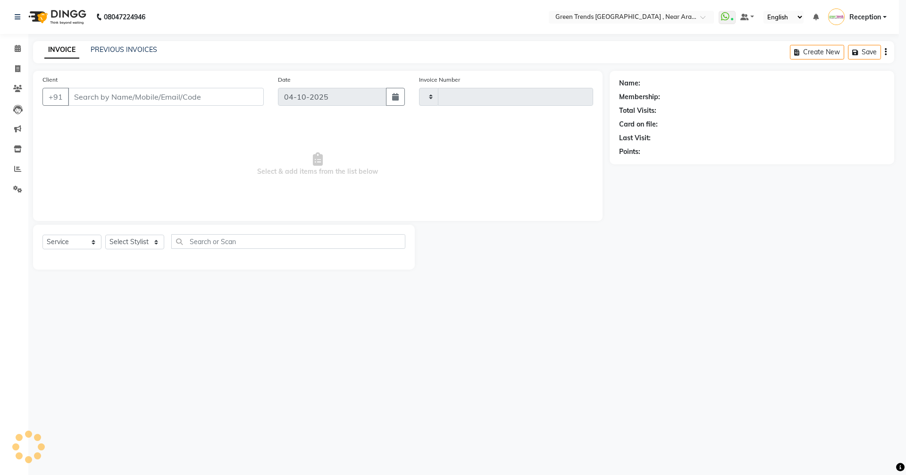
type input "3222"
select select "7005"
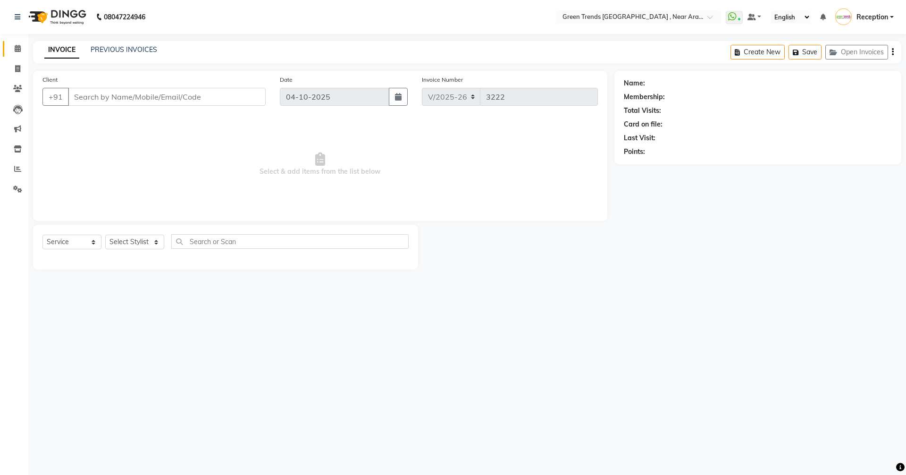
type input "8630692465"
select select "89092"
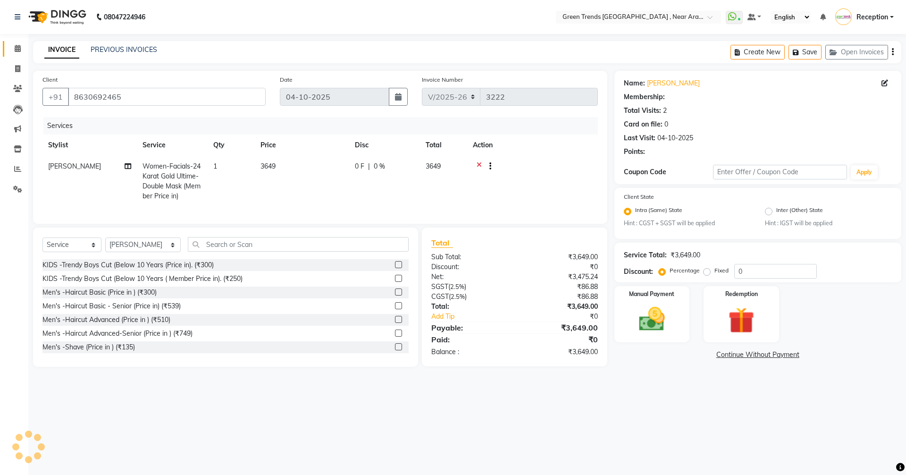
click at [15, 47] on span at bounding box center [17, 48] width 17 height 11
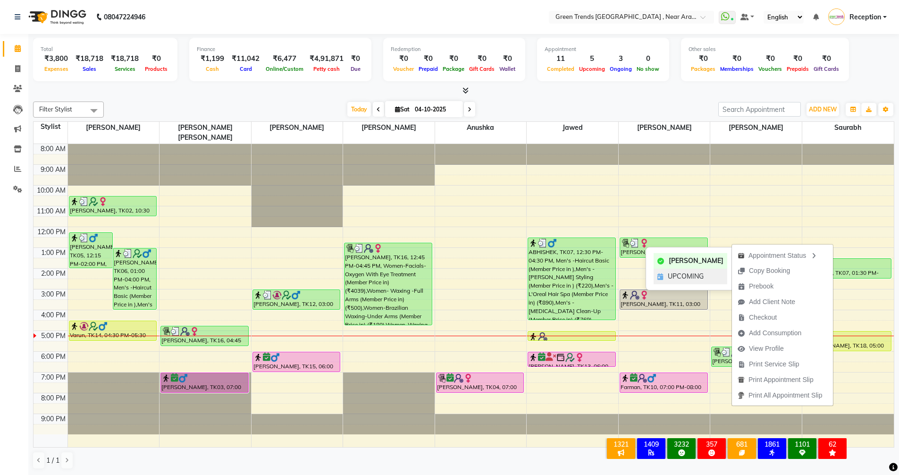
click at [714, 273] on div "UPCOMING" at bounding box center [691, 277] width 74 height 16
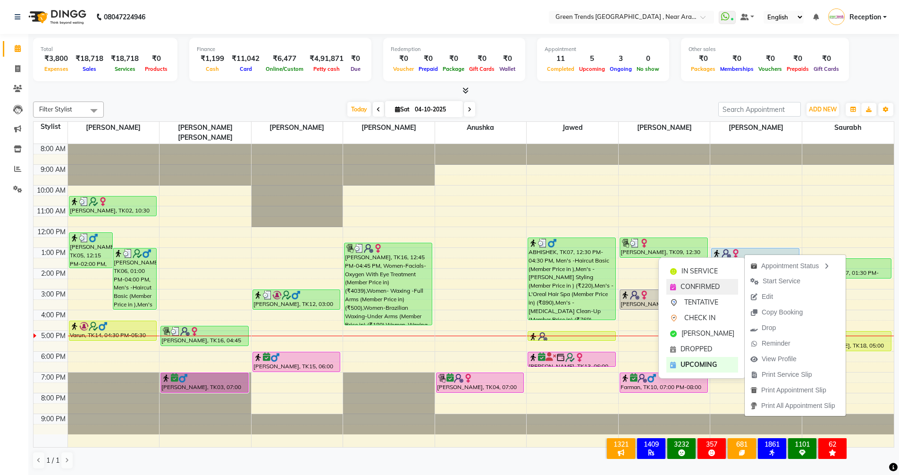
click at [712, 285] on span "CONFIRMED" at bounding box center [700, 287] width 39 height 10
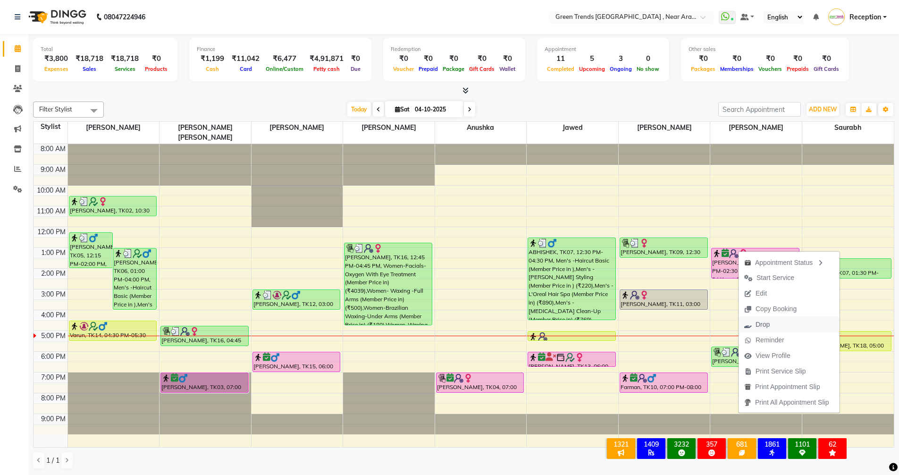
click at [764, 321] on span "Drop" at bounding box center [763, 325] width 14 height 10
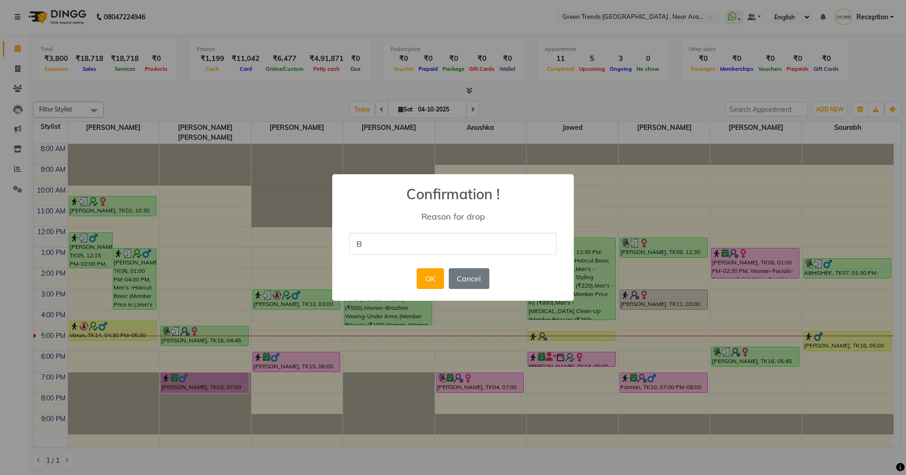
type input "BILL DONE"
click at [432, 277] on button "OK" at bounding box center [430, 278] width 27 height 21
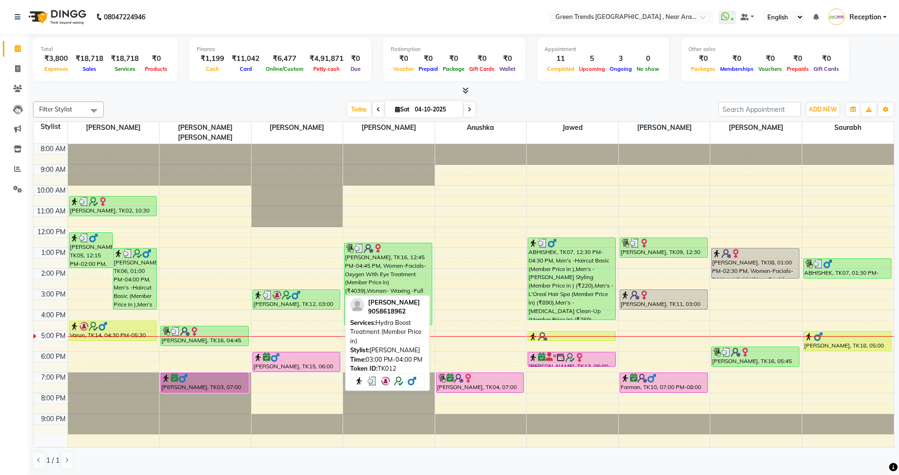
click at [294, 290] on img at bounding box center [295, 294] width 9 height 9
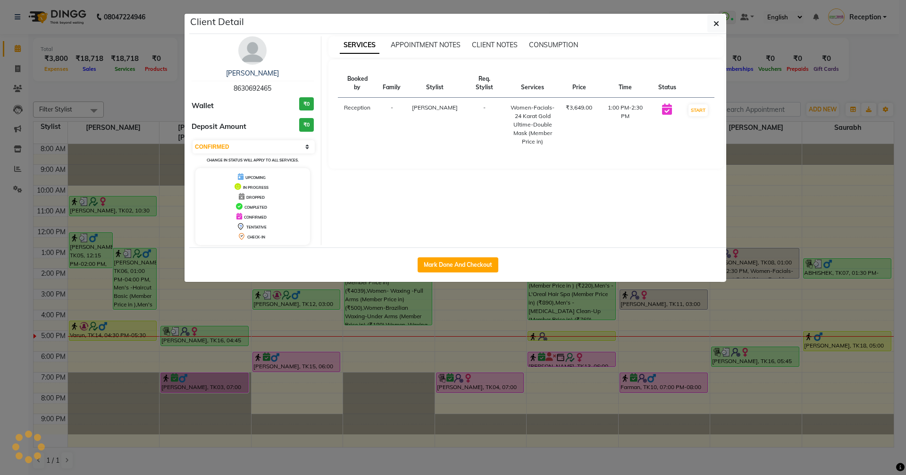
select select "3"
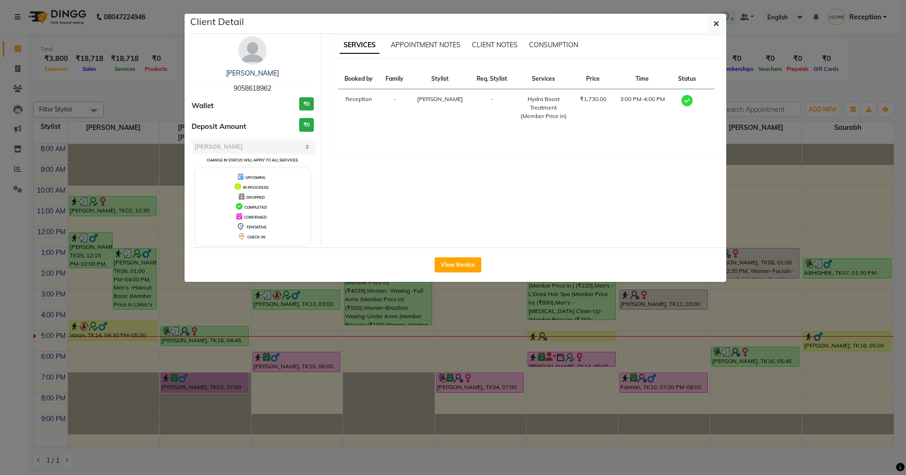
click at [253, 49] on img at bounding box center [252, 50] width 28 height 28
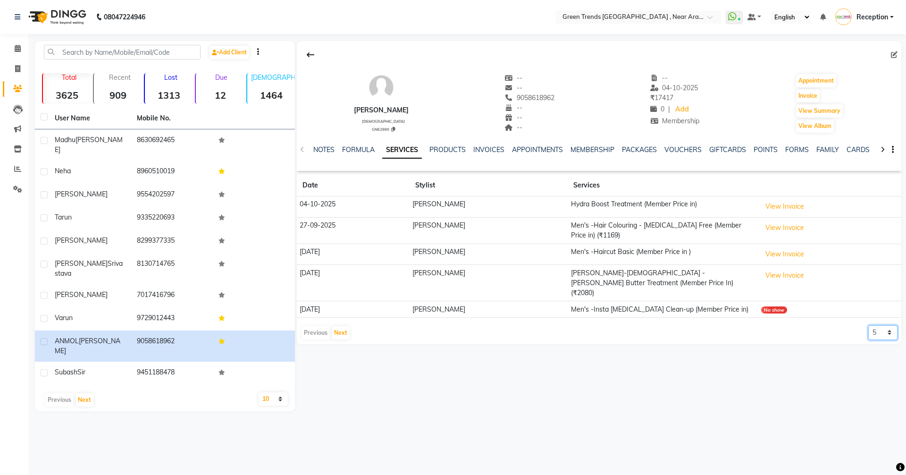
click at [888, 325] on select "5 10 50 100 500" at bounding box center [883, 332] width 29 height 15
click at [869, 325] on select "5 10 50 100 500" at bounding box center [883, 332] width 29 height 15
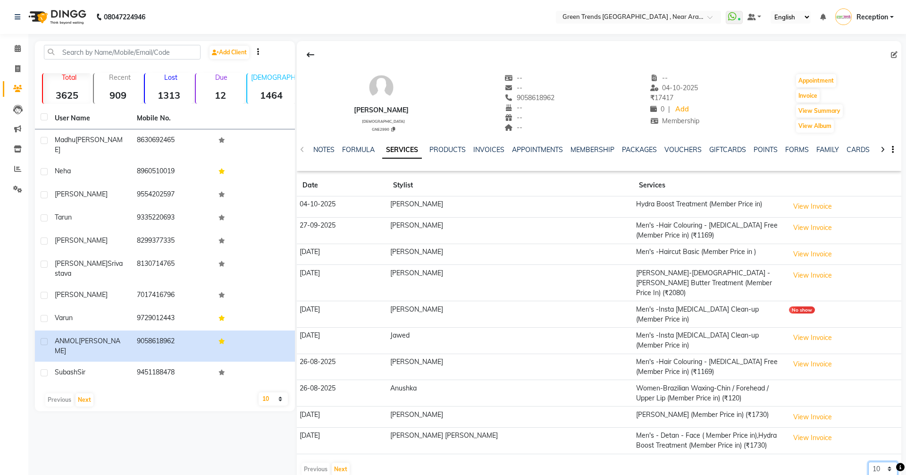
click at [889, 462] on select "5 10 50 100 500" at bounding box center [883, 469] width 29 height 15
select select "50"
click at [869, 462] on select "5 10 50 100 500" at bounding box center [883, 469] width 29 height 15
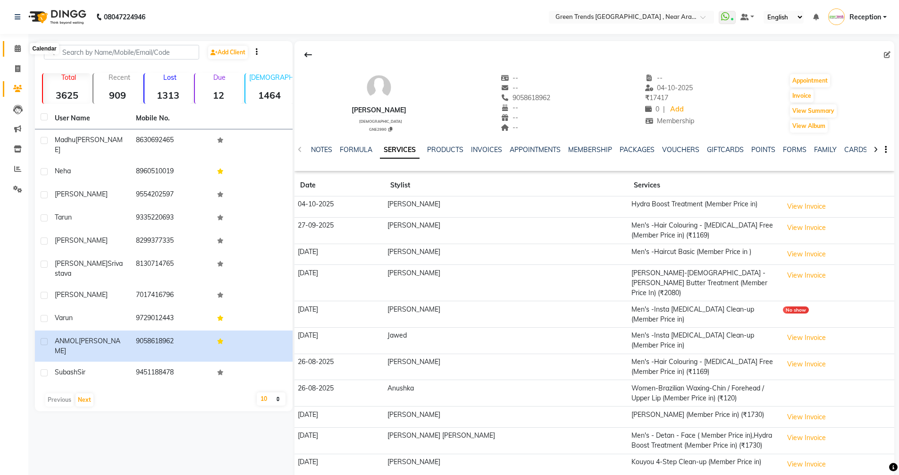
click at [18, 48] on icon at bounding box center [18, 48] width 6 height 7
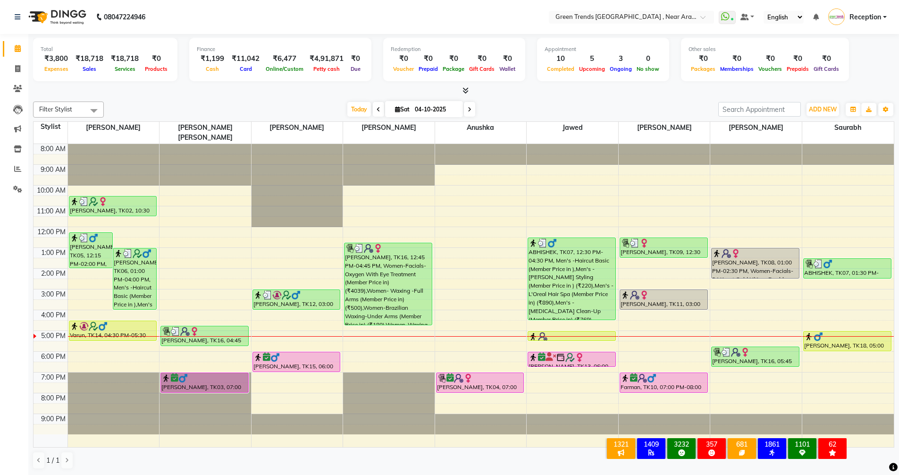
click at [273, 315] on div "8:00 AM 9:00 AM 10:00 AM 11:00 AM 12:00 PM 1:00 PM 2:00 PM 3:00 PM 4:00 PM 5:00…" at bounding box center [464, 295] width 861 height 303
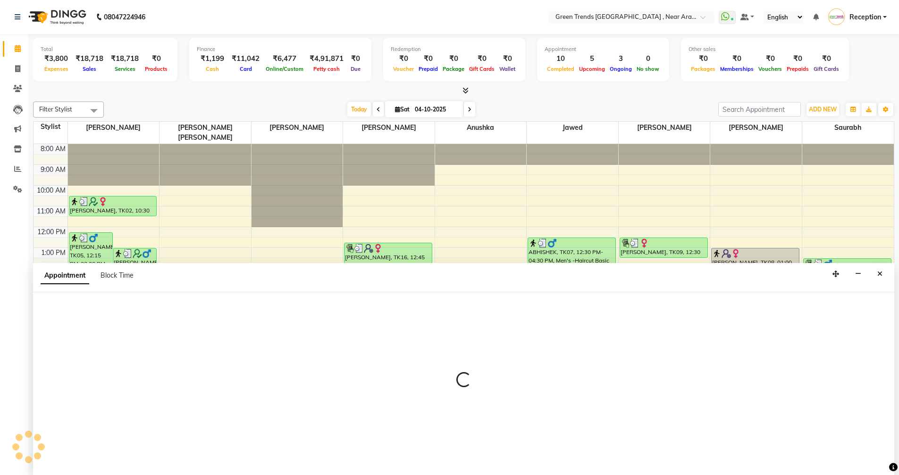
scroll to position [0, 0]
select select "57699"
select select "990"
select select "tentative"
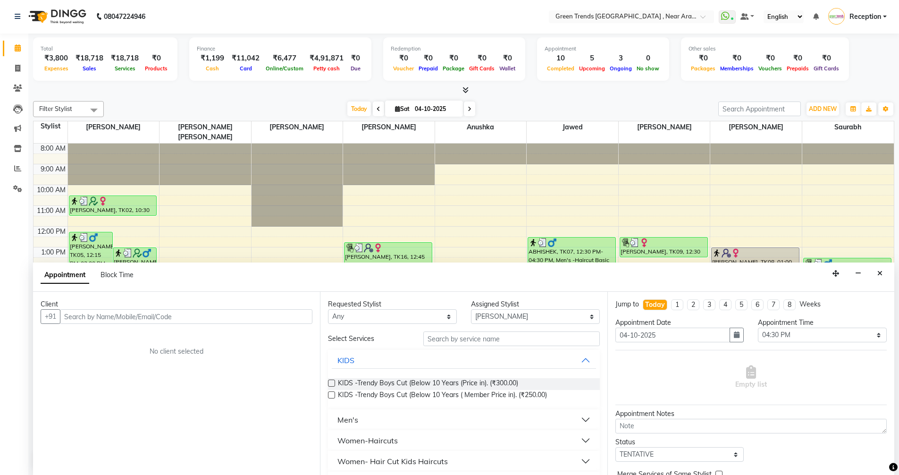
click at [192, 319] on input "text" at bounding box center [186, 316] width 253 height 15
type input "s"
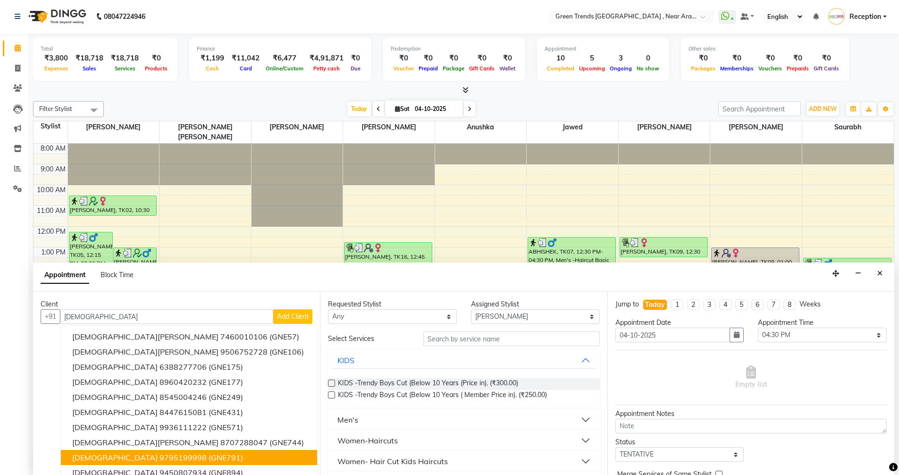
click at [160, 455] on ngb-highlight "9795199998" at bounding box center [183, 457] width 47 height 9
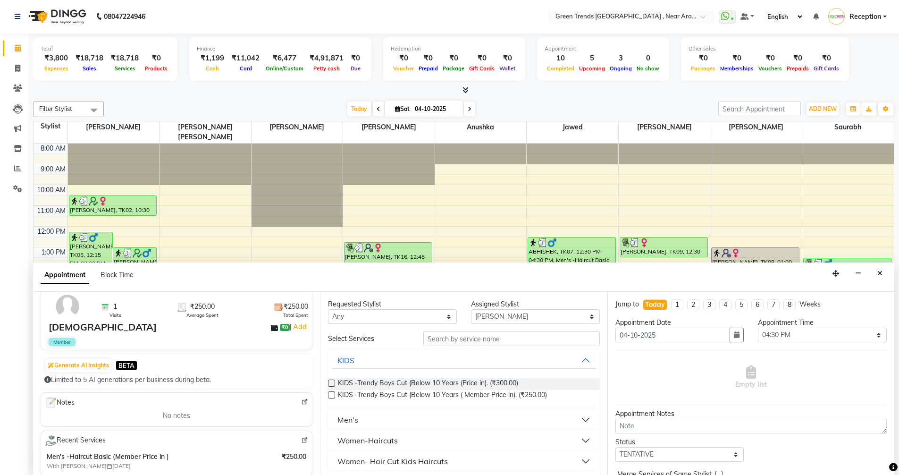
scroll to position [0, 0]
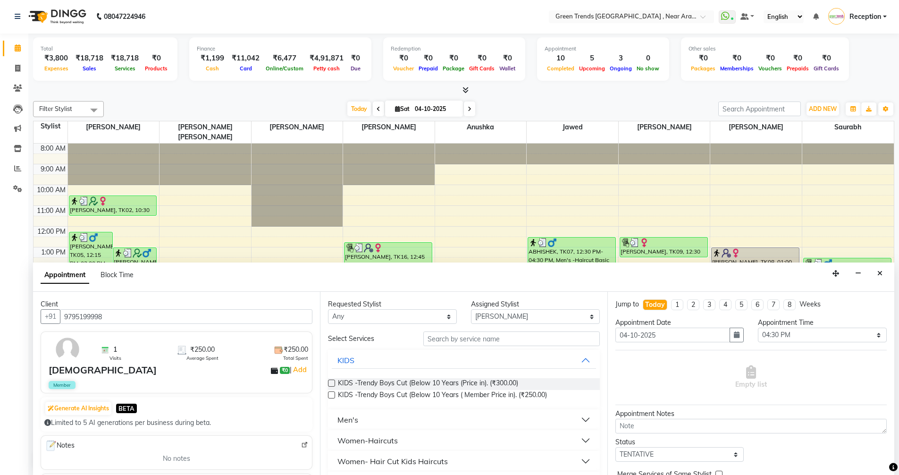
click at [121, 312] on input "9795199998" at bounding box center [186, 316] width 253 height 15
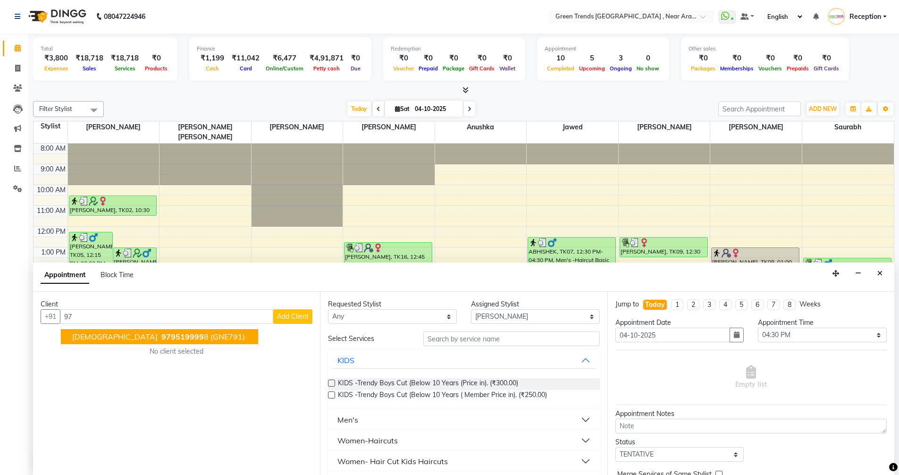
type input "9"
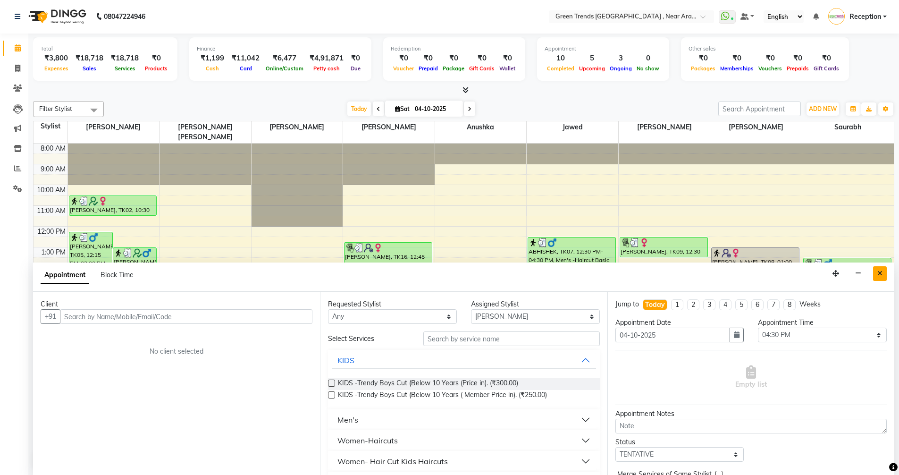
click at [880, 273] on icon "Close" at bounding box center [880, 273] width 5 height 7
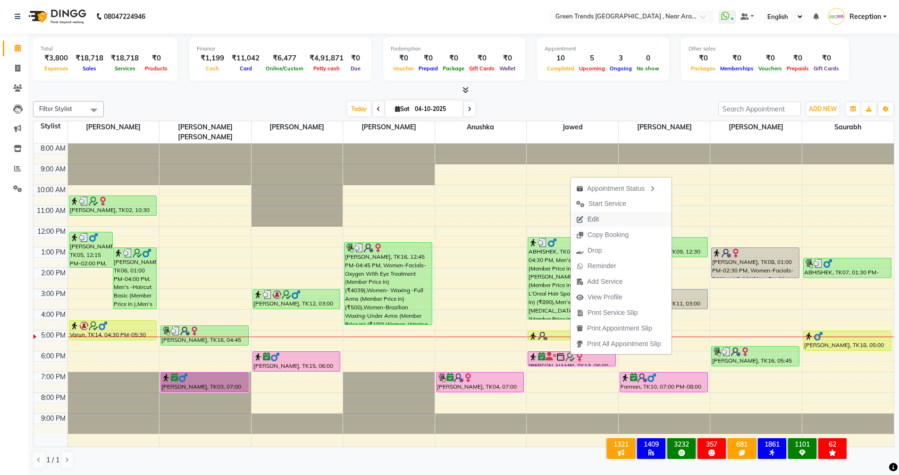
click at [608, 223] on button "Edit" at bounding box center [621, 219] width 101 height 16
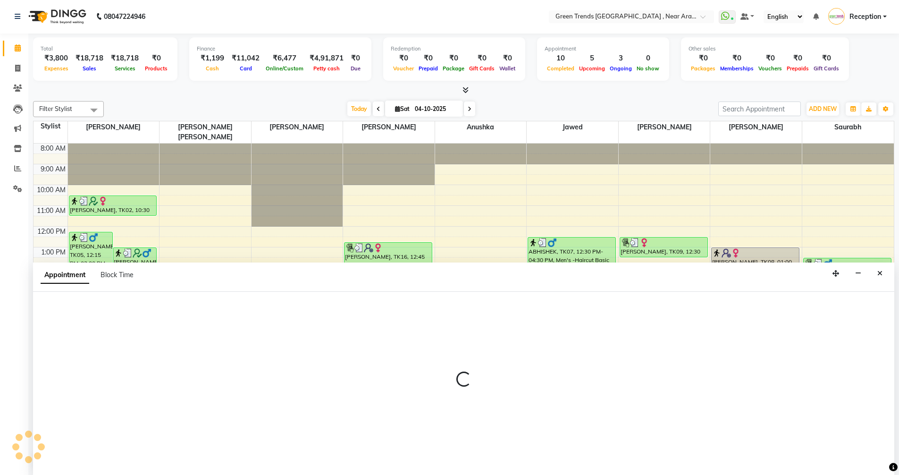
select select "tentative"
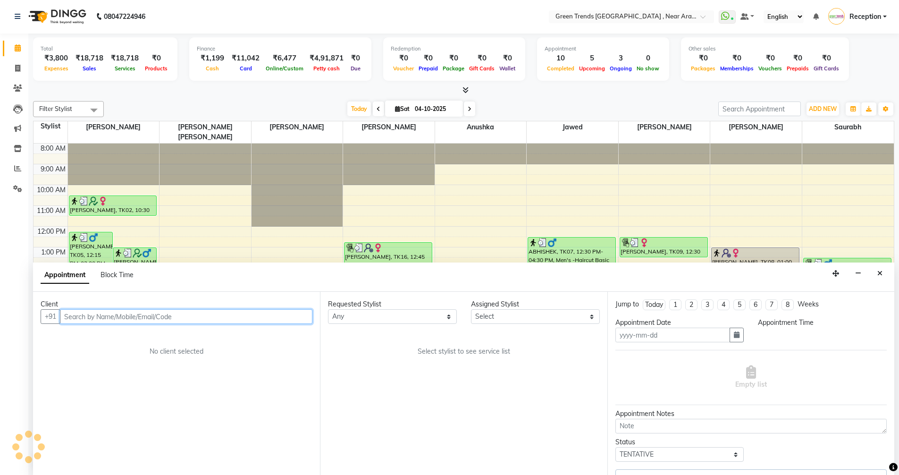
type input "04-10-2025"
select select "confirm booking"
select select "1080"
select select "57699"
select select "82690"
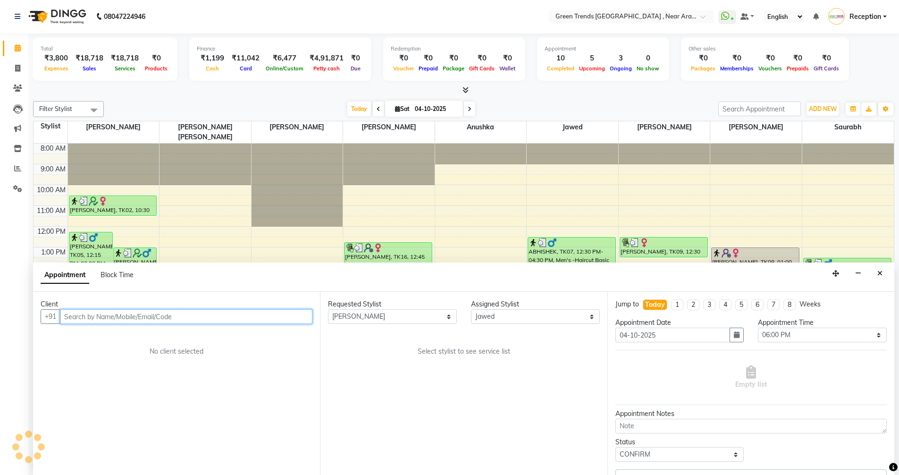
select select "4239"
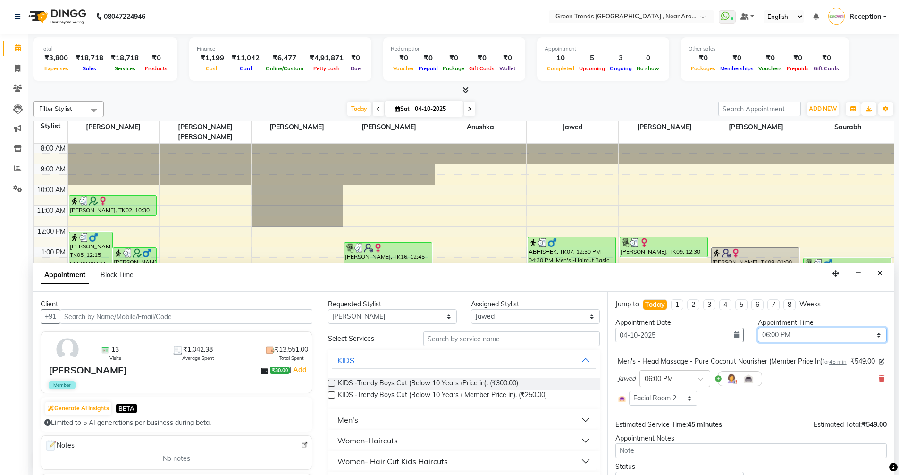
click at [872, 333] on select "Select 09:00 AM 09:05 AM 09:10 AM 09:15 AM 09:20 AM 09:25 AM 09:30 AM 09:35 AM …" at bounding box center [822, 335] width 129 height 15
select select "1050"
click at [758, 328] on select "Select 09:00 AM 09:05 AM 09:10 AM 09:15 AM 09:20 AM 09:25 AM 09:30 AM 09:35 AM …" at bounding box center [822, 335] width 129 height 15
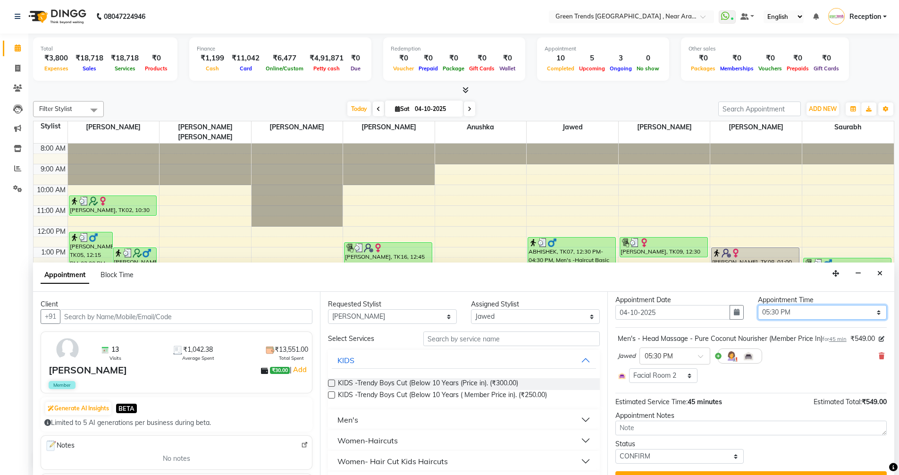
scroll to position [53, 0]
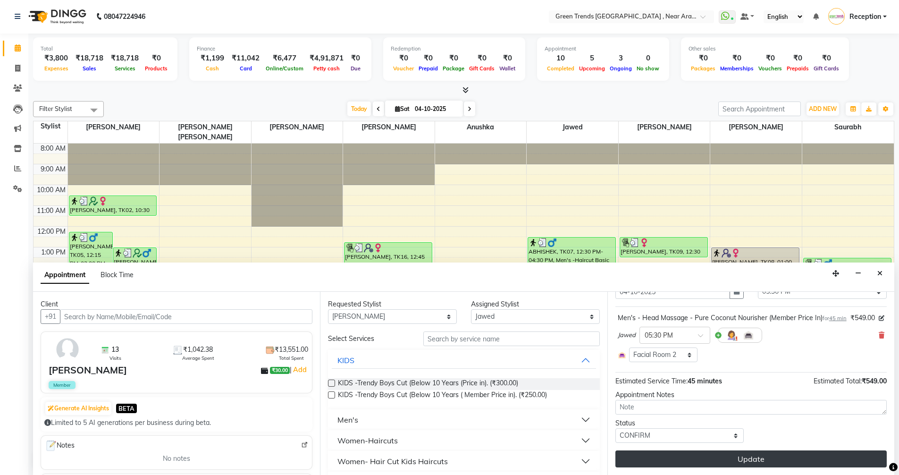
click at [745, 463] on button "Update" at bounding box center [751, 458] width 271 height 17
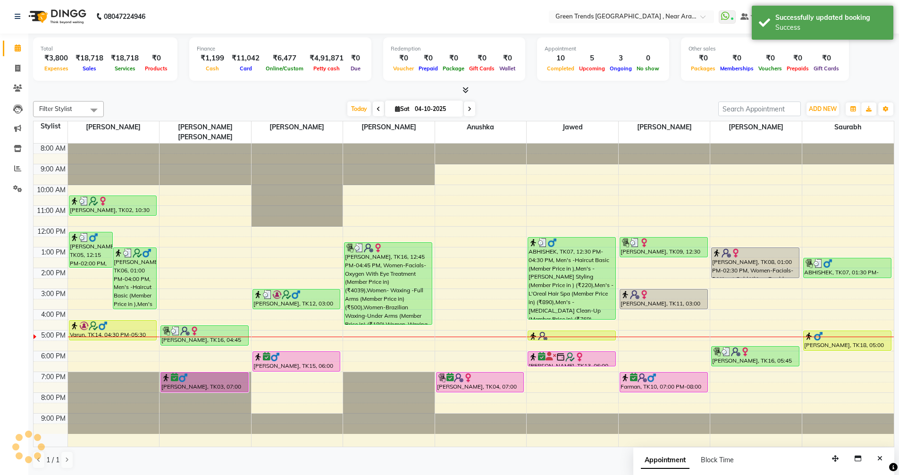
scroll to position [0, 0]
click at [203, 352] on div "8:00 AM 9:00 AM 10:00 AM 11:00 AM 12:00 PM 1:00 PM 2:00 PM 3:00 PM 4:00 PM 5:00…" at bounding box center [464, 295] width 861 height 303
select select "57698"
select select "tentative"
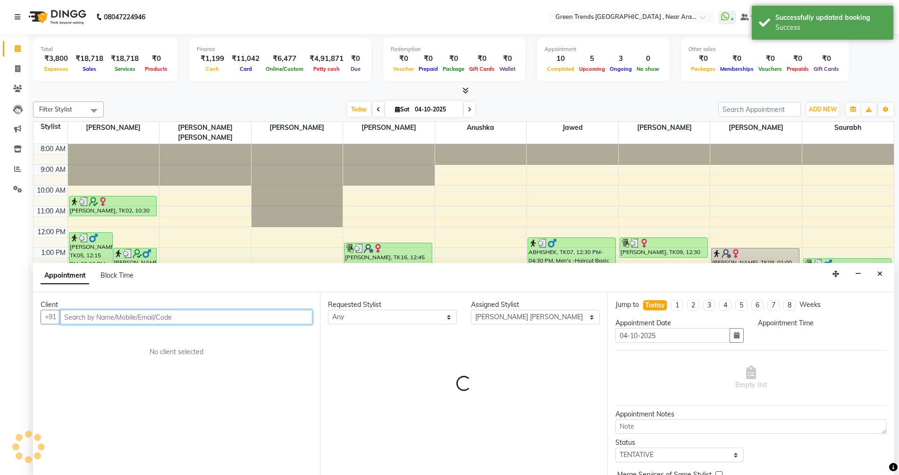
select select "1080"
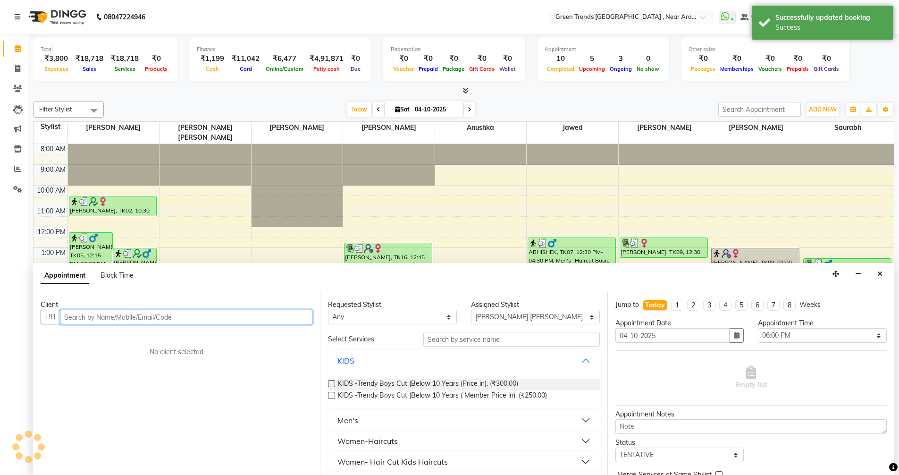
scroll to position [0, 0]
click at [159, 318] on input "text" at bounding box center [186, 316] width 253 height 15
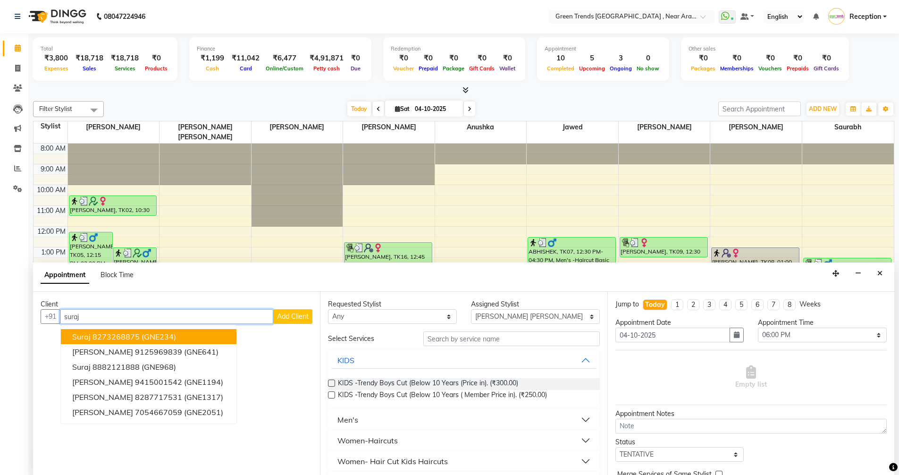
click at [106, 341] on button "Suraj 8273268875 (GNE234)" at bounding box center [149, 336] width 176 height 15
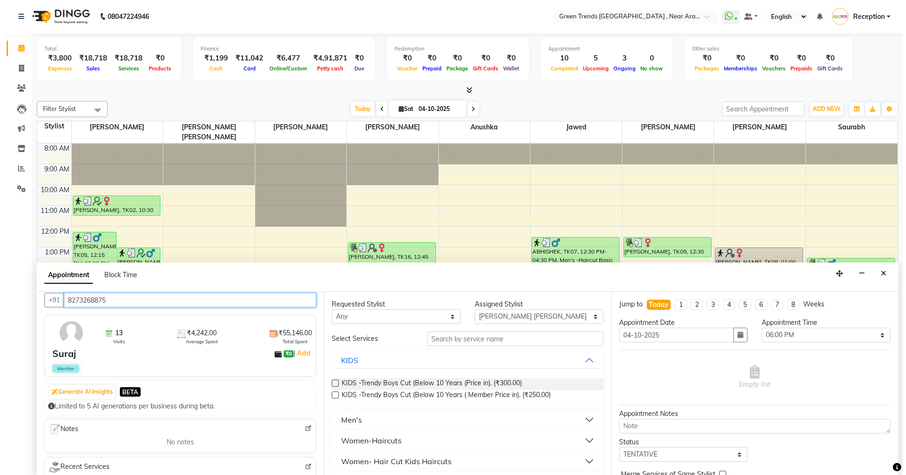
scroll to position [0, 0]
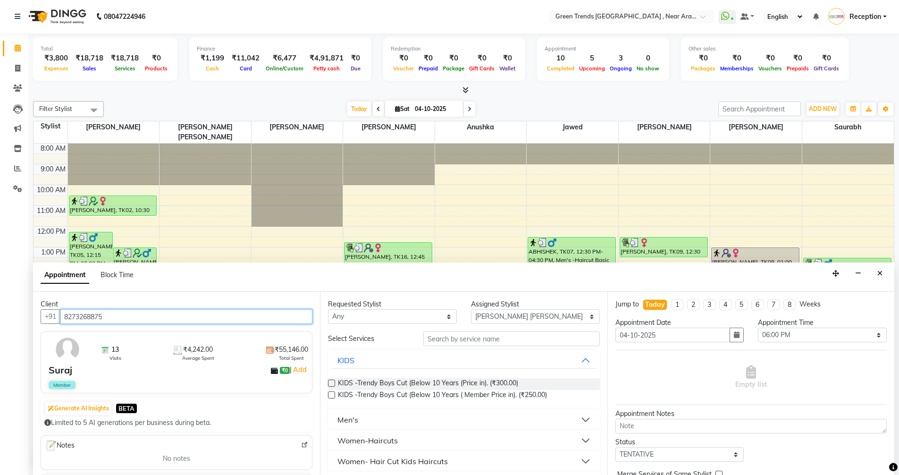
type input "8273268875"
click at [301, 444] on img at bounding box center [304, 444] width 7 height 7
click at [878, 271] on icon "Close" at bounding box center [880, 273] width 5 height 7
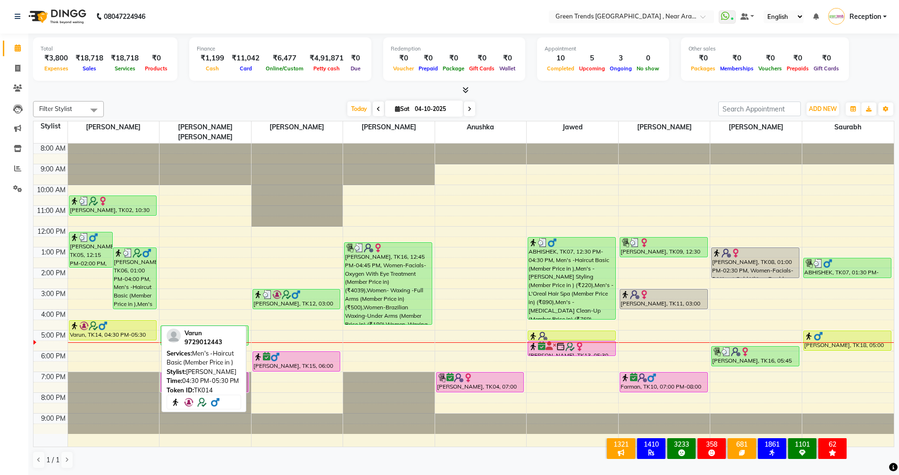
click at [132, 321] on div at bounding box center [113, 325] width 86 height 9
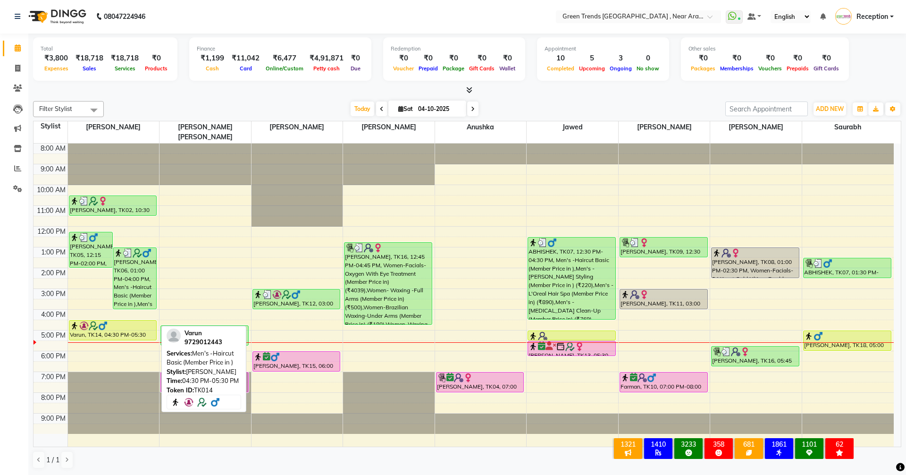
select select "1"
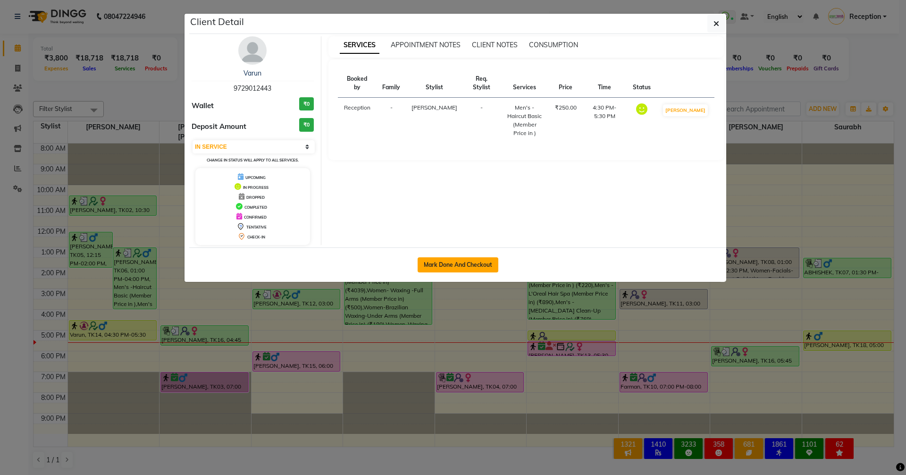
click at [450, 264] on button "Mark Done And Checkout" at bounding box center [458, 264] width 81 height 15
select select "service"
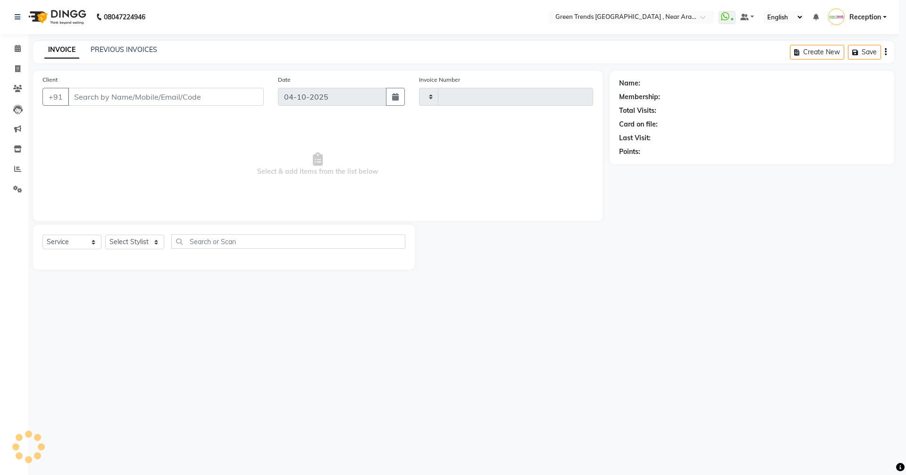
type input "3222"
select select "7005"
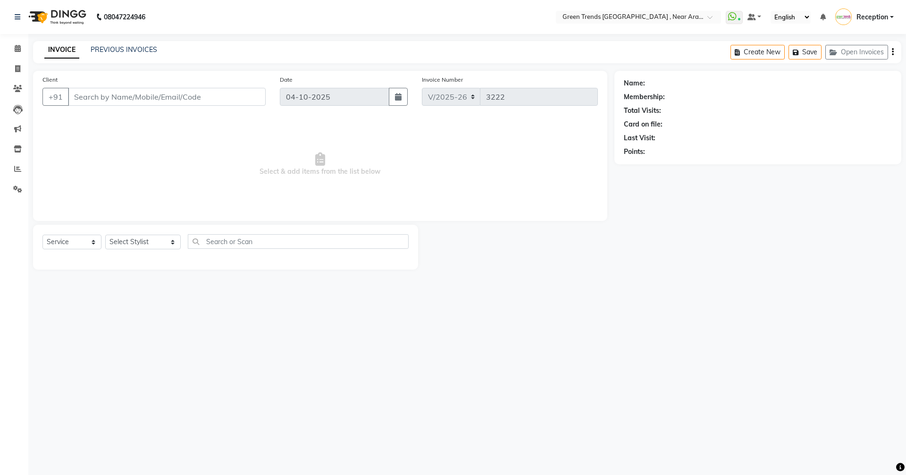
type input "9729012443"
select select "57687"
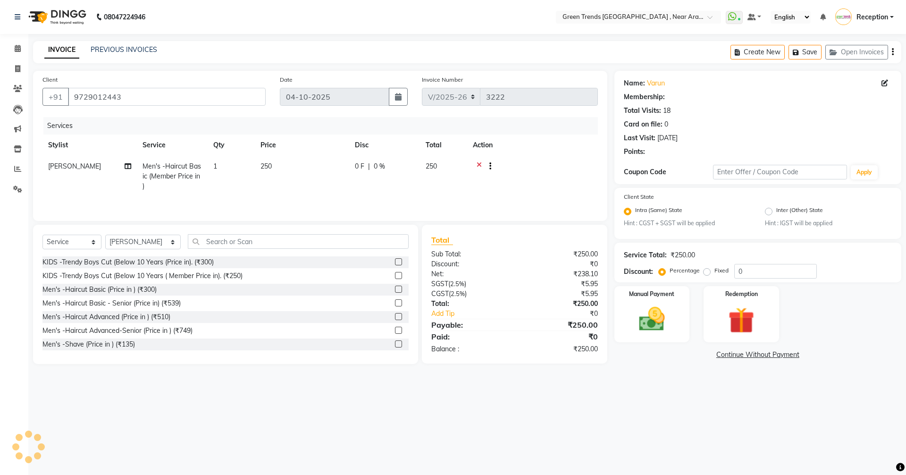
select select "1: Object"
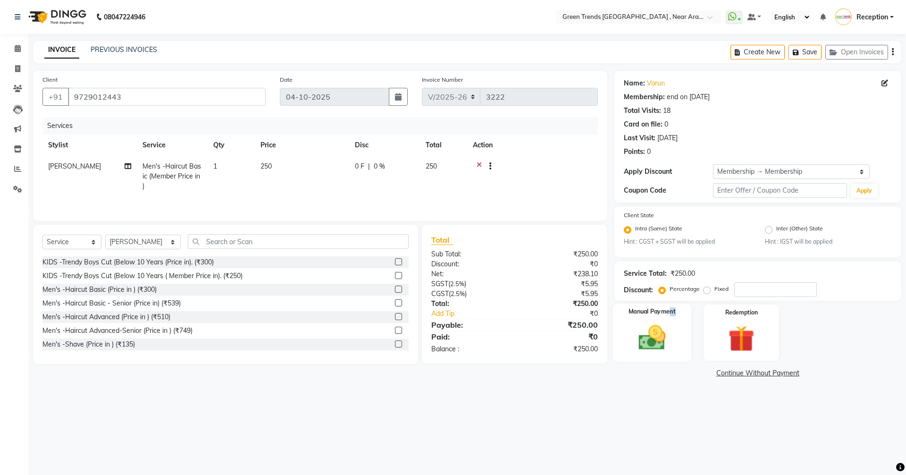
click at [676, 315] on label "Manual Payment" at bounding box center [652, 311] width 47 height 9
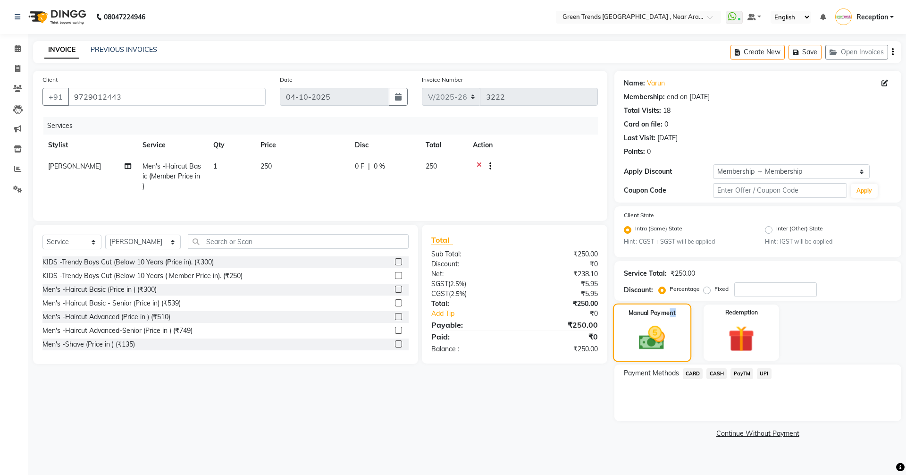
click at [660, 328] on img at bounding box center [652, 338] width 42 height 30
click at [762, 376] on span "UPI" at bounding box center [764, 373] width 15 height 11
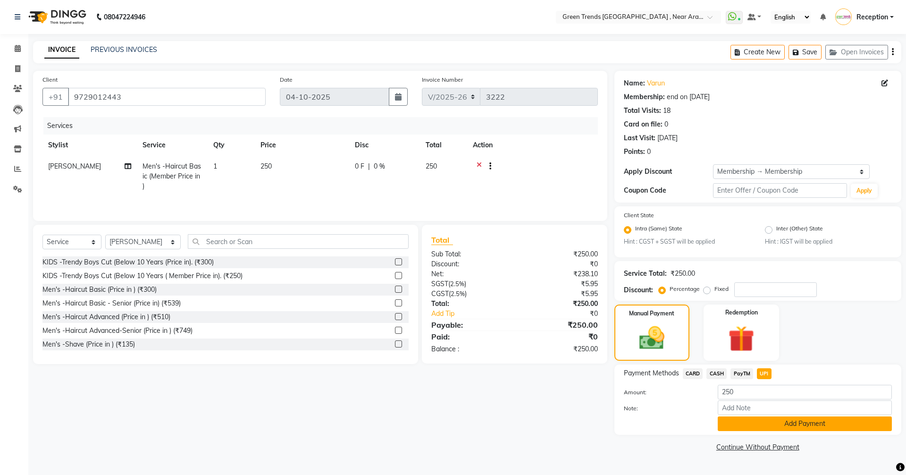
click at [776, 422] on button "Add Payment" at bounding box center [805, 423] width 174 height 15
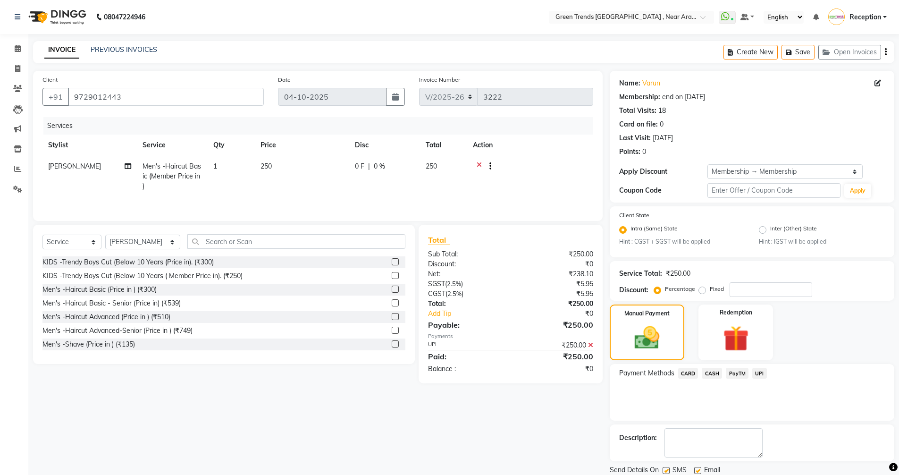
scroll to position [33, 0]
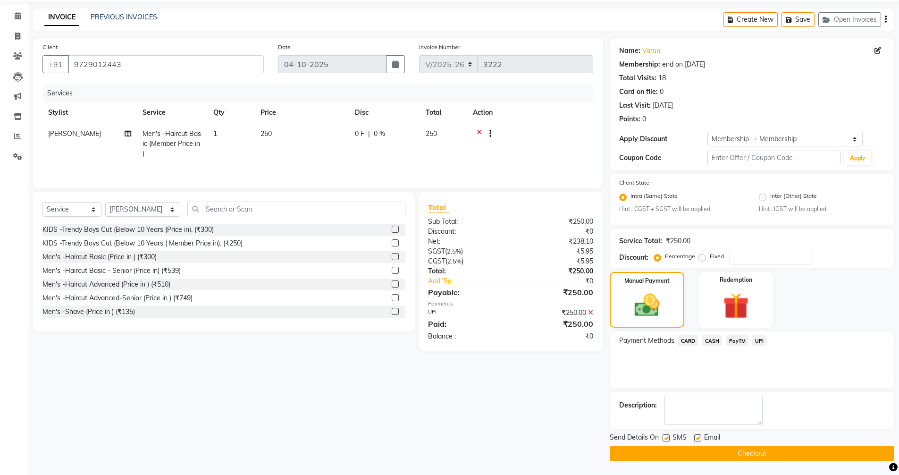
click at [767, 451] on button "Checkout" at bounding box center [752, 453] width 285 height 15
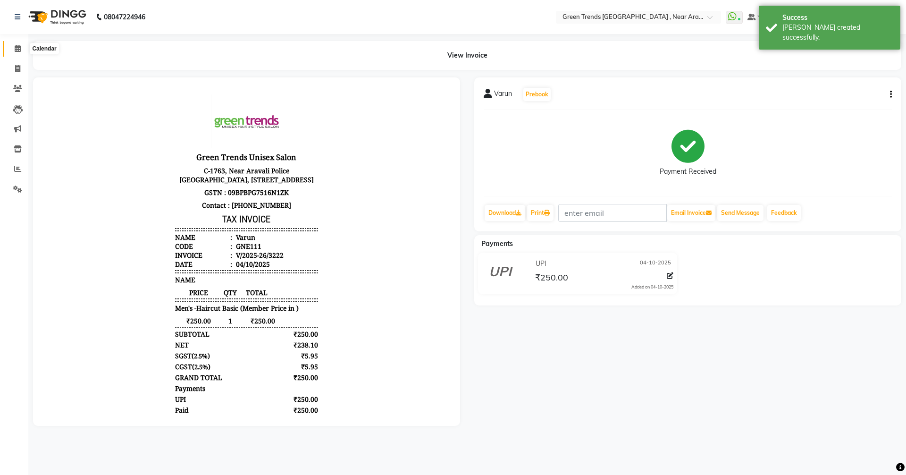
click at [19, 47] on icon at bounding box center [18, 48] width 6 height 7
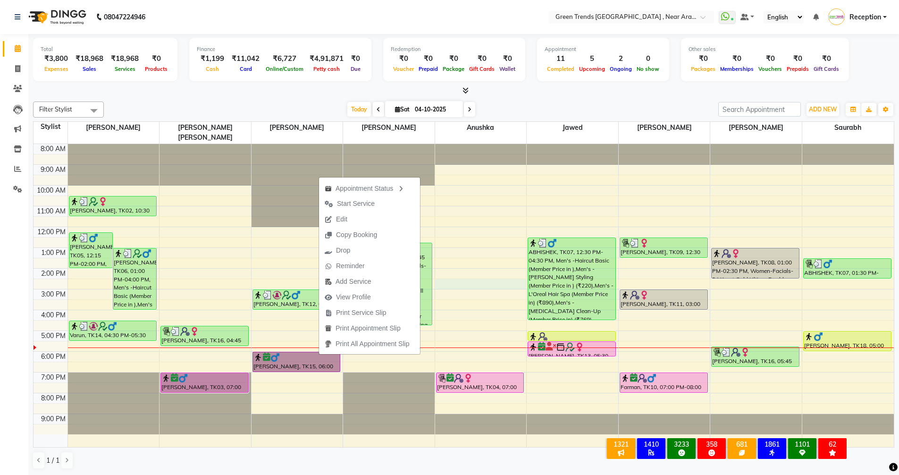
click at [475, 271] on div "8:00 AM 9:00 AM 10:00 AM 11:00 AM 12:00 PM 1:00 PM 2:00 PM 3:00 PM 4:00 PM 5:00…" at bounding box center [464, 295] width 861 height 303
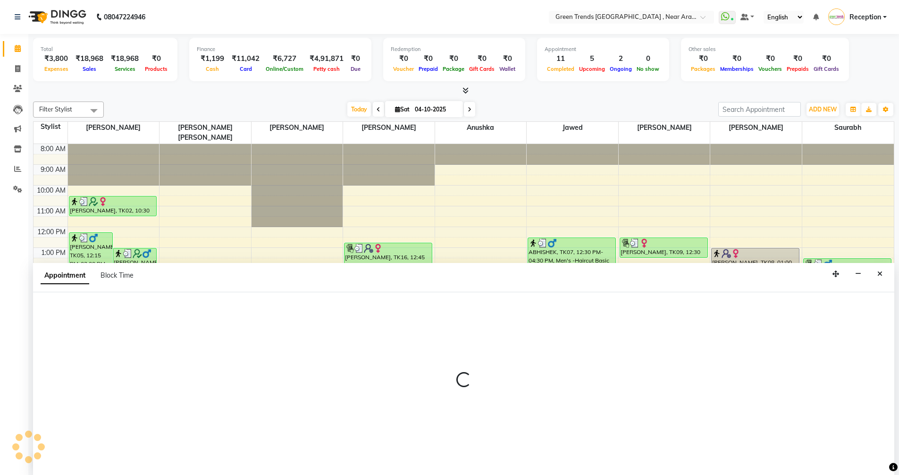
scroll to position [0, 0]
select select "88960"
select select "870"
select select "tentative"
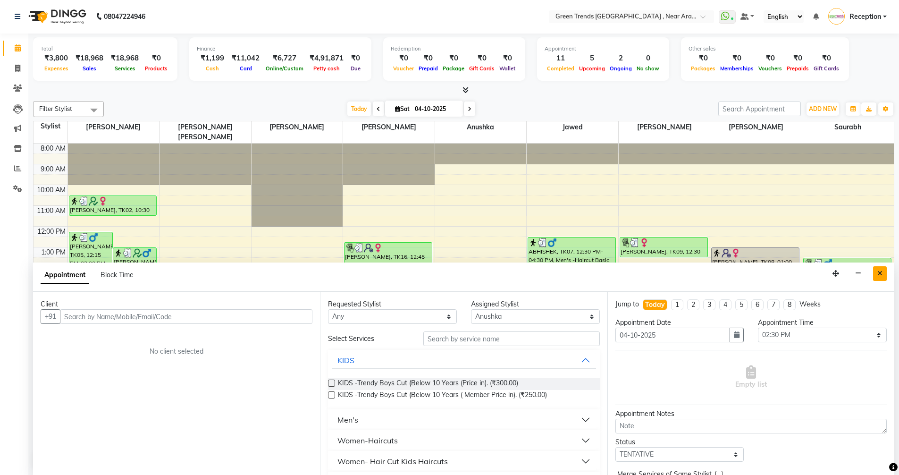
click at [884, 272] on button "Close" at bounding box center [880, 273] width 14 height 15
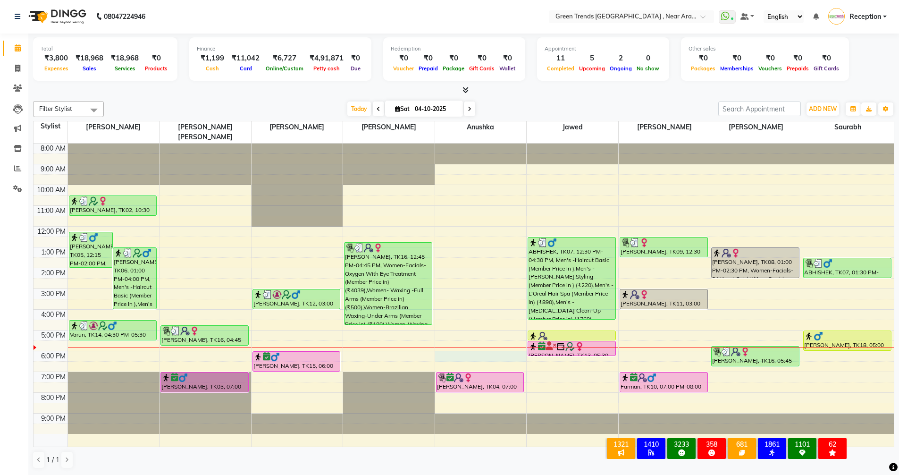
click at [453, 341] on div "8:00 AM 9:00 AM 10:00 AM 11:00 AM 12:00 PM 1:00 PM 2:00 PM 3:00 PM 4:00 PM 5:00…" at bounding box center [464, 295] width 861 height 303
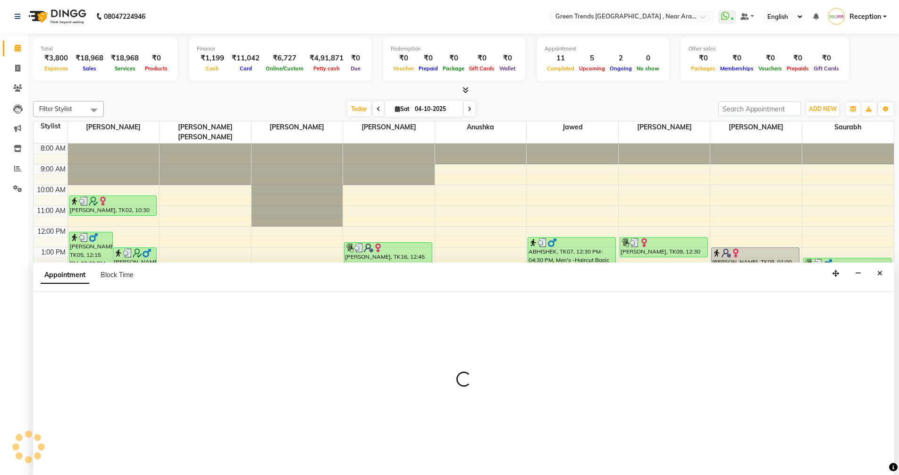
select select "88960"
select select "tentative"
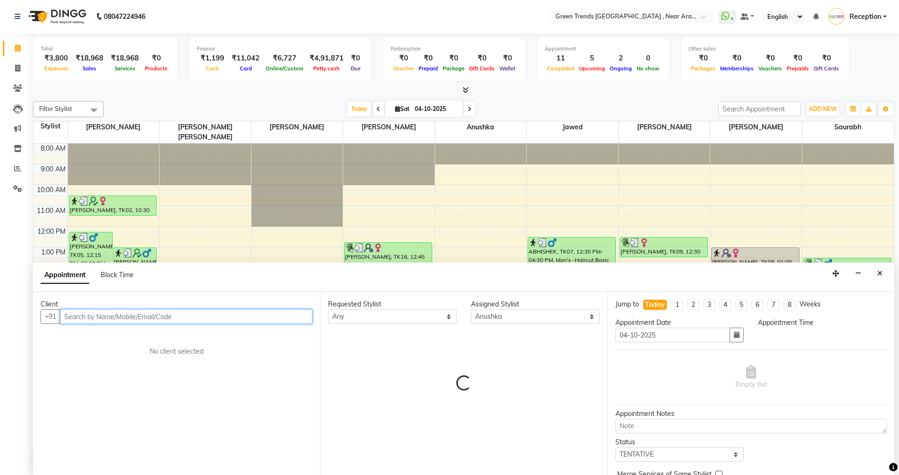
select select "1080"
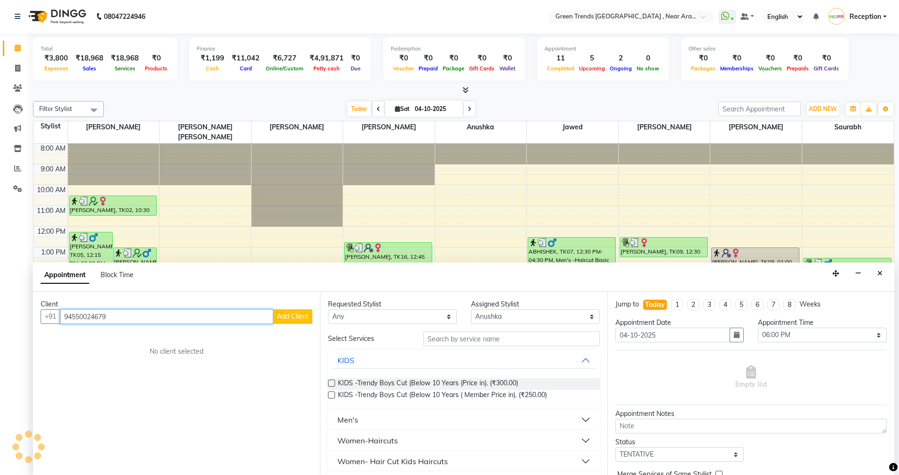
click at [76, 315] on input "94550024679" at bounding box center [166, 316] width 213 height 15
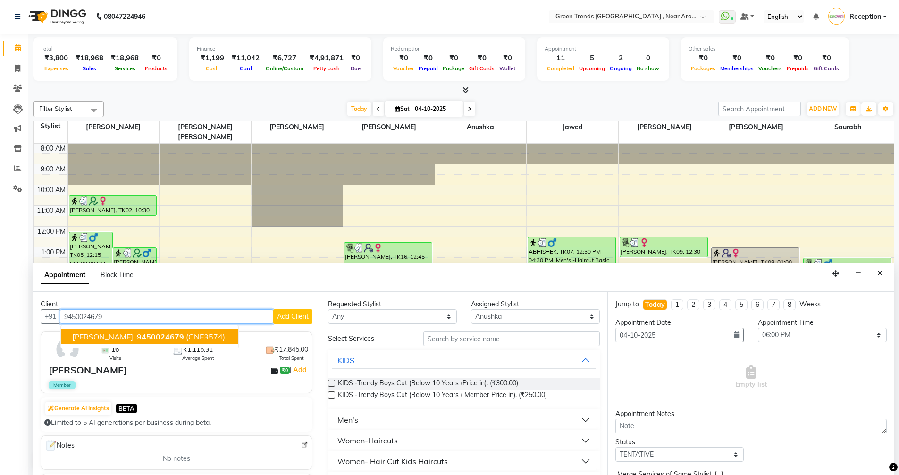
type input "9450024679"
click at [88, 374] on div "PUSHPA Singh" at bounding box center [88, 370] width 78 height 14
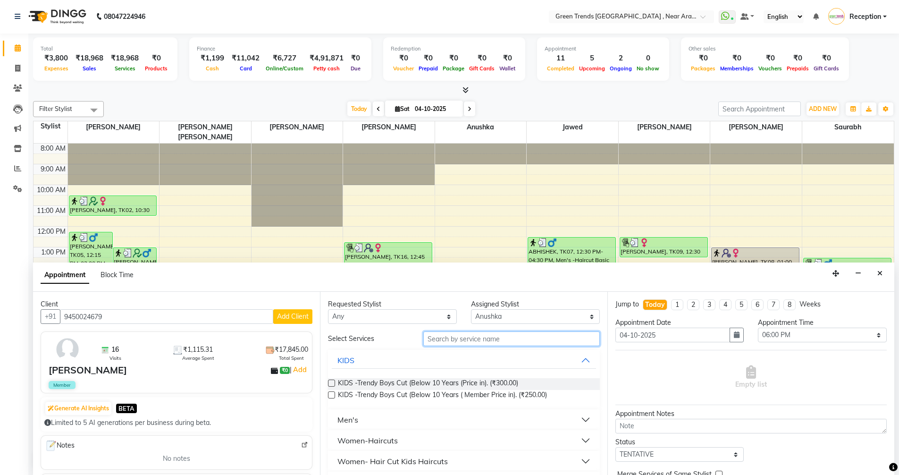
click at [484, 341] on input "text" at bounding box center [511, 338] width 177 height 15
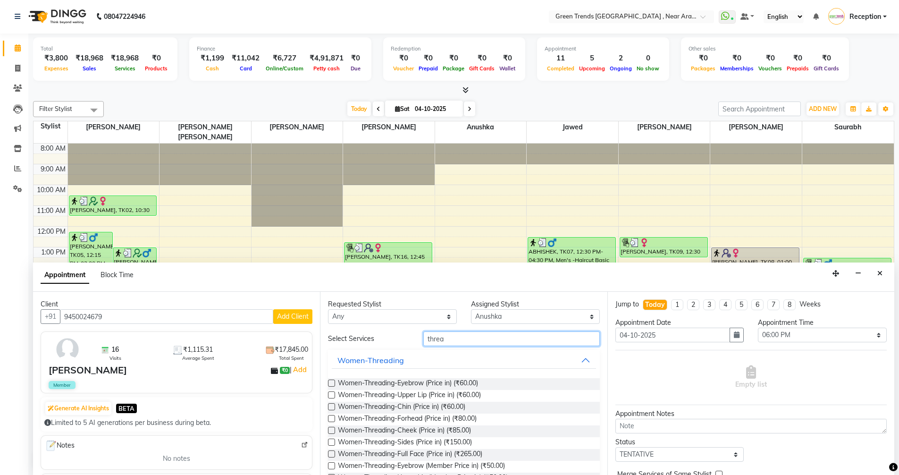
scroll to position [47, 0]
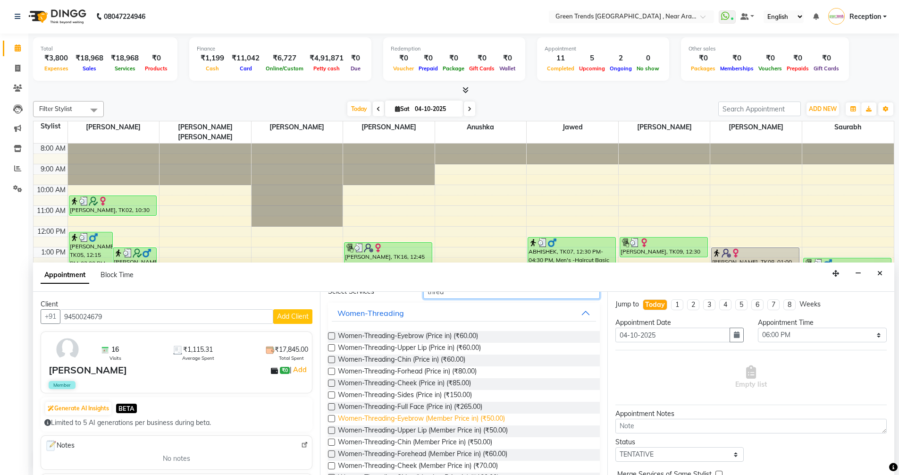
type input "threa"
click at [464, 418] on span "Women-Threading-Eyebrow (Member Price in) (₹50.00)" at bounding box center [421, 420] width 167 height 12
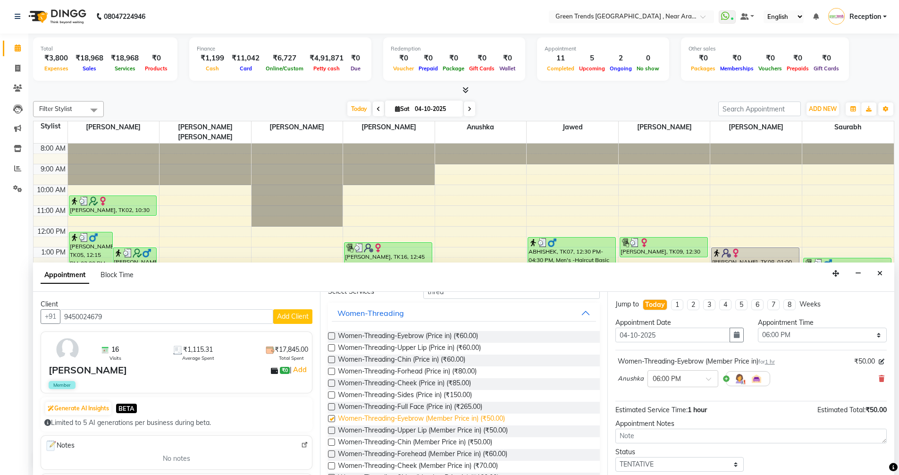
checkbox input "false"
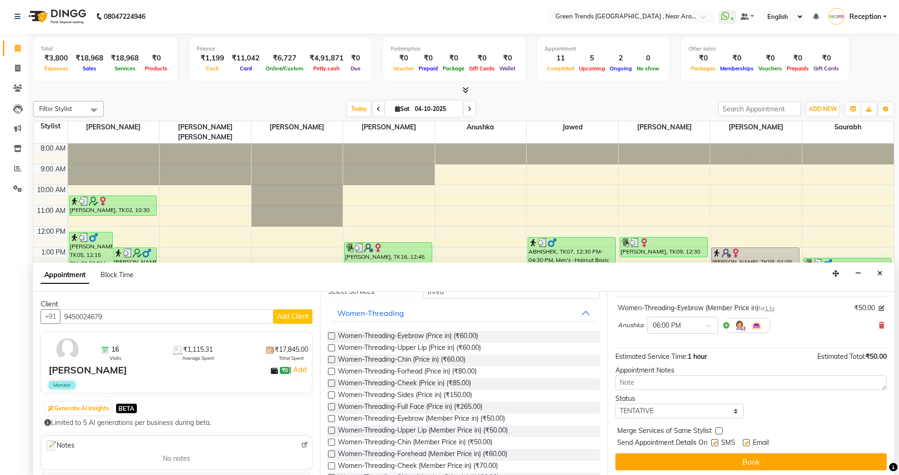
scroll to position [56, 0]
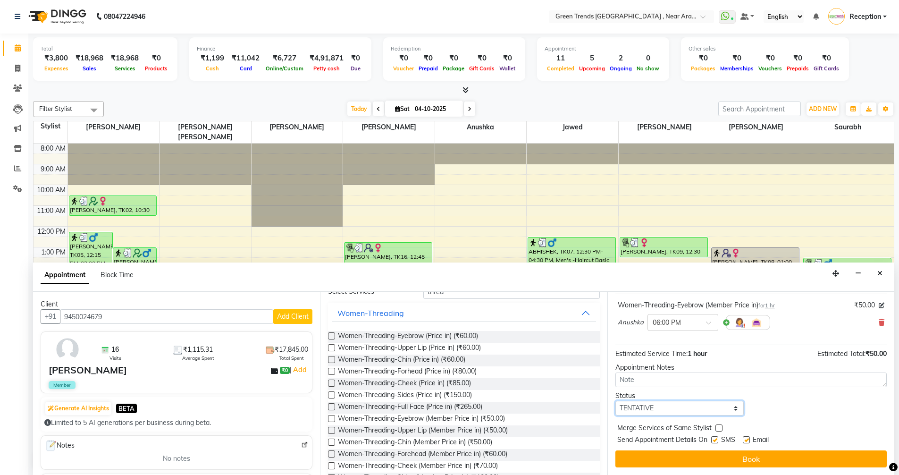
click at [658, 404] on select "Select TENTATIVE CONFIRM CHECK-IN UPCOMING" at bounding box center [680, 408] width 129 height 15
select select "confirm booking"
click at [616, 401] on select "Select TENTATIVE CONFIRM CHECK-IN UPCOMING" at bounding box center [680, 408] width 129 height 15
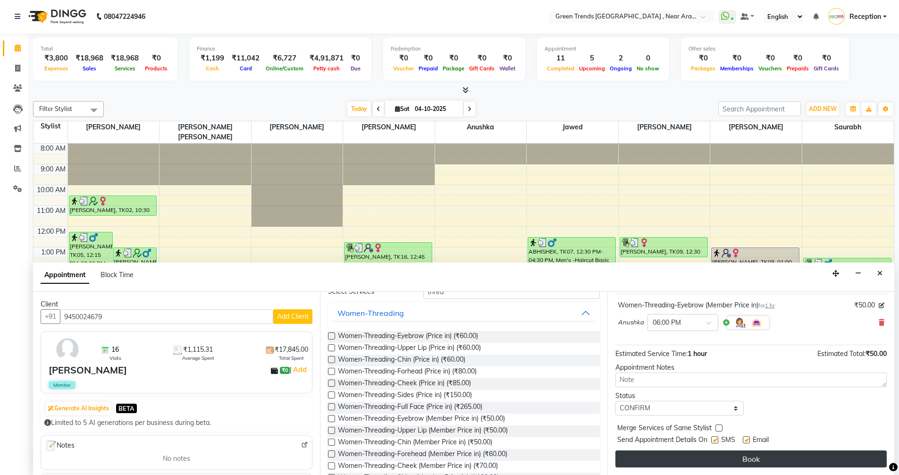
click at [736, 460] on button "Book" at bounding box center [751, 458] width 271 height 17
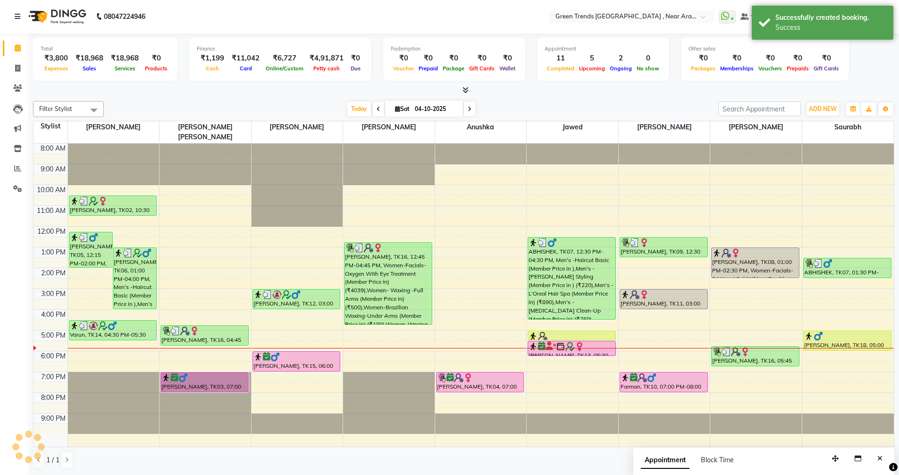
scroll to position [0, 0]
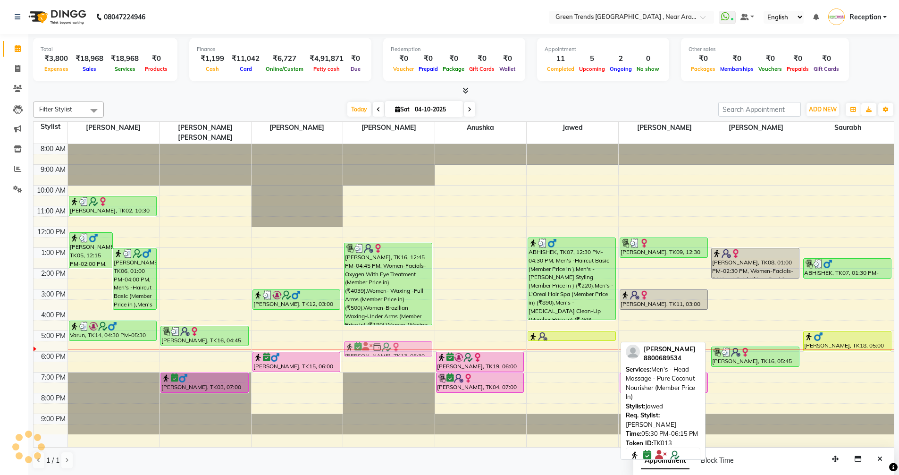
drag, startPoint x: 558, startPoint y: 340, endPoint x: 378, endPoint y: 345, distance: 179.9
click at [378, 345] on tr "M. Srivsatava, TK05, 12:15 PM-02:00 PM, Men's -Haircut Basic (Member Price in )…" at bounding box center [464, 295] width 861 height 303
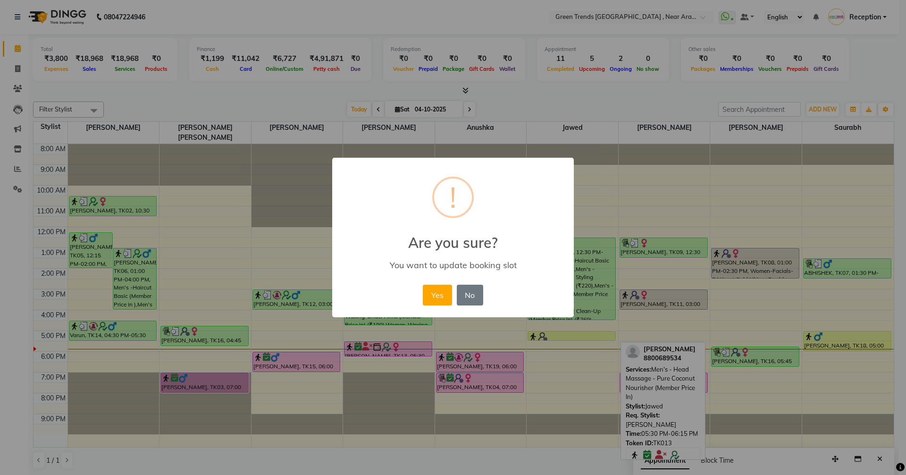
click at [453, 297] on div "Yes No No" at bounding box center [453, 294] width 65 height 25
click at [446, 297] on button "Yes" at bounding box center [437, 295] width 29 height 21
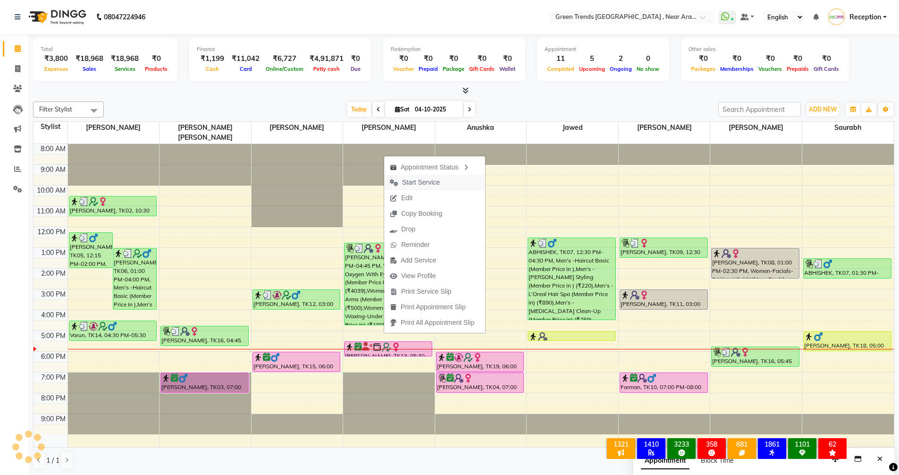
click at [430, 184] on span "Start Service" at bounding box center [421, 183] width 38 height 10
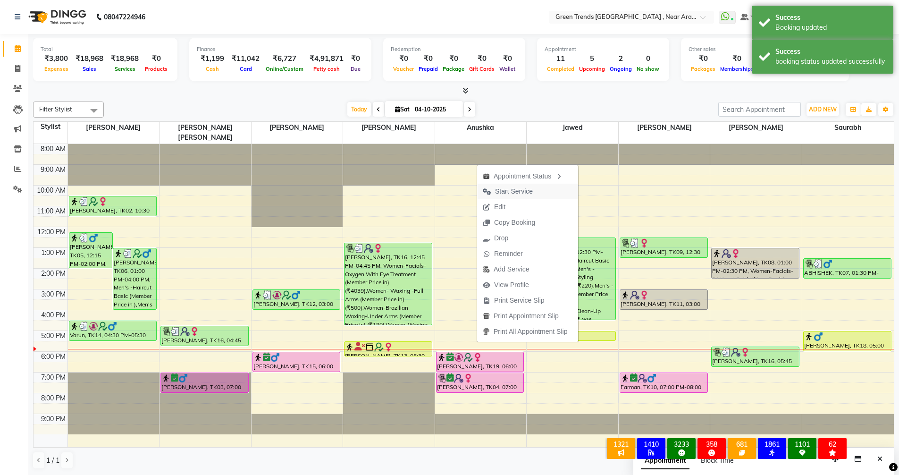
click at [516, 193] on span "Start Service" at bounding box center [514, 191] width 38 height 10
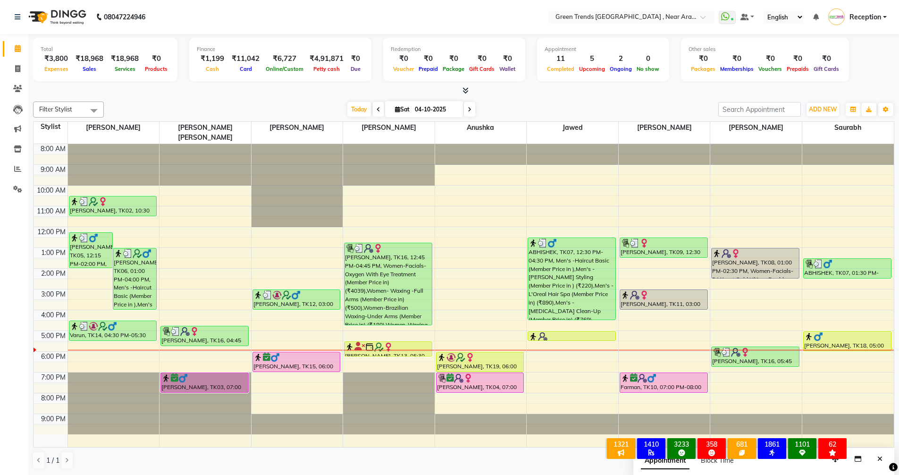
click at [656, 192] on div "8:00 AM 9:00 AM 10:00 AM 11:00 AM 12:00 PM 1:00 PM 2:00 PM 3:00 PM 4:00 PM 5:00…" at bounding box center [464, 295] width 861 height 303
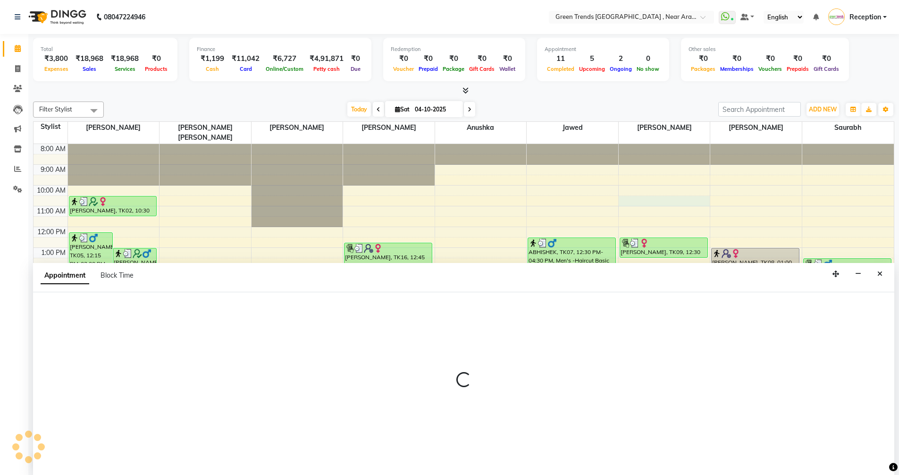
scroll to position [0, 0]
select select "88790"
select select "tentative"
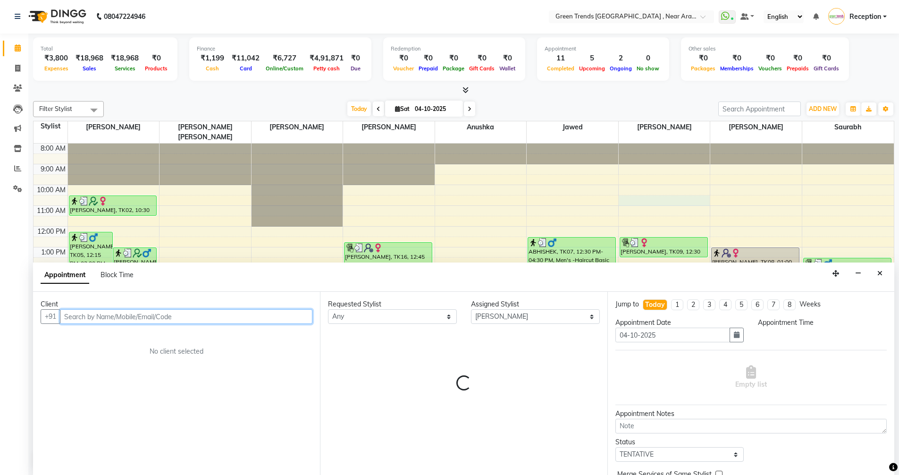
select select "630"
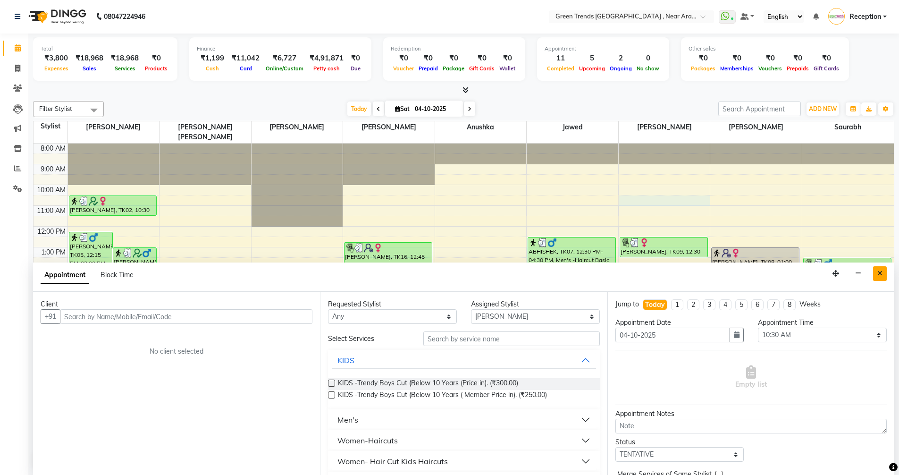
click at [882, 276] on icon "Close" at bounding box center [880, 273] width 5 height 7
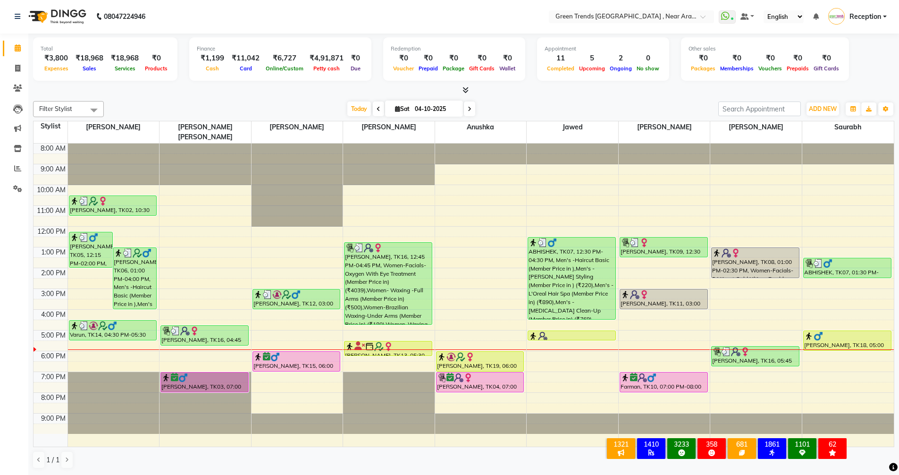
click at [468, 110] on icon at bounding box center [470, 109] width 4 height 6
type input "05-10-2025"
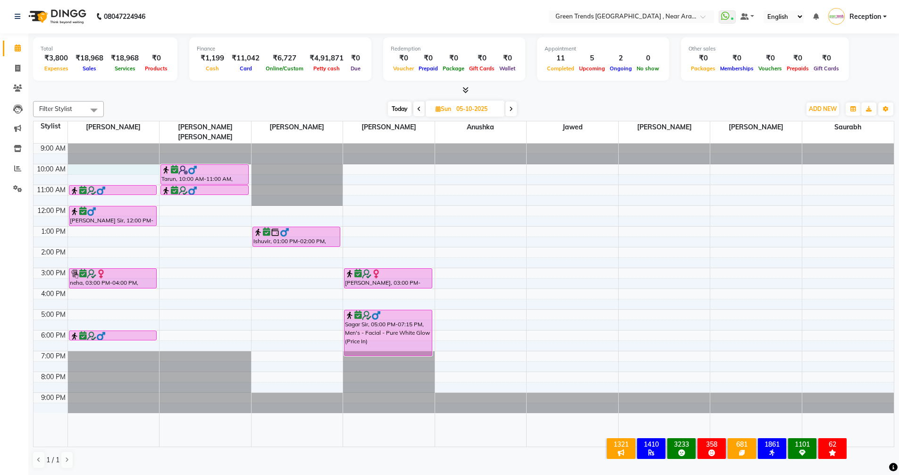
click at [92, 159] on div "9:00 AM 10:00 AM 11:00 AM 12:00 PM 1:00 PM 2:00 PM 3:00 PM 4:00 PM 5:00 PM 6:00…" at bounding box center [464, 295] width 861 height 303
select select "57687"
select select "600"
select select "tentative"
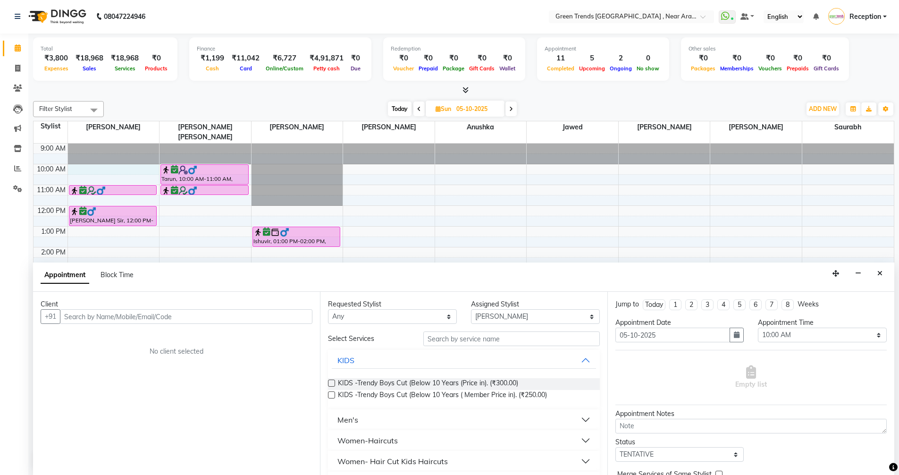
click at [189, 320] on input "text" at bounding box center [186, 316] width 253 height 15
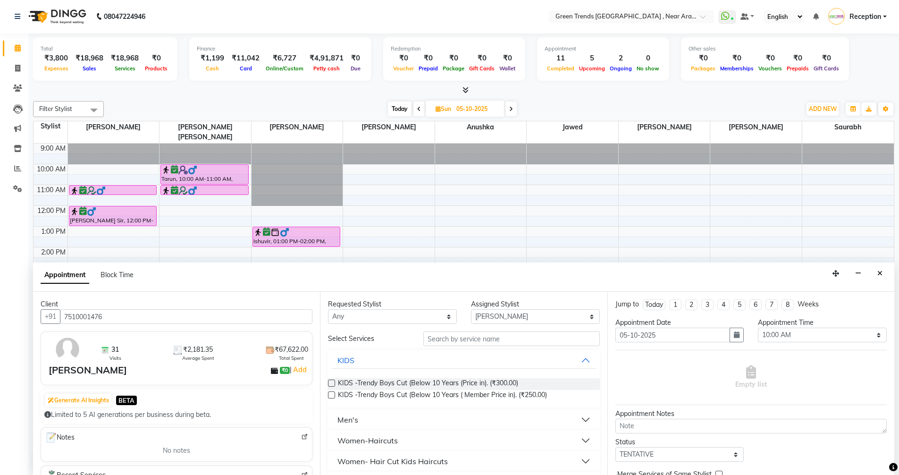
type input "7510001476"
click at [502, 339] on input "text" at bounding box center [511, 338] width 177 height 15
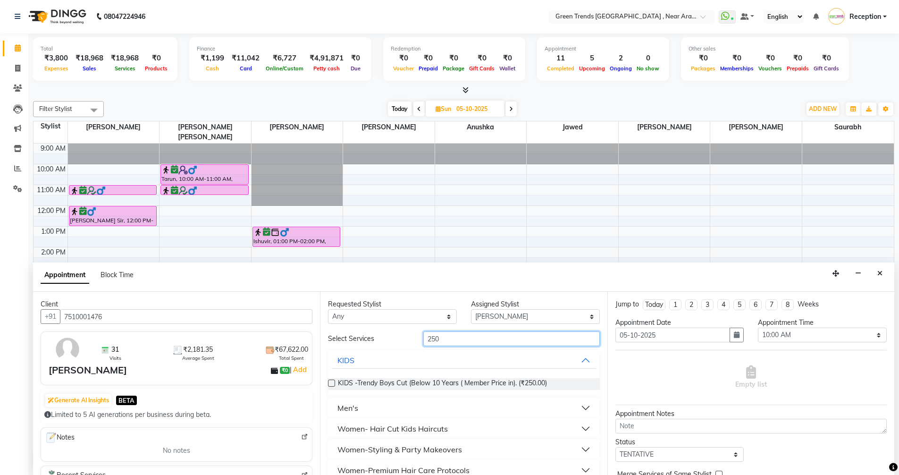
type input "250"
click at [726, 454] on select "Select TENTATIVE CONFIRM UPCOMING" at bounding box center [680, 454] width 129 height 15
select select "confirm booking"
click at [616, 447] on select "Select TENTATIVE CONFIRM UPCOMING" at bounding box center [680, 454] width 129 height 15
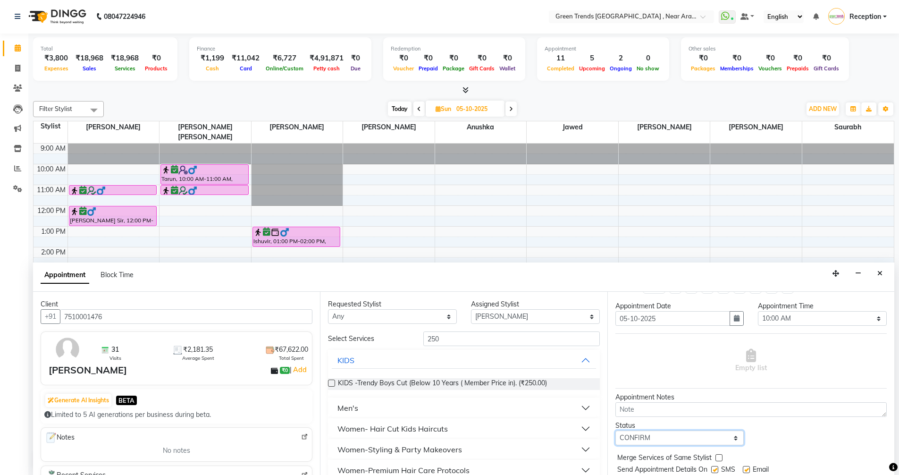
scroll to position [0, 0]
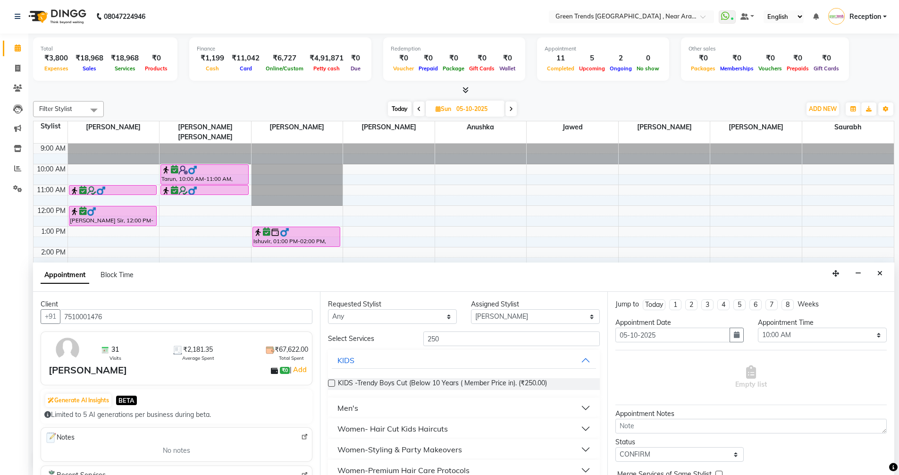
click at [413, 411] on button "Men's" at bounding box center [464, 407] width 264 height 17
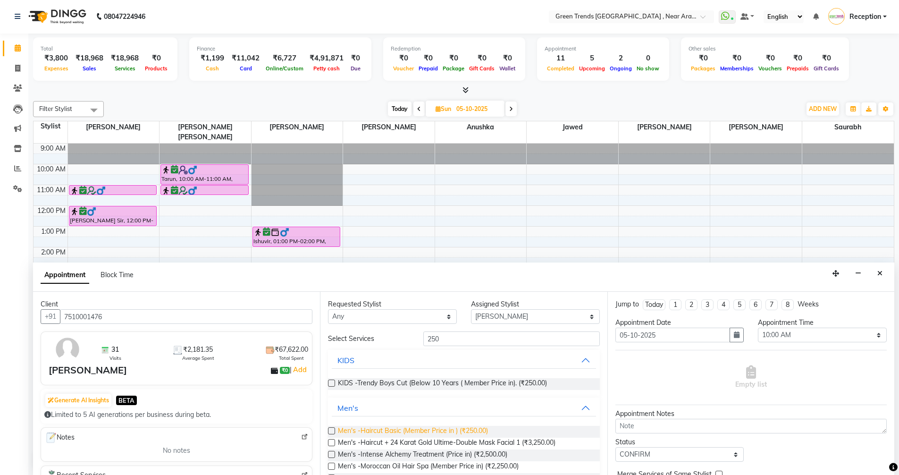
click at [440, 427] on span "Men's -Haircut Basic (Member Price in ) (₹250.00)" at bounding box center [413, 432] width 150 height 12
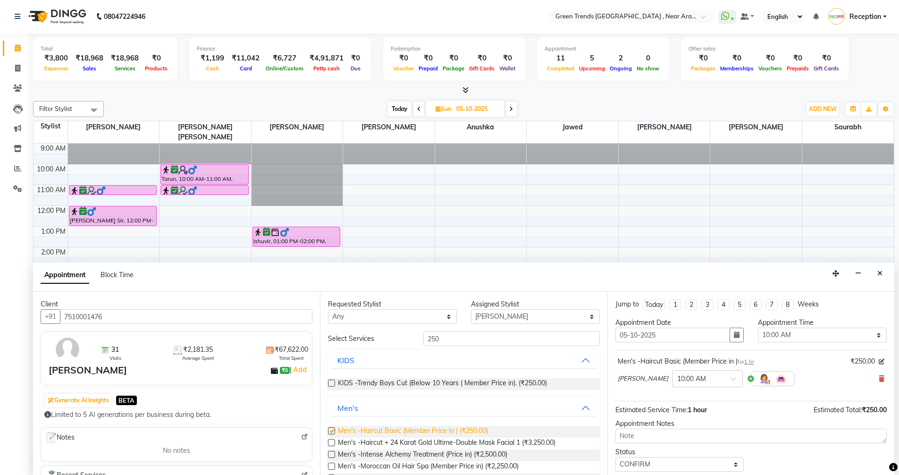
checkbox input "false"
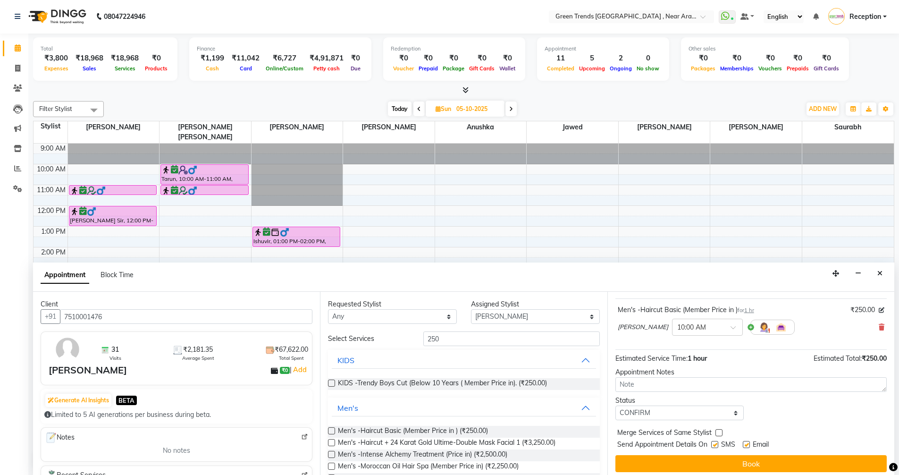
scroll to position [56, 0]
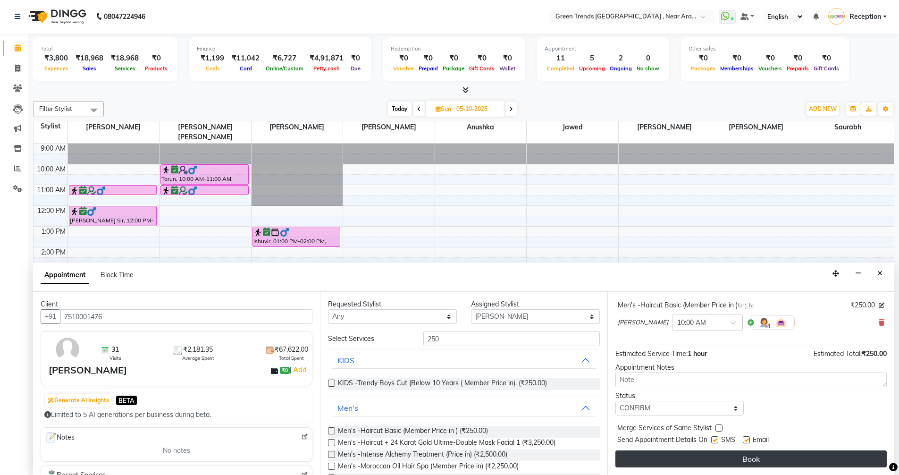
click at [670, 456] on button "Book" at bounding box center [751, 458] width 271 height 17
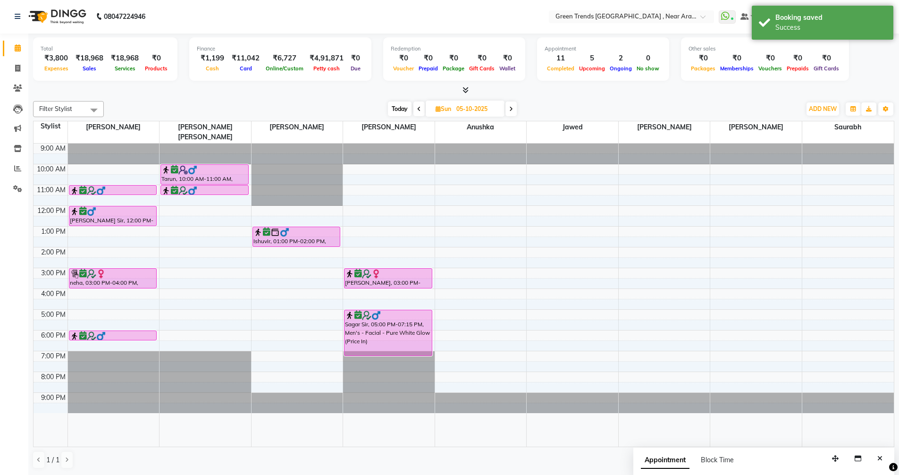
scroll to position [0, 0]
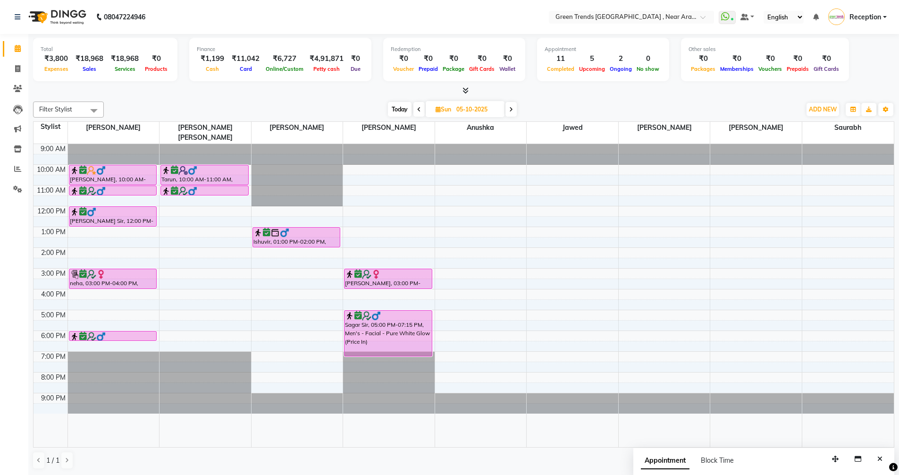
click at [418, 109] on icon at bounding box center [419, 110] width 4 height 6
type input "04-10-2025"
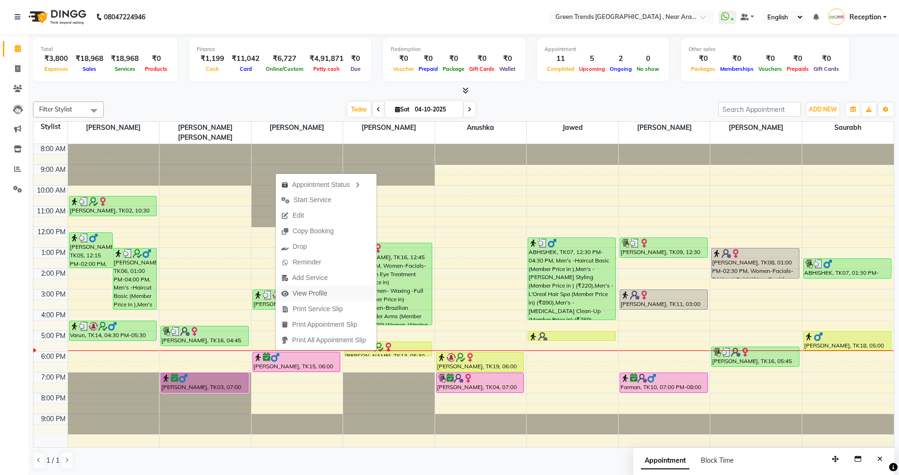
click at [309, 289] on span "View Profile" at bounding box center [310, 293] width 35 height 10
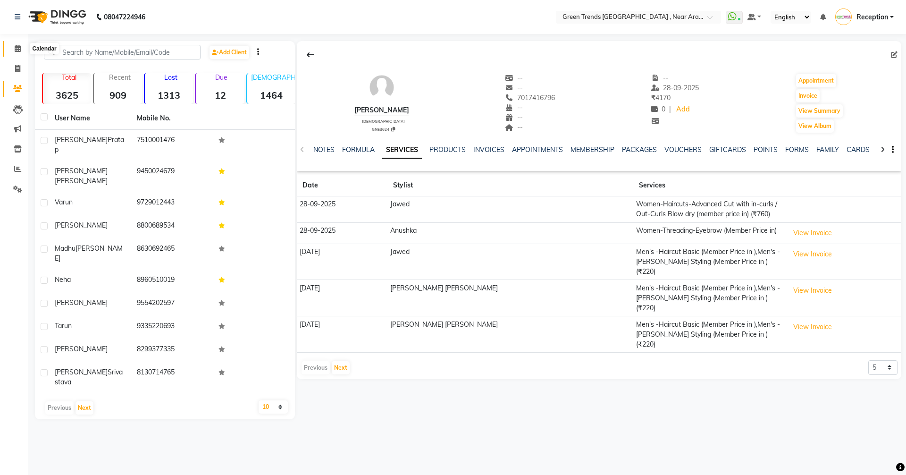
click at [14, 50] on span at bounding box center [17, 48] width 17 height 11
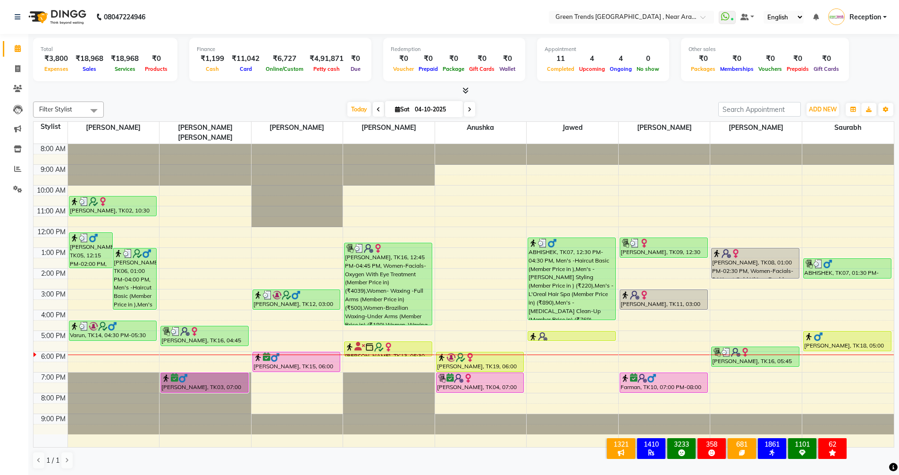
click at [139, 342] on div "8:00 AM 9:00 AM 10:00 AM 11:00 AM 12:00 PM 1:00 PM 2:00 PM 3:00 PM 4:00 PM 5:00…" at bounding box center [464, 295] width 861 height 303
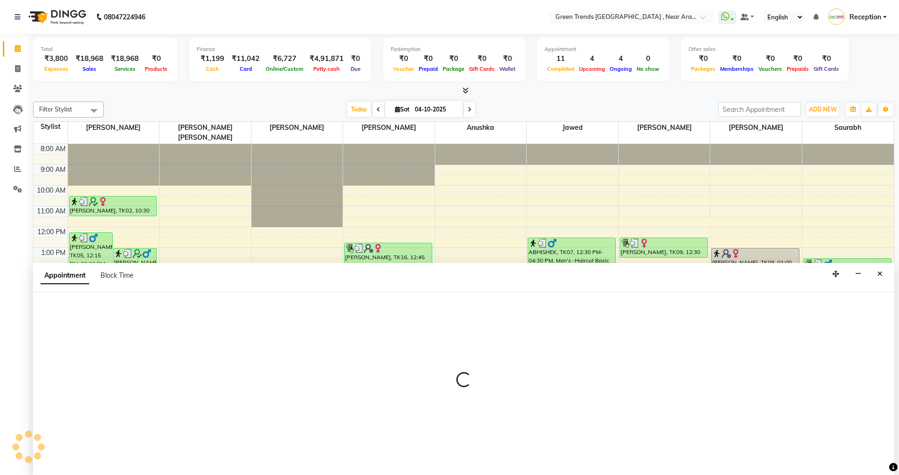
scroll to position [0, 0]
select select "57687"
select select "tentative"
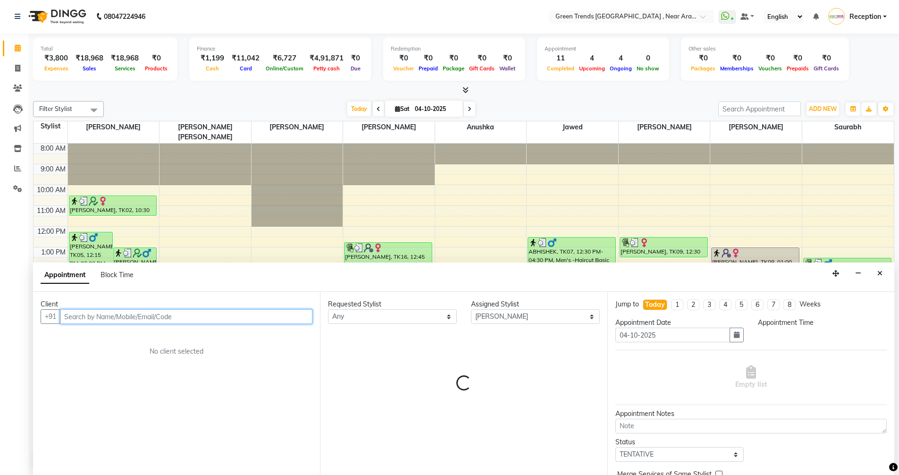
select select "1080"
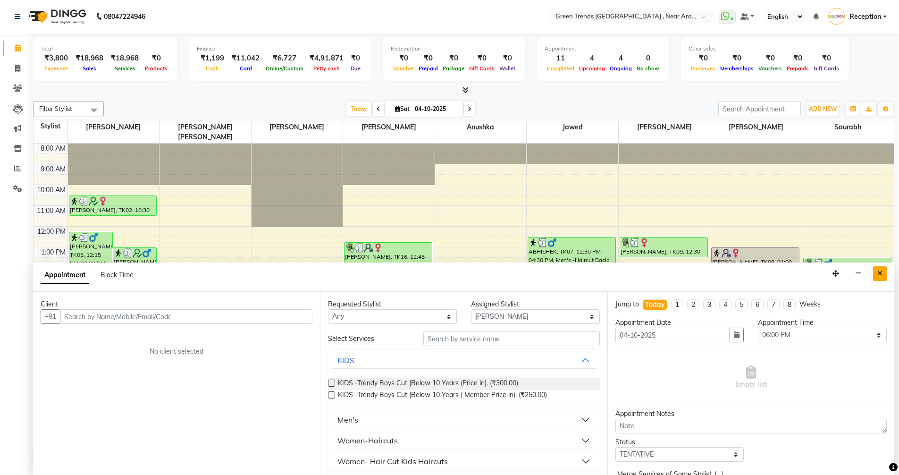
click at [879, 269] on button "Close" at bounding box center [880, 273] width 14 height 15
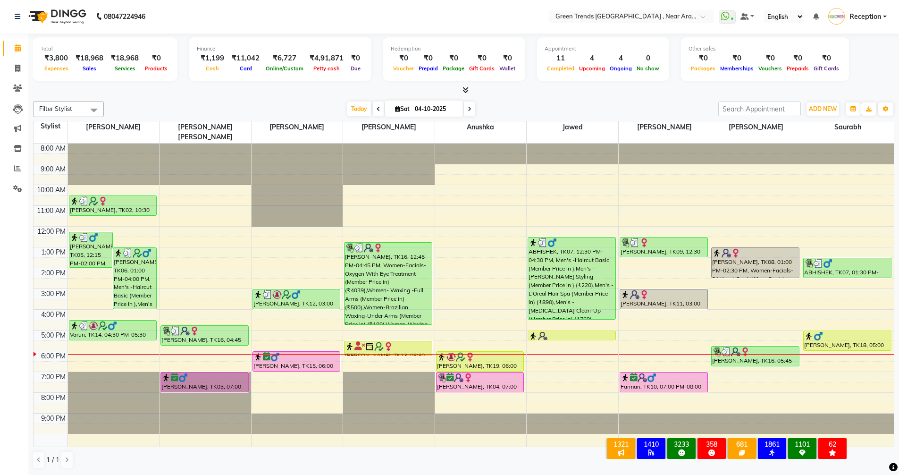
click at [93, 333] on div "8:00 AM 9:00 AM 10:00 AM 11:00 AM 12:00 PM 1:00 PM 2:00 PM 3:00 PM 4:00 PM 5:00…" at bounding box center [464, 295] width 861 height 303
select select "57687"
select select "tentative"
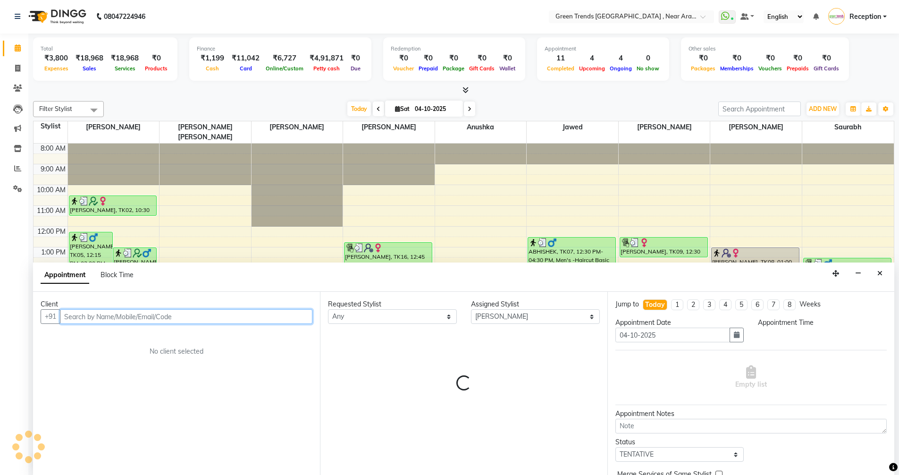
select select "1050"
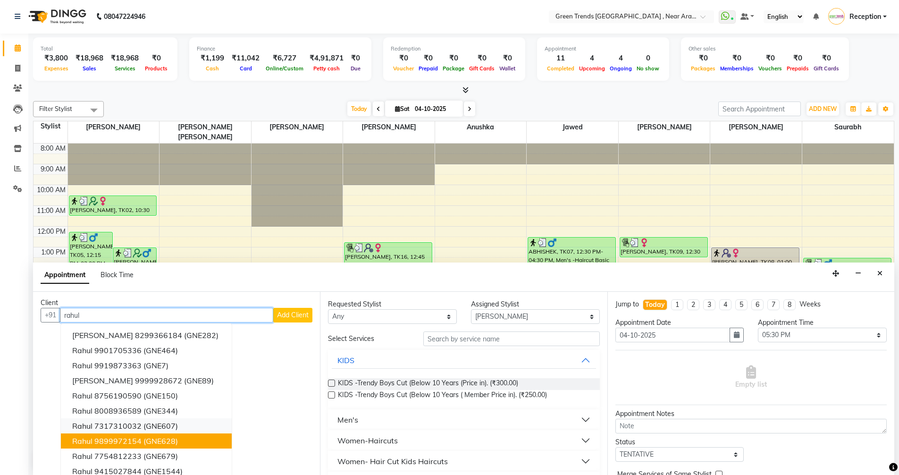
scroll to position [0, 0]
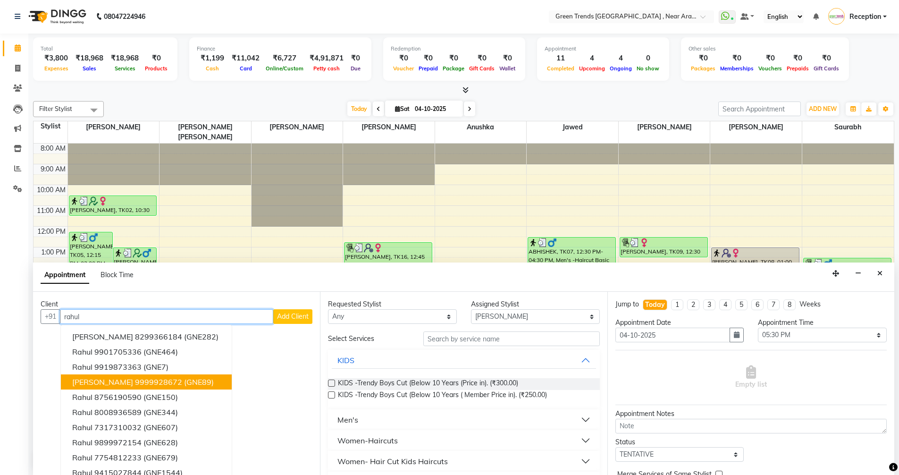
click at [184, 382] on span "(GNE89)" at bounding box center [199, 381] width 30 height 9
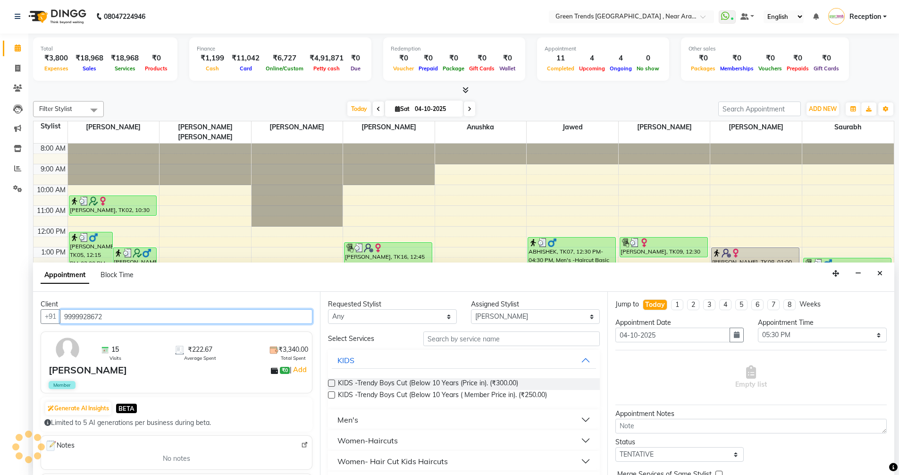
type input "9999928672"
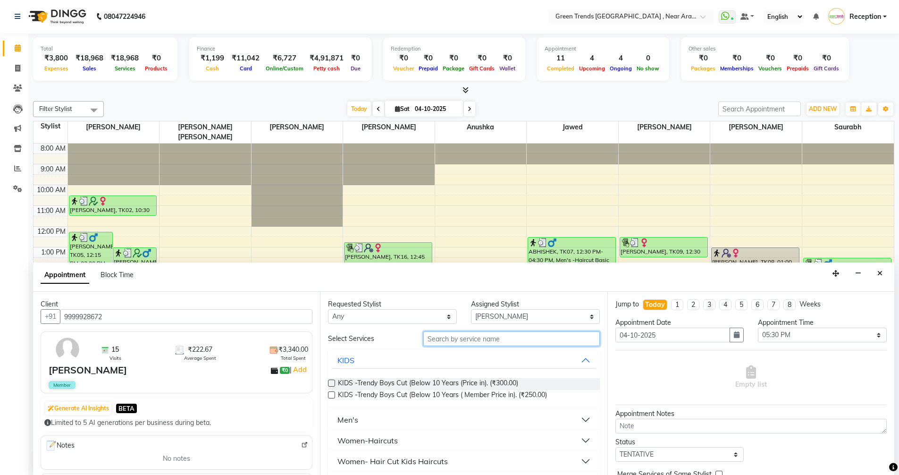
click at [470, 341] on input "text" at bounding box center [511, 338] width 177 height 15
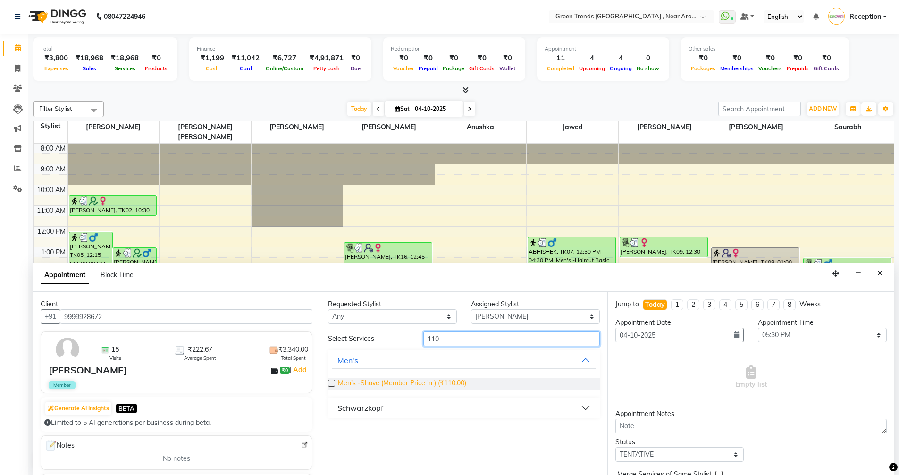
type input "110"
click at [448, 386] on span "Men's -Shave (Member Price in ) (₹110.00)" at bounding box center [402, 384] width 128 height 12
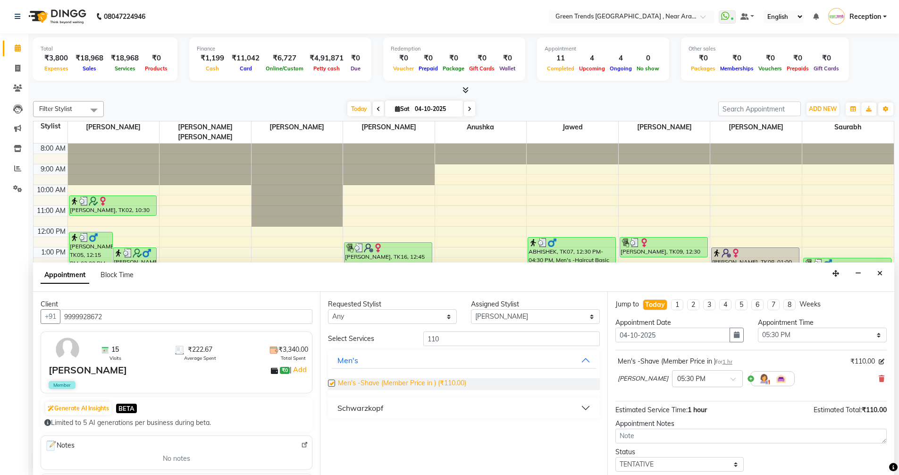
checkbox input "false"
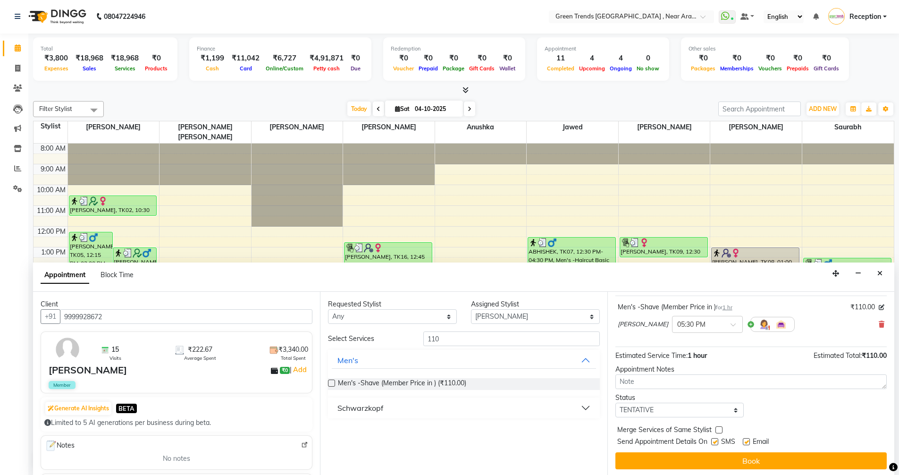
scroll to position [56, 0]
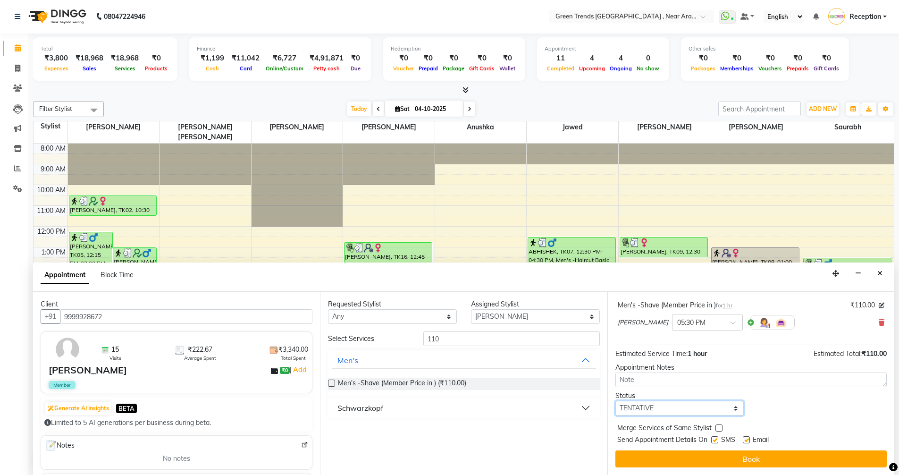
click at [699, 409] on select "Select TENTATIVE CONFIRM CHECK-IN UPCOMING" at bounding box center [680, 408] width 129 height 15
select select "confirm booking"
click at [616, 401] on select "Select TENTATIVE CONFIRM CHECK-IN UPCOMING" at bounding box center [680, 408] width 129 height 15
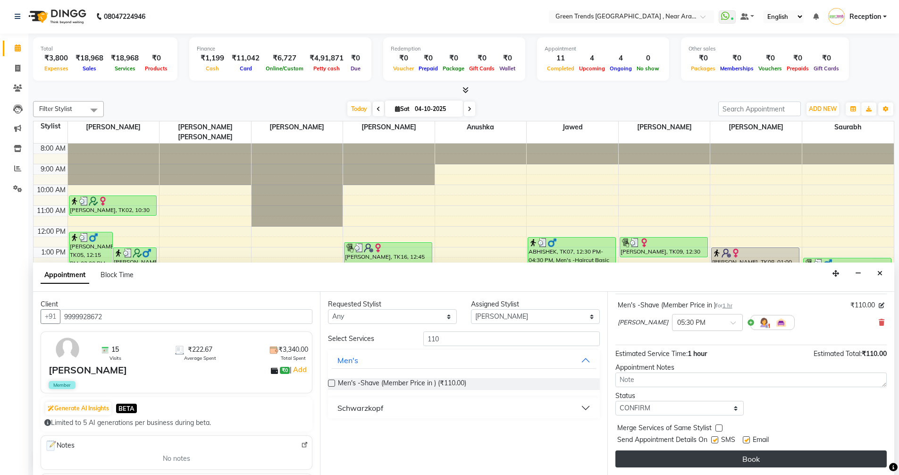
click at [765, 465] on button "Book" at bounding box center [751, 458] width 271 height 17
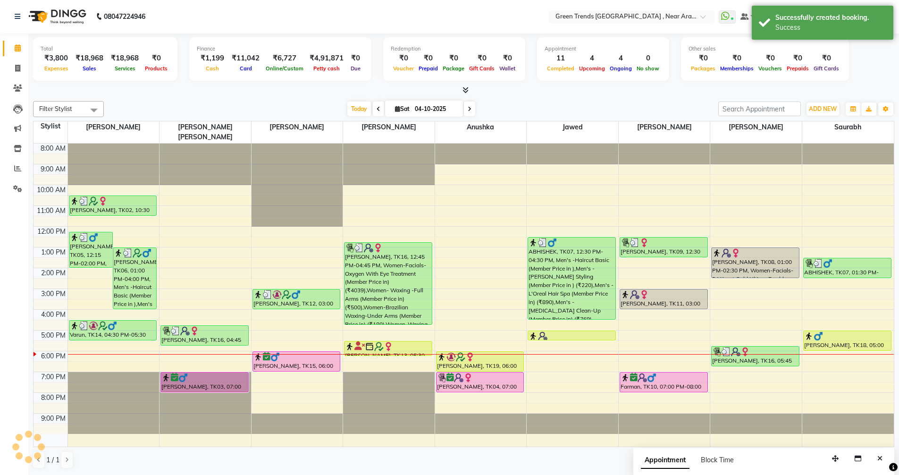
scroll to position [0, 0]
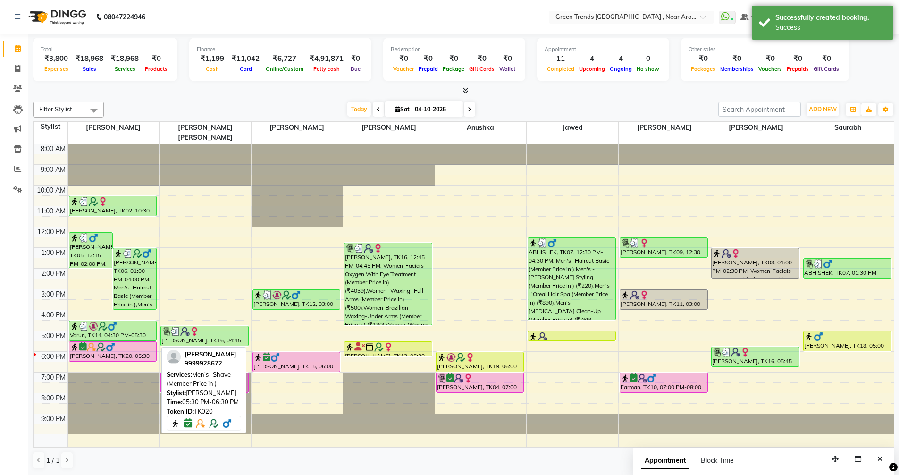
click at [111, 346] on div "Rahul Raitani, TK20, 05:30 PM-06:30 PM, Men's -Shave (Member Price in )" at bounding box center [112, 351] width 87 height 19
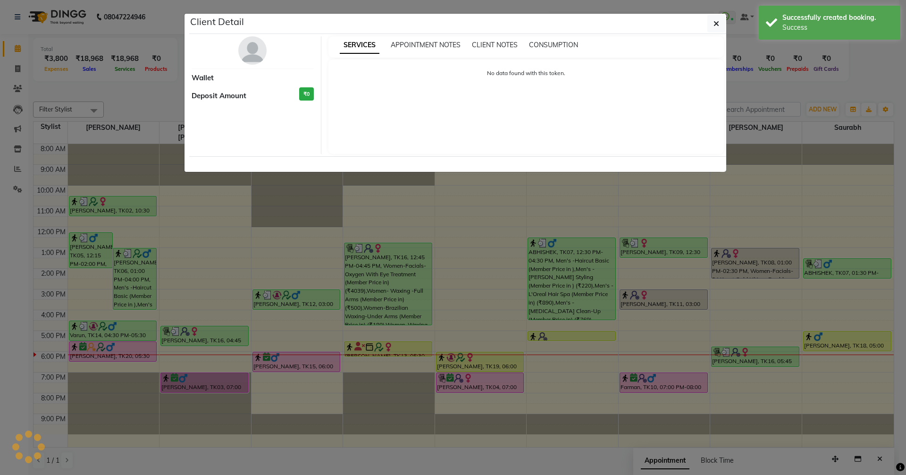
select select "6"
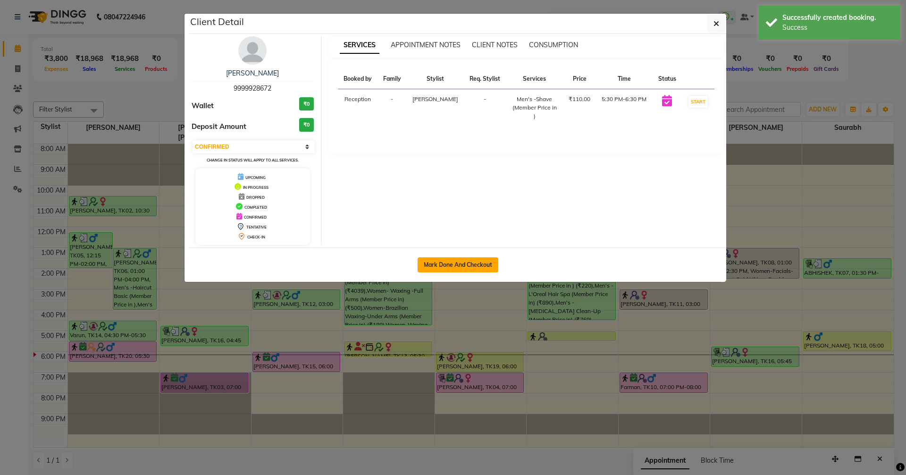
click at [447, 270] on button "Mark Done And Checkout" at bounding box center [458, 264] width 81 height 15
select select "service"
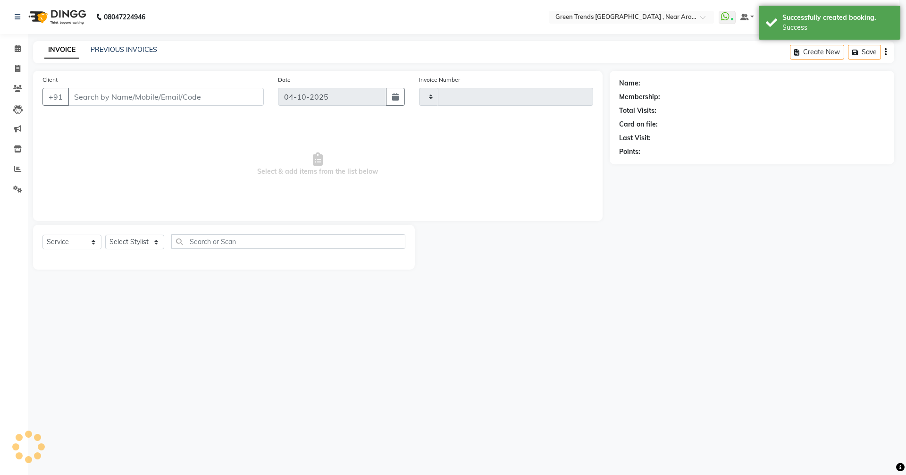
type input "3223"
select select "7005"
type input "9999928672"
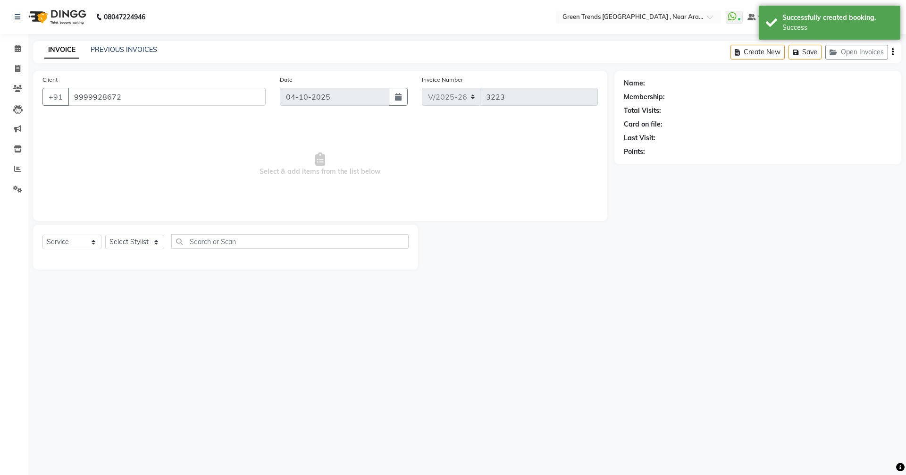
select select "57687"
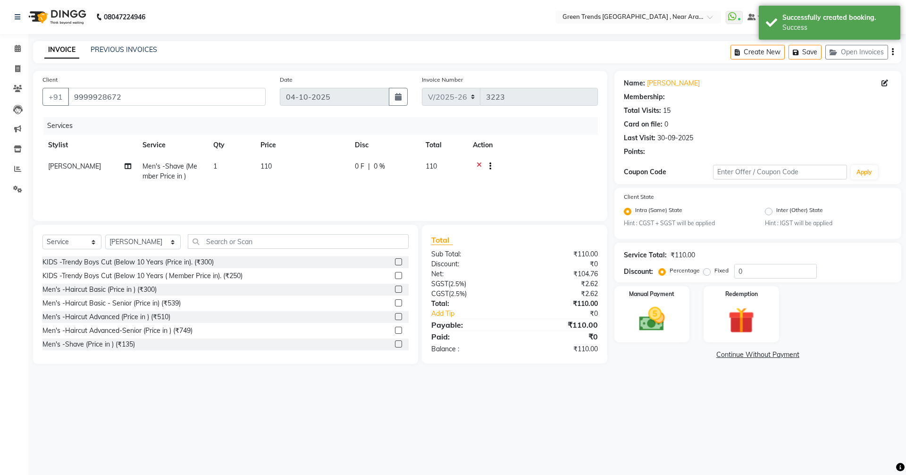
select select "1: Object"
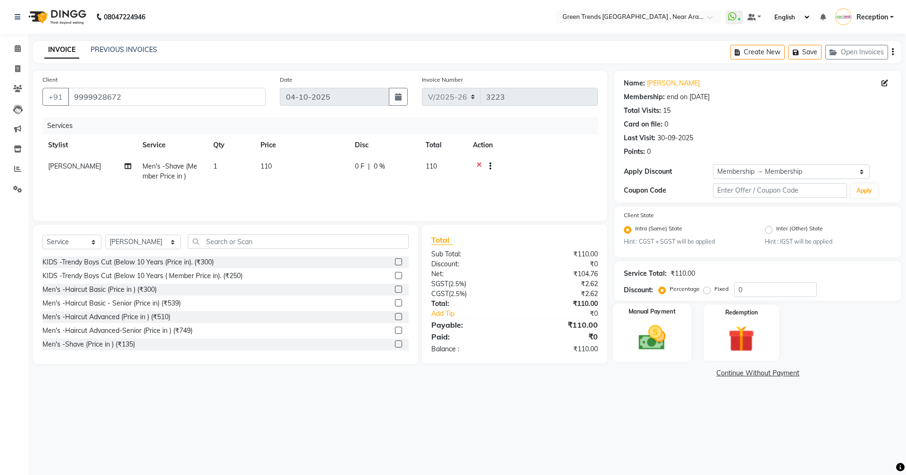
click at [652, 314] on label "Manual Payment" at bounding box center [652, 311] width 47 height 9
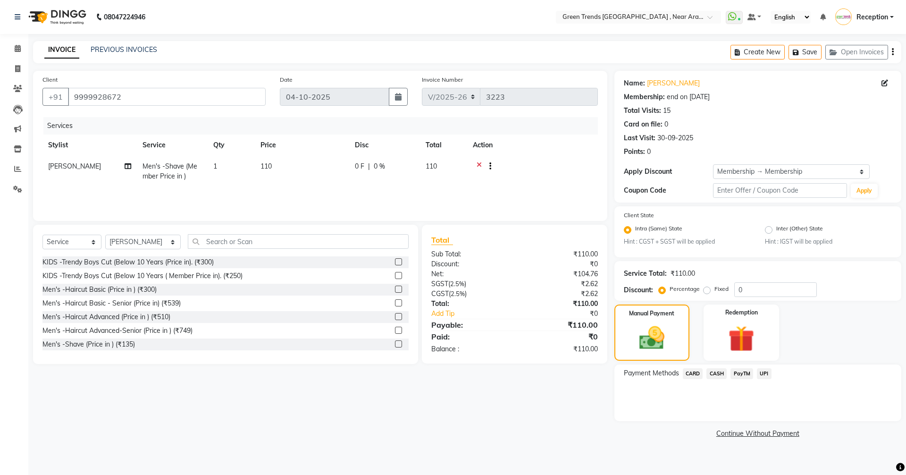
click at [734, 370] on span "PayTM" at bounding box center [742, 373] width 23 height 11
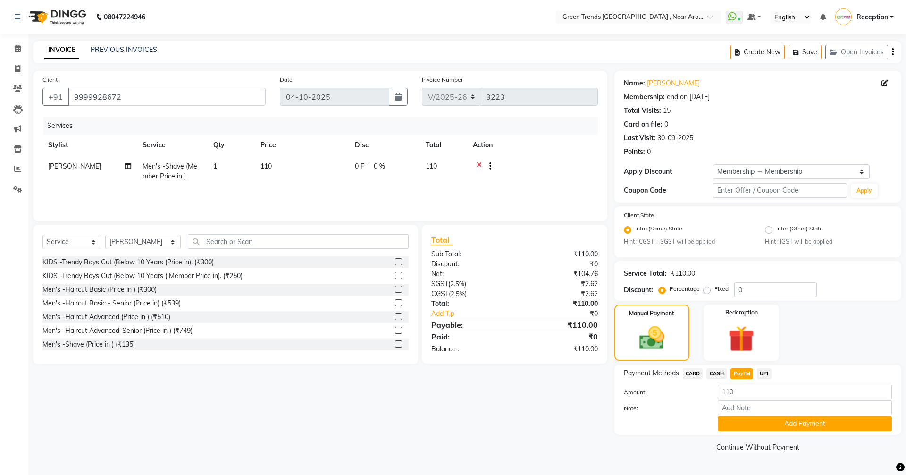
click at [715, 372] on span "CASH" at bounding box center [717, 373] width 20 height 11
click at [765, 423] on button "Add Payment" at bounding box center [805, 423] width 174 height 15
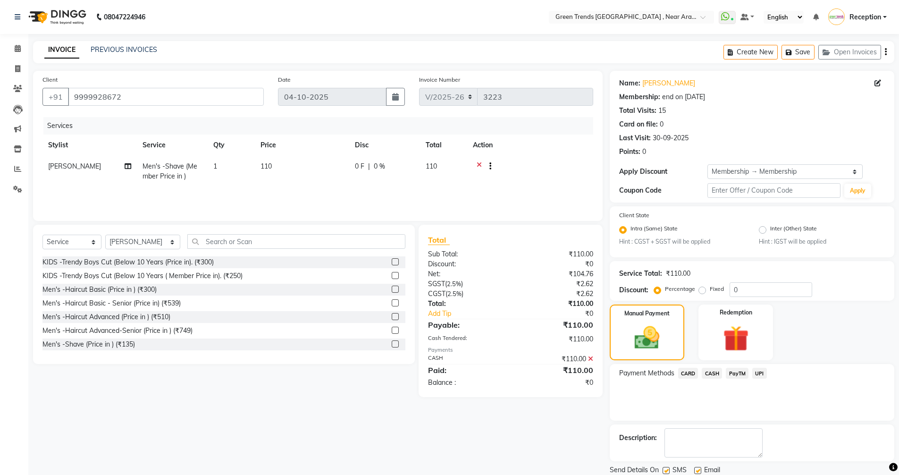
scroll to position [33, 0]
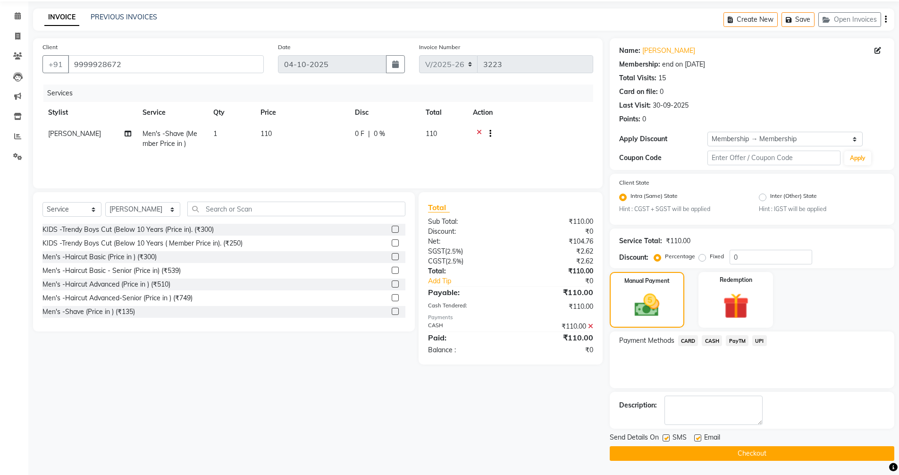
click at [752, 449] on button "Checkout" at bounding box center [752, 453] width 285 height 15
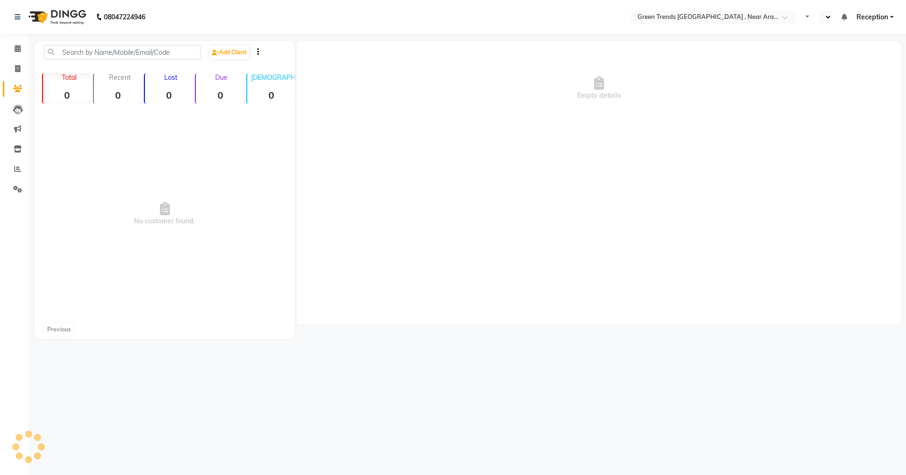
select select "en"
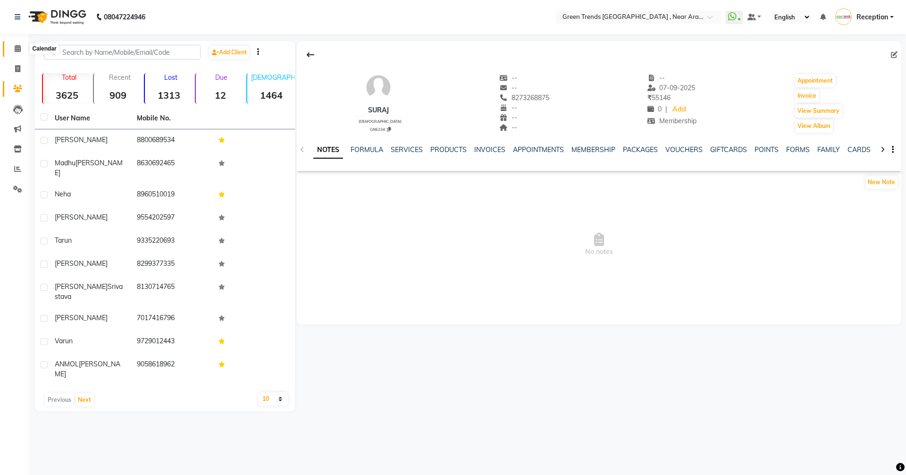
click at [17, 51] on icon at bounding box center [18, 48] width 6 height 7
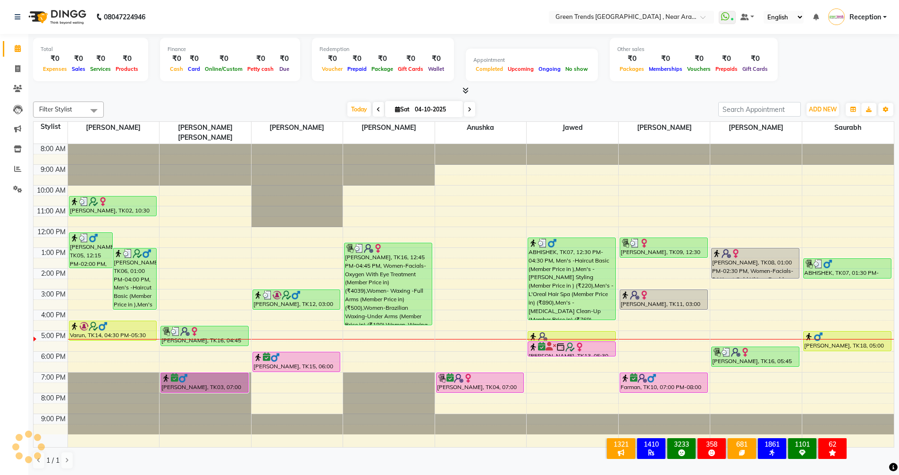
click at [573, 474] on div "Total ₹0 Expenses ₹0 Sales ₹0 Services ₹0 Products Finance ₹0 Cash ₹0 Card ₹0 O…" at bounding box center [463, 254] width 871 height 441
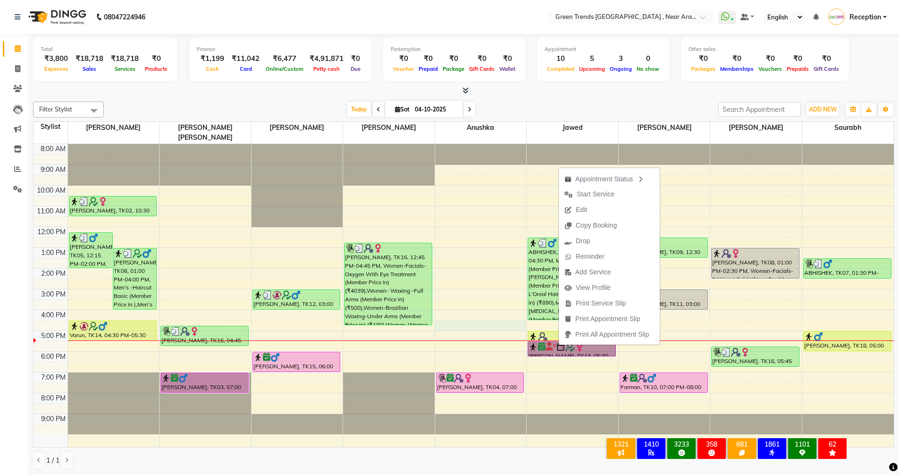
click at [484, 311] on div "8:00 AM 9:00 AM 10:00 AM 11:00 AM 12:00 PM 1:00 PM 2:00 PM 3:00 PM 4:00 PM 5:00…" at bounding box center [464, 295] width 861 height 303
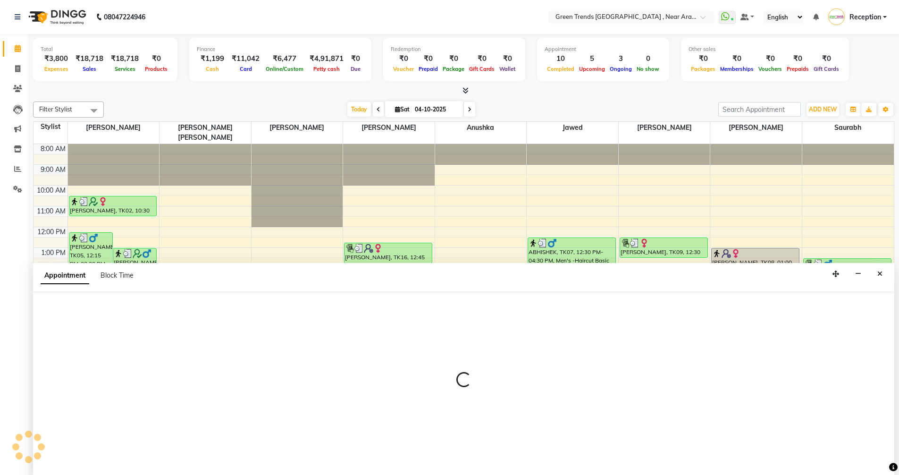
scroll to position [0, 0]
click at [875, 275] on button "Close" at bounding box center [880, 273] width 14 height 15
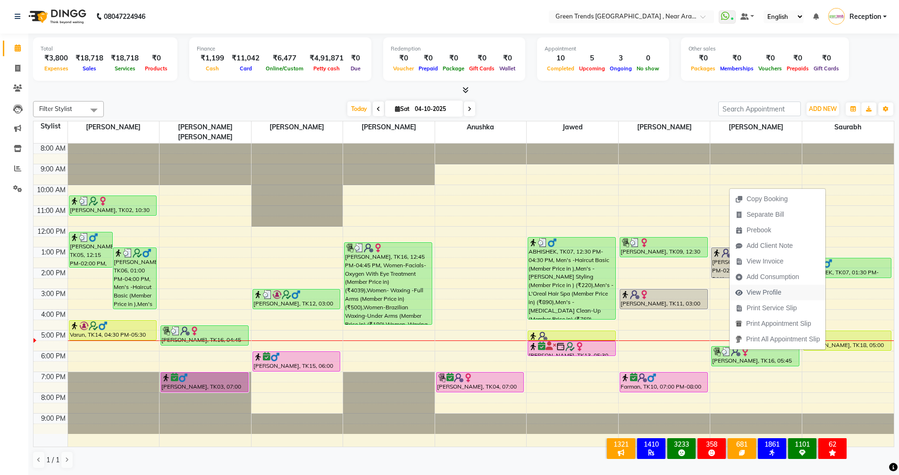
click at [774, 291] on span "View Profile" at bounding box center [764, 293] width 35 height 10
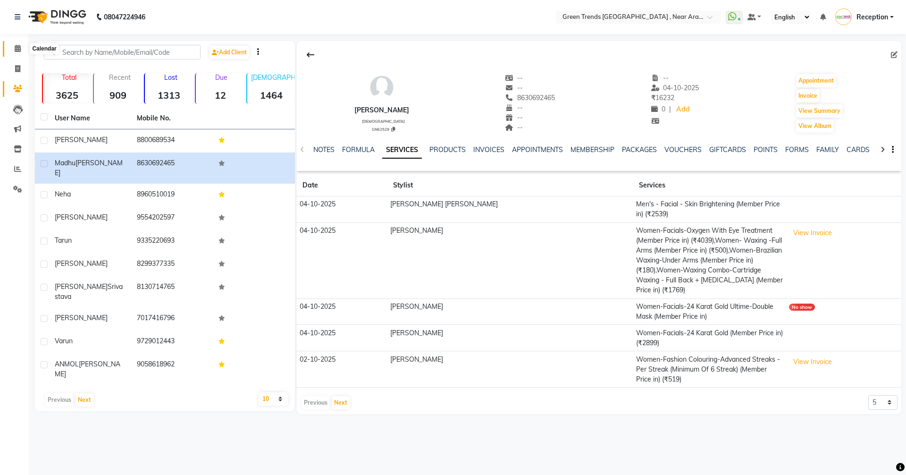
click at [17, 47] on icon at bounding box center [18, 48] width 6 height 7
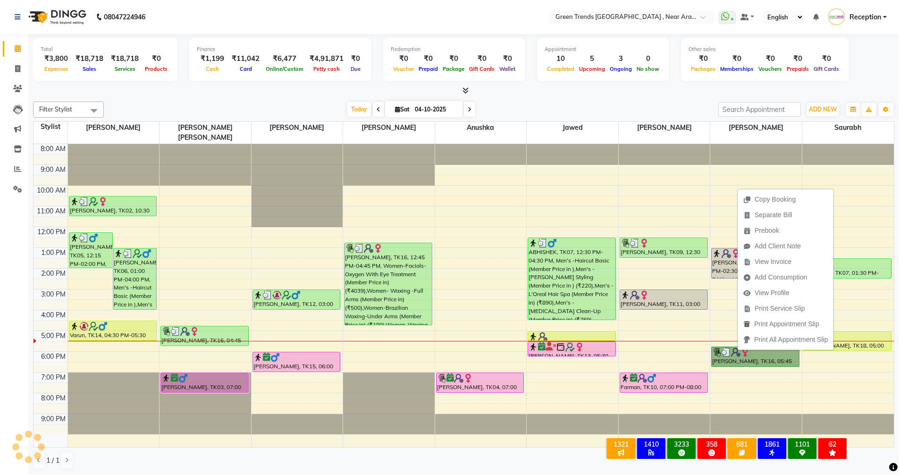
click at [590, 391] on div "8:00 AM 9:00 AM 10:00 AM 11:00 AM 12:00 PM 1:00 PM 2:00 PM 3:00 PM 4:00 PM 5:00…" at bounding box center [464, 295] width 861 height 303
select select "82690"
select select "1200"
select select "tentative"
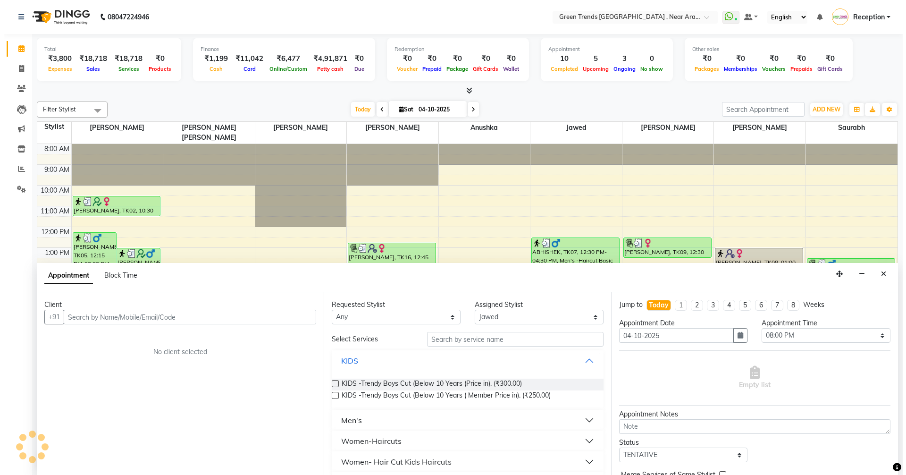
scroll to position [0, 0]
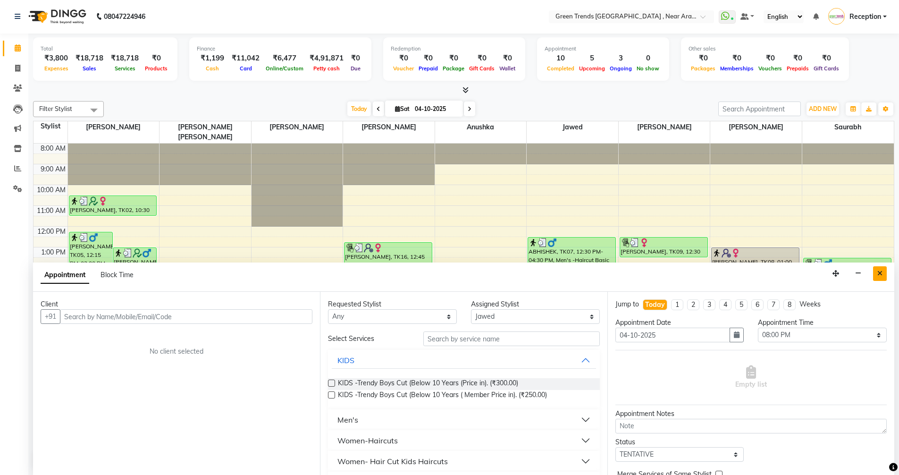
click at [875, 270] on button "Close" at bounding box center [880, 273] width 14 height 15
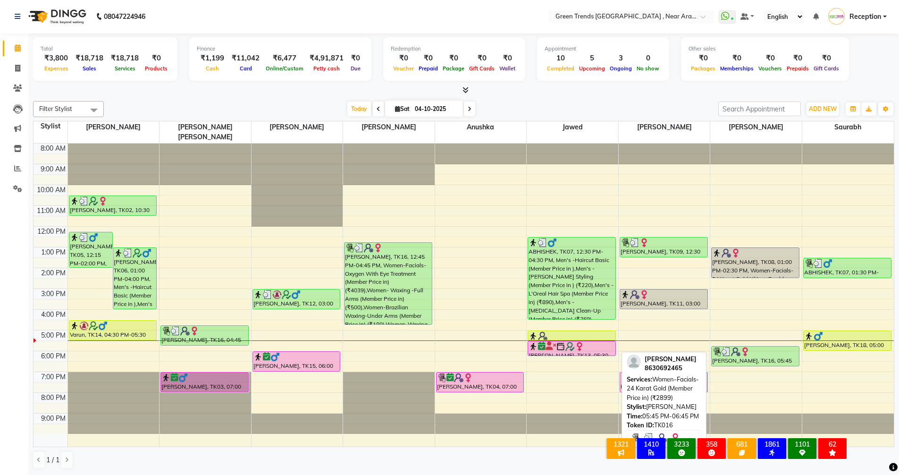
click at [744, 347] on div "[PERSON_NAME], TK16, 05:45 PM-06:45 PM, Women-Facials-24 Karat Gold (Member Pri…" at bounding box center [755, 356] width 87 height 19
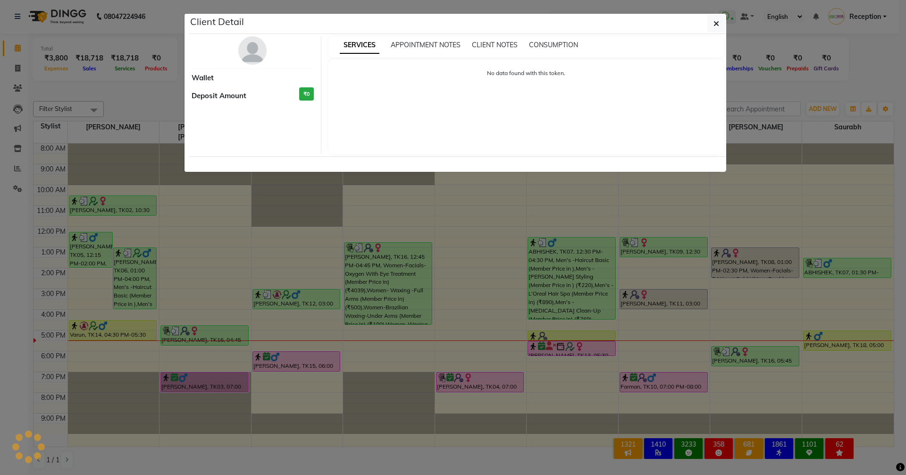
select select "3"
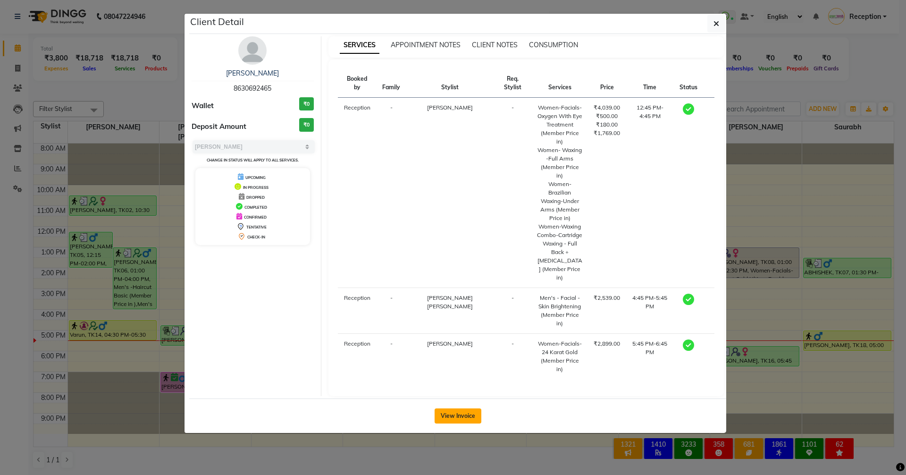
click at [458, 408] on button "View Invoice" at bounding box center [458, 415] width 47 height 15
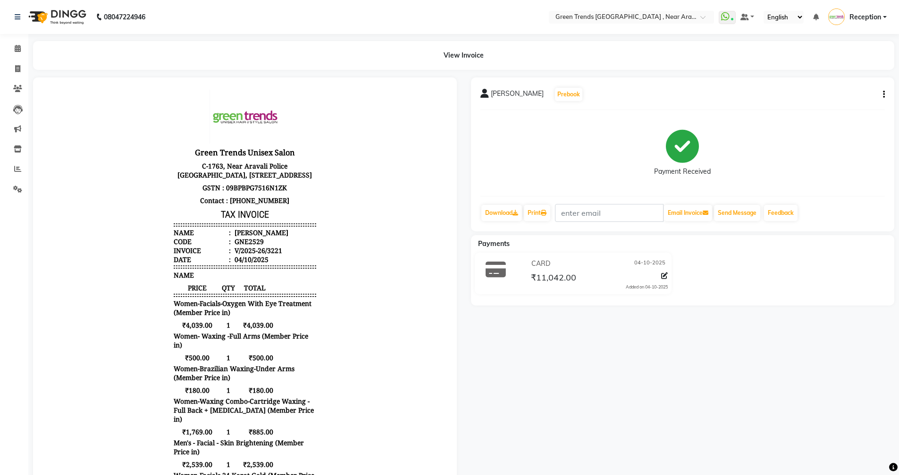
scroll to position [8, 0]
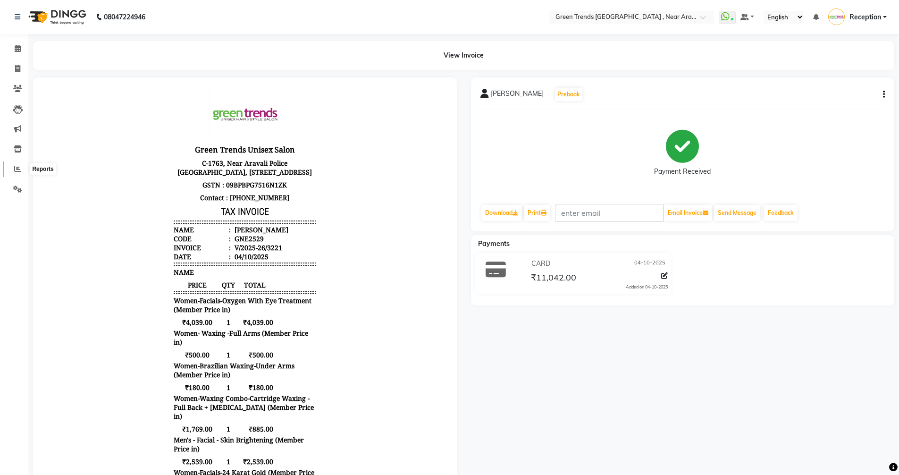
click at [13, 173] on span at bounding box center [17, 169] width 17 height 11
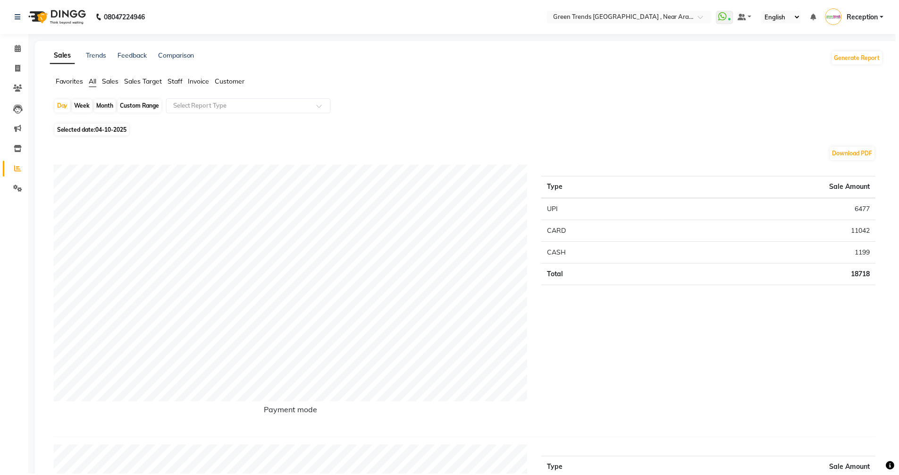
click at [128, 81] on span "Sales Target" at bounding box center [144, 81] width 38 height 8
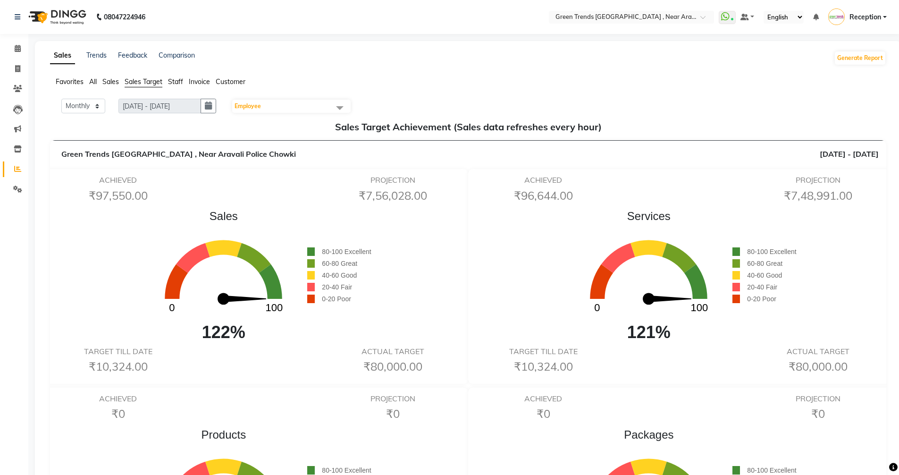
click at [343, 107] on span at bounding box center [339, 108] width 19 height 18
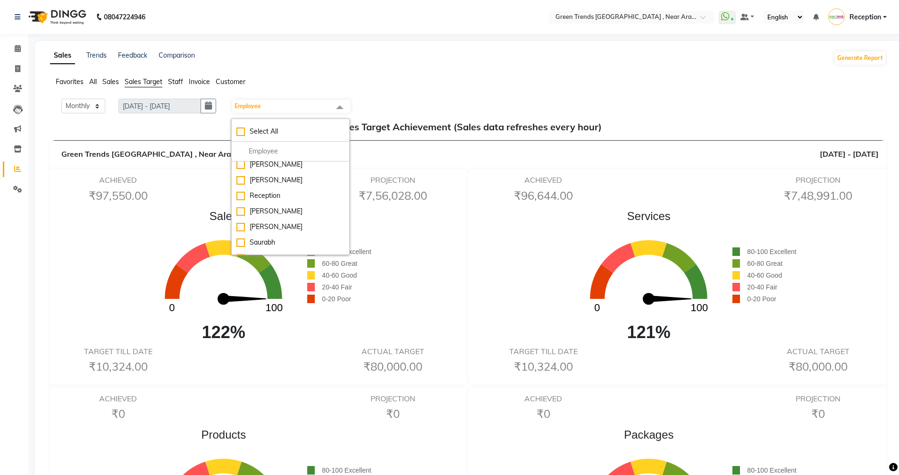
scroll to position [78, 0]
click at [247, 205] on div "[PERSON_NAME]" at bounding box center [291, 210] width 108 height 10
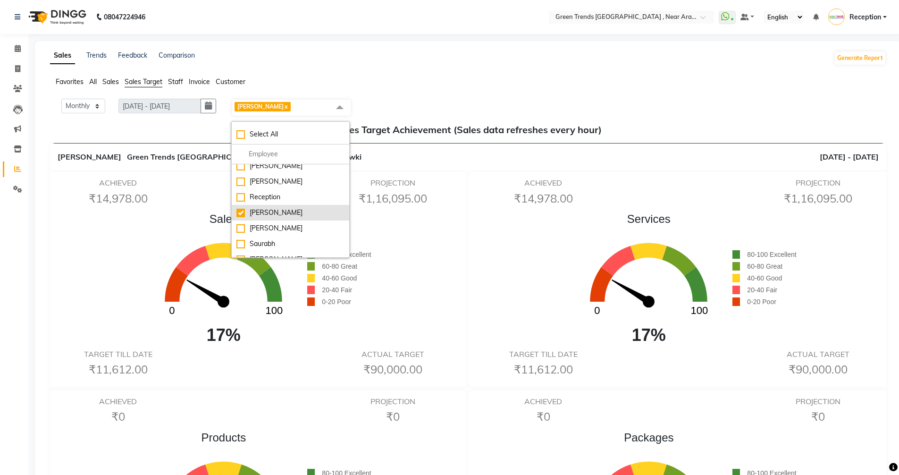
click at [243, 208] on div "[PERSON_NAME]" at bounding box center [291, 213] width 108 height 10
checkbox input "false"
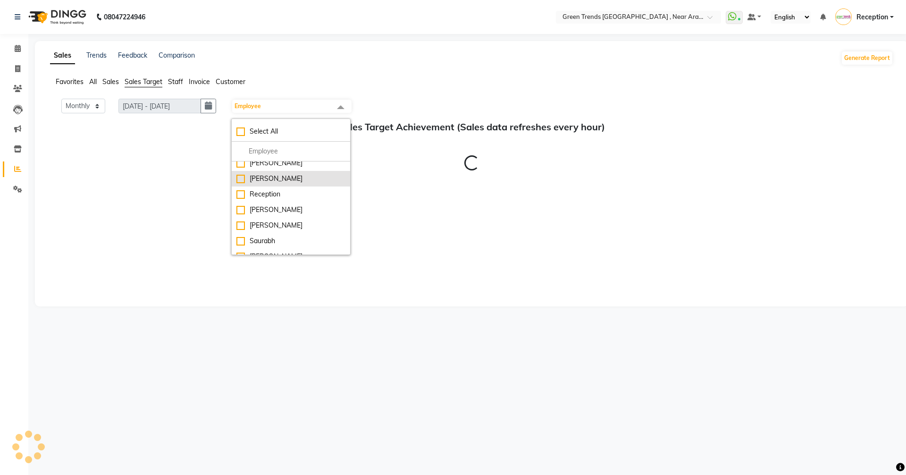
click at [246, 174] on div "[PERSON_NAME]" at bounding box center [291, 179] width 109 height 10
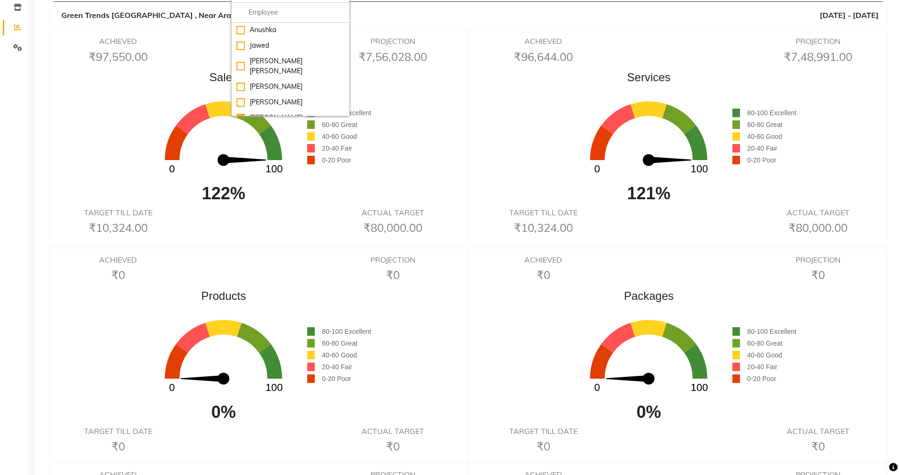
scroll to position [0, 0]
click at [253, 113] on div "[PERSON_NAME]" at bounding box center [291, 118] width 108 height 10
checkbox input "false"
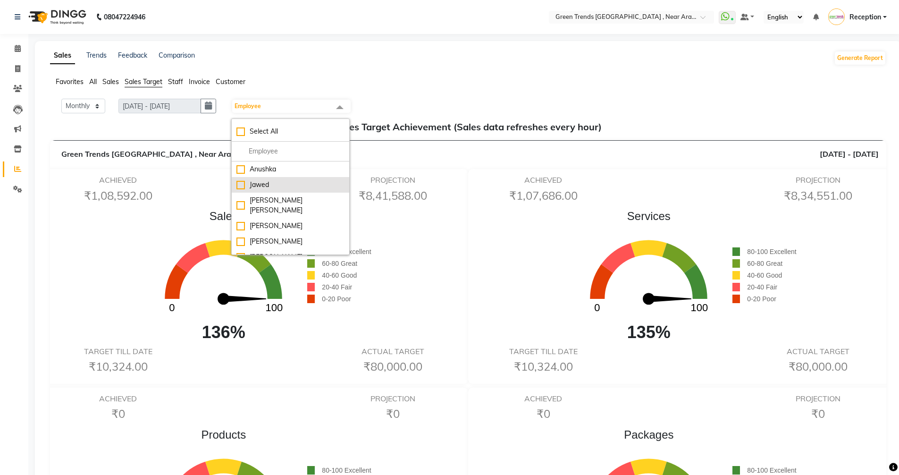
click at [246, 186] on div "Jawed" at bounding box center [291, 185] width 108 height 10
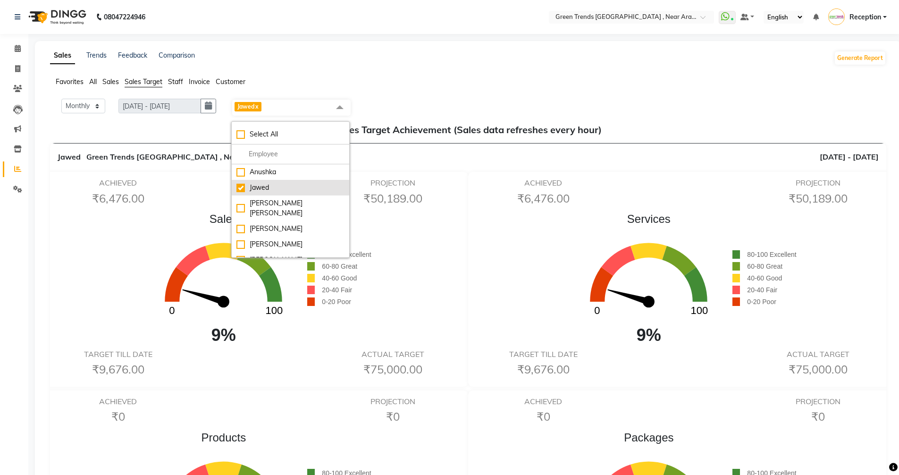
click at [246, 186] on div "Jawed" at bounding box center [291, 188] width 108 height 10
checkbox input "false"
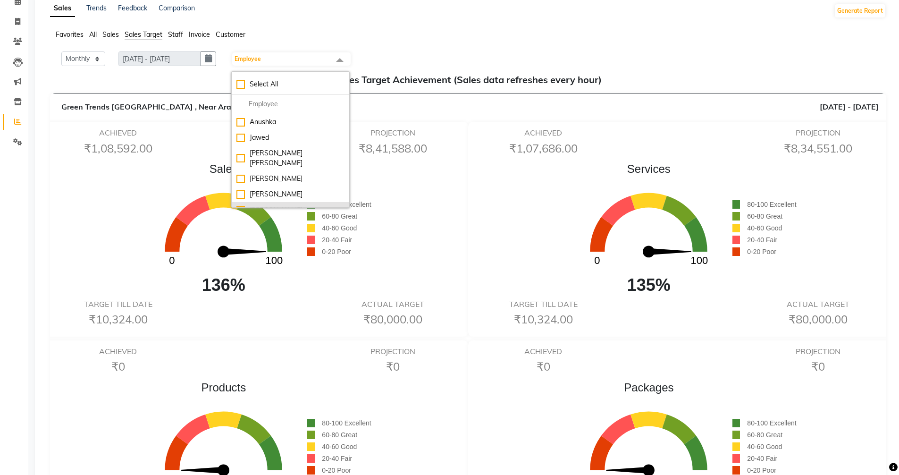
click at [245, 205] on div "[PERSON_NAME]" at bounding box center [291, 210] width 108 height 10
checkbox input "true"
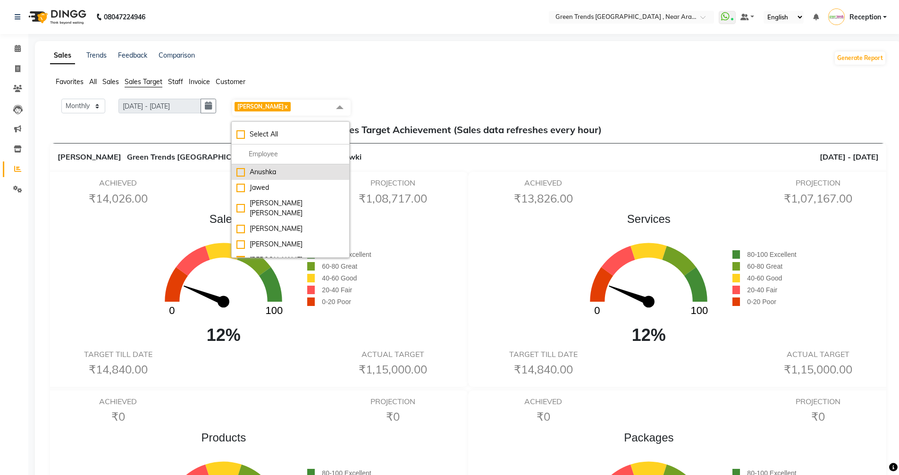
scroll to position [47, 0]
click at [243, 254] on div "[PERSON_NAME]" at bounding box center [291, 259] width 108 height 10
checkbox input "true"
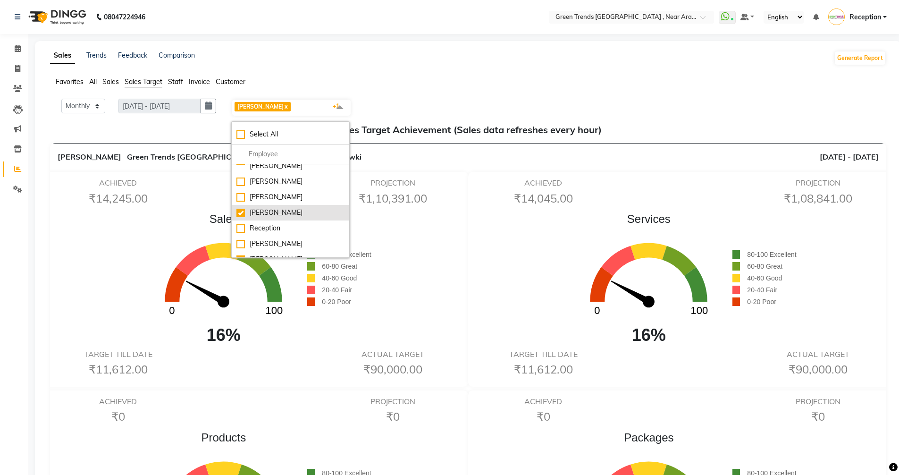
click at [248, 208] on div "[PERSON_NAME]" at bounding box center [291, 213] width 108 height 10
checkbox input "false"
click at [242, 254] on div "[PERSON_NAME]" at bounding box center [291, 259] width 108 height 10
checkbox input "false"
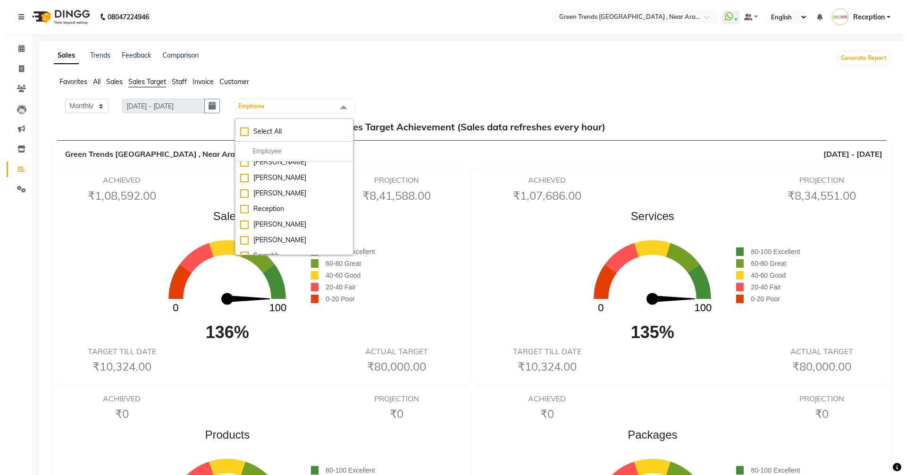
scroll to position [78, 0]
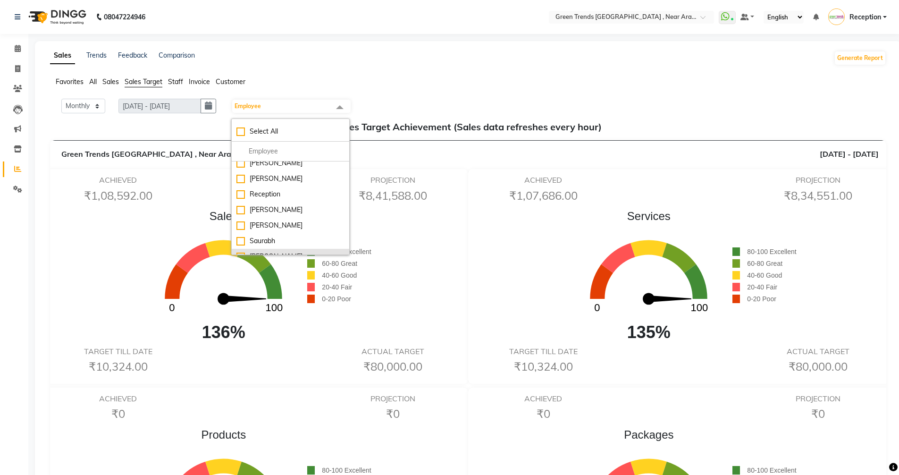
click at [250, 252] on div "[PERSON_NAME]" at bounding box center [291, 257] width 108 height 10
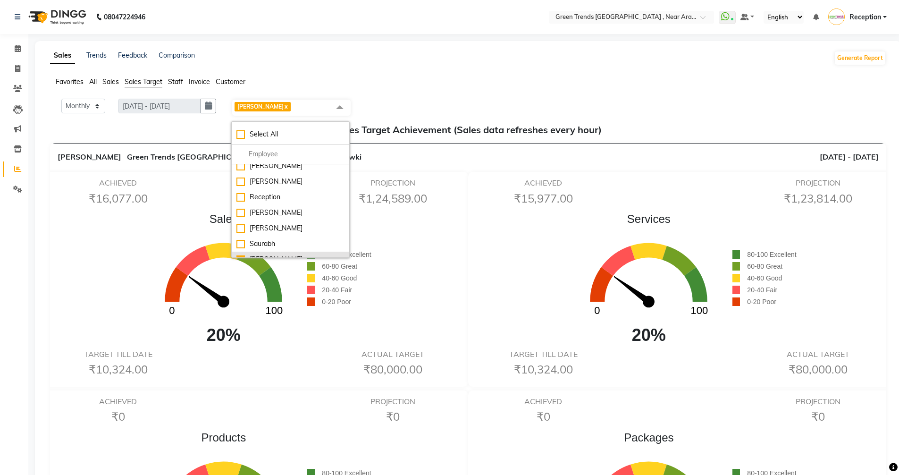
click at [241, 254] on div "[PERSON_NAME]" at bounding box center [291, 259] width 108 height 10
checkbox input "false"
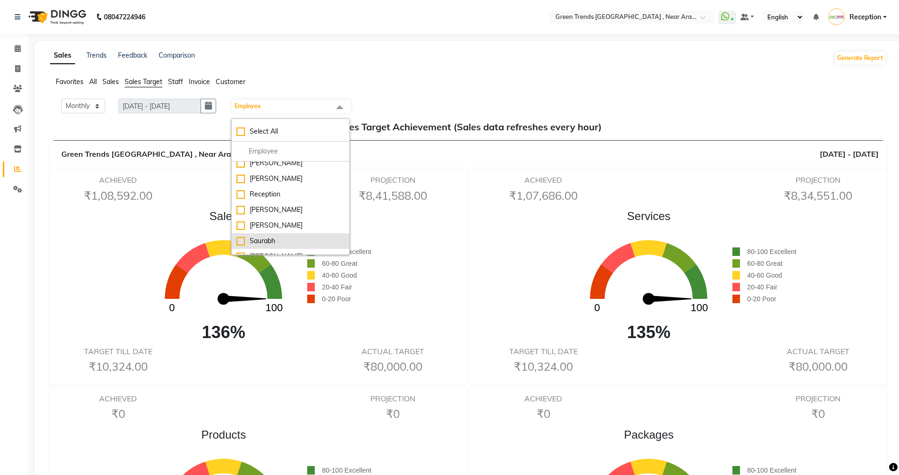
click at [247, 236] on div "Saurabh" at bounding box center [291, 241] width 108 height 10
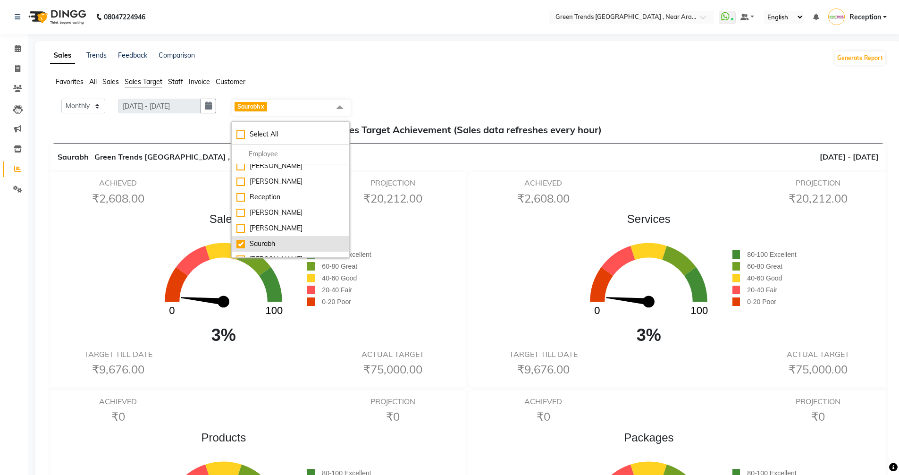
click at [242, 239] on div "Saurabh" at bounding box center [291, 244] width 108 height 10
checkbox input "false"
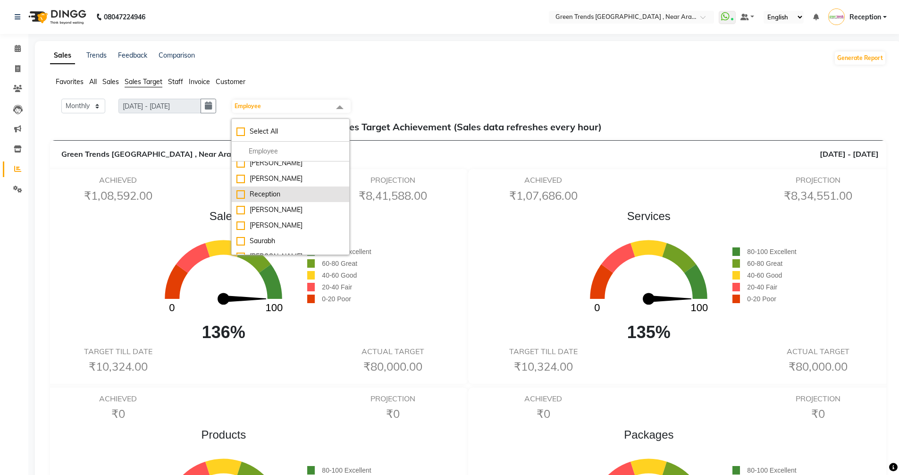
click at [245, 189] on div "Reception" at bounding box center [291, 194] width 108 height 10
checkbox input "true"
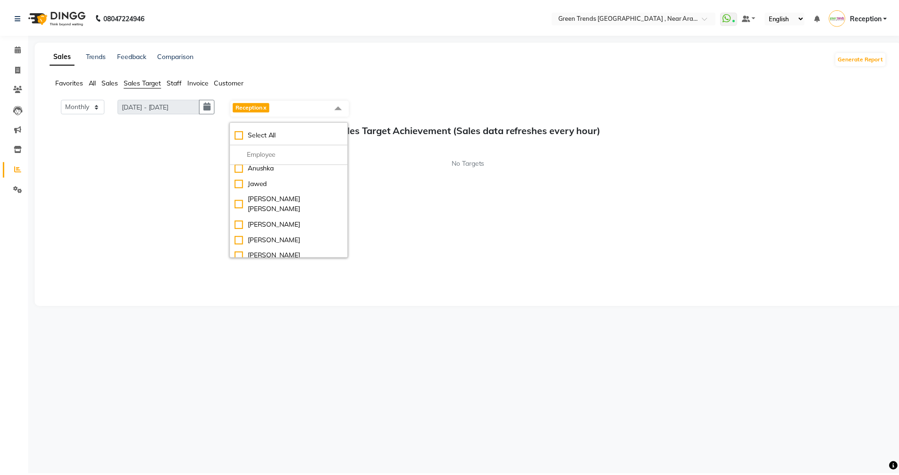
scroll to position [0, 0]
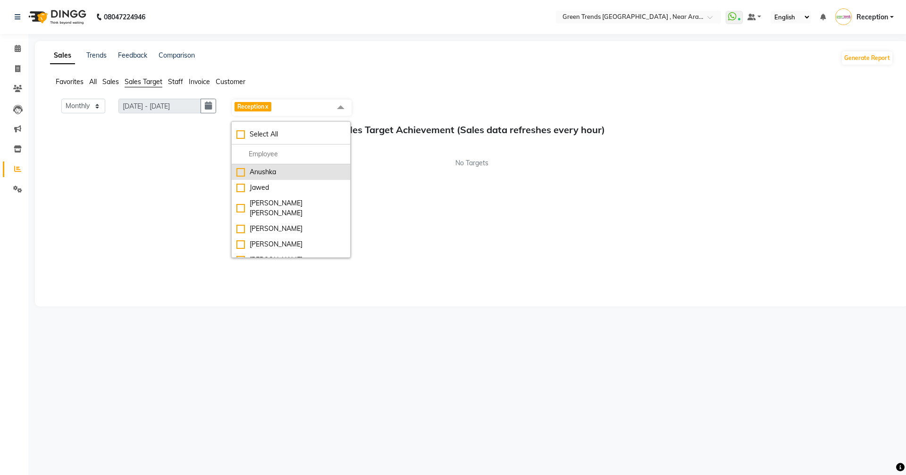
click at [244, 175] on div "Anushka" at bounding box center [291, 172] width 109 height 10
checkbox input "true"
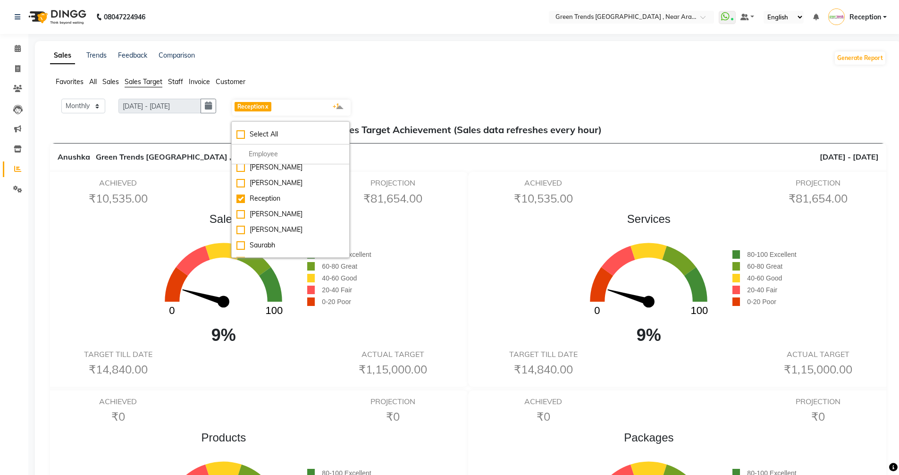
scroll to position [78, 0]
click at [244, 192] on div "Reception" at bounding box center [291, 197] width 108 height 10
checkbox input "false"
click at [244, 190] on div "Jawed" at bounding box center [291, 188] width 108 height 10
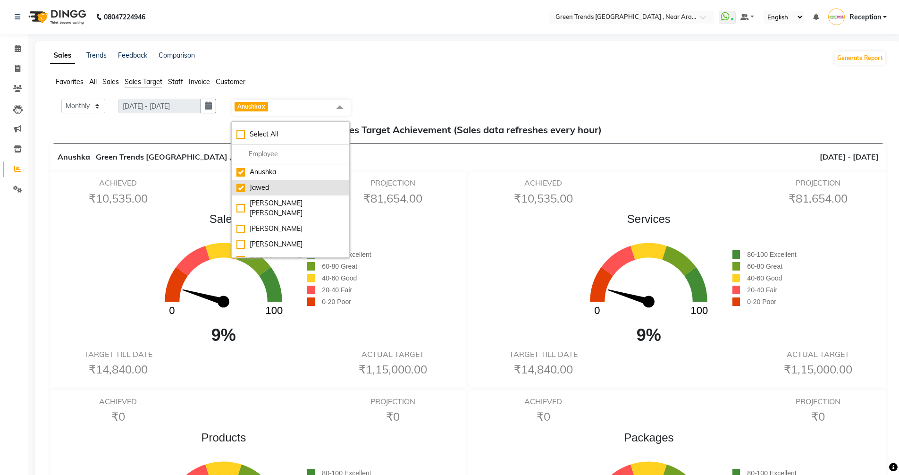
checkbox input "true"
click at [245, 174] on div "Anushka" at bounding box center [291, 172] width 108 height 10
checkbox input "false"
click at [243, 188] on div "Jawed" at bounding box center [291, 188] width 108 height 10
checkbox input "false"
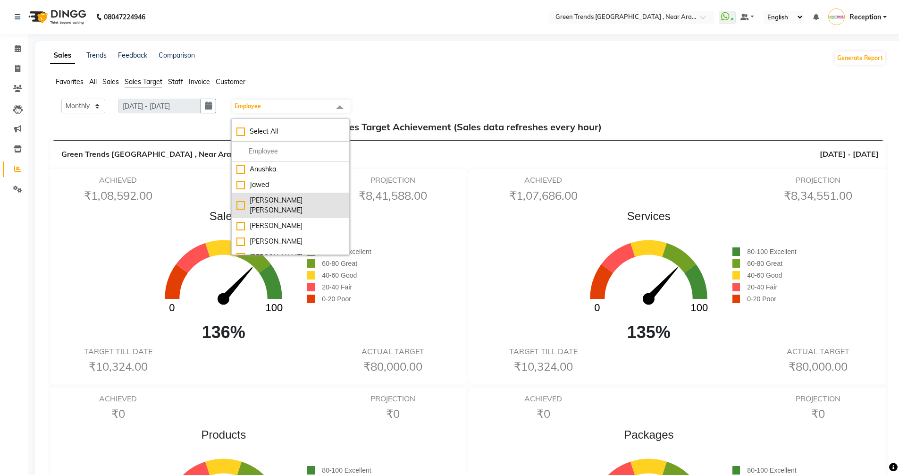
click at [244, 199] on div "[PERSON_NAME] [PERSON_NAME]" at bounding box center [291, 205] width 108 height 20
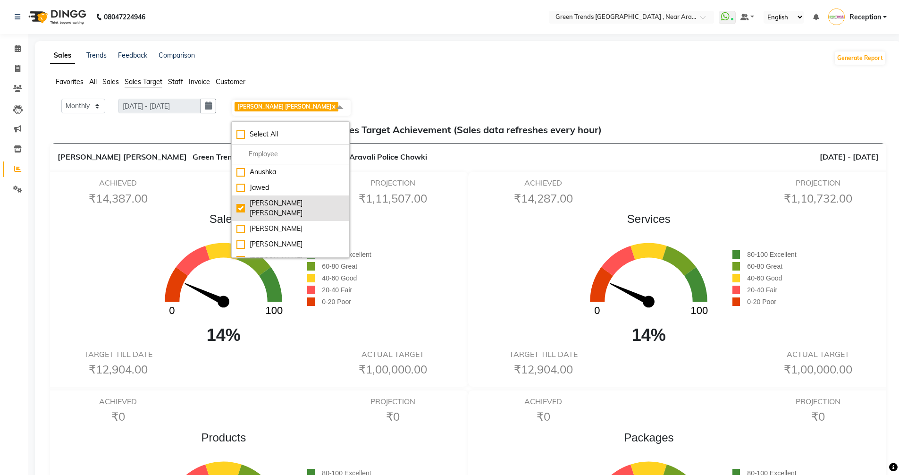
click at [244, 203] on div "[PERSON_NAME] [PERSON_NAME]" at bounding box center [291, 208] width 108 height 20
checkbox input "false"
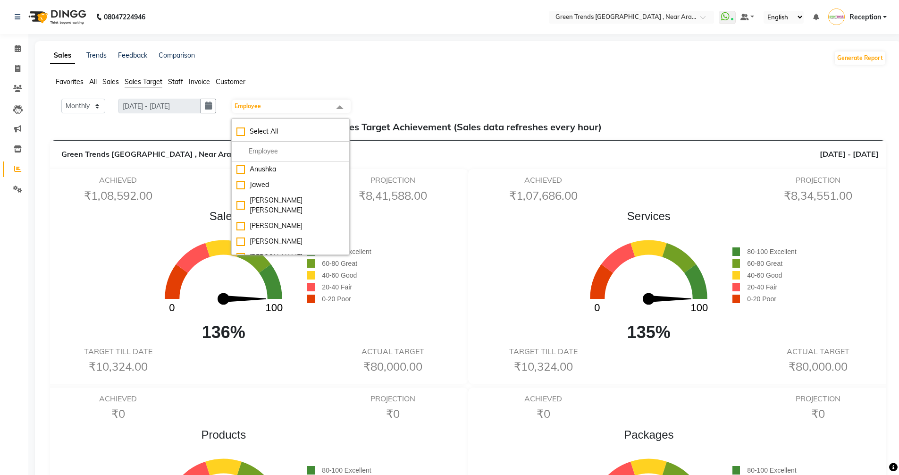
click at [91, 84] on span "All" at bounding box center [93, 81] width 8 height 8
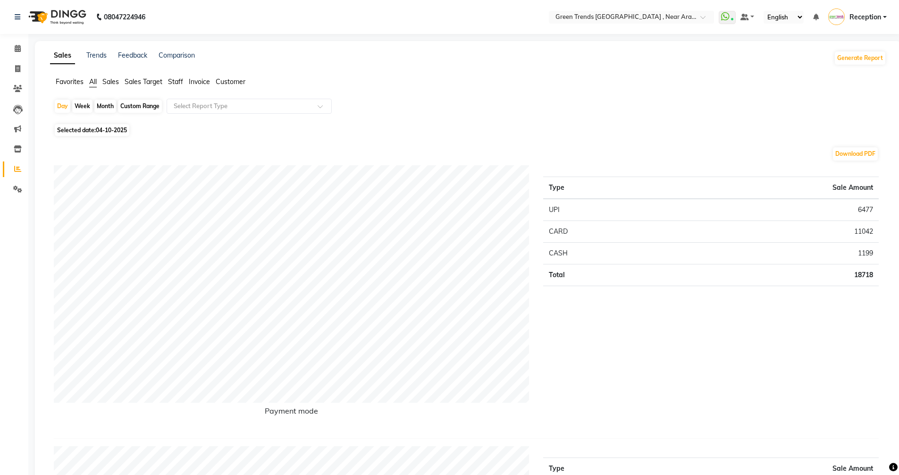
click at [107, 81] on span "Sales" at bounding box center [110, 81] width 17 height 8
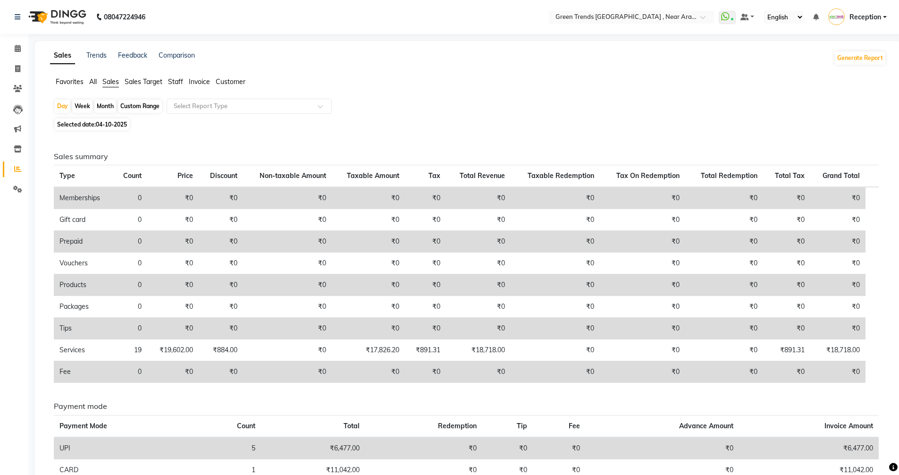
click at [176, 79] on span "Staff" at bounding box center [175, 81] width 15 height 8
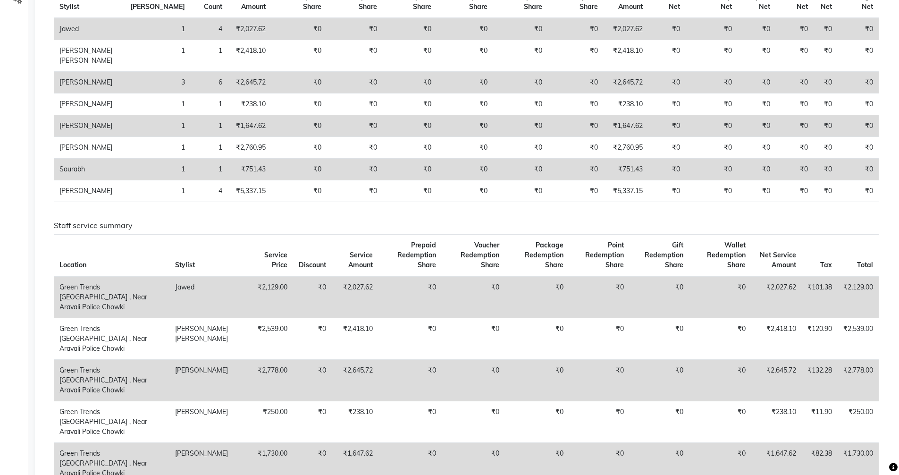
scroll to position [236, 0]
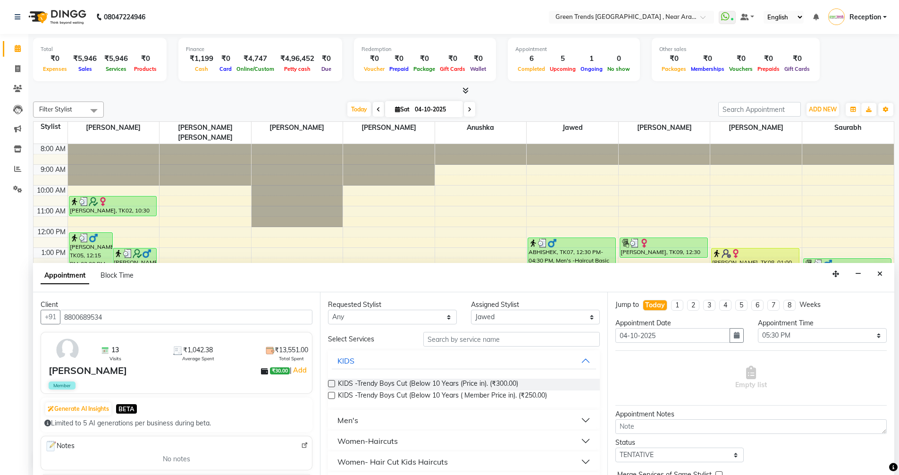
select select "82690"
select select "1050"
select select "tentative"
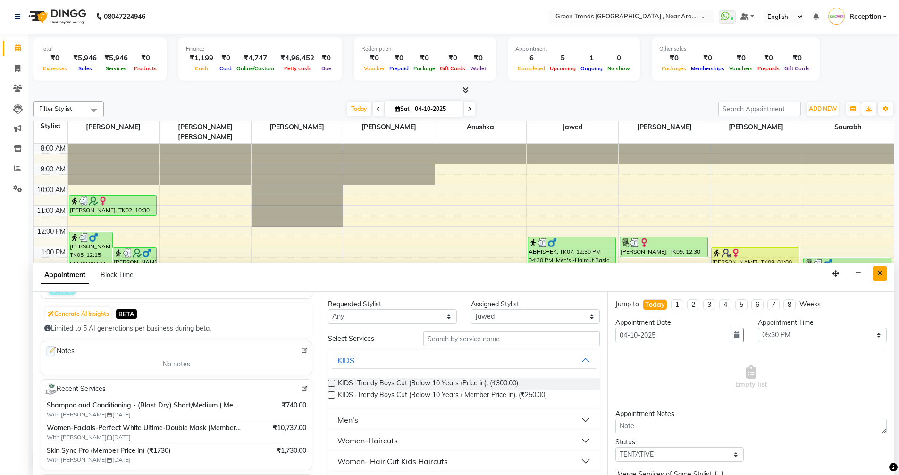
click at [883, 276] on button "Close" at bounding box center [880, 273] width 14 height 15
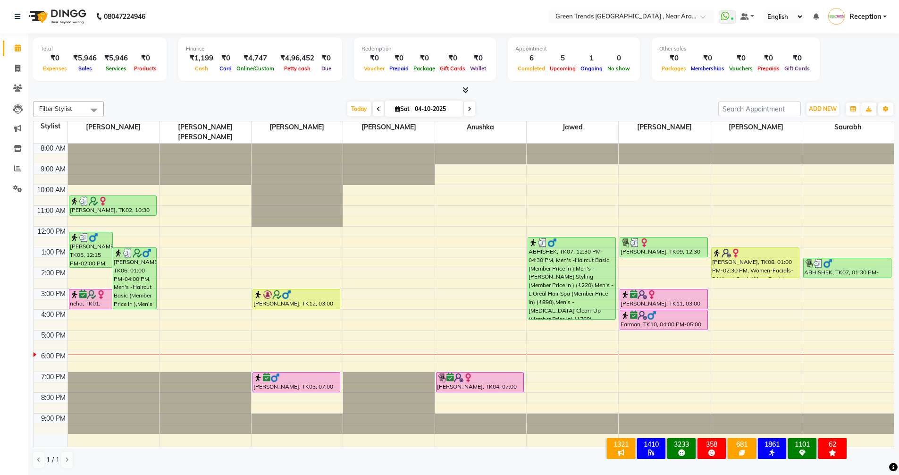
scroll to position [0, 0]
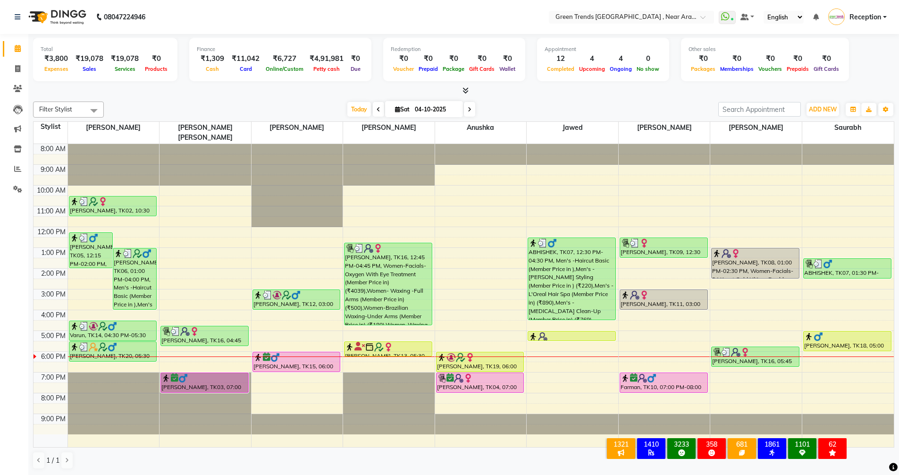
click at [470, 109] on span at bounding box center [469, 109] width 11 height 15
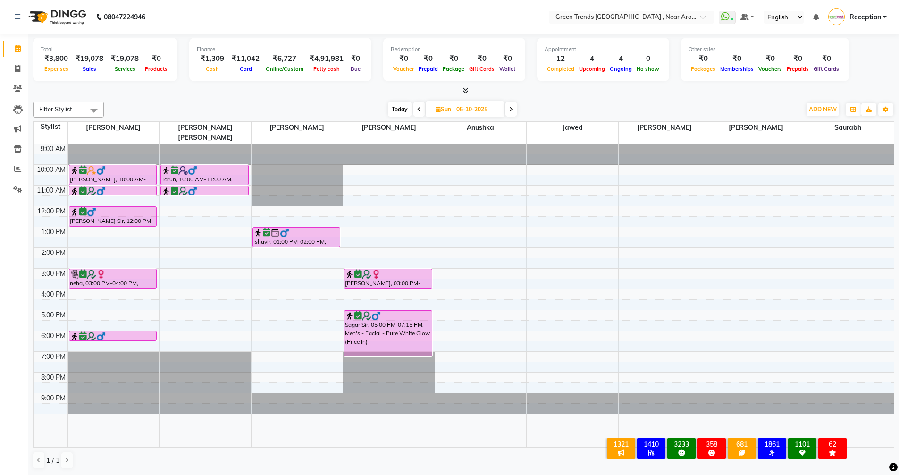
click at [420, 105] on span at bounding box center [419, 109] width 11 height 15
type input "04-10-2025"
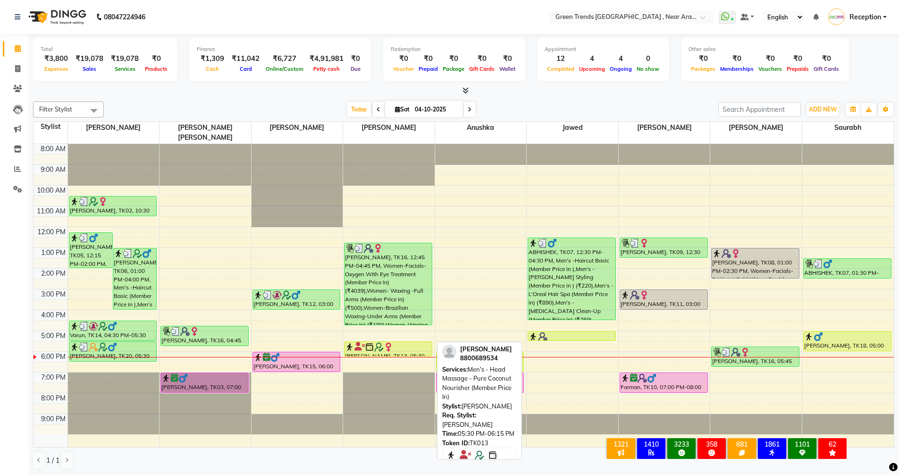
click at [370, 342] on img at bounding box center [369, 346] width 9 height 9
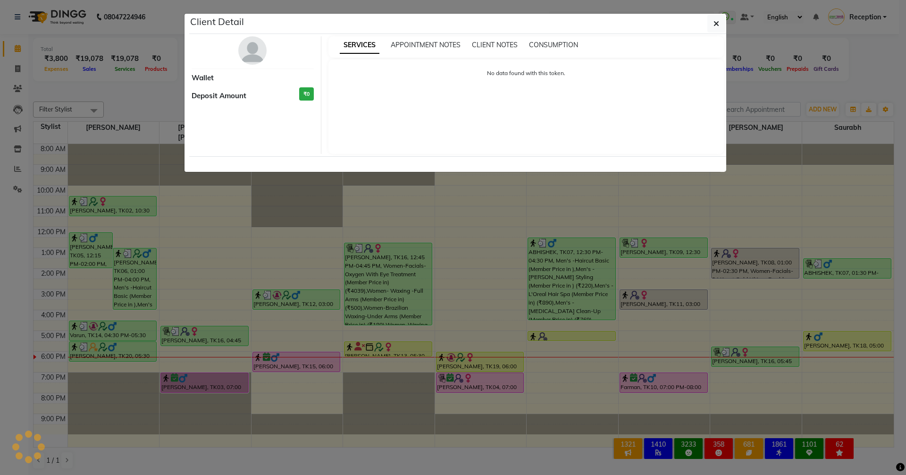
select select "1"
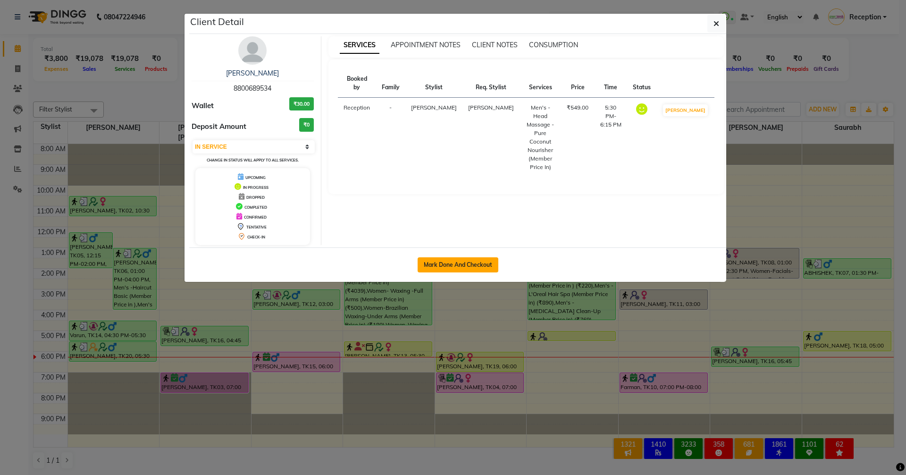
click at [430, 263] on button "Mark Done And Checkout" at bounding box center [458, 264] width 81 height 15
select select "service"
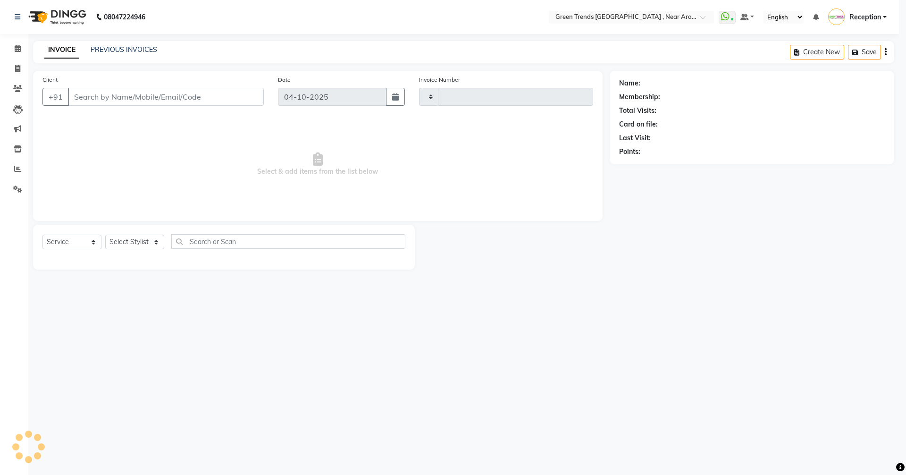
type input "3224"
select select "7005"
type input "8800689534"
select select "57705"
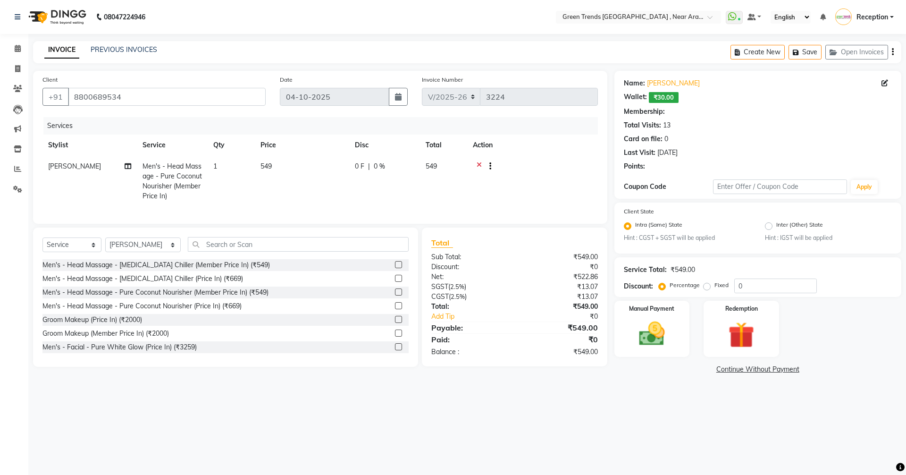
select select "1: Object"
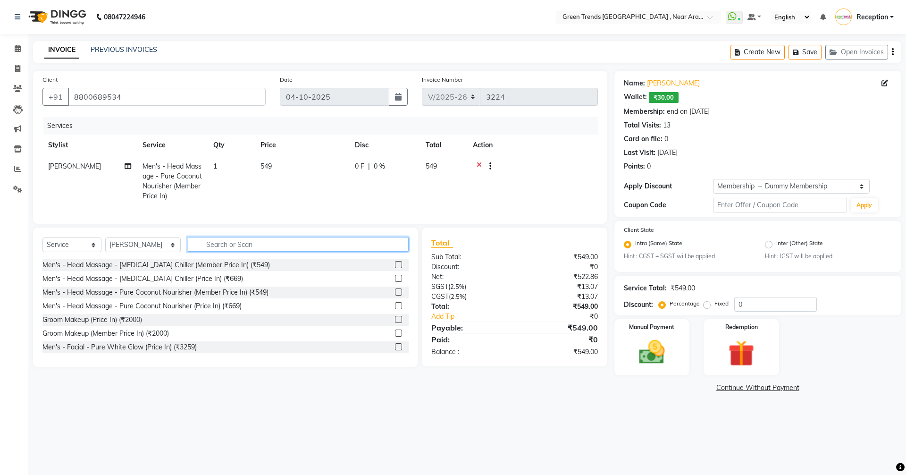
click at [361, 246] on input "text" at bounding box center [298, 244] width 221 height 15
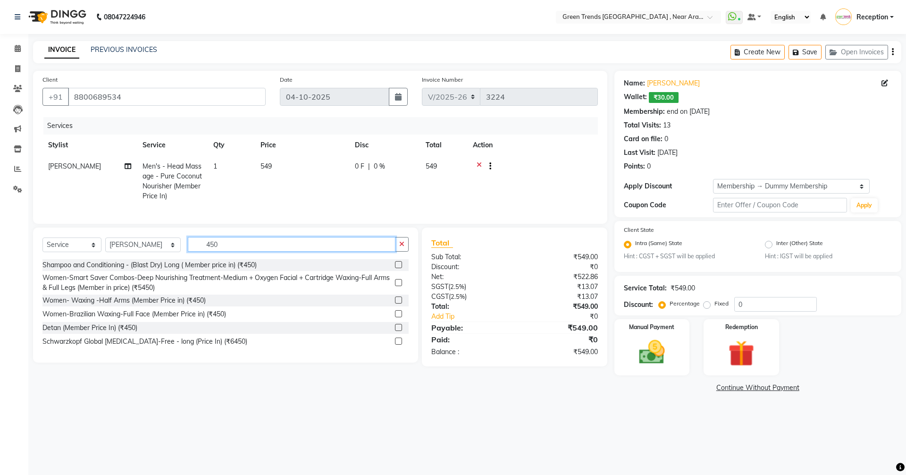
type input "450"
click at [397, 268] on label at bounding box center [398, 264] width 7 height 7
click at [397, 268] on input "checkbox" at bounding box center [398, 265] width 6 height 6
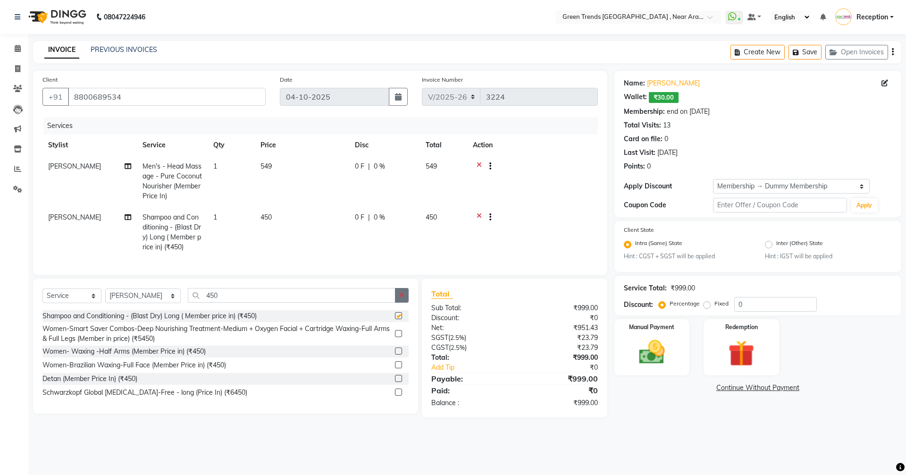
checkbox input "false"
click at [400, 298] on icon "button" at bounding box center [401, 295] width 5 height 7
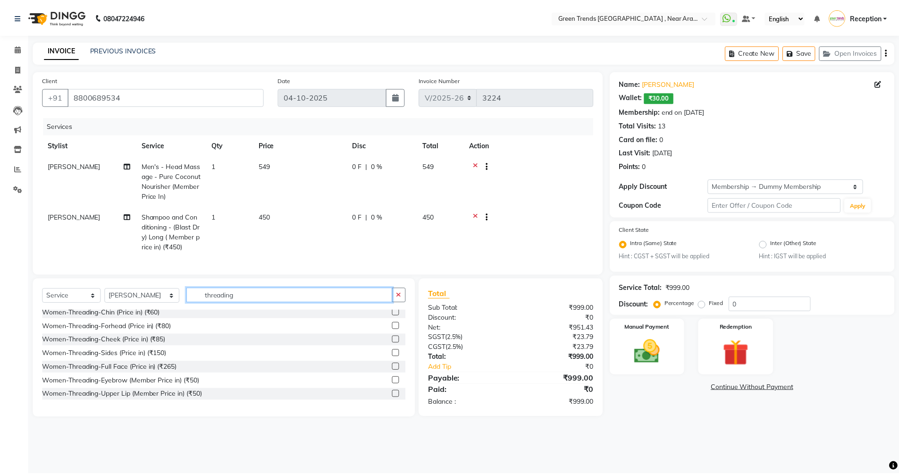
scroll to position [94, 0]
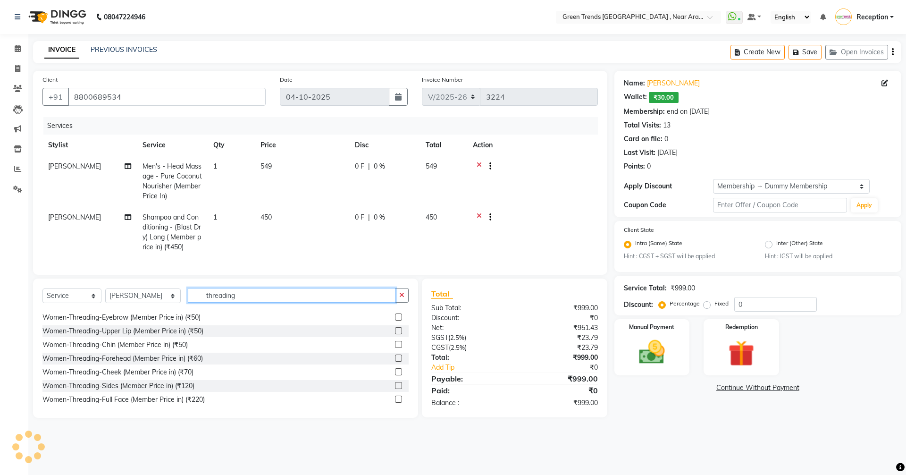
type input "threading"
click at [395, 321] on label at bounding box center [398, 316] width 7 height 7
click at [395, 321] on input "checkbox" at bounding box center [398, 317] width 6 height 6
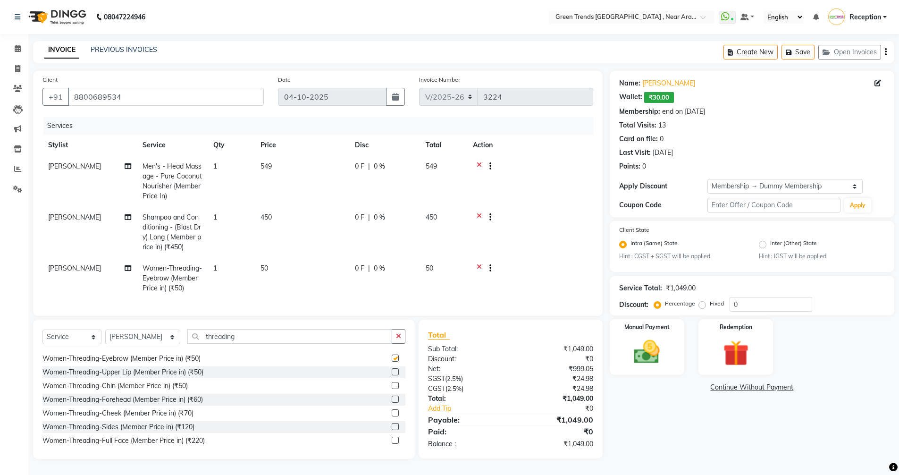
checkbox input "false"
click at [483, 163] on div at bounding box center [486, 167] width 9 height 12
click at [482, 164] on div at bounding box center [486, 167] width 9 height 12
click at [479, 166] on icon at bounding box center [479, 167] width 5 height 12
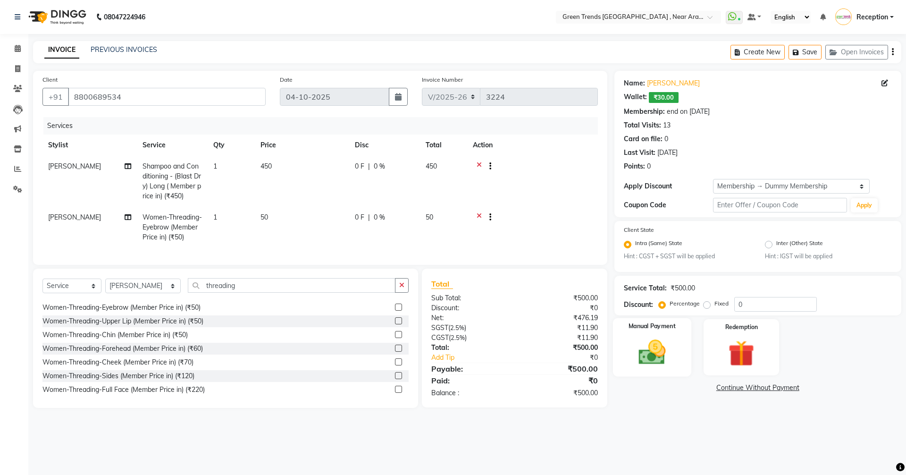
click at [653, 342] on img at bounding box center [652, 352] width 44 height 31
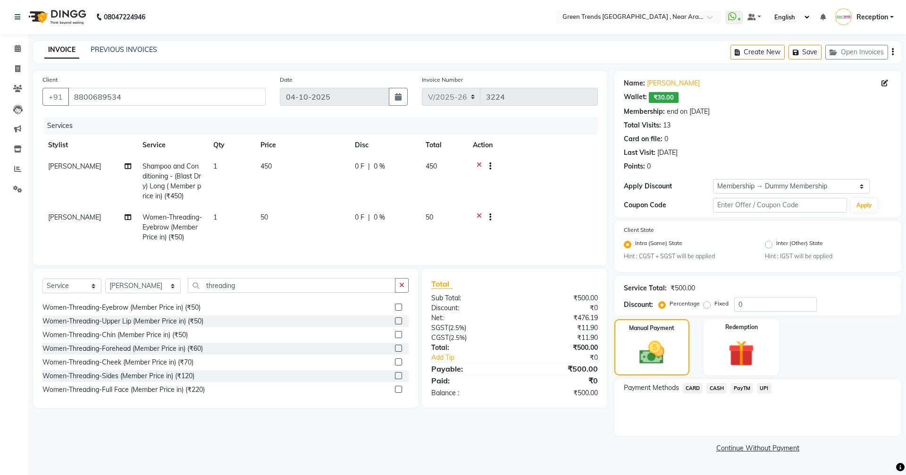
click at [696, 384] on span "CARD" at bounding box center [693, 388] width 20 height 11
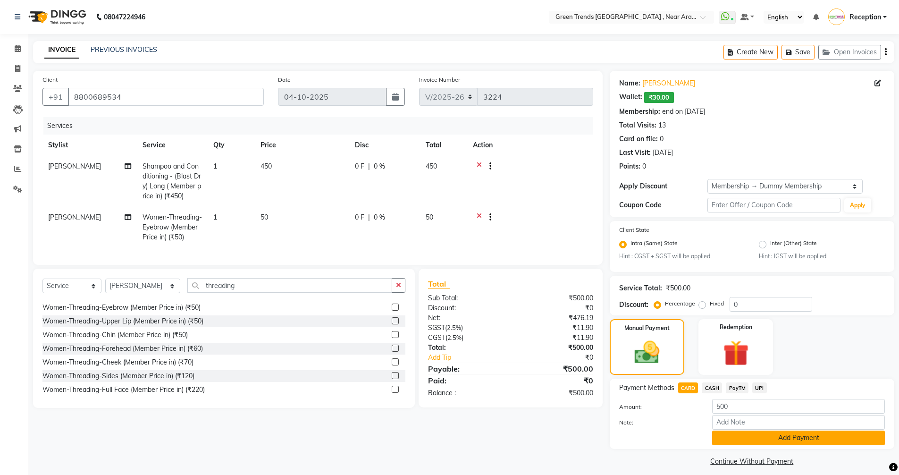
click at [761, 441] on button "Add Payment" at bounding box center [798, 438] width 173 height 15
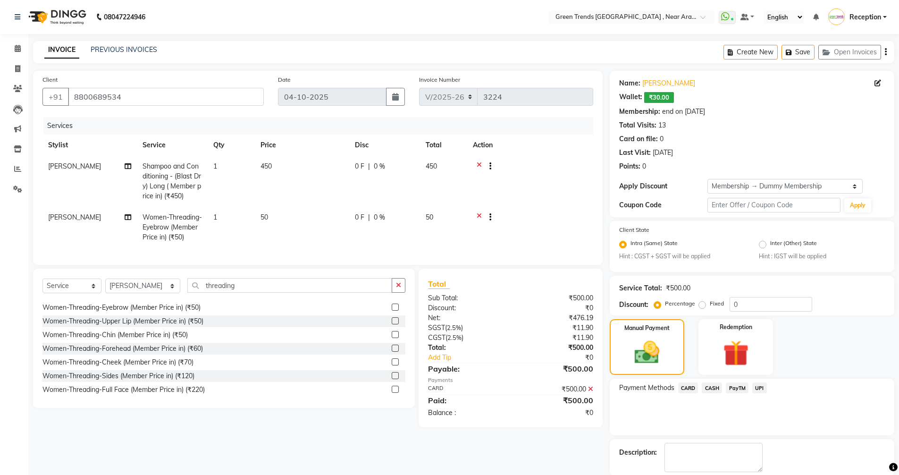
scroll to position [47, 0]
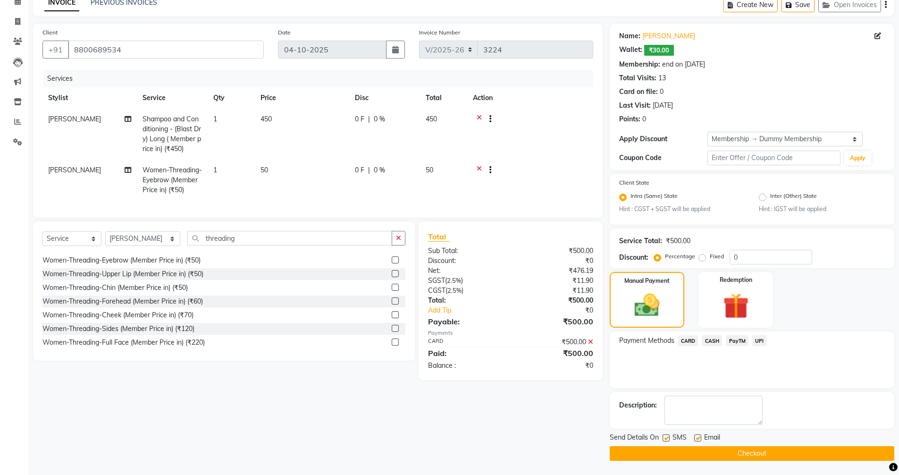
click at [747, 452] on button "Checkout" at bounding box center [752, 453] width 285 height 15
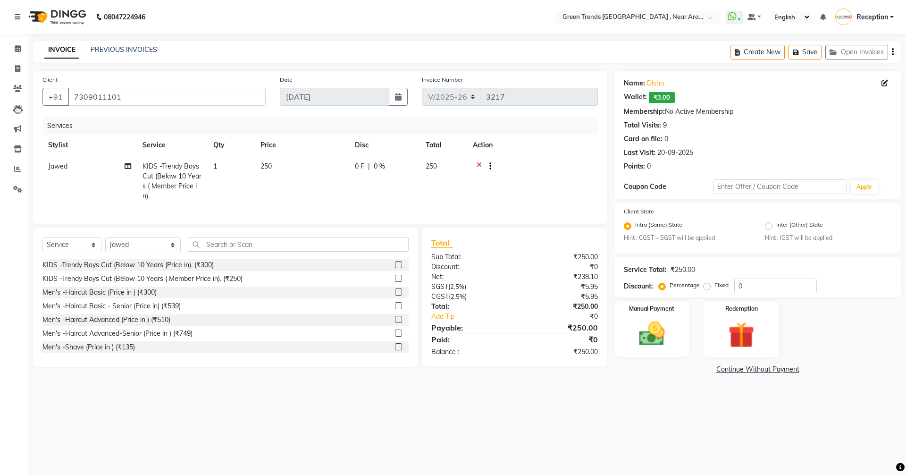
select select "7005"
select select "service"
select select "82690"
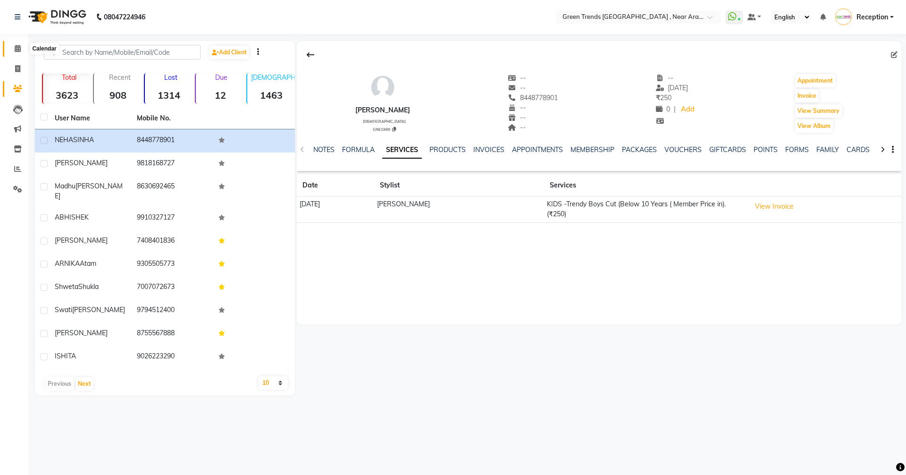
click at [16, 48] on icon at bounding box center [18, 48] width 6 height 7
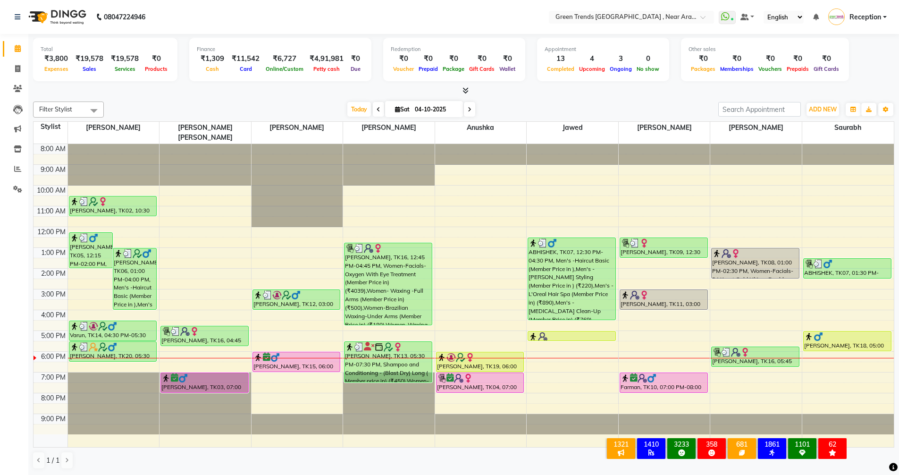
click at [466, 108] on span at bounding box center [469, 109] width 11 height 15
type input "05-10-2025"
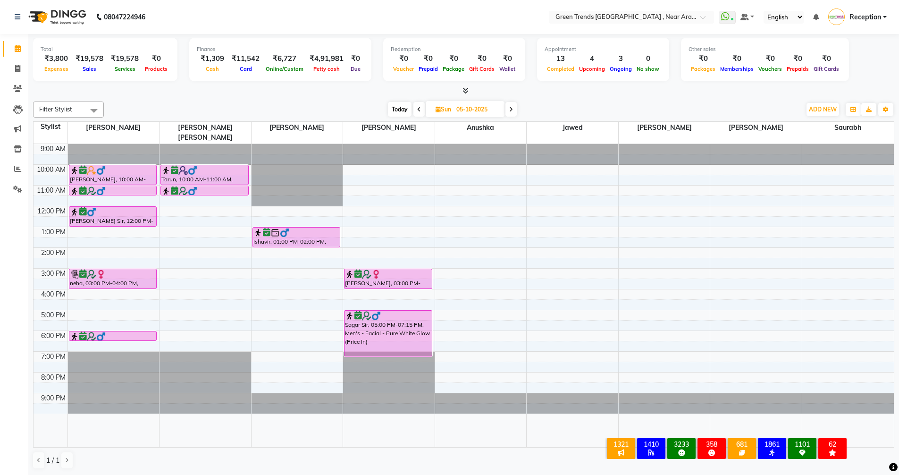
click at [843, 189] on div "9:00 AM 10:00 AM 11:00 AM 12:00 PM 1:00 PM 2:00 PM 3:00 PM 4:00 PM 5:00 PM 6:00…" at bounding box center [464, 295] width 861 height 303
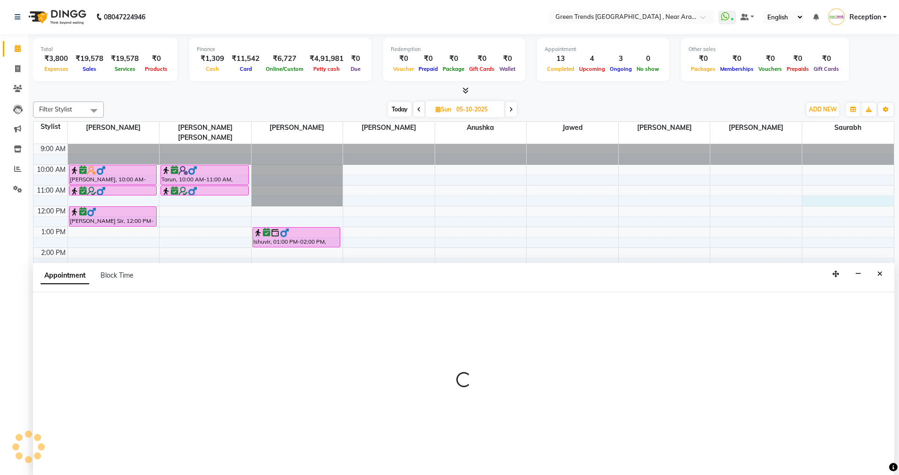
scroll to position [0, 0]
select select "93434"
select select "690"
select select "tentative"
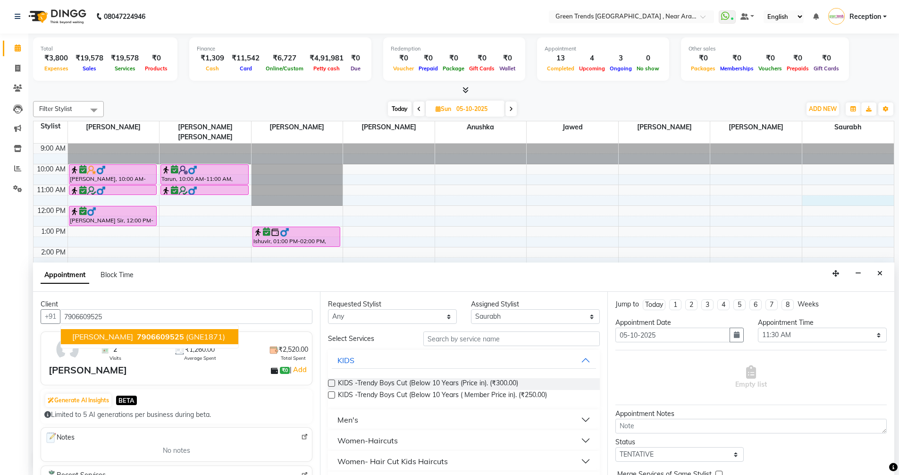
type input "7906609525"
click at [454, 337] on input "text" at bounding box center [511, 338] width 177 height 15
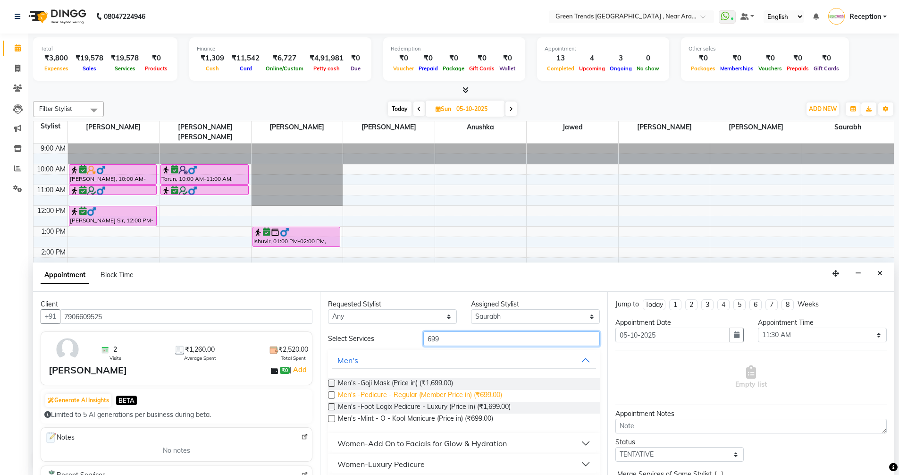
type input "699"
click at [479, 393] on span "Men's -Pedicure - Regular (Member Price in) (₹699.00)" at bounding box center [420, 396] width 164 height 12
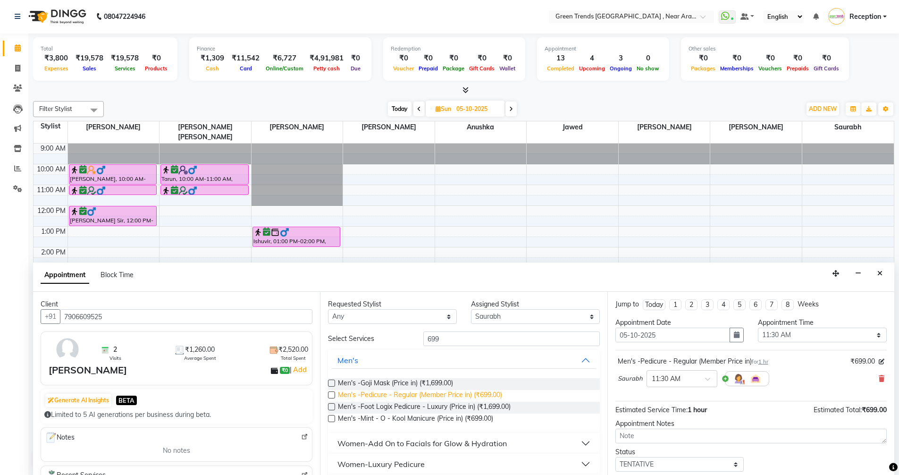
click at [479, 392] on span "Men's -Pedicure - Regular (Member Price in) (₹699.00)" at bounding box center [420, 396] width 164 height 12
checkbox input "false"
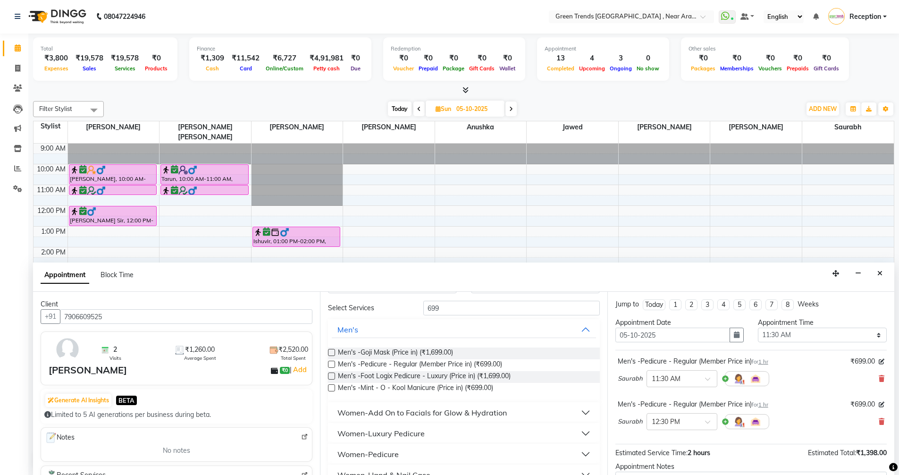
scroll to position [47, 0]
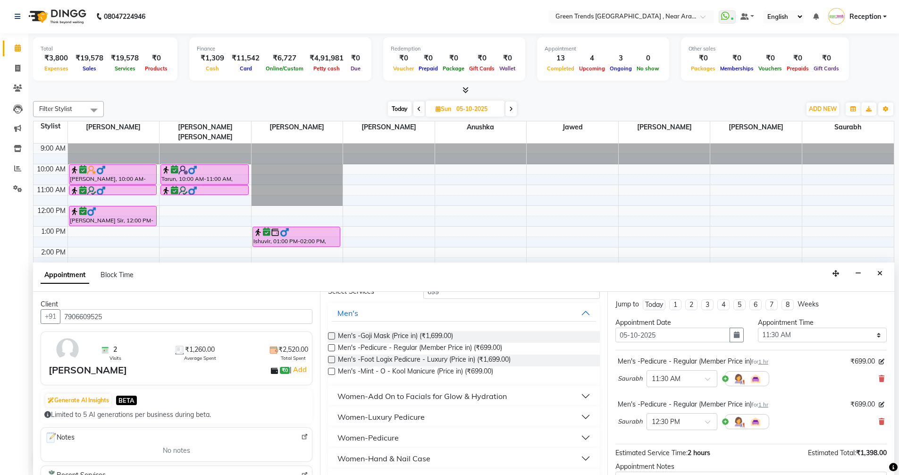
click at [477, 431] on button "Women-Pedicure" at bounding box center [464, 437] width 264 height 17
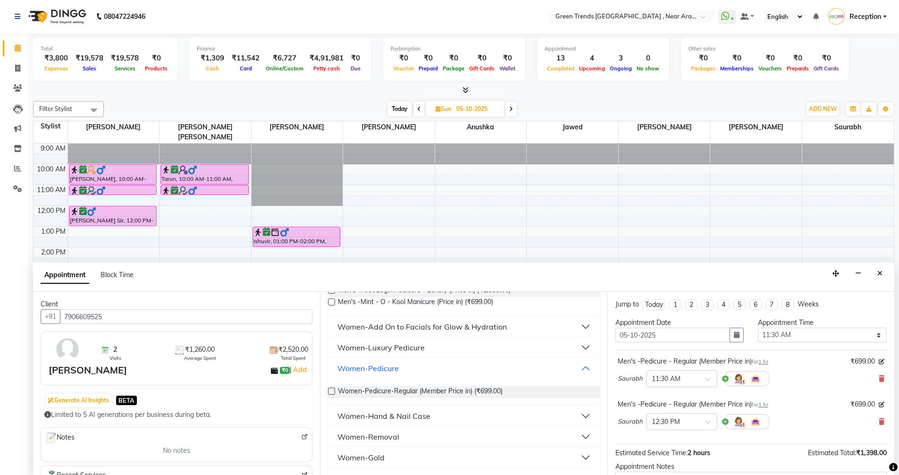
scroll to position [117, 0]
click at [502, 392] on span "Women-Pedicure-Regular (Member Price in) (₹699.00)" at bounding box center [420, 392] width 165 height 12
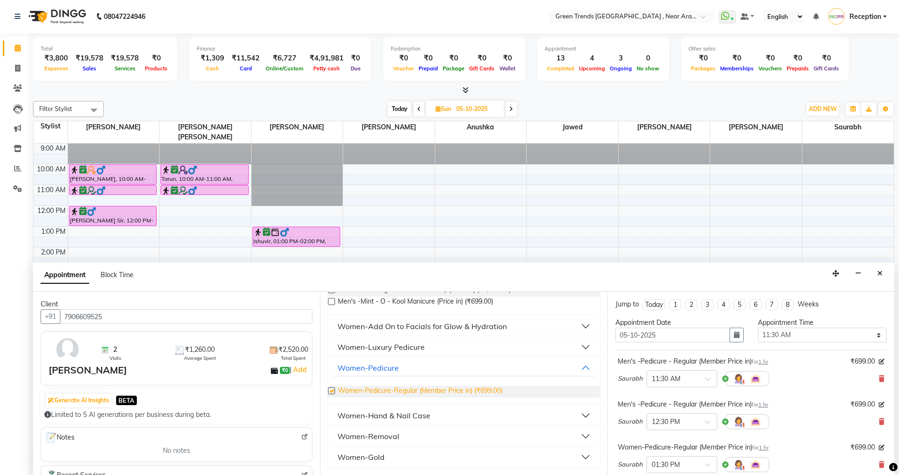
checkbox input "false"
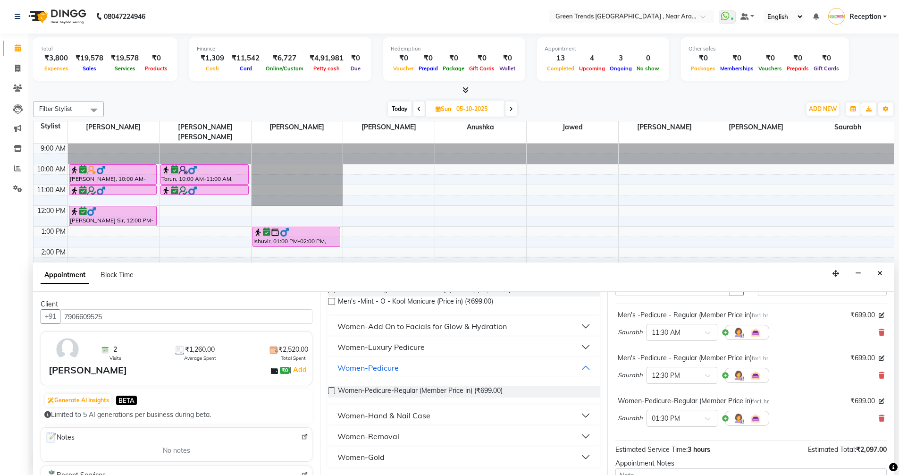
scroll to position [0, 0]
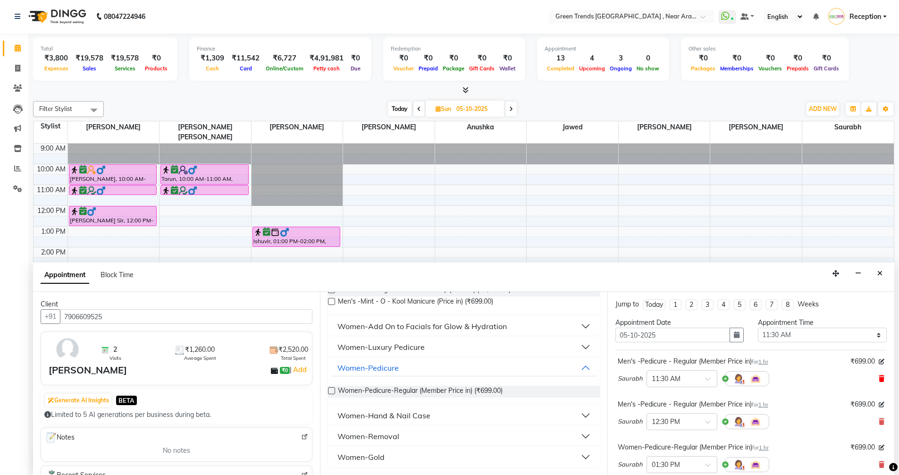
click at [879, 379] on icon at bounding box center [882, 378] width 6 height 7
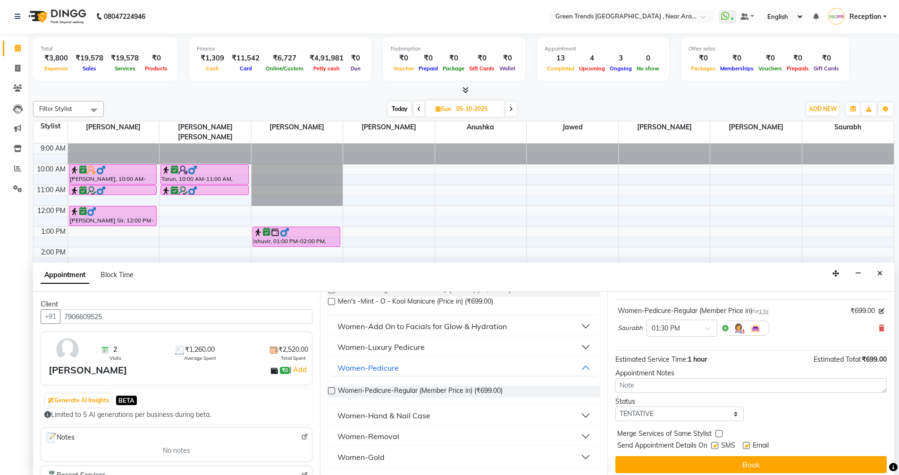
scroll to position [56, 0]
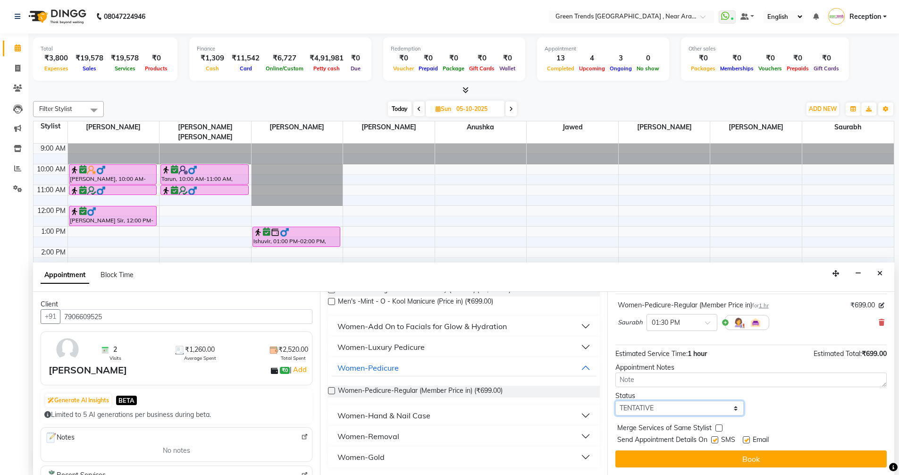
click at [721, 405] on select "Select TENTATIVE CONFIRM UPCOMING" at bounding box center [680, 408] width 129 height 15
select select "confirm booking"
click at [616, 401] on select "Select TENTATIVE CONFIRM UPCOMING" at bounding box center [680, 408] width 129 height 15
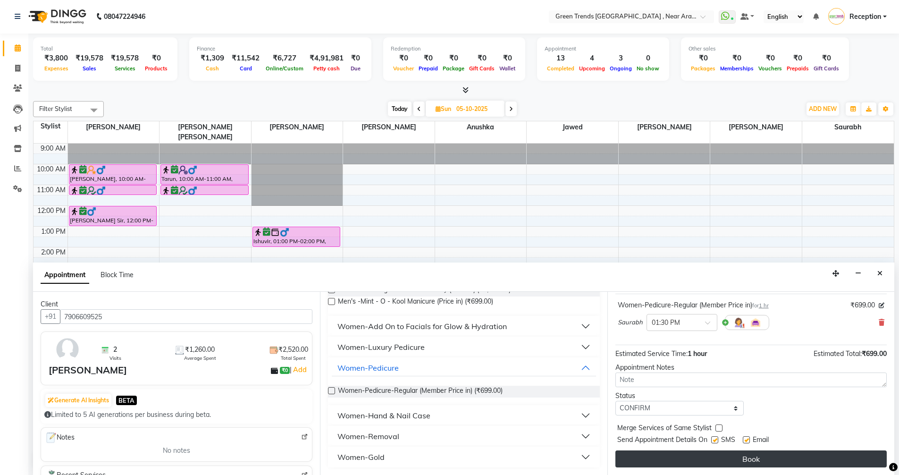
click at [732, 462] on button "Book" at bounding box center [751, 458] width 271 height 17
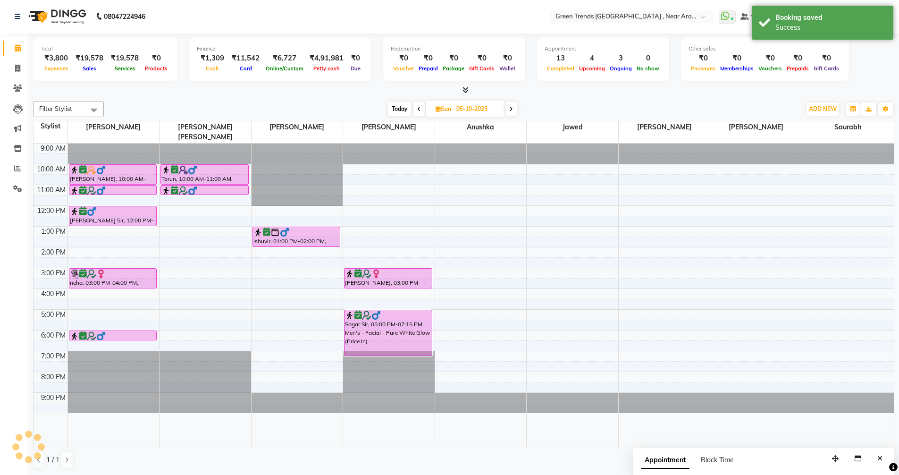
scroll to position [0, 0]
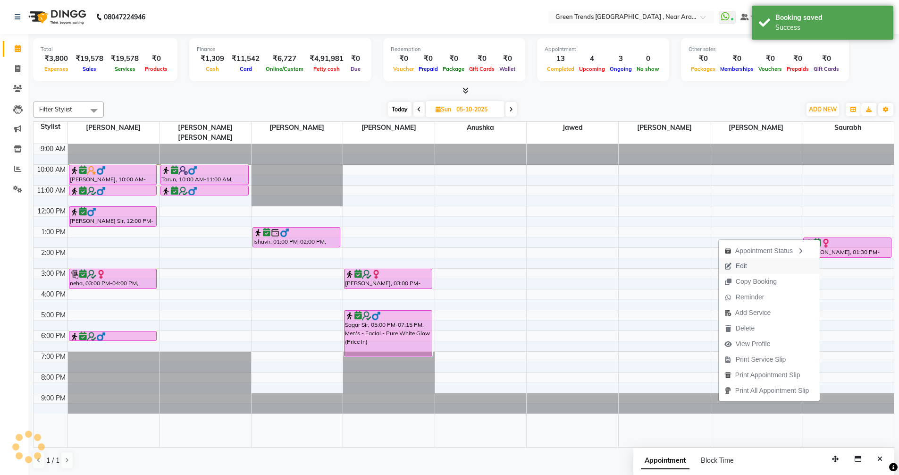
click at [749, 268] on button "Edit" at bounding box center [769, 266] width 101 height 16
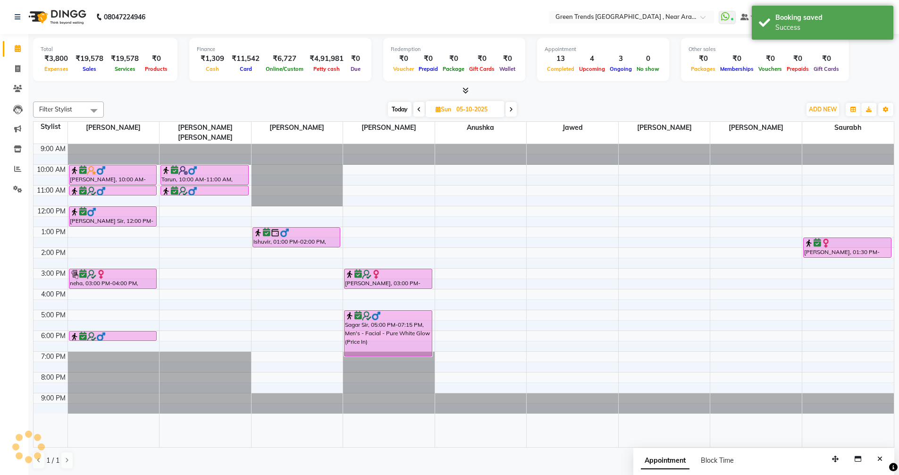
scroll to position [0, 0]
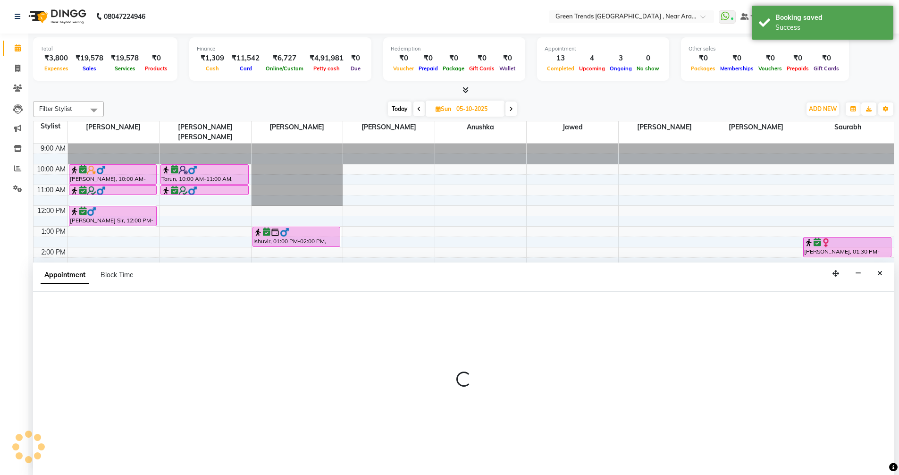
select select "confirm booking"
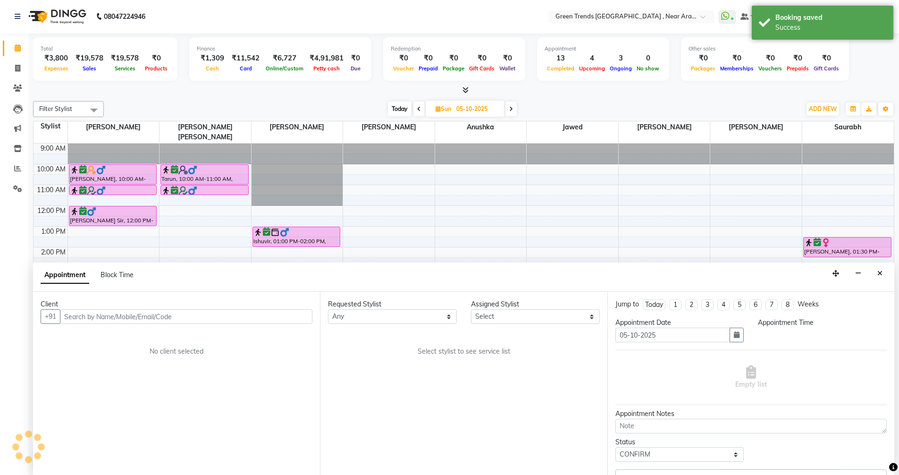
select select "93434"
select select "810"
select select "3509"
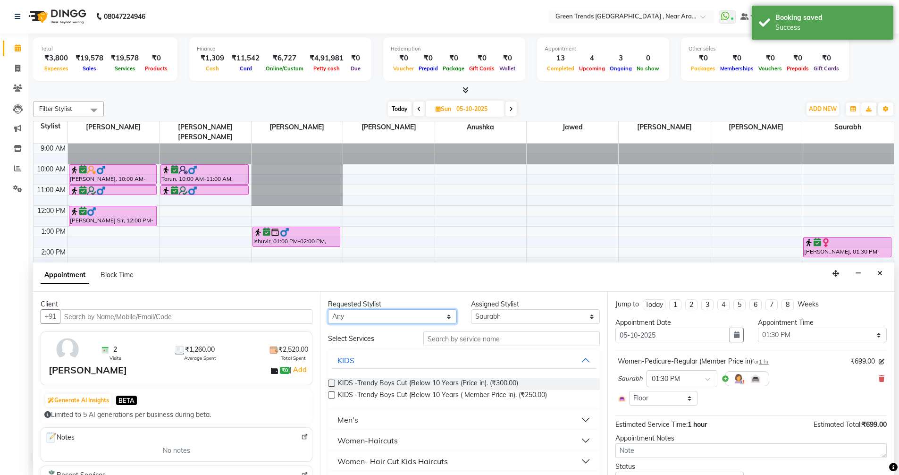
click at [448, 314] on select "Any [PERSON_NAME] [PERSON_NAME] [PERSON_NAME] Saif [PERSON_NAME] Saurabh [PERSO…" at bounding box center [392, 316] width 129 height 15
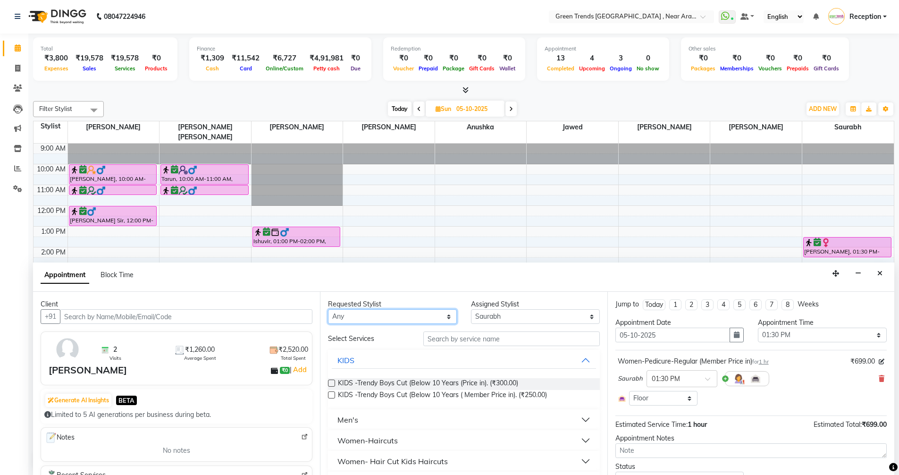
select select "57705"
click at [328, 309] on select "Any [PERSON_NAME] [PERSON_NAME] [PERSON_NAME] Saif [PERSON_NAME] Saurabh [PERSO…" at bounding box center [392, 316] width 129 height 15
select select "57705"
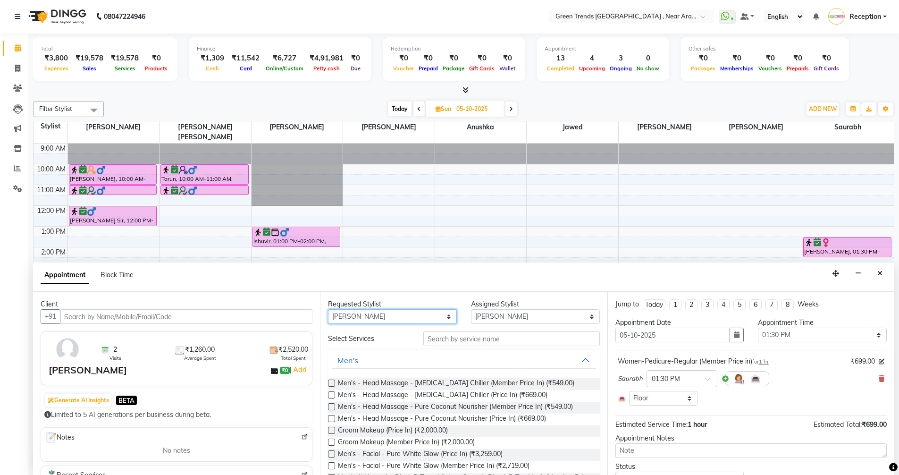
click at [445, 318] on select "Any [PERSON_NAME] [PERSON_NAME] [PERSON_NAME] Saif [PERSON_NAME] Saurabh [PERSO…" at bounding box center [392, 316] width 129 height 15
select select "89092"
click at [328, 309] on select "Any [PERSON_NAME] [PERSON_NAME] [PERSON_NAME] Saif [PERSON_NAME] Saurabh [PERSO…" at bounding box center [392, 316] width 129 height 15
select select "89092"
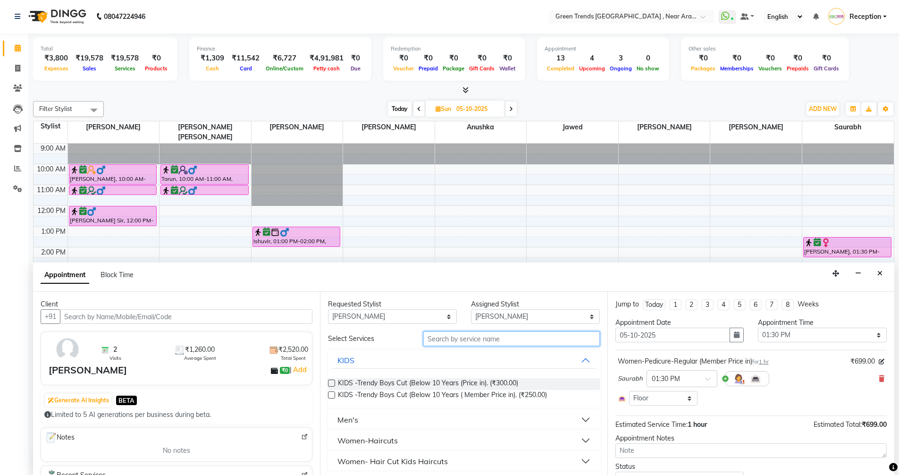
click at [472, 343] on input "text" at bounding box center [511, 338] width 177 height 15
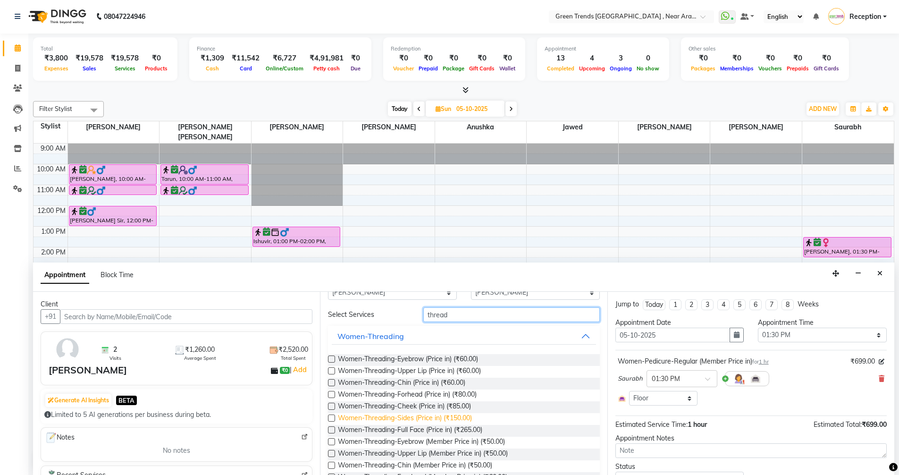
scroll to position [47, 0]
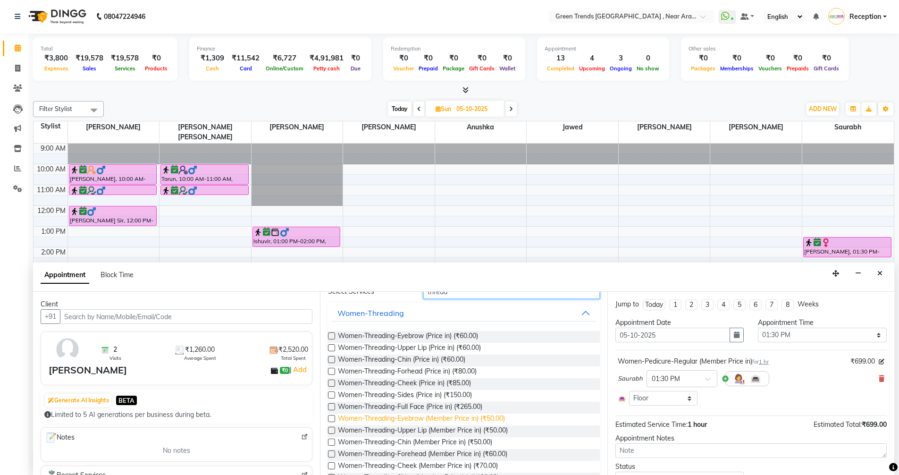
type input "thread"
click at [441, 417] on span "Women-Threading-Eyebrow (Member Price in) (₹50.00)" at bounding box center [421, 420] width 167 height 12
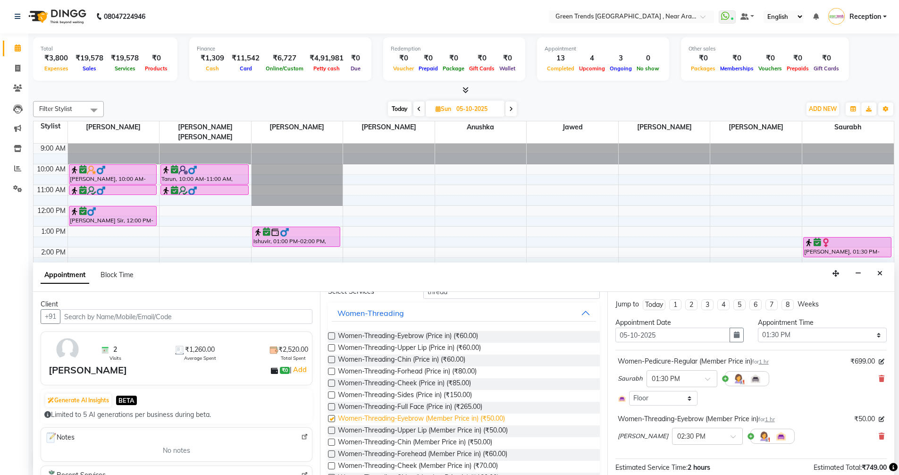
checkbox input "false"
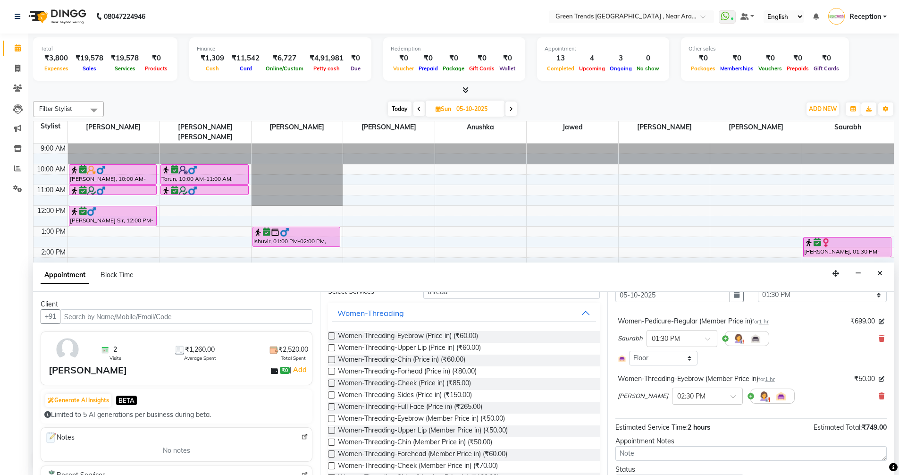
scroll to position [86, 0]
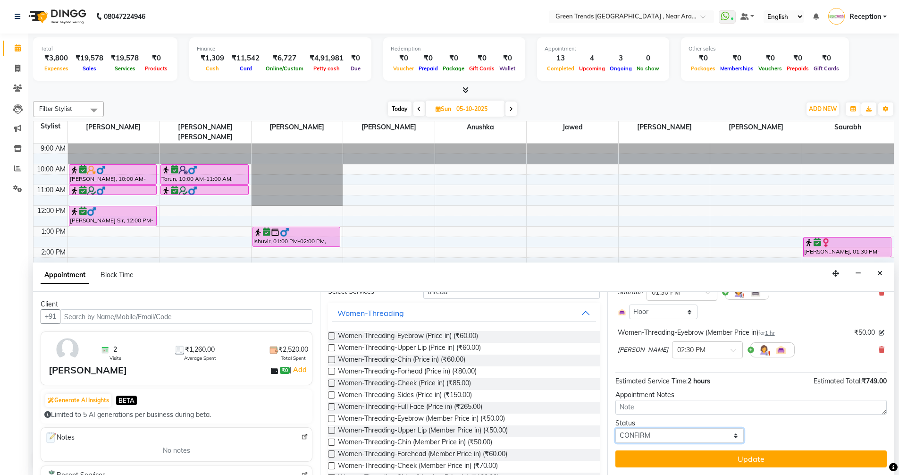
click at [731, 433] on select "Select TENTATIVE CONFIRM UPCOMING" at bounding box center [680, 435] width 129 height 15
click at [616, 428] on select "Select TENTATIVE CONFIRM UPCOMING" at bounding box center [680, 435] width 129 height 15
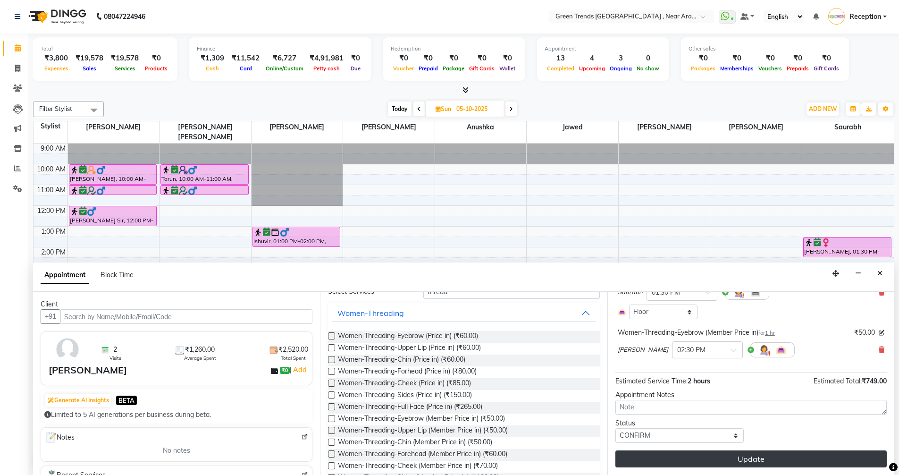
click at [692, 459] on button "Update" at bounding box center [751, 458] width 271 height 17
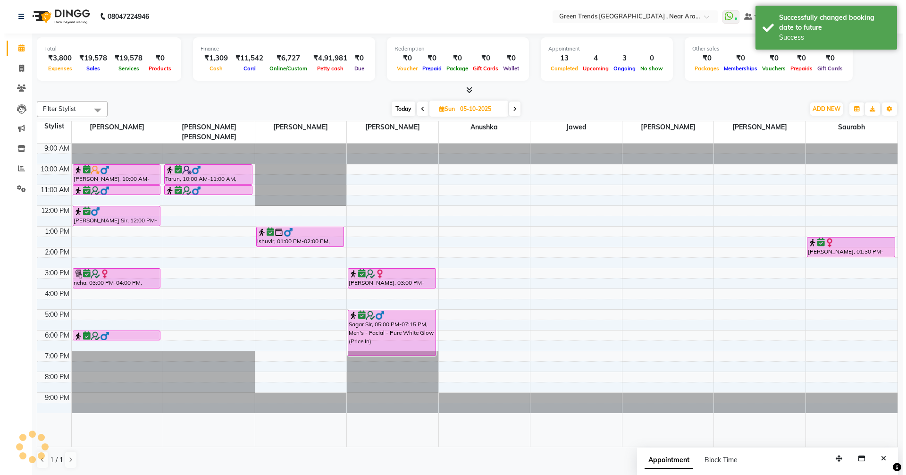
scroll to position [0, 0]
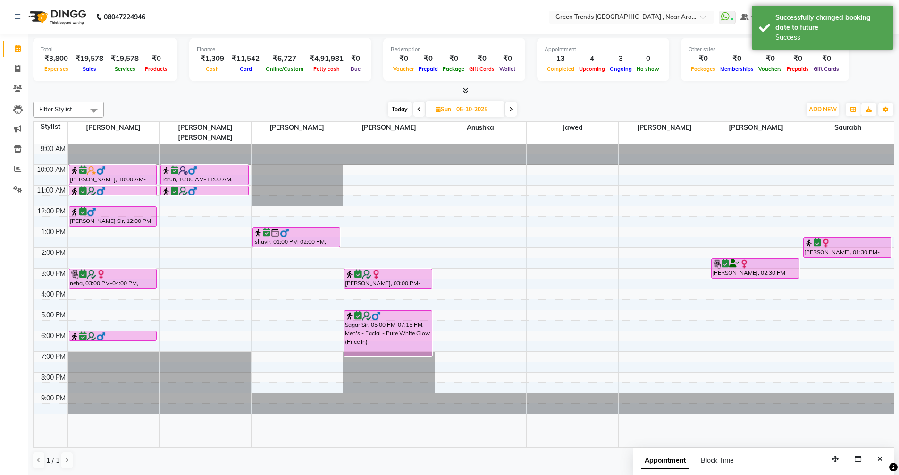
click at [405, 110] on span "Today" at bounding box center [400, 109] width 24 height 15
type input "04-10-2025"
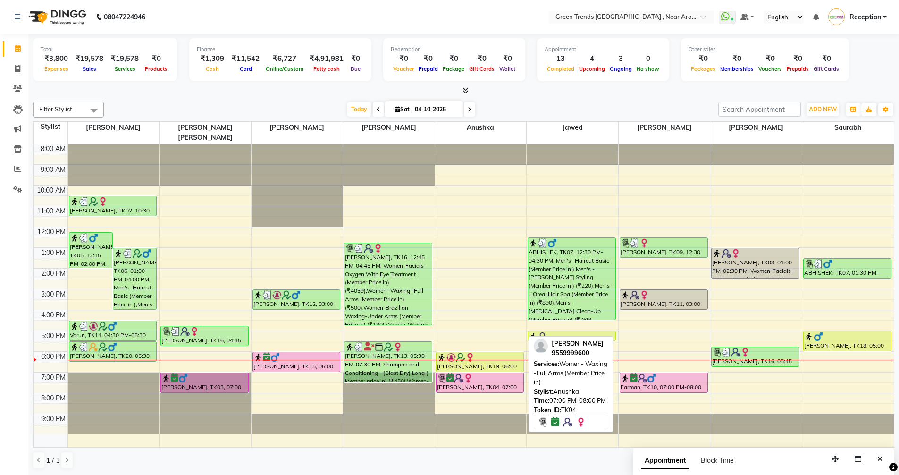
click at [477, 373] on div at bounding box center [480, 377] width 86 height 9
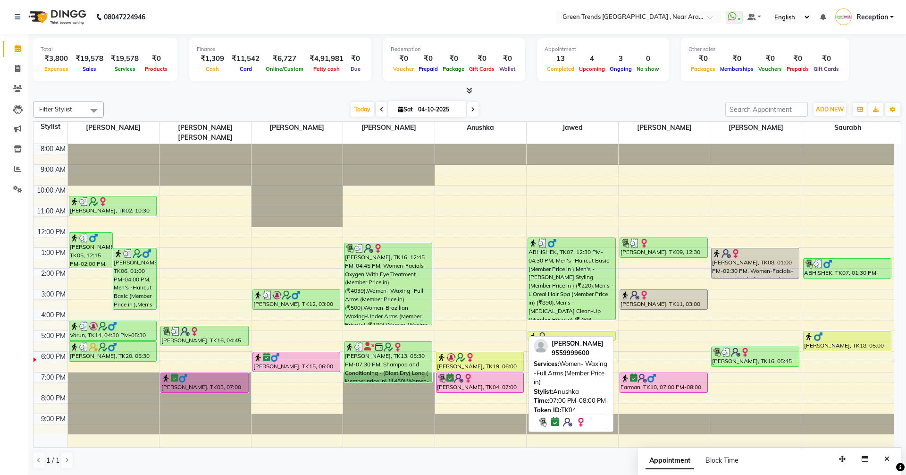
select select "6"
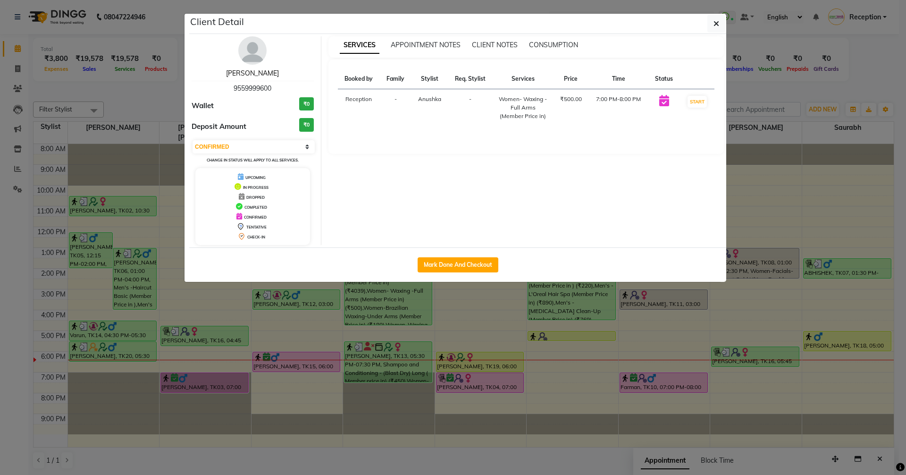
click at [253, 75] on link "[PERSON_NAME]" at bounding box center [252, 73] width 53 height 8
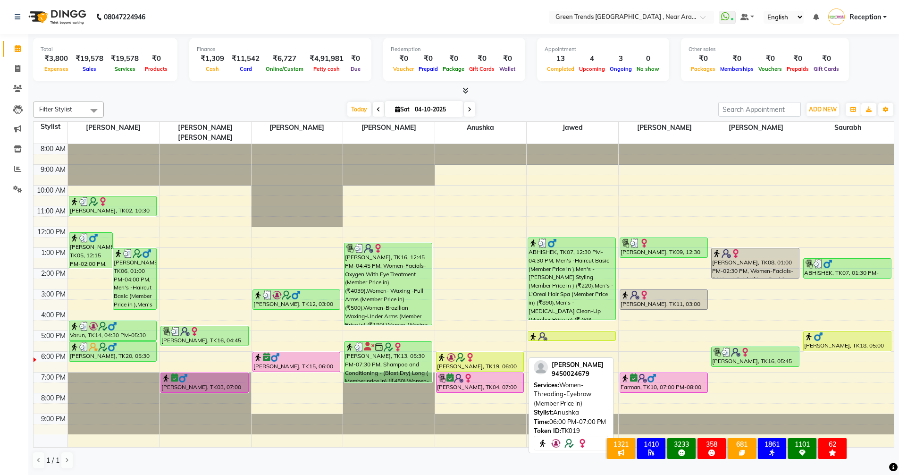
click at [509, 356] on div "[PERSON_NAME], TK19, 06:00 PM-07:00 PM, Women-Threading-Eyebrow (Member Price i…" at bounding box center [480, 361] width 87 height 19
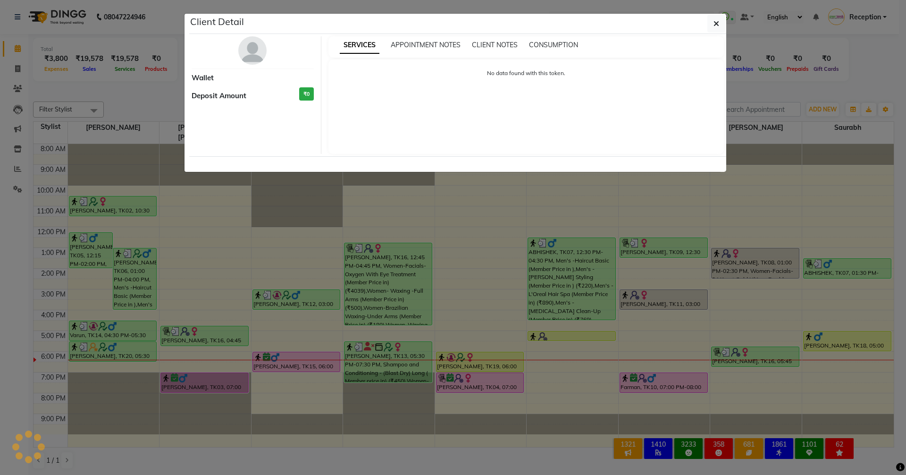
select select "1"
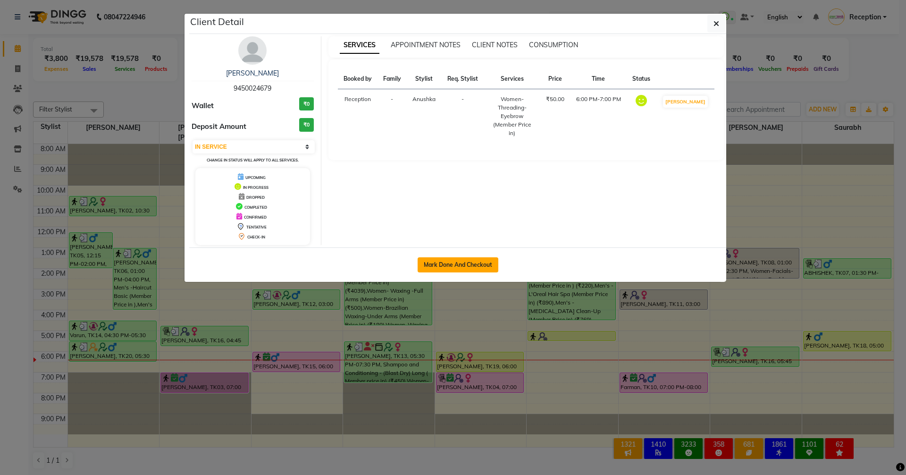
click at [460, 270] on button "Mark Done And Checkout" at bounding box center [458, 264] width 81 height 15
select select "service"
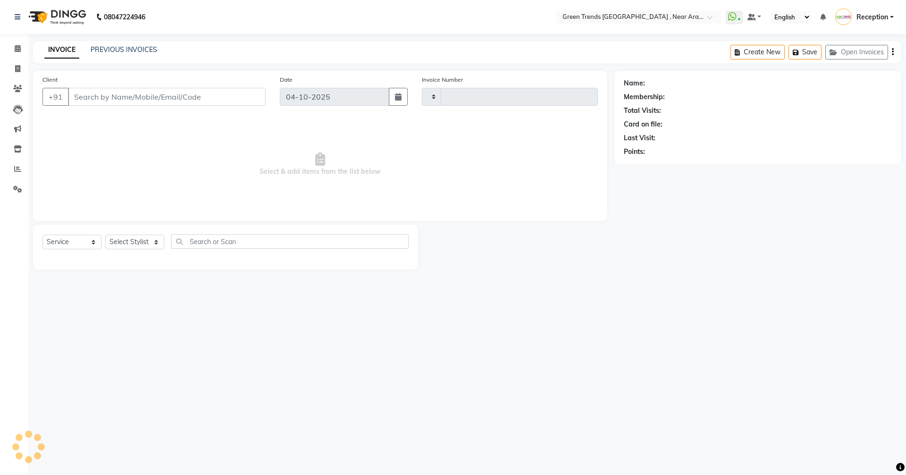
type input "3225"
select select "7005"
type input "9450024679"
select select "88960"
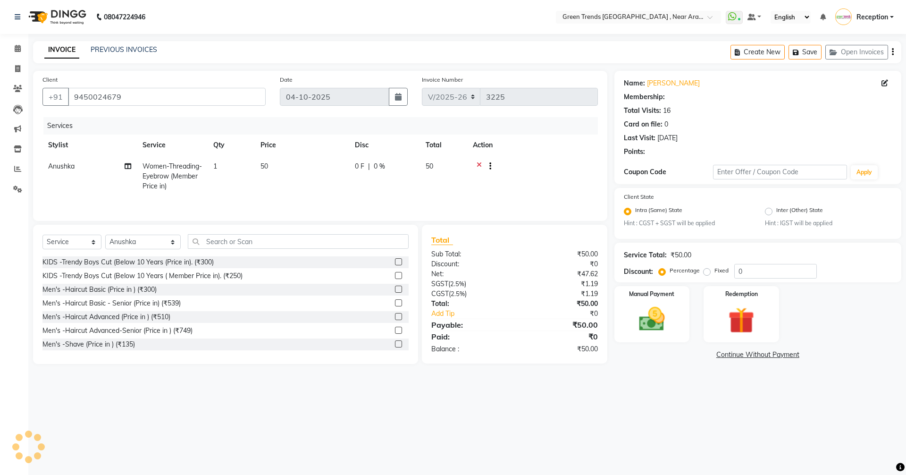
select select "1: Object"
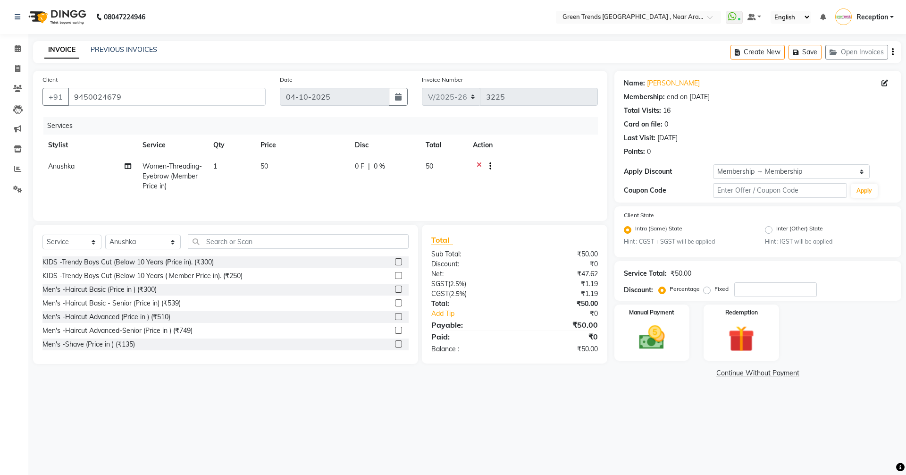
click at [478, 164] on icon at bounding box center [479, 167] width 5 height 12
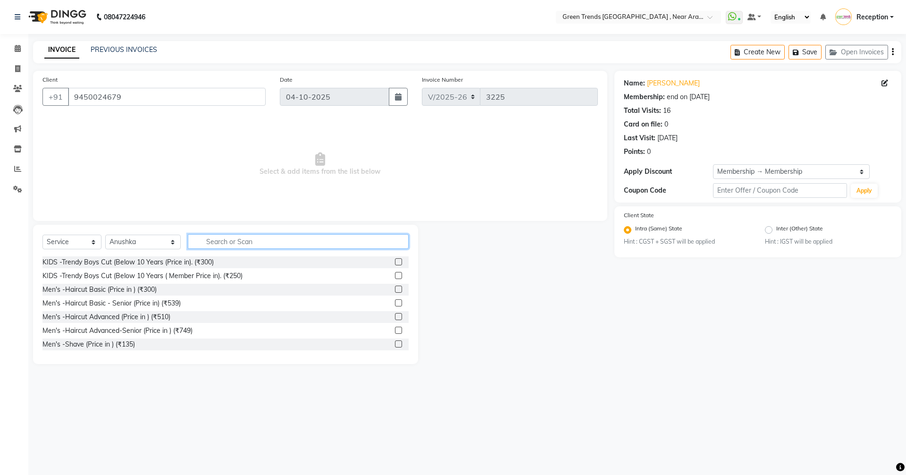
click at [235, 241] on input "text" at bounding box center [298, 241] width 221 height 15
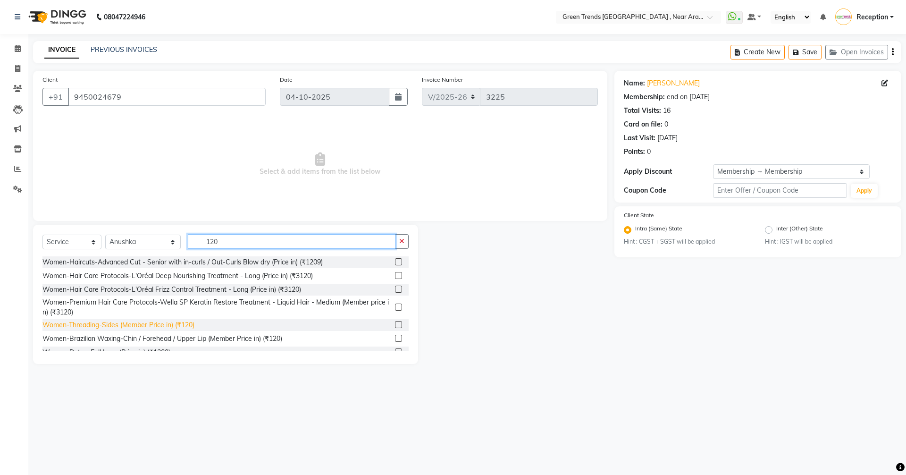
type input "120"
click at [179, 329] on div "Women-Threading-Sides (Member Price in) (₹120)" at bounding box center [118, 325] width 152 height 10
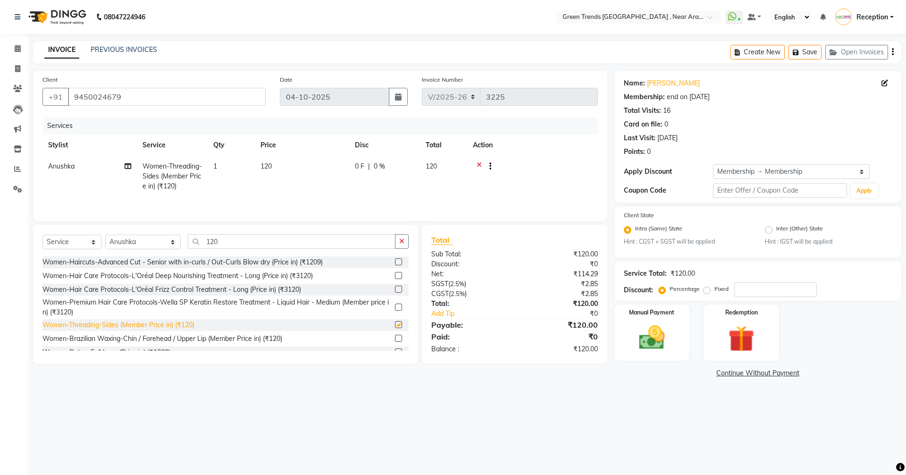
checkbox input "false"
click at [220, 167] on td "1" at bounding box center [231, 176] width 47 height 41
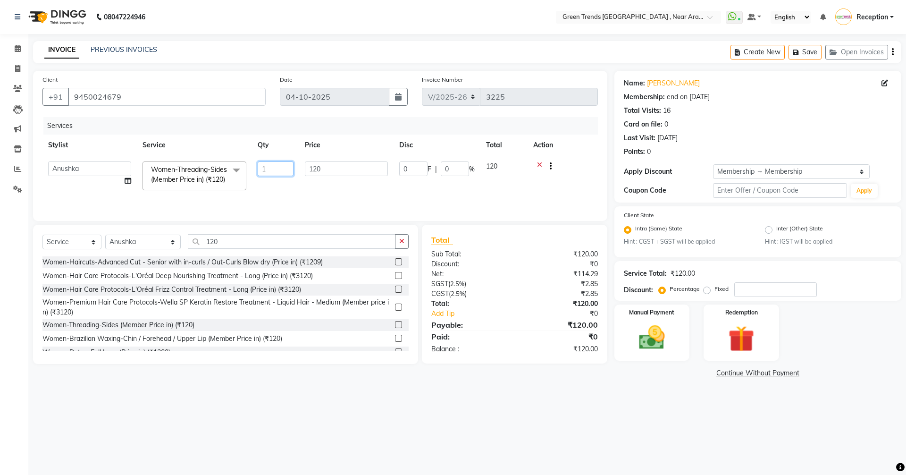
click at [270, 167] on input "1" at bounding box center [276, 168] width 36 height 15
type input "5"
click at [290, 201] on div "Services Stylist Service Qty Price Disc Total Action [PERSON_NAME] [PERSON_NAME…" at bounding box center [320, 164] width 556 height 94
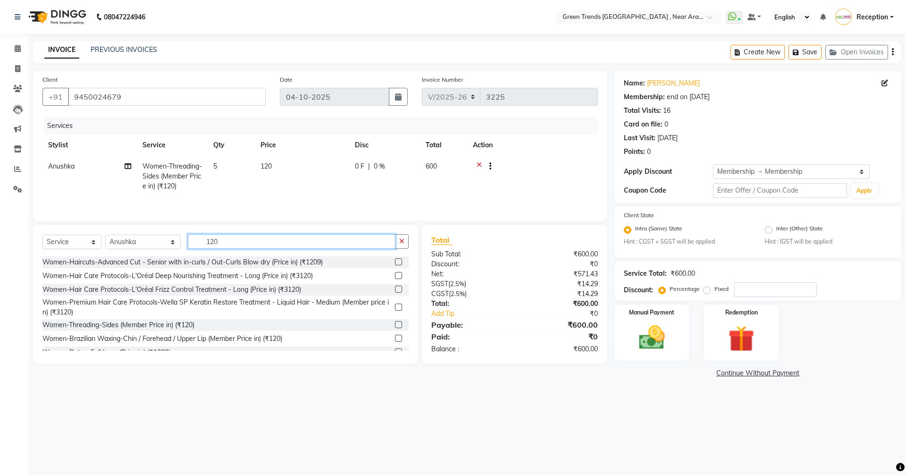
click at [216, 242] on input "120" at bounding box center [292, 241] width 208 height 15
type input "1"
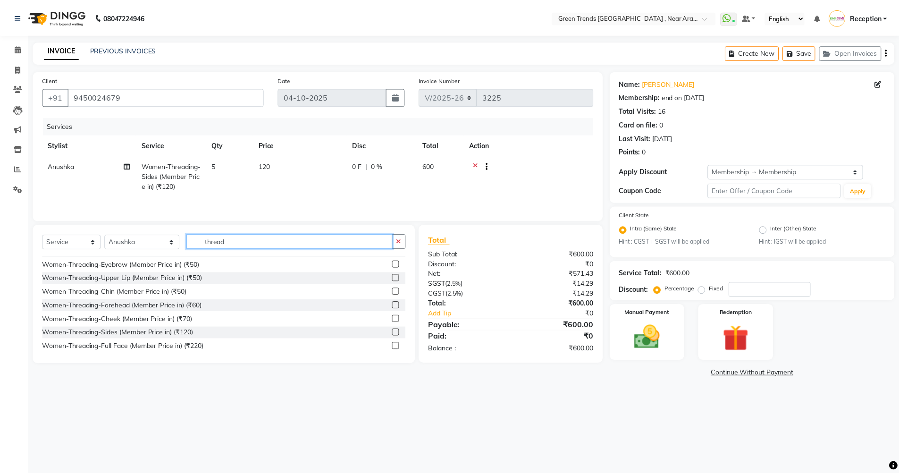
scroll to position [94, 0]
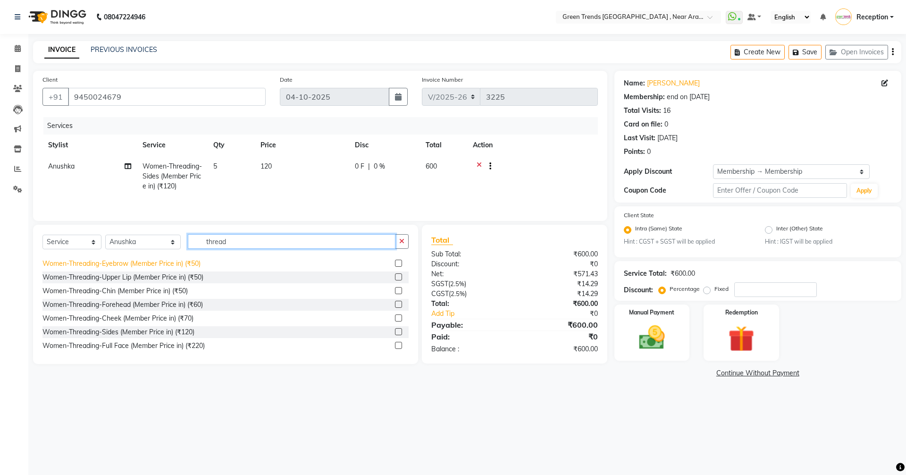
type input "thread"
click at [187, 264] on div "Women-Threading-Eyebrow (Member Price in) (₹50)" at bounding box center [121, 264] width 158 height 10
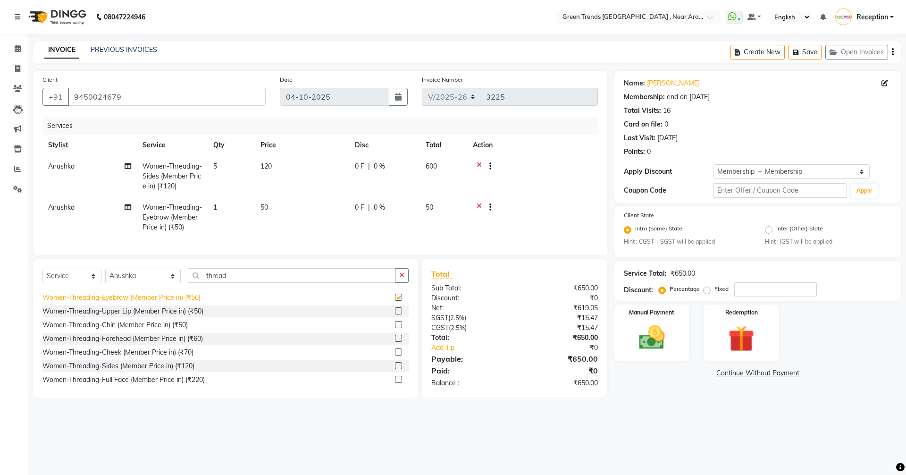
checkbox input "false"
click at [652, 336] on img at bounding box center [652, 337] width 44 height 31
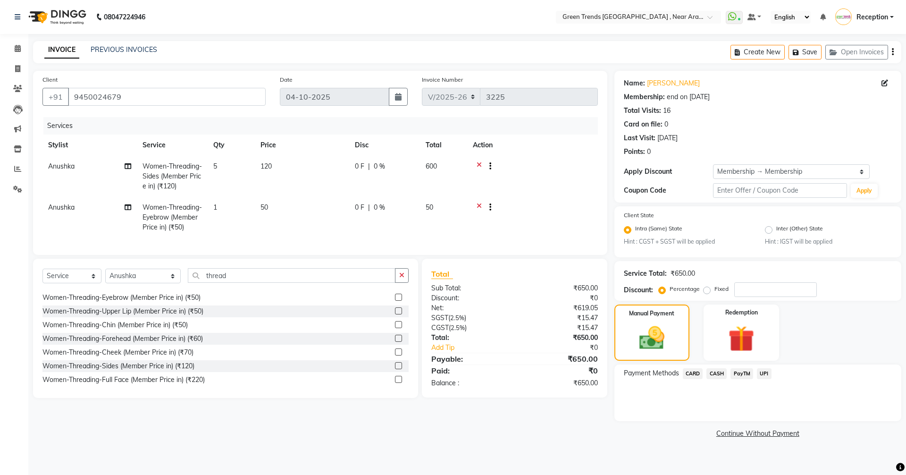
click at [721, 374] on span "CASH" at bounding box center [717, 373] width 20 height 11
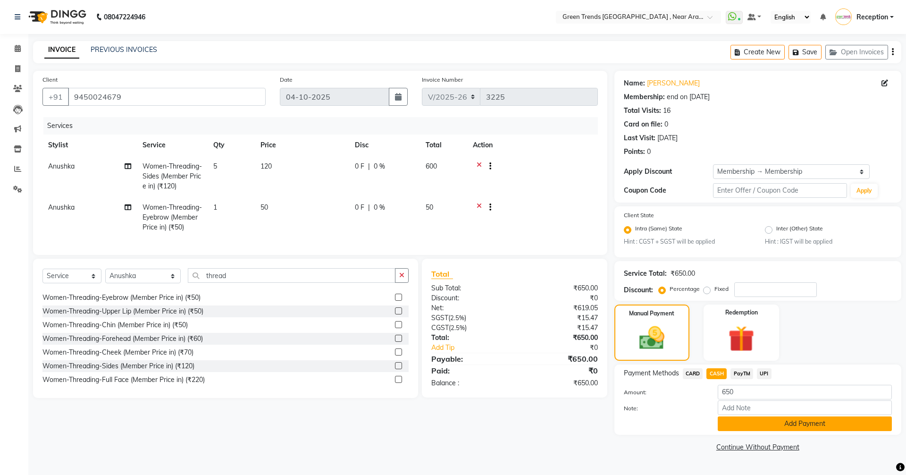
click at [787, 422] on button "Add Payment" at bounding box center [805, 423] width 174 height 15
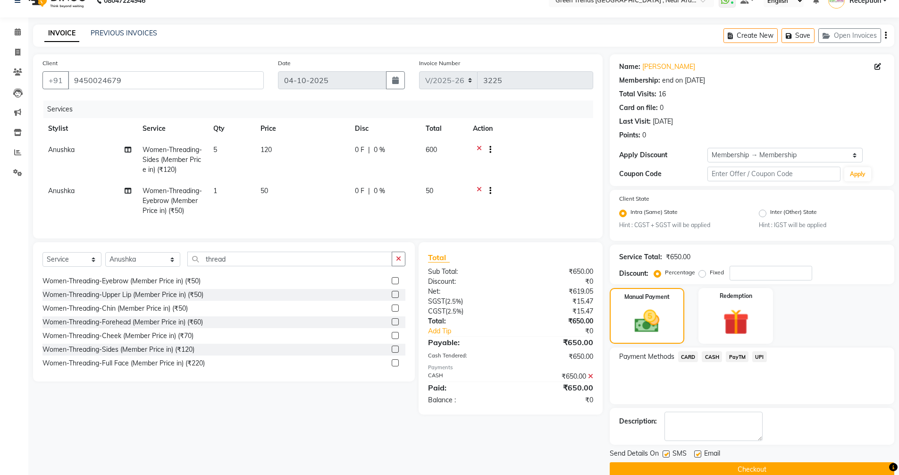
scroll to position [33, 0]
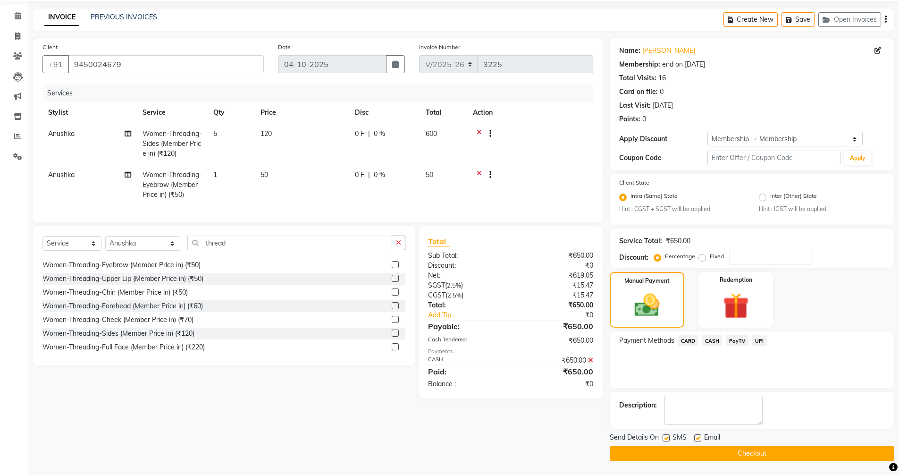
click at [754, 451] on button "Checkout" at bounding box center [752, 453] width 285 height 15
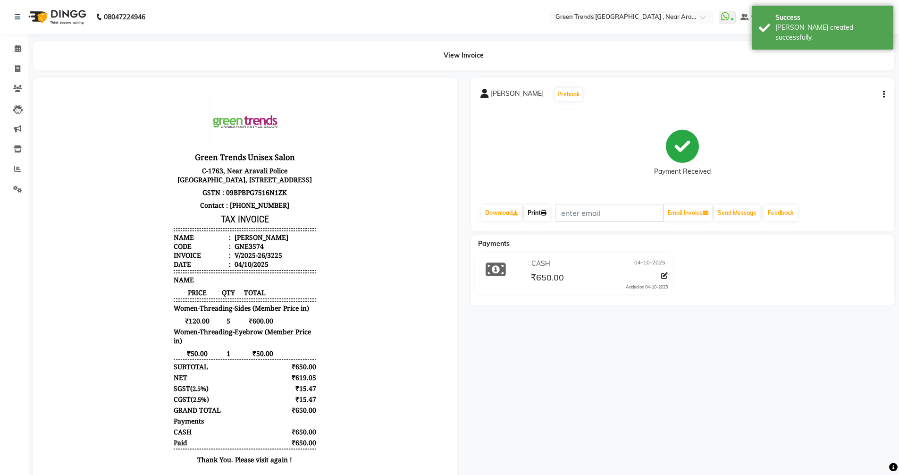
click at [533, 213] on link "Print" at bounding box center [537, 213] width 26 height 16
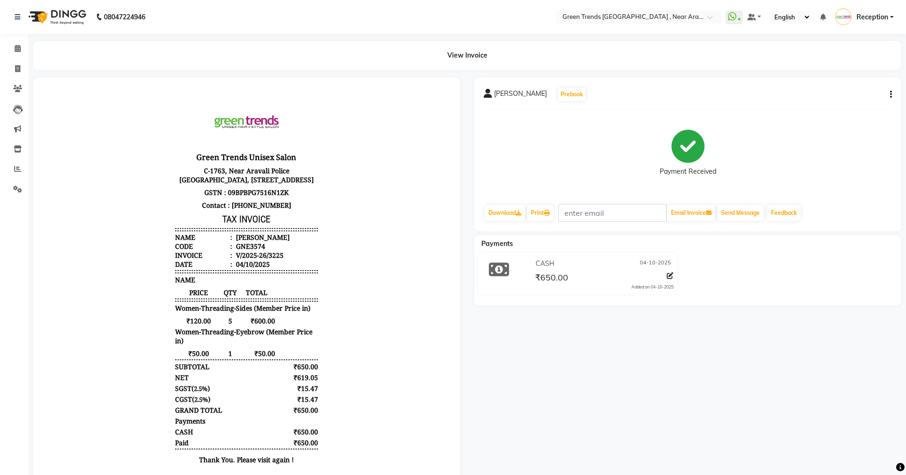
select select "service"
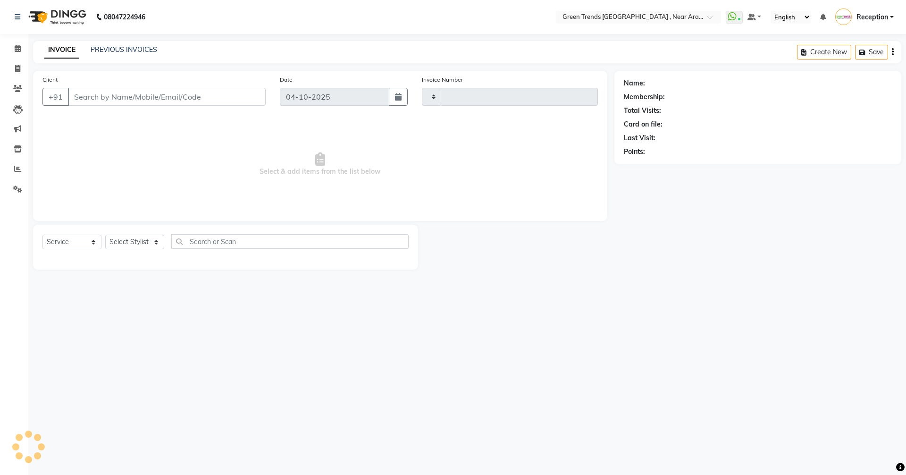
type input "3226"
select select "7005"
type input "9450024679"
select select "88960"
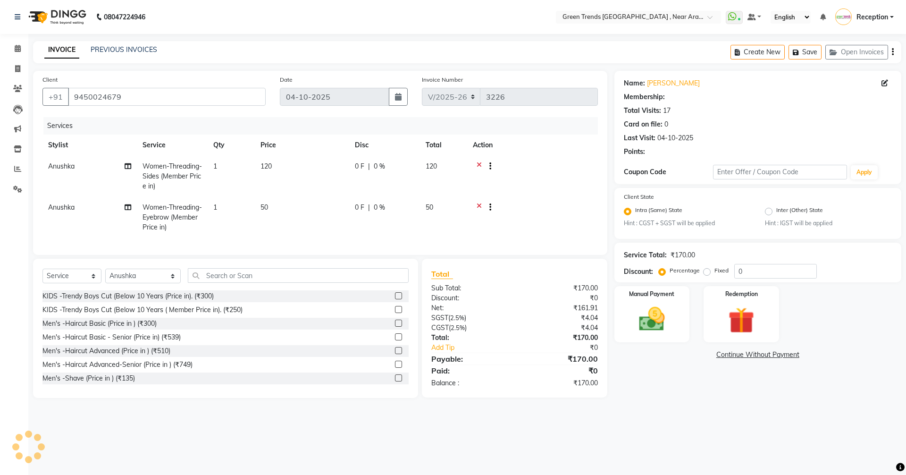
select select "1: Object"
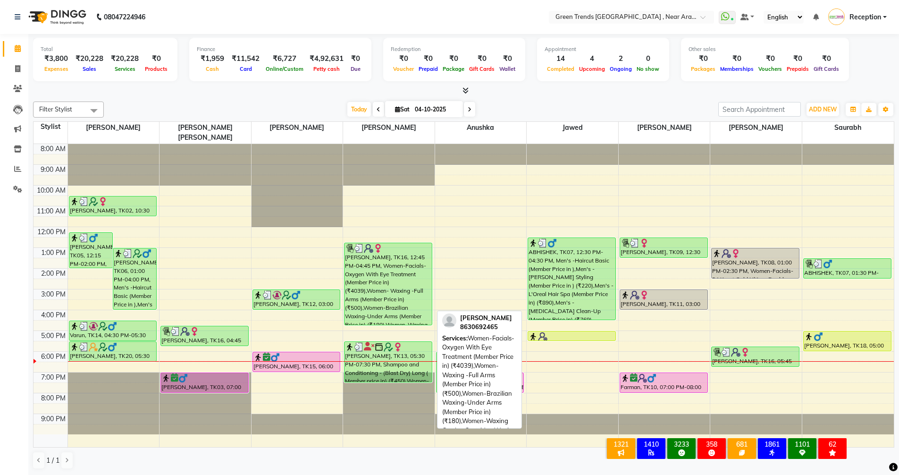
scroll to position [0, 0]
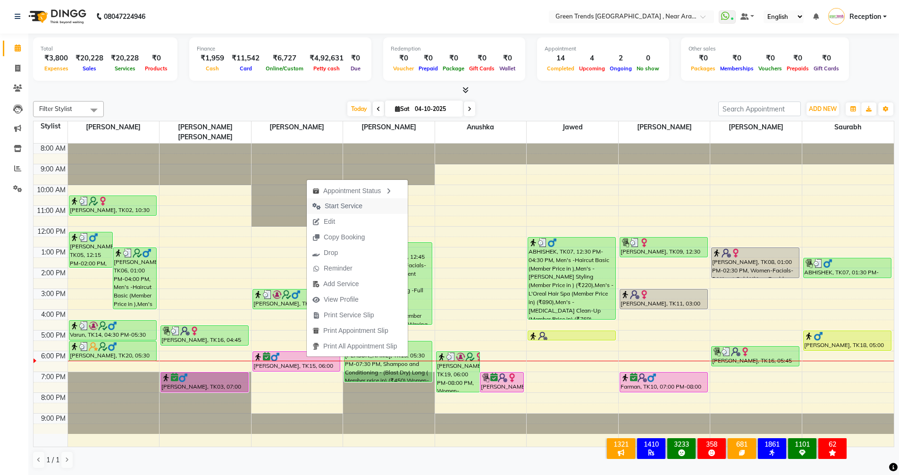
click at [339, 208] on span "Start Service" at bounding box center [344, 206] width 38 height 10
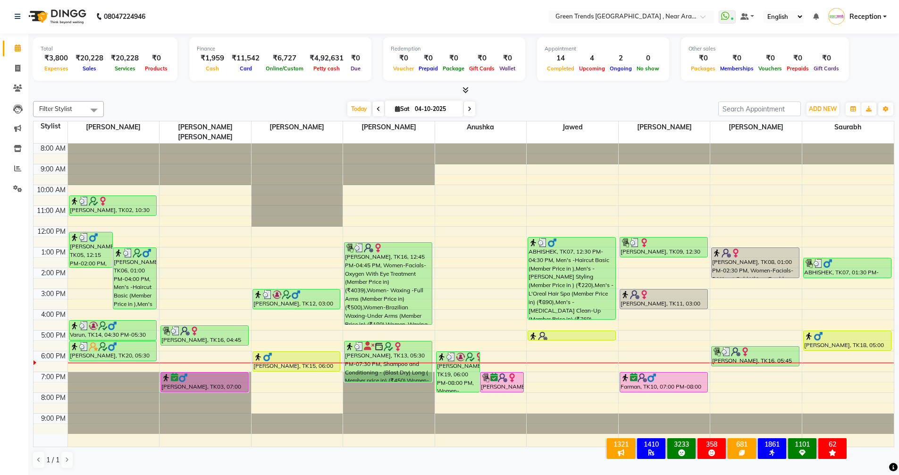
click at [729, 362] on div "8:00 AM 9:00 AM 10:00 AM 11:00 AM 12:00 PM 1:00 PM 2:00 PM 3:00 PM 4:00 PM 5:00…" at bounding box center [464, 295] width 861 height 303
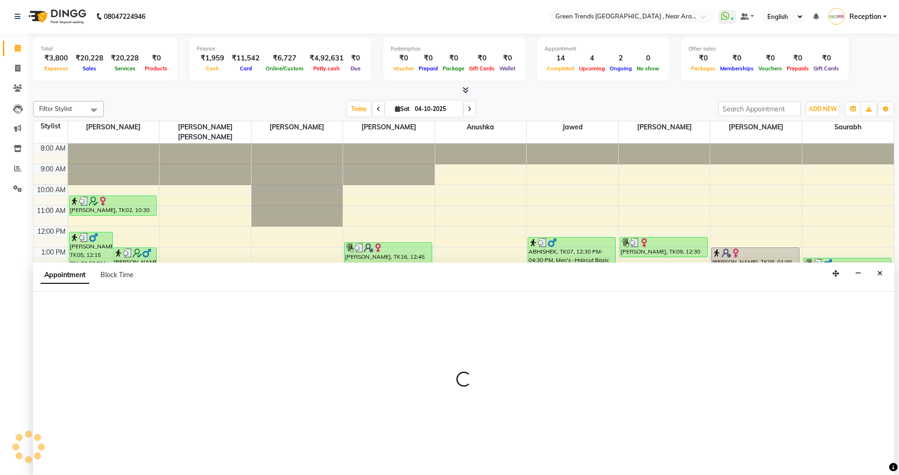
select select "89092"
select select "1140"
select select "tentative"
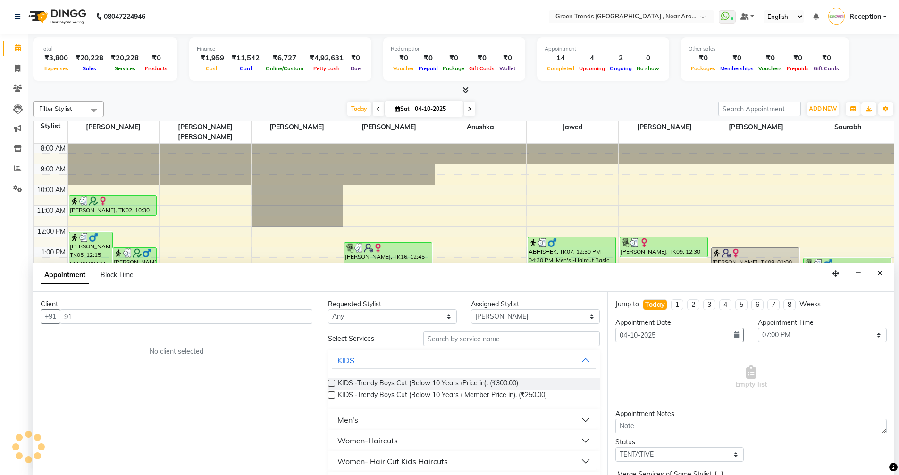
type input "9"
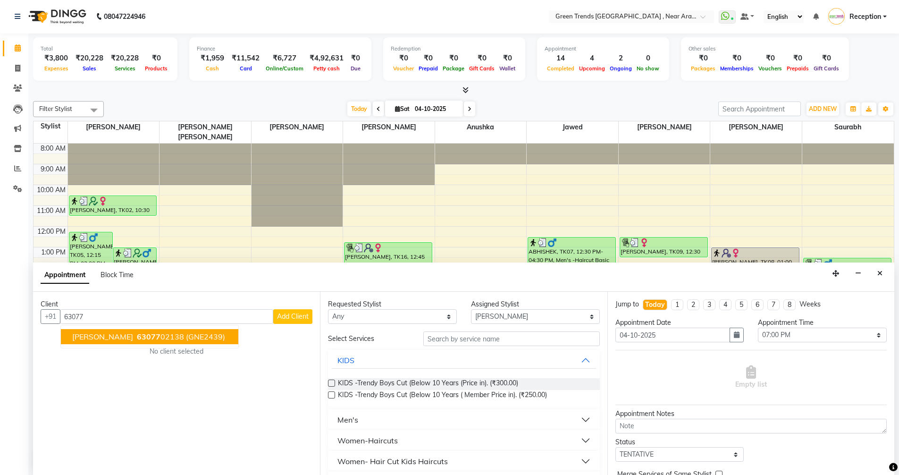
click at [133, 335] on span "[PERSON_NAME]" at bounding box center [102, 336] width 61 height 9
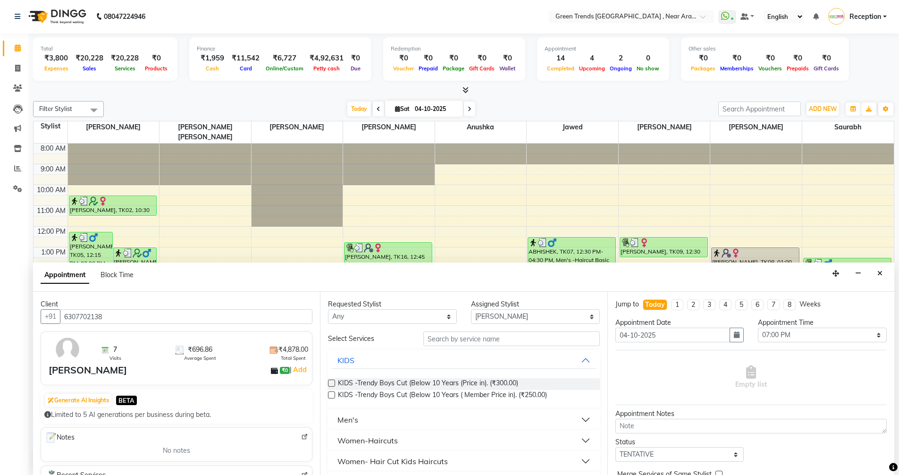
type input "6307702138"
click at [451, 341] on input "text" at bounding box center [511, 338] width 177 height 15
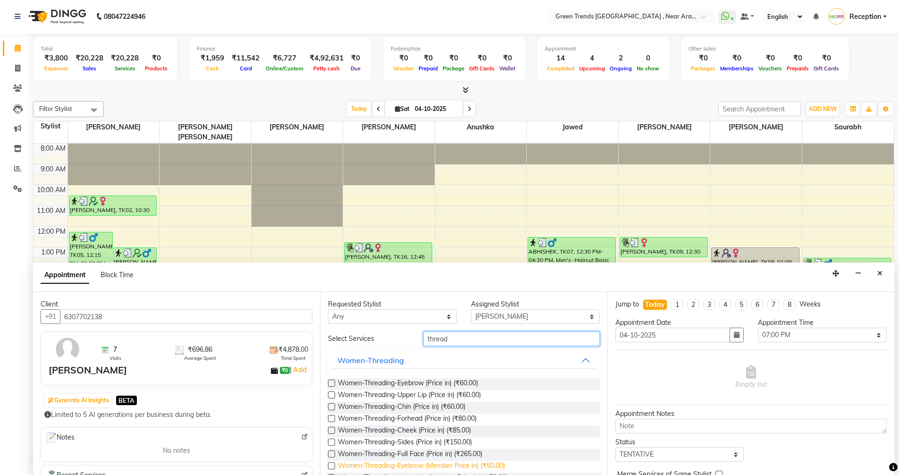
type input "thread"
click at [451, 465] on span "Women-Threading-Eyebrow (Member Price in) (₹50.00)" at bounding box center [421, 467] width 167 height 12
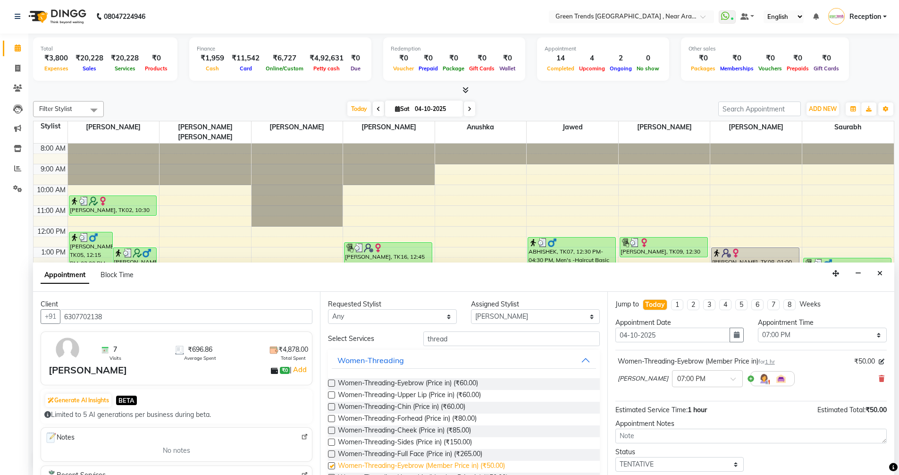
checkbox input "false"
click at [730, 465] on select "Select TENTATIVE CONFIRM CHECK-IN UPCOMING" at bounding box center [680, 464] width 129 height 15
select select "confirm booking"
click at [616, 457] on select "Select TENTATIVE CONFIRM CHECK-IN UPCOMING" at bounding box center [680, 464] width 129 height 15
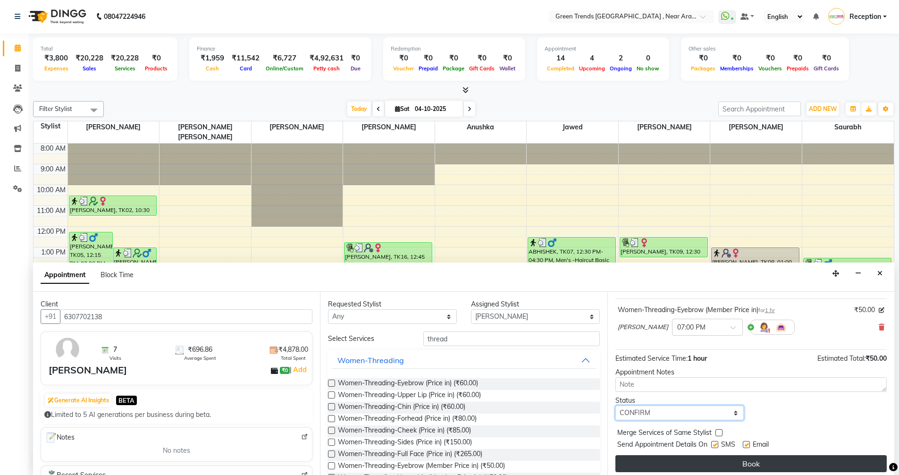
scroll to position [56, 0]
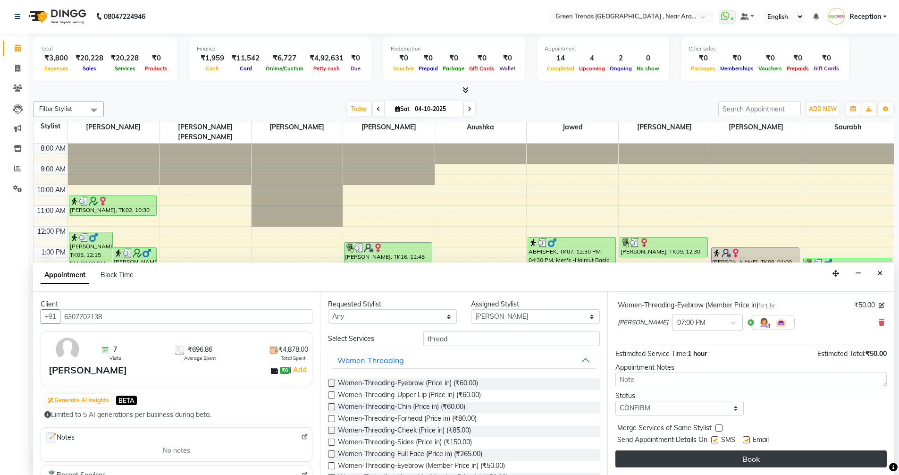
click at [733, 459] on button "Book" at bounding box center [751, 458] width 271 height 17
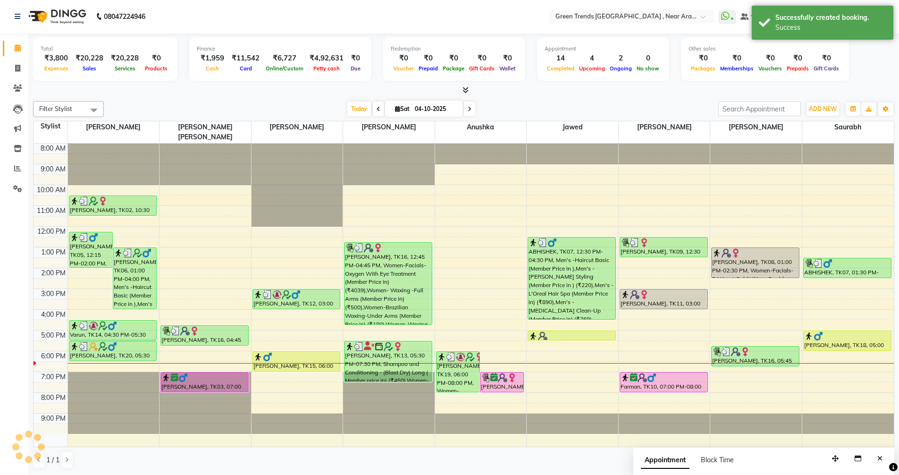
scroll to position [0, 0]
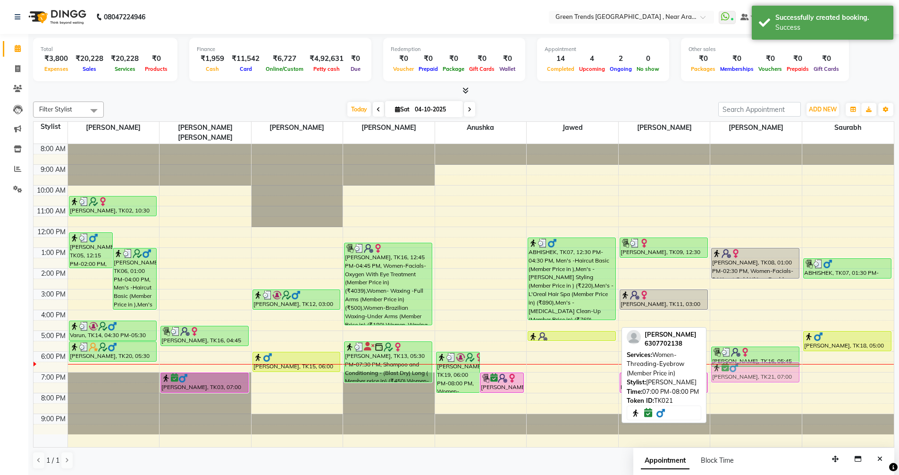
drag, startPoint x: 790, startPoint y: 378, endPoint x: 794, endPoint y: 369, distance: 9.7
click at [794, 369] on div "[PERSON_NAME], TK08, 01:00 PM-02:30 PM, Women-Facials-24 Karat Gold Ultime-Doub…" at bounding box center [757, 295] width 92 height 303
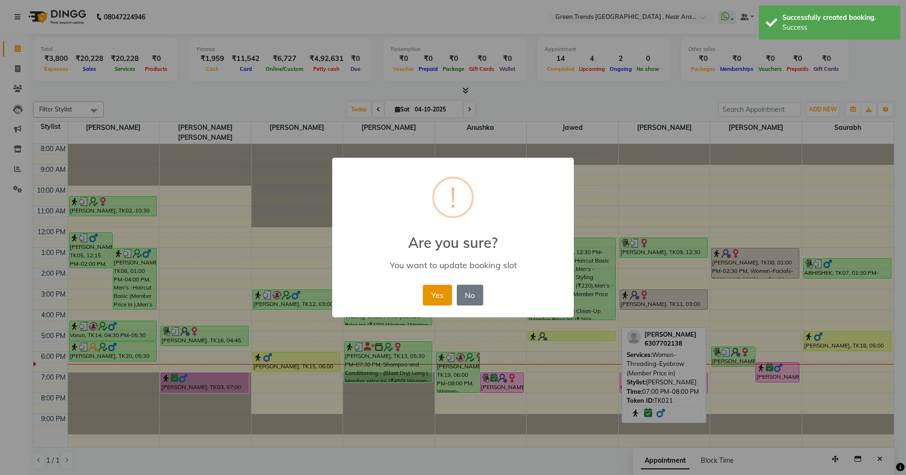
click at [448, 292] on button "Yes" at bounding box center [437, 295] width 29 height 21
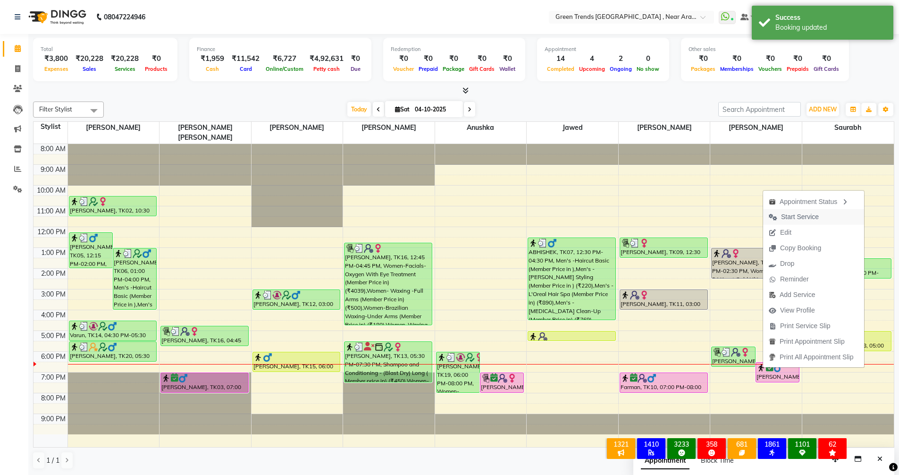
click at [791, 220] on span "Start Service" at bounding box center [800, 217] width 38 height 10
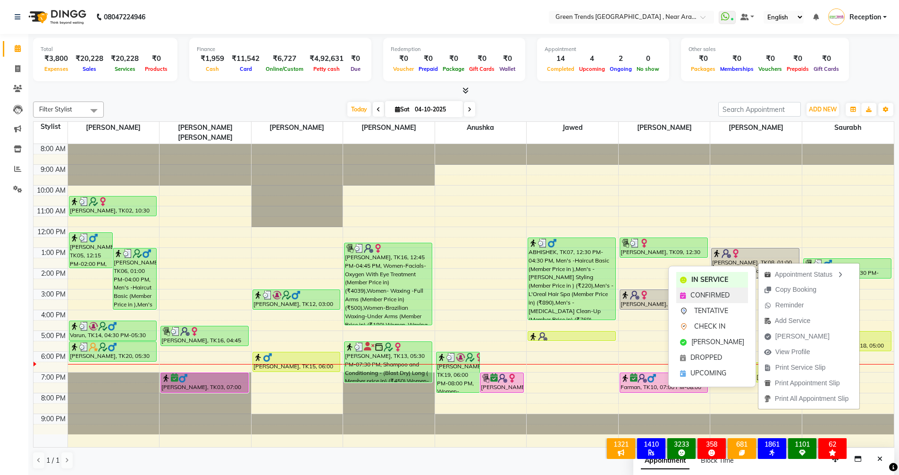
click at [693, 298] on span "CONFIRMED" at bounding box center [710, 295] width 39 height 10
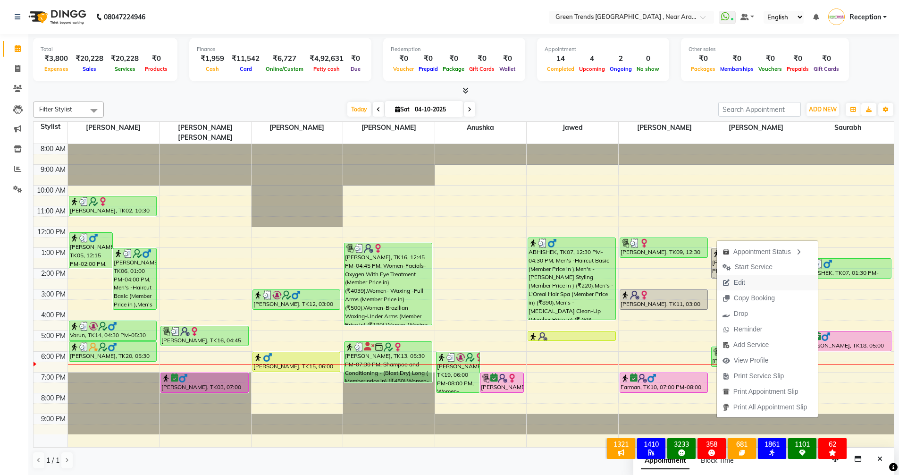
click at [739, 281] on span "Edit" at bounding box center [739, 283] width 11 height 10
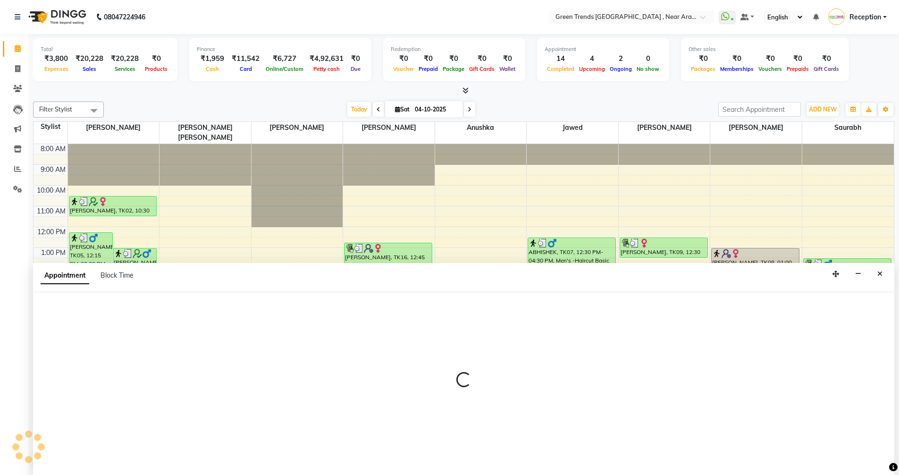
scroll to position [0, 0]
select select "confirm booking"
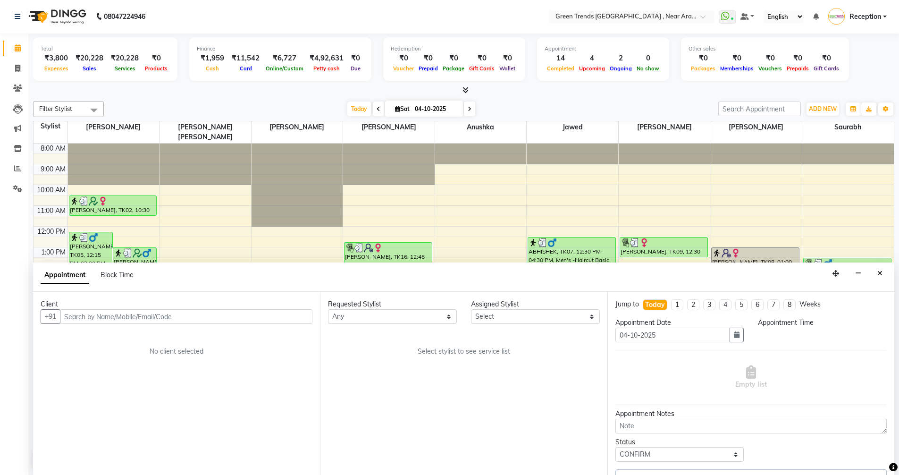
select select "93434"
select select "1020"
select select "3509"
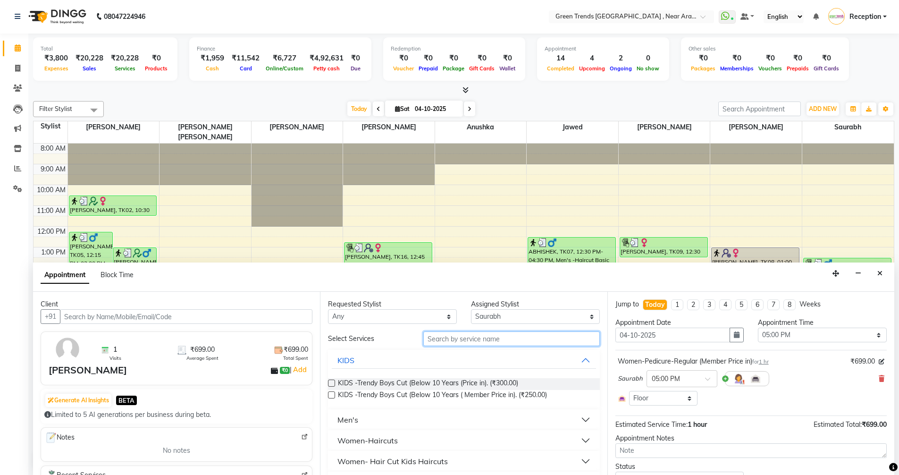
click at [452, 339] on input "text" at bounding box center [511, 338] width 177 height 15
click at [585, 317] on select "Select [PERSON_NAME] [PERSON_NAME] [PERSON_NAME] Saif [PERSON_NAME] Saurabh [PE…" at bounding box center [535, 316] width 129 height 15
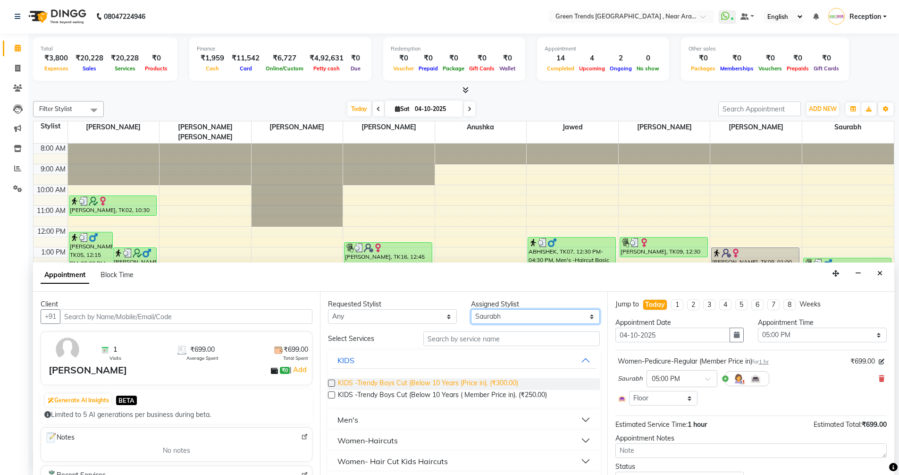
select select "57705"
click at [471, 309] on select "Select [PERSON_NAME] [PERSON_NAME] [PERSON_NAME] Saif [PERSON_NAME] Saurabh [PE…" at bounding box center [535, 316] width 129 height 15
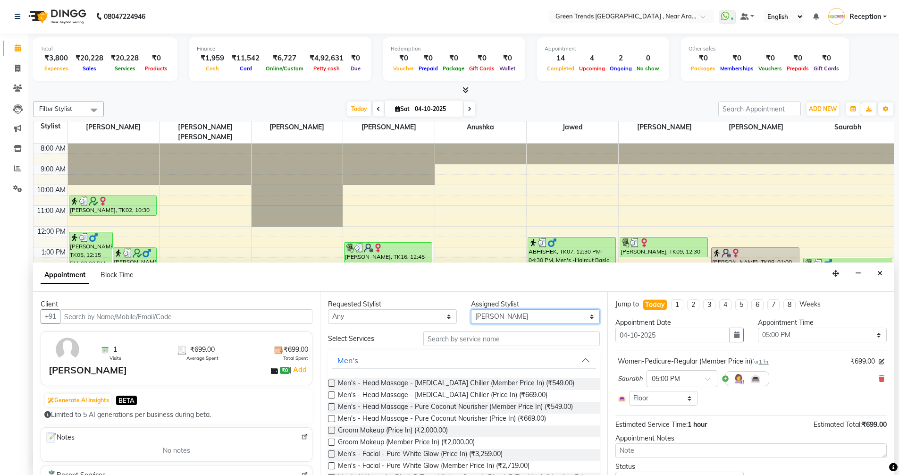
click at [492, 317] on select "Select [PERSON_NAME] [PERSON_NAME] [PERSON_NAME] Saif [PERSON_NAME] Saurabh [PE…" at bounding box center [535, 316] width 129 height 15
click at [493, 315] on select "Select [PERSON_NAME] [PERSON_NAME] [PERSON_NAME] Saif [PERSON_NAME] Saurabh [PE…" at bounding box center [535, 316] width 129 height 15
click at [494, 313] on select "Select [PERSON_NAME] [PERSON_NAME] [PERSON_NAME] Saif [PERSON_NAME] Saurabh [PE…" at bounding box center [535, 316] width 129 height 15
click at [495, 309] on div "Assigned Stylist" at bounding box center [535, 304] width 129 height 10
click at [483, 315] on select "Select [PERSON_NAME] [PERSON_NAME] [PERSON_NAME] Saif [PERSON_NAME] Saurabh [PE…" at bounding box center [535, 316] width 129 height 15
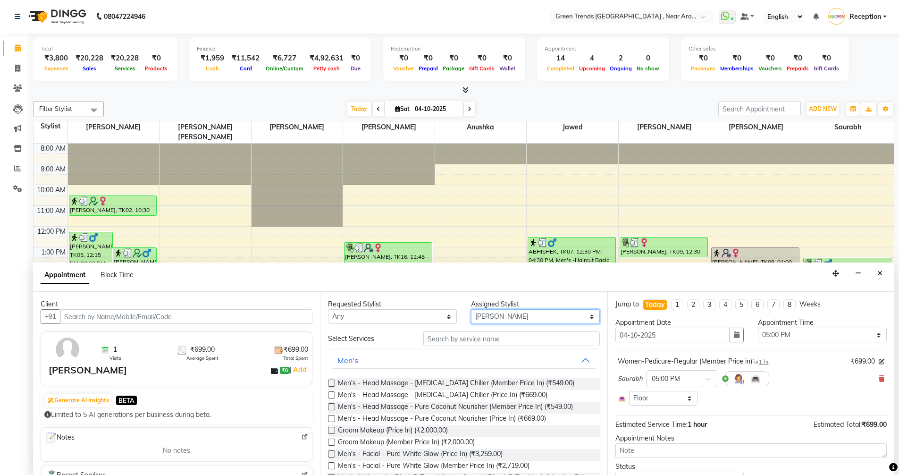
click at [485, 311] on select "Select [PERSON_NAME] [PERSON_NAME] [PERSON_NAME] Saif [PERSON_NAME] Saurabh [PE…" at bounding box center [535, 316] width 129 height 15
click at [444, 339] on input "text" at bounding box center [511, 338] width 177 height 15
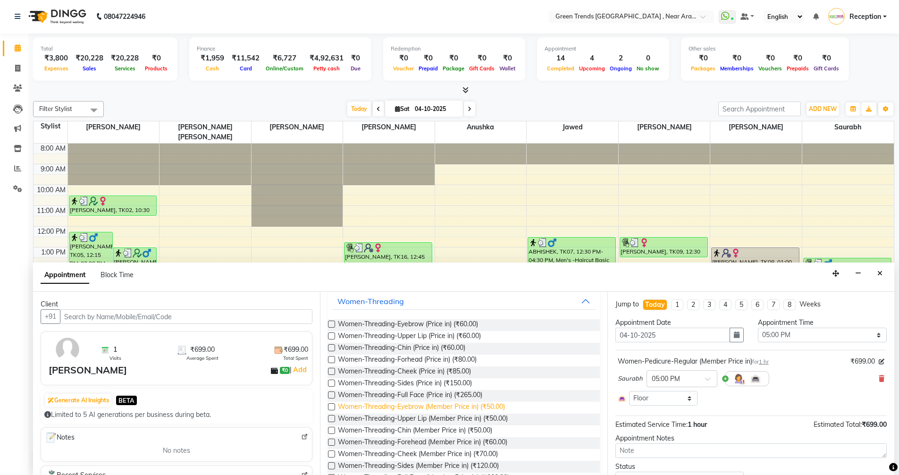
scroll to position [94, 0]
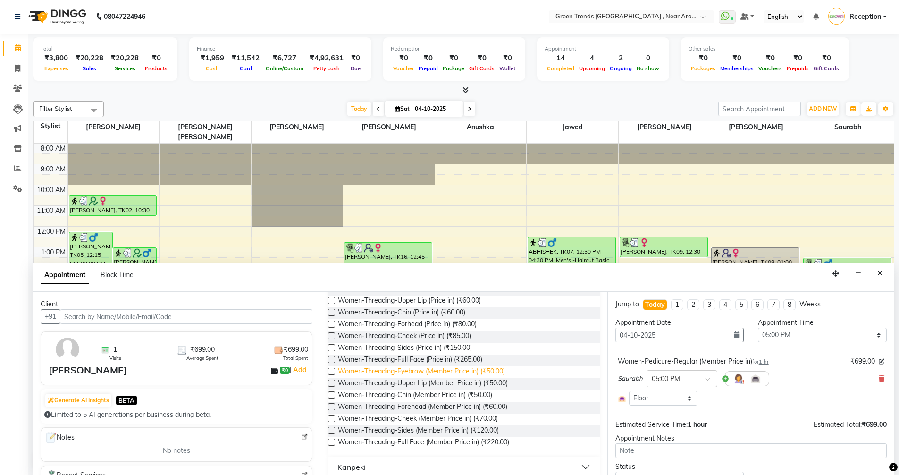
type input "thr"
click at [426, 373] on span "Women-Threading-Eyebrow (Member Price in) (₹50.00)" at bounding box center [421, 372] width 167 height 12
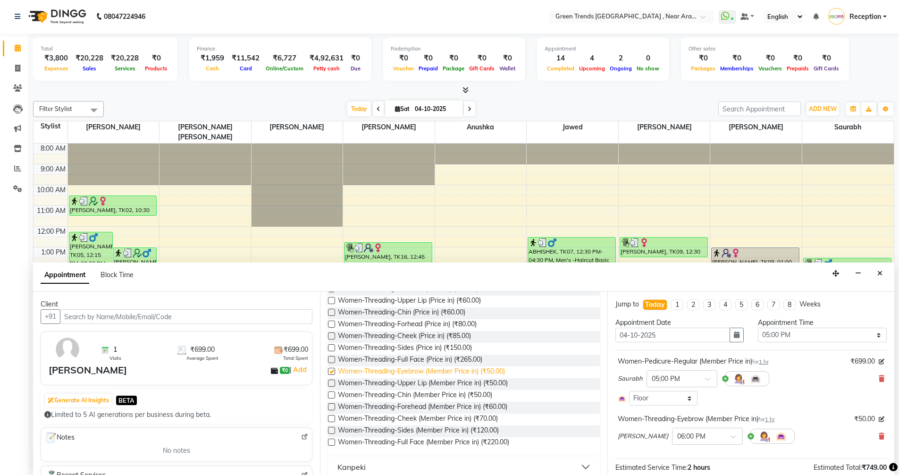
checkbox input "false"
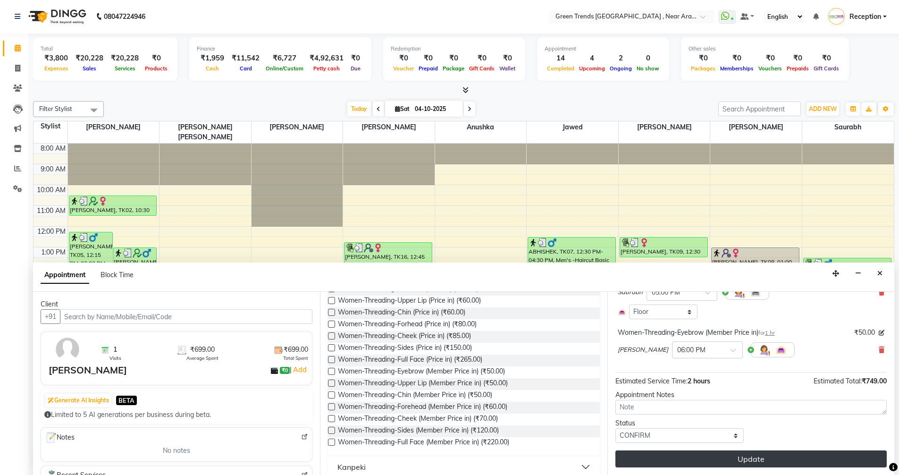
click at [691, 457] on button "Update" at bounding box center [751, 458] width 271 height 17
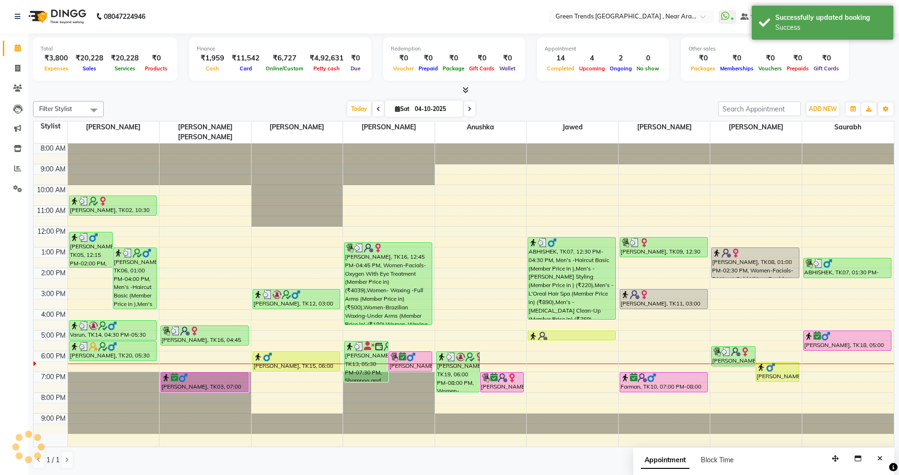
scroll to position [0, 0]
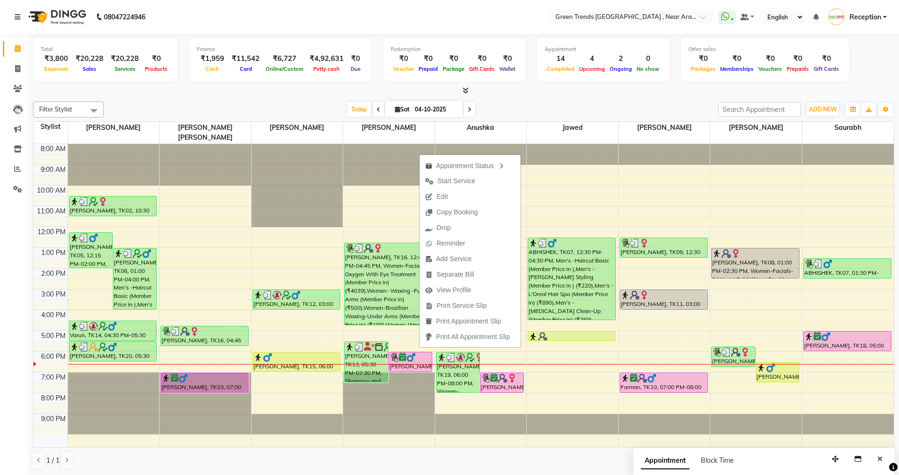
click at [449, 182] on span "Start Service" at bounding box center [457, 181] width 38 height 10
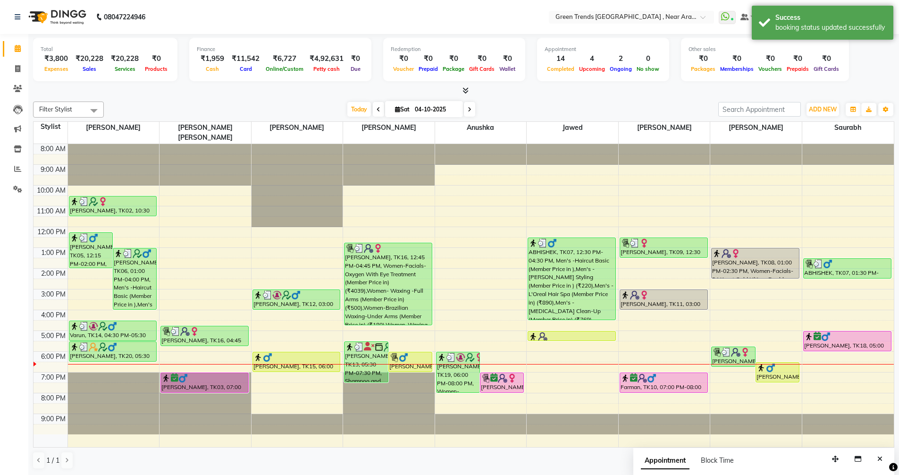
click at [468, 111] on icon at bounding box center [470, 110] width 4 height 6
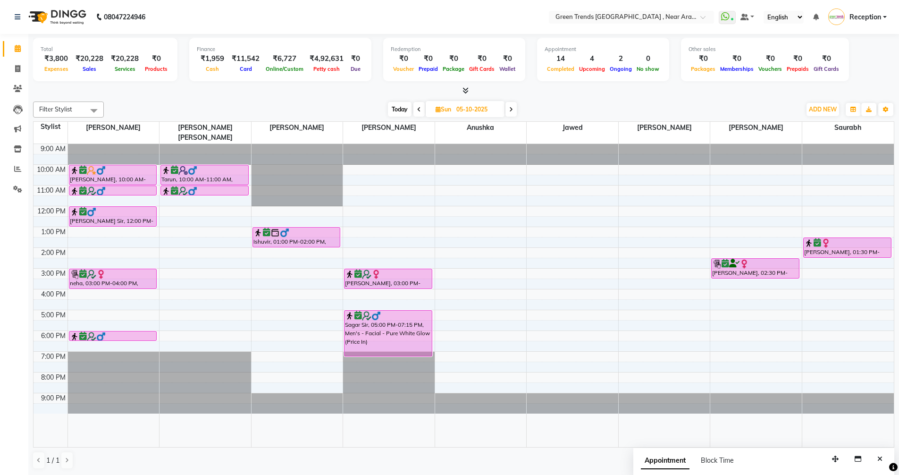
click at [420, 112] on span at bounding box center [419, 109] width 11 height 15
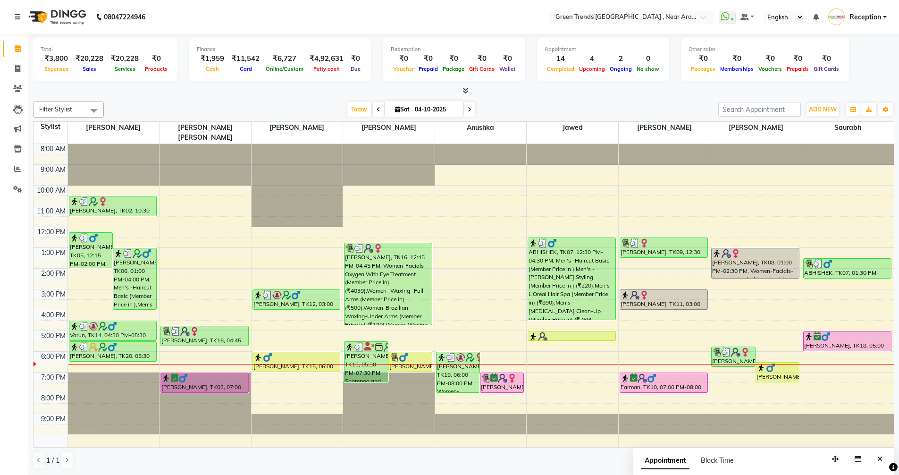
click at [470, 114] on span at bounding box center [469, 109] width 11 height 15
type input "05-10-2025"
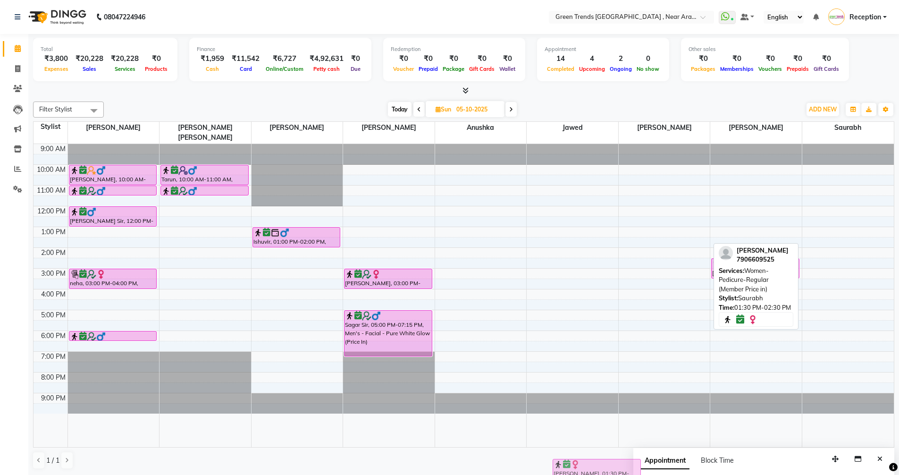
scroll to position [0, 0]
drag, startPoint x: 834, startPoint y: 238, endPoint x: 772, endPoint y: 63, distance: 185.7
click at [772, 68] on div "Total ₹3,800 Expenses ₹20,228 Sales ₹20,228 Services ₹0 Products Finance ₹1,959…" at bounding box center [463, 254] width 871 height 441
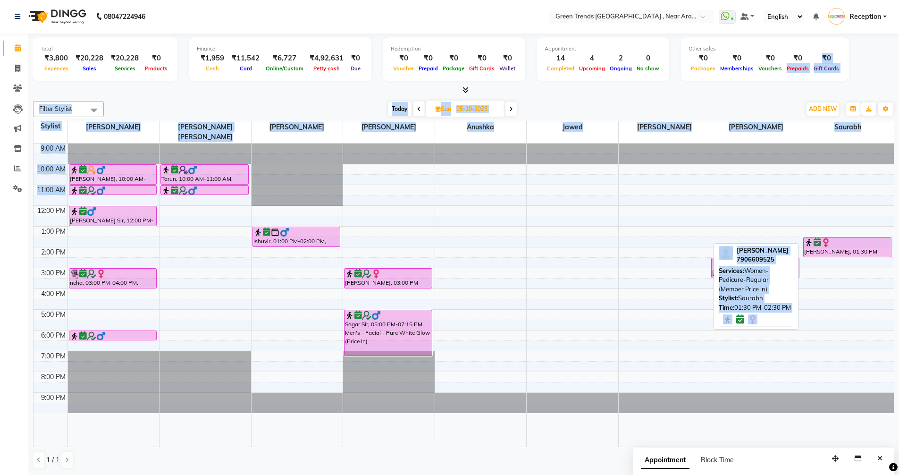
drag, startPoint x: 772, startPoint y: 65, endPoint x: 844, endPoint y: 208, distance: 159.6
click at [844, 202] on div "Total ₹3,800 Expenses ₹20,228 Sales ₹20,228 Services ₹0 Products Finance ₹1,959…" at bounding box center [463, 254] width 871 height 441
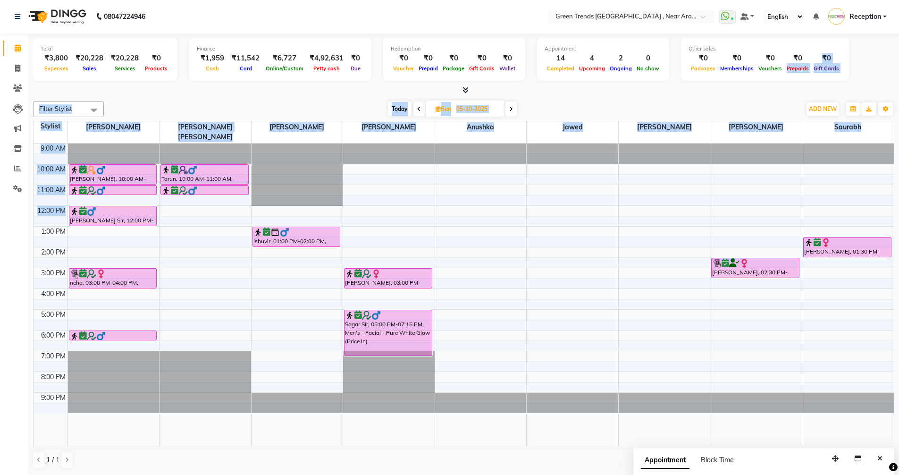
click at [668, 204] on div "9:00 AM 10:00 AM 11:00 AM 12:00 PM 1:00 PM 2:00 PM 3:00 PM 4:00 PM 5:00 PM 6:00…" at bounding box center [464, 295] width 861 height 303
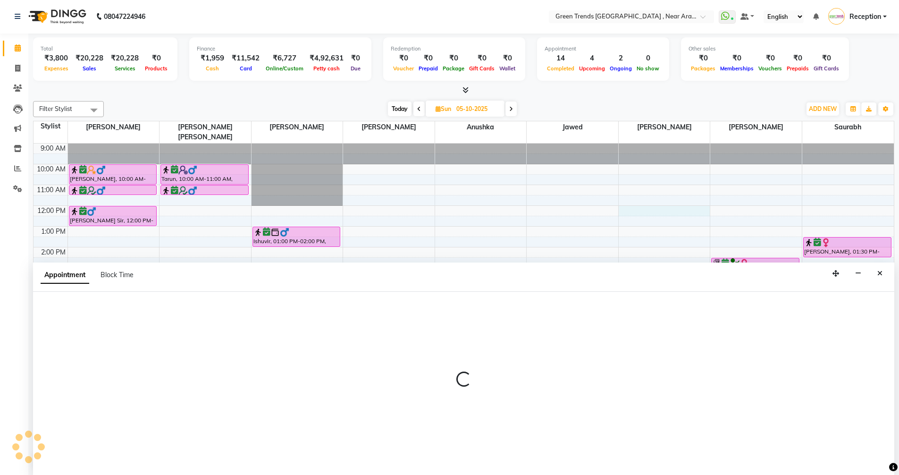
select select "88790"
select select "720"
select select "tentative"
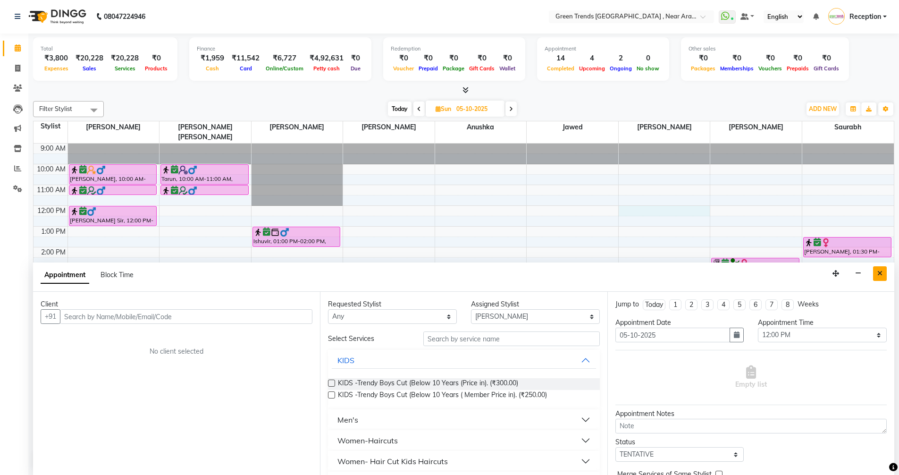
click at [881, 271] on icon "Close" at bounding box center [880, 273] width 5 height 7
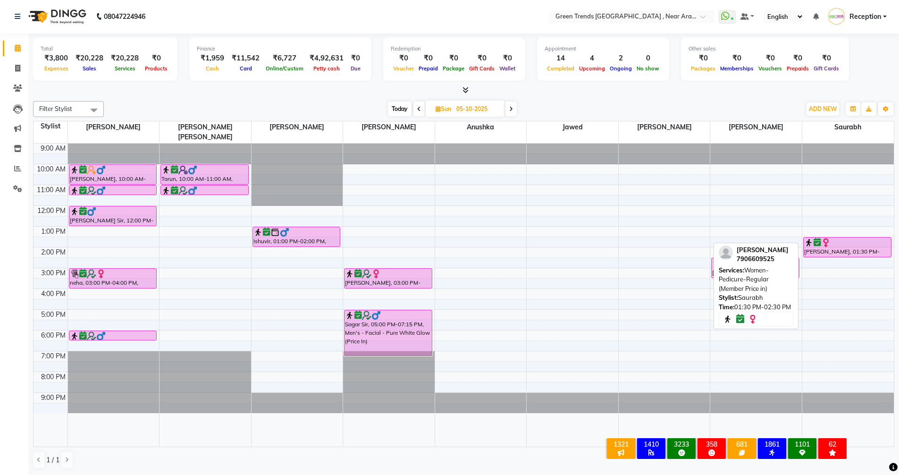
scroll to position [0, 0]
drag, startPoint x: 848, startPoint y: 236, endPoint x: 845, endPoint y: 193, distance: 43.1
click at [845, 193] on div "[PERSON_NAME], 01:30 PM-02:30 PM, Women-Pedicure-Regular (Member Price in) [PER…" at bounding box center [849, 295] width 92 height 303
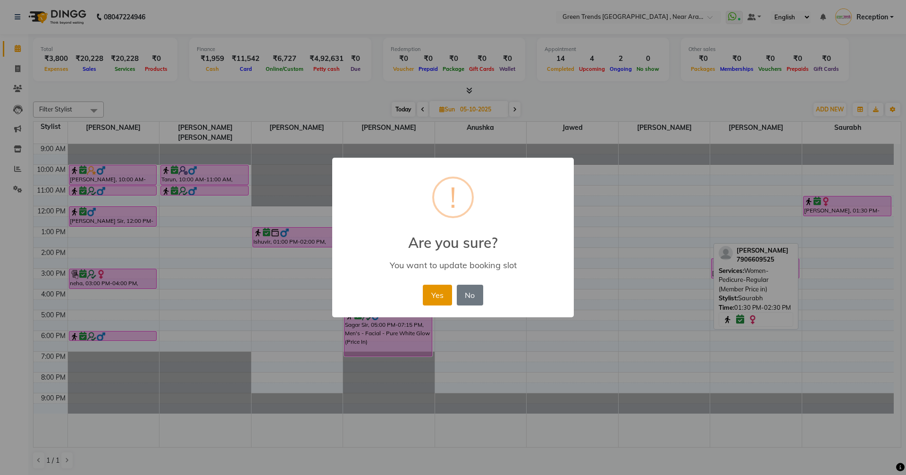
click at [440, 292] on button "Yes" at bounding box center [437, 295] width 29 height 21
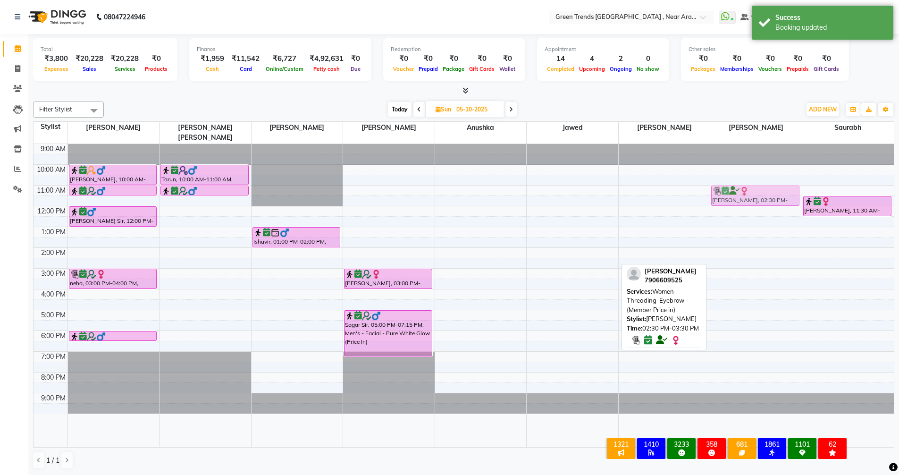
drag, startPoint x: 782, startPoint y: 254, endPoint x: 787, endPoint y: 185, distance: 70.0
click at [787, 185] on div "[PERSON_NAME], 02:30 PM-03:30 PM, Women-Threading-Eyebrow (Member Price in) [PE…" at bounding box center [757, 295] width 92 height 303
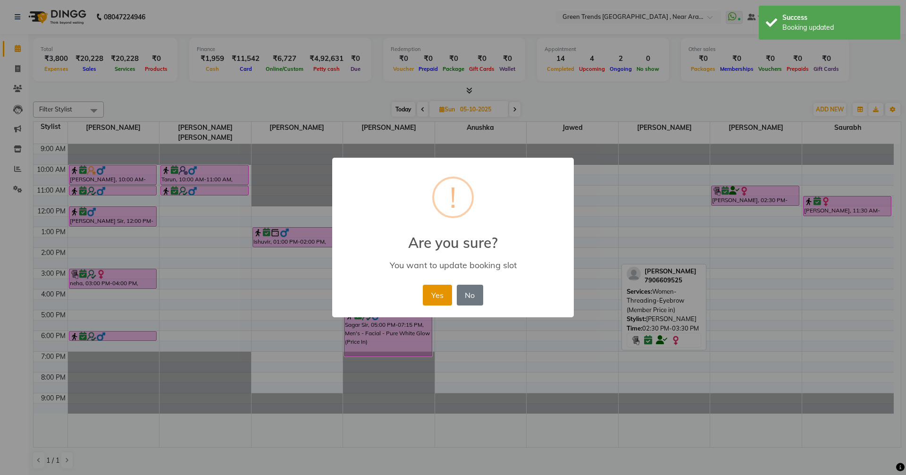
click at [446, 292] on button "Yes" at bounding box center [437, 295] width 29 height 21
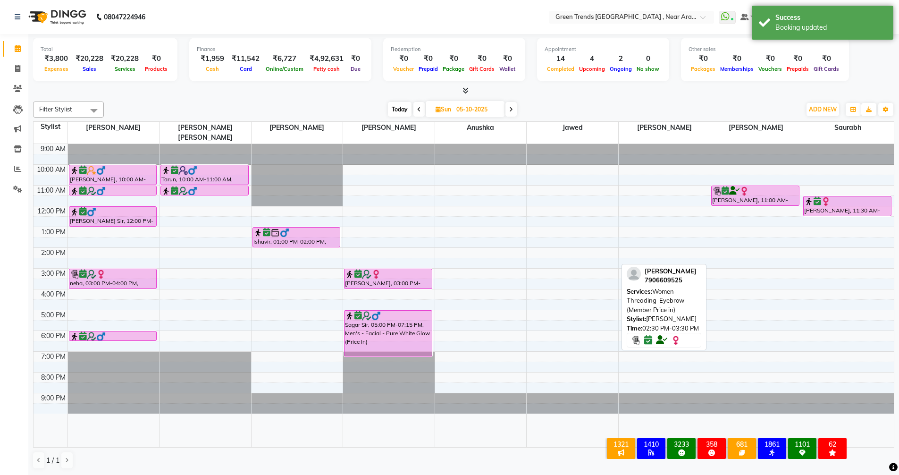
click at [403, 110] on span "Today" at bounding box center [400, 109] width 24 height 15
type input "04-10-2025"
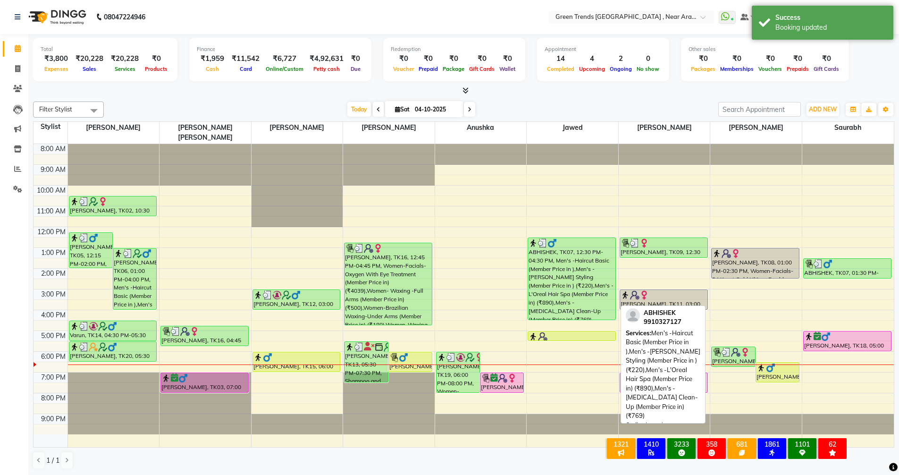
scroll to position [0, 0]
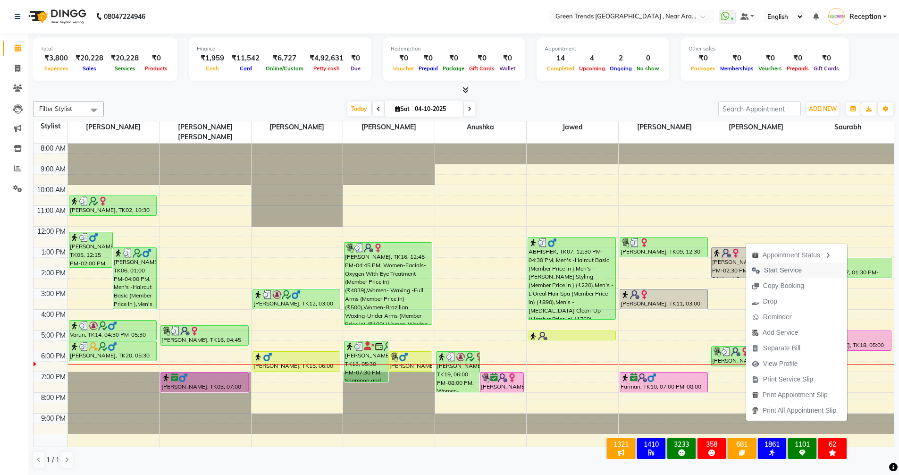
click at [780, 271] on span "Start Service" at bounding box center [783, 270] width 38 height 10
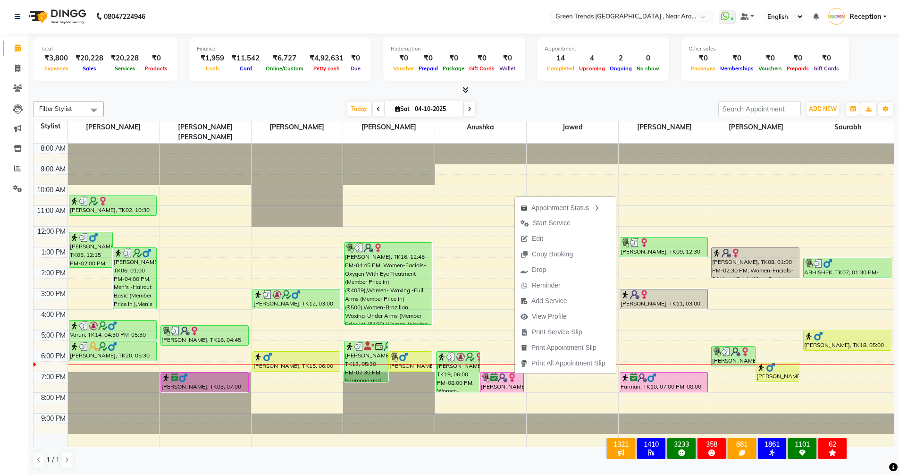
click at [553, 225] on span "Start Service" at bounding box center [552, 223] width 38 height 10
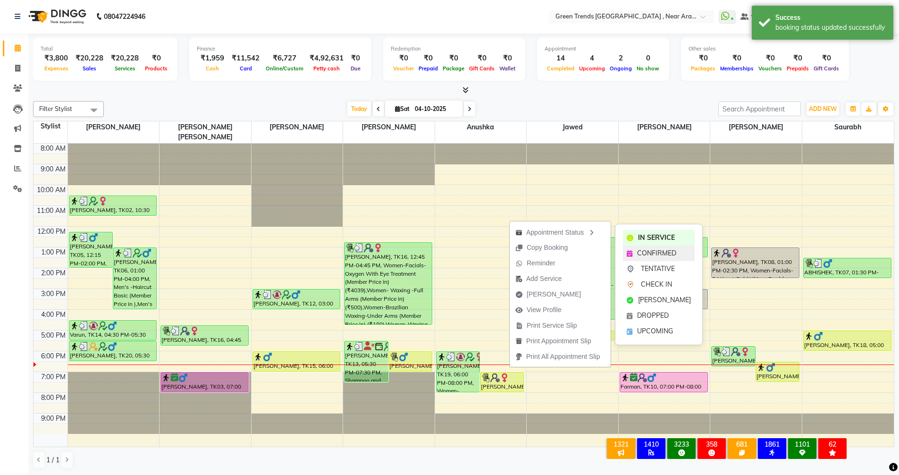
click at [639, 249] on span "CONFIRMED" at bounding box center [656, 253] width 39 height 10
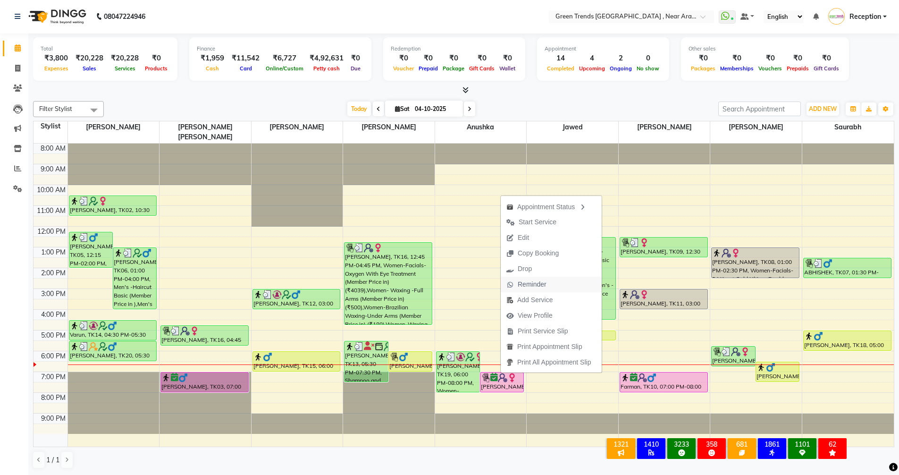
click at [538, 280] on span "Reminder" at bounding box center [532, 284] width 29 height 10
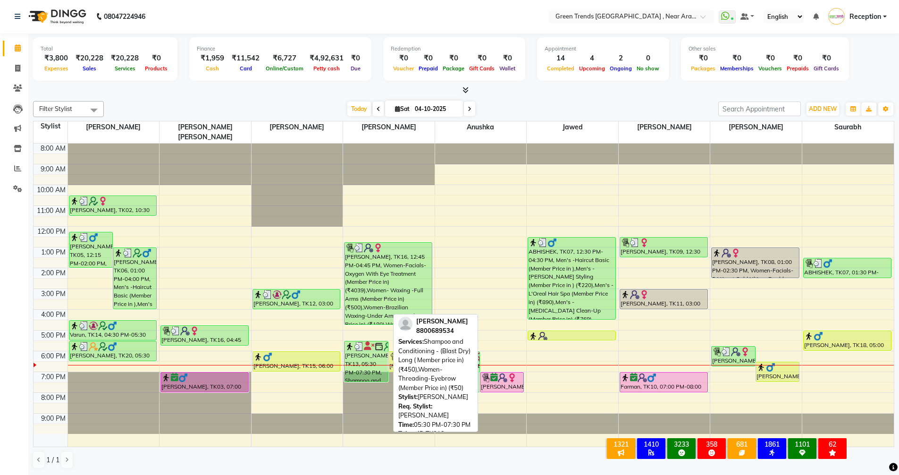
click at [358, 346] on div "[PERSON_NAME], TK13, 05:30 PM-07:30 PM, Shampoo and Conditioning - (Blast Dry) …" at bounding box center [366, 361] width 43 height 40
click at [364, 345] on div "[PERSON_NAME], TK13, 05:30 PM-07:30 PM, Shampoo and Conditioning - (Blast Dry) …" at bounding box center [366, 361] width 43 height 40
select select "3"
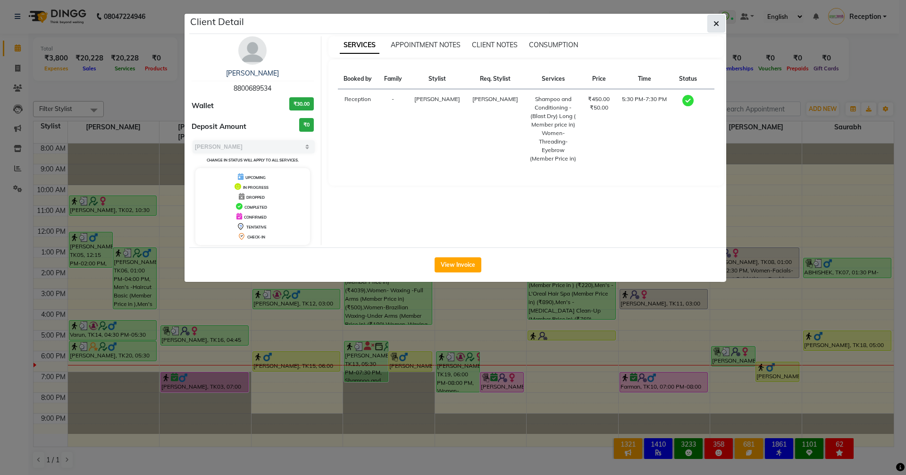
click at [719, 24] on icon "button" at bounding box center [717, 24] width 6 height 8
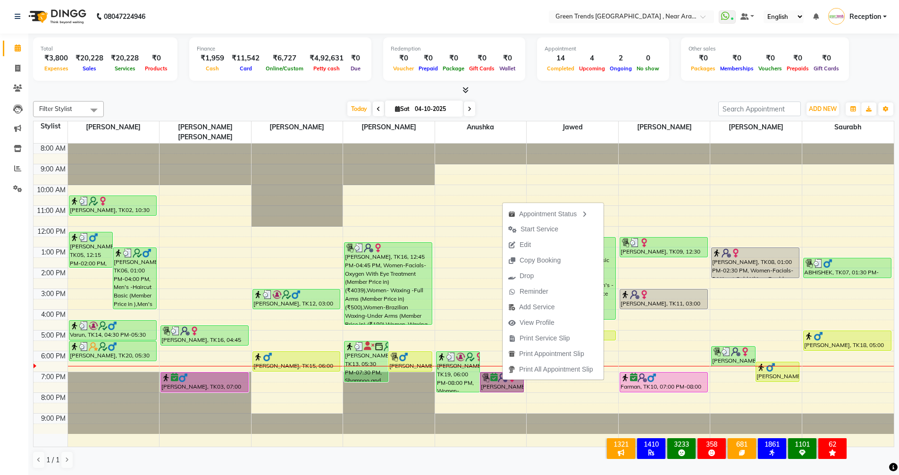
click at [485, 391] on div "8:00 AM 9:00 AM 10:00 AM 11:00 AM 12:00 PM 1:00 PM 2:00 PM 3:00 PM 4:00 PM 5:00…" at bounding box center [464, 295] width 861 height 303
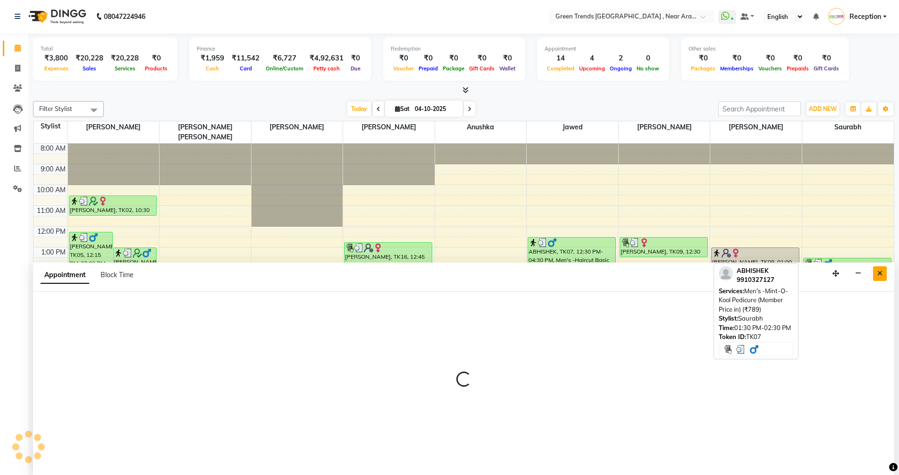
select select "88960"
select select "tentative"
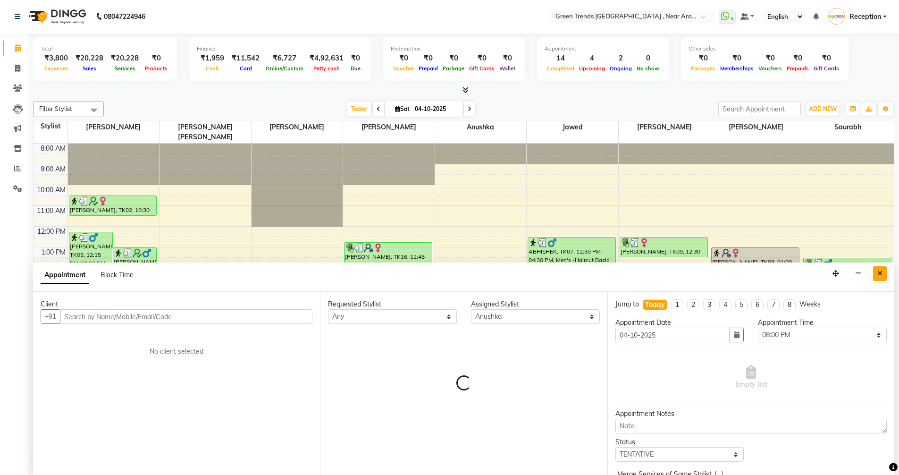
click at [877, 278] on button "Close" at bounding box center [880, 273] width 14 height 15
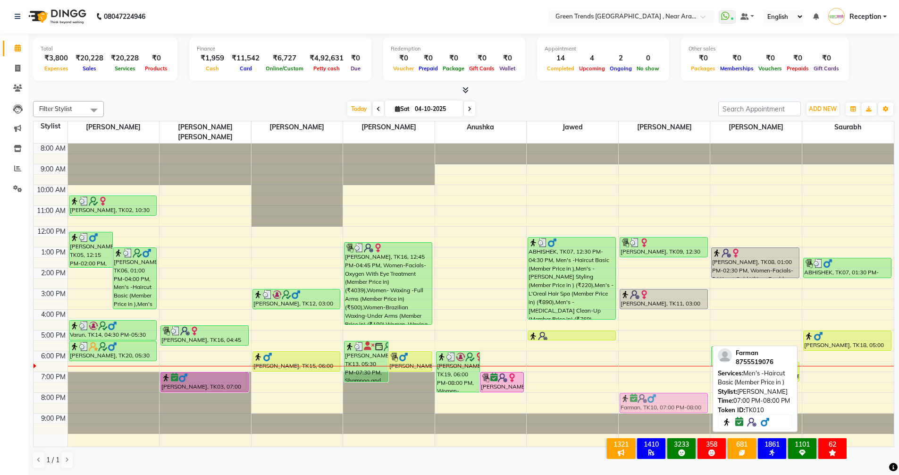
drag, startPoint x: 636, startPoint y: 375, endPoint x: 642, endPoint y: 398, distance: 23.8
click at [642, 398] on div "NEHA SINHA, TK09, 12:30 PM-01:30 PM, Men's -Haircut Basic (Member Price in ) (₹…" at bounding box center [665, 295] width 92 height 303
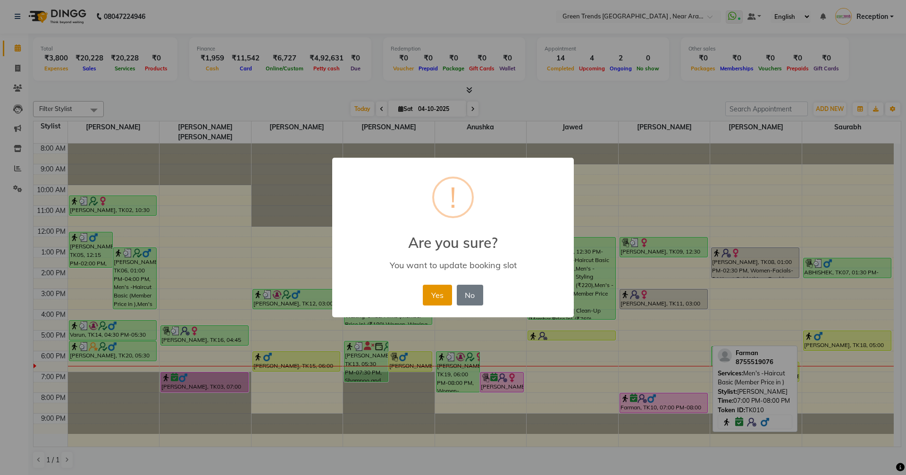
click at [448, 298] on button "Yes" at bounding box center [437, 295] width 29 height 21
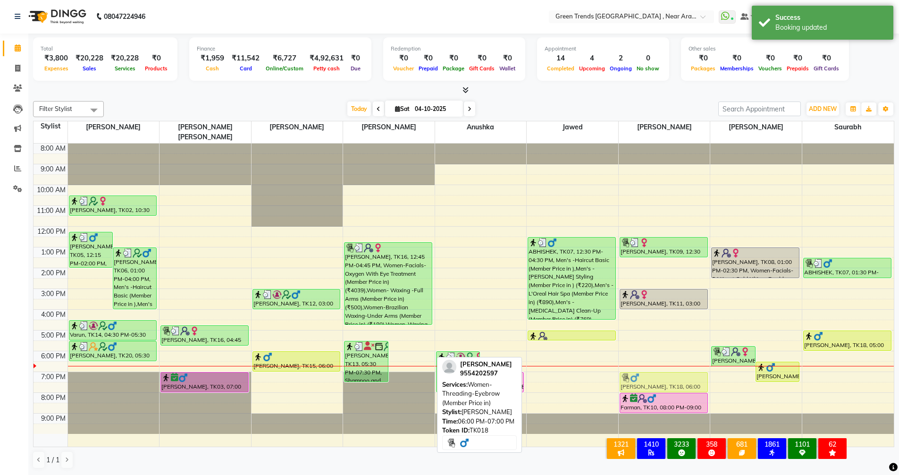
drag, startPoint x: 401, startPoint y: 350, endPoint x: 637, endPoint y: 365, distance: 236.6
click at [637, 365] on tr "[PERSON_NAME], TK05, 12:15 PM-02:00 PM, Men's -Haircut Basic (Member Price in )…" at bounding box center [464, 295] width 861 height 303
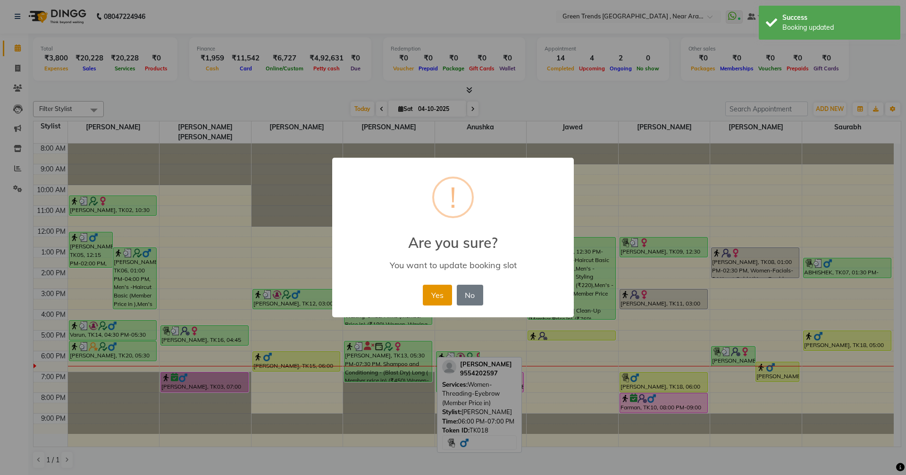
click at [437, 301] on button "Yes" at bounding box center [437, 295] width 29 height 21
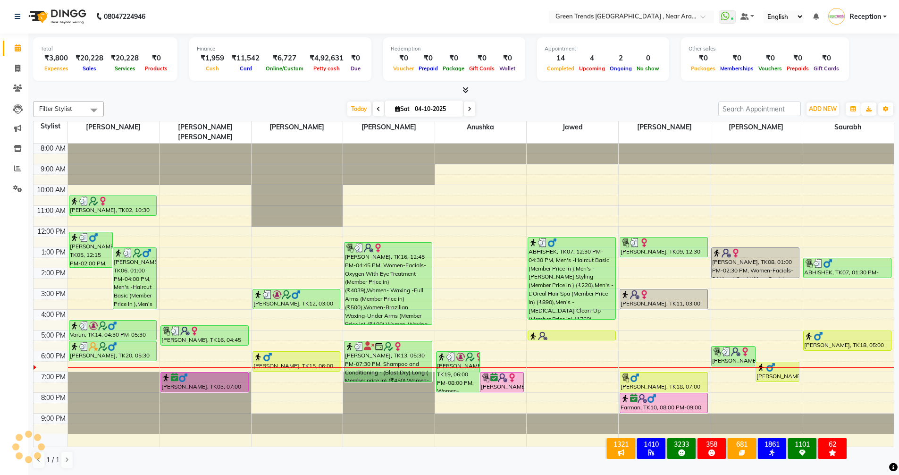
click at [468, 111] on icon at bounding box center [470, 109] width 4 height 6
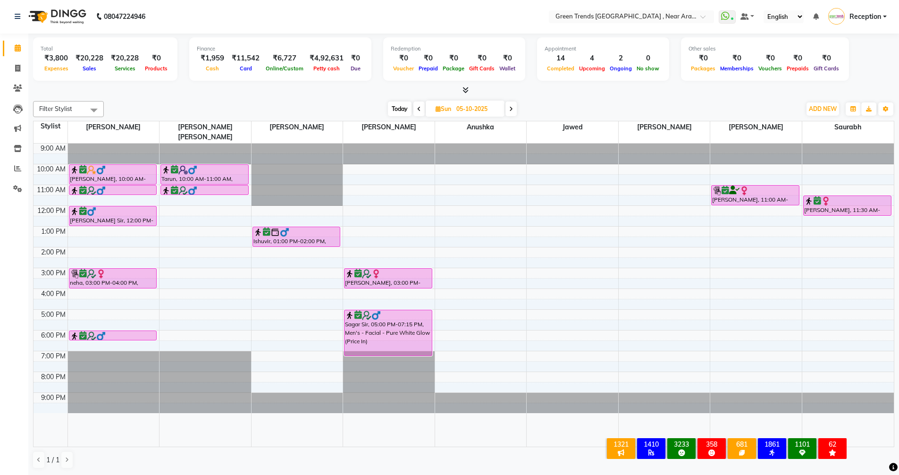
click at [416, 112] on span at bounding box center [419, 109] width 11 height 15
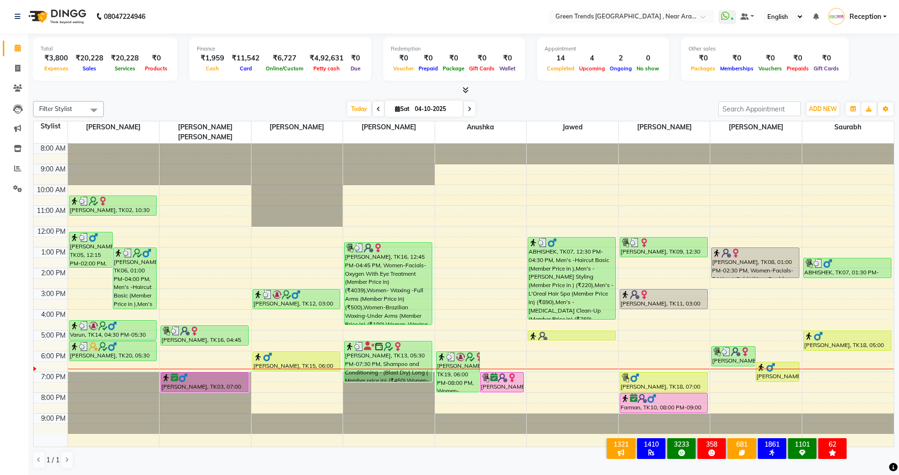
click at [468, 111] on icon at bounding box center [470, 109] width 4 height 6
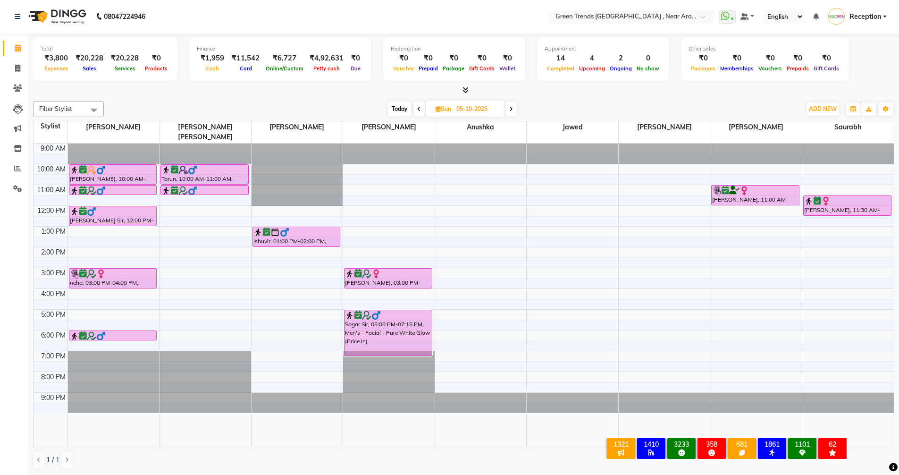
click at [512, 107] on icon at bounding box center [511, 109] width 4 height 6
type input "[DATE]"
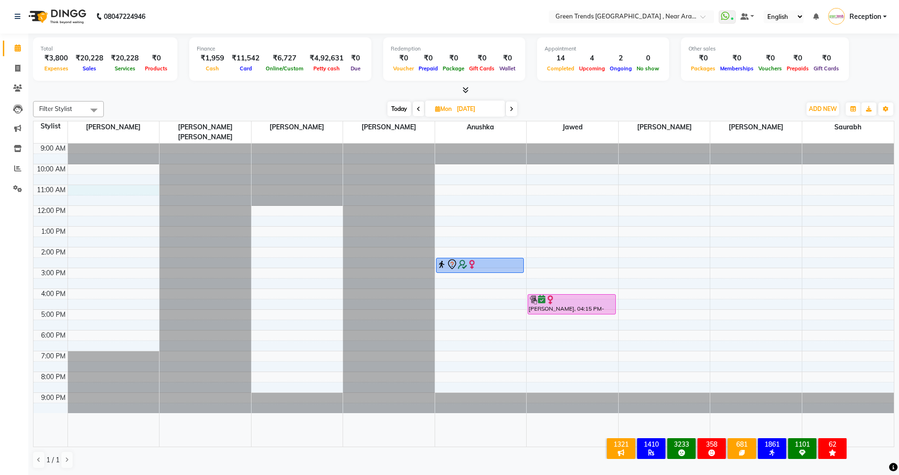
click at [92, 180] on div "9:00 AM 10:00 AM 11:00 AM 12:00 PM 1:00 PM 2:00 PM 3:00 PM 4:00 PM 5:00 PM 6:00…" at bounding box center [464, 295] width 861 height 303
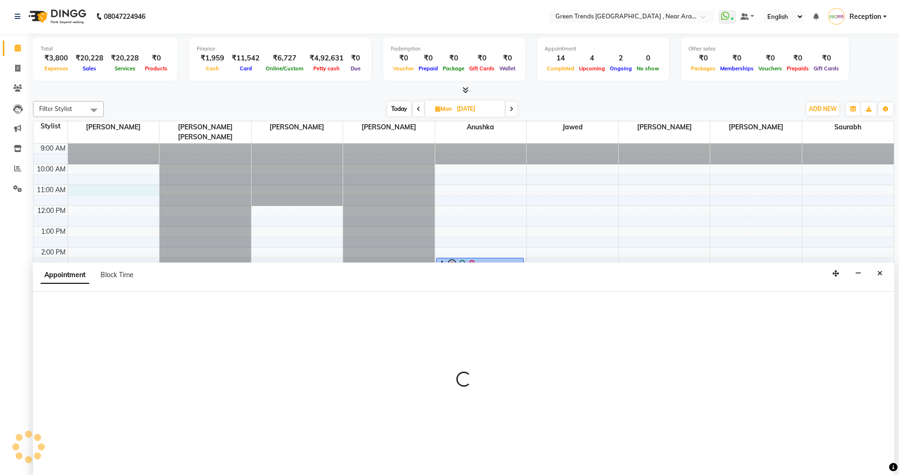
select select "57687"
select select "660"
select select "tentative"
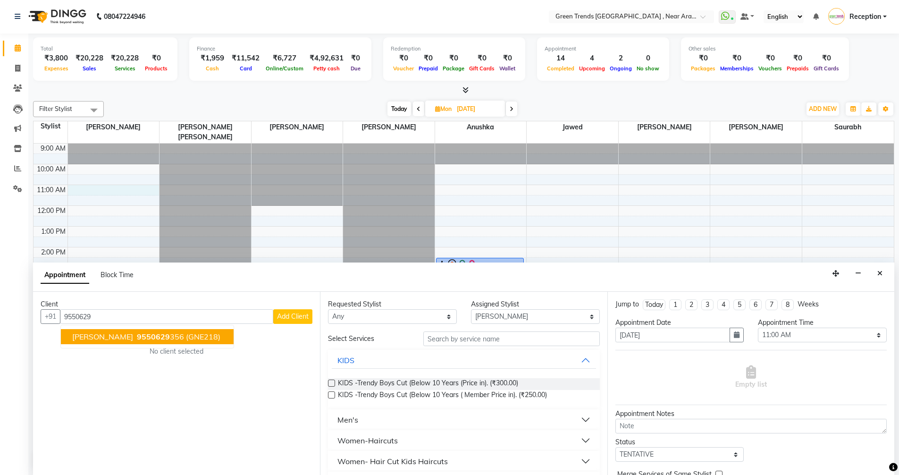
click at [137, 338] on span "9550629" at bounding box center [153, 336] width 33 height 9
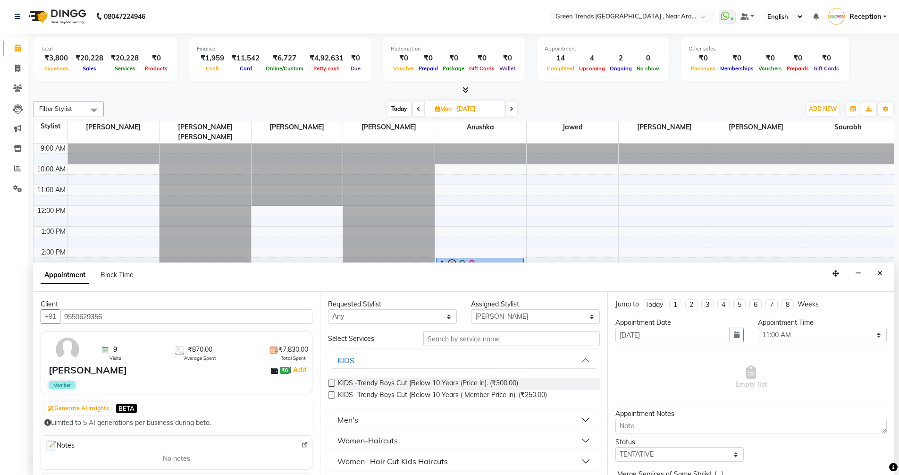
type input "9550629356"
click at [456, 338] on input "text" at bounding box center [511, 338] width 177 height 15
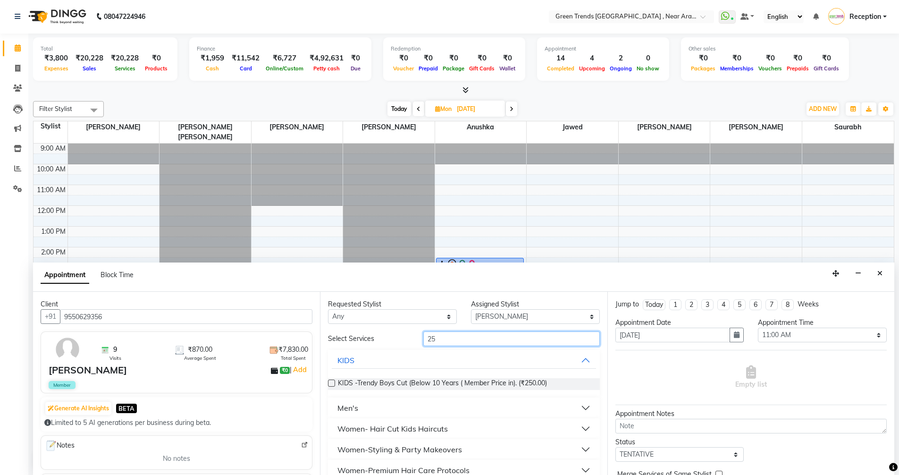
type input "2"
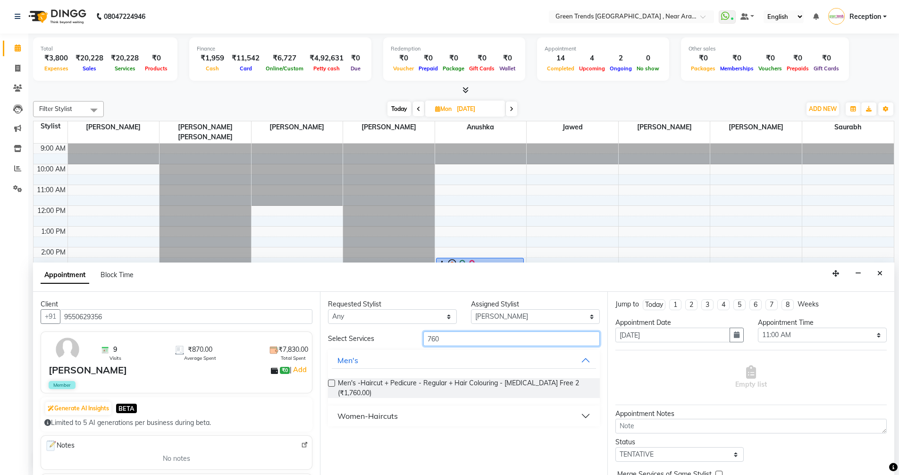
type input "760"
click at [374, 411] on div "Women-Haircuts" at bounding box center [368, 415] width 60 height 11
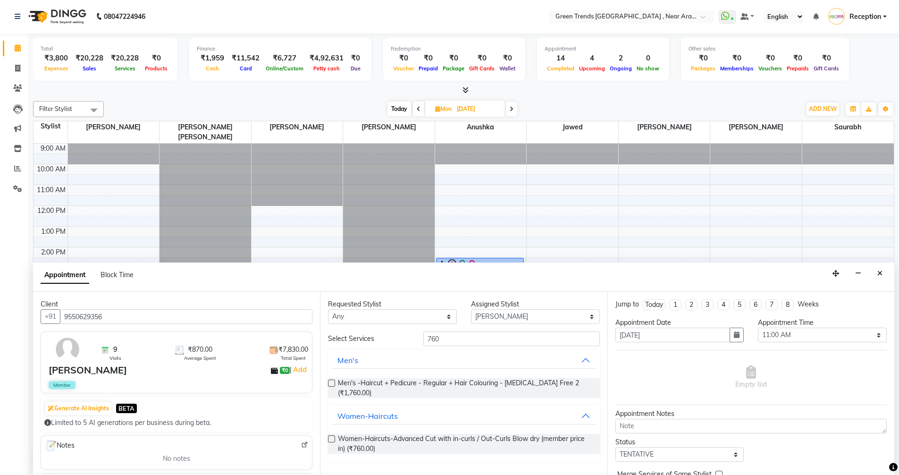
click at [331, 435] on label at bounding box center [331, 438] width 7 height 7
click at [331, 437] on input "checkbox" at bounding box center [331, 440] width 6 height 6
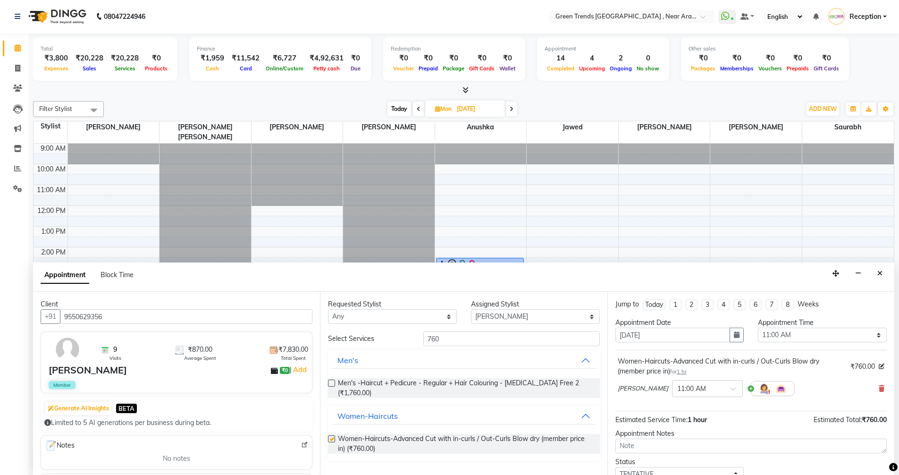
checkbox input "false"
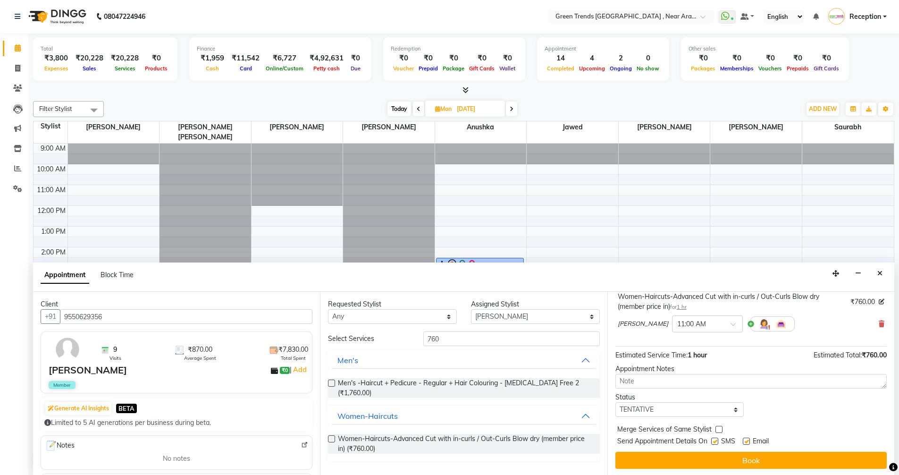
scroll to position [66, 0]
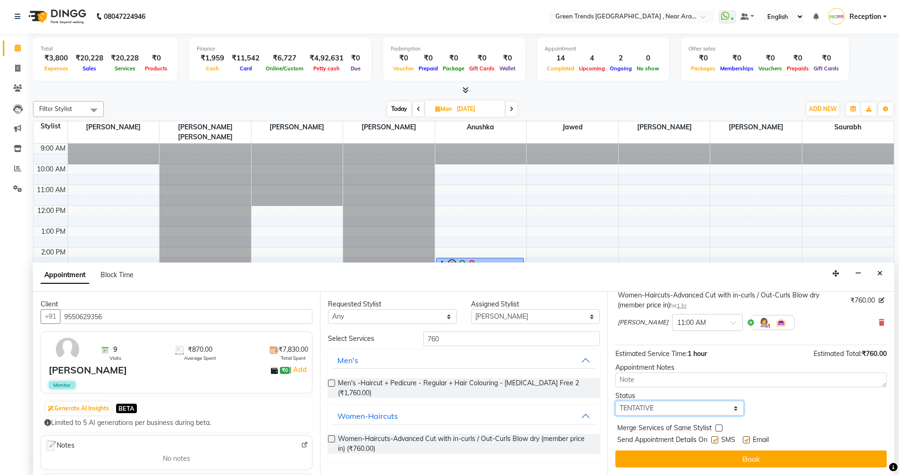
click at [730, 406] on select "Select TENTATIVE CONFIRM UPCOMING" at bounding box center [680, 408] width 129 height 15
select select "confirm booking"
click at [616, 401] on select "Select TENTATIVE CONFIRM UPCOMING" at bounding box center [680, 408] width 129 height 15
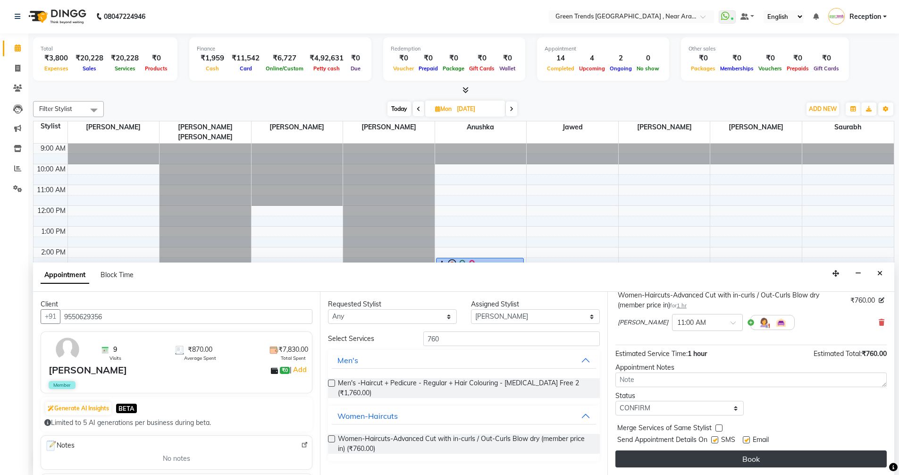
click at [752, 457] on button "Book" at bounding box center [751, 458] width 271 height 17
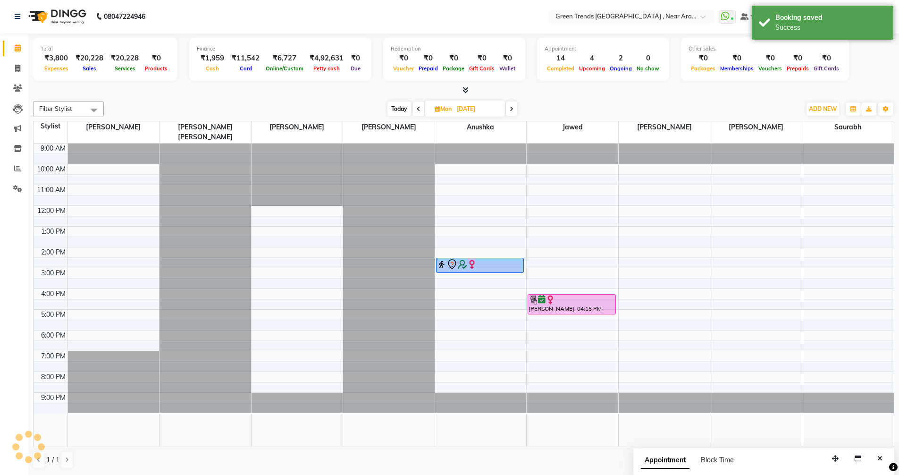
scroll to position [0, 0]
click at [419, 109] on icon at bounding box center [419, 110] width 4 height 6
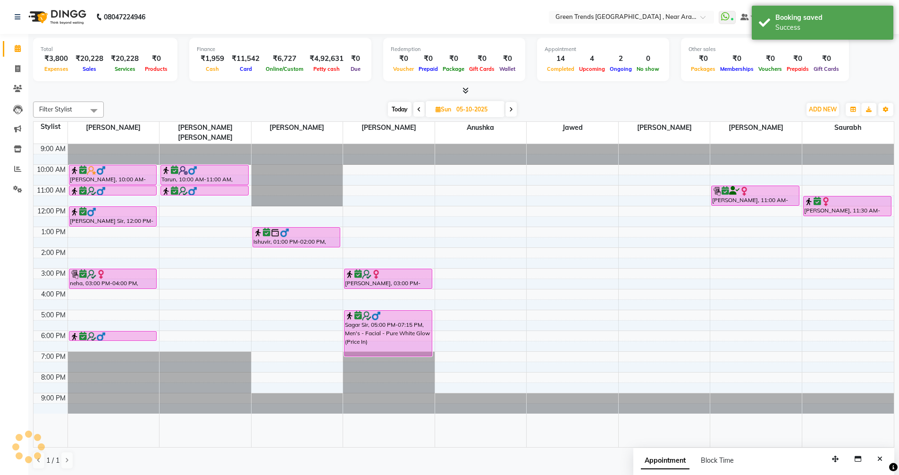
click at [419, 109] on icon at bounding box center [419, 110] width 4 height 6
type input "04-10-2025"
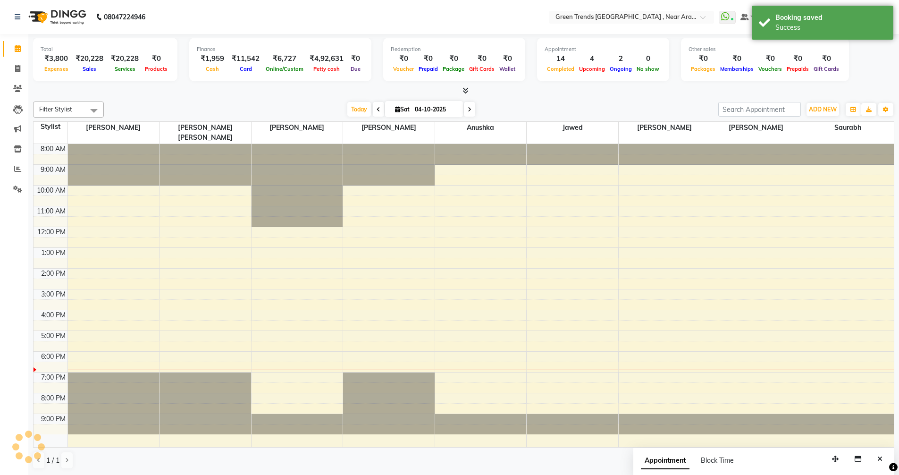
click at [578, 104] on div "[DATE] [DATE]" at bounding box center [411, 109] width 605 height 14
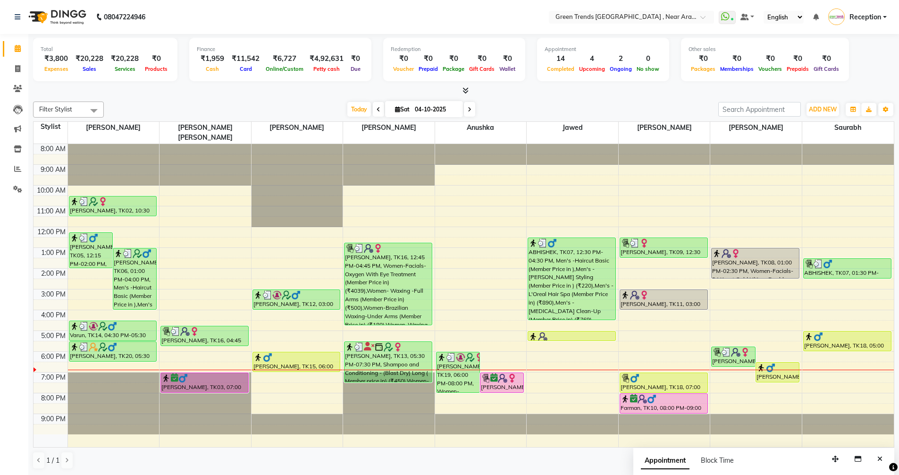
click at [104, 355] on div "8:00 AM 9:00 AM 10:00 AM 11:00 AM 12:00 PM 1:00 PM 2:00 PM 3:00 PM 4:00 PM 5:00…" at bounding box center [464, 295] width 861 height 303
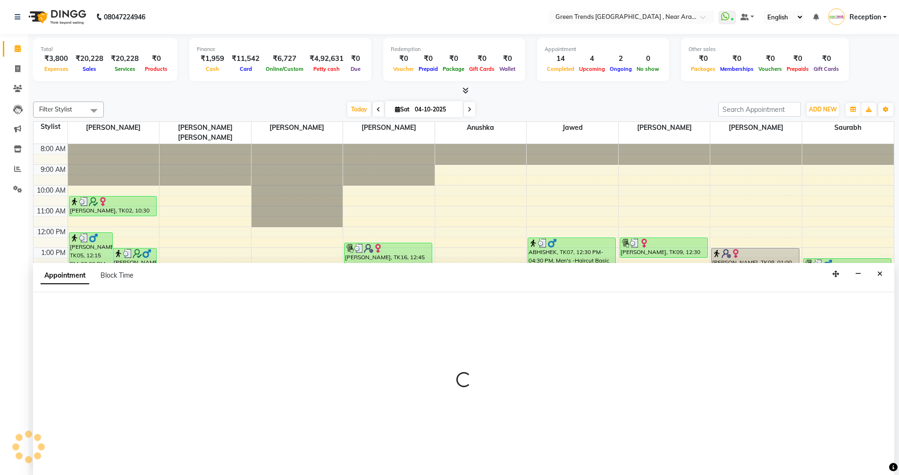
scroll to position [0, 0]
select select "57687"
select select "1110"
select select "tentative"
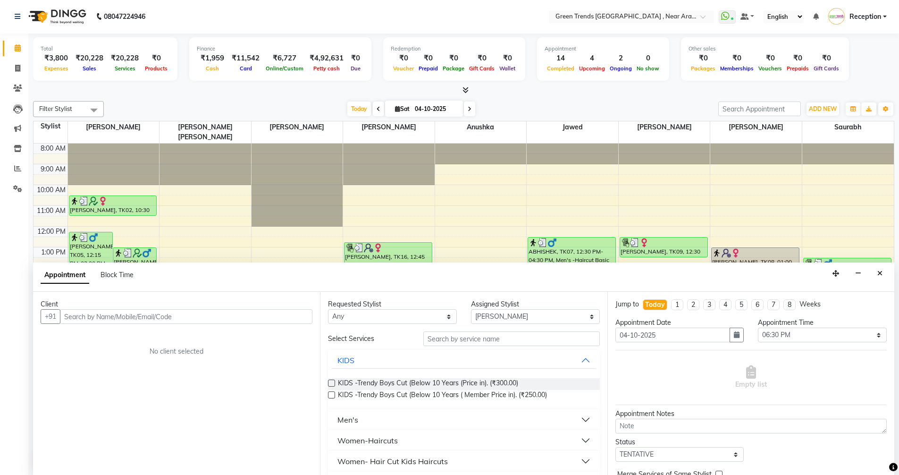
click at [173, 318] on input "text" at bounding box center [186, 316] width 253 height 15
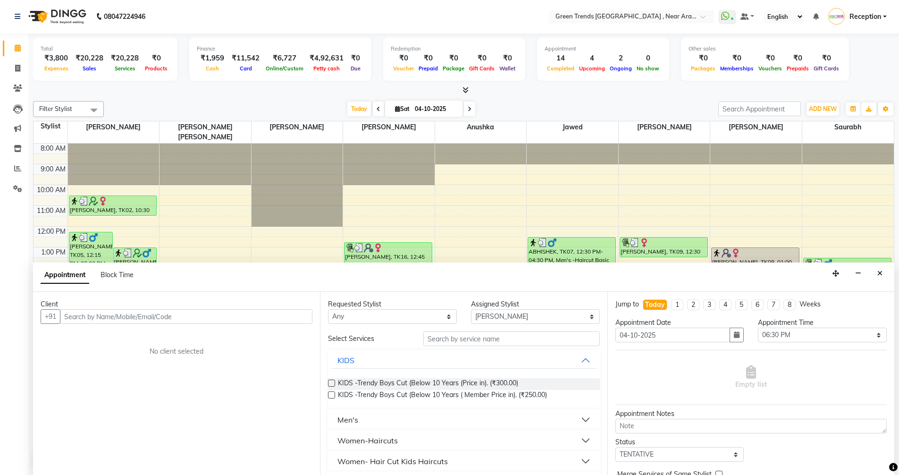
click at [174, 319] on input "text" at bounding box center [186, 316] width 253 height 15
drag, startPoint x: 619, startPoint y: 180, endPoint x: 636, endPoint y: 172, distance: 19.2
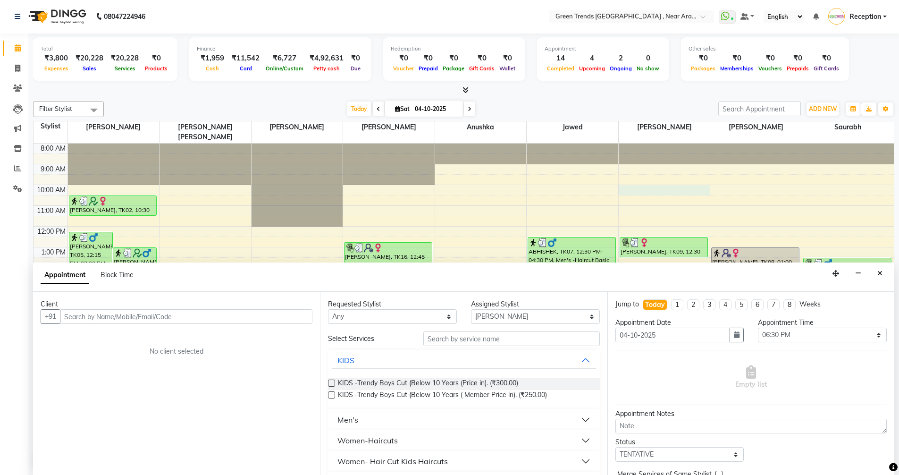
click at [619, 180] on div "8:00 AM 9:00 AM 10:00 AM 11:00 AM 12:00 PM 1:00 PM 2:00 PM 3:00 PM 4:00 PM 5:00…" at bounding box center [464, 295] width 861 height 303
click at [829, 110] on span "ADD NEW" at bounding box center [823, 108] width 28 height 7
click at [798, 163] on link "Add Client" at bounding box center [801, 164] width 75 height 12
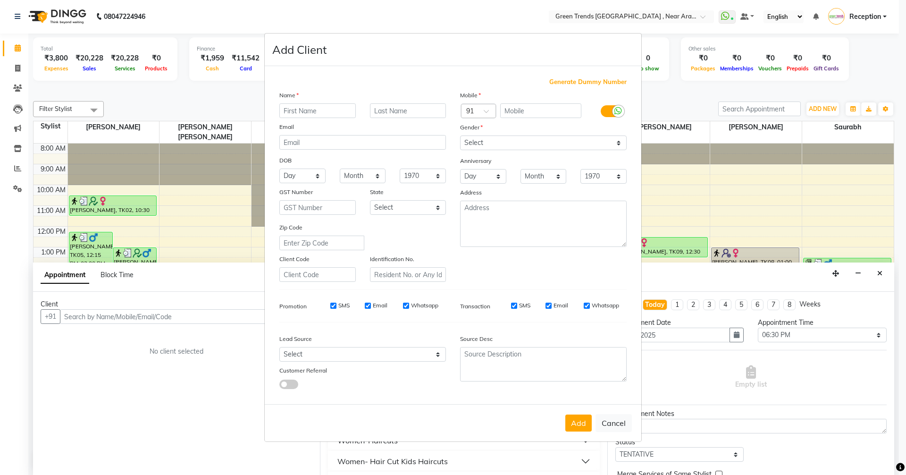
click at [591, 82] on span "Generate Dummy Number" at bounding box center [588, 81] width 77 height 9
type input "1308500000012"
checkbox input "false"
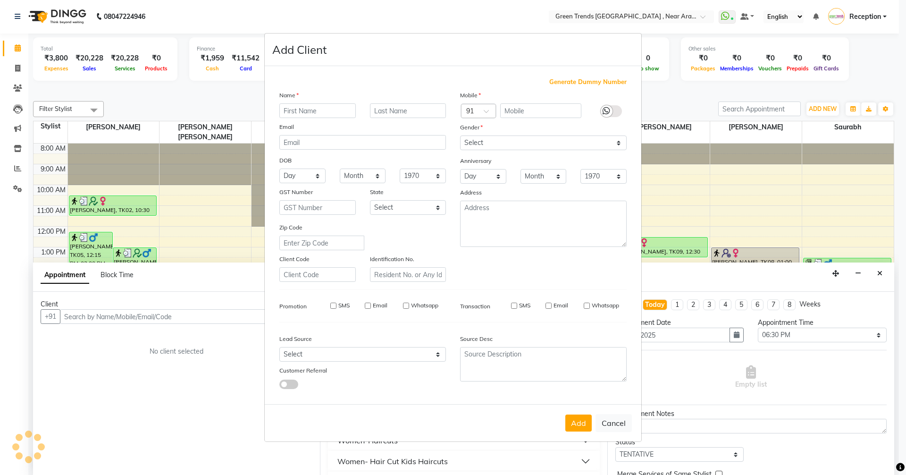
checkbox input "false"
click at [332, 114] on input "text" at bounding box center [317, 110] width 76 height 15
type input "s"
type input "[PERSON_NAME]"
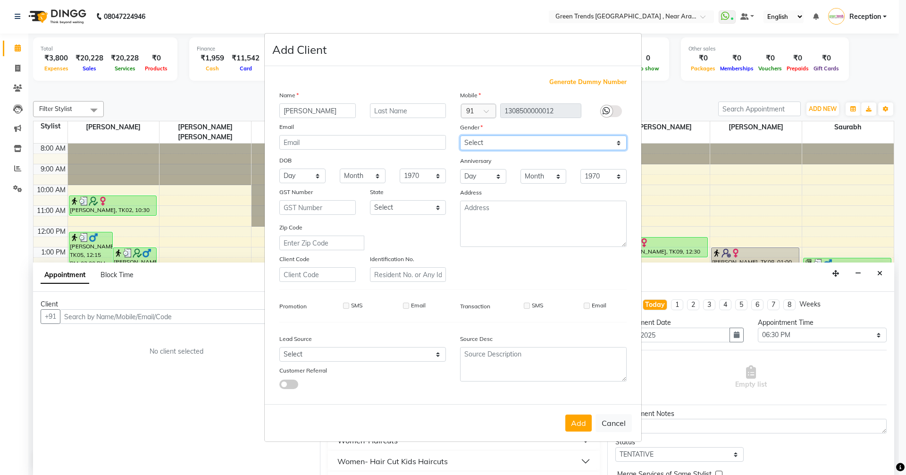
click at [507, 141] on select "Select [DEMOGRAPHIC_DATA] [DEMOGRAPHIC_DATA] Other Prefer Not To Say" at bounding box center [543, 142] width 167 height 15
select select "[DEMOGRAPHIC_DATA]"
click at [460, 135] on select "Select [DEMOGRAPHIC_DATA] [DEMOGRAPHIC_DATA] Other Prefer Not To Say" at bounding box center [543, 142] width 167 height 15
click at [569, 423] on button "Add" at bounding box center [579, 422] width 26 height 17
select select
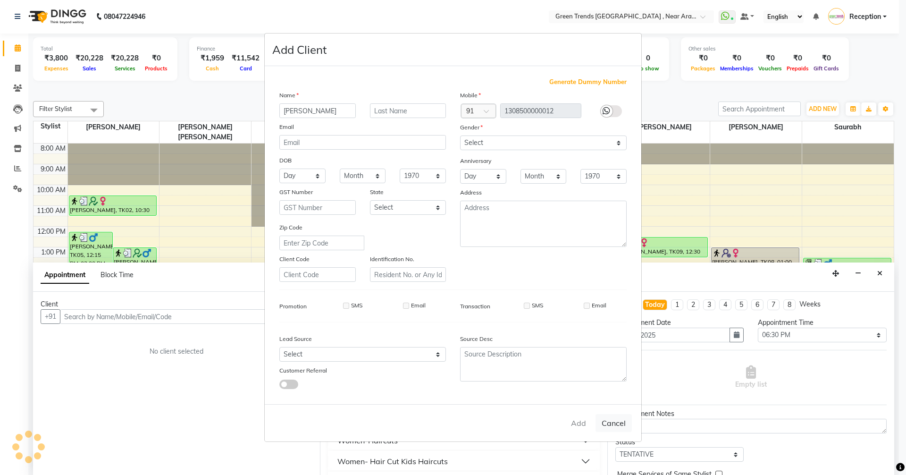
select select
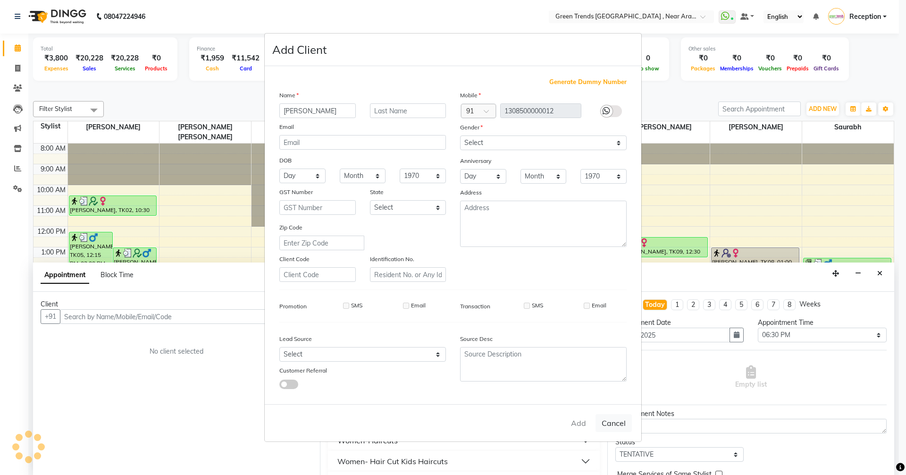
select select
checkbox input "false"
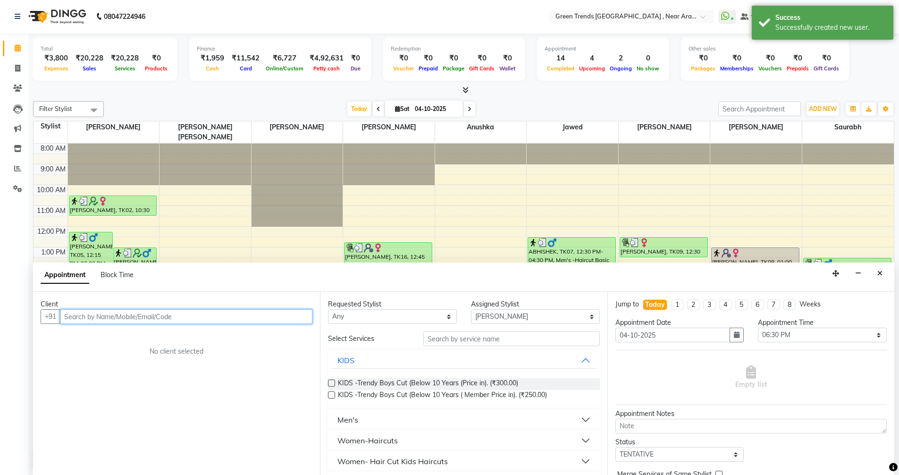
click at [234, 316] on input "text" at bounding box center [186, 316] width 253 height 15
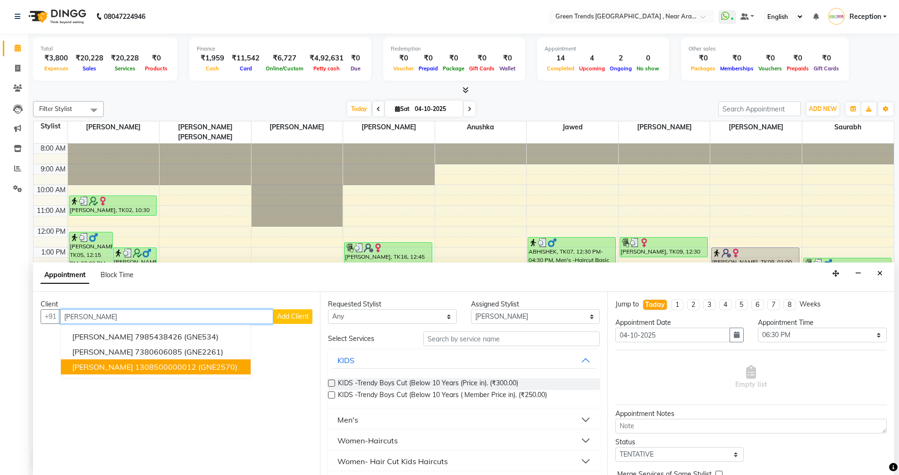
click at [213, 371] on span "(GNE2570)" at bounding box center [217, 366] width 39 height 9
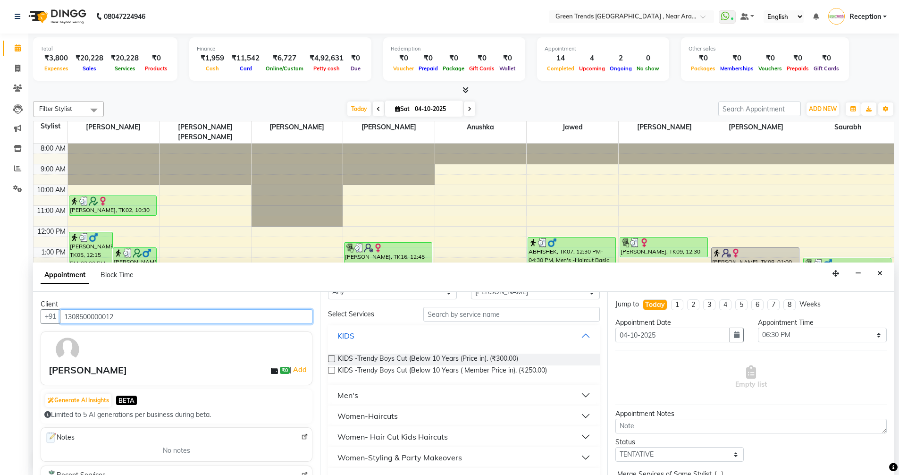
scroll to position [47, 0]
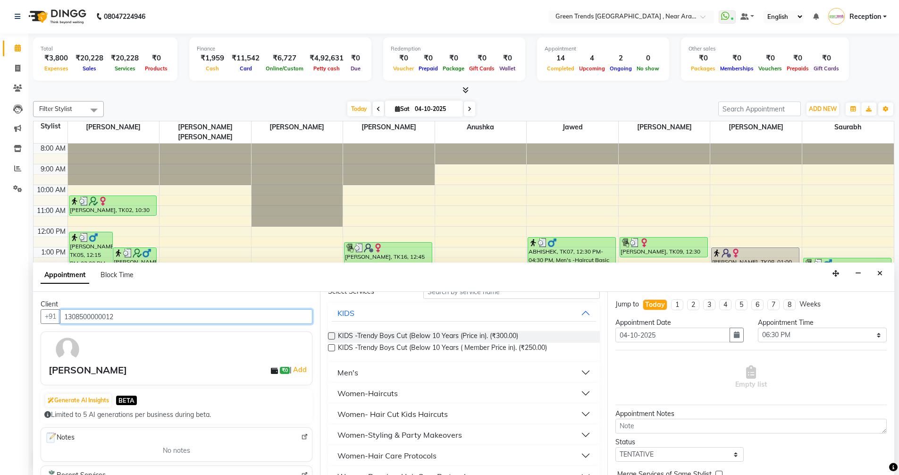
type input "1308500000012"
click at [390, 377] on button "Men's" at bounding box center [464, 372] width 264 height 17
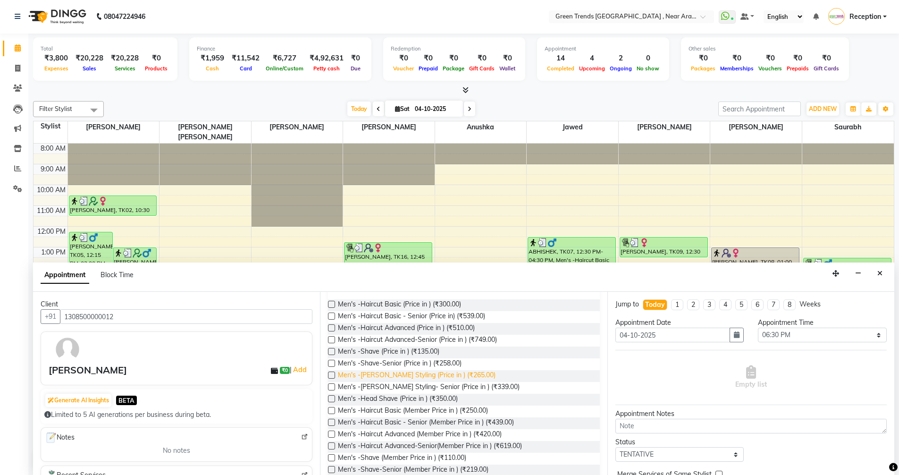
scroll to position [142, 0]
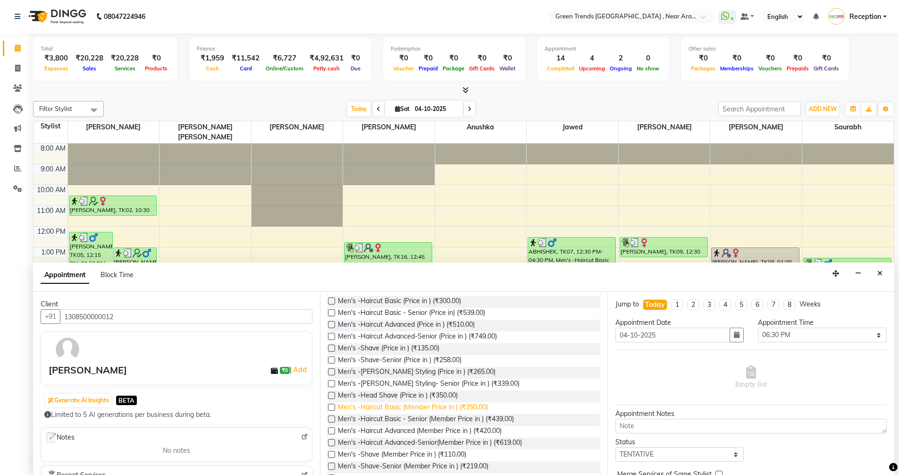
click at [452, 405] on span "Men's -Haircut Basic (Member Price in ) (₹250.00)" at bounding box center [413, 408] width 150 height 12
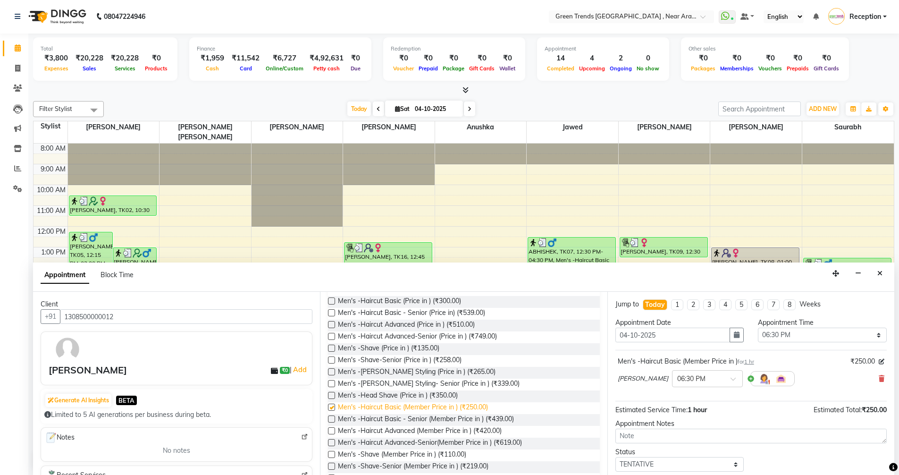
checkbox input "false"
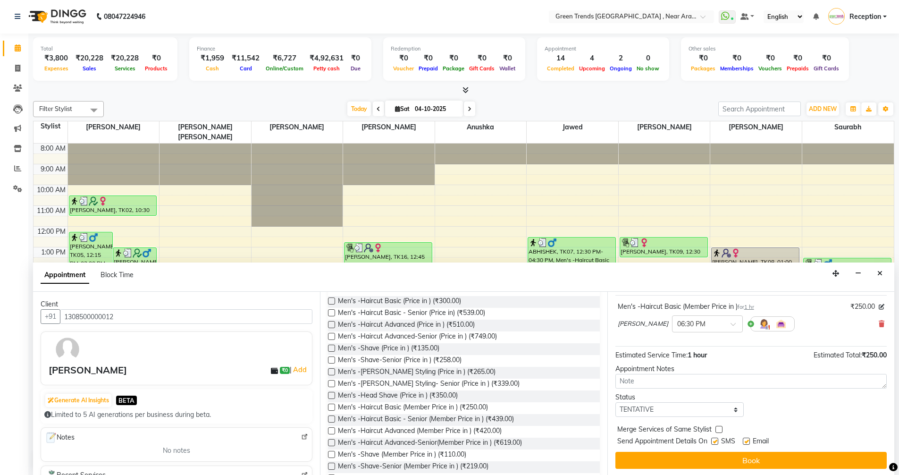
scroll to position [56, 0]
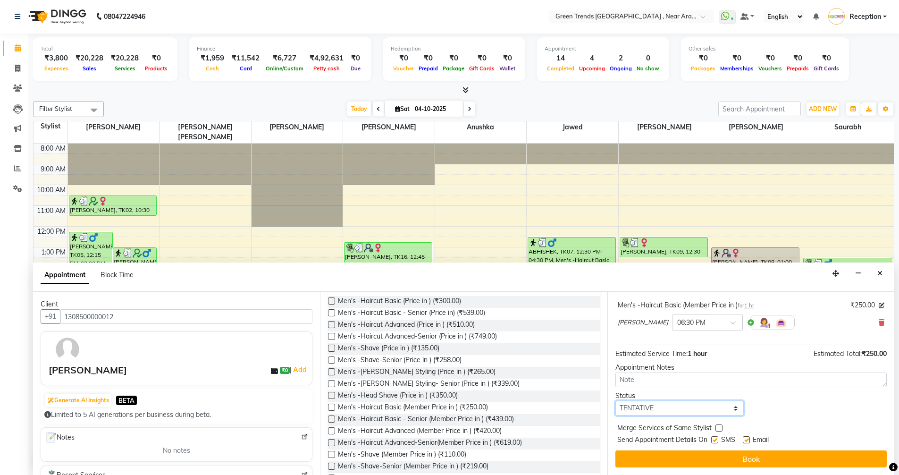
click at [651, 406] on select "Select TENTATIVE CONFIRM CHECK-IN UPCOMING" at bounding box center [680, 408] width 129 height 15
select select "confirm booking"
click at [616, 401] on select "Select TENTATIVE CONFIRM CHECK-IN UPCOMING" at bounding box center [680, 408] width 129 height 15
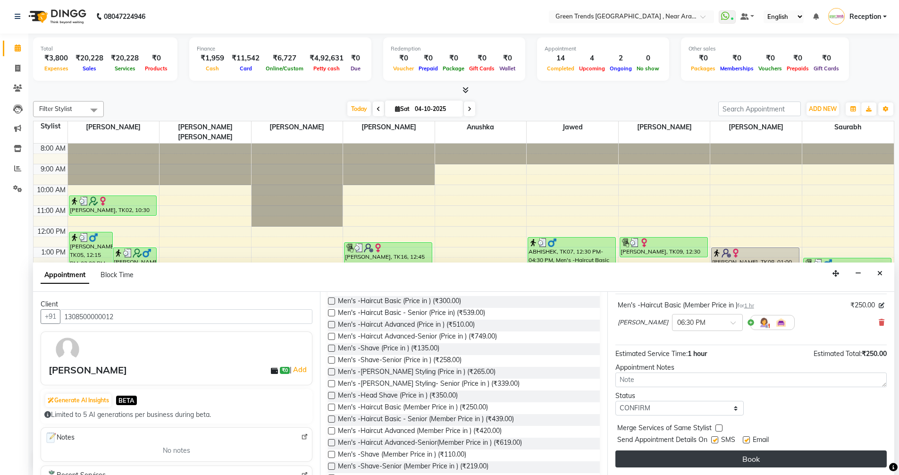
click at [658, 454] on button "Book" at bounding box center [751, 458] width 271 height 17
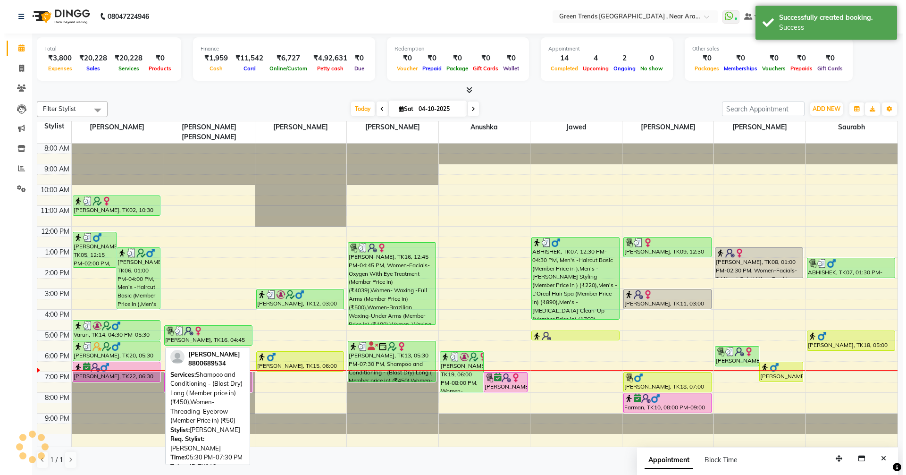
scroll to position [0, 0]
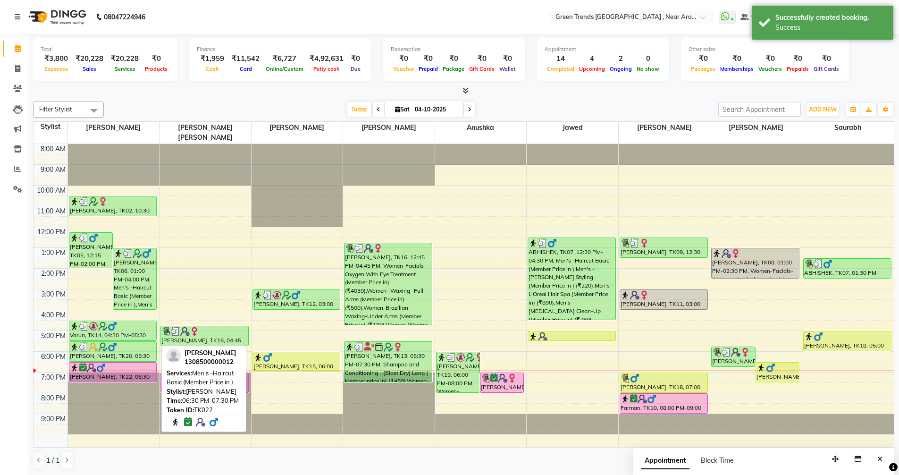
click at [125, 363] on div at bounding box center [113, 367] width 86 height 9
click at [144, 364] on div "[PERSON_NAME], TK22, 06:30 PM-07:30 PM, Men's -Haircut Basic (Member Price in )" at bounding box center [112, 372] width 87 height 19
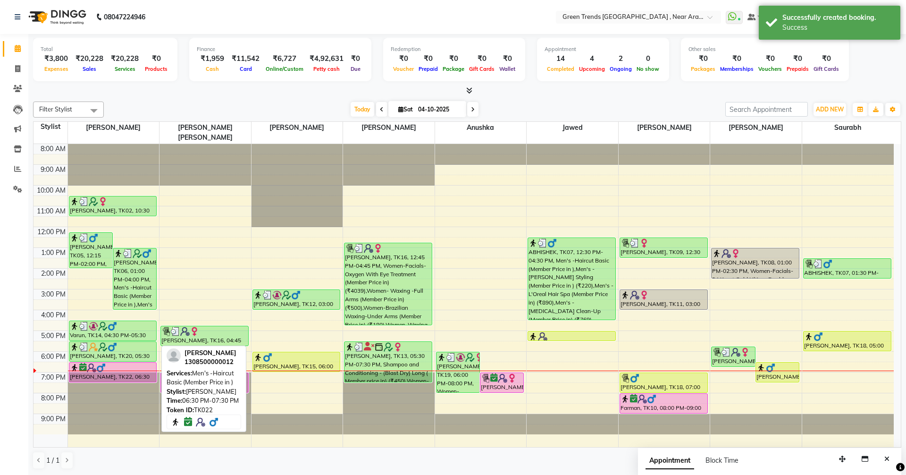
select select "6"
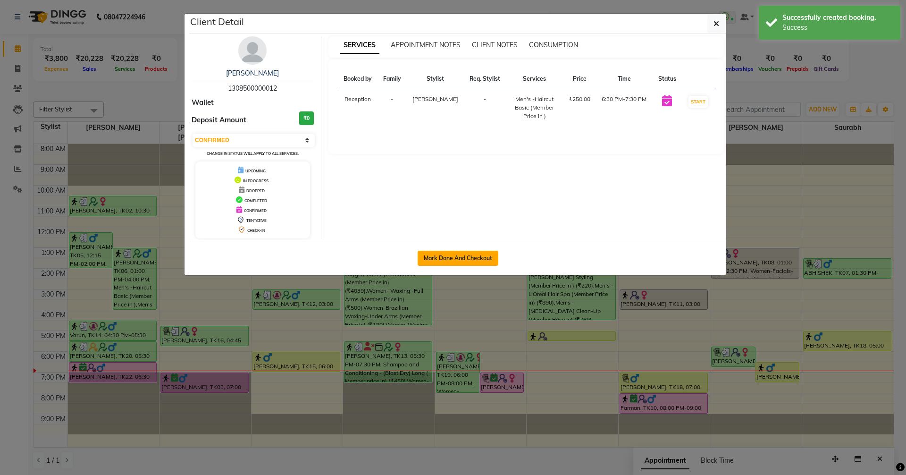
click at [474, 259] on button "Mark Done And Checkout" at bounding box center [458, 258] width 81 height 15
select select "service"
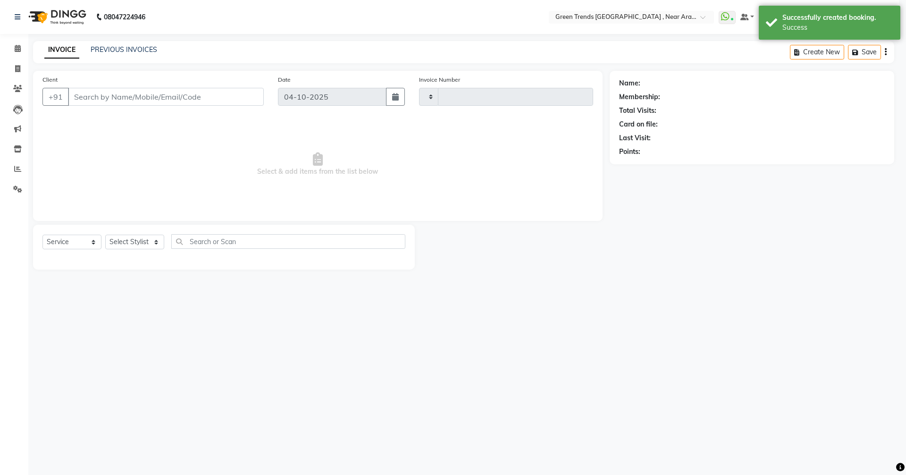
type input "3226"
select select "7005"
type input "1308500000012"
select select "57687"
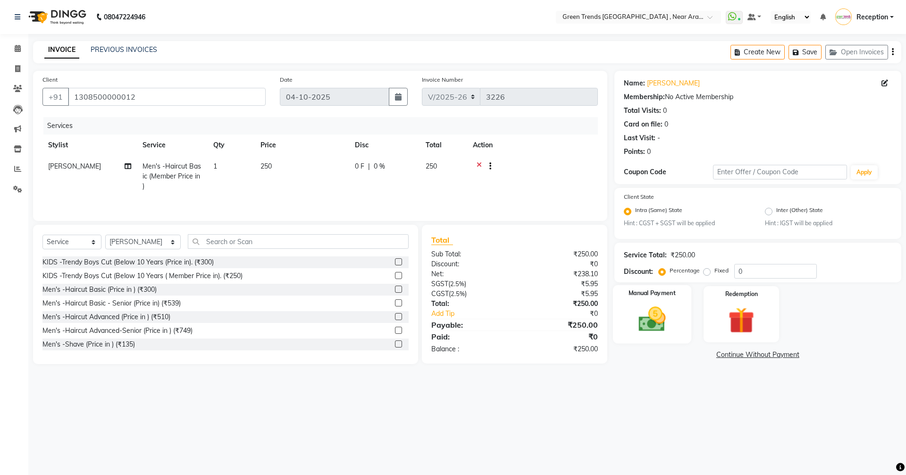
click at [642, 304] on img at bounding box center [652, 319] width 44 height 31
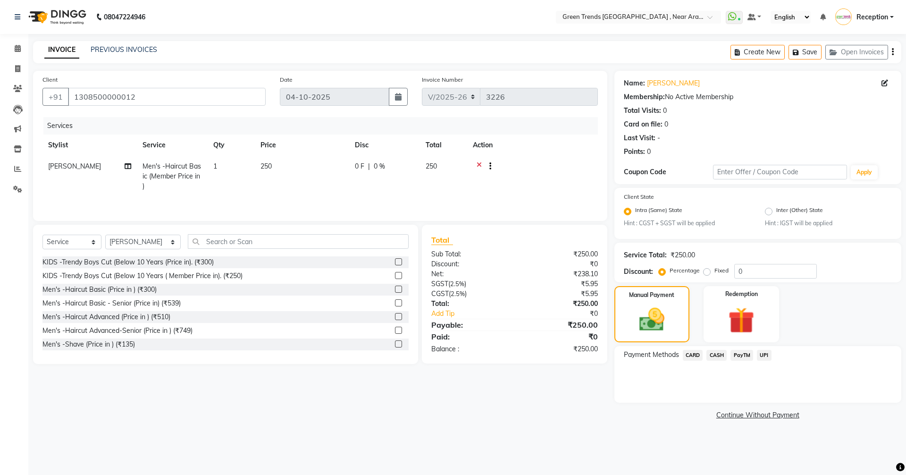
click at [767, 356] on span "UPI" at bounding box center [764, 355] width 15 height 11
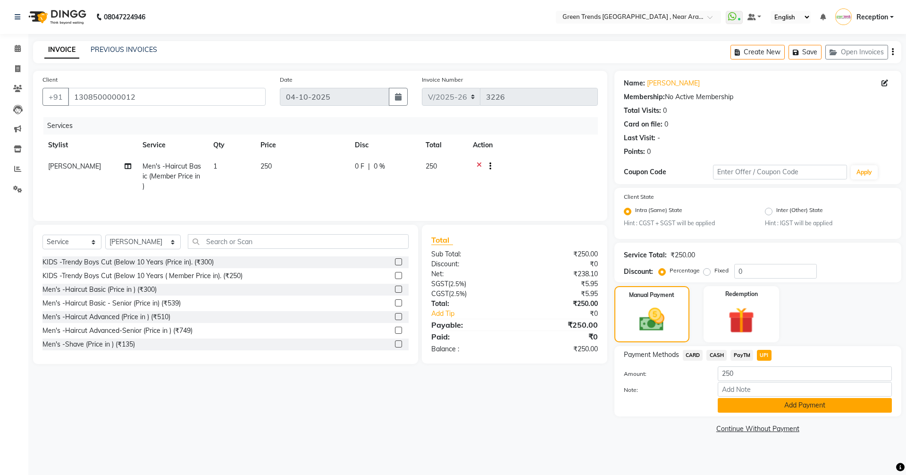
click at [753, 402] on button "Add Payment" at bounding box center [805, 405] width 174 height 15
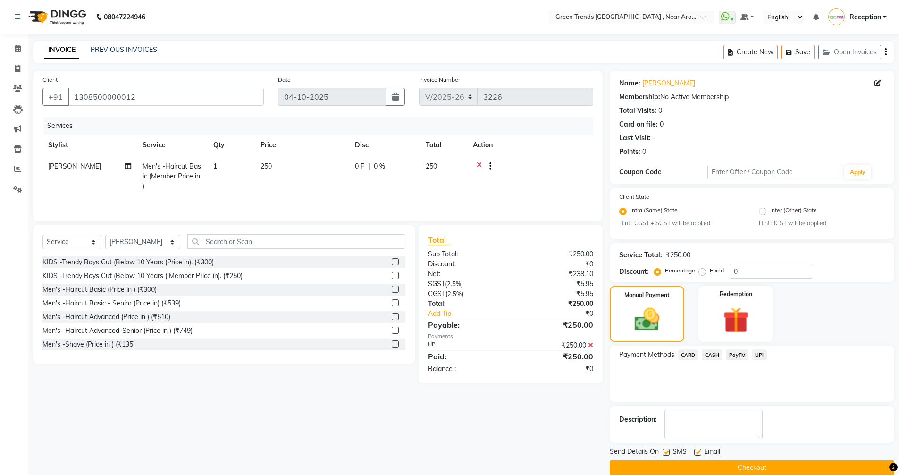
click at [731, 467] on button "Checkout" at bounding box center [752, 467] width 285 height 15
